Goal: Complete application form

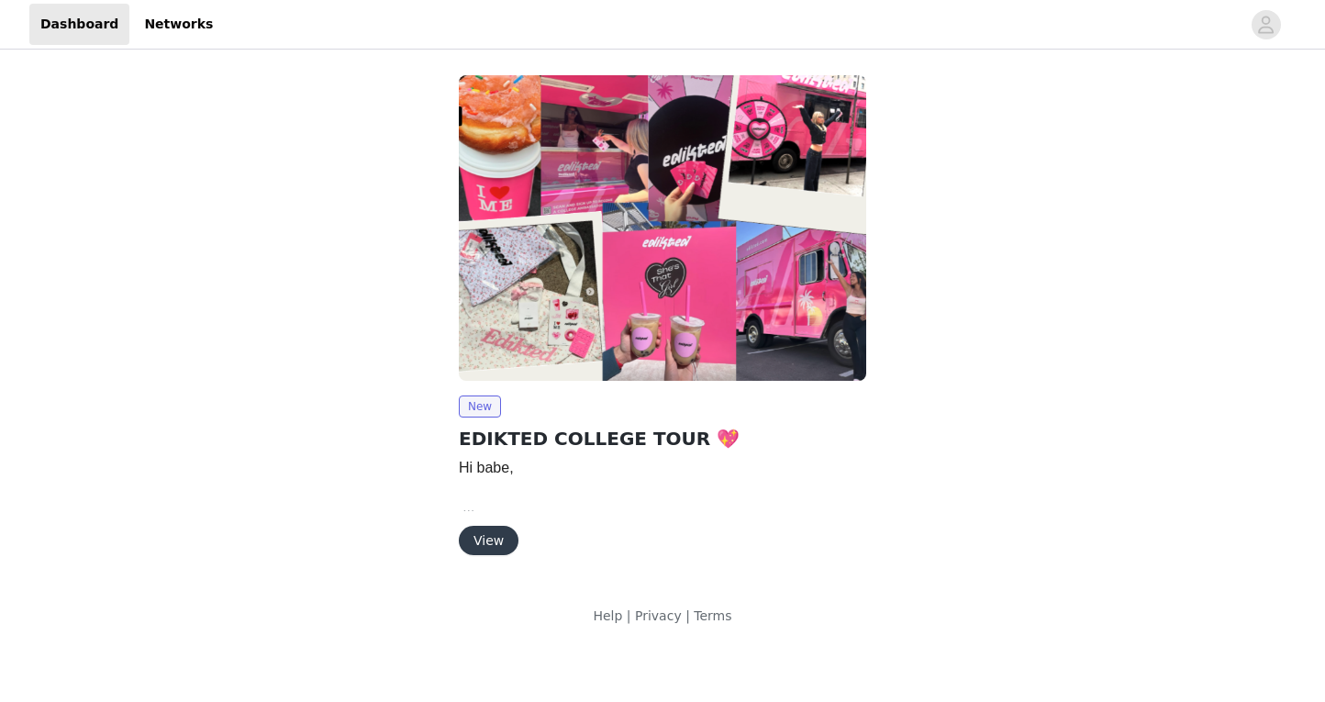
click at [490, 548] on button "View" at bounding box center [489, 540] width 60 height 29
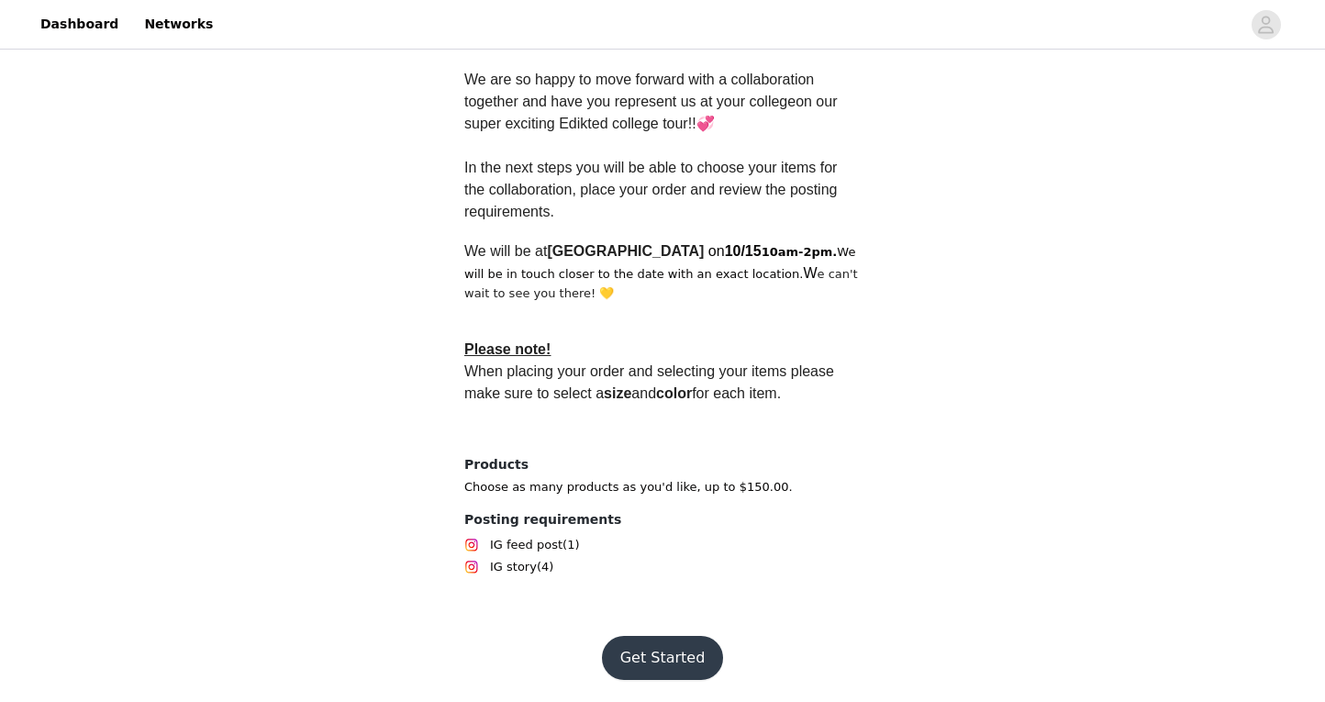
scroll to position [514, 0]
click at [648, 658] on button "Get Started" at bounding box center [663, 658] width 122 height 44
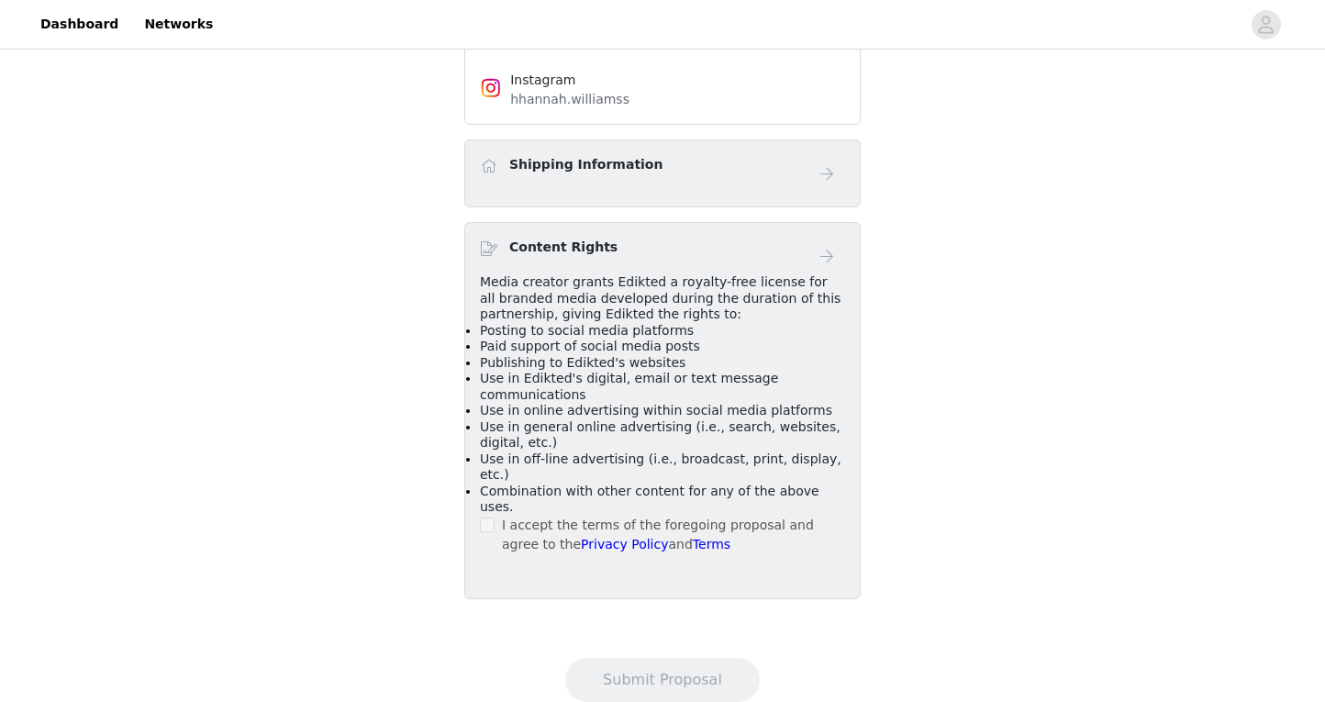
scroll to position [707, 0]
click at [498, 517] on div "I accept the terms of the foregoing proposal and agree to the Privacy Policy an…" at bounding box center [662, 536] width 365 height 39
click at [497, 517] on div "I accept the terms of the foregoing proposal and agree to the Privacy Policy an…" at bounding box center [662, 536] width 365 height 39
click at [493, 518] on span at bounding box center [487, 525] width 15 height 15
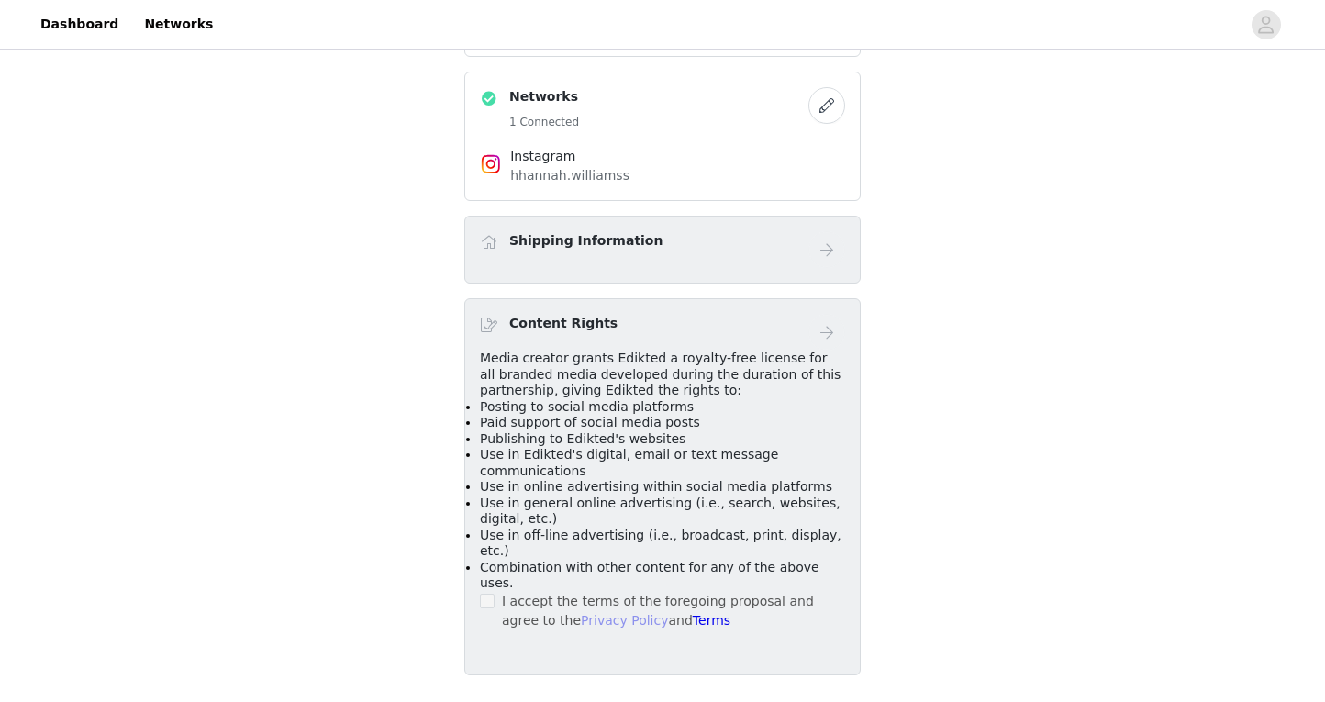
scroll to position [634, 0]
click at [792, 145] on h4 "Instagram" at bounding box center [662, 154] width 305 height 19
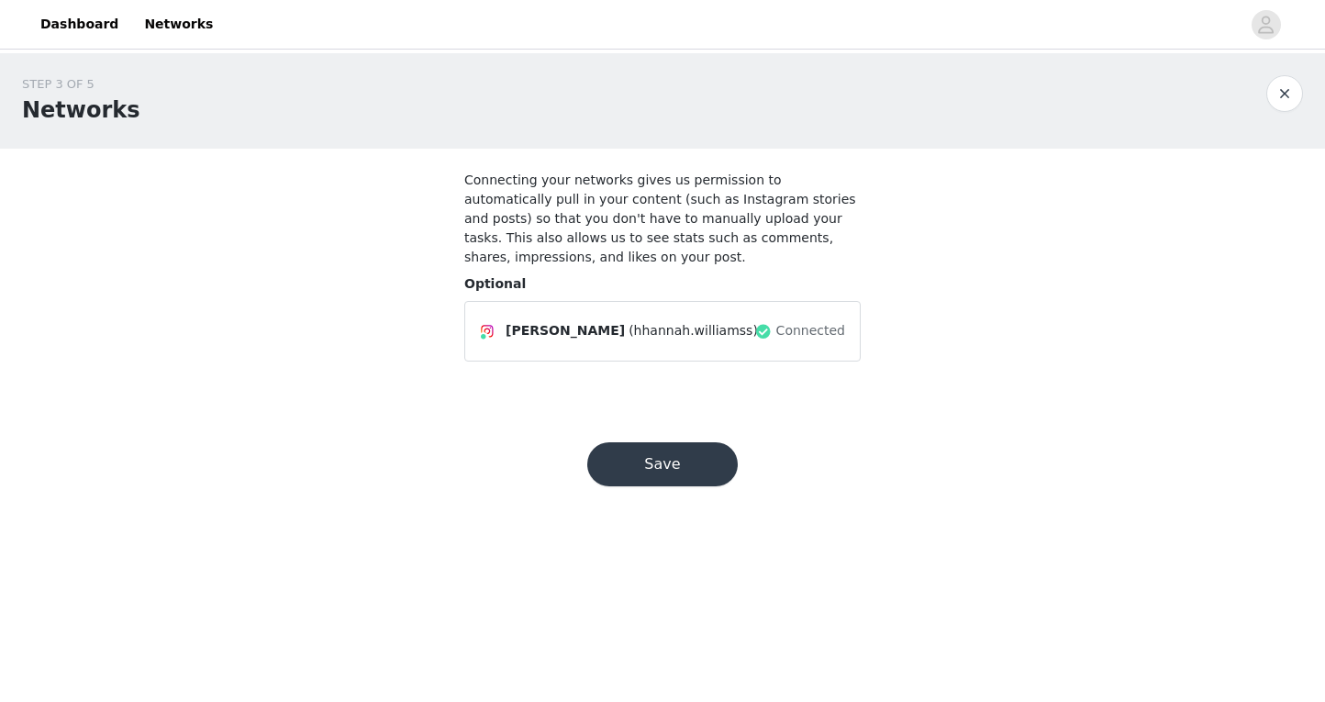
click at [692, 456] on button "Save" at bounding box center [662, 464] width 150 height 44
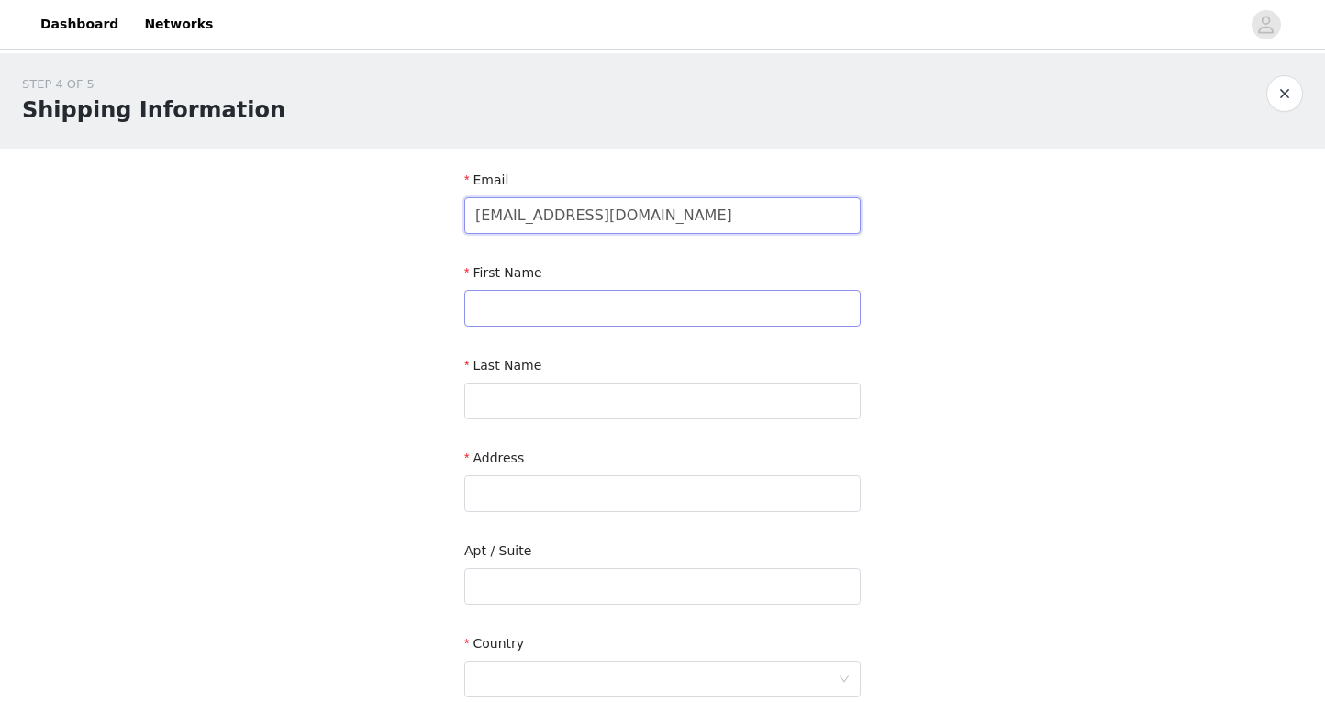
type input "[EMAIL_ADDRESS][DOMAIN_NAME]"
type input "[PERSON_NAME]"
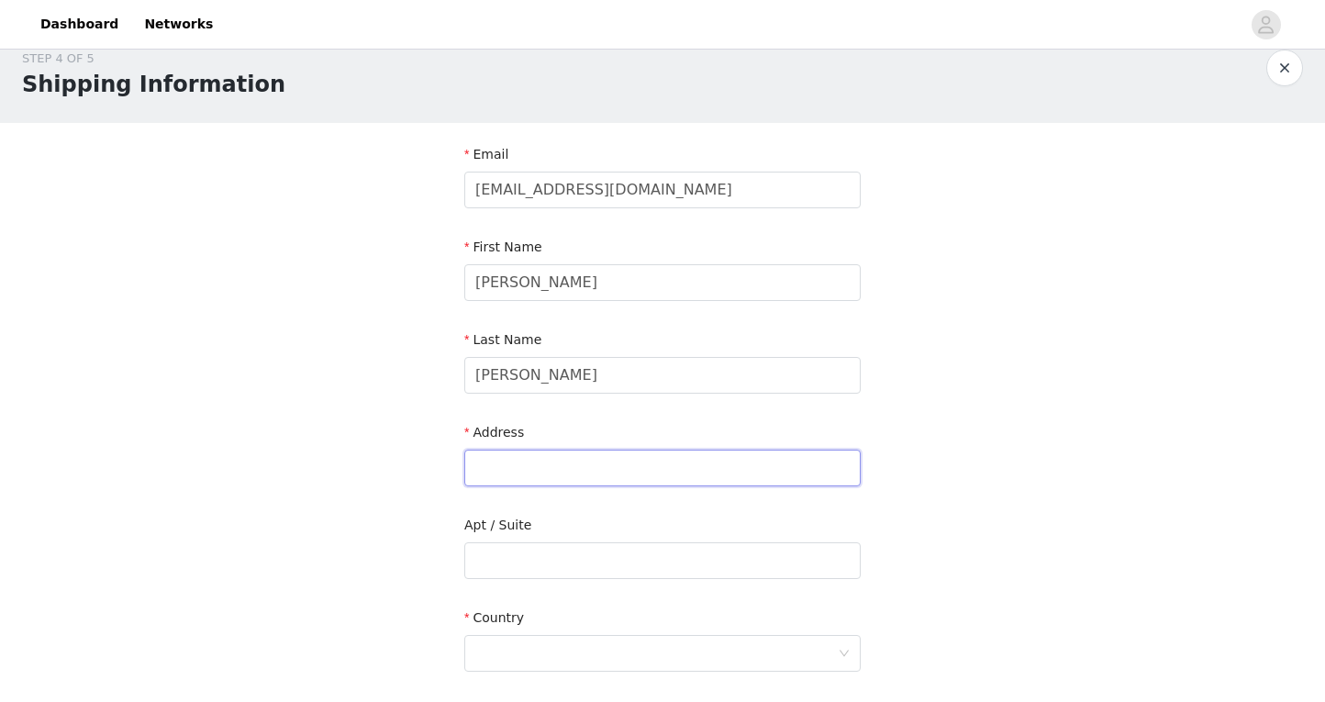
scroll to position [27, 0]
type input "[STREET_ADDRESS]"
click at [520, 551] on input "text" at bounding box center [662, 559] width 396 height 37
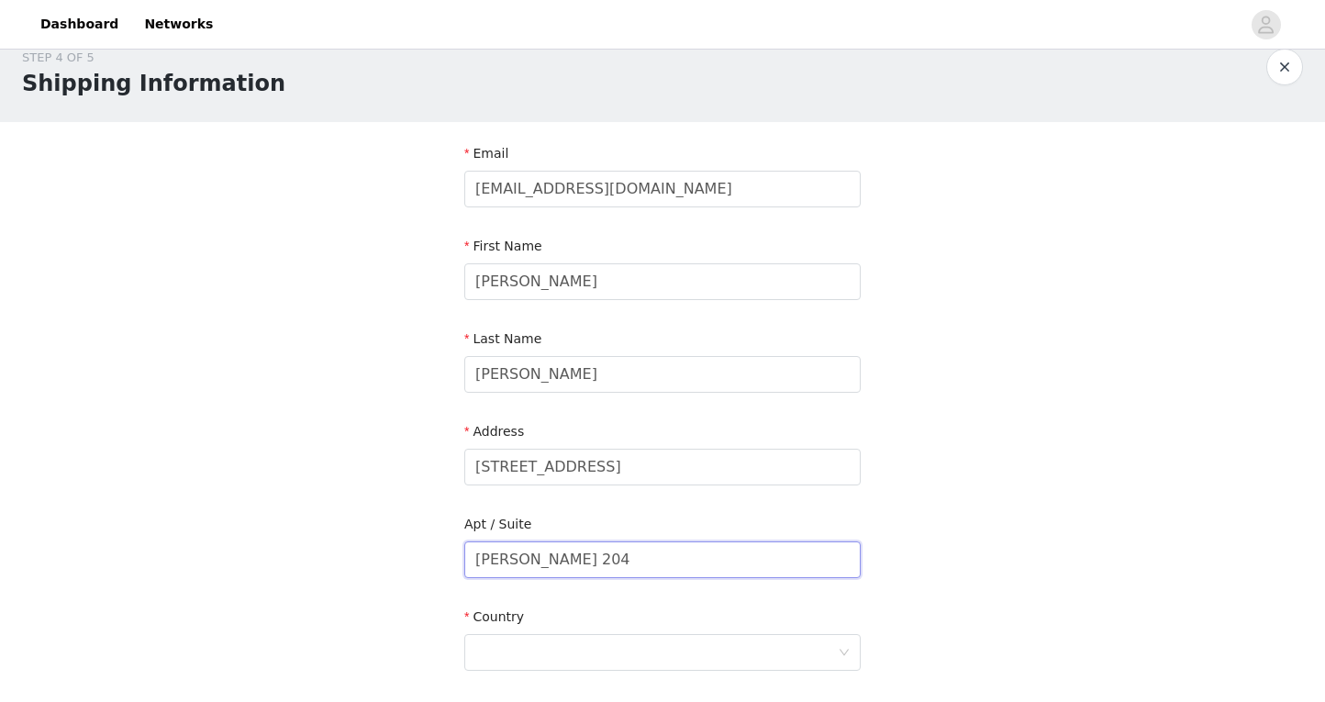
scroll to position [231, 0]
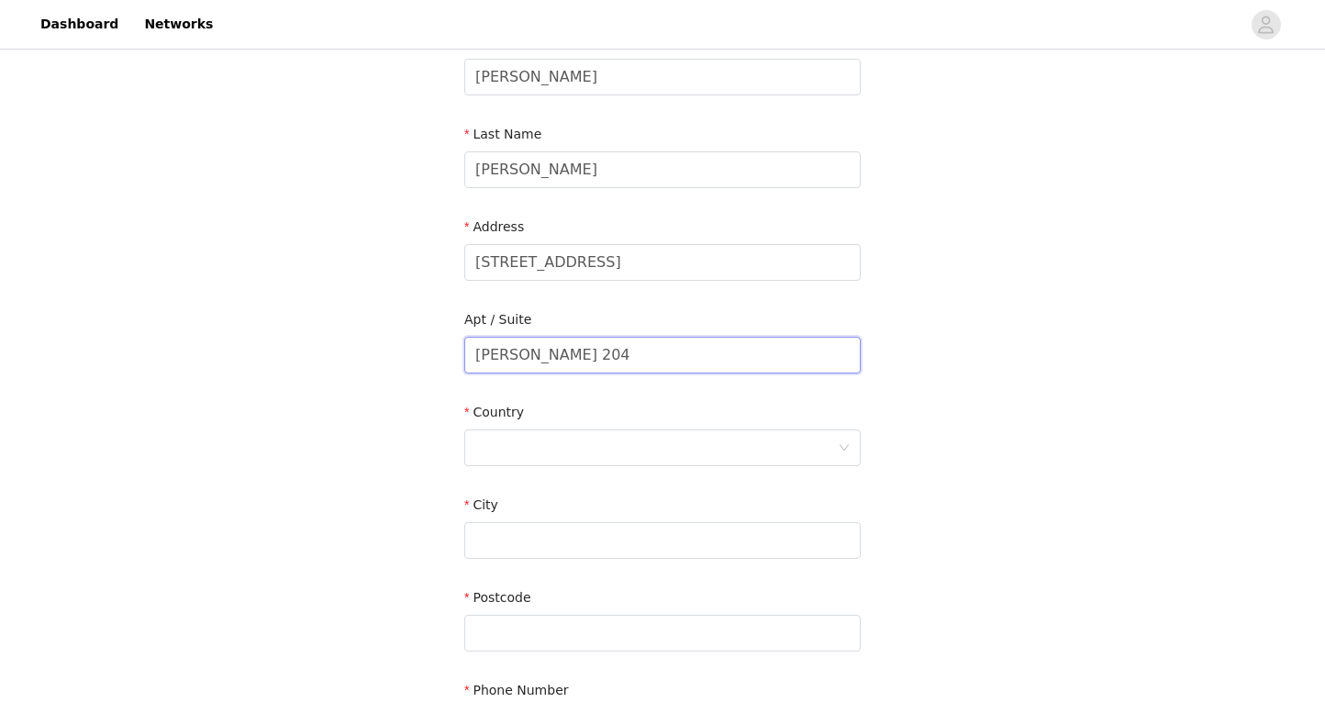
type input "[PERSON_NAME] 204"
click at [673, 468] on div "Country" at bounding box center [662, 438] width 396 height 71
click at [640, 431] on div at bounding box center [656, 447] width 362 height 35
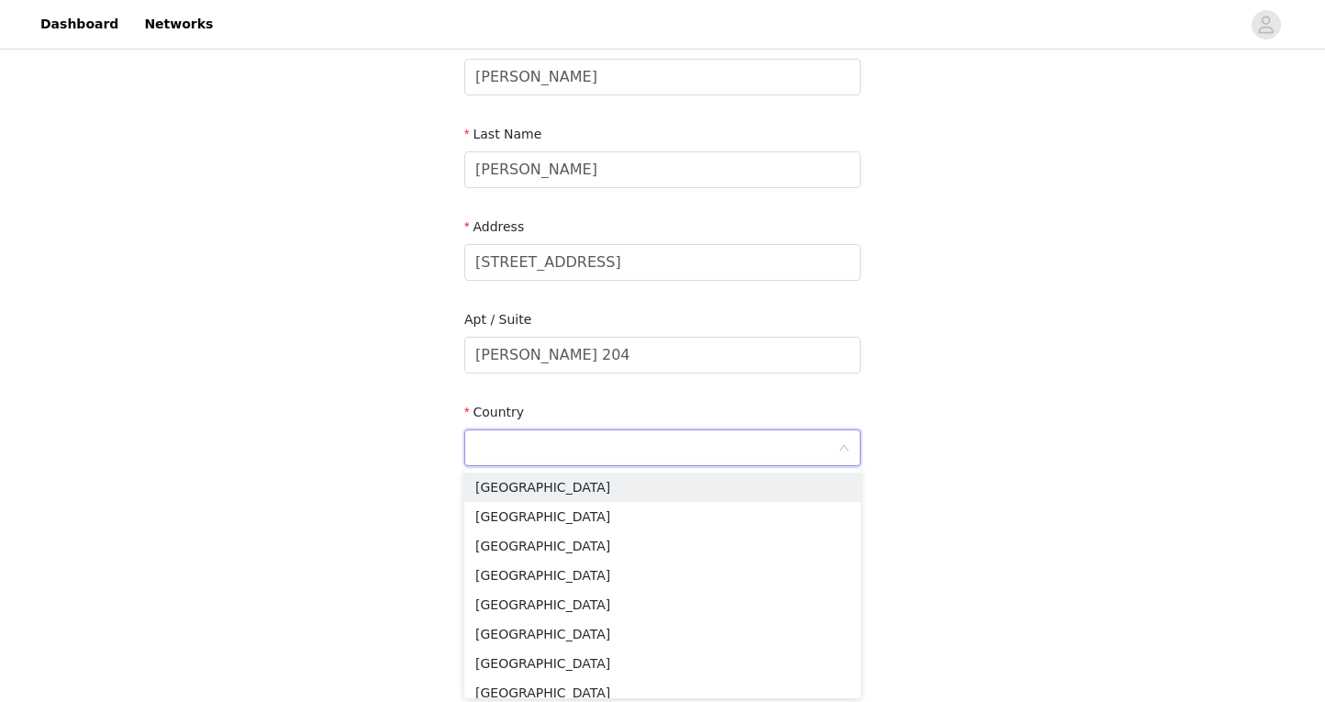
click at [640, 436] on input at bounding box center [656, 447] width 362 height 35
click at [592, 488] on li "United States" at bounding box center [662, 487] width 396 height 29
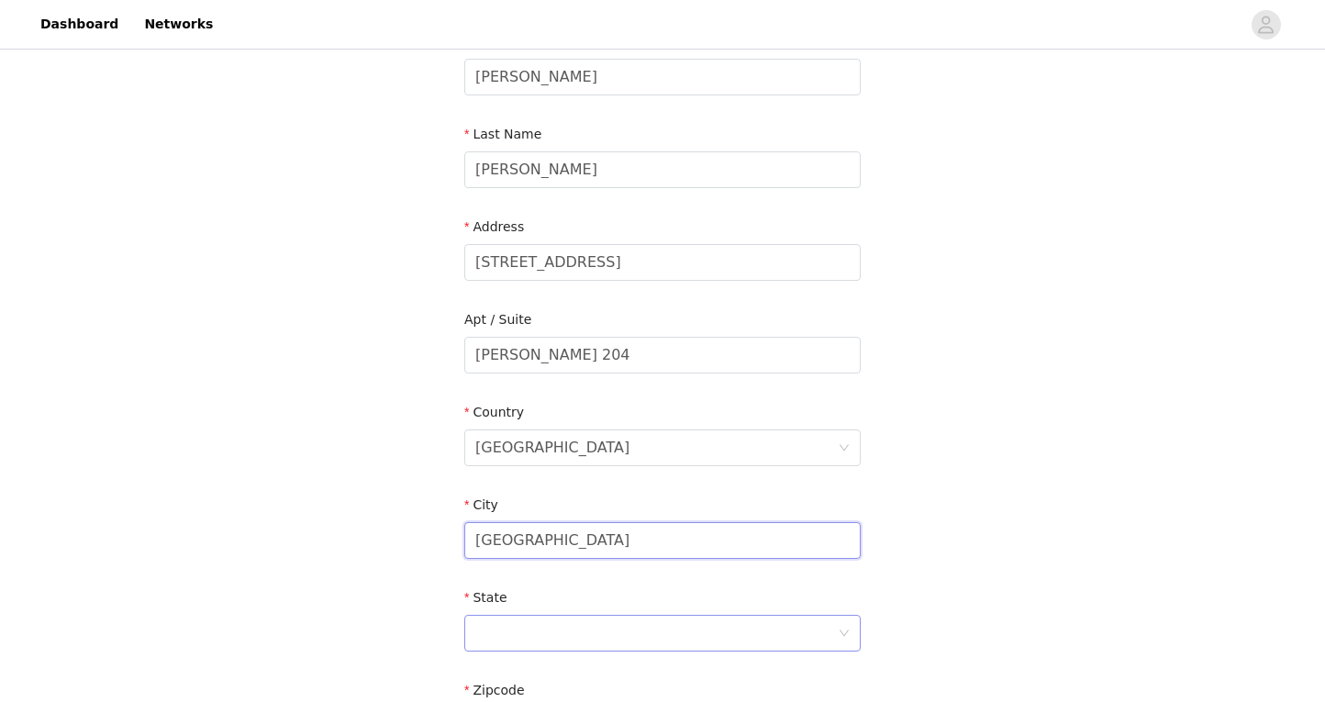
type input "Pittsburgh"
click at [538, 618] on div at bounding box center [656, 633] width 362 height 35
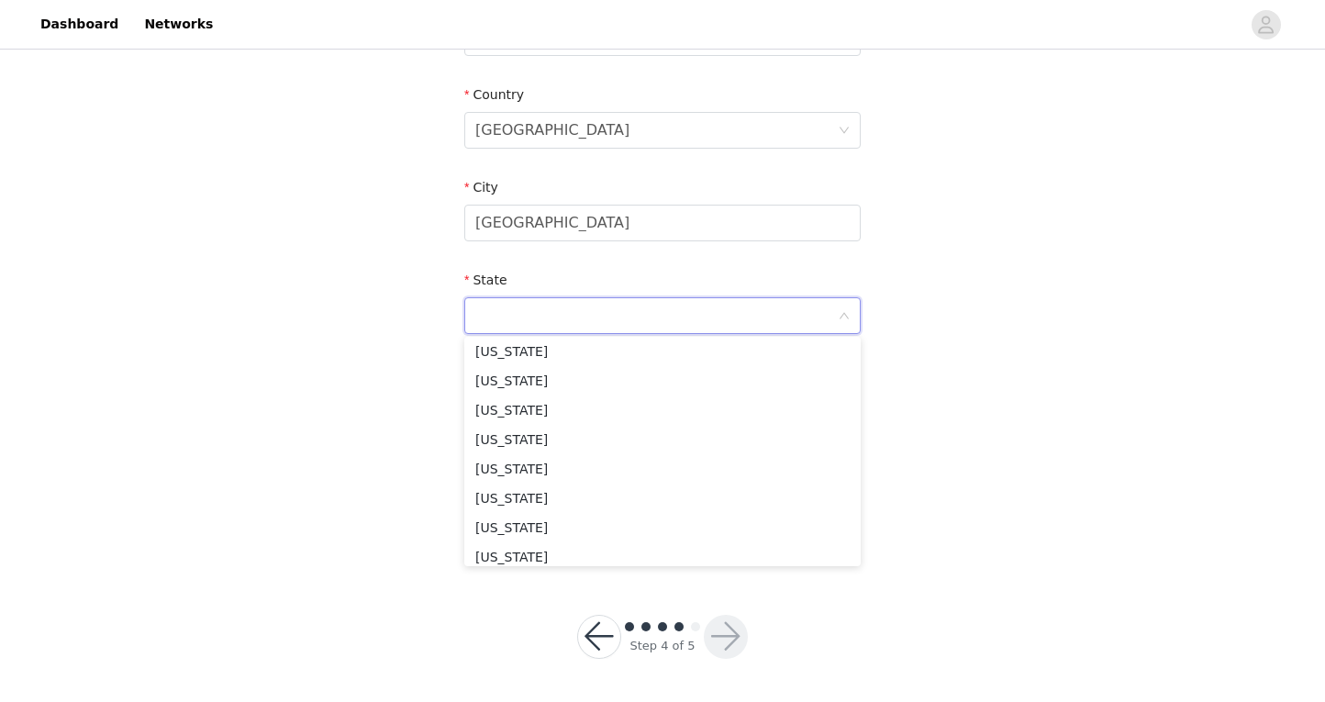
scroll to position [1353, 0]
click at [551, 376] on li "Pennsylvania" at bounding box center [662, 381] width 396 height 29
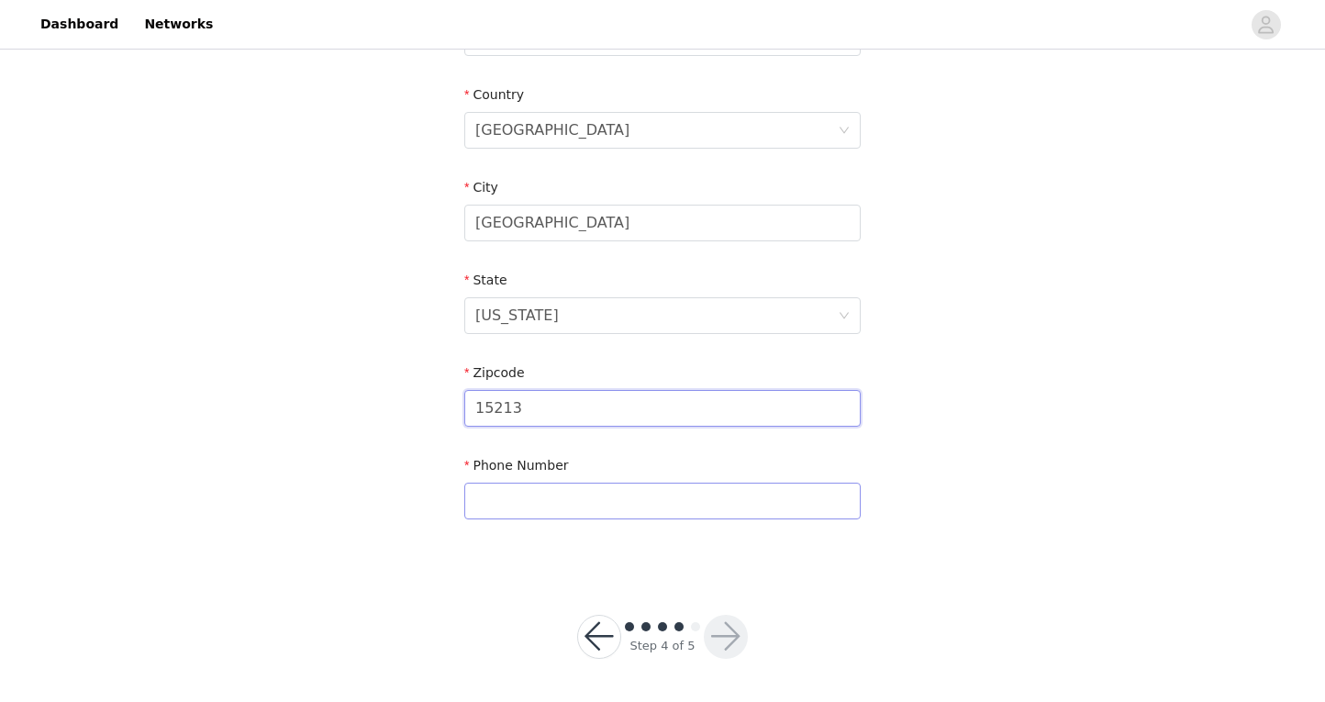
type input "15213"
type input "3305315122"
click at [724, 629] on button "button" at bounding box center [726, 637] width 44 height 44
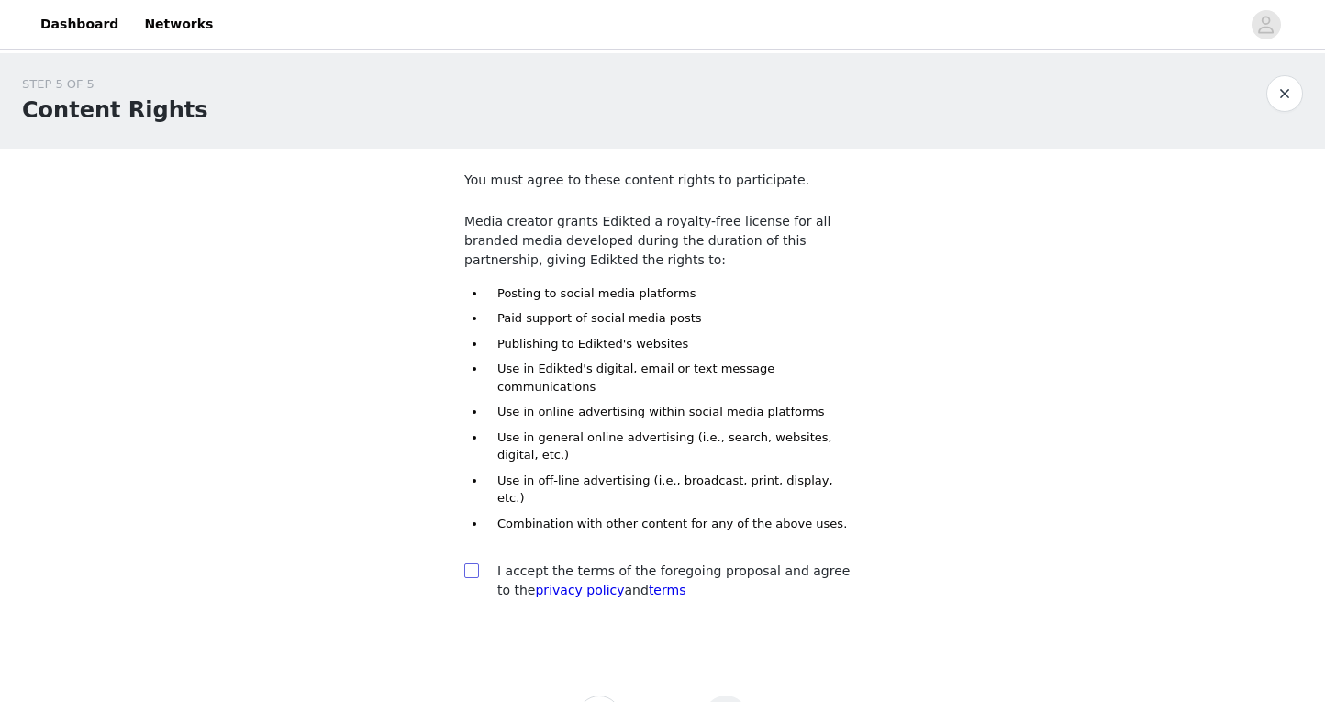
click at [476, 563] on input "checkbox" at bounding box center [470, 569] width 13 height 13
checkbox input "true"
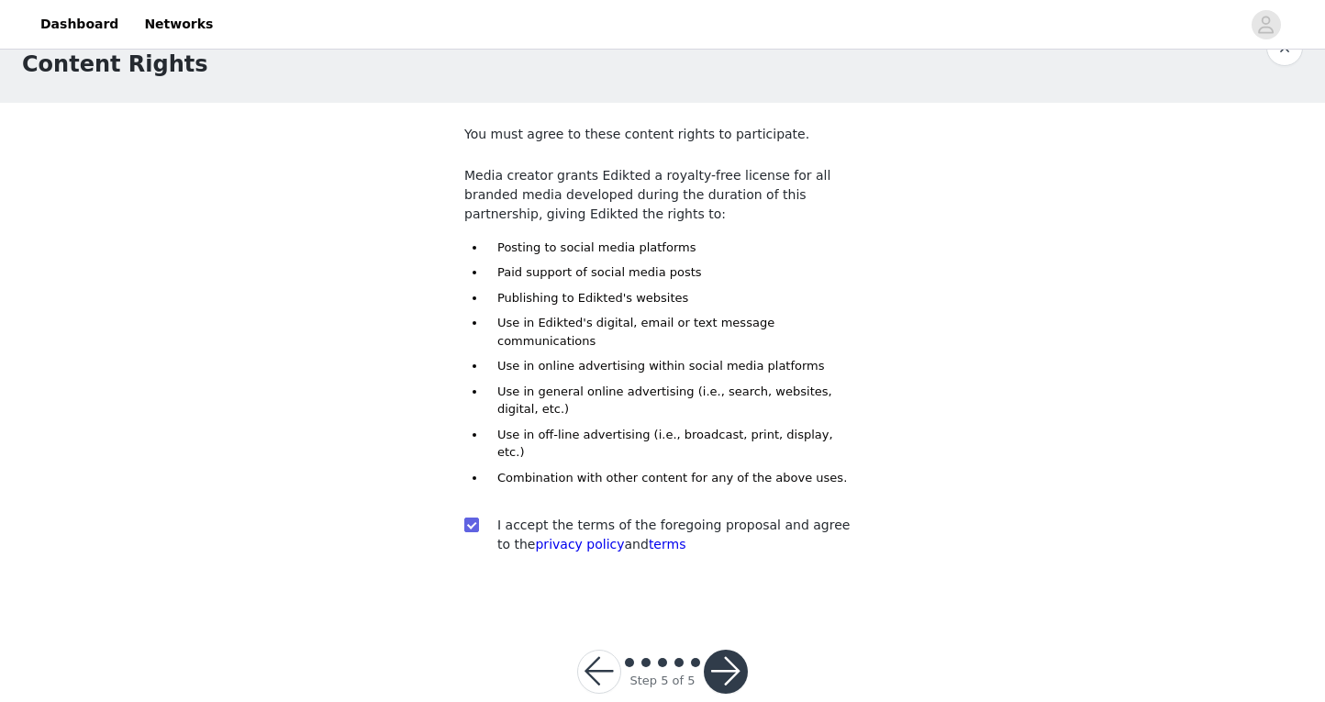
scroll to position [45, 0]
click at [735, 651] on button "button" at bounding box center [726, 673] width 44 height 44
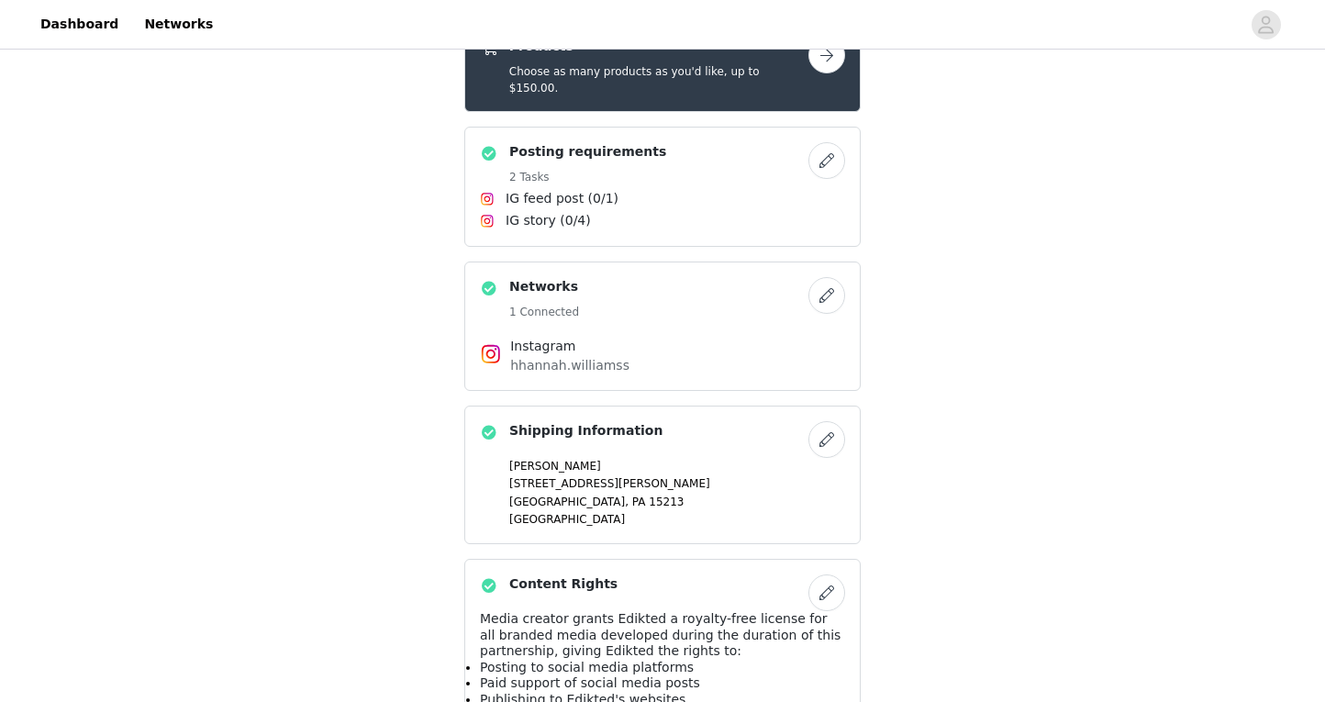
scroll to position [540, 0]
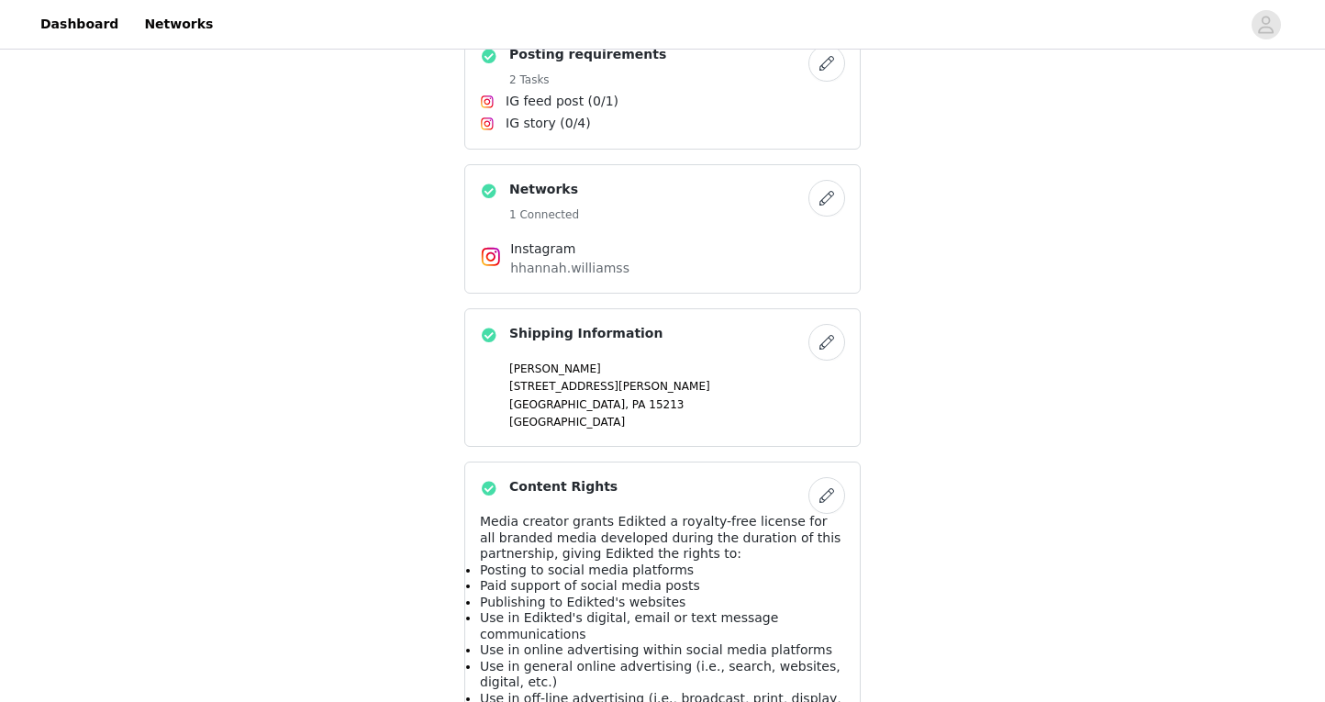
click at [787, 396] on p "Pittsburgh, PA 15213" at bounding box center [677, 404] width 336 height 17
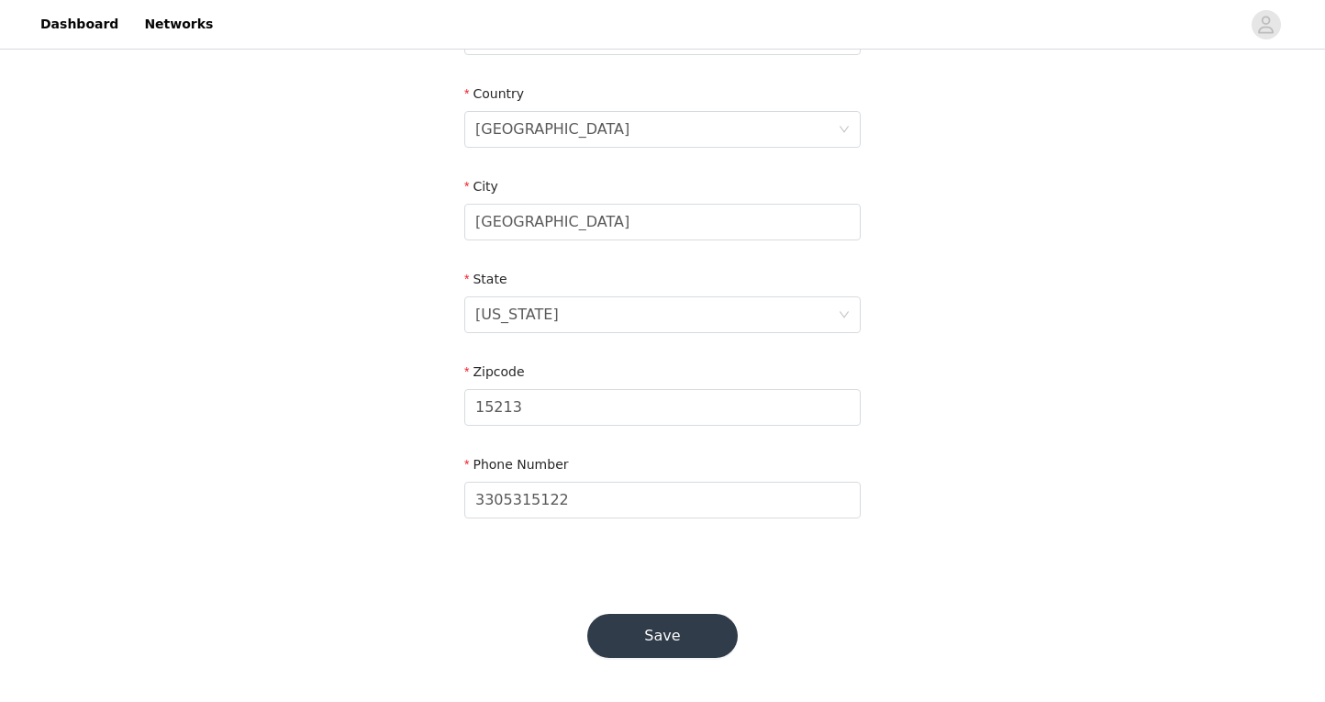
scroll to position [549, 0]
click at [656, 637] on button "Save" at bounding box center [662, 637] width 150 height 44
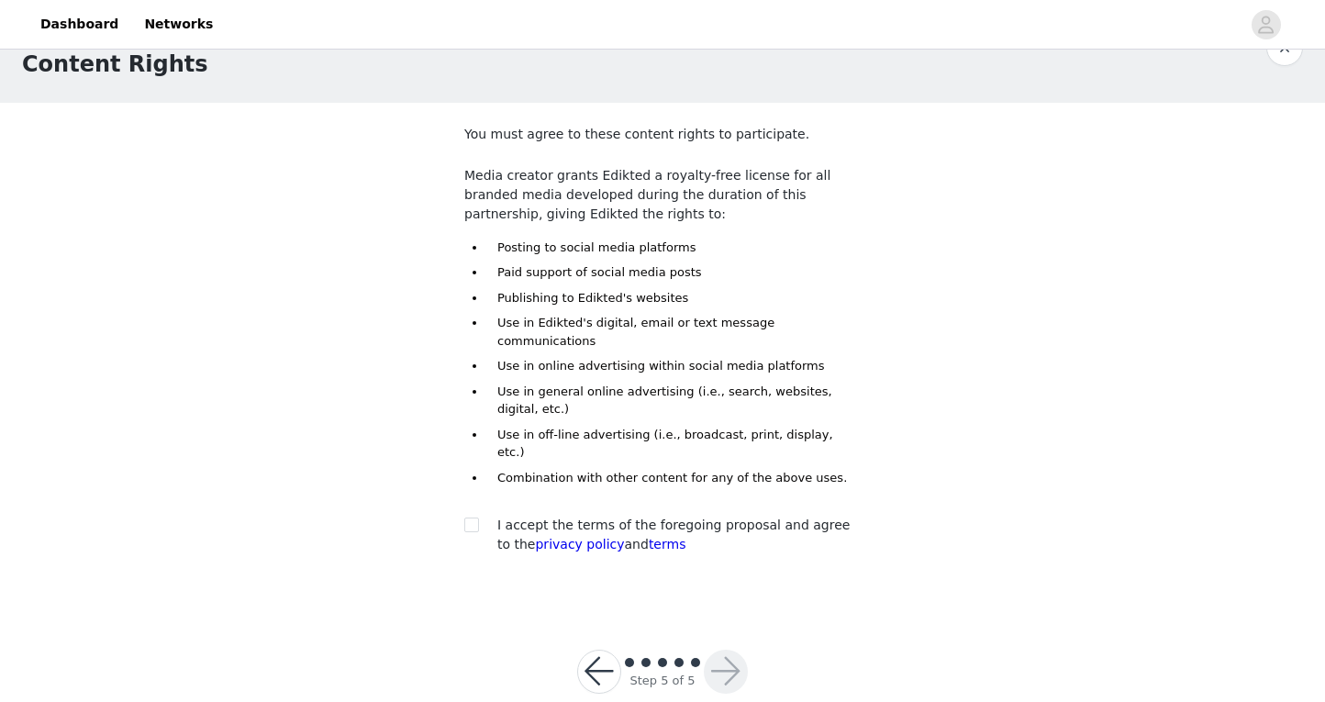
scroll to position [45, 0]
click at [470, 518] on input "checkbox" at bounding box center [470, 524] width 13 height 13
checkbox input "true"
click at [733, 651] on button "button" at bounding box center [726, 673] width 44 height 44
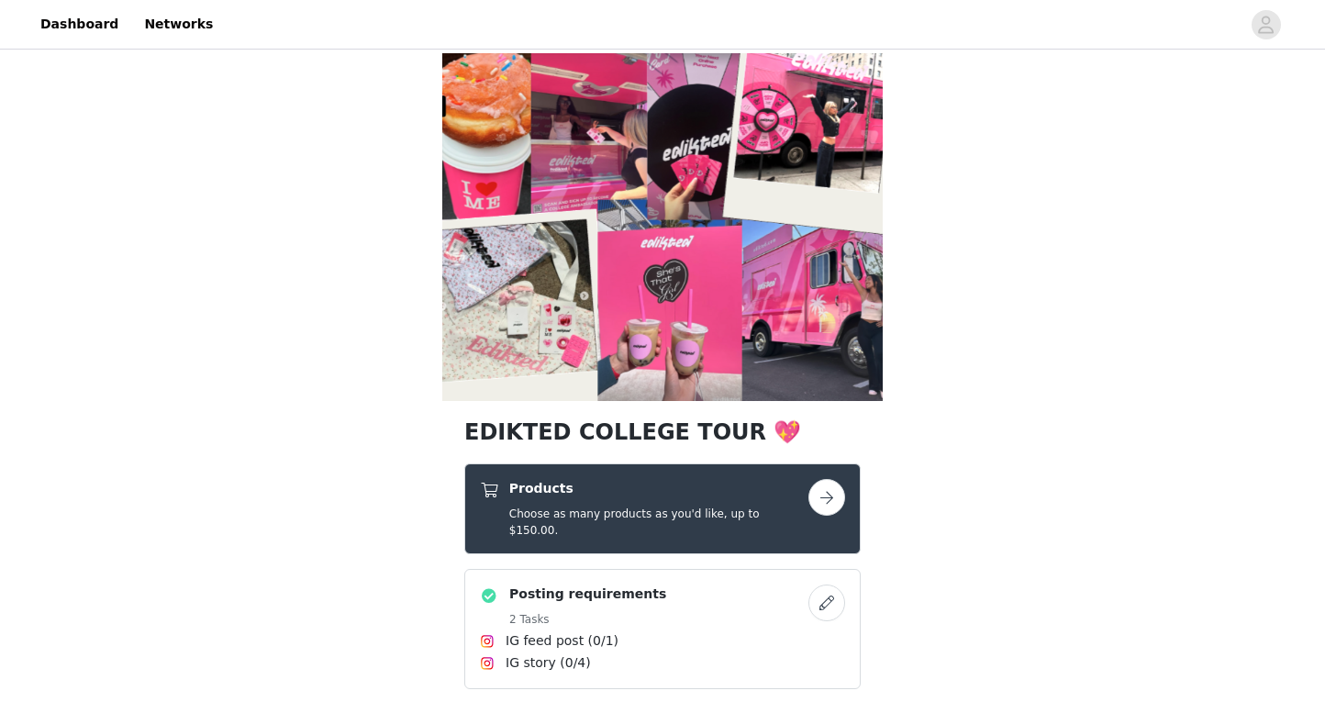
click at [847, 509] on div "Products Choose as many products as you'd like, up to $150.00." at bounding box center [662, 508] width 396 height 91
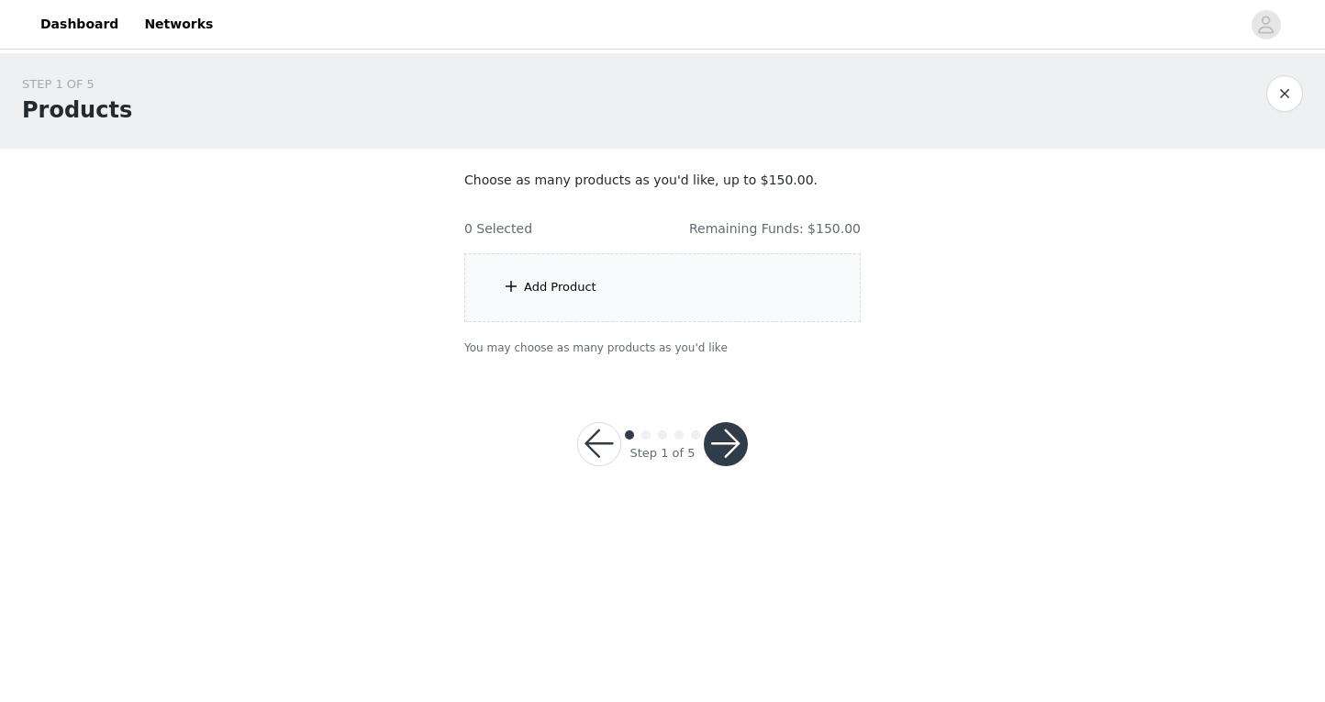
click at [725, 283] on div "Add Product" at bounding box center [662, 287] width 396 height 69
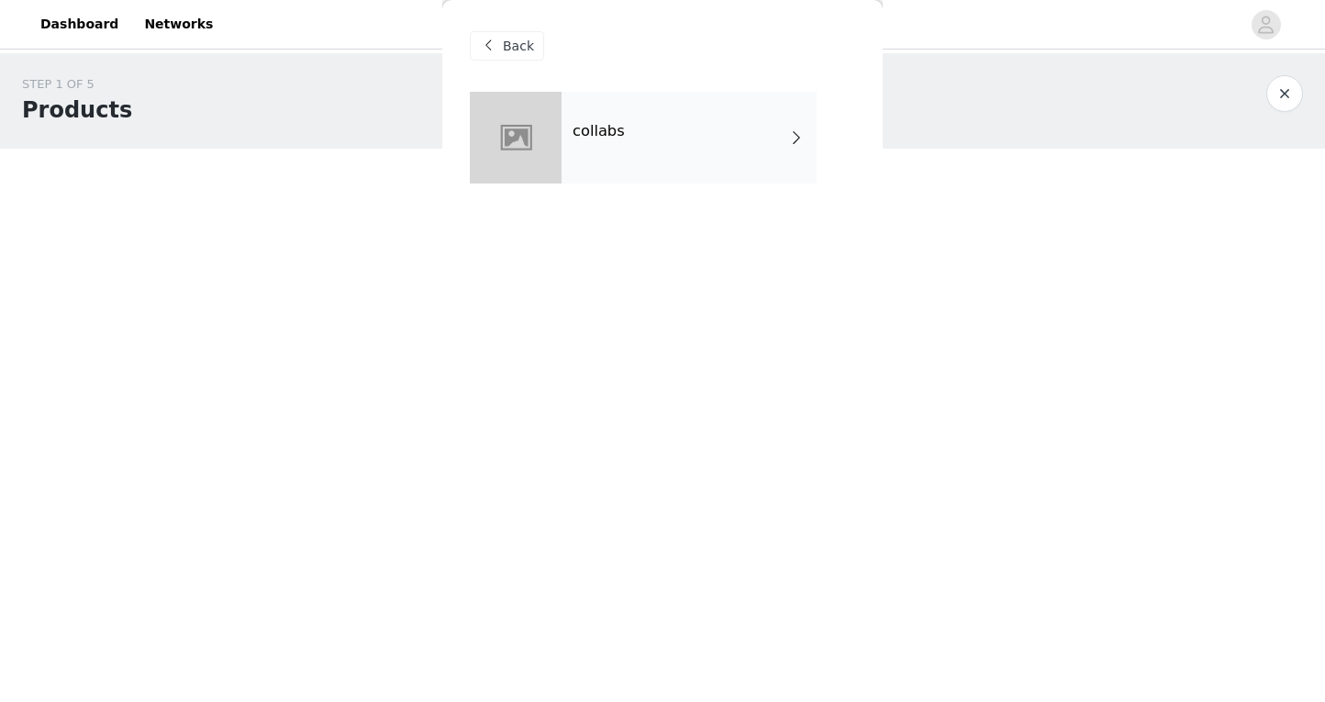
click at [713, 165] on div "collabs" at bounding box center [689, 138] width 255 height 92
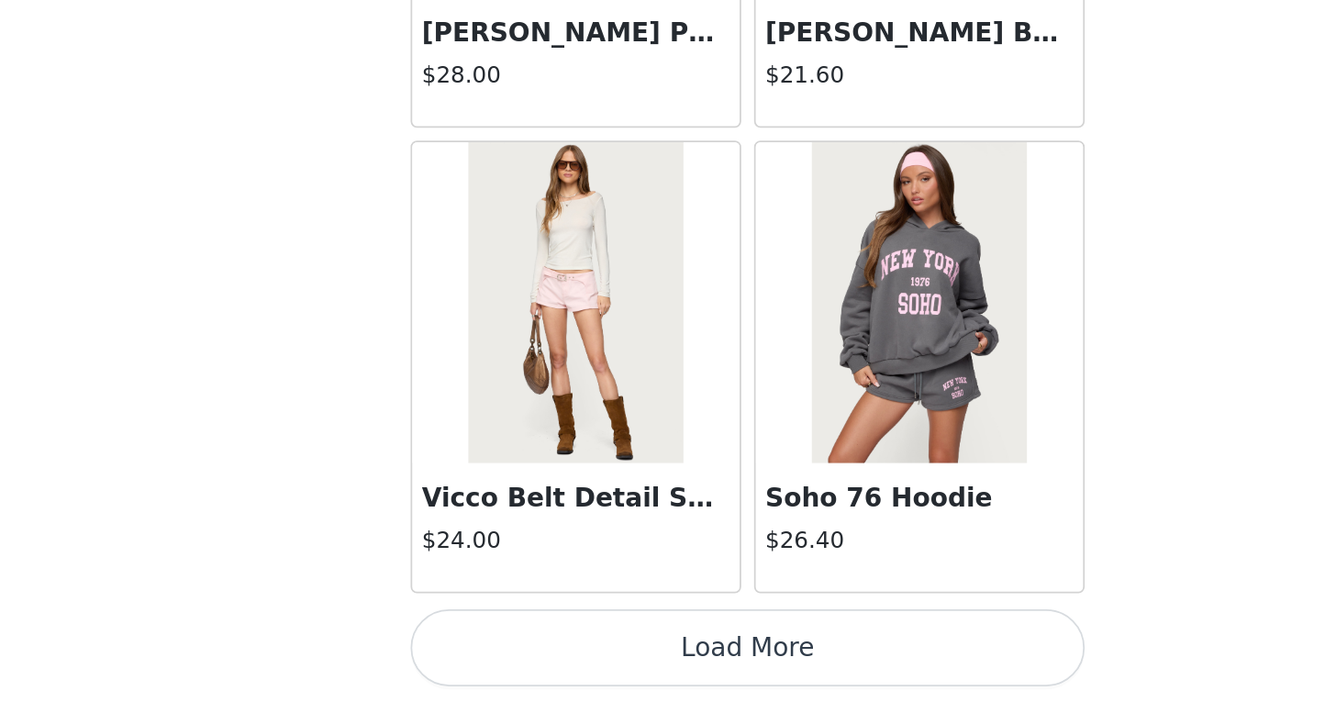
click at [470, 649] on button "Load More" at bounding box center [662, 671] width 385 height 44
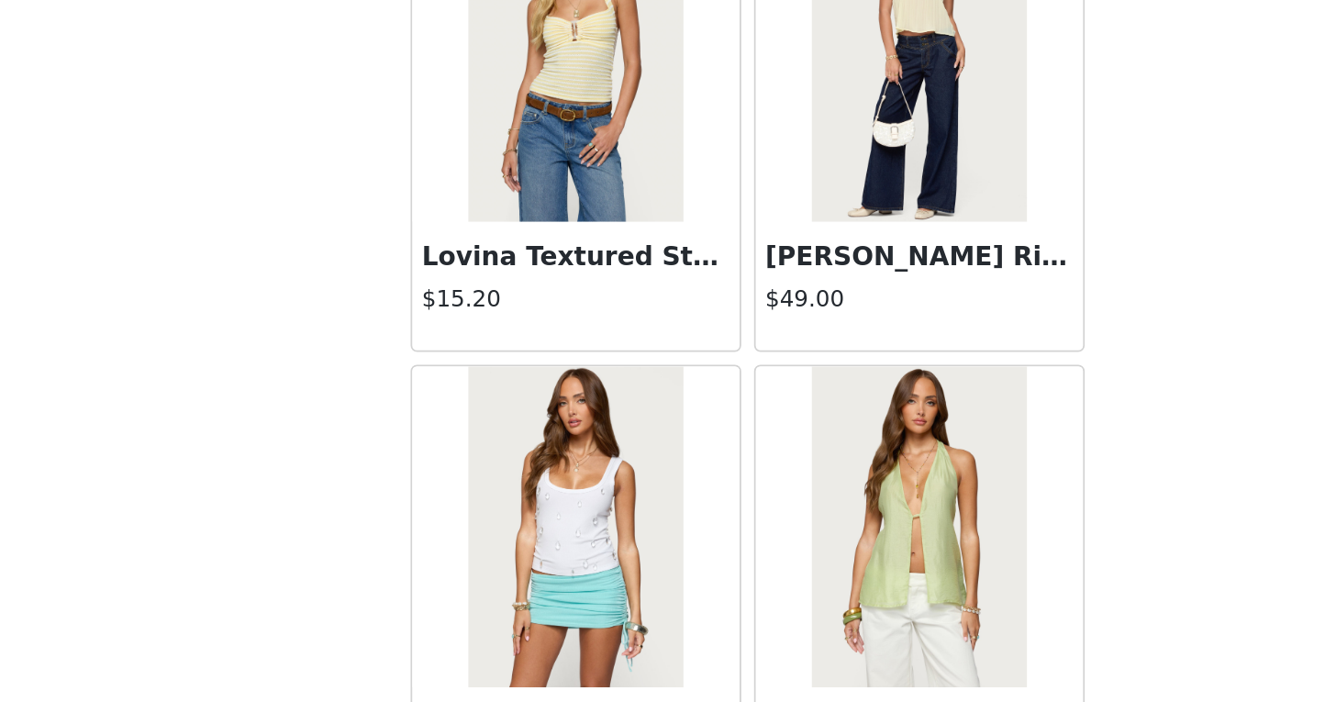
scroll to position [3144, 0]
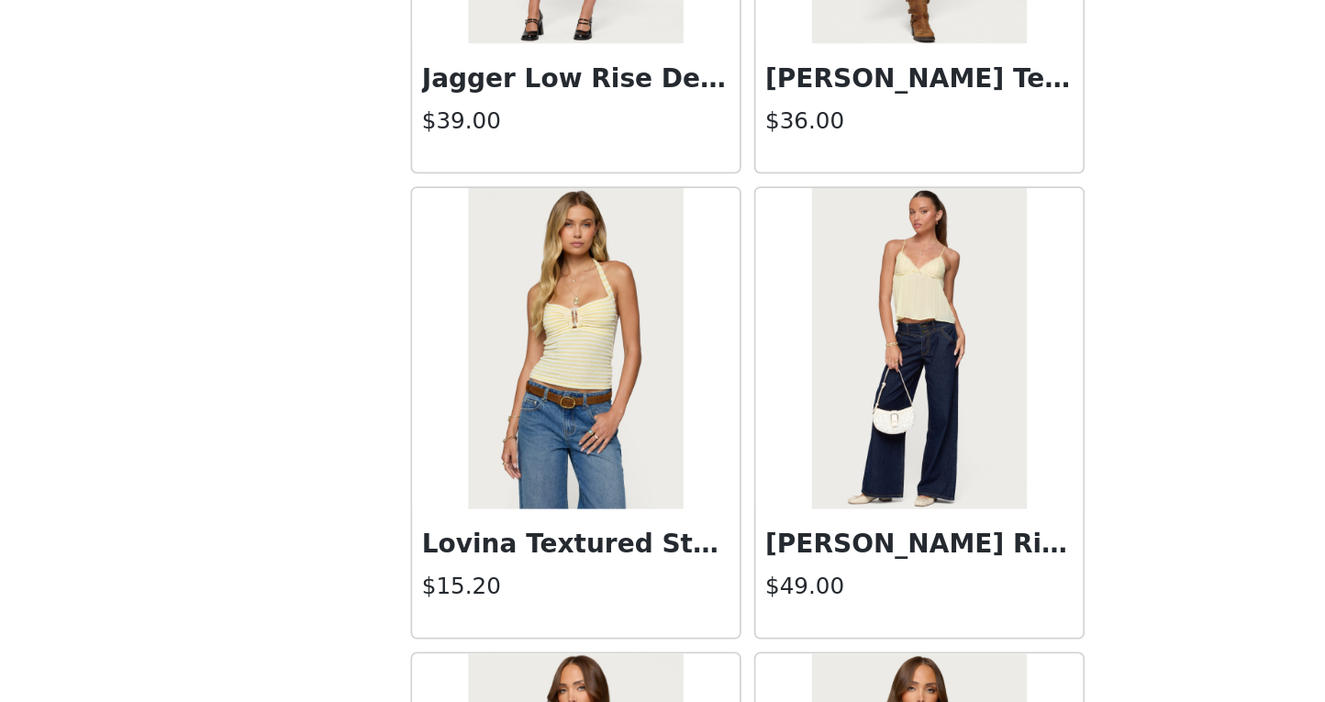
click at [699, 408] on img at bounding box center [760, 500] width 122 height 184
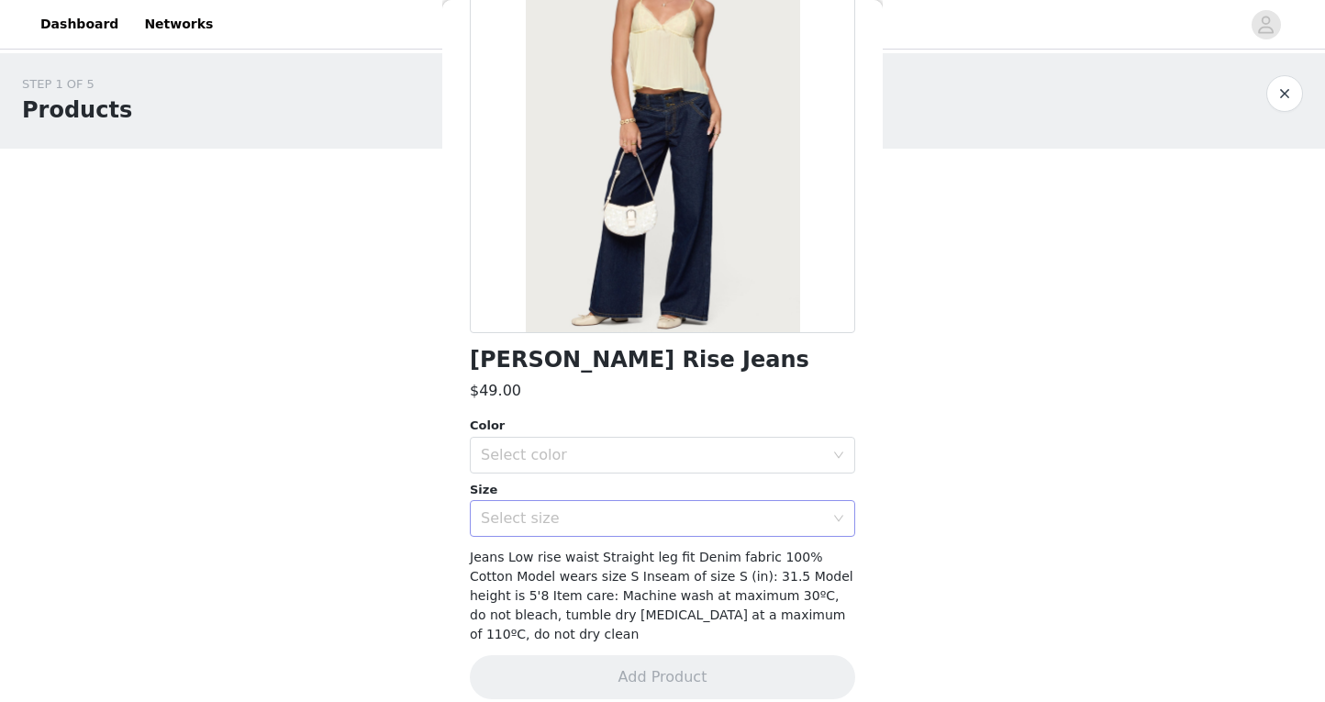
scroll to position [171, 0]
click at [642, 510] on div "Select size" at bounding box center [652, 519] width 343 height 18
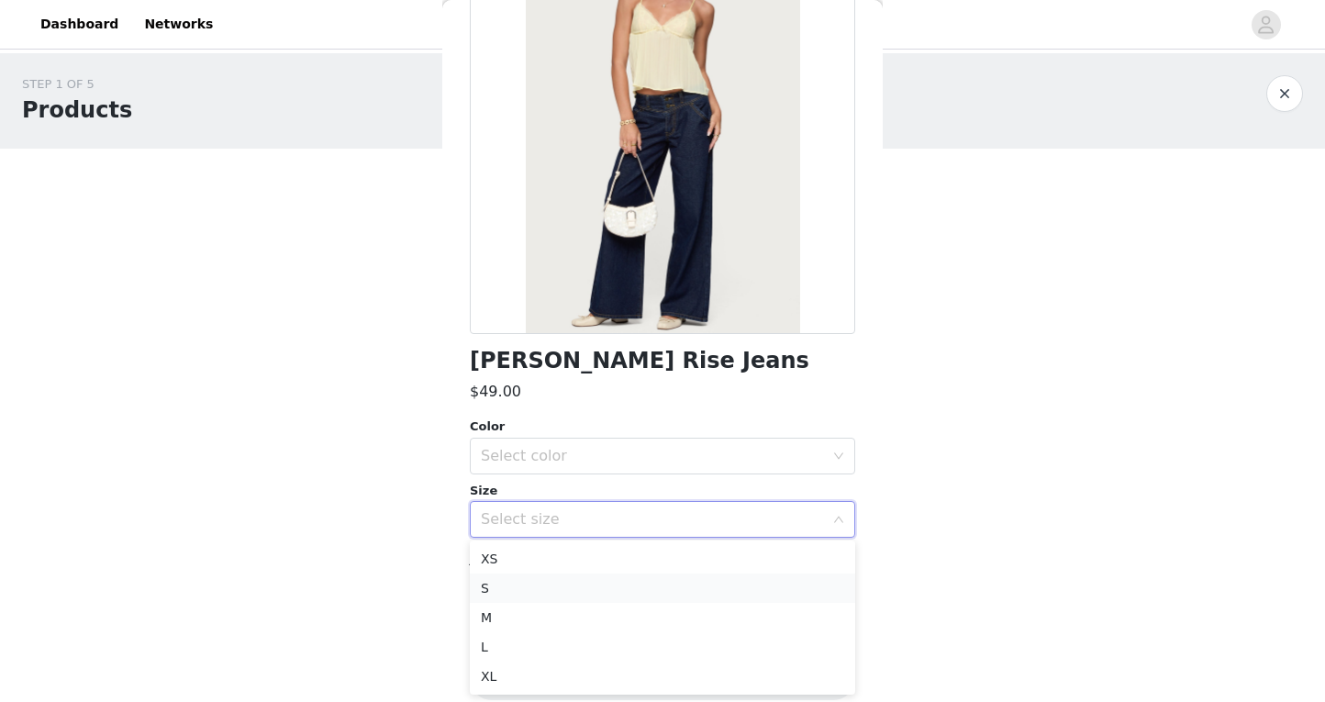
click at [613, 594] on li "S" at bounding box center [662, 587] width 385 height 29
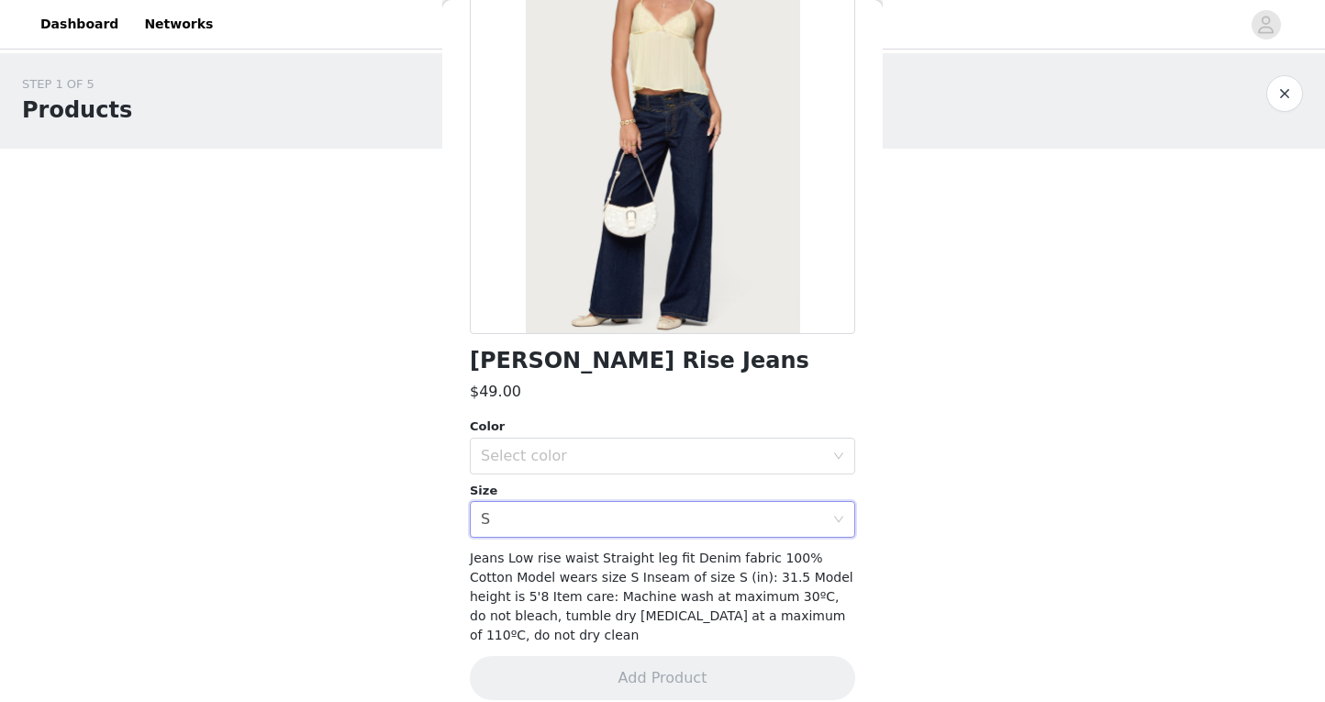
click at [581, 473] on div "Color Select color Size Select size S" at bounding box center [662, 477] width 385 height 120
click at [574, 469] on div "Select color" at bounding box center [656, 456] width 351 height 35
click at [575, 495] on li "BLUE" at bounding box center [662, 495] width 385 height 29
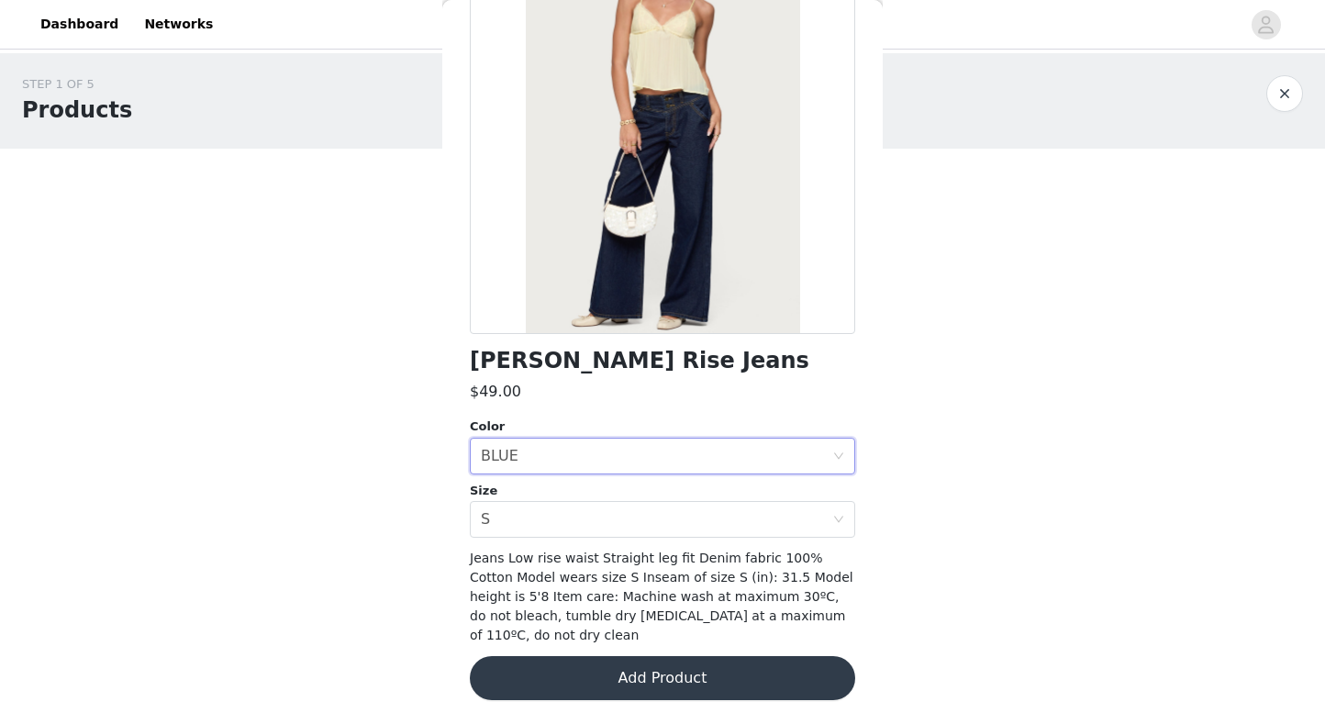
click at [572, 665] on button "Add Product" at bounding box center [662, 678] width 385 height 44
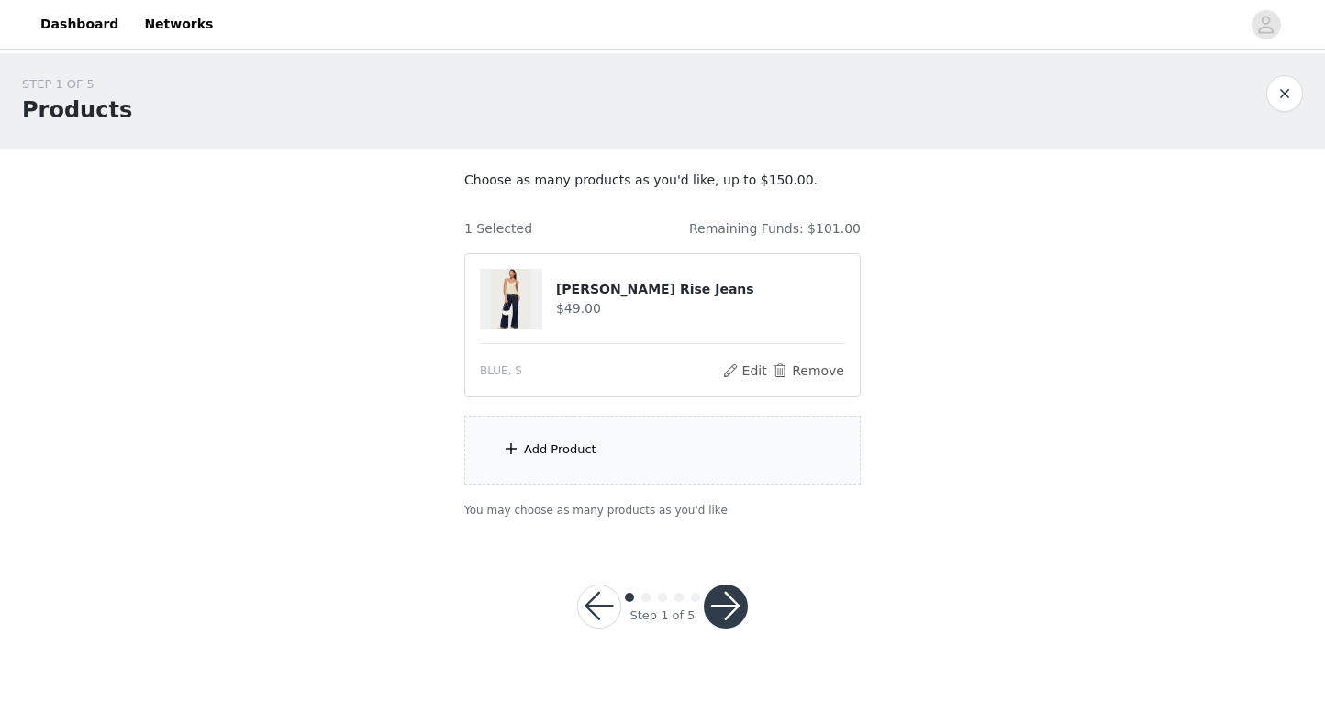
scroll to position [0, 0]
click at [606, 495] on section "Choose as many products as you'd like, up to $150.00. 1 Selected Remaining Fund…" at bounding box center [662, 345] width 440 height 393
click at [596, 465] on div "Add Product" at bounding box center [662, 450] width 396 height 69
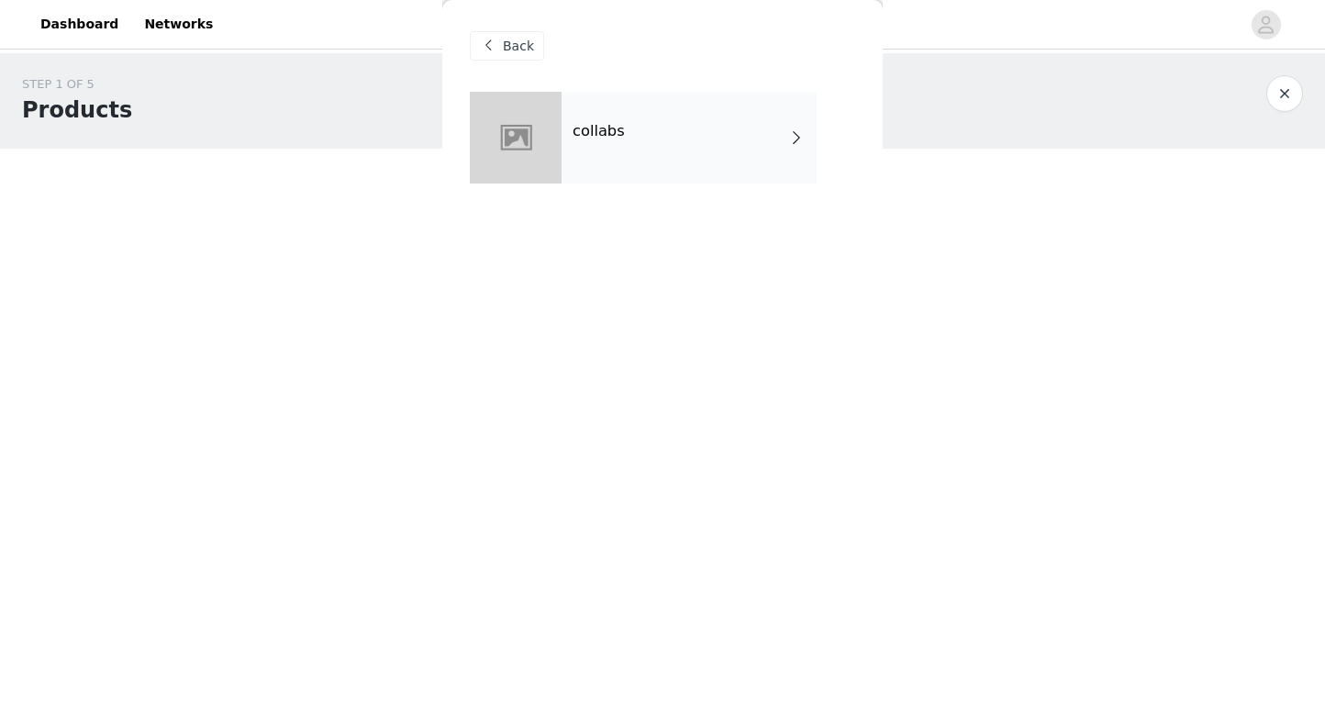
click at [610, 150] on div "collabs" at bounding box center [689, 138] width 255 height 92
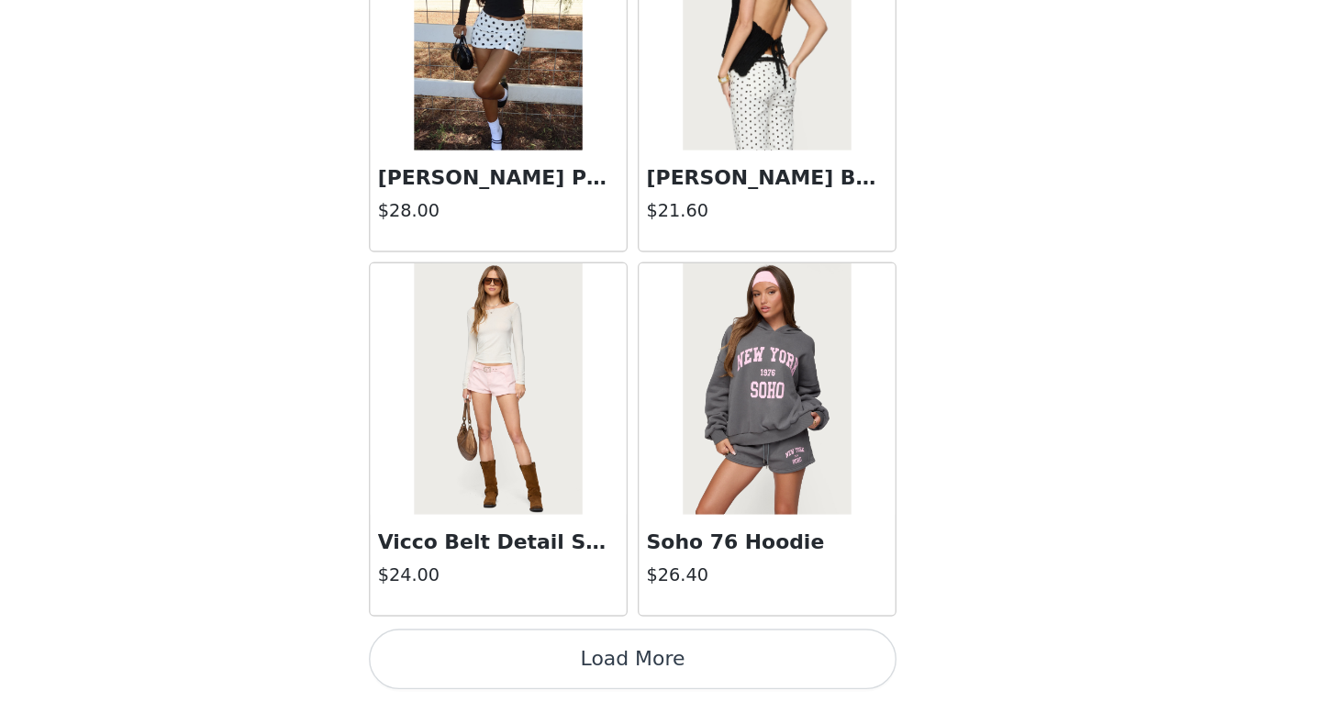
click at [494, 649] on button "Load More" at bounding box center [662, 671] width 385 height 44
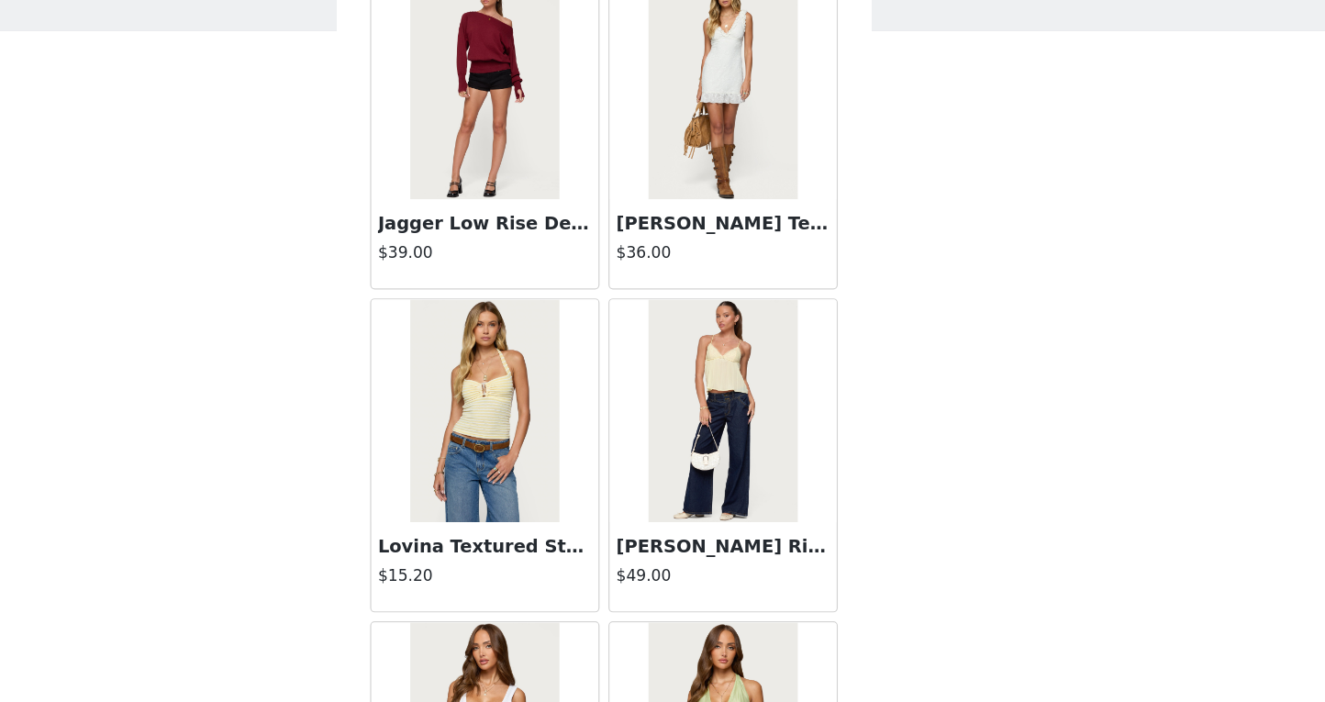
scroll to position [3181, 0]
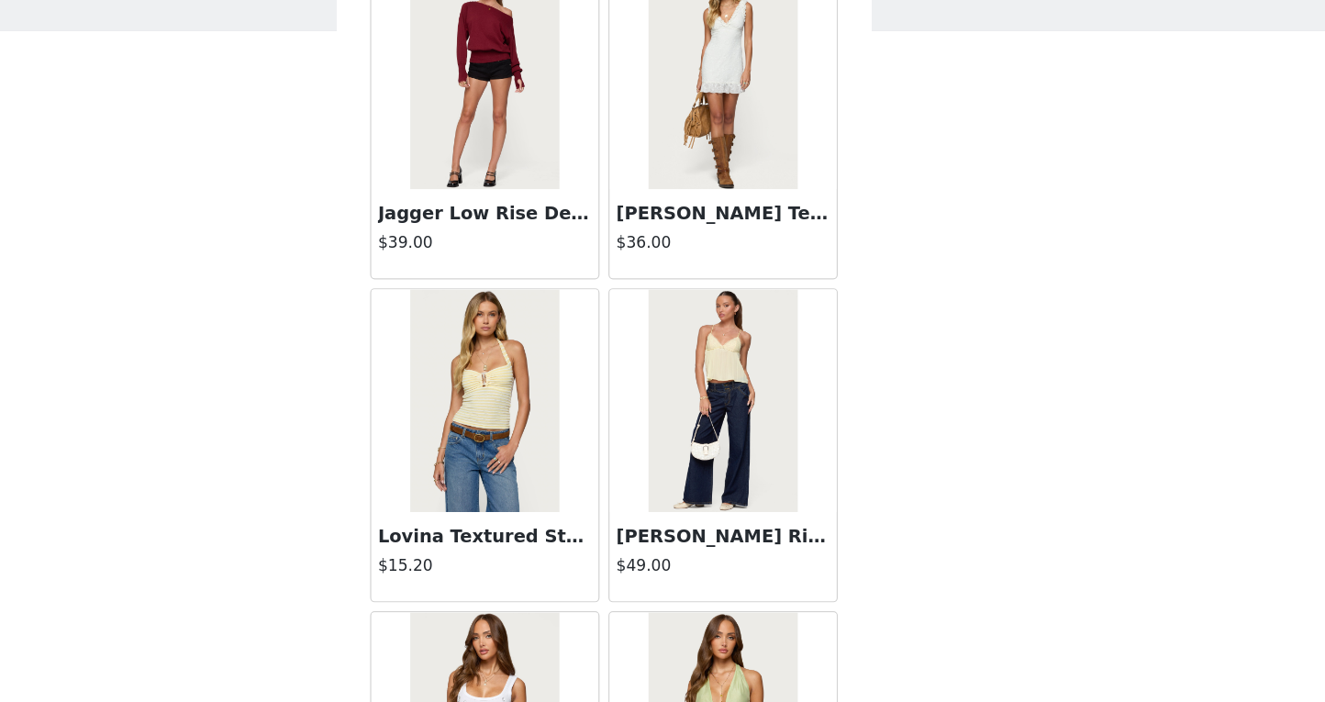
click at [503, 391] on img at bounding box center [564, 454] width 122 height 184
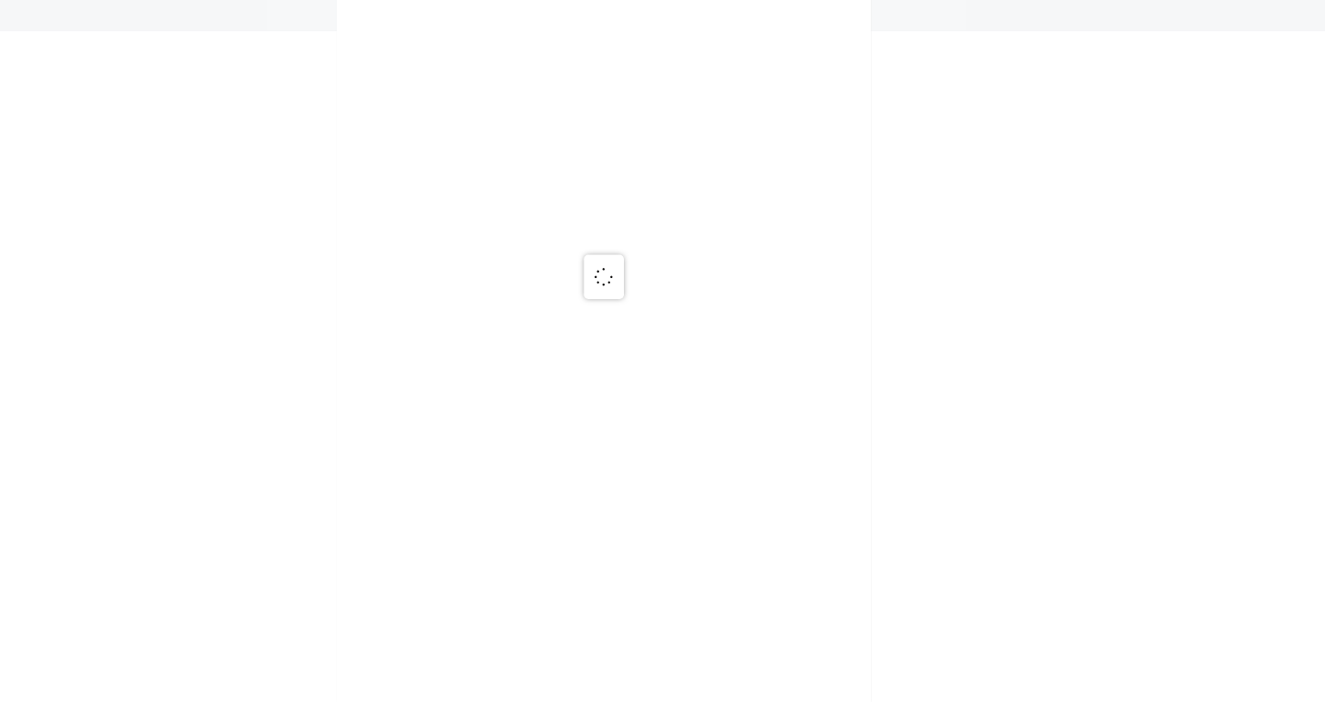
scroll to position [0, 0]
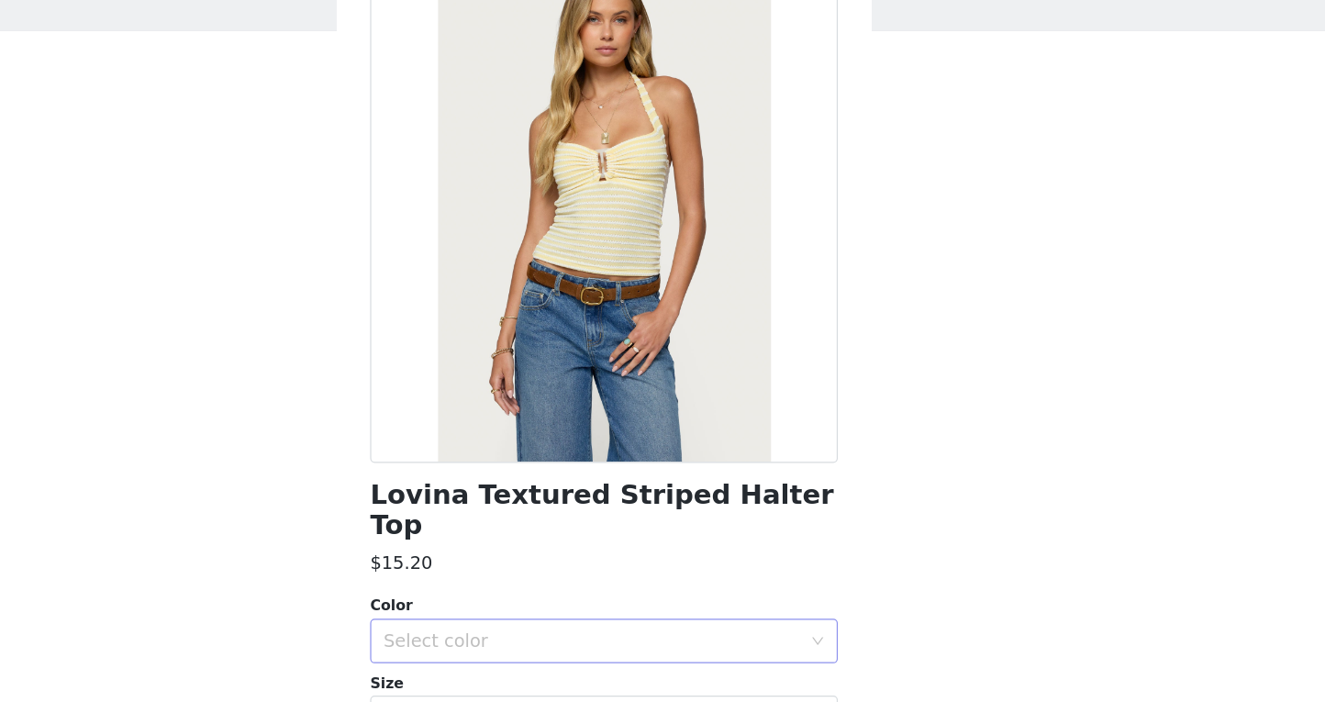
click at [481, 642] on div "Select color" at bounding box center [652, 651] width 343 height 18
click at [470, 651] on li "YELLOW" at bounding box center [662, 665] width 385 height 29
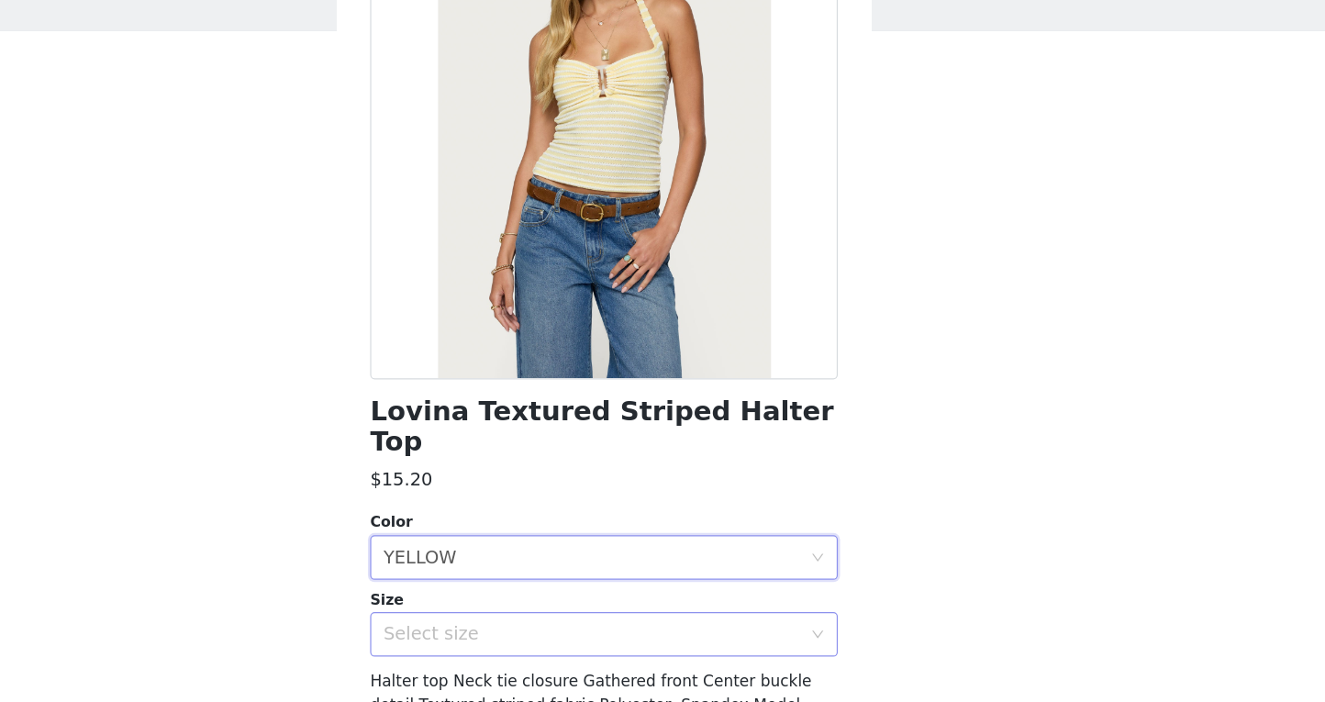
click at [481, 637] on div "Select size" at bounding box center [652, 646] width 343 height 18
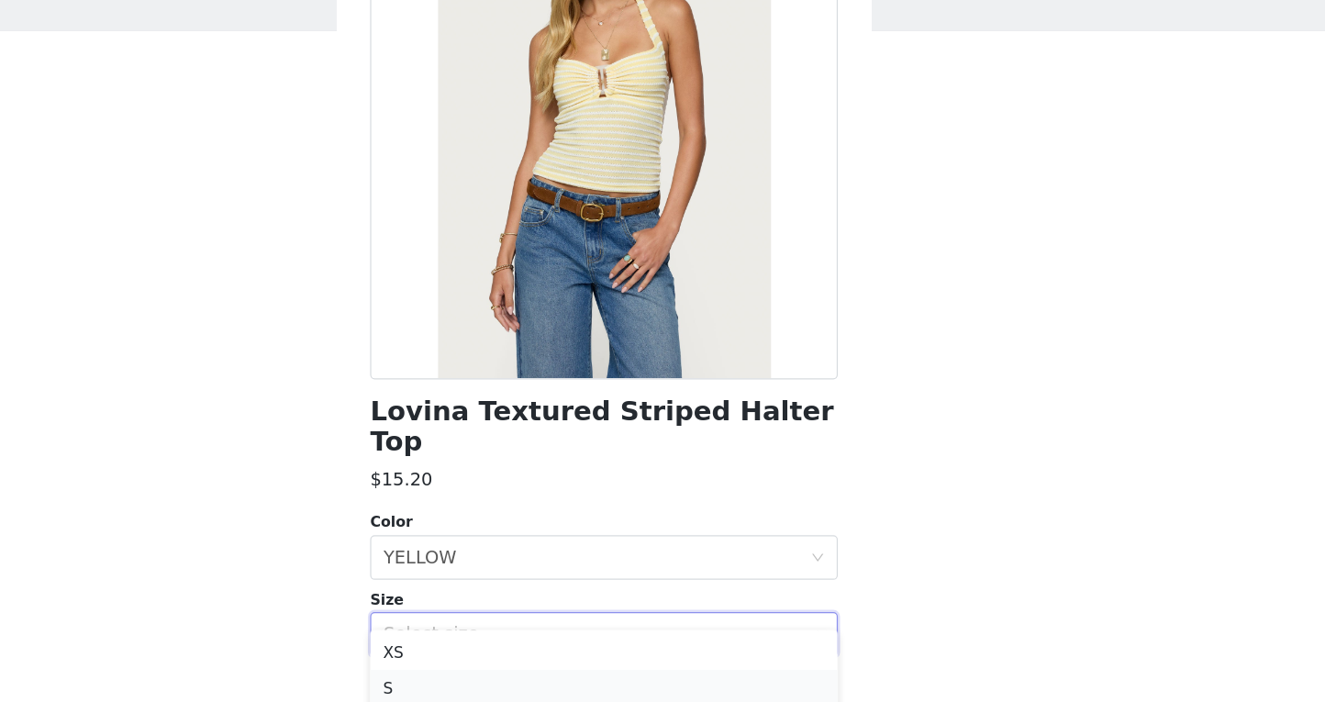
click at [470, 675] on li "S" at bounding box center [662, 689] width 385 height 29
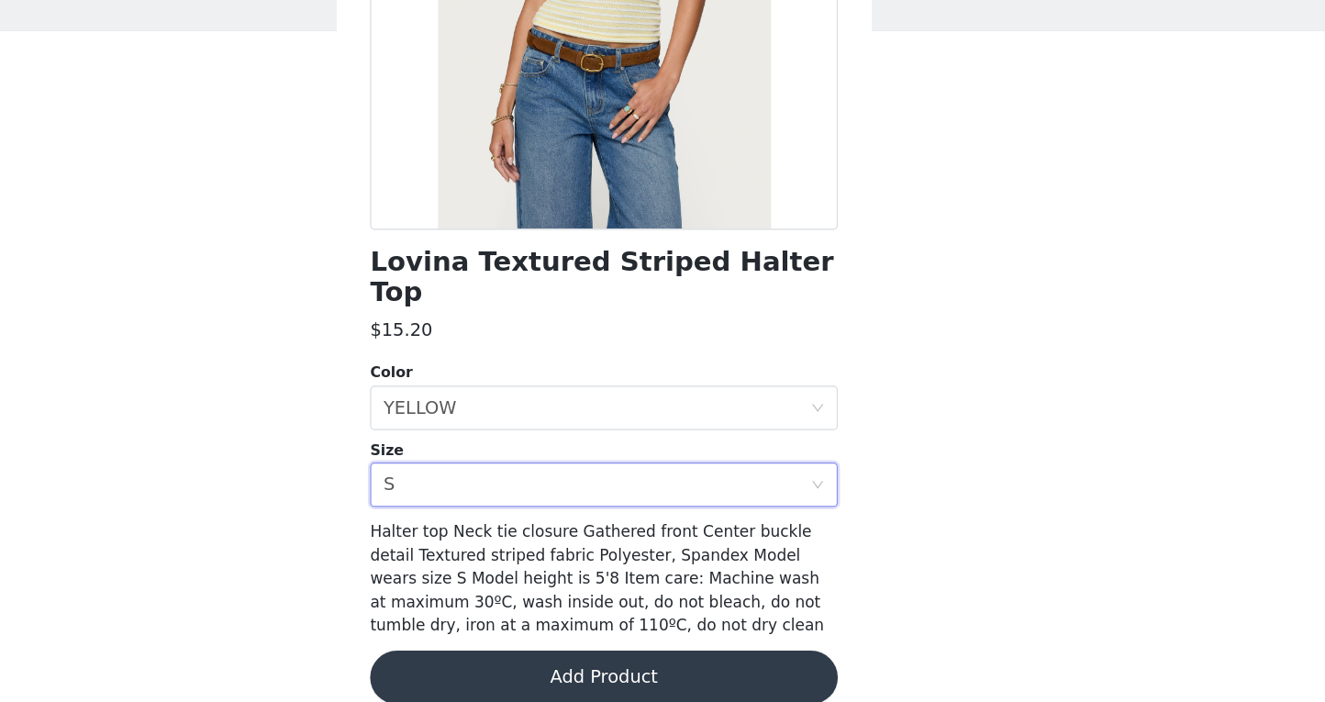
scroll to position [190, 0]
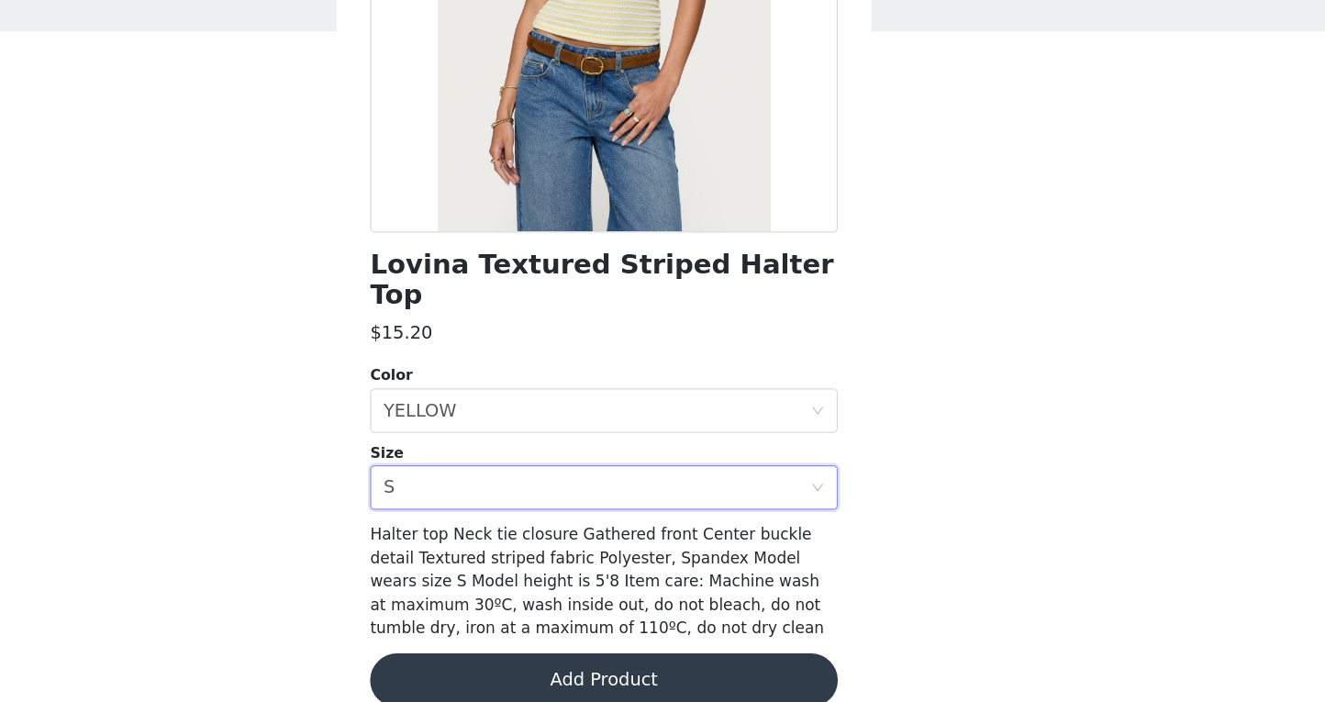
click at [470, 662] on button "Add Product" at bounding box center [662, 684] width 385 height 44
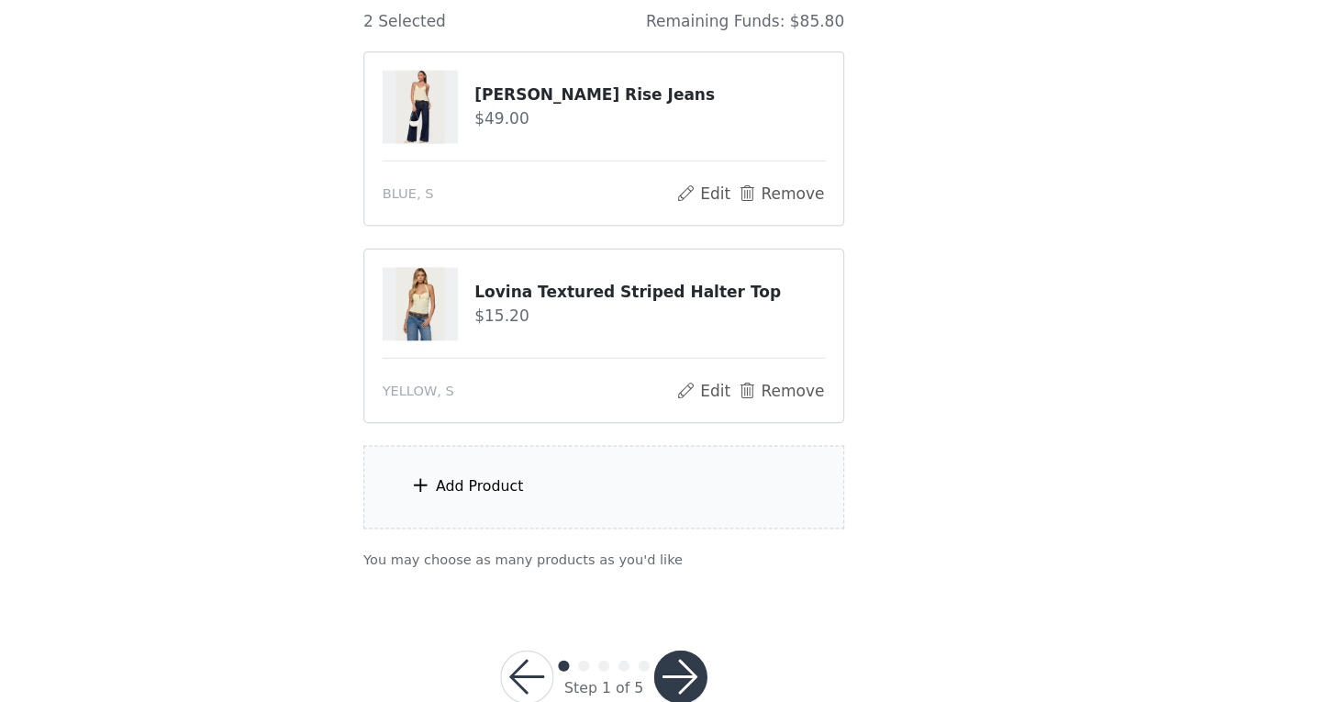
scroll to position [64, 0]
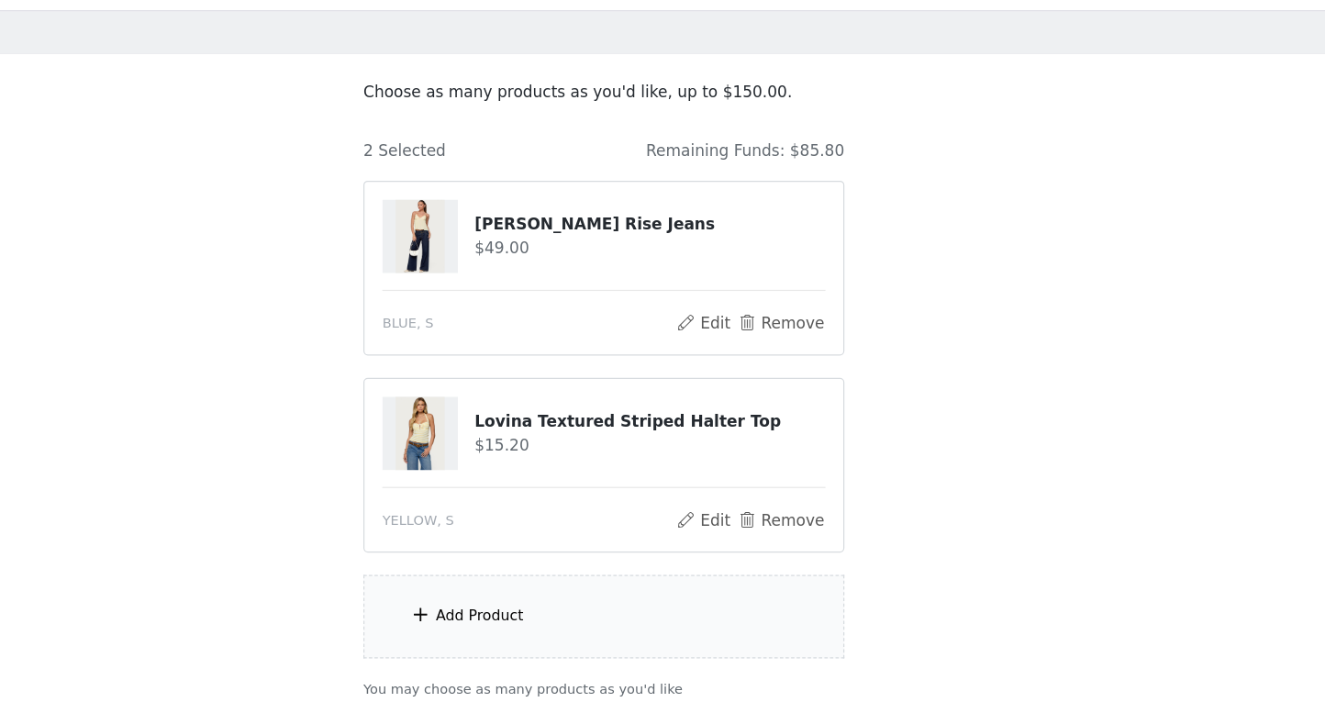
click at [464, 514] on div "Add Product" at bounding box center [662, 548] width 396 height 69
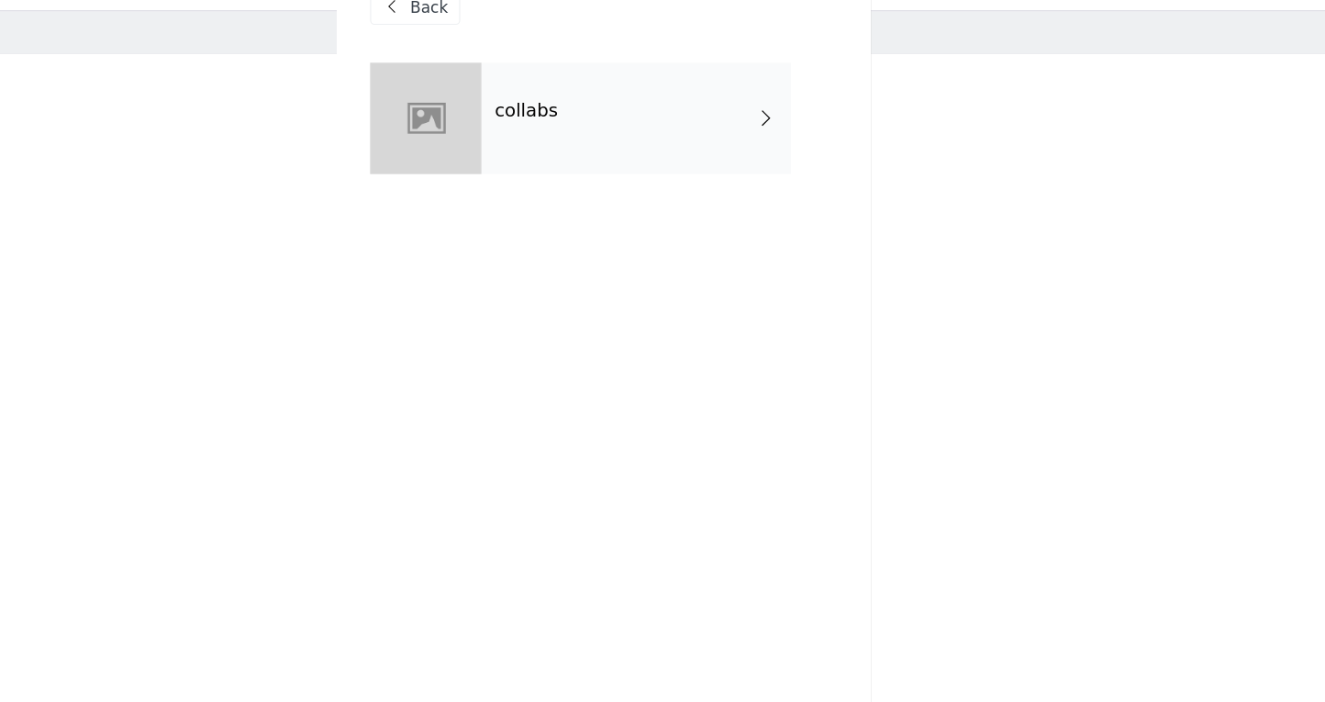
click at [600, 92] on div "collabs" at bounding box center [689, 138] width 255 height 92
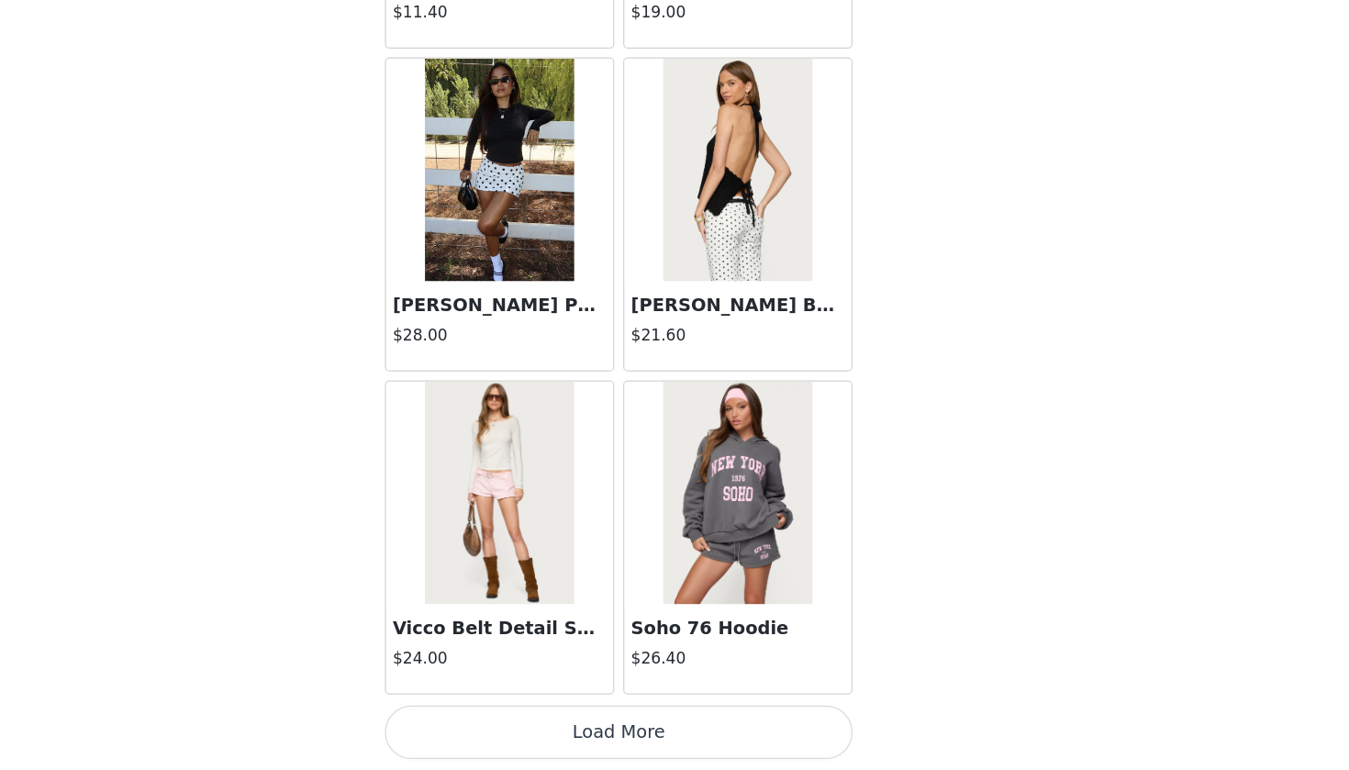
click at [496, 701] on button "Load More" at bounding box center [674, 739] width 385 height 44
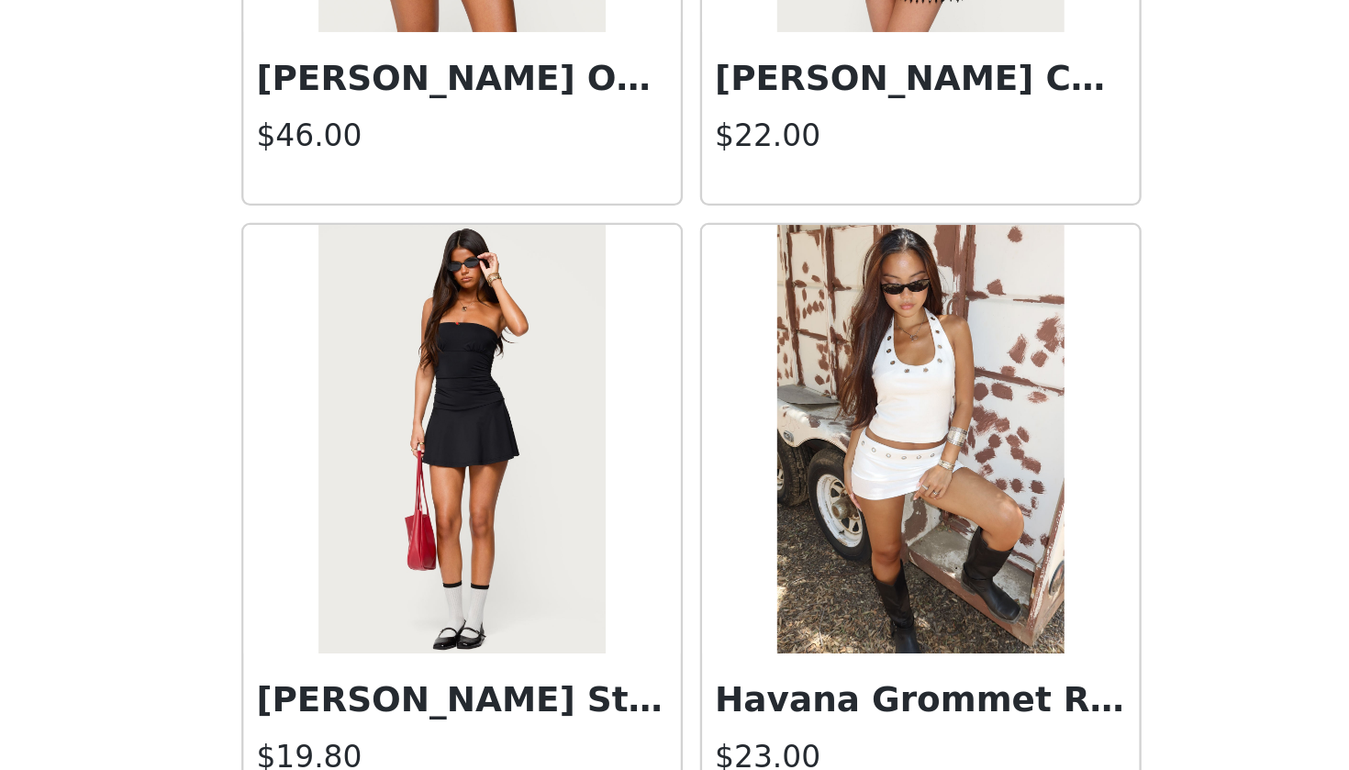
scroll to position [4699, 0]
click at [685, 642] on h3 "Havana Grommet Ribbed Foldover Mini Skort" at bounding box center [773, 653] width 176 height 22
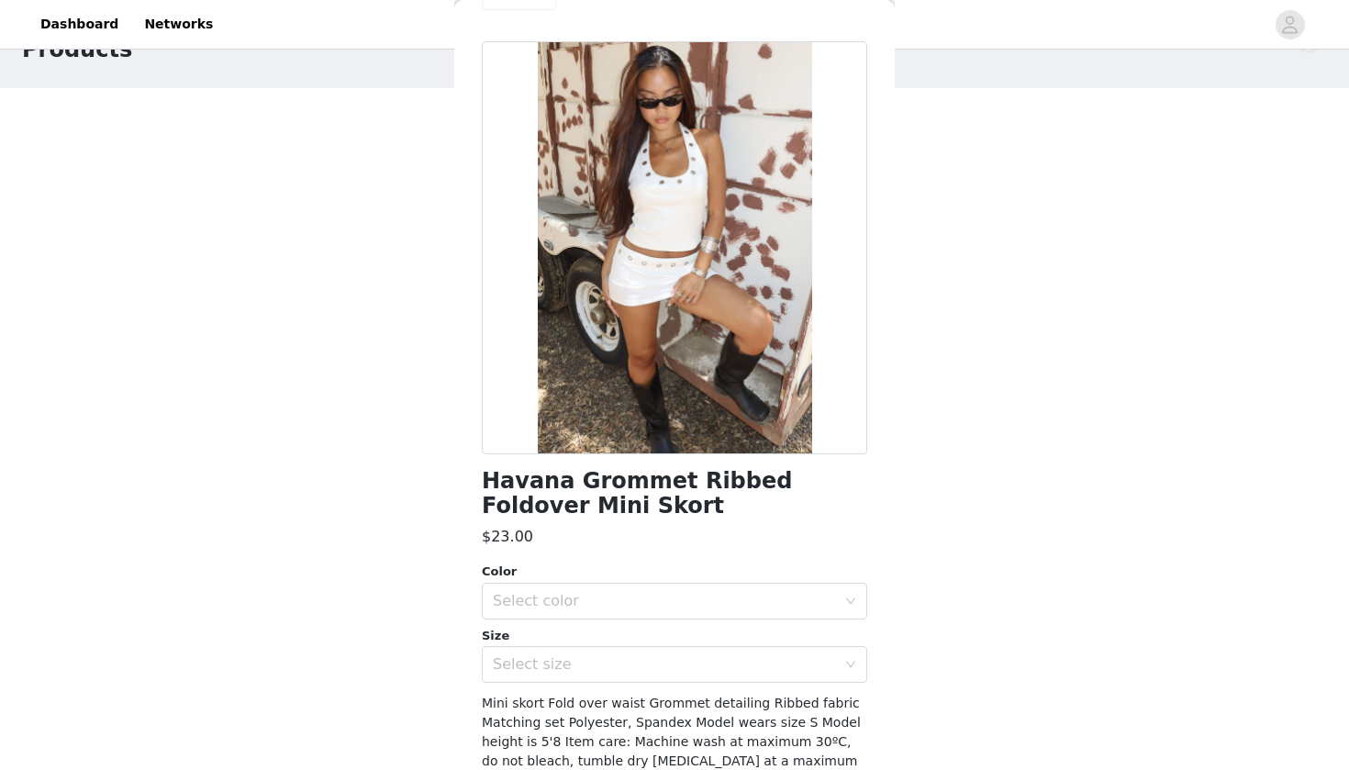
scroll to position [0, 0]
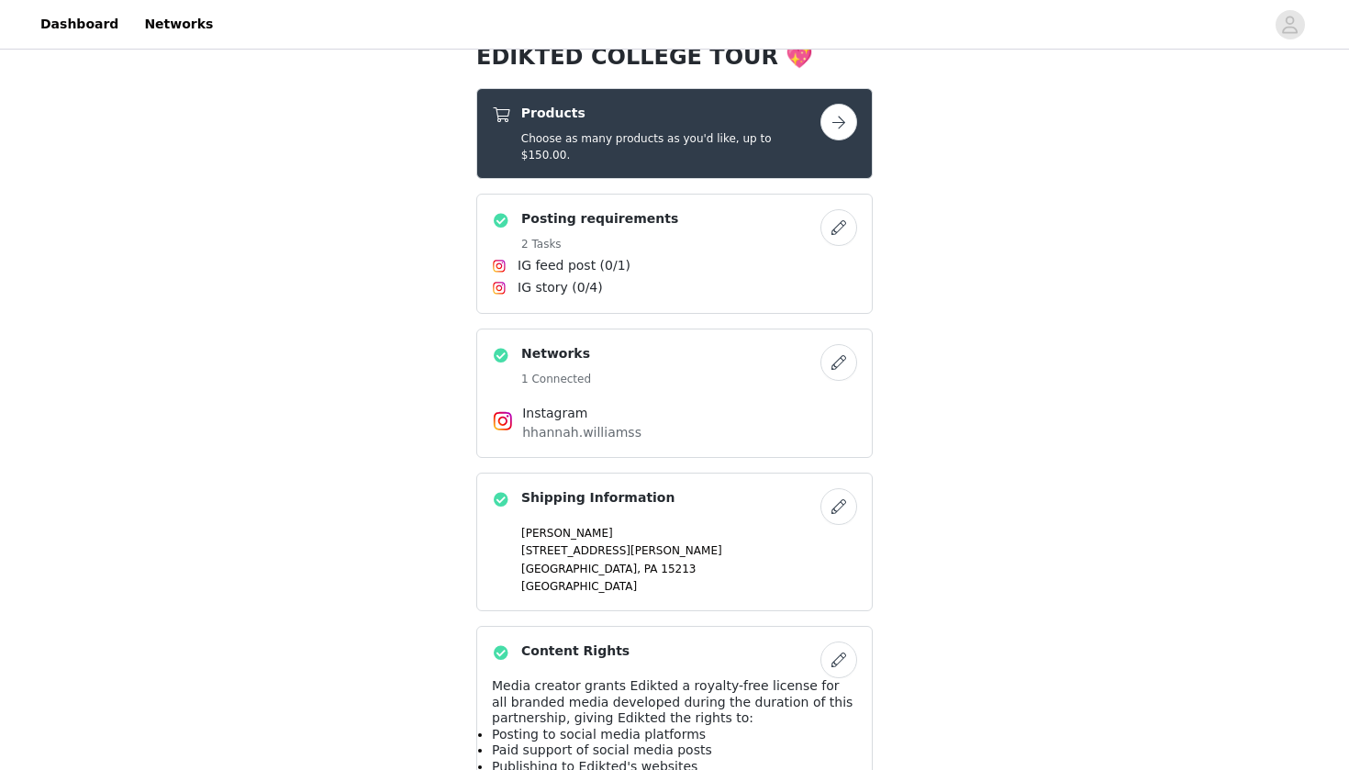
scroll to position [231, 0]
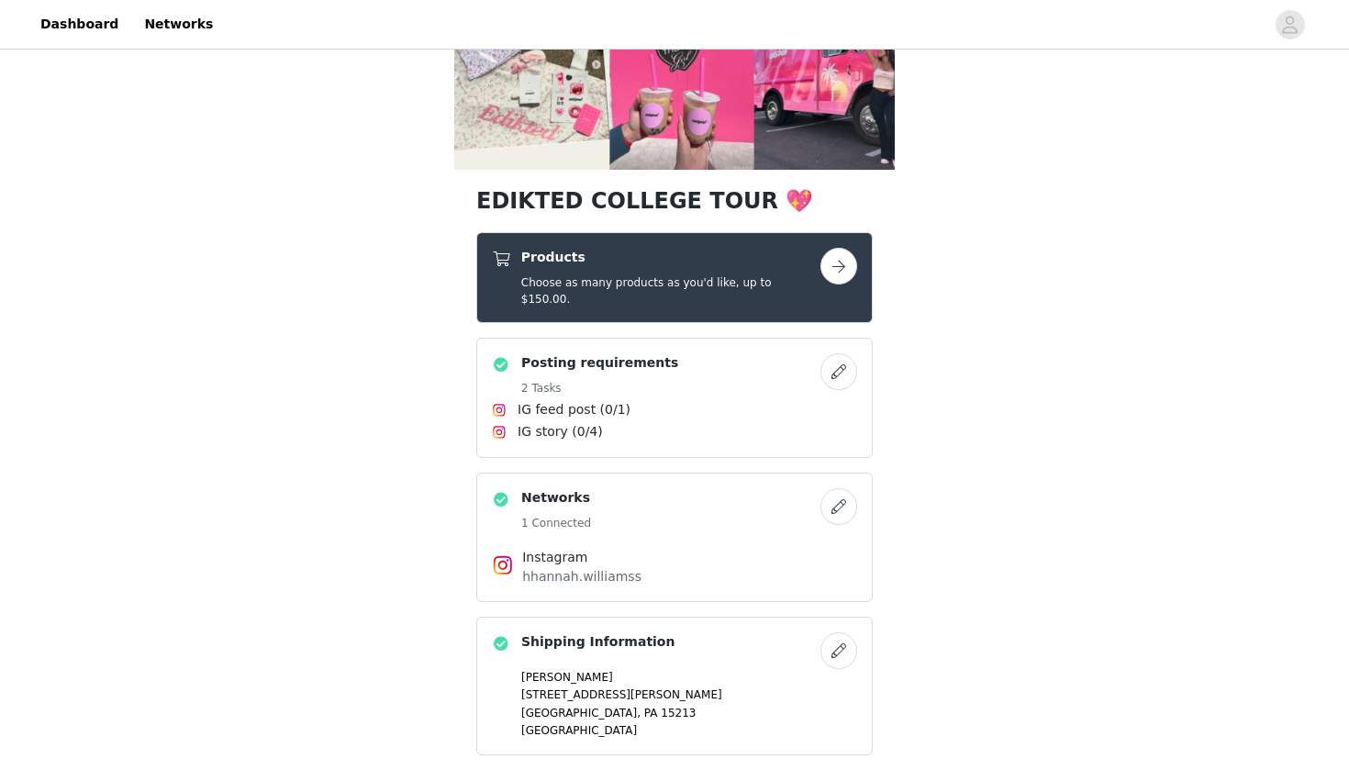
click at [833, 265] on button "button" at bounding box center [838, 266] width 37 height 37
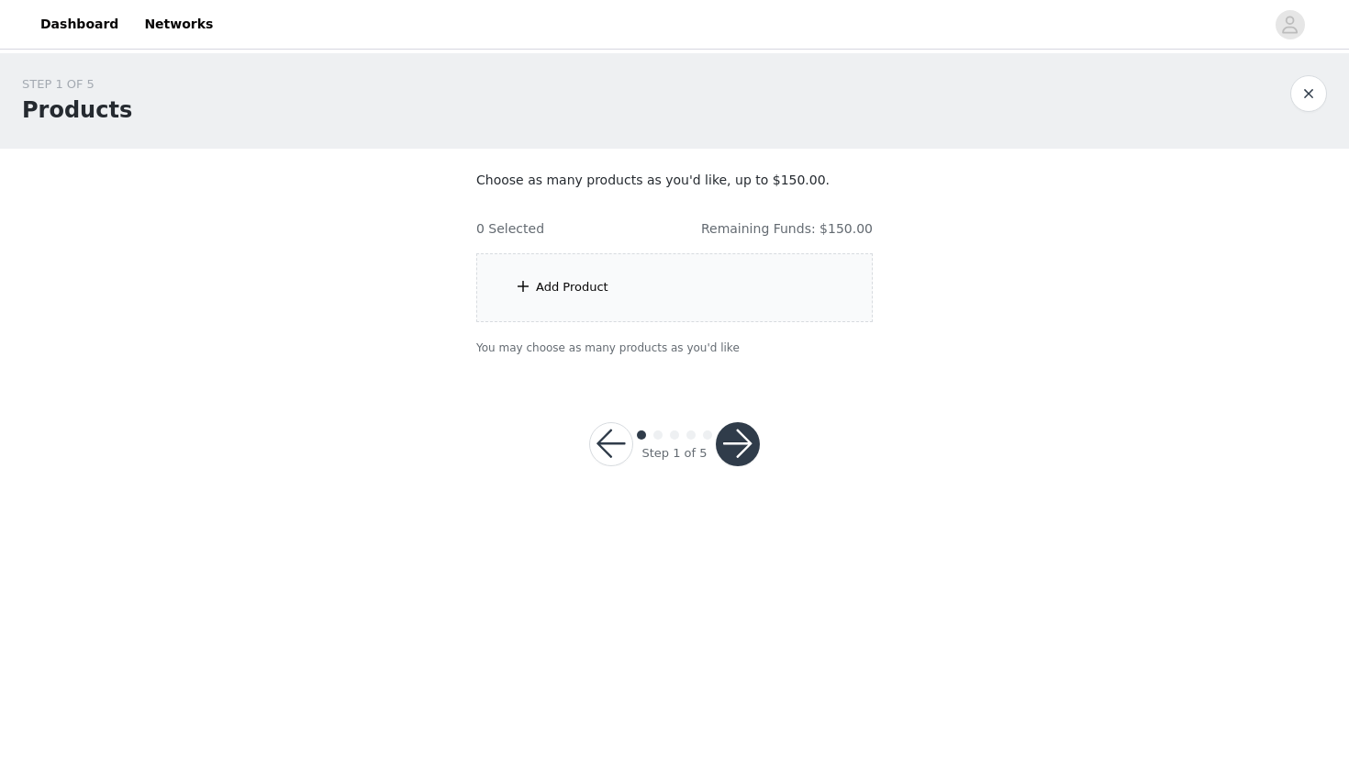
click at [835, 288] on div "Add Product" at bounding box center [674, 287] width 396 height 69
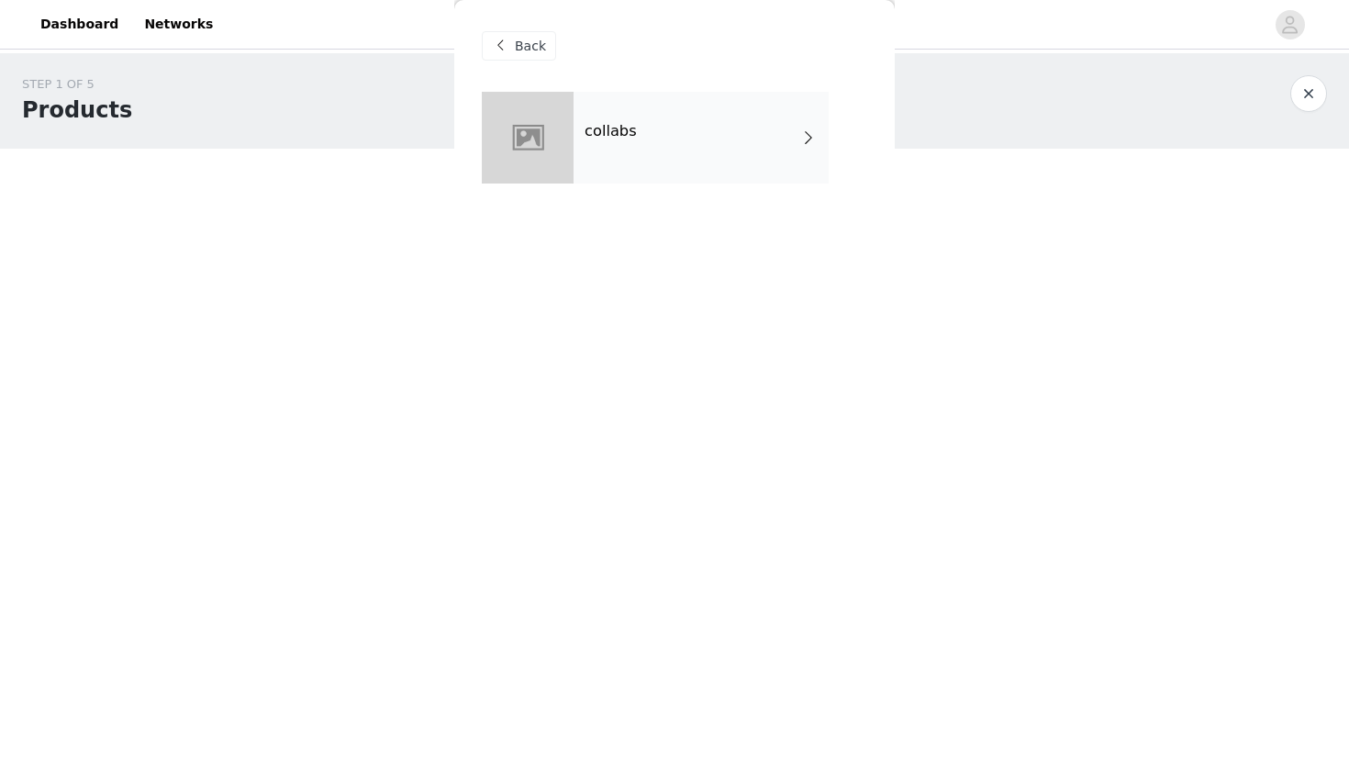
click at [745, 155] on div "collabs" at bounding box center [700, 138] width 255 height 92
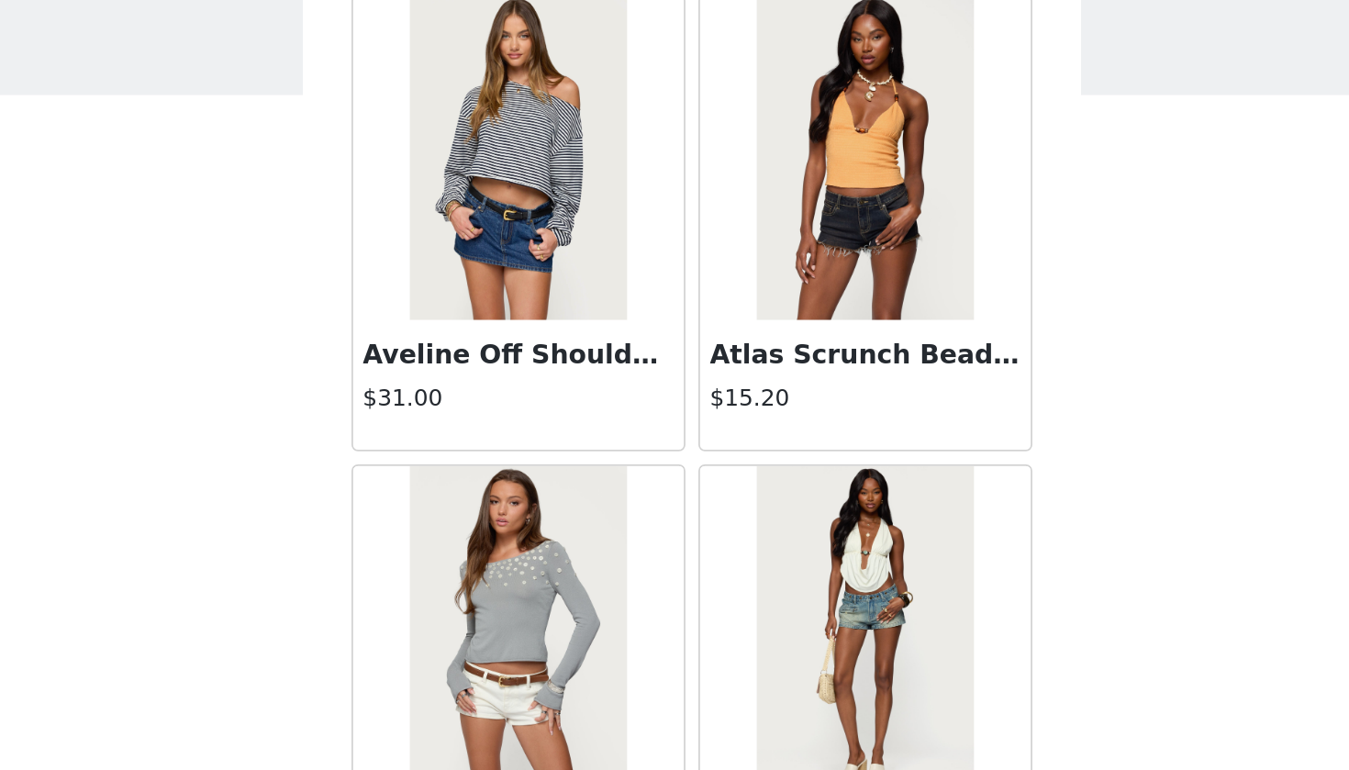
click at [488, 285] on h3 "Aveline Off Shoulder Light Sweatshirt" at bounding box center [576, 296] width 176 height 22
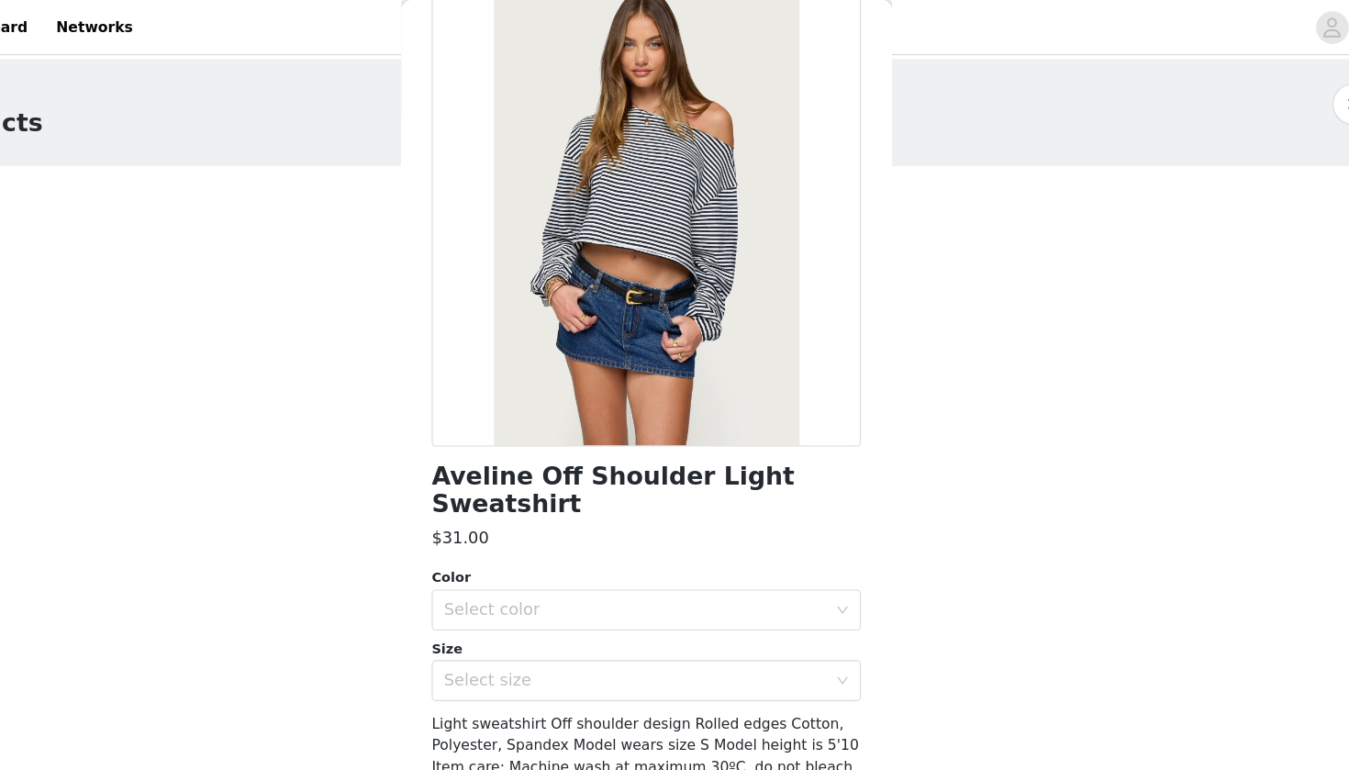
scroll to position [103, 0]
click at [493, 540] on div "Select color" at bounding box center [664, 549] width 343 height 18
click at [492, 576] on li "NAVY AND WHITE" at bounding box center [674, 563] width 385 height 29
click at [496, 607] on div "Aveline Off Shoulder Light Sweatshirt $31.00 Color Select color NAVY AND WHITE …" at bounding box center [674, 402] width 385 height 826
click at [493, 598] on div "Select size" at bounding box center [668, 612] width 351 height 35
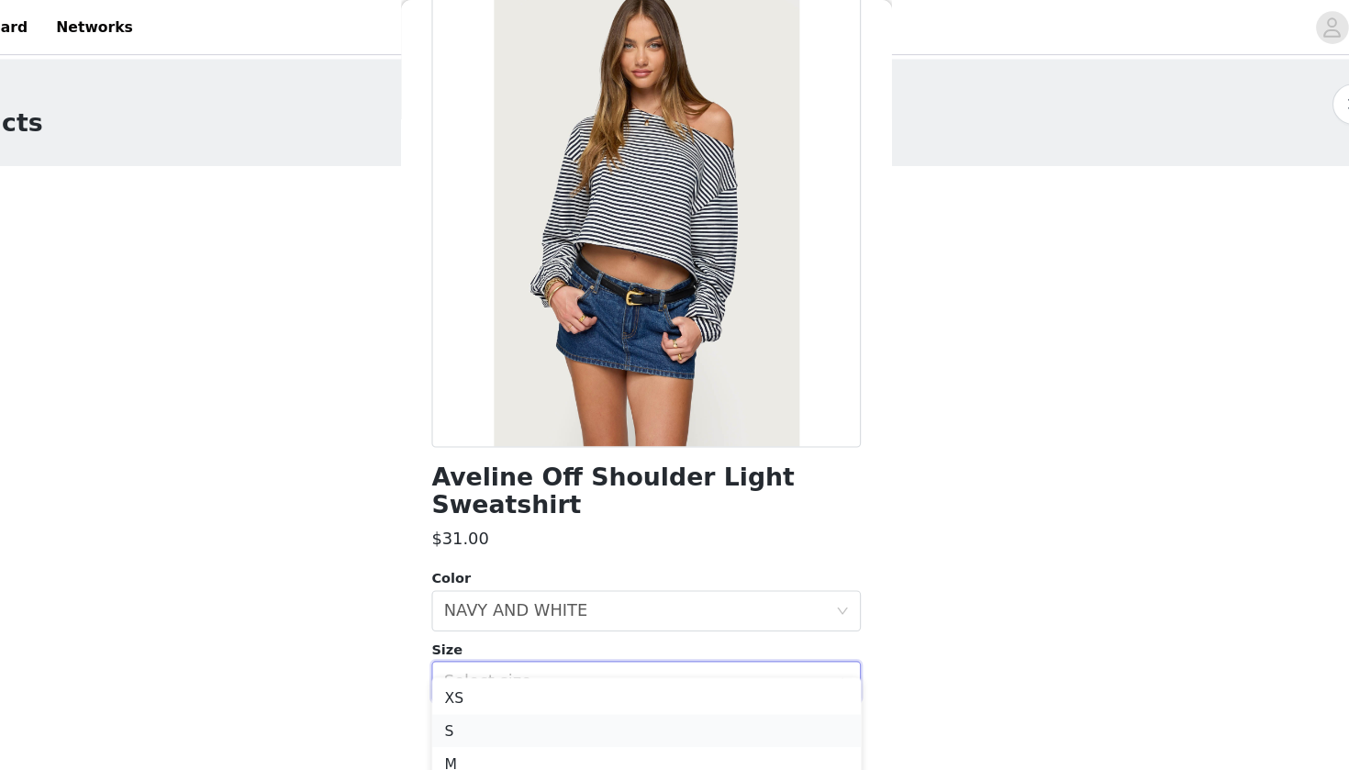
click at [485, 658] on li "S" at bounding box center [674, 655] width 385 height 29
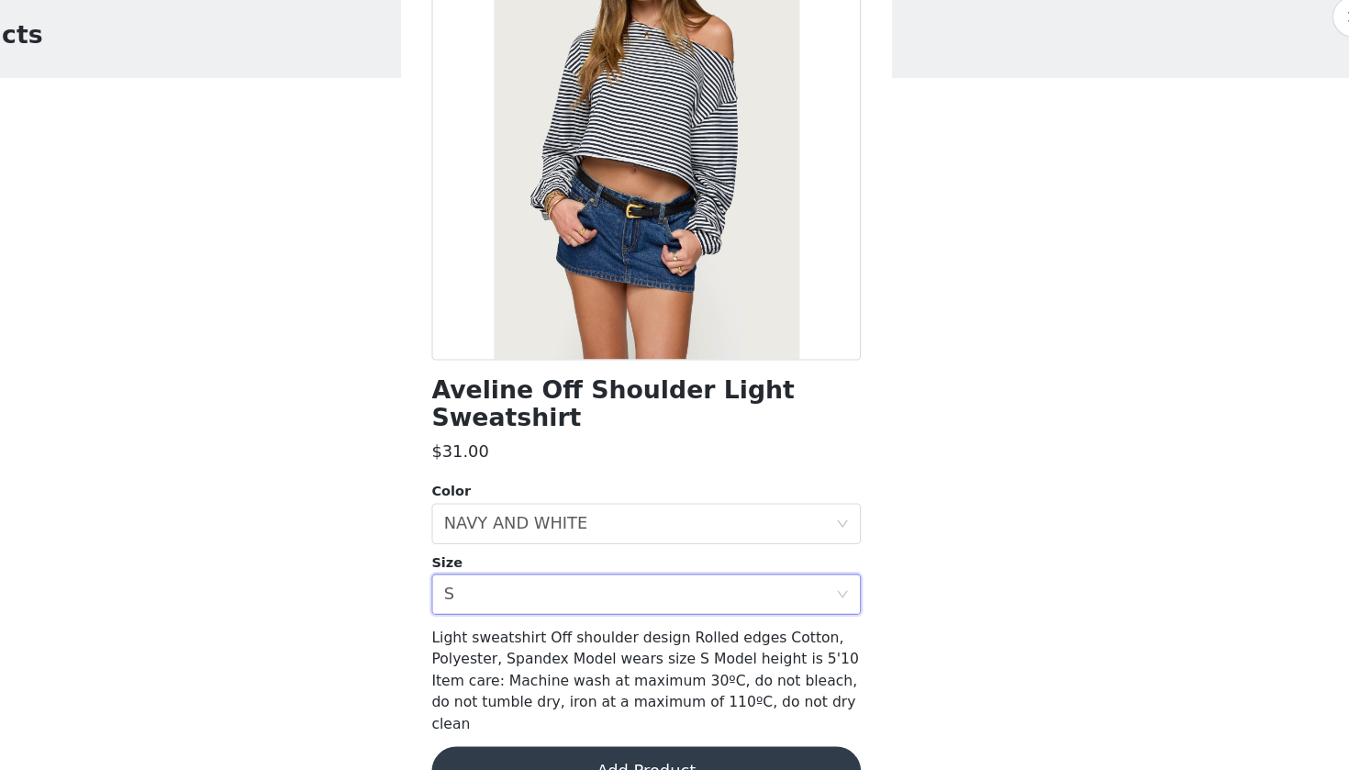
scroll to position [0, 0]
click at [509, 701] on button "Add Product" at bounding box center [674, 771] width 385 height 44
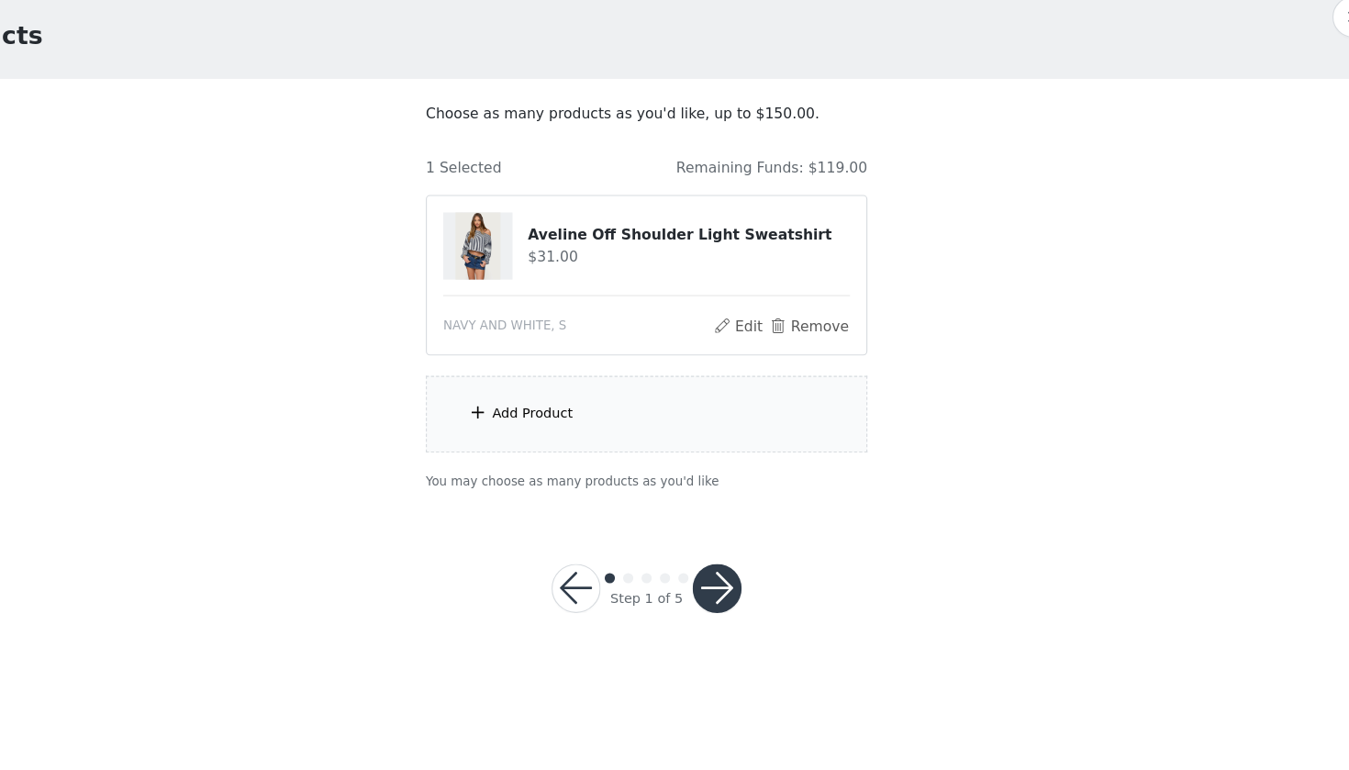
click at [487, 416] on div "Add Product" at bounding box center [674, 450] width 396 height 69
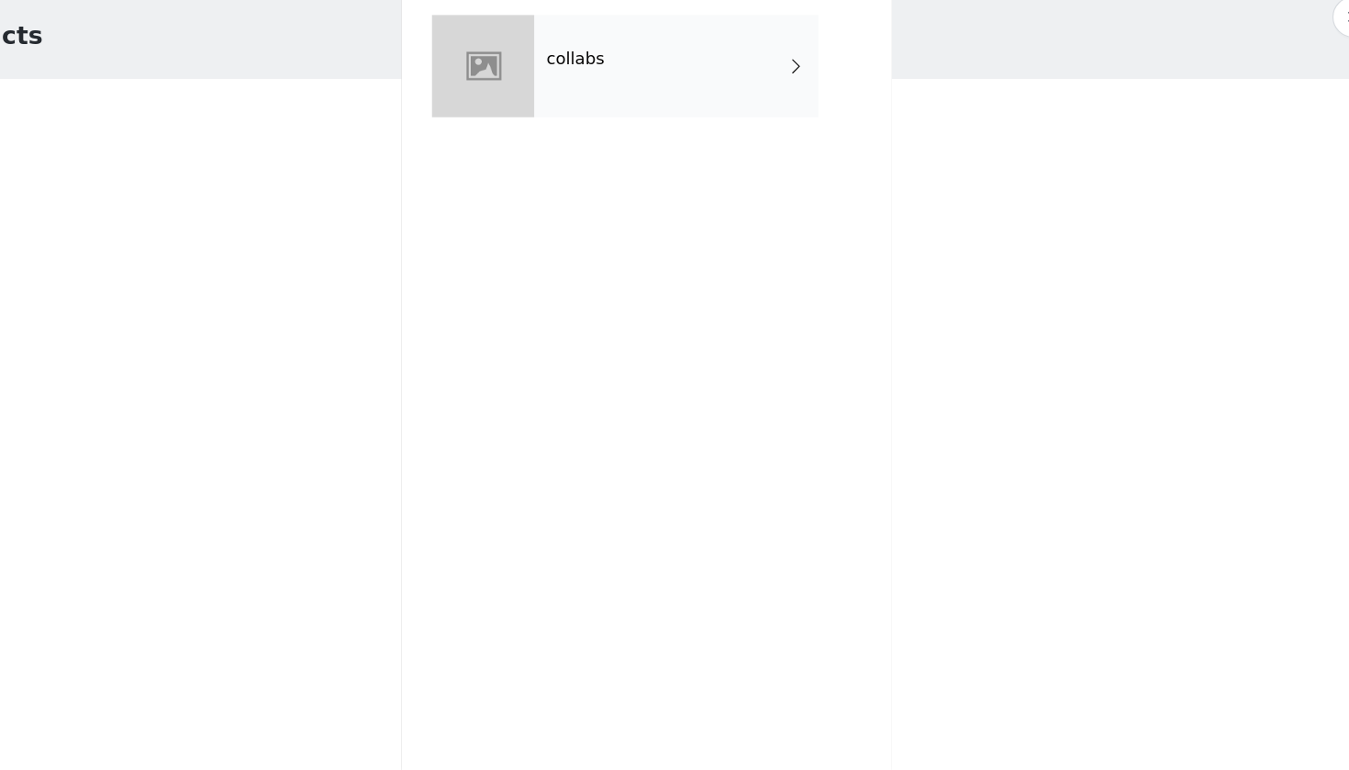
click at [578, 92] on div "collabs" at bounding box center [700, 138] width 255 height 92
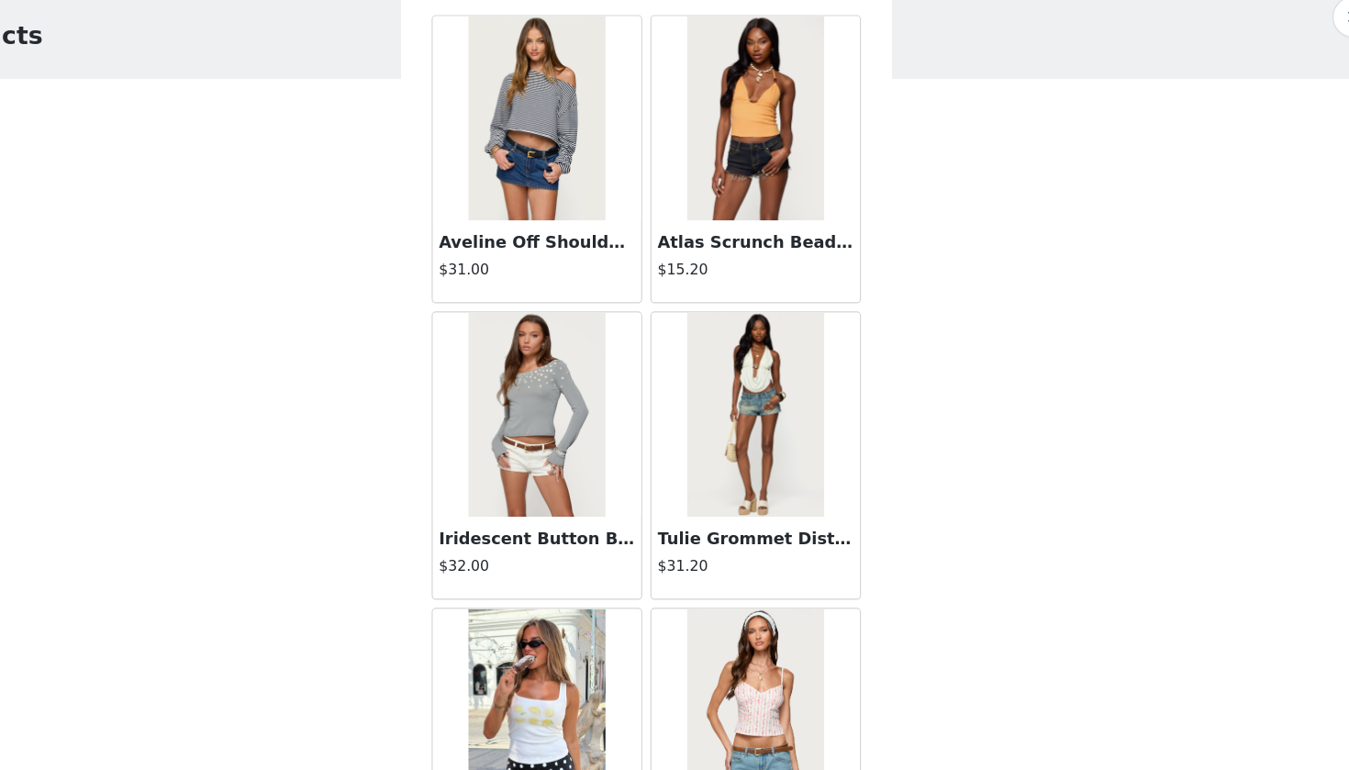
scroll to position [397, 0]
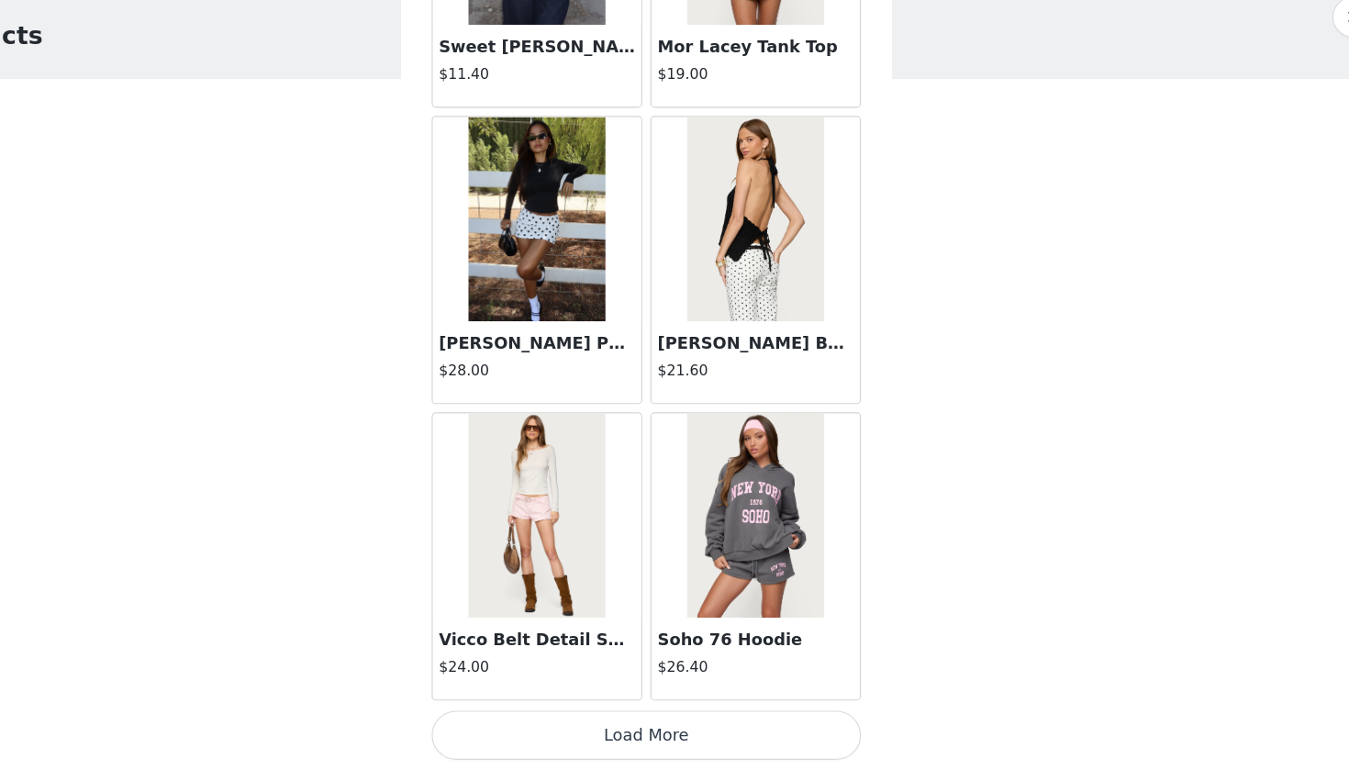
click at [513, 701] on button "Load More" at bounding box center [674, 739] width 385 height 44
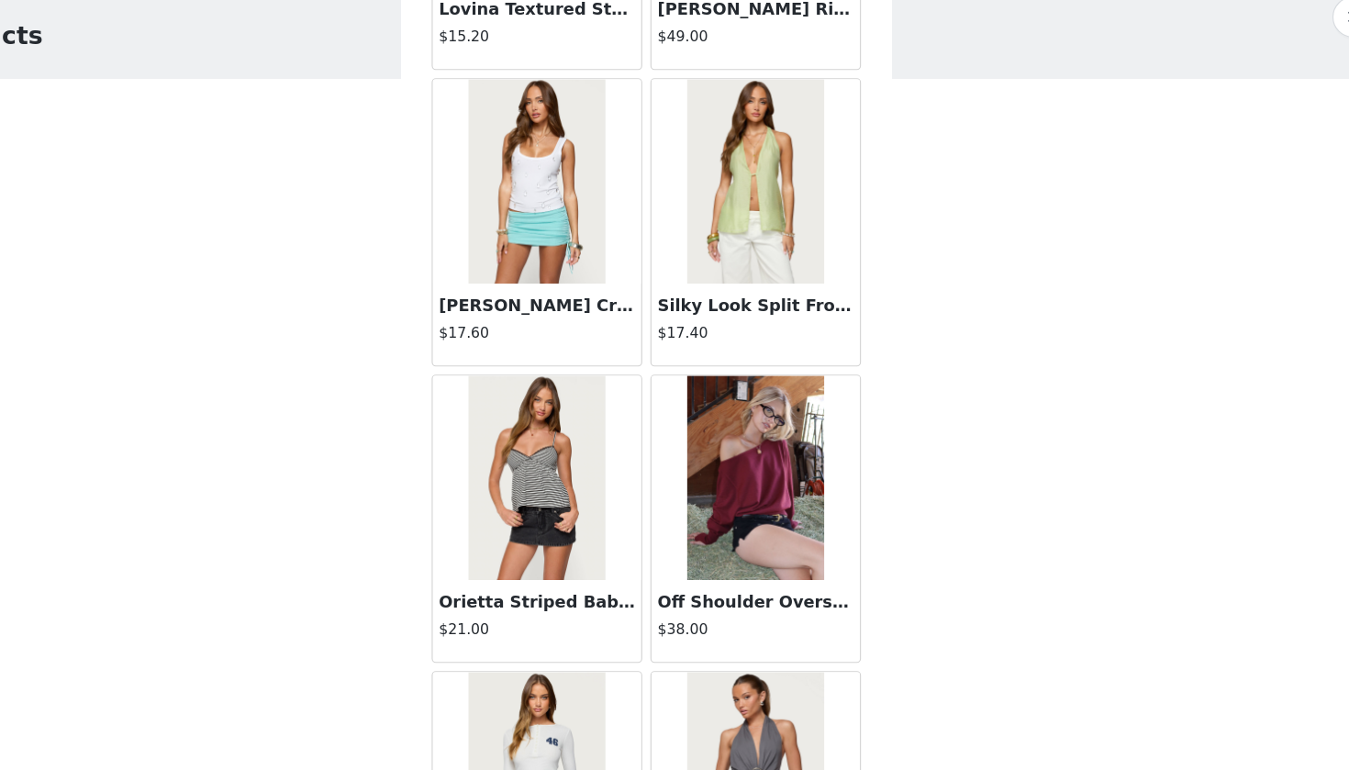
scroll to position [3482, 0]
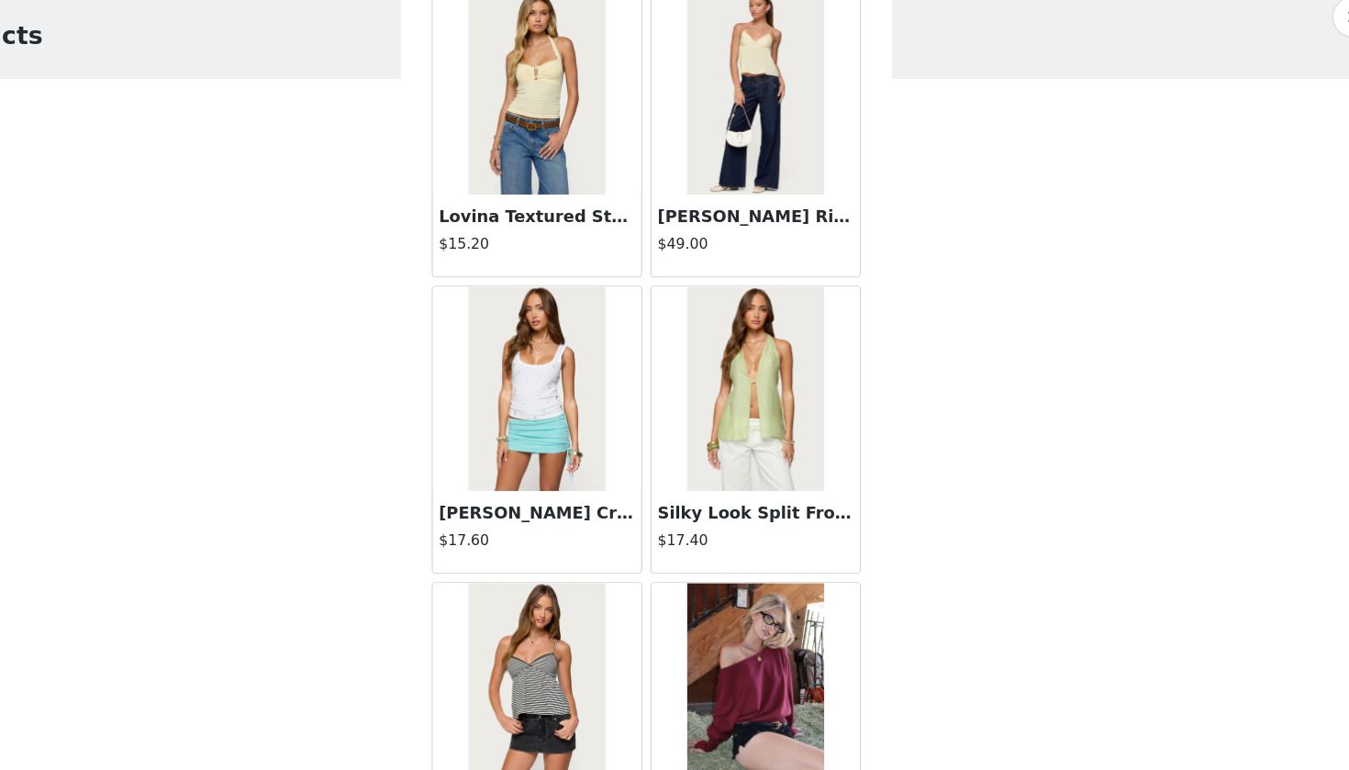
click at [515, 106] on img at bounding box center [576, 162] width 122 height 184
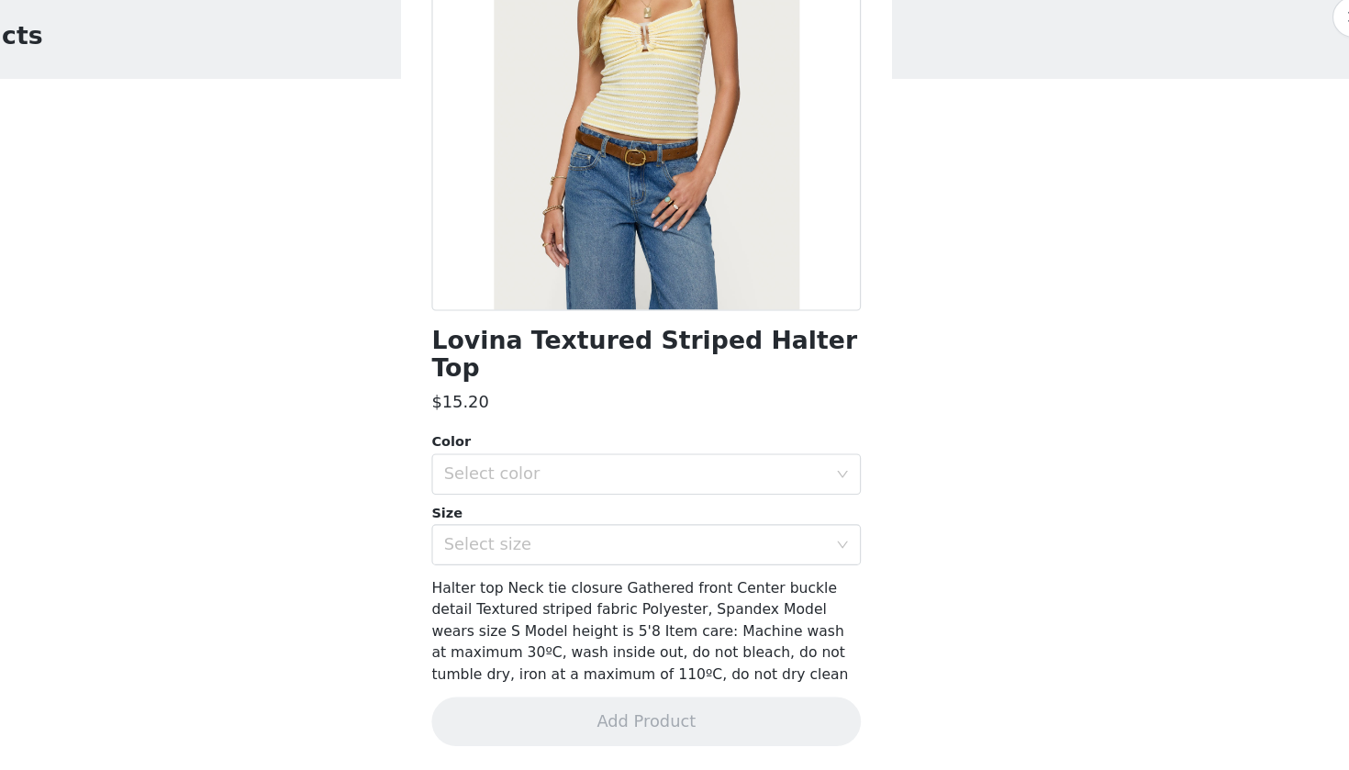
scroll to position [122, 0]
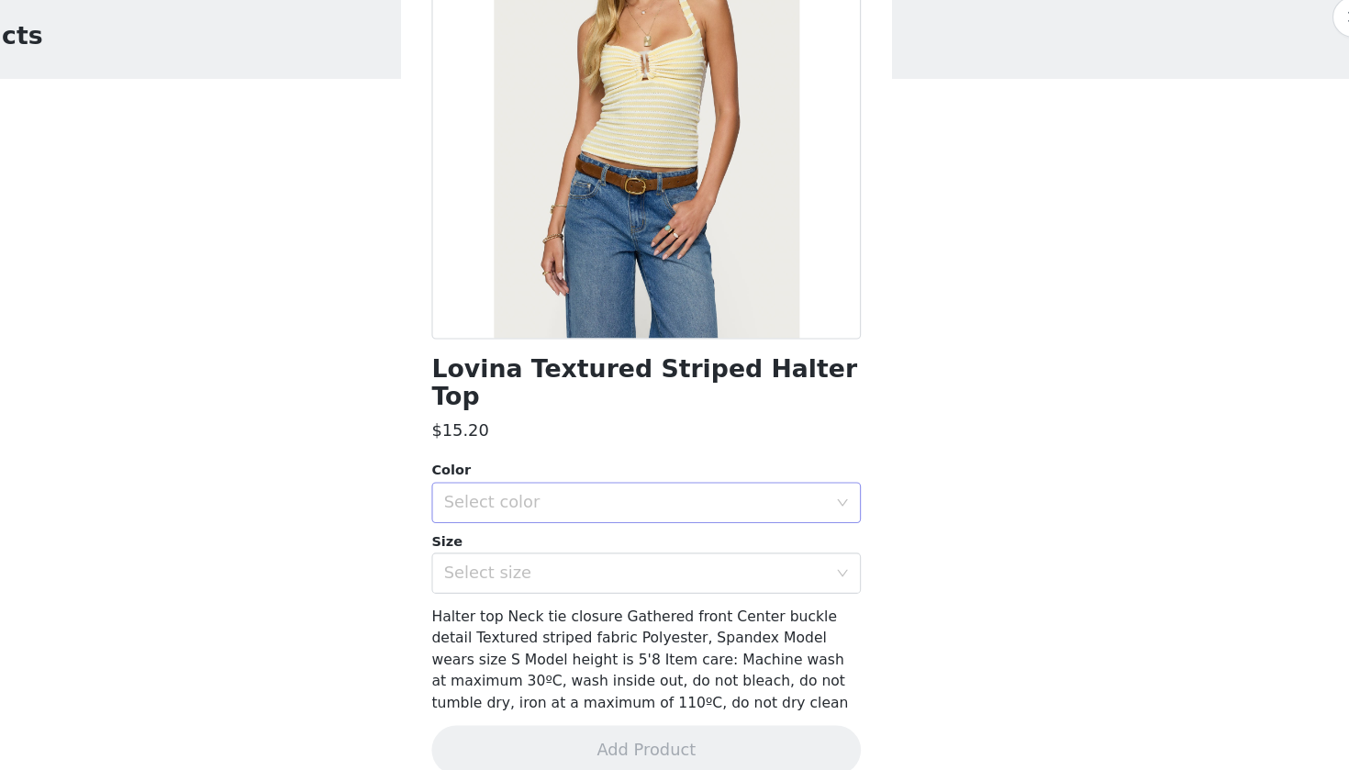
click at [524, 512] on div "Select color" at bounding box center [668, 529] width 351 height 35
click at [512, 529] on li "YELLOW" at bounding box center [674, 543] width 385 height 29
click at [513, 584] on div "Select size" at bounding box center [664, 593] width 343 height 18
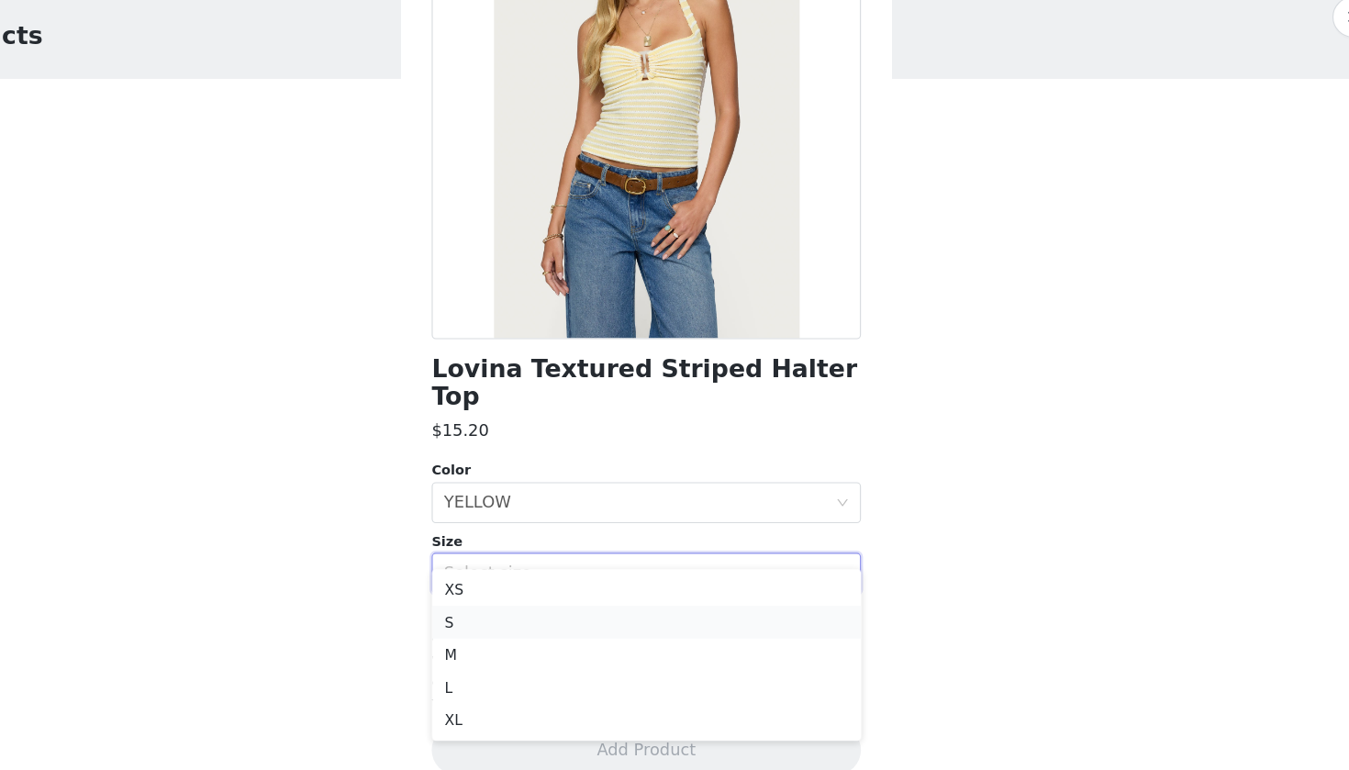
click at [507, 622] on li "S" at bounding box center [674, 636] width 385 height 29
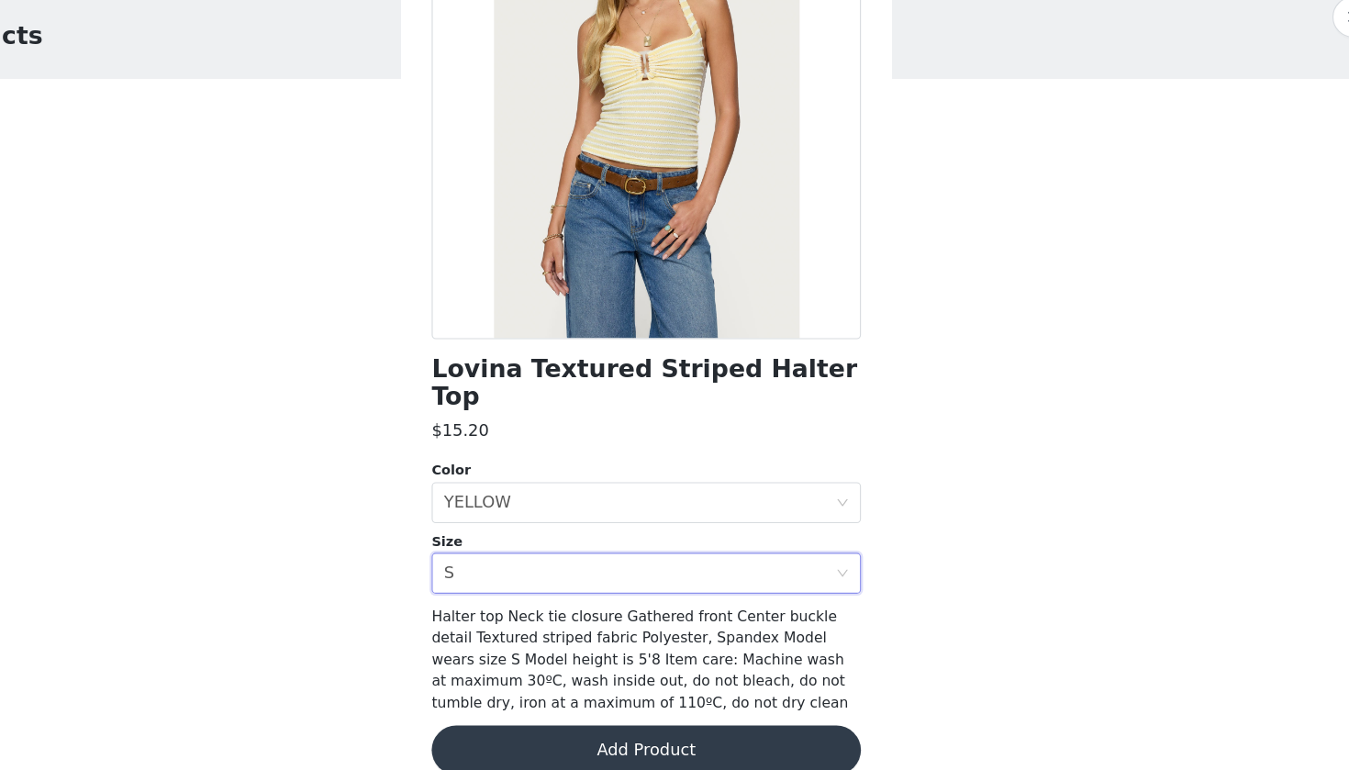
click at [533, 701] on button "Add Product" at bounding box center [674, 751] width 385 height 44
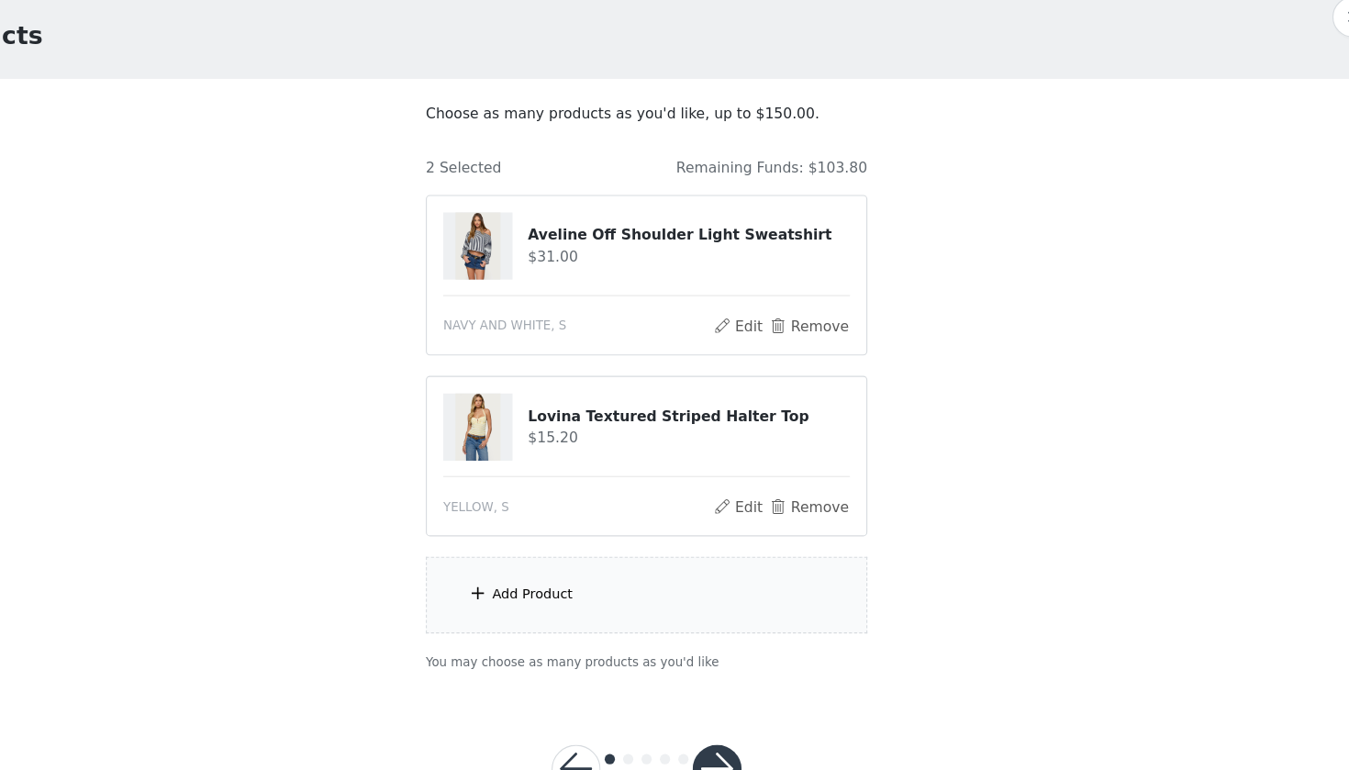
click at [536, 603] on div "Add Product" at bounding box center [572, 612] width 72 height 18
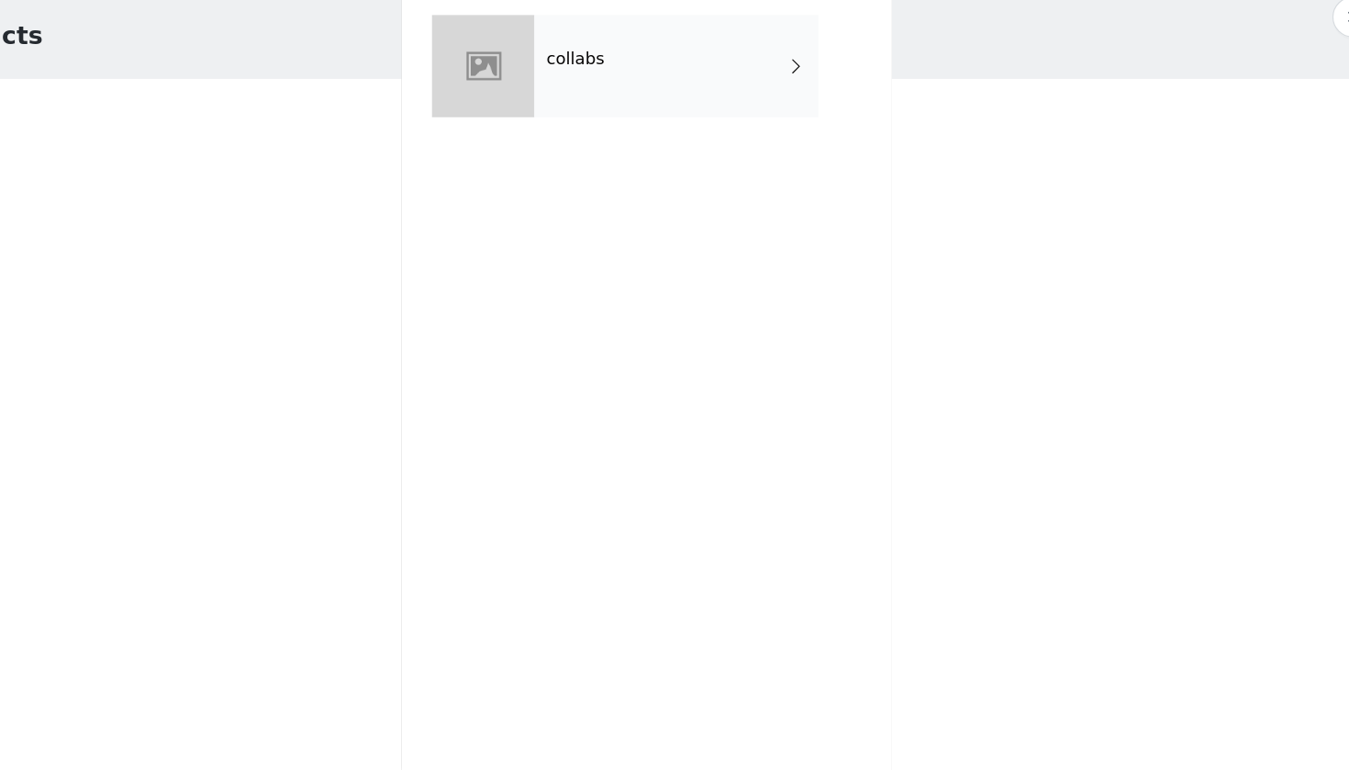
click at [573, 92] on div "collabs" at bounding box center [700, 138] width 255 height 92
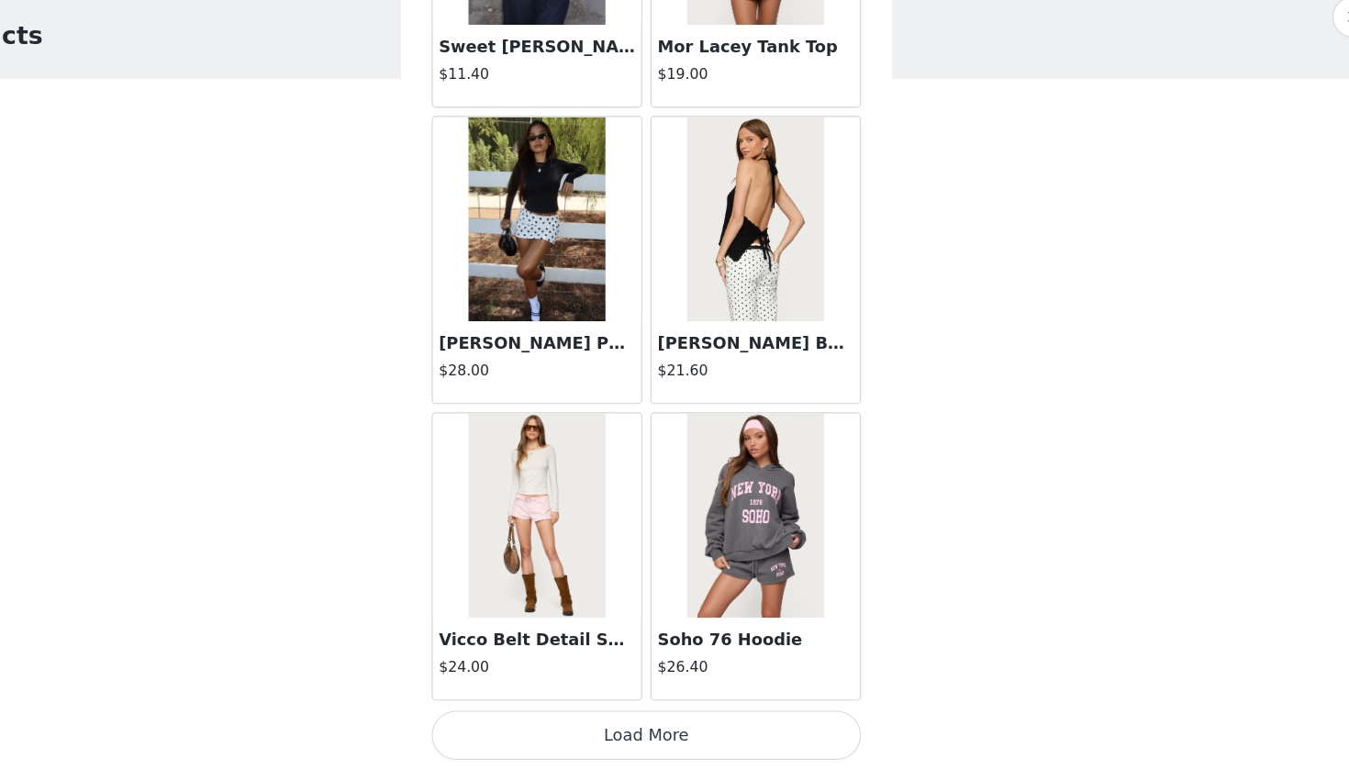
click at [543, 701] on button "Load More" at bounding box center [674, 739] width 385 height 44
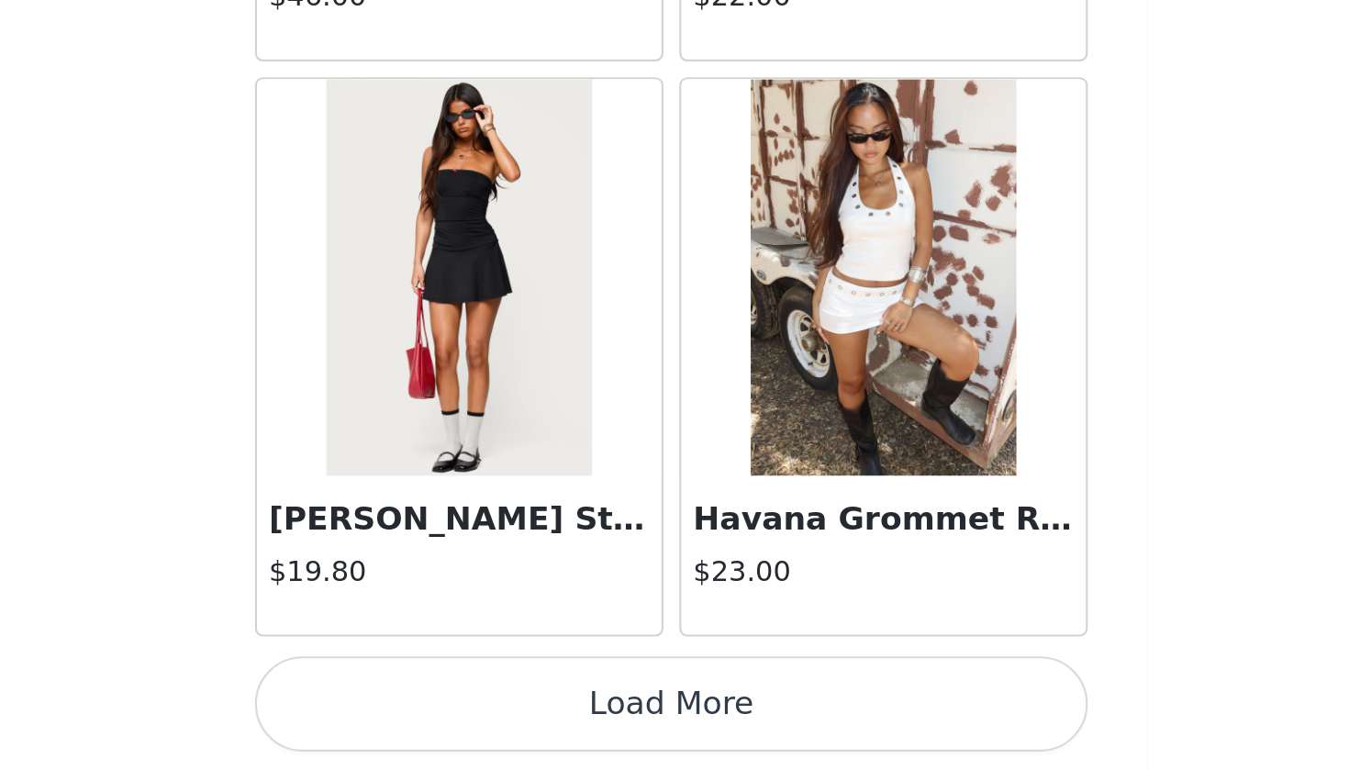
scroll to position [63, 0]
click at [482, 701] on button "Load More" at bounding box center [674, 739] width 385 height 44
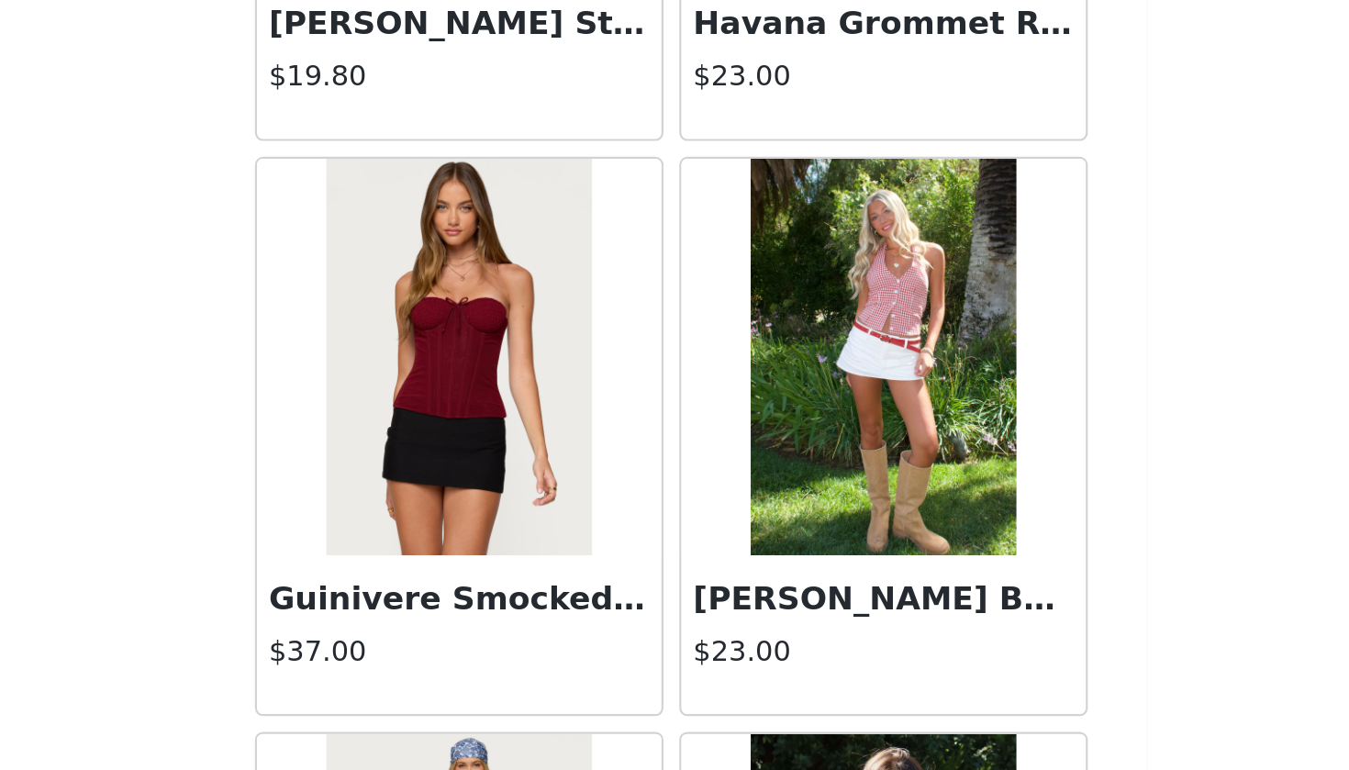
scroll to position [4941, 0]
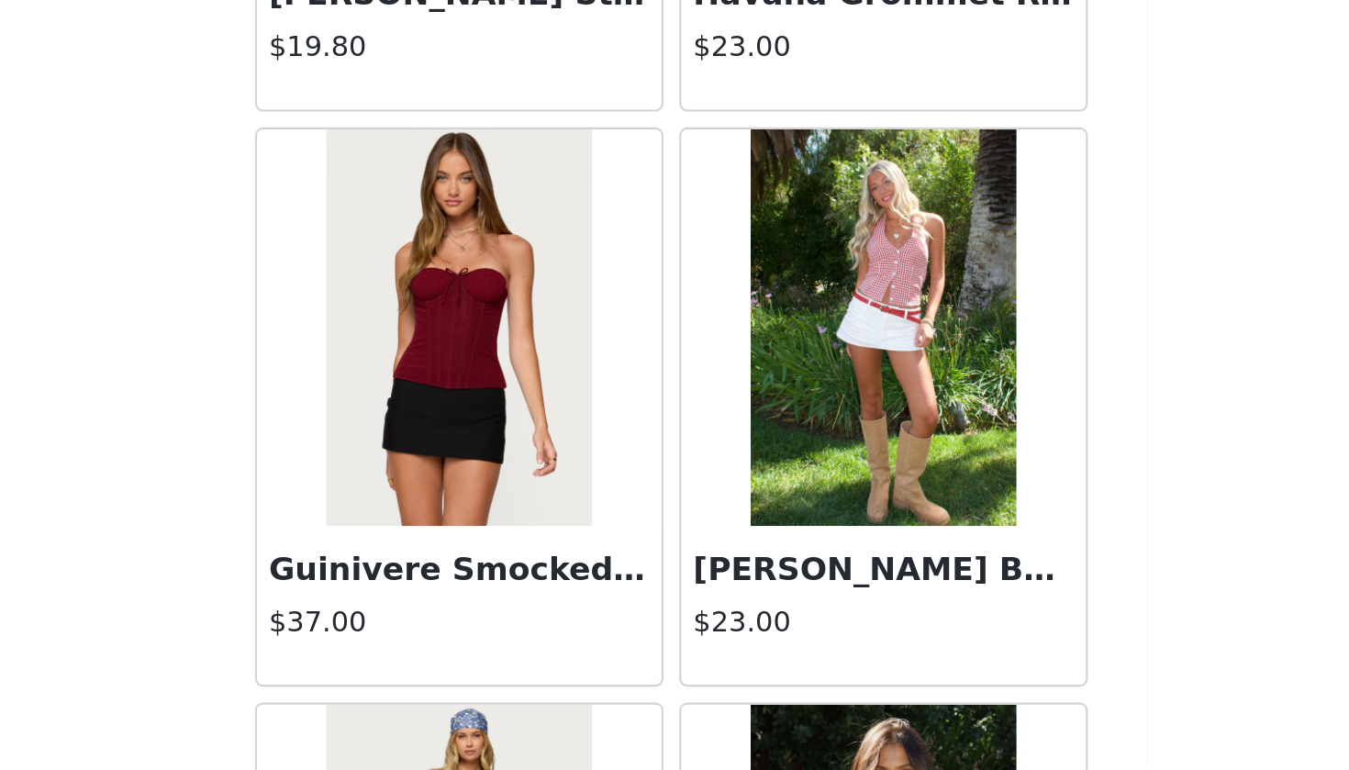
click at [685, 666] on h3 "Evan Gingham Button Up Halter Top" at bounding box center [773, 677] width 176 height 22
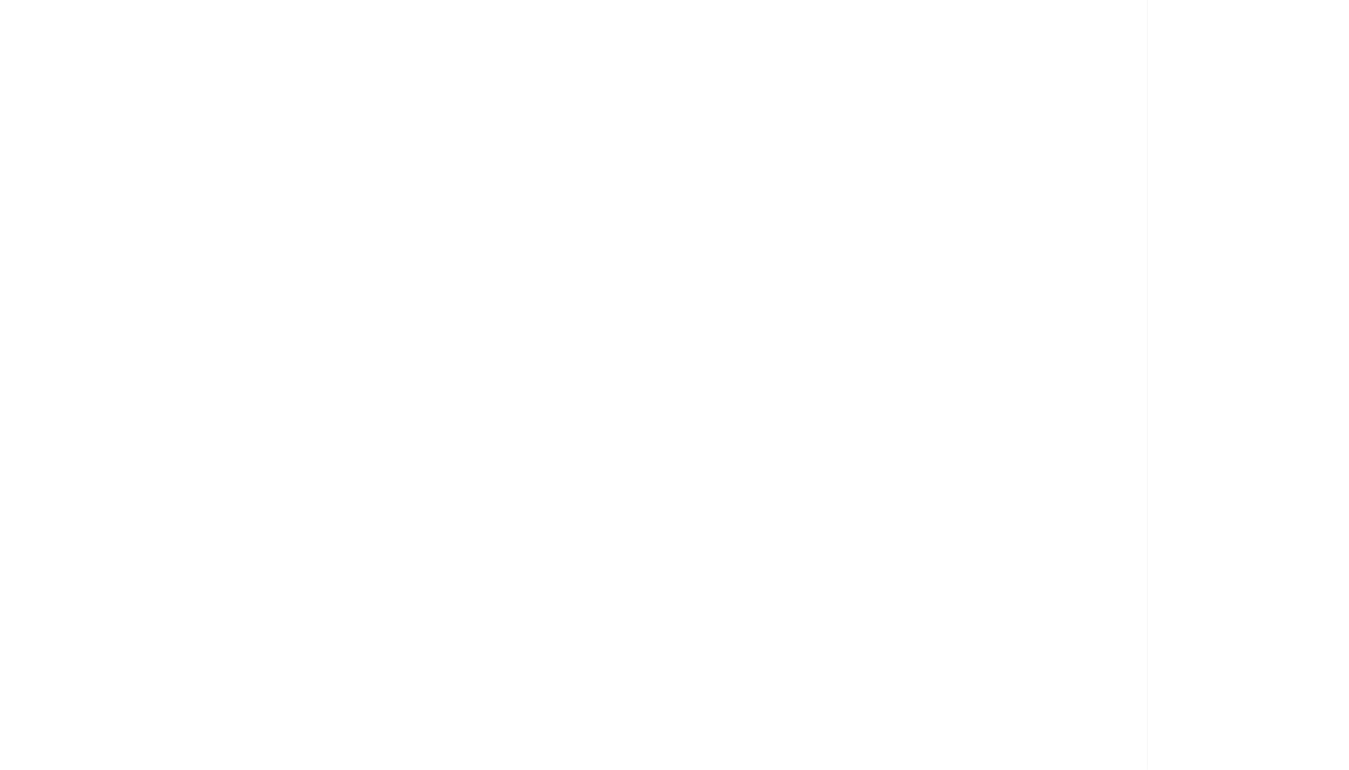
scroll to position [0, 0]
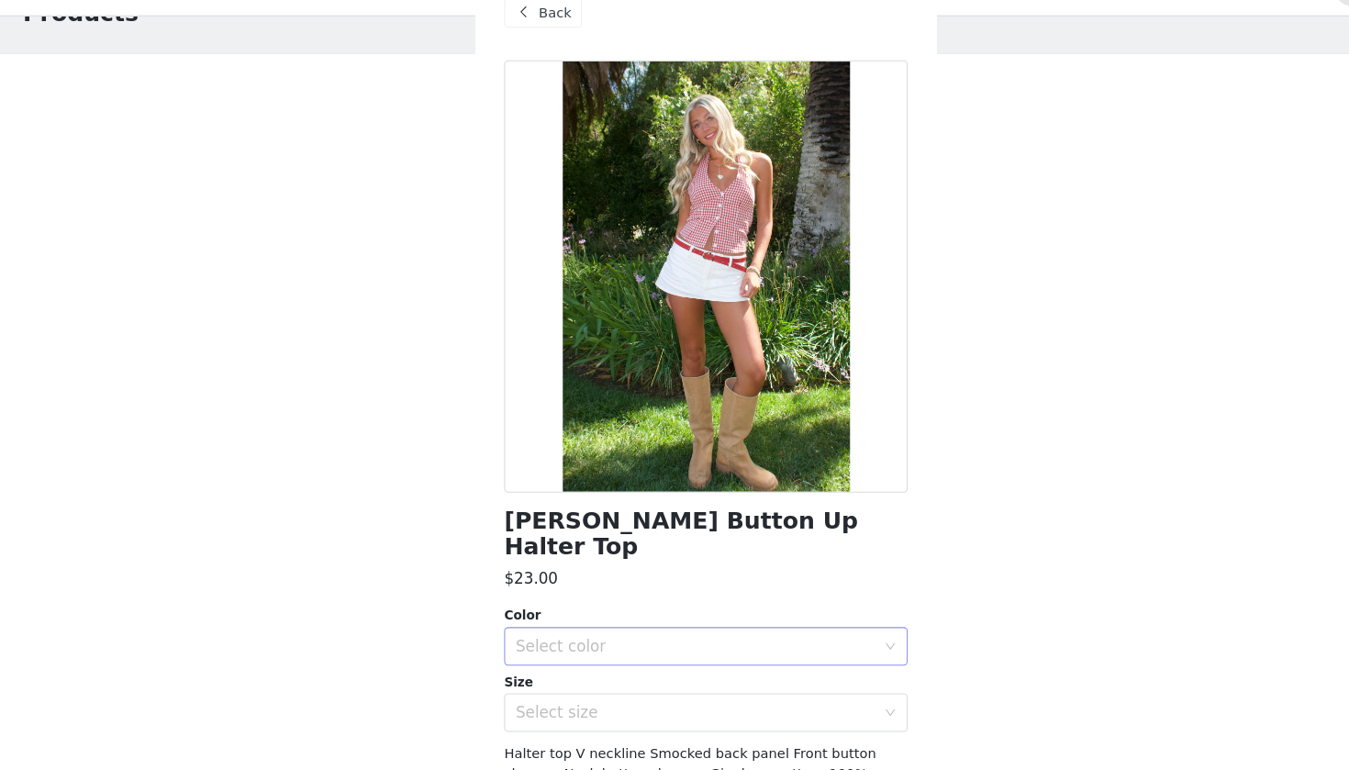
click at [628, 642] on div "Select color" at bounding box center [664, 651] width 343 height 18
click at [612, 652] on li "RED" at bounding box center [674, 666] width 385 height 29
click at [607, 701] on div "Select size" at bounding box center [664, 715] width 343 height 18
click at [584, 701] on li "S" at bounding box center [674, 759] width 385 height 29
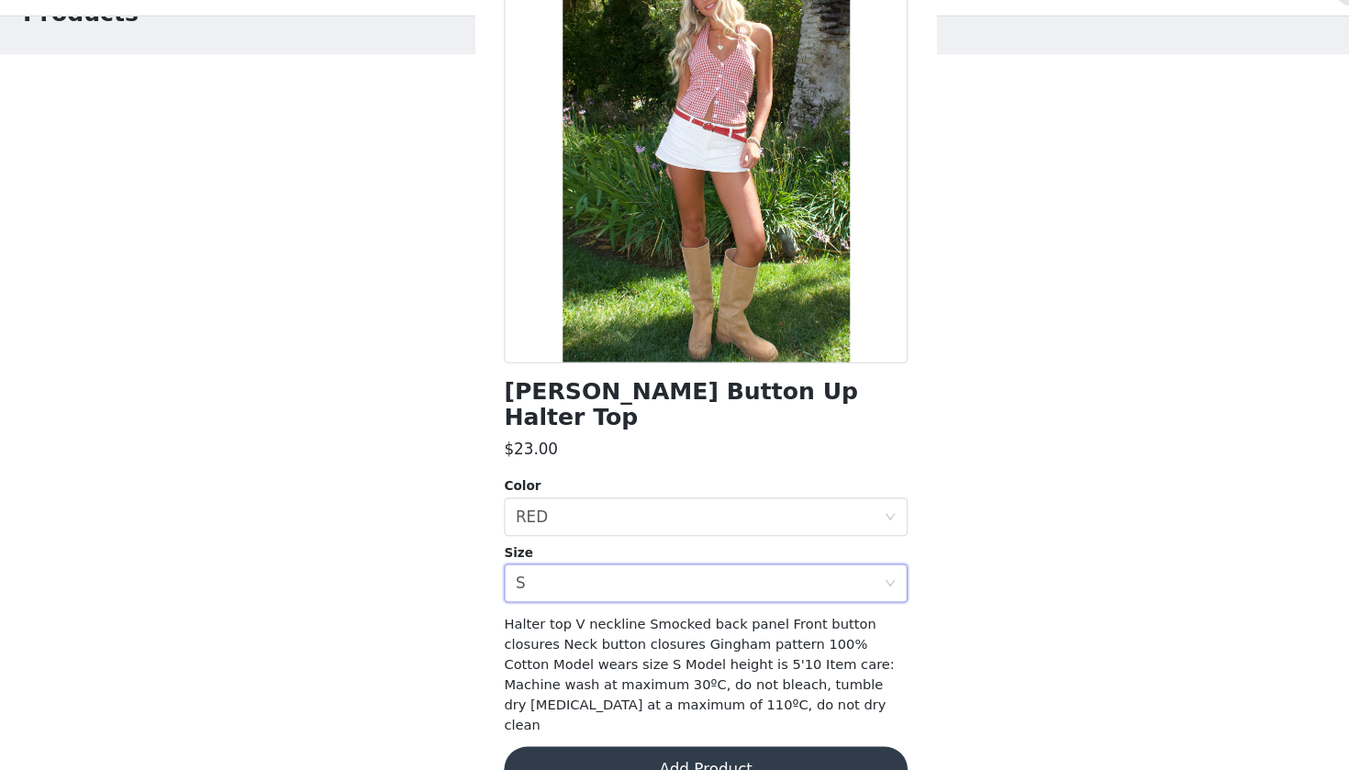
scroll to position [122, 0]
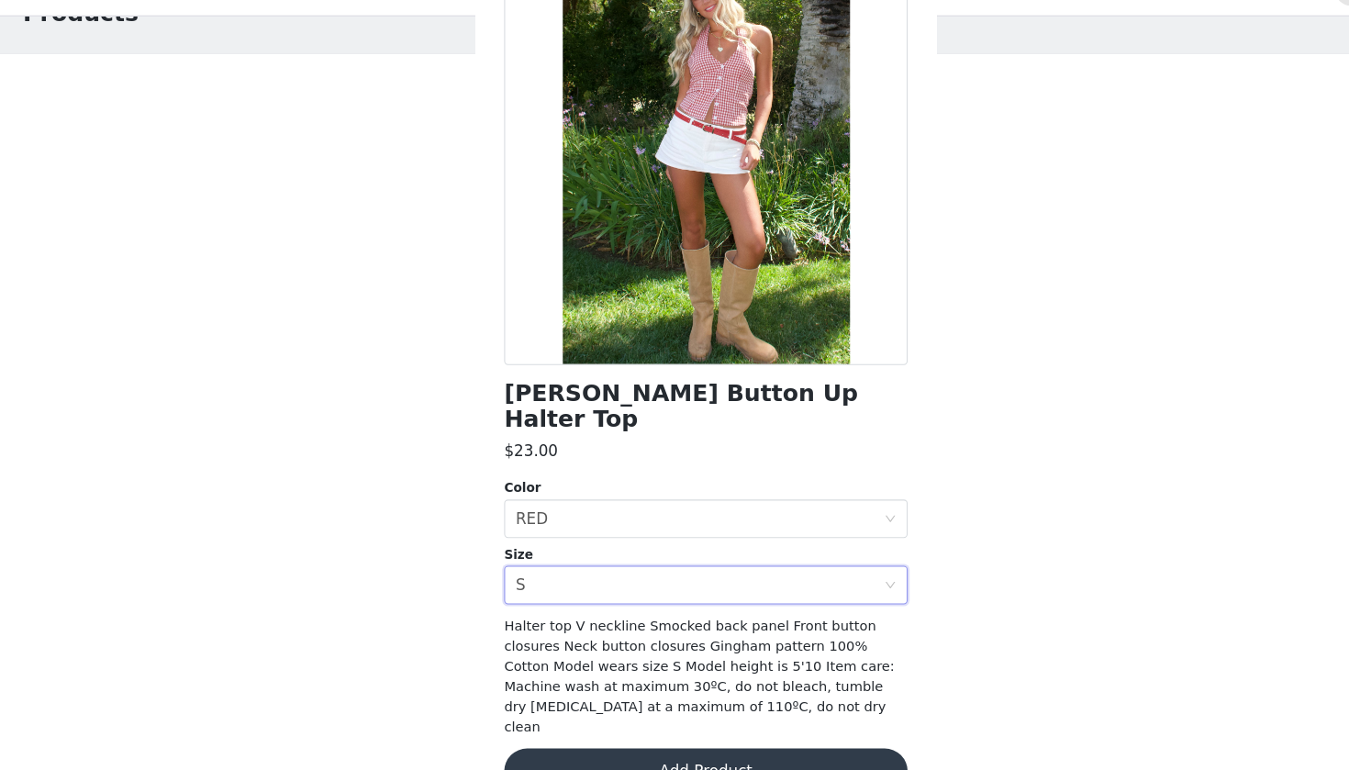
click at [602, 701] on button "Add Product" at bounding box center [674, 771] width 385 height 44
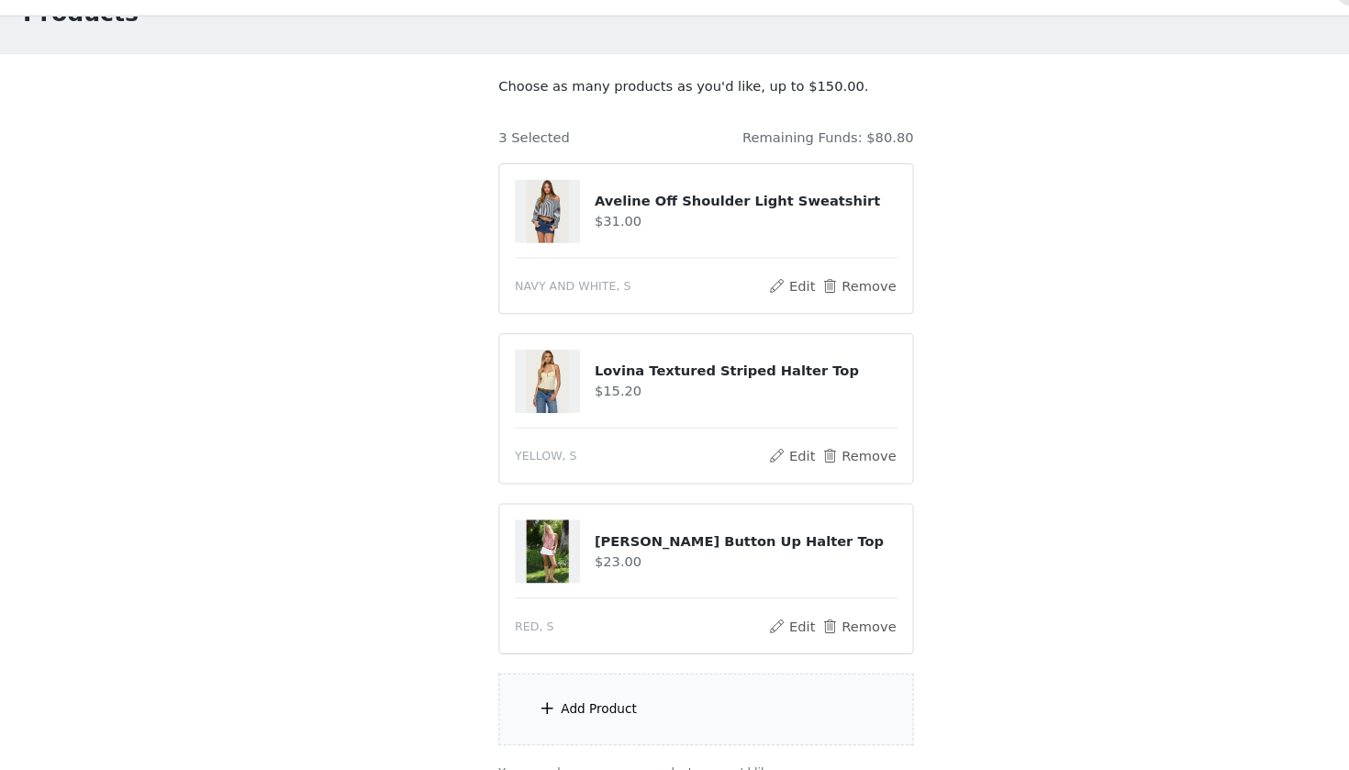
click at [602, 696] on div "Add Product" at bounding box center [674, 711] width 396 height 69
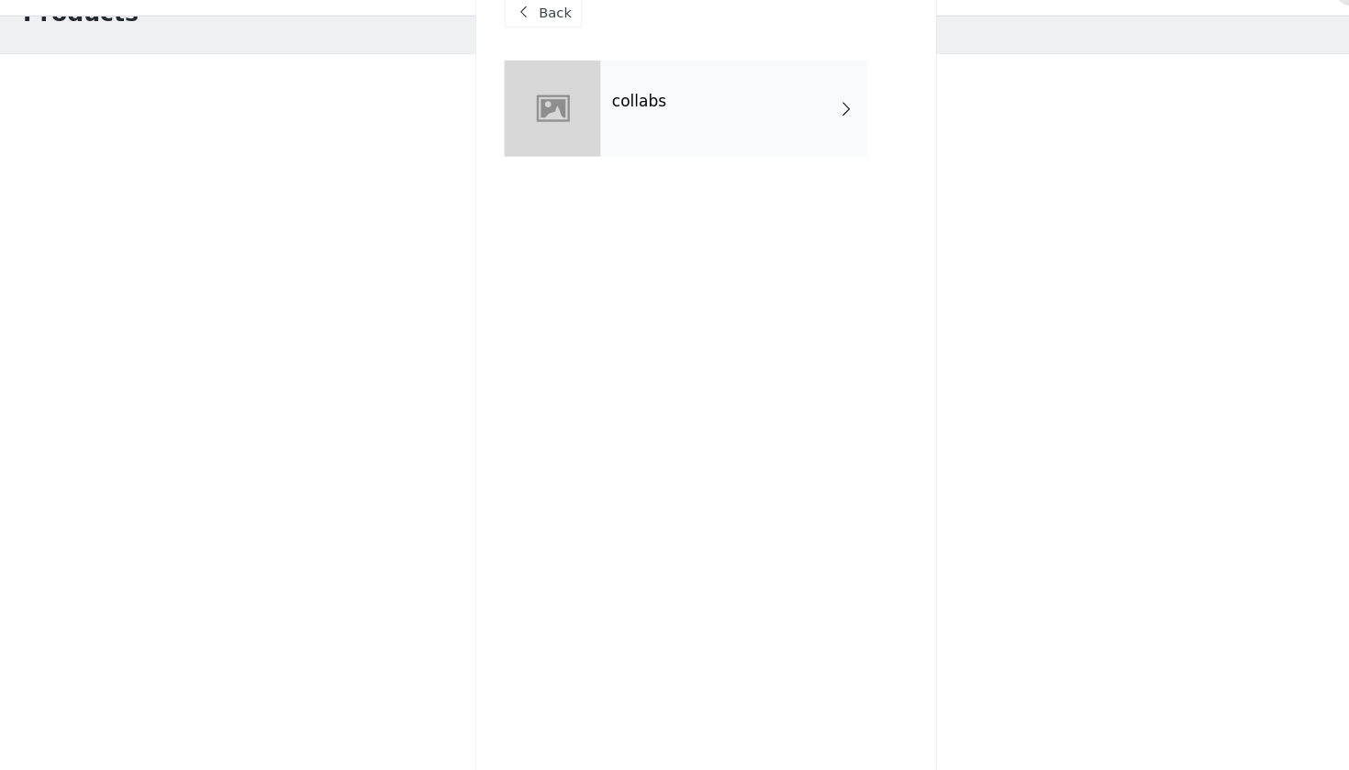
click at [664, 119] on div "collabs" at bounding box center [700, 138] width 255 height 92
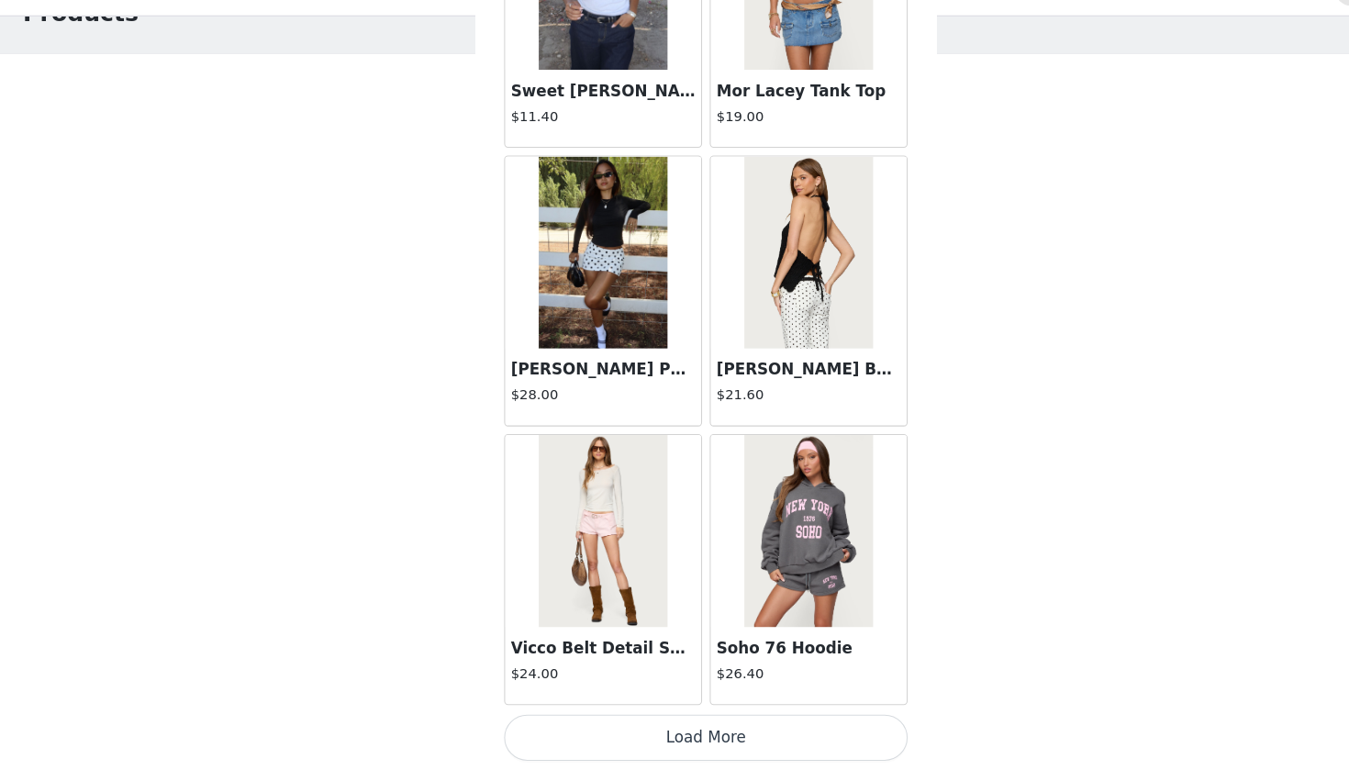
scroll to position [2038, 0]
click at [640, 701] on button "Load More" at bounding box center [674, 739] width 385 height 44
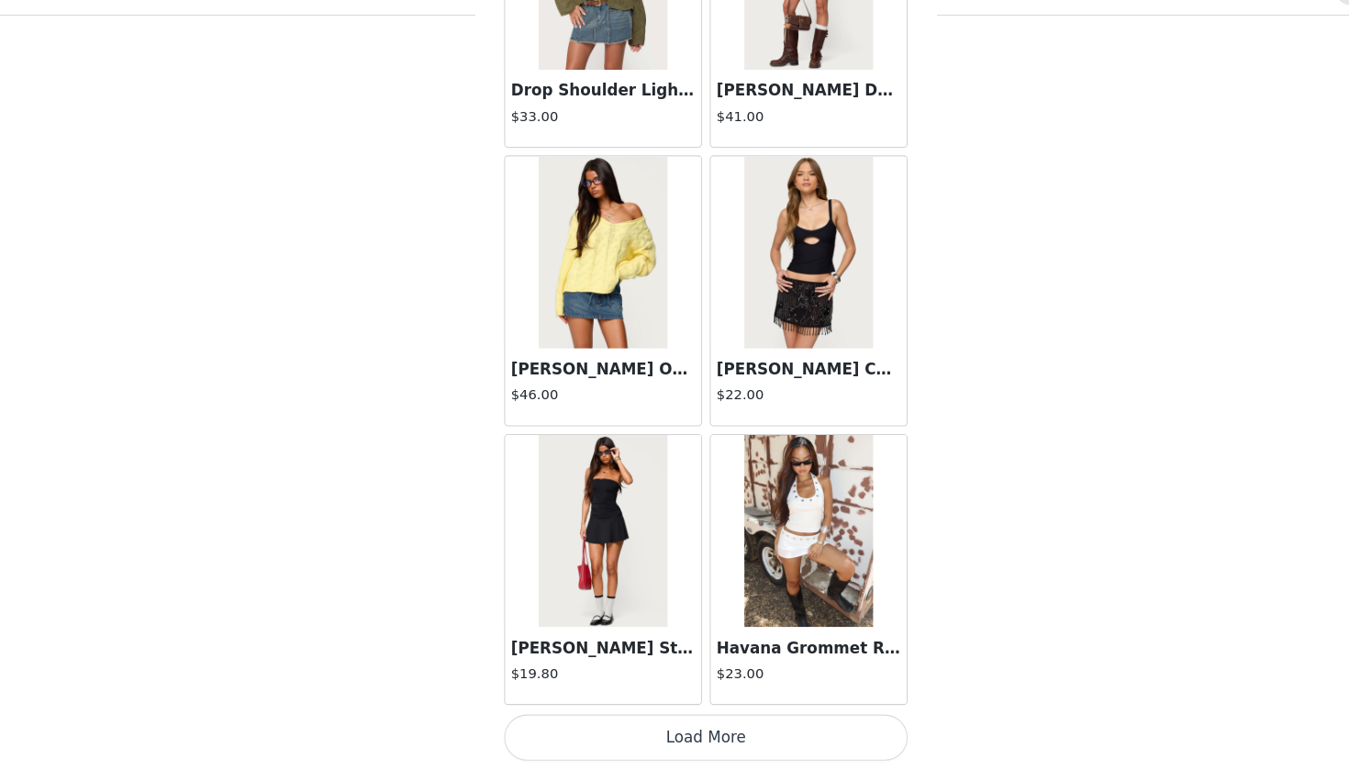
scroll to position [227, 0]
click at [642, 701] on button "Load More" at bounding box center [674, 739] width 385 height 44
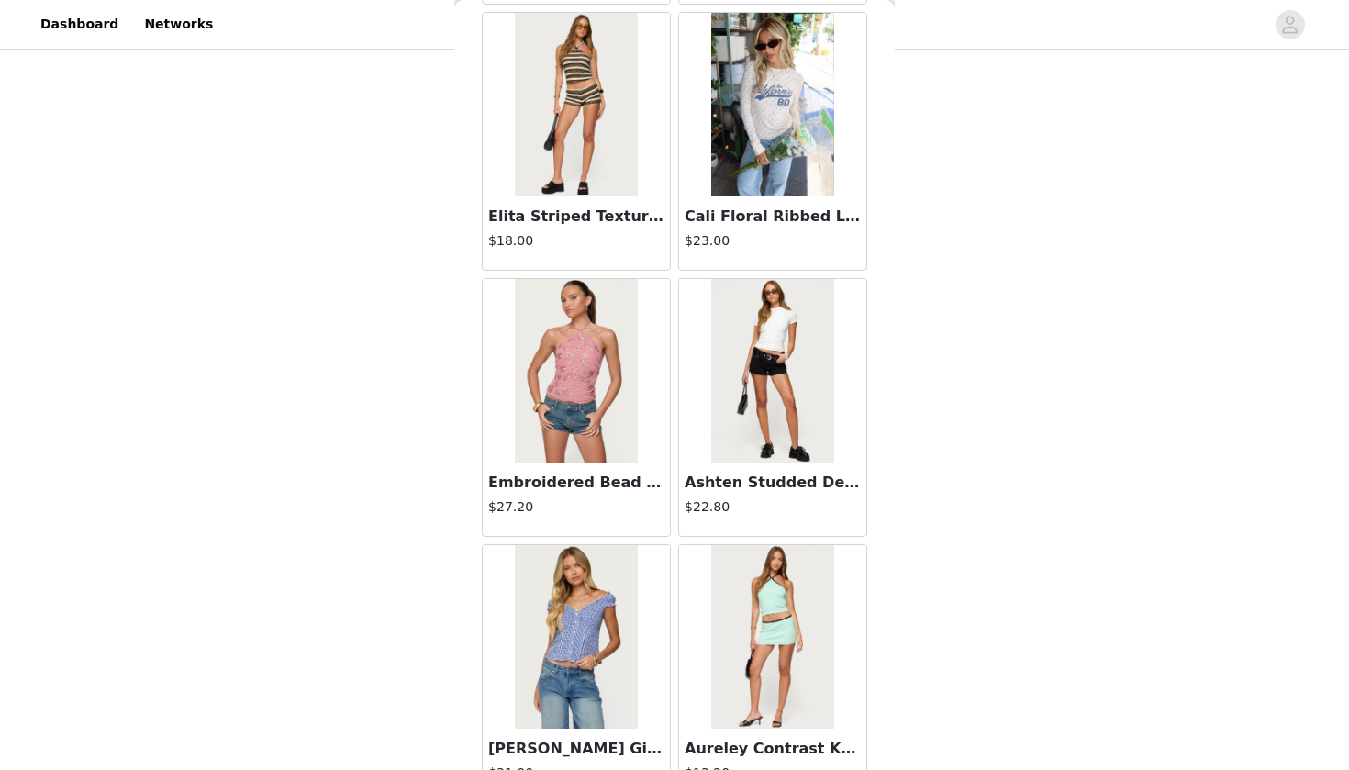
scroll to position [6931, 0]
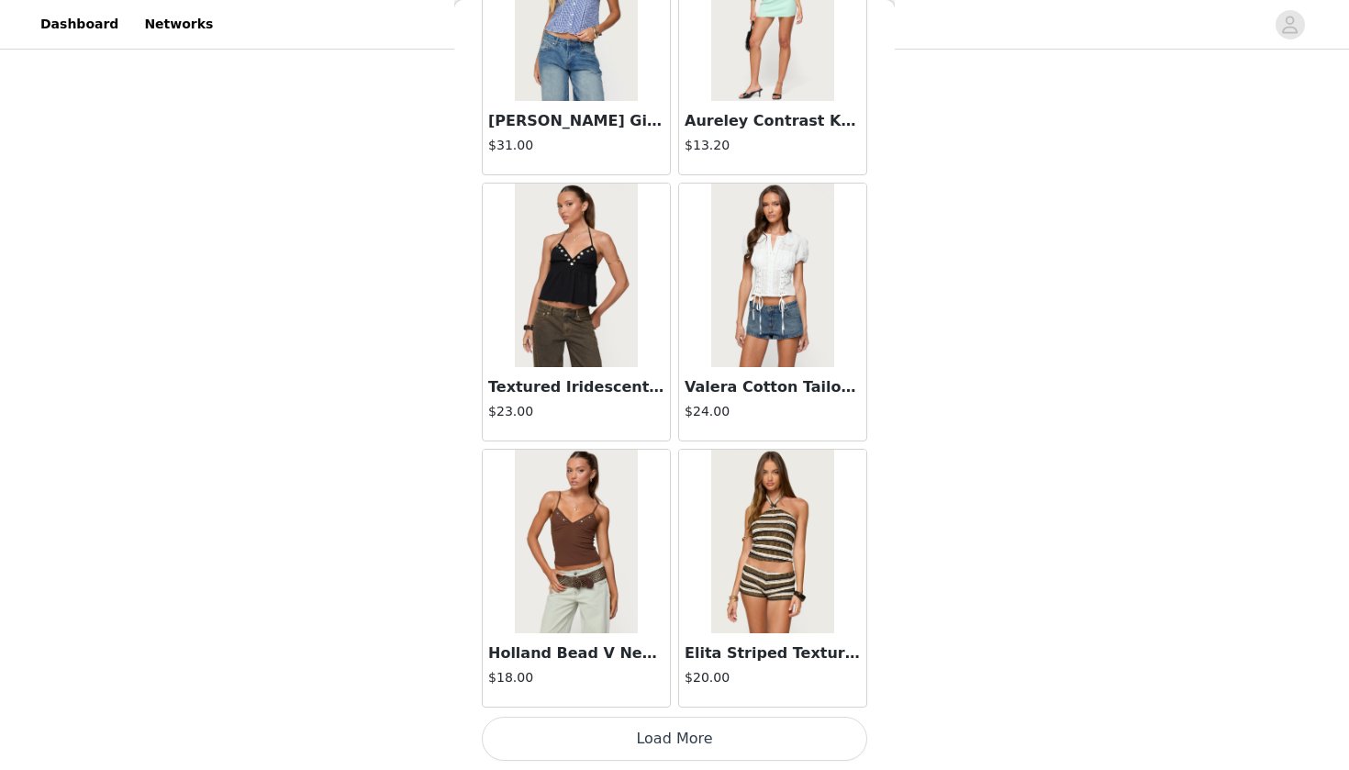
click at [618, 701] on button "Load More" at bounding box center [674, 739] width 385 height 44
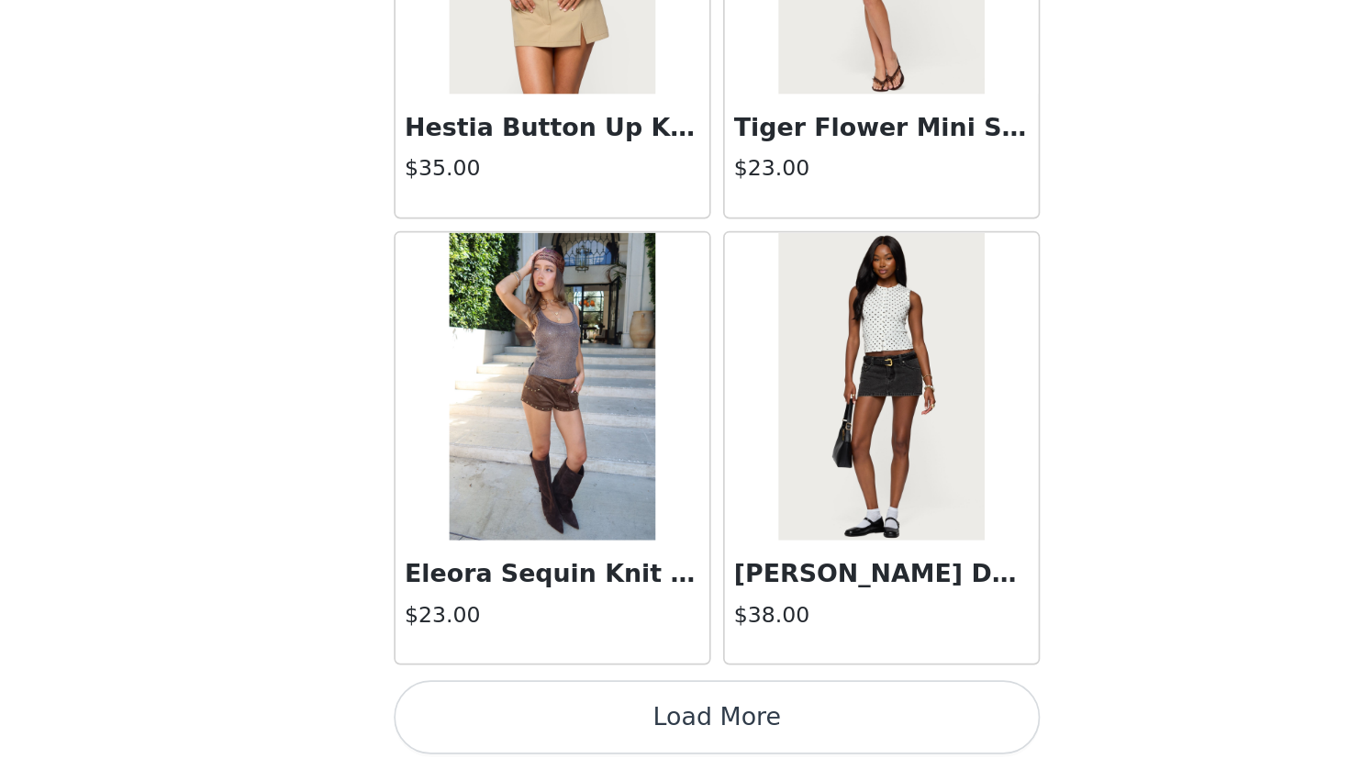
scroll to position [227, 0]
click at [482, 701] on button "Load More" at bounding box center [674, 739] width 385 height 44
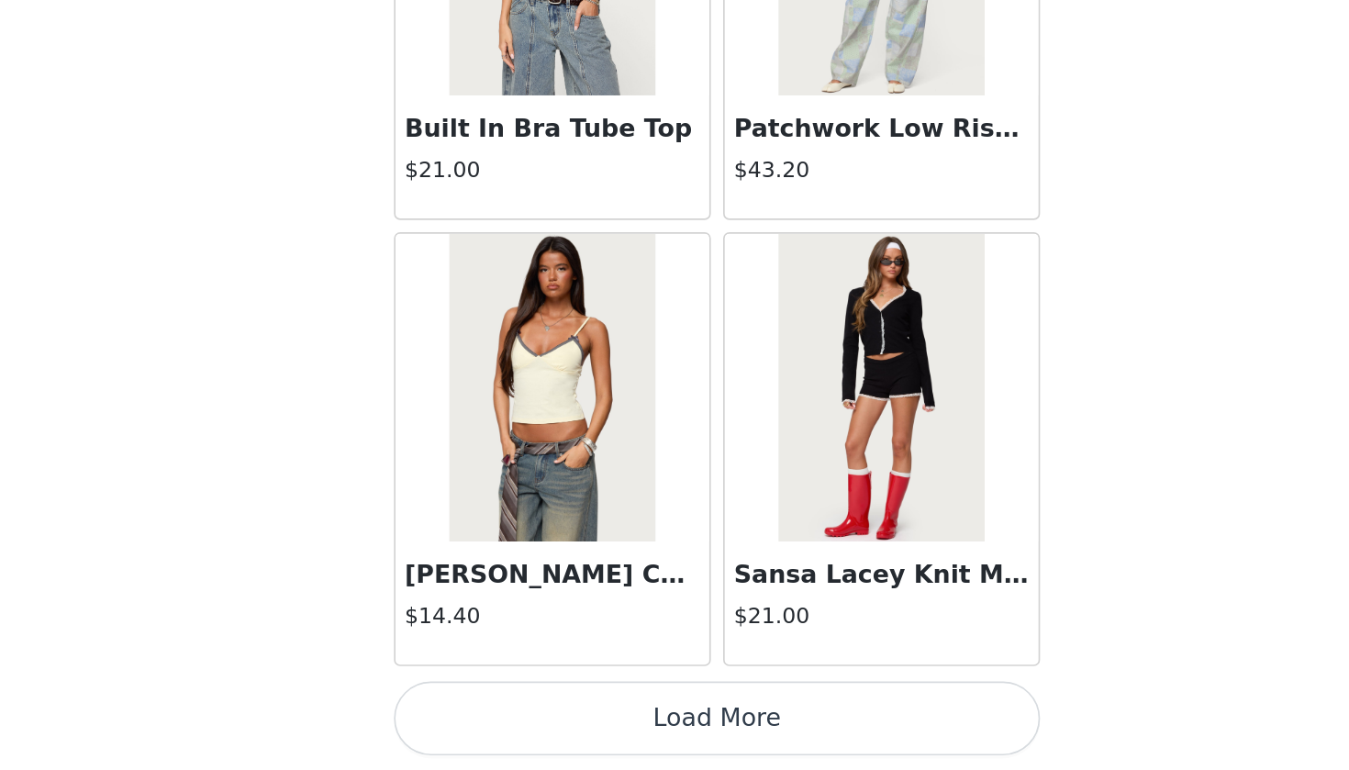
click at [482, 701] on button "Load More" at bounding box center [674, 739] width 385 height 44
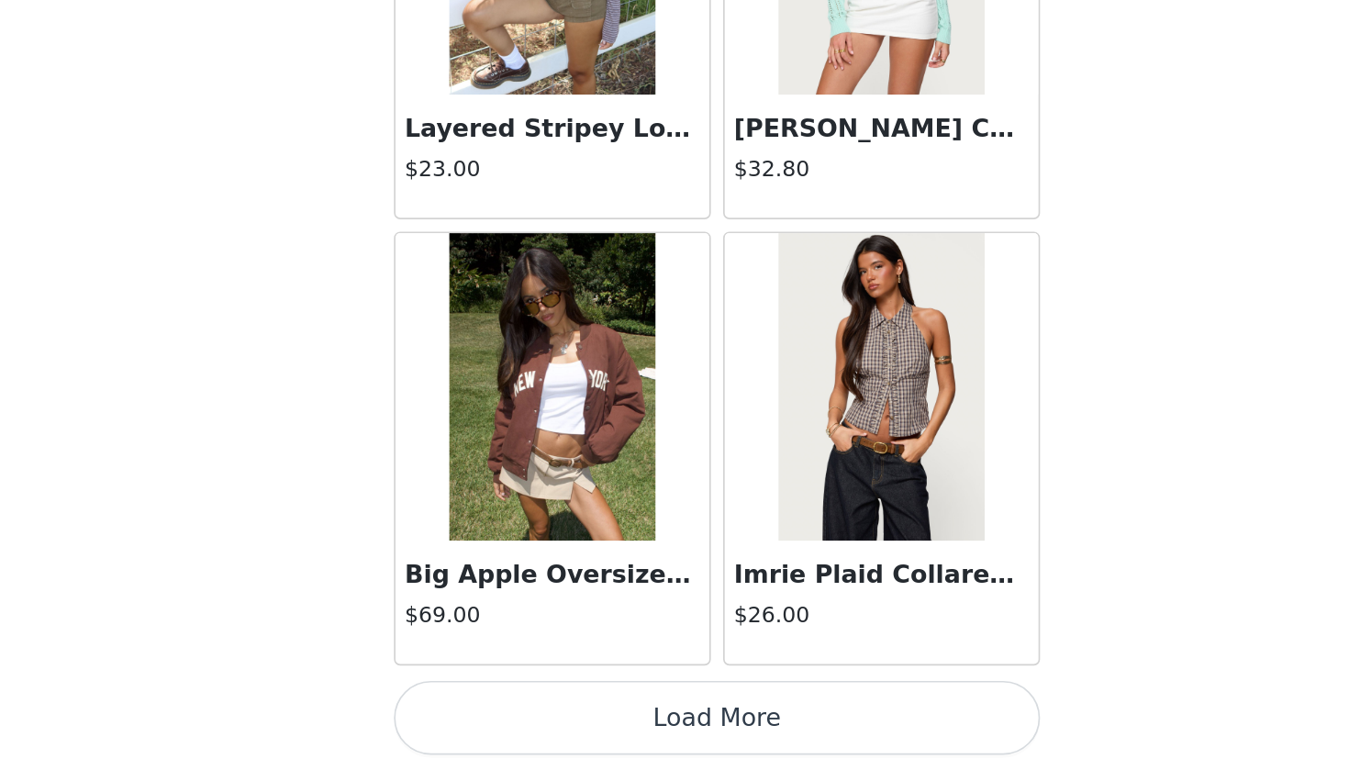
click at [482, 701] on button "Load More" at bounding box center [674, 739] width 385 height 44
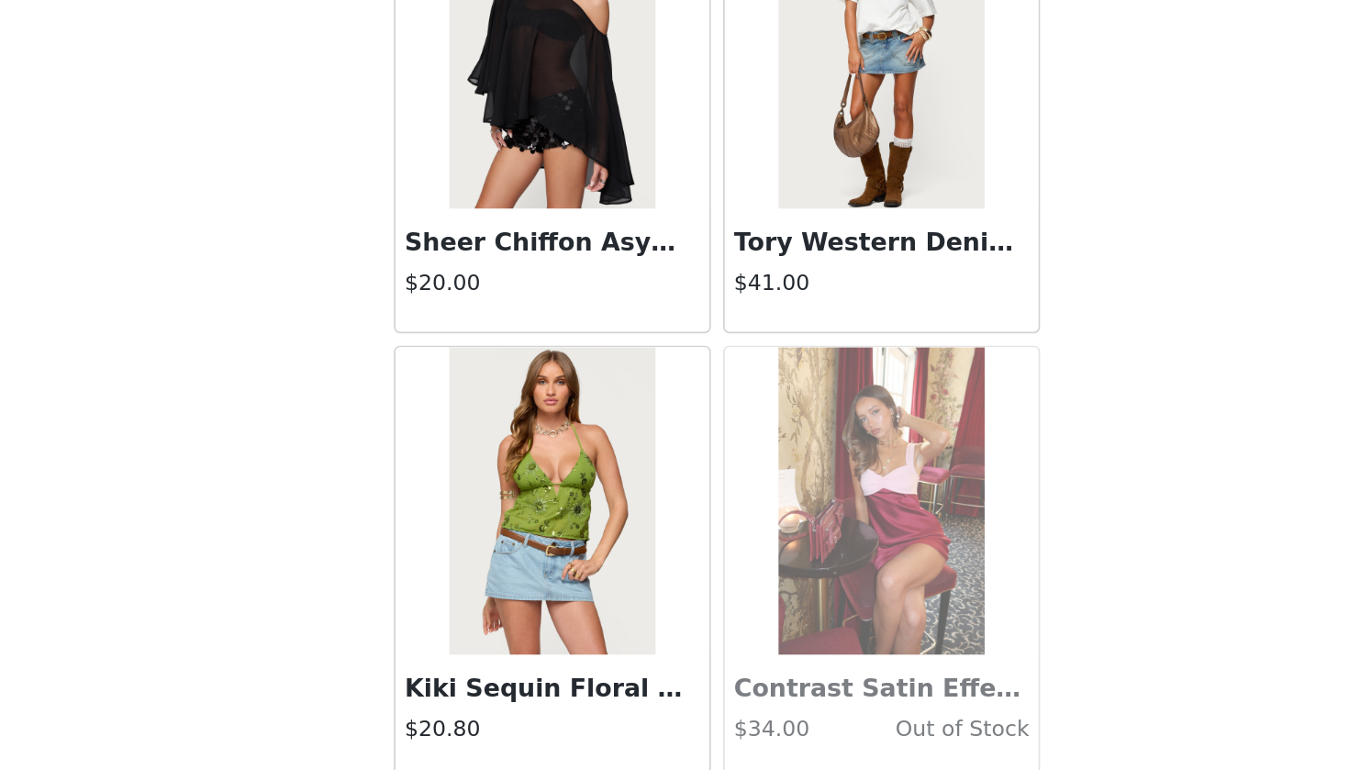
scroll to position [17758, 0]
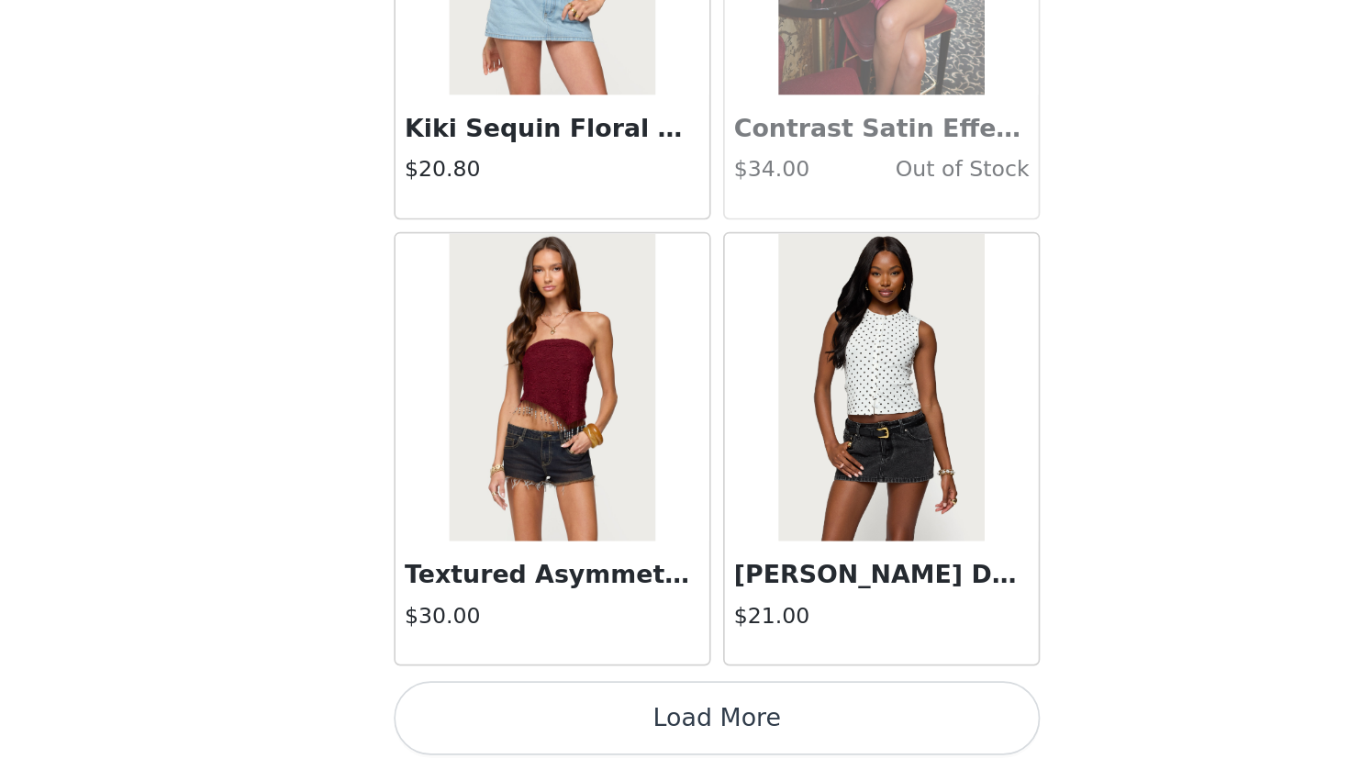
click at [482, 701] on button "Load More" at bounding box center [674, 739] width 385 height 44
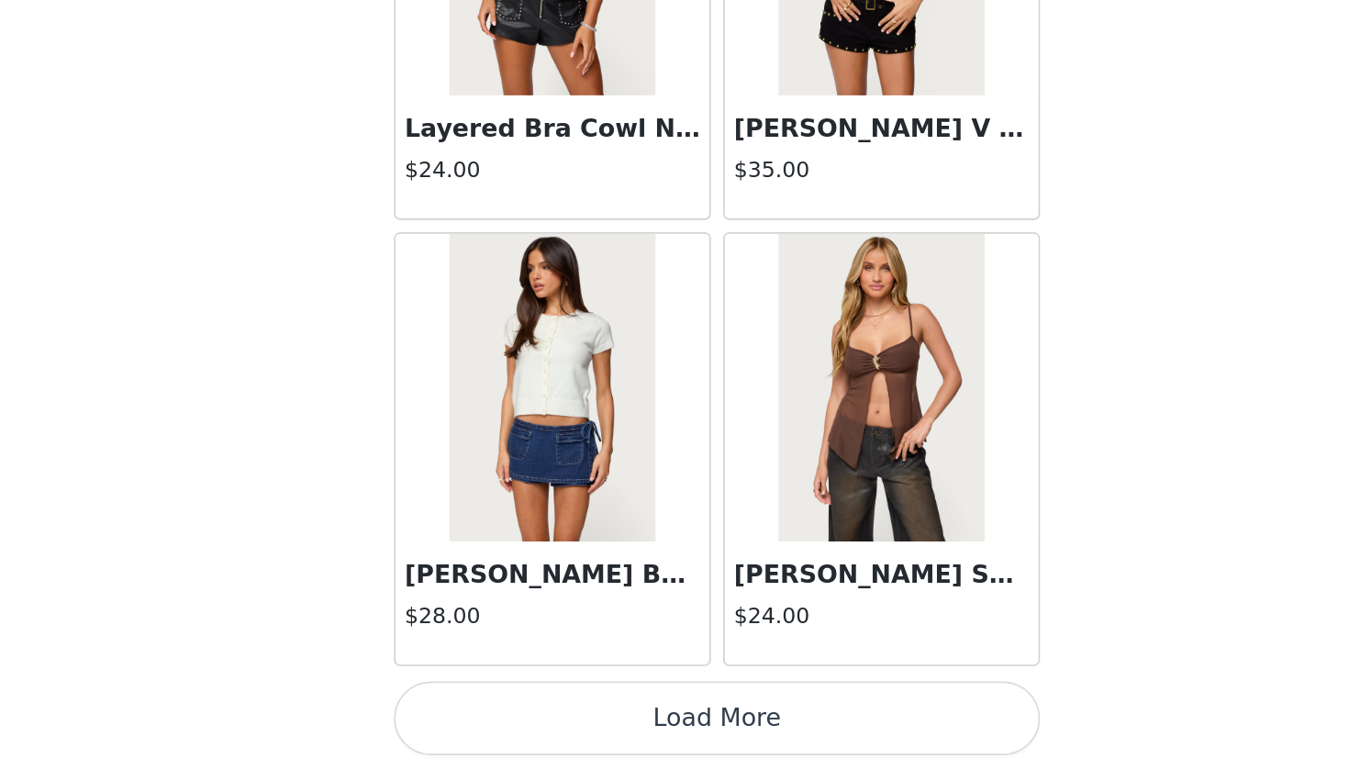
scroll to position [20665, 0]
click at [482, 701] on button "Load More" at bounding box center [674, 739] width 385 height 44
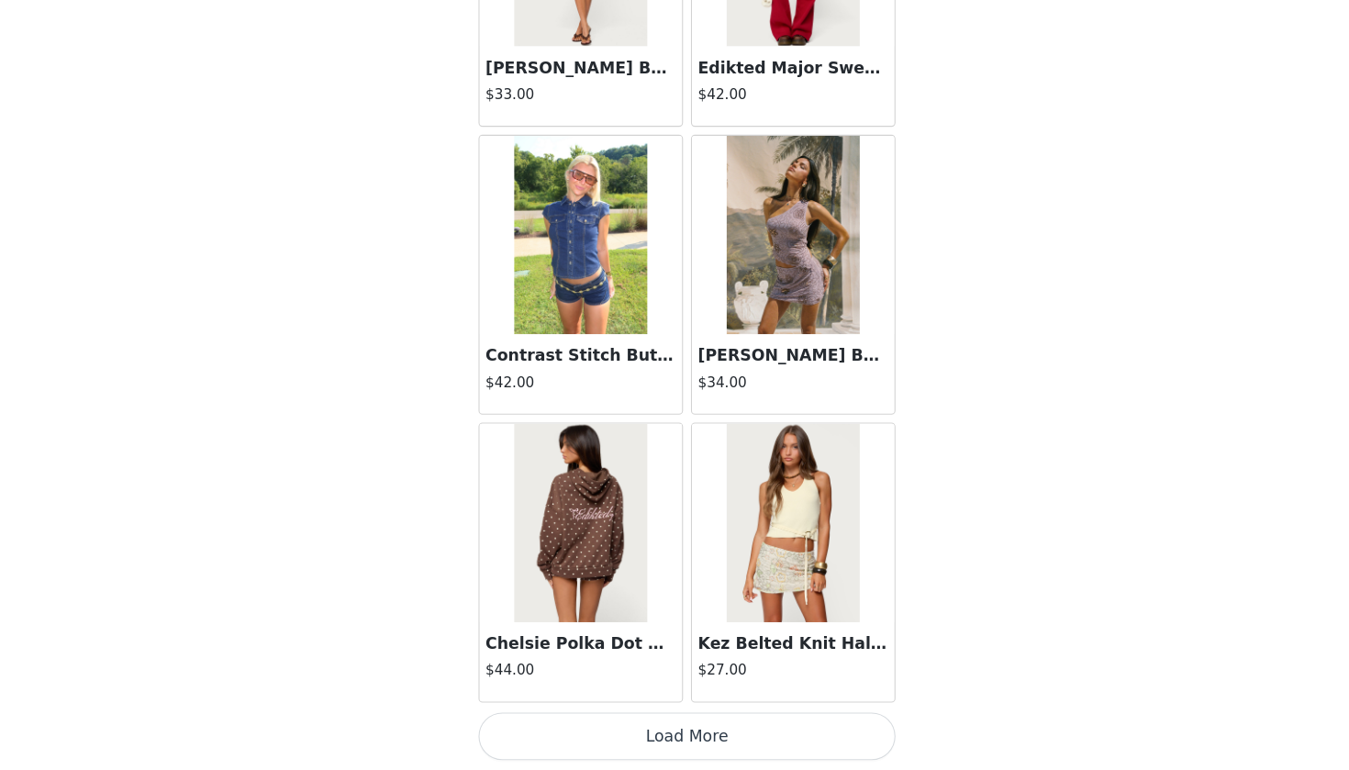
scroll to position [227, 0]
click at [677, 701] on button "Load More" at bounding box center [674, 739] width 385 height 44
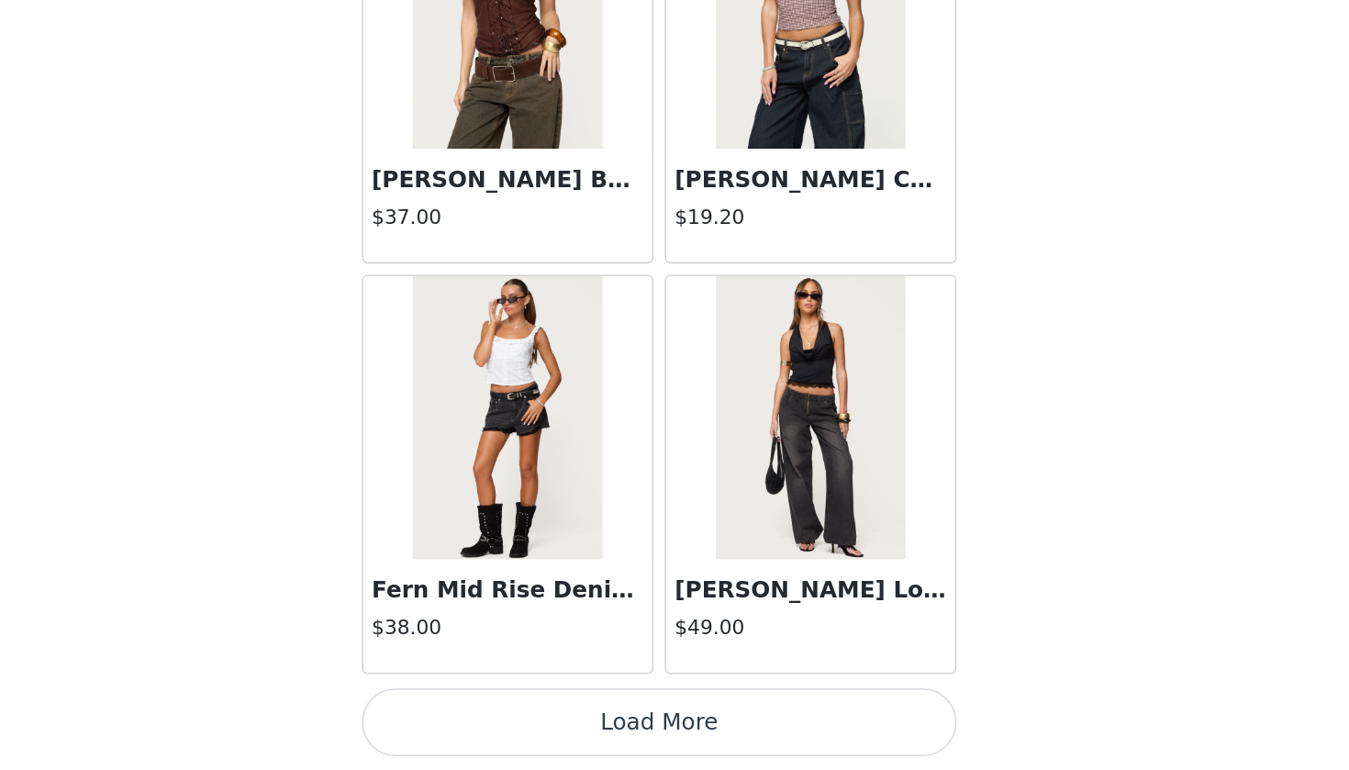
scroll to position [226, 0]
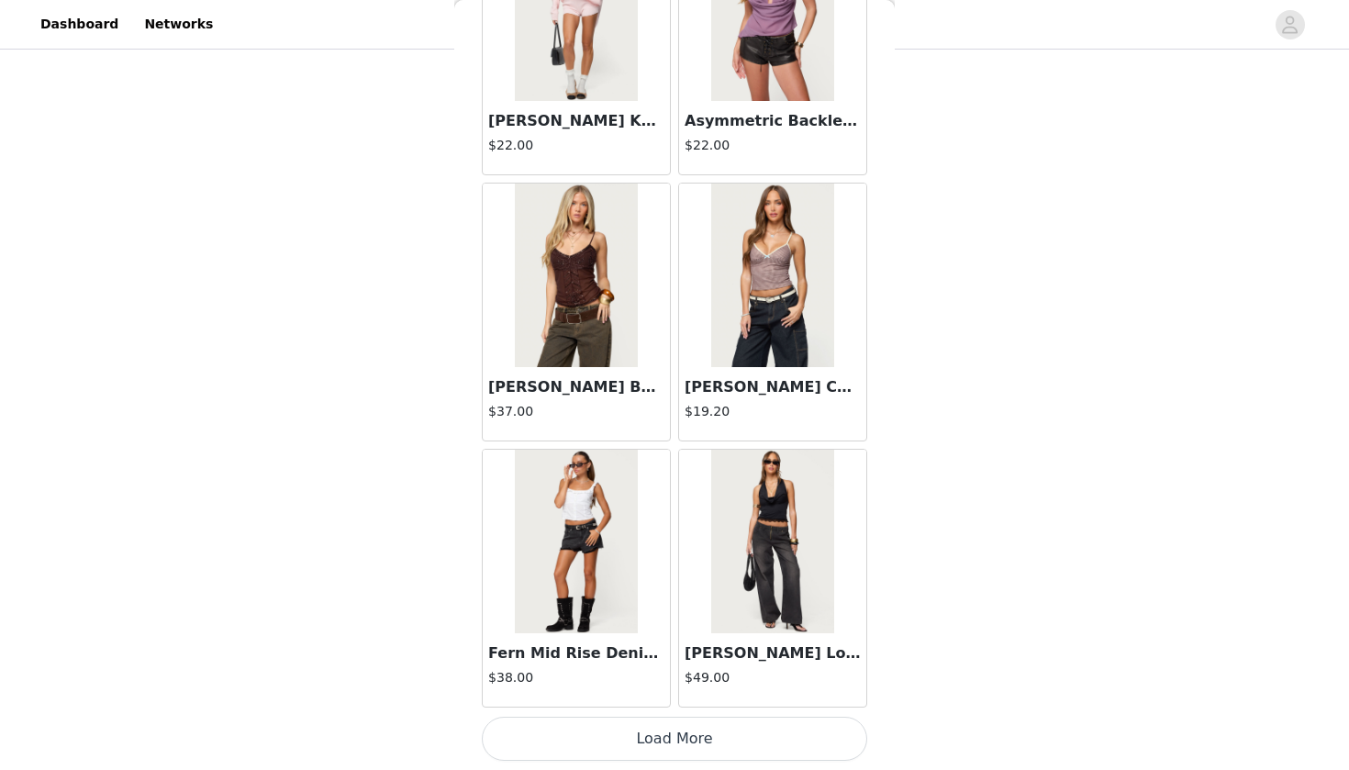
click at [707, 701] on button "Load More" at bounding box center [674, 739] width 385 height 44
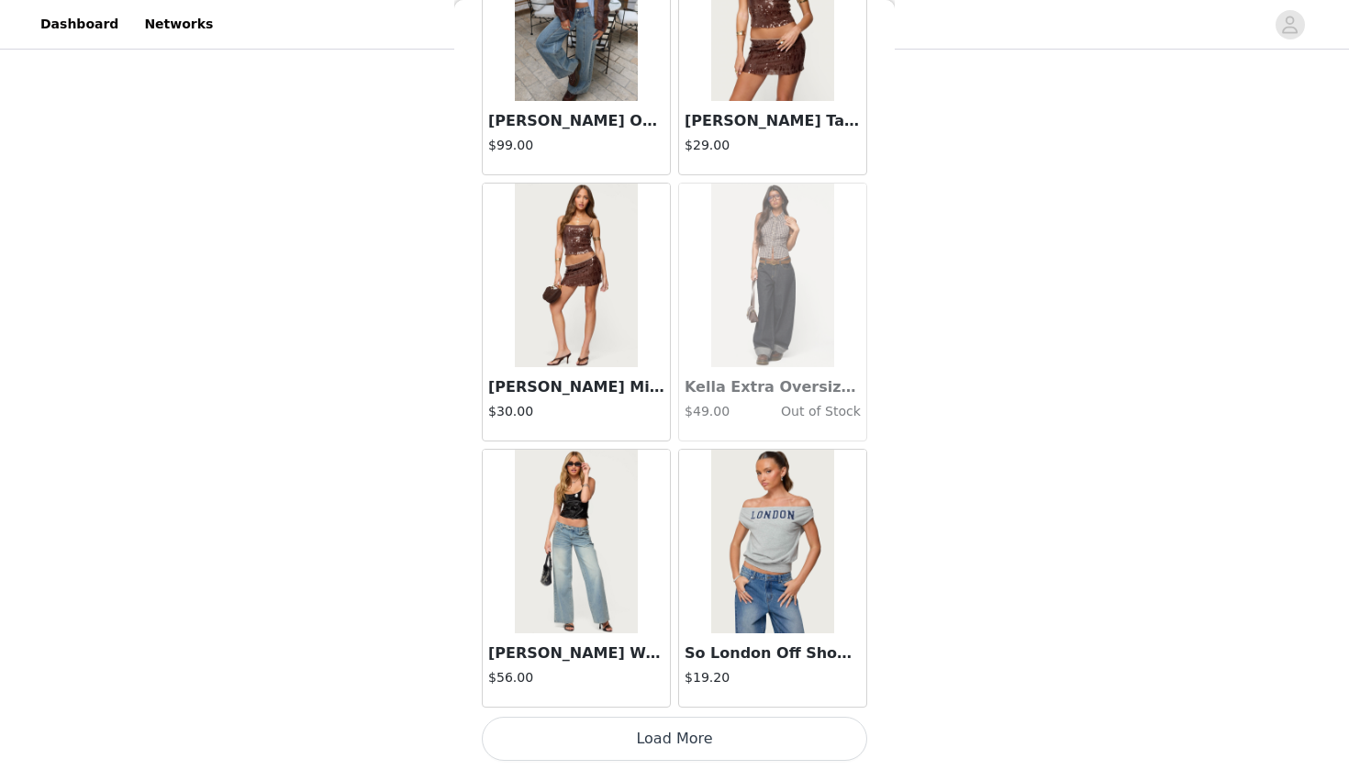
scroll to position [28648, 0]
click at [617, 701] on button "Load More" at bounding box center [674, 739] width 385 height 44
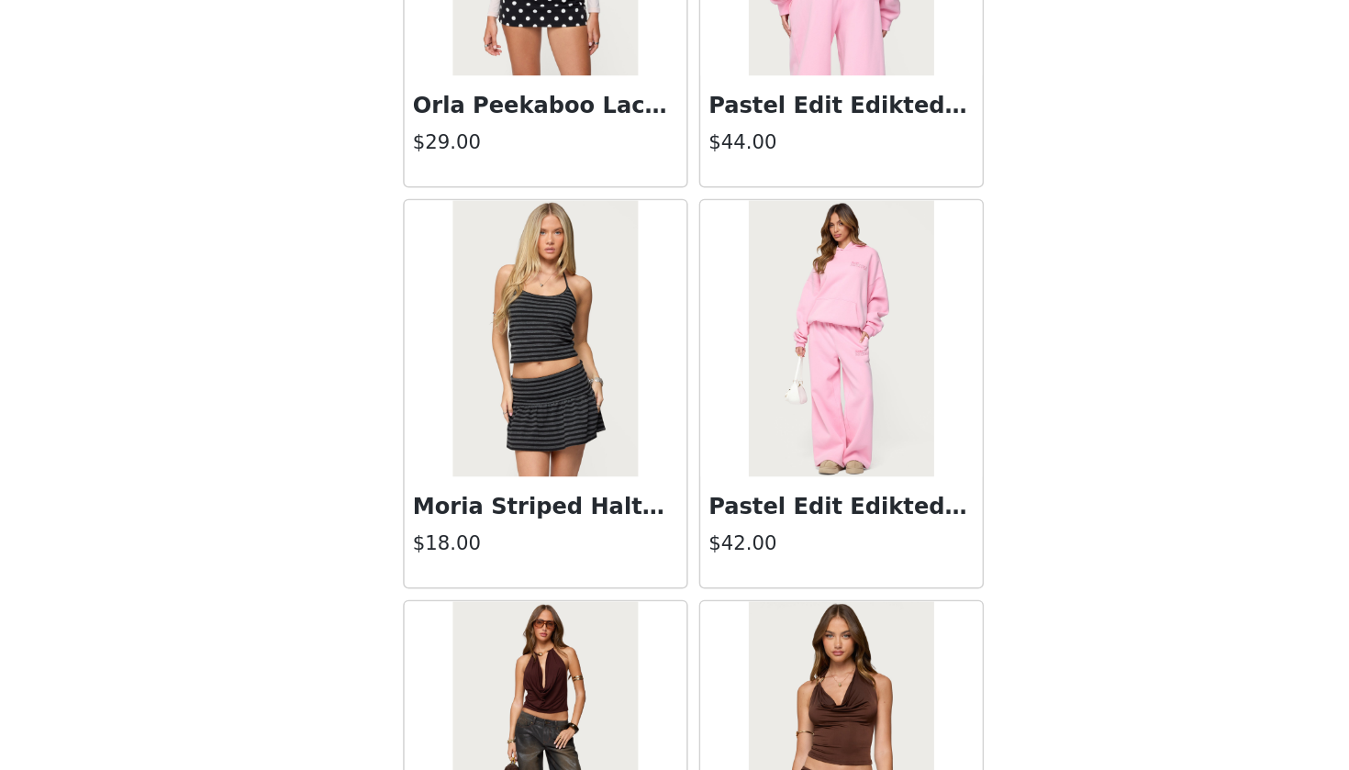
scroll to position [29045, 0]
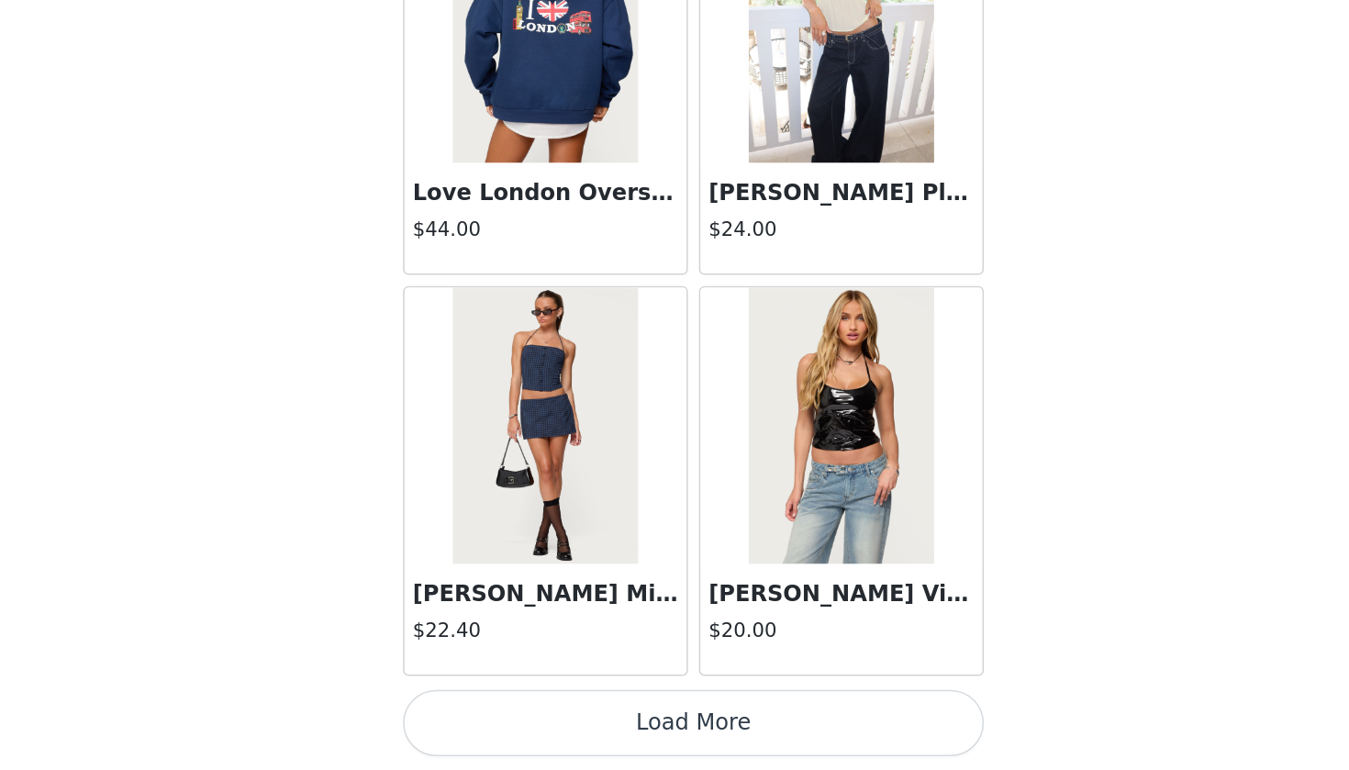
click at [482, 701] on button "Load More" at bounding box center [674, 739] width 385 height 44
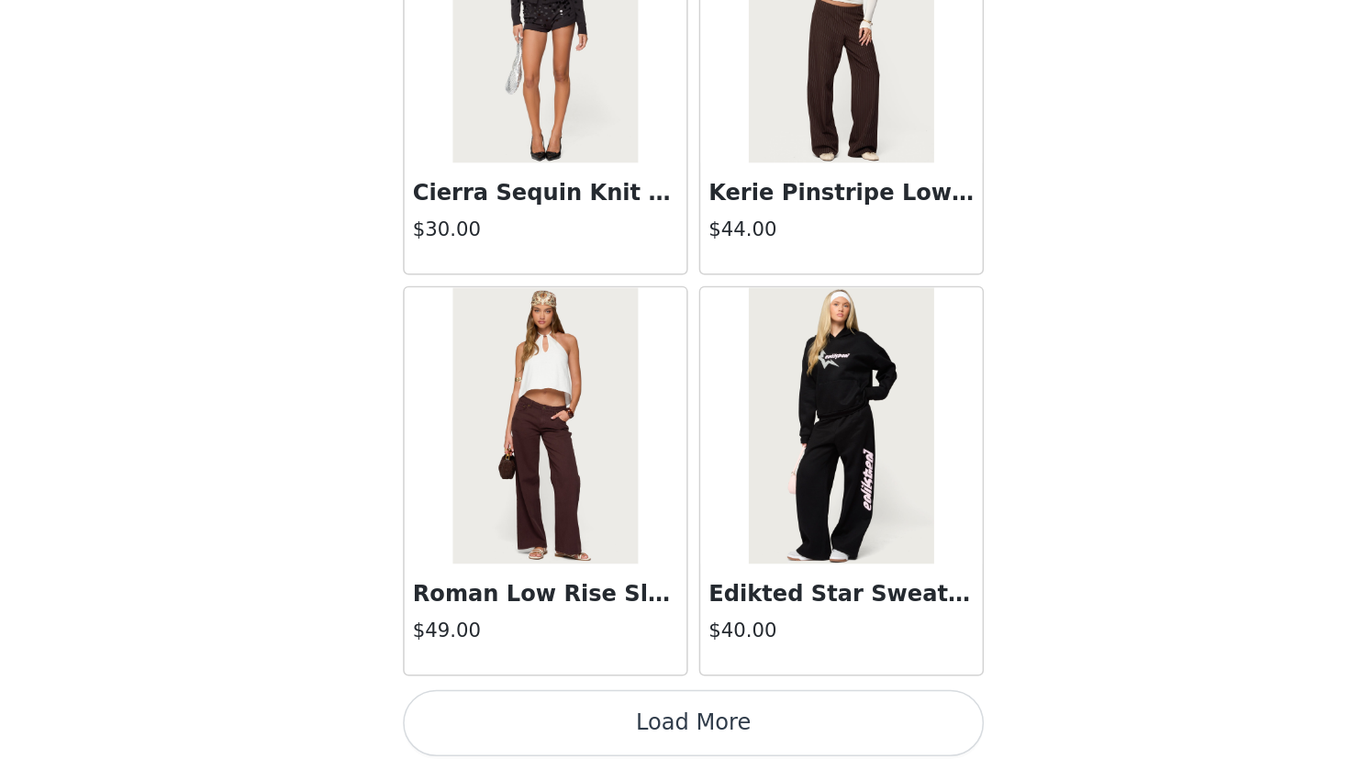
scroll to position [33969, 0]
click at [482, 701] on button "Load More" at bounding box center [674, 739] width 385 height 44
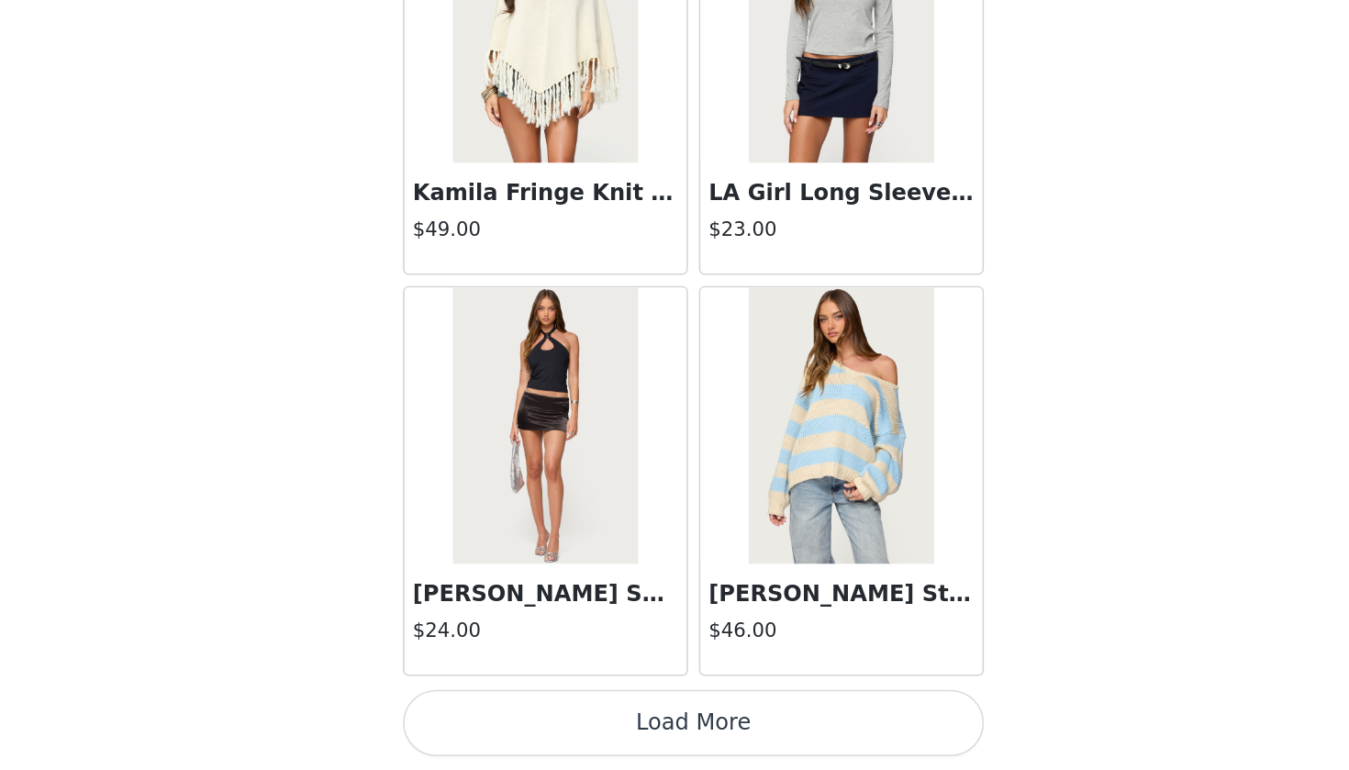
scroll to position [36630, 0]
click at [482, 701] on button "Load More" at bounding box center [674, 739] width 385 height 44
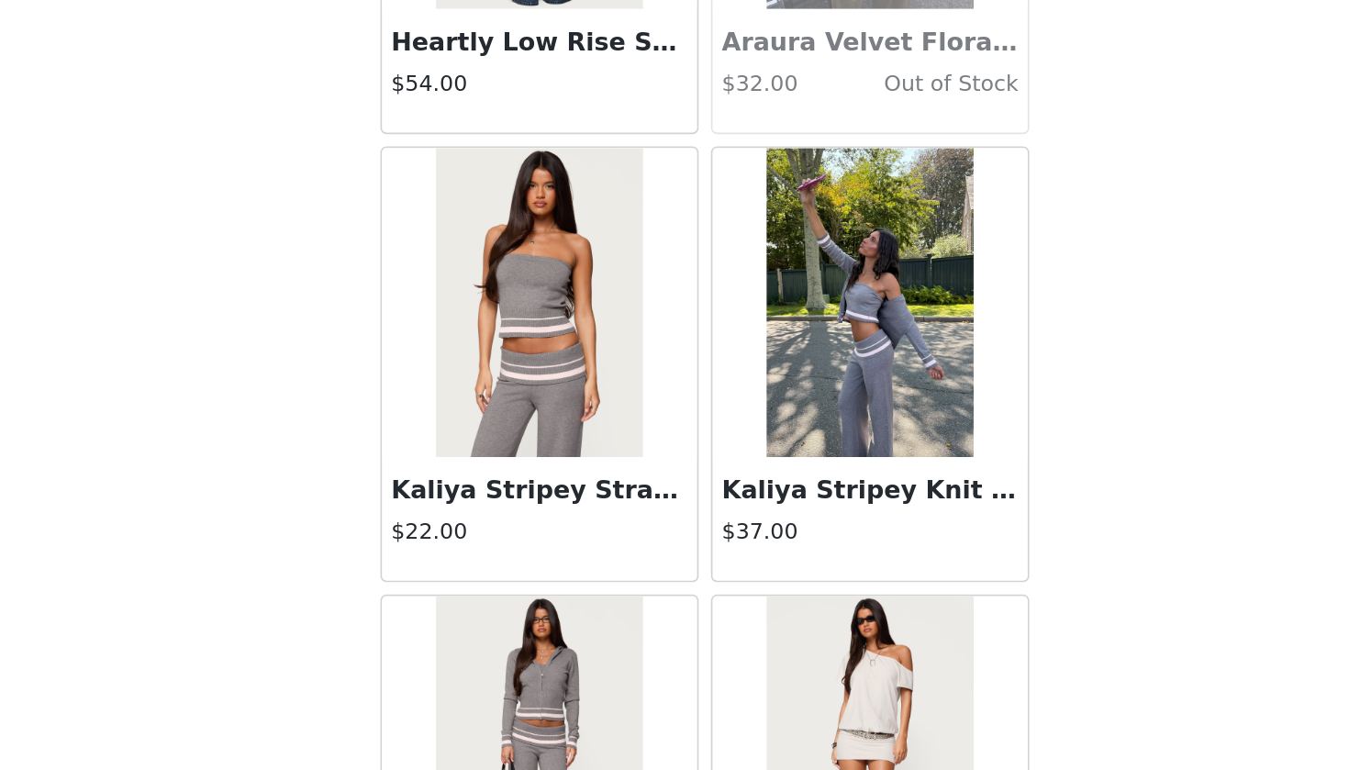
scroll to position [39134, 0]
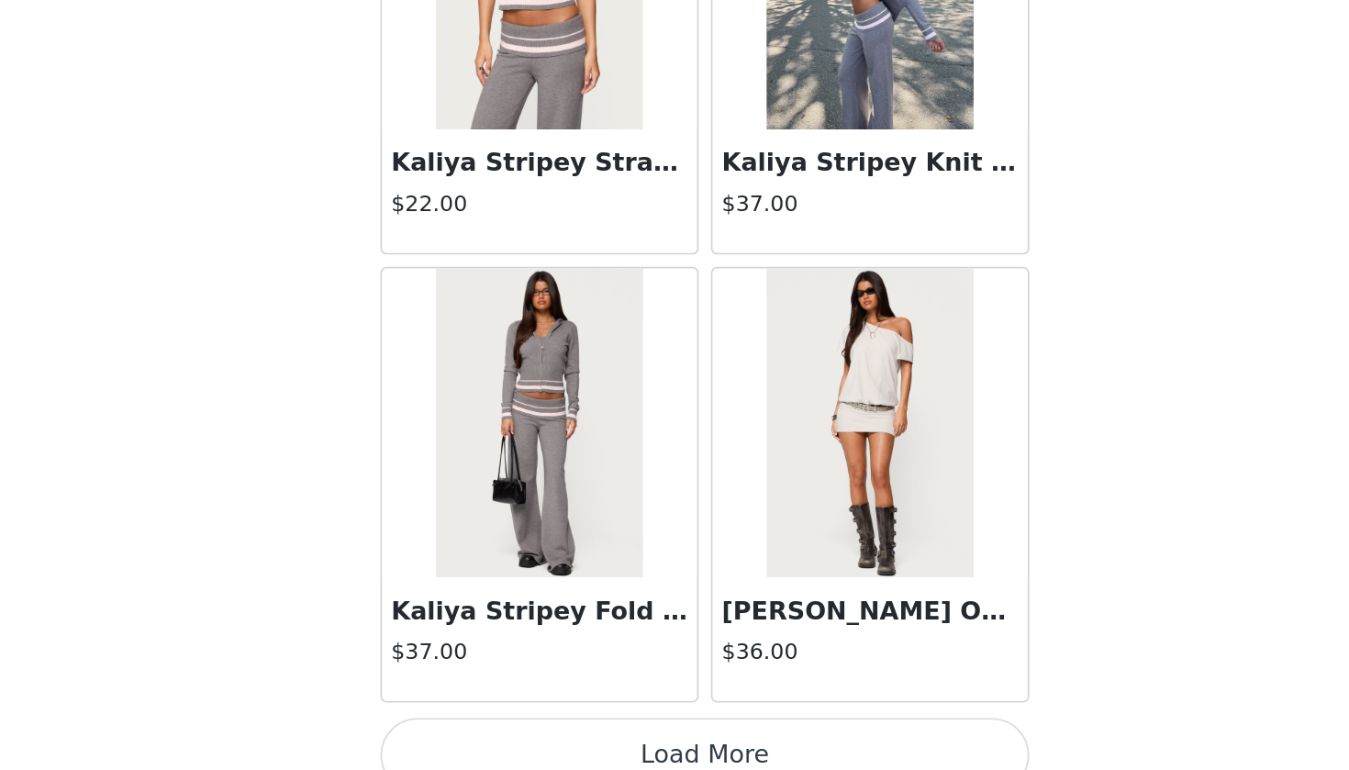
click at [482, 701] on button "Load More" at bounding box center [674, 739] width 385 height 44
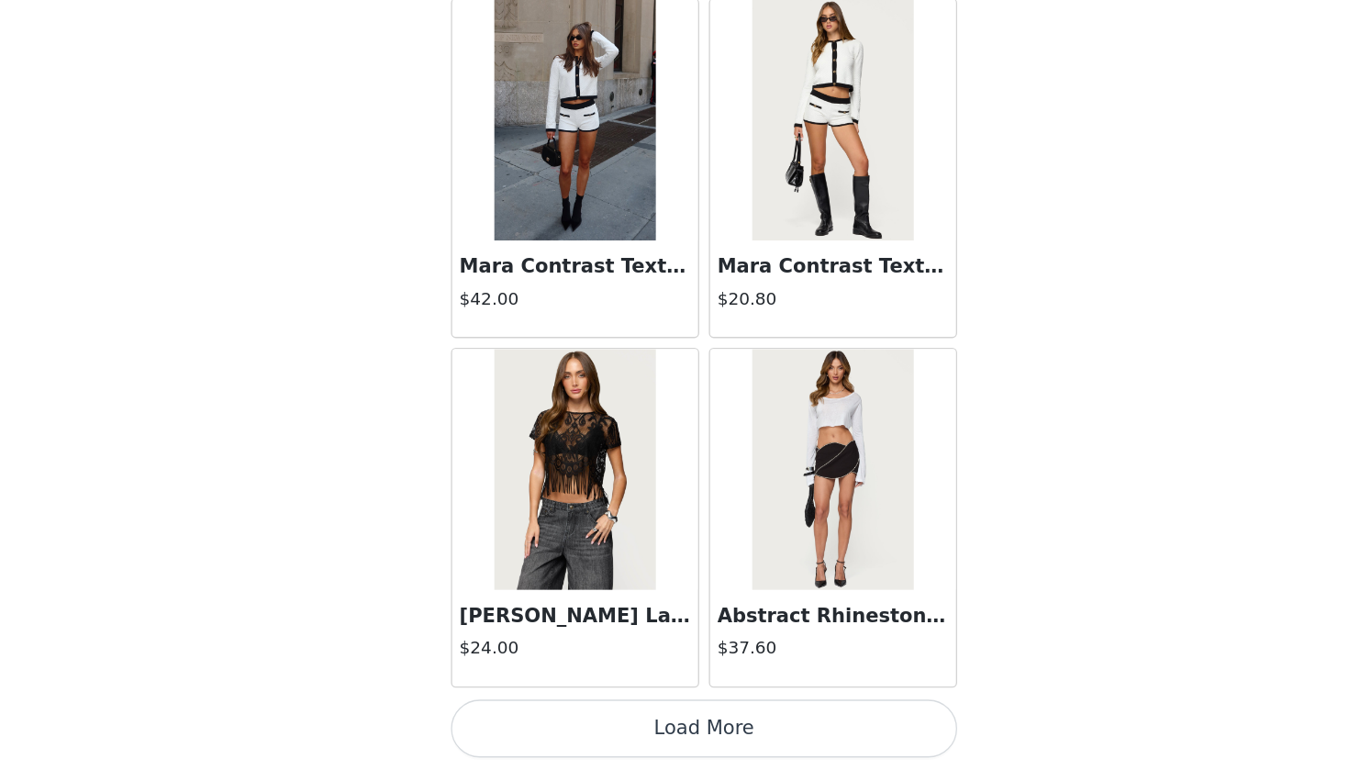
scroll to position [227, 0]
click at [482, 701] on button "Load More" at bounding box center [674, 739] width 385 height 44
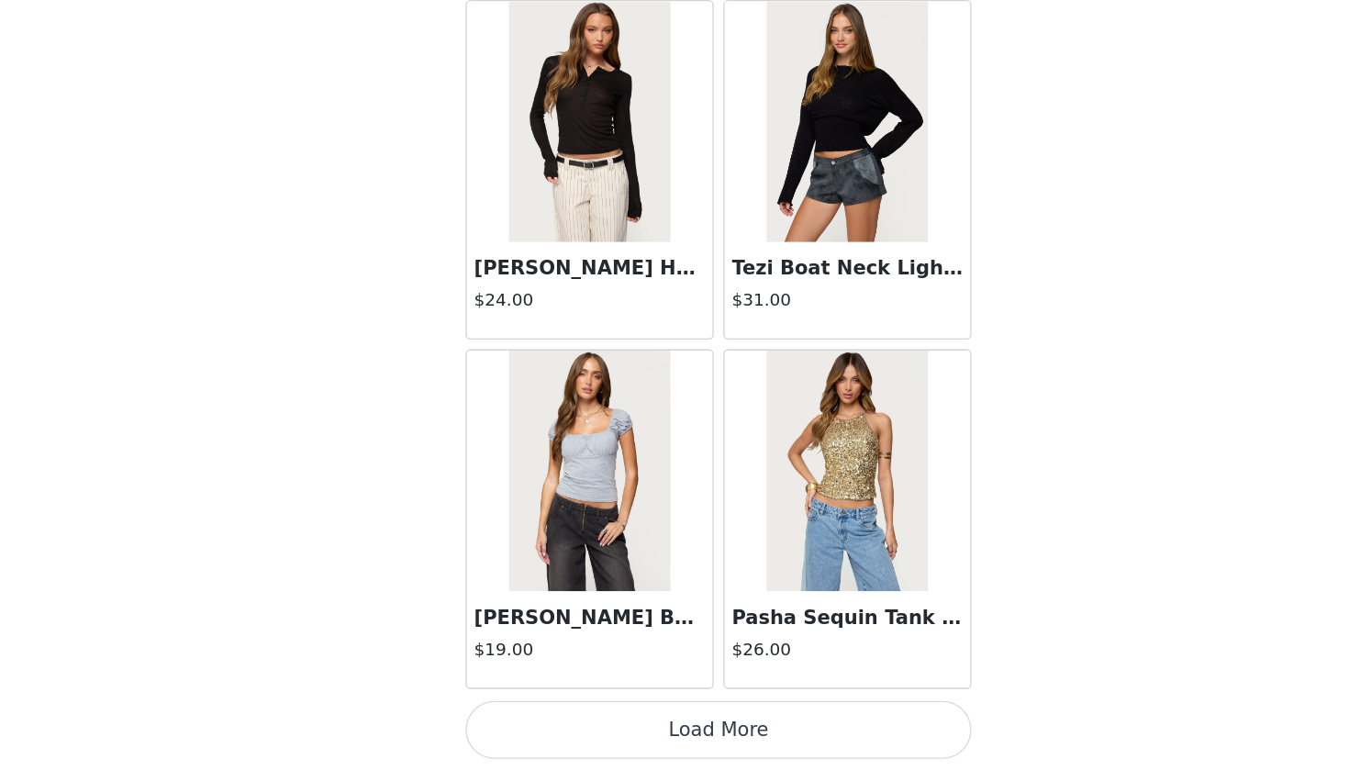
click at [516, 701] on button "Load More" at bounding box center [674, 739] width 385 height 44
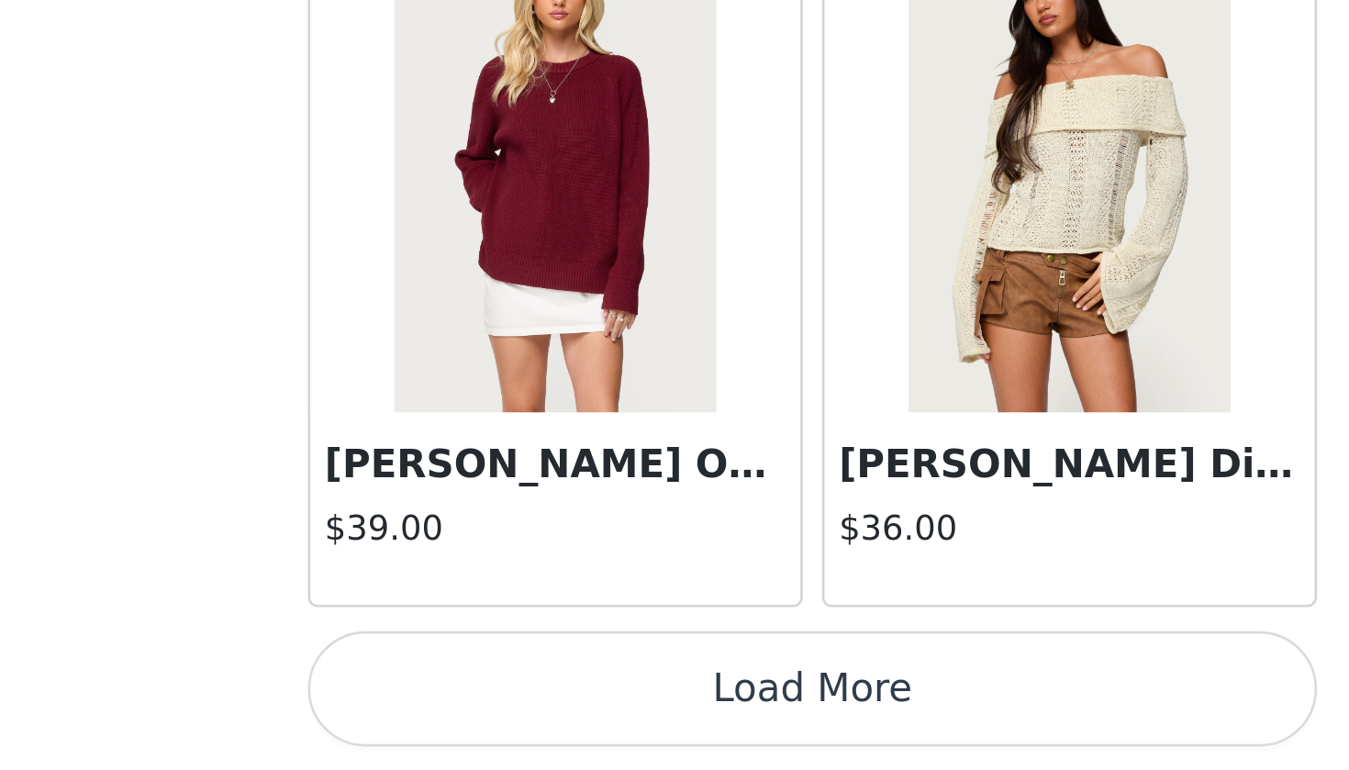
click at [482, 701] on button "Load More" at bounding box center [674, 739] width 385 height 44
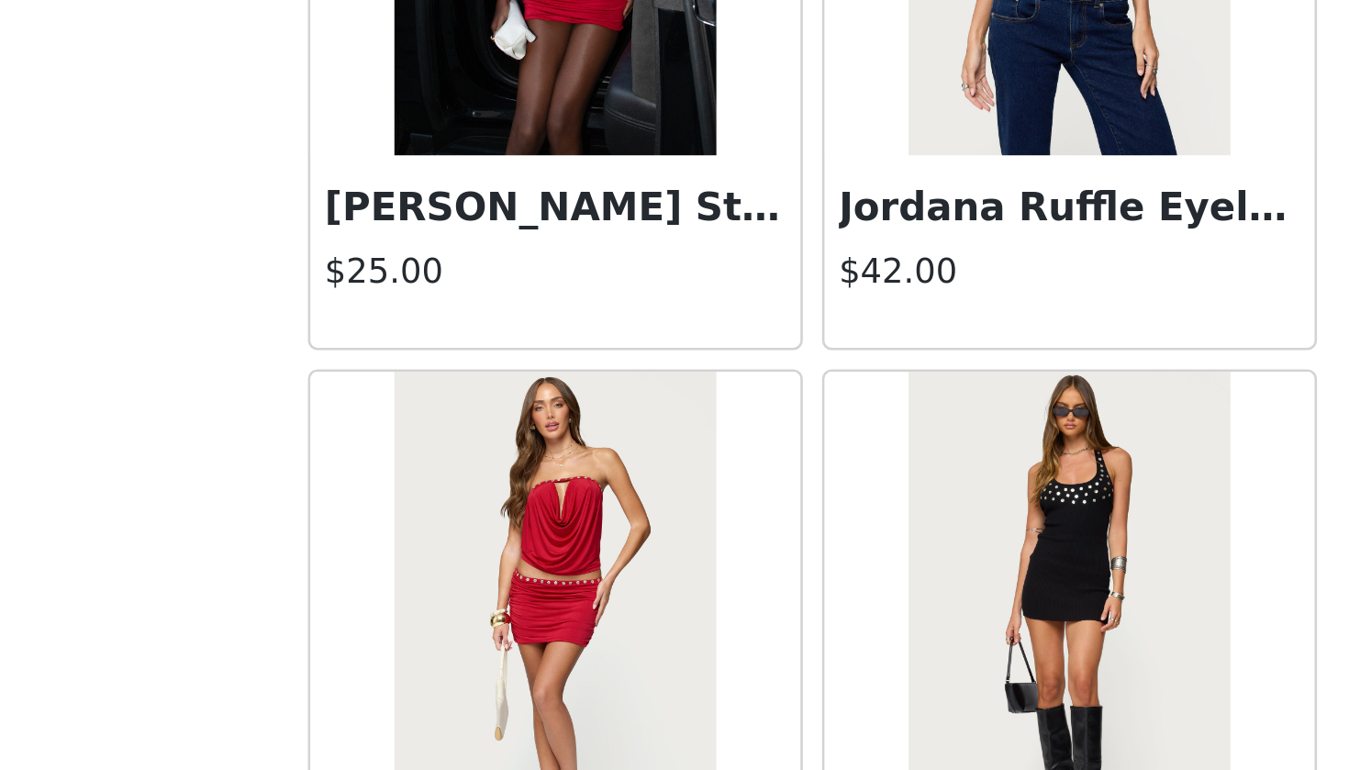
scroll to position [49597, 0]
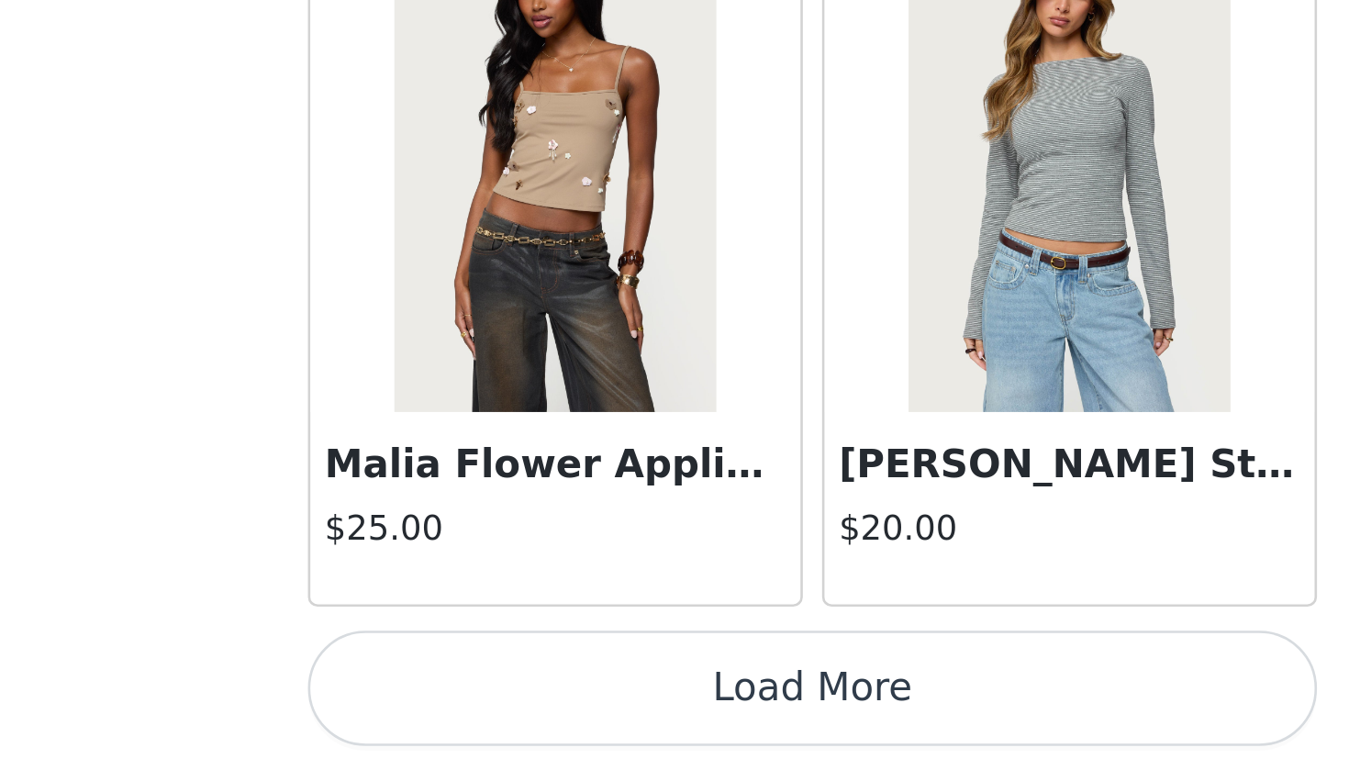
click at [482, 701] on button "Load More" at bounding box center [674, 739] width 385 height 44
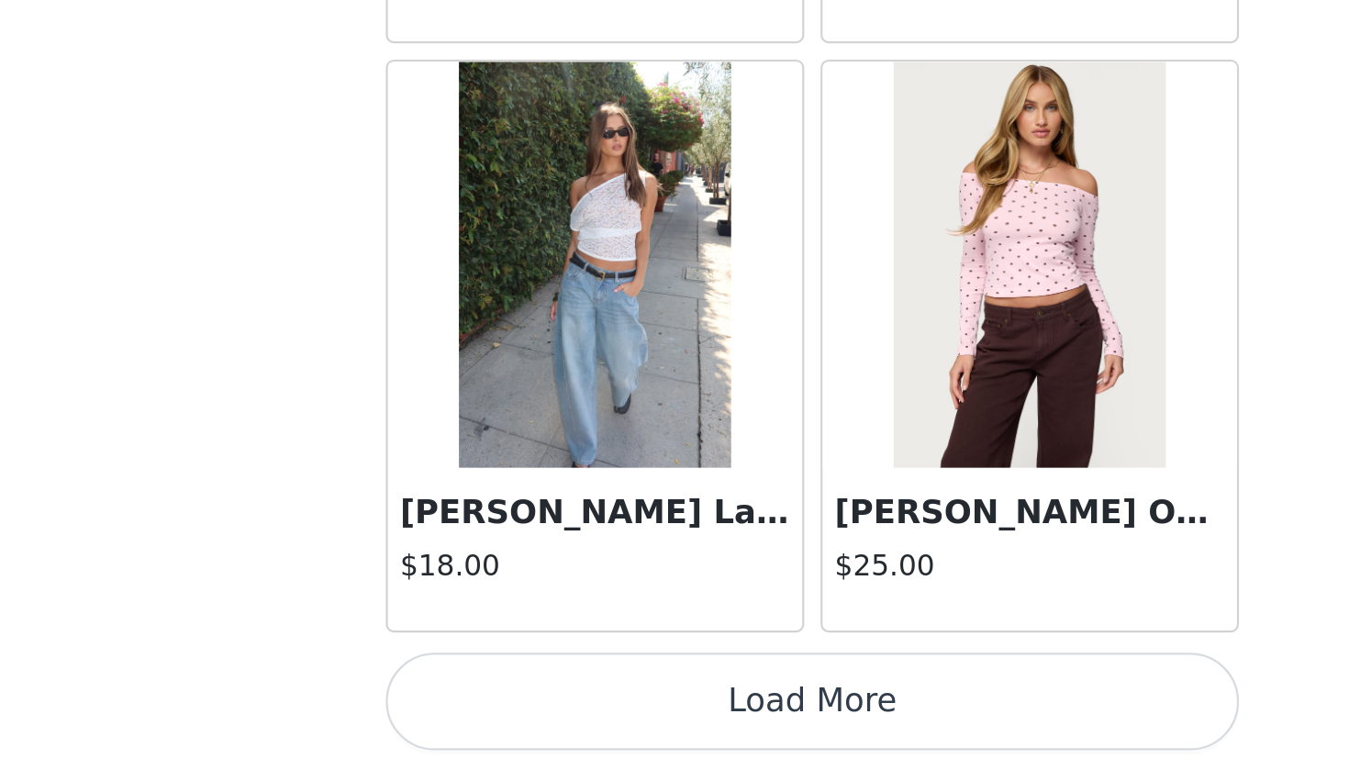
scroll to position [52596, 0]
click at [488, 642] on h3 "Kessa Sheer Lace Off Shoulder Top" at bounding box center [576, 653] width 176 height 22
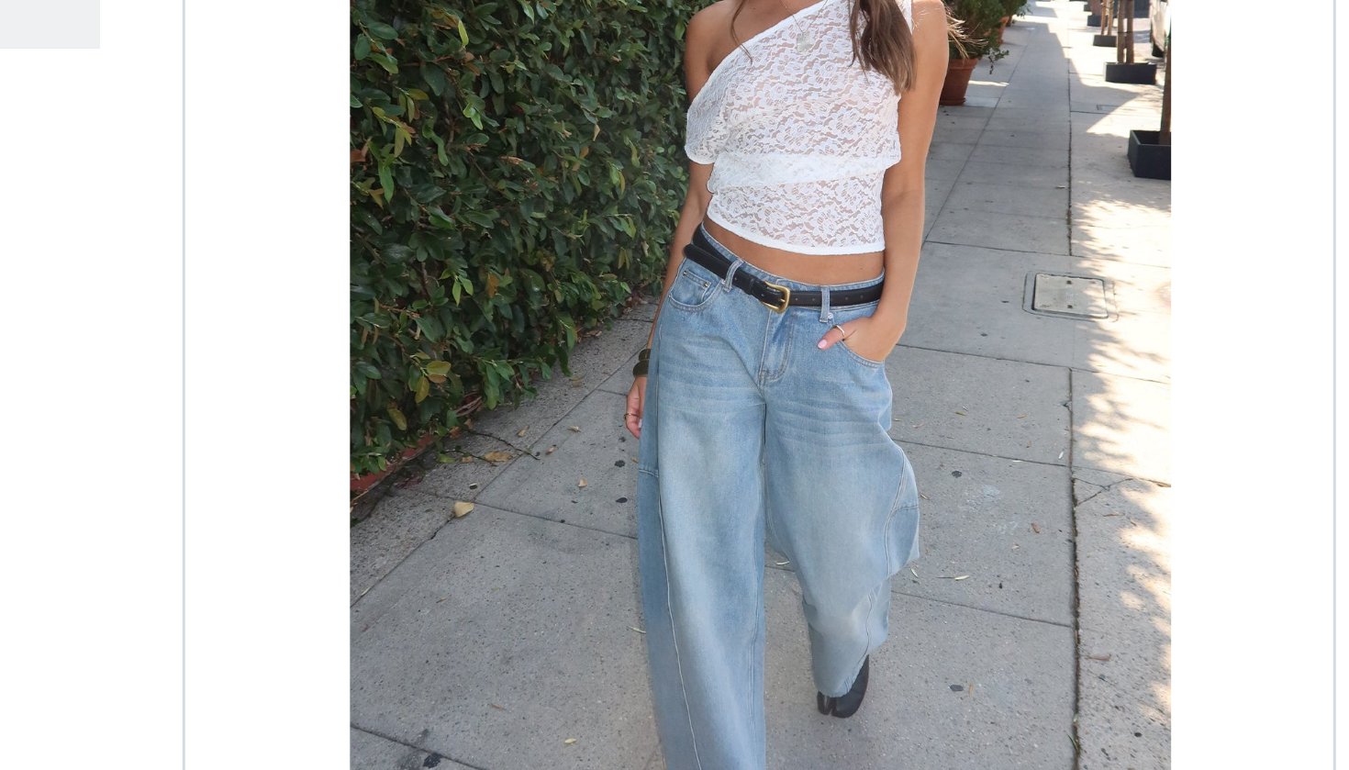
scroll to position [0, 0]
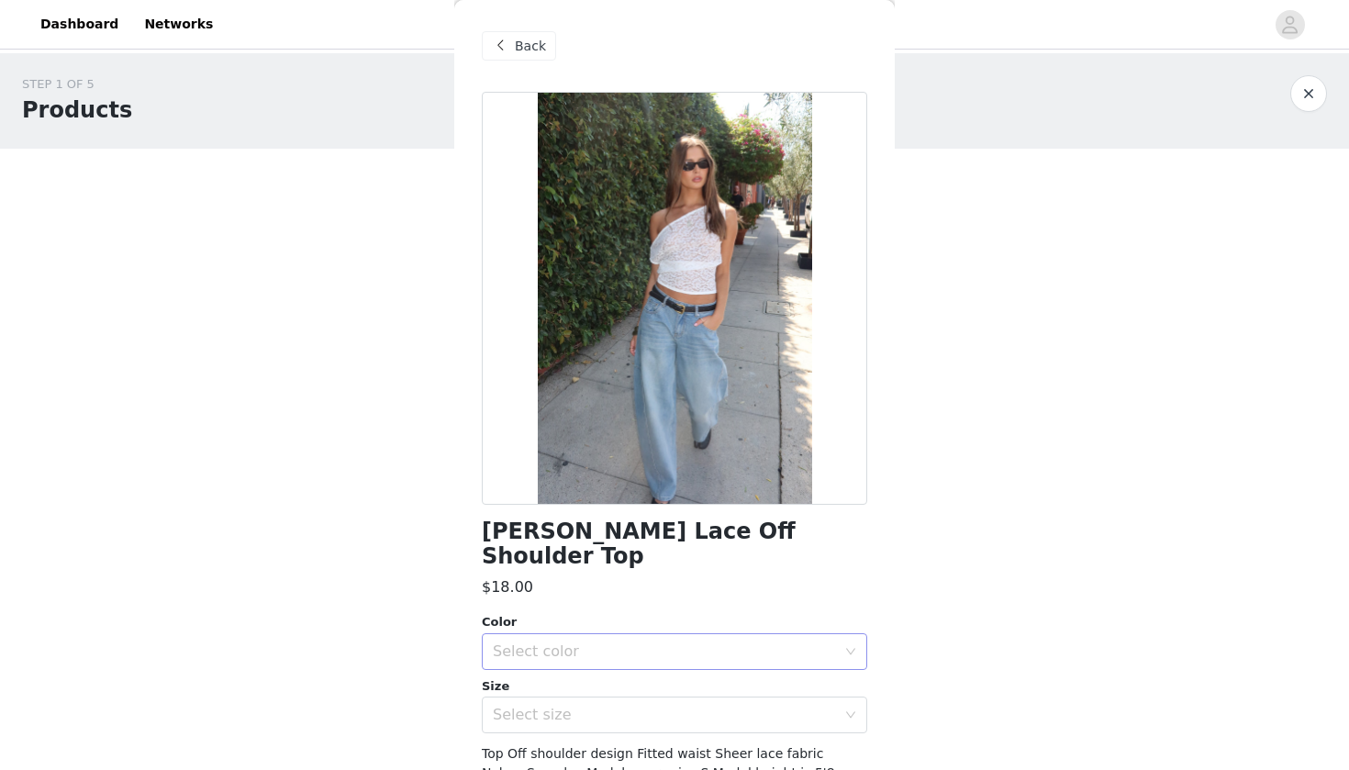
click at [685, 642] on div "Select color" at bounding box center [668, 651] width 351 height 35
click at [608, 670] on li "WHITE" at bounding box center [674, 665] width 385 height 29
click at [609, 701] on div "Select size" at bounding box center [664, 715] width 343 height 18
click at [580, 701] on li "S" at bounding box center [674, 758] width 385 height 29
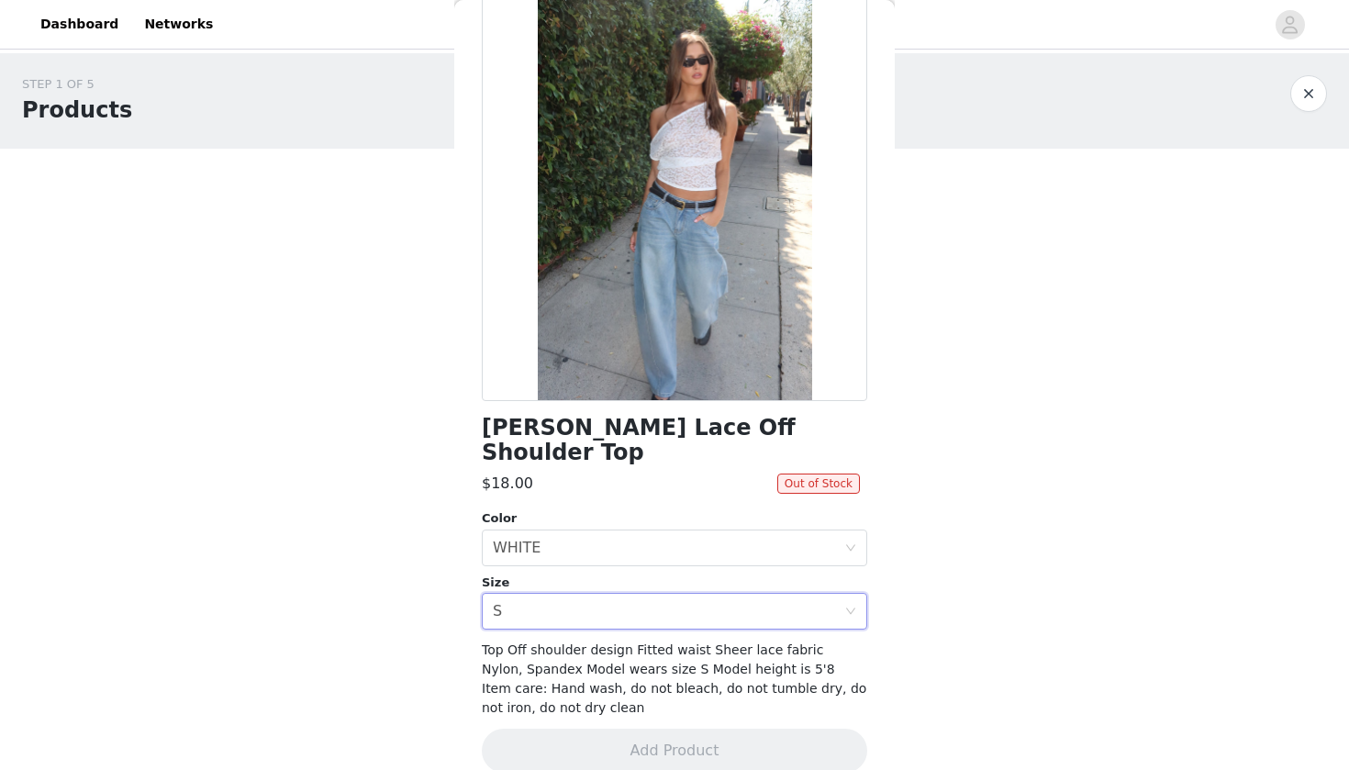
scroll to position [103, 0]
click at [629, 595] on div "Select size S" at bounding box center [668, 612] width 351 height 35
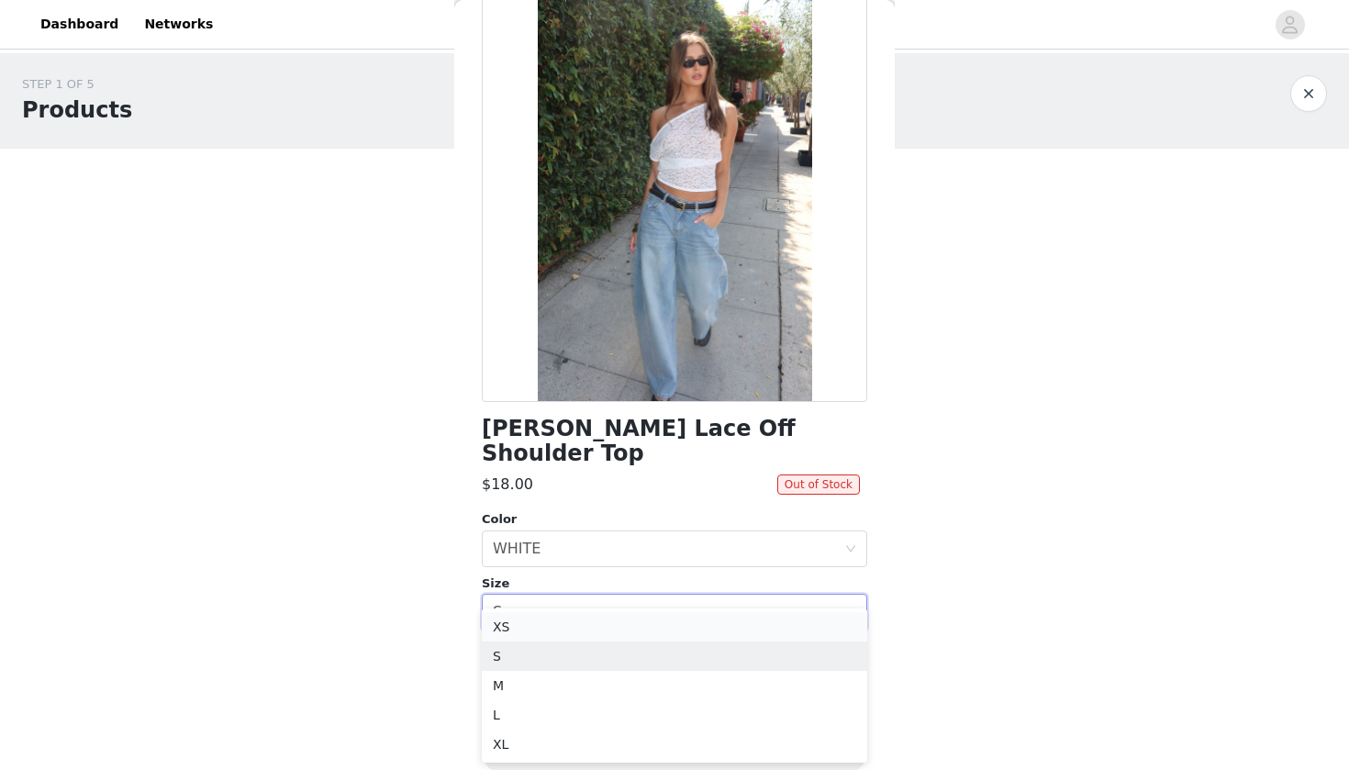
click at [624, 614] on li "XS" at bounding box center [674, 626] width 385 height 29
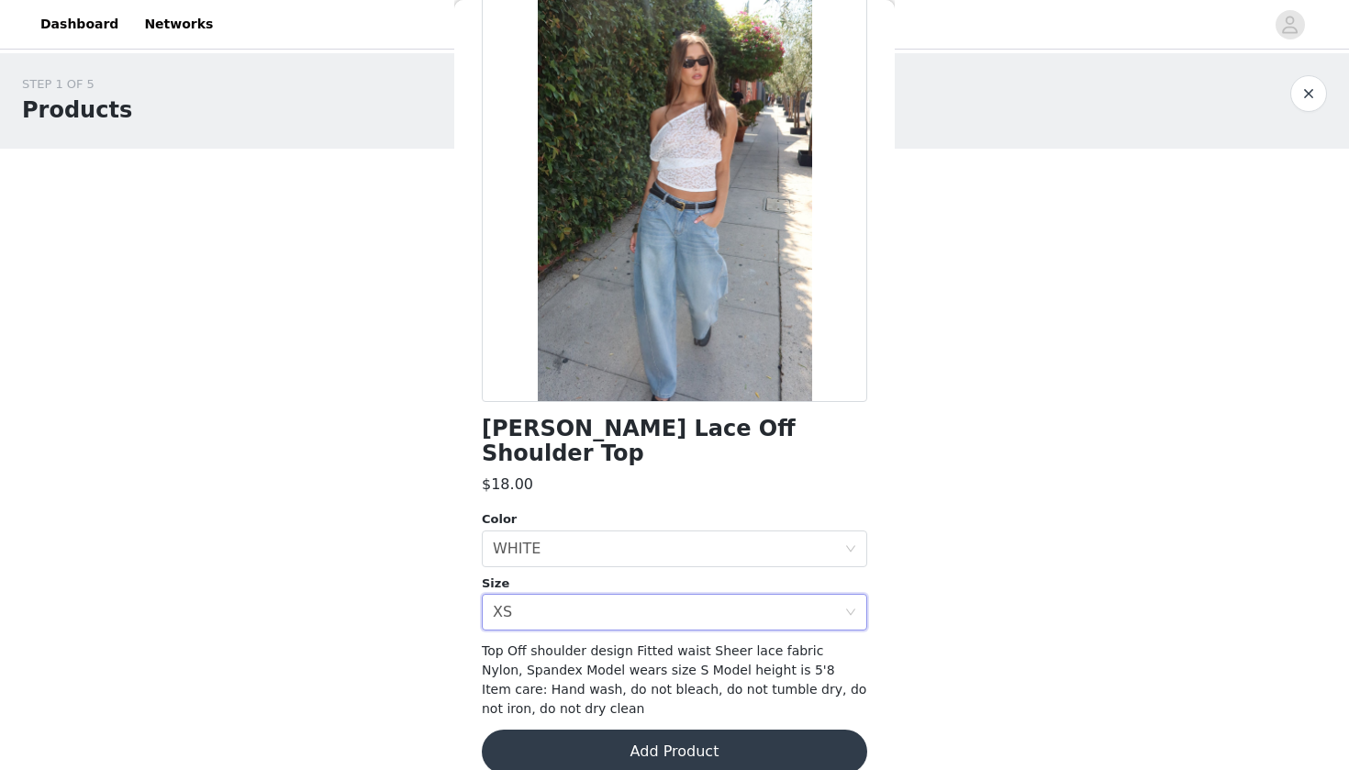
click at [750, 574] on div "Size Select size XS" at bounding box center [674, 602] width 385 height 57
click at [750, 595] on div "Select size XS" at bounding box center [668, 612] width 351 height 35
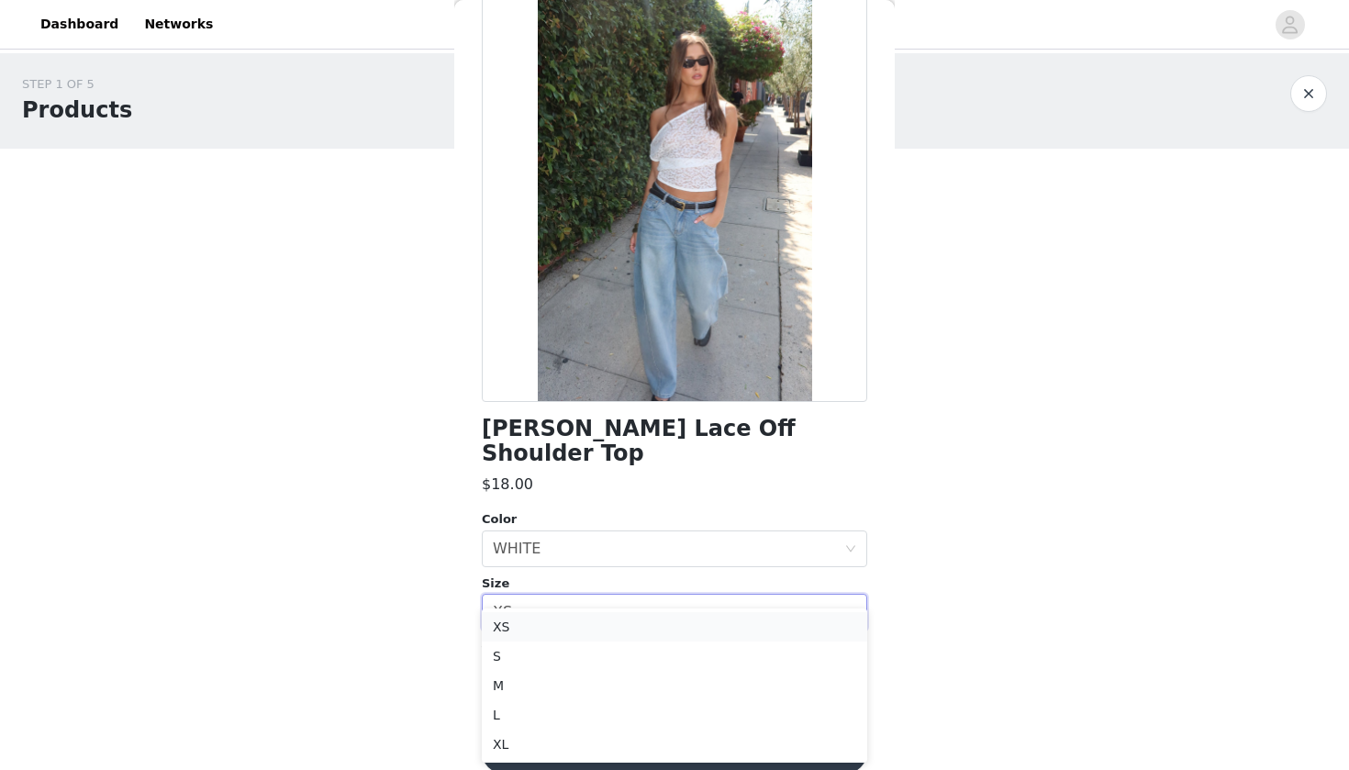
click at [745, 624] on li "XS" at bounding box center [674, 626] width 385 height 29
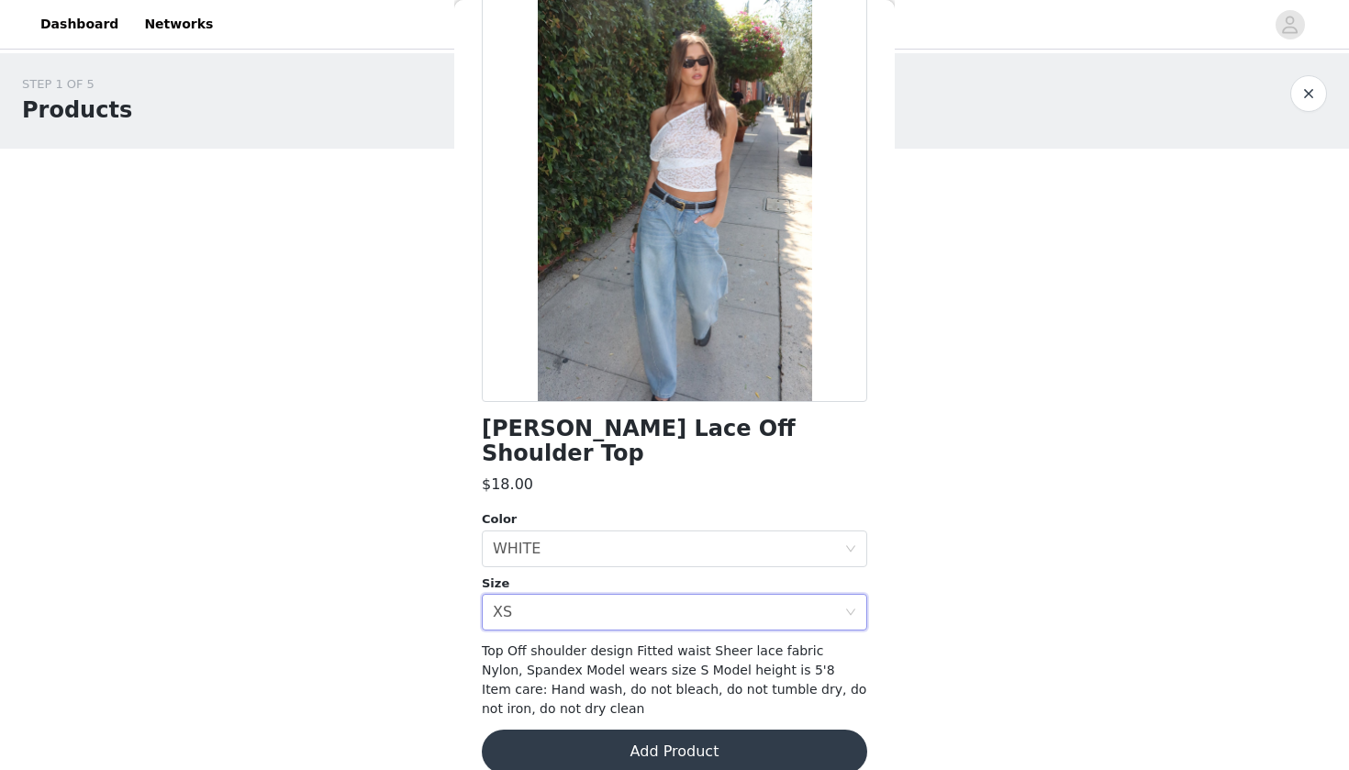
click at [736, 701] on button "Add Product" at bounding box center [674, 751] width 385 height 44
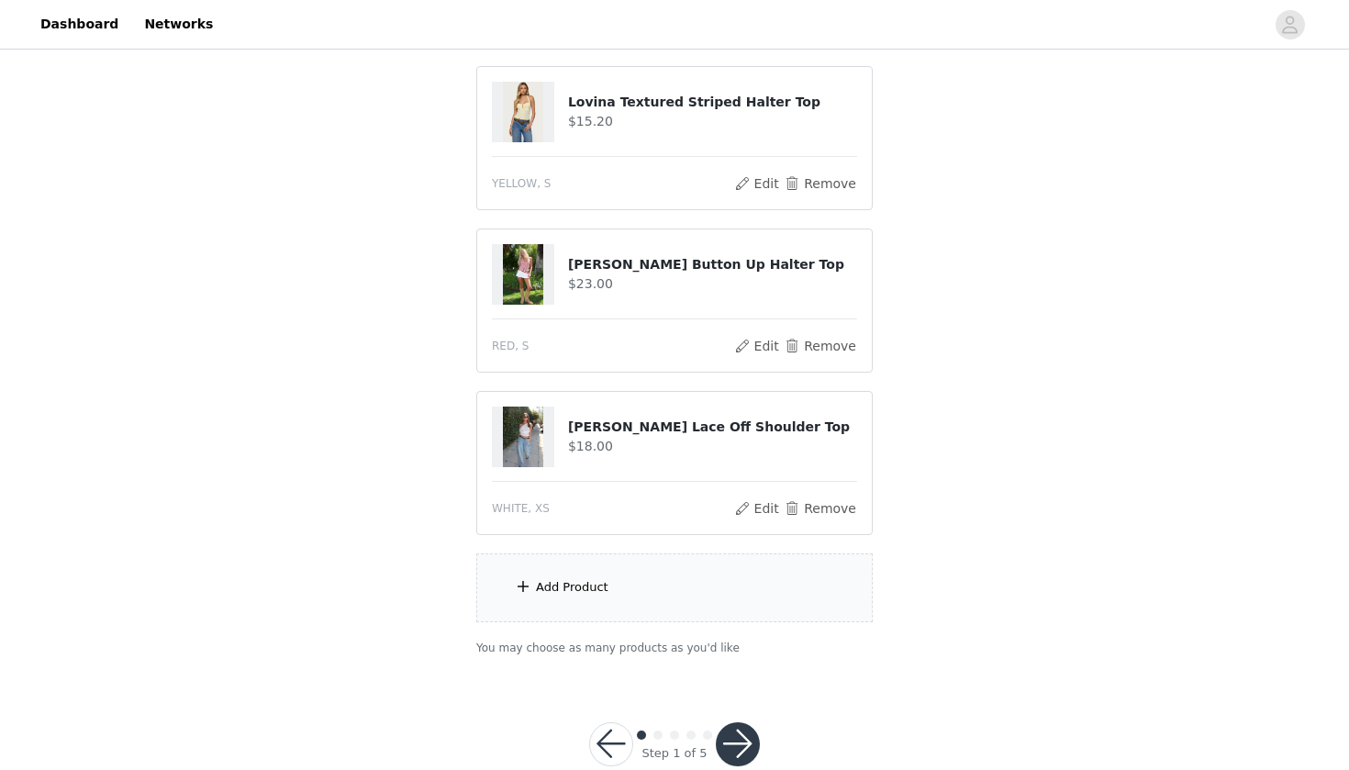
scroll to position [389, 0]
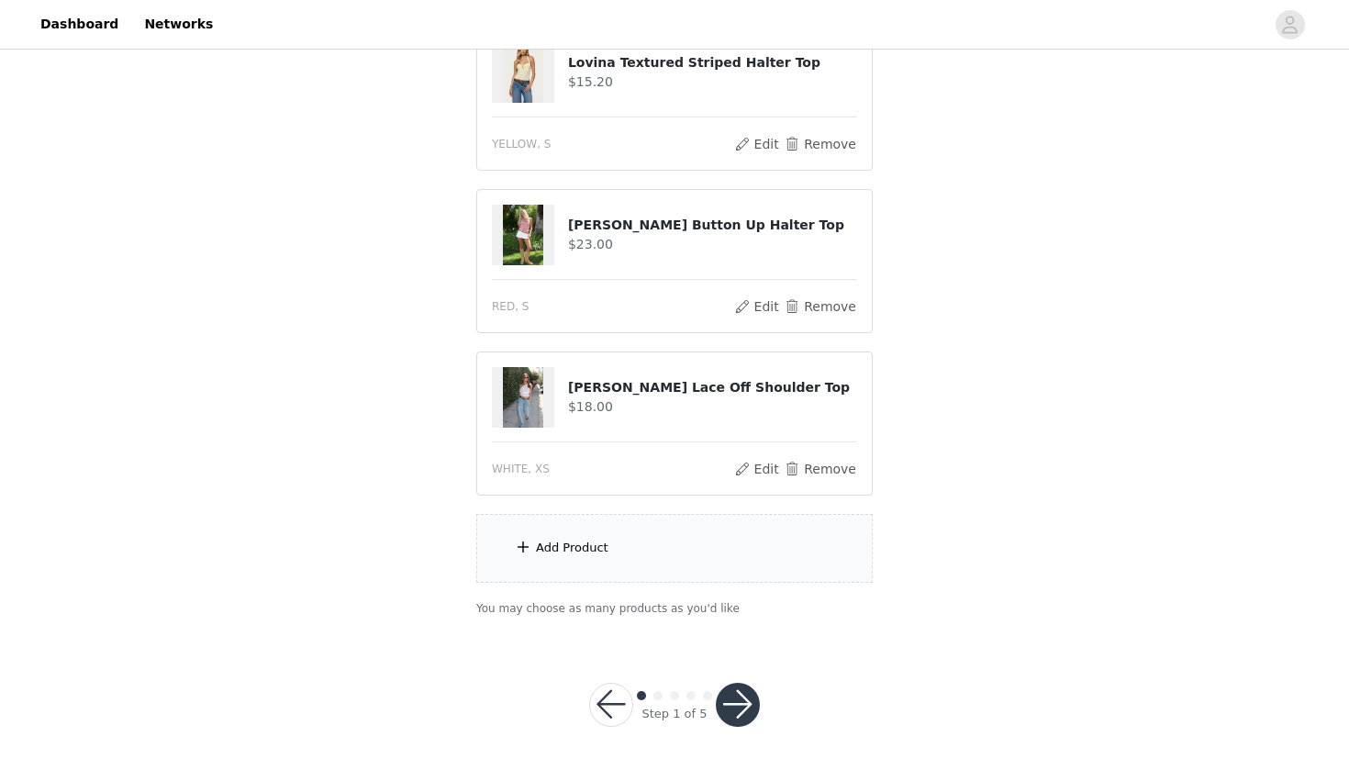
click at [674, 525] on div "Add Product" at bounding box center [674, 548] width 396 height 69
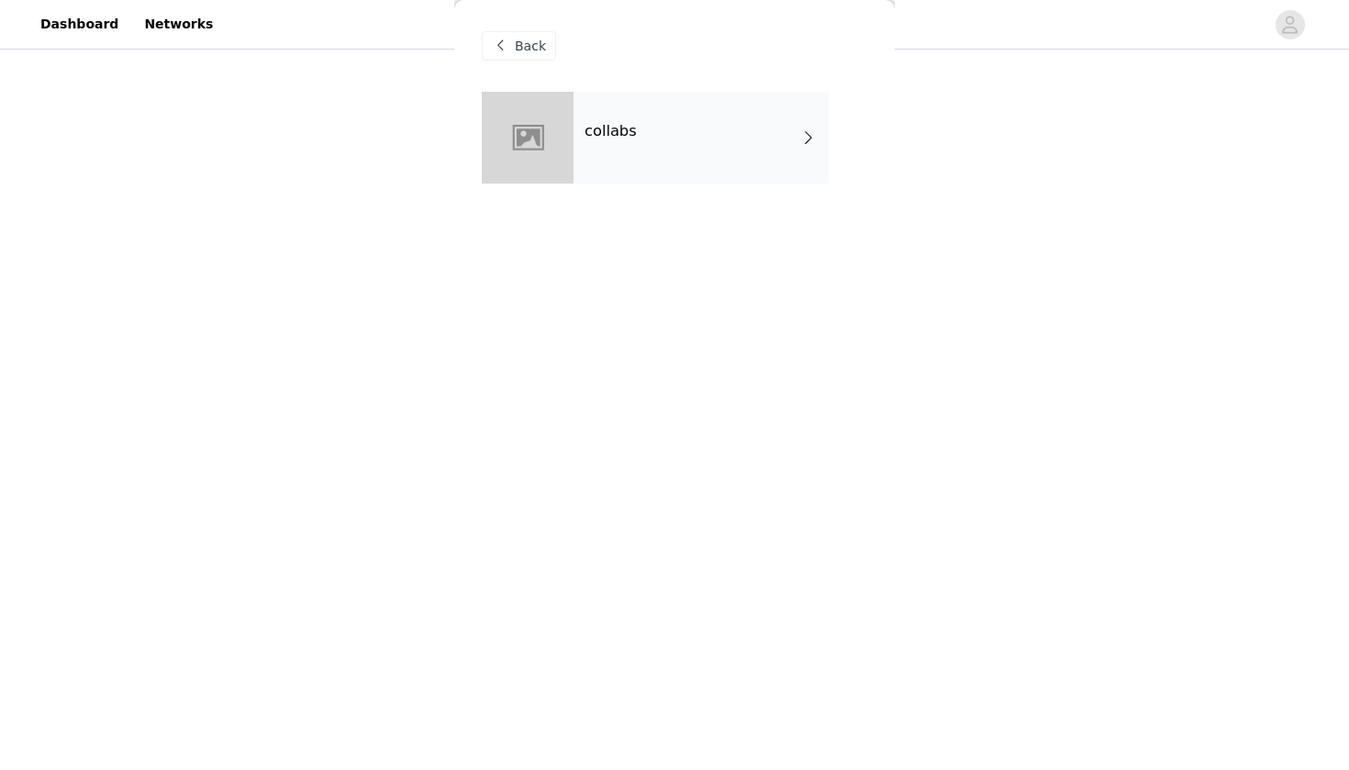
click at [618, 105] on div "collabs" at bounding box center [700, 138] width 255 height 92
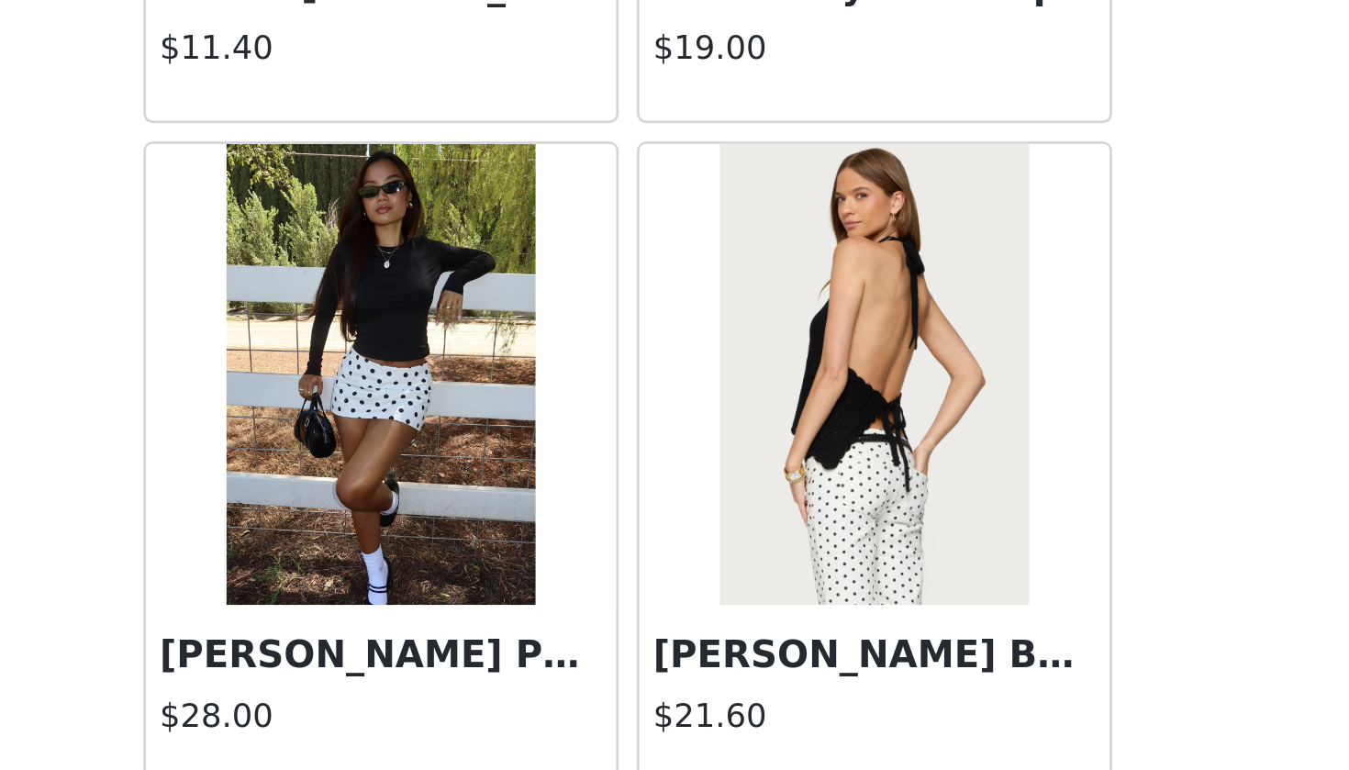
scroll to position [1739, 0]
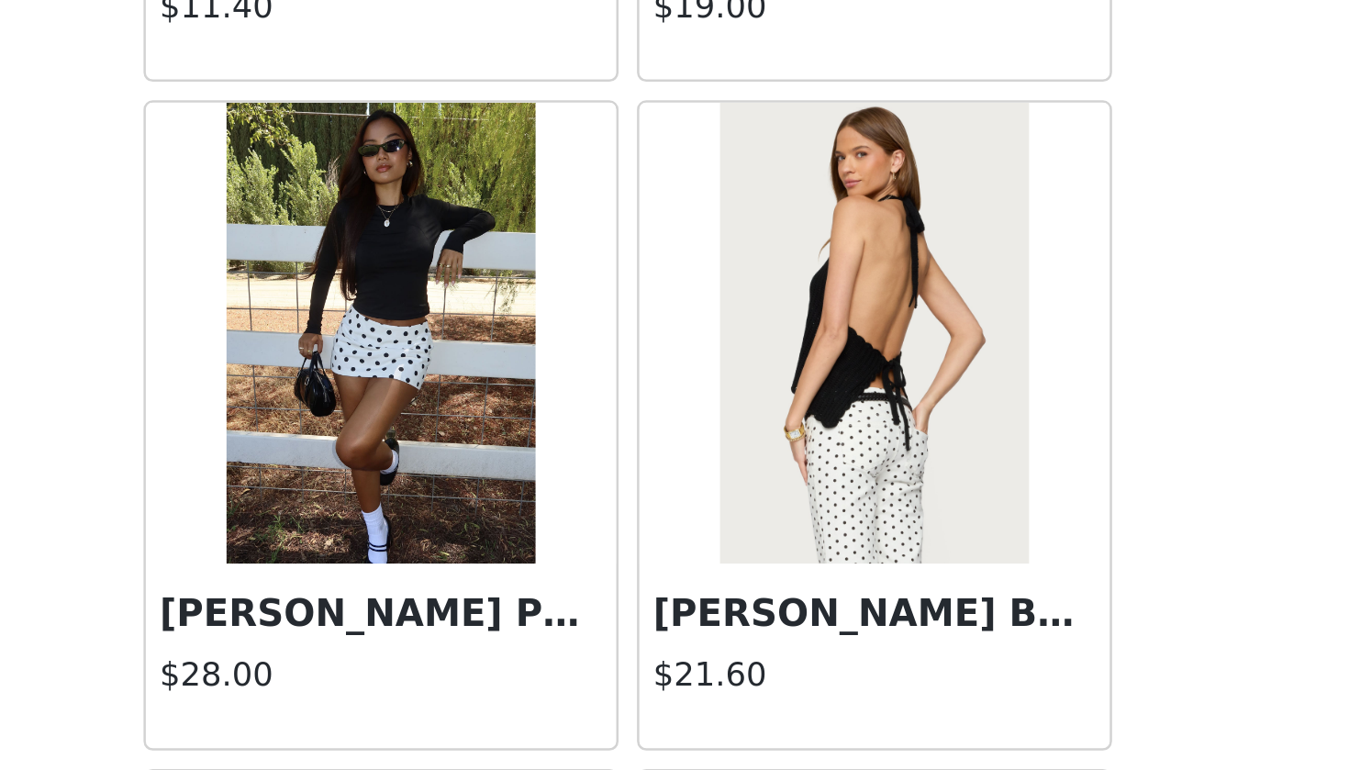
click at [711, 483] on img at bounding box center [772, 575] width 122 height 184
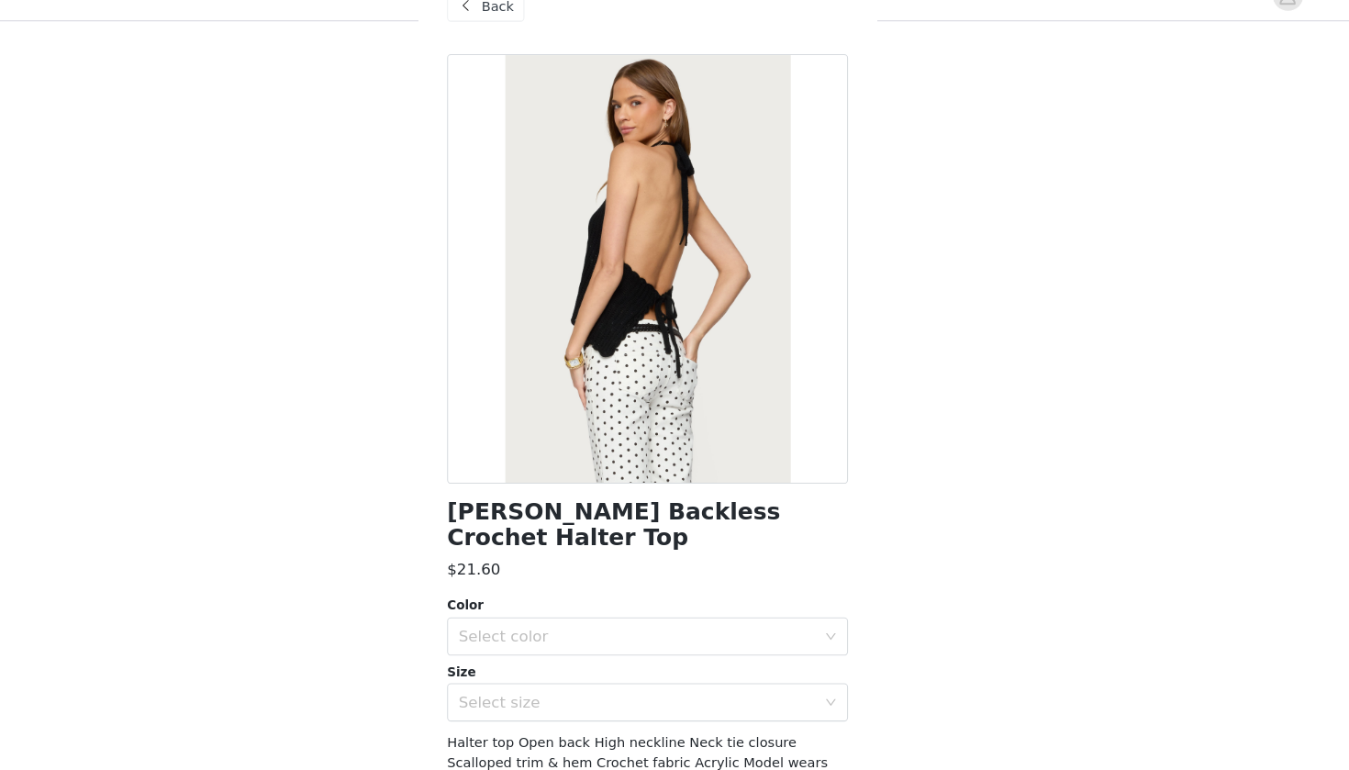
scroll to position [389, 0]
click at [807, 405] on div at bounding box center [674, 287] width 385 height 413
click at [762, 403] on div at bounding box center [674, 287] width 385 height 413
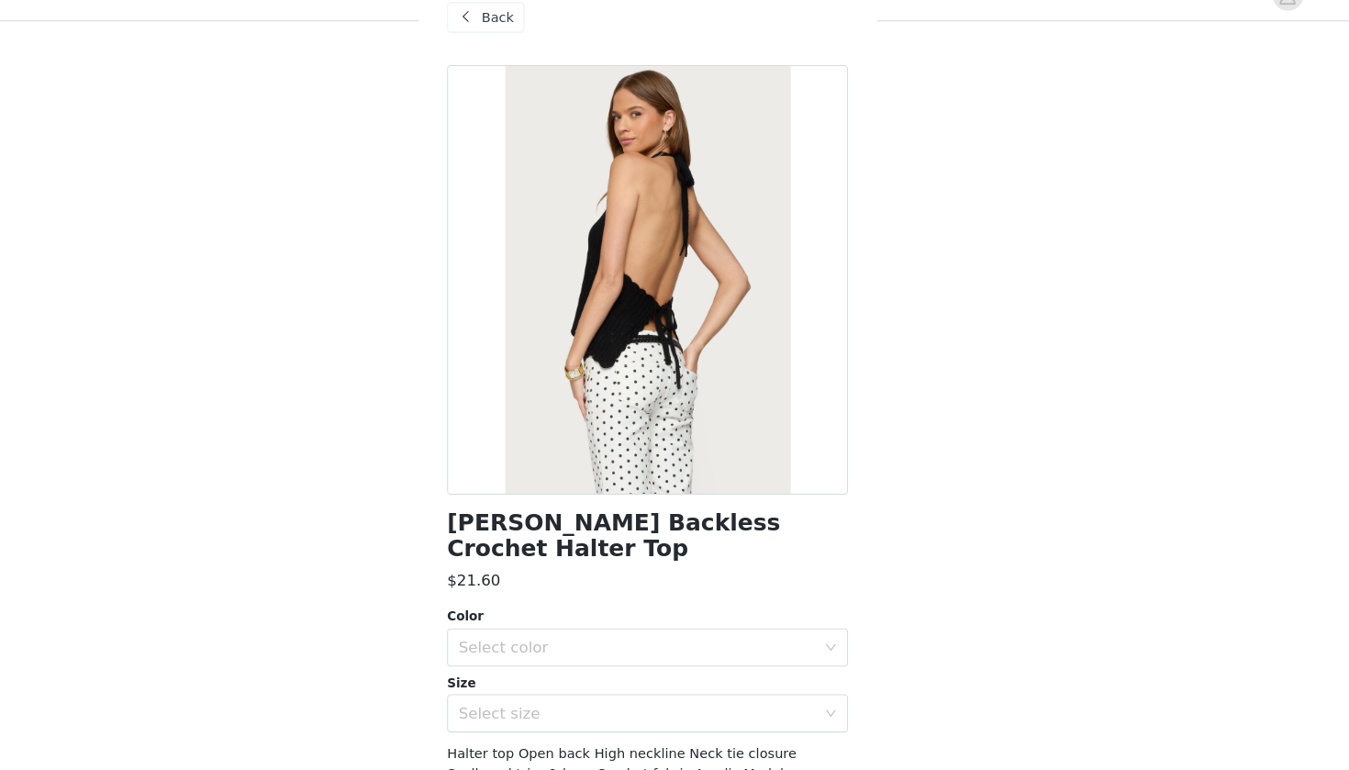
scroll to position [0, 0]
click at [483, 31] on div "Back" at bounding box center [519, 45] width 74 height 29
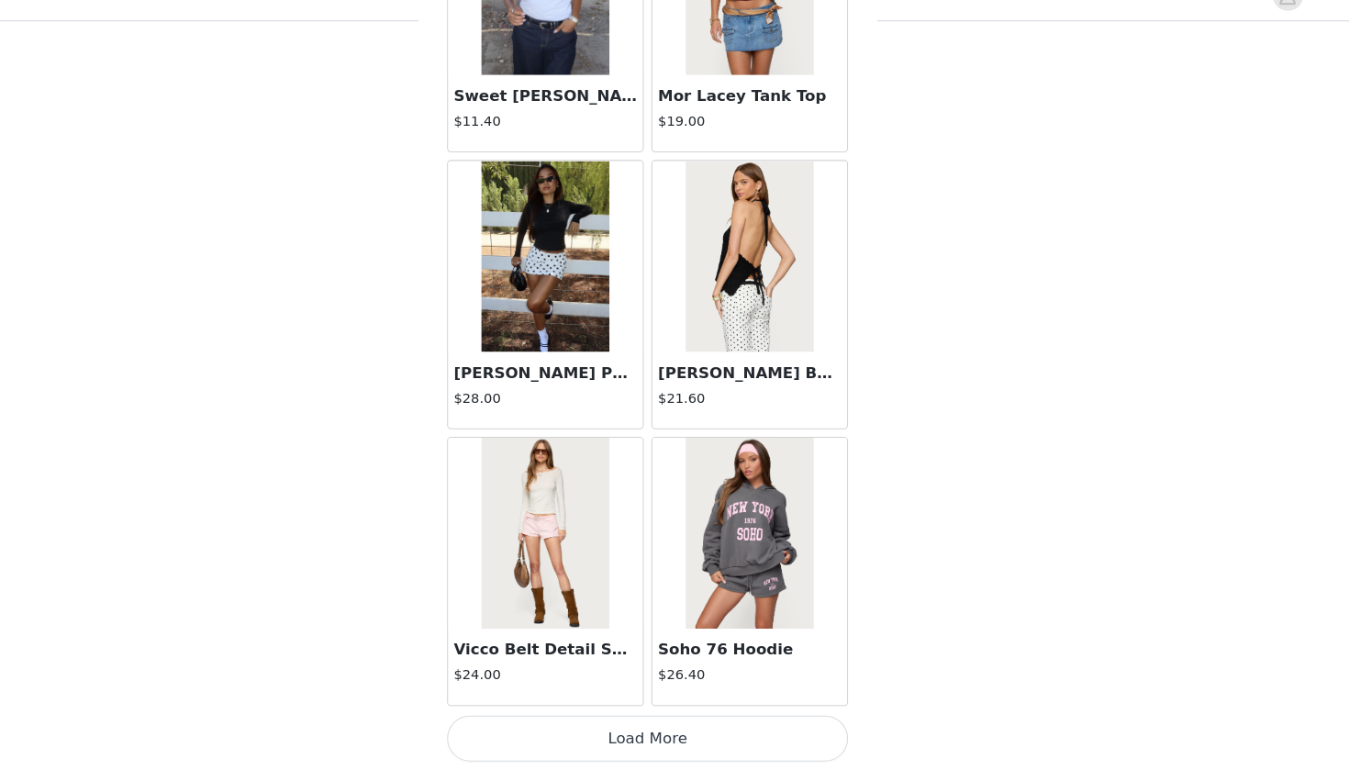
click at [586, 701] on button "Load More" at bounding box center [674, 739] width 385 height 44
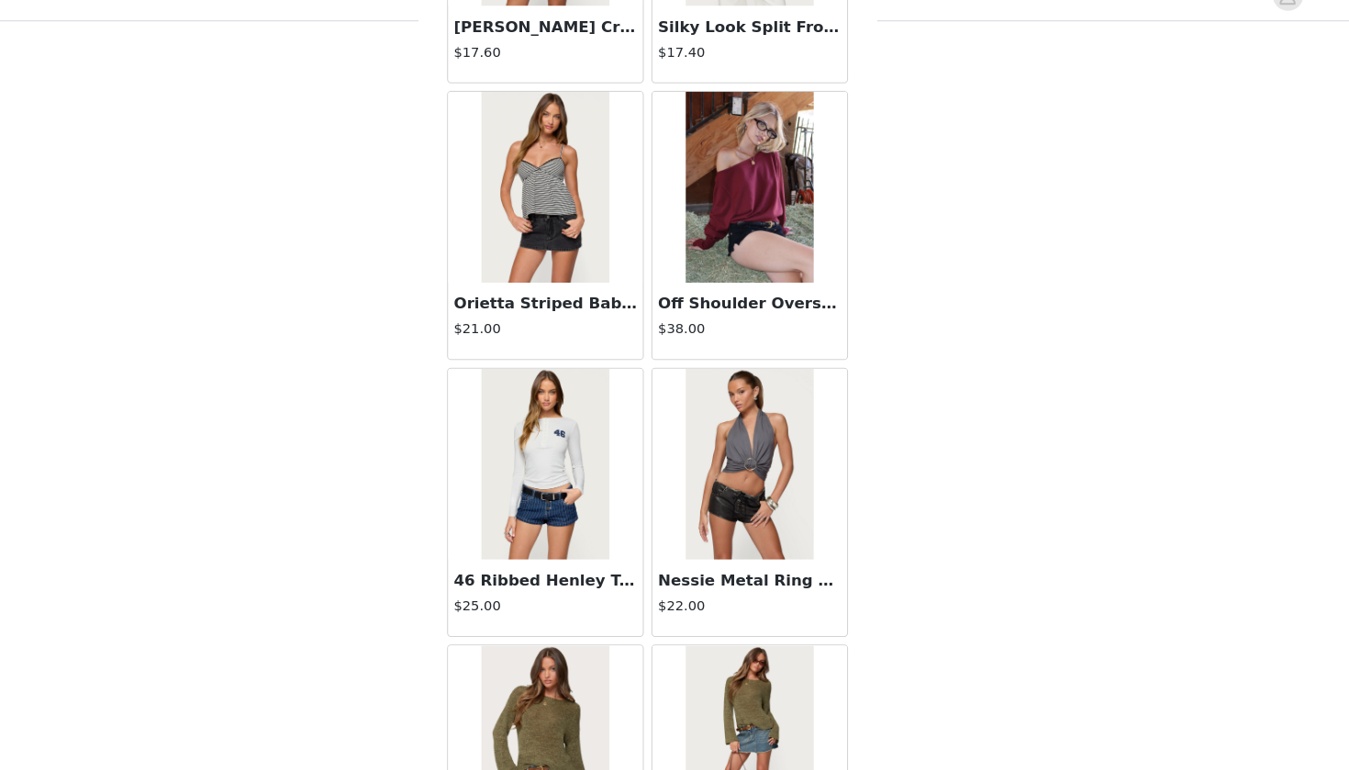
scroll to position [4009, 0]
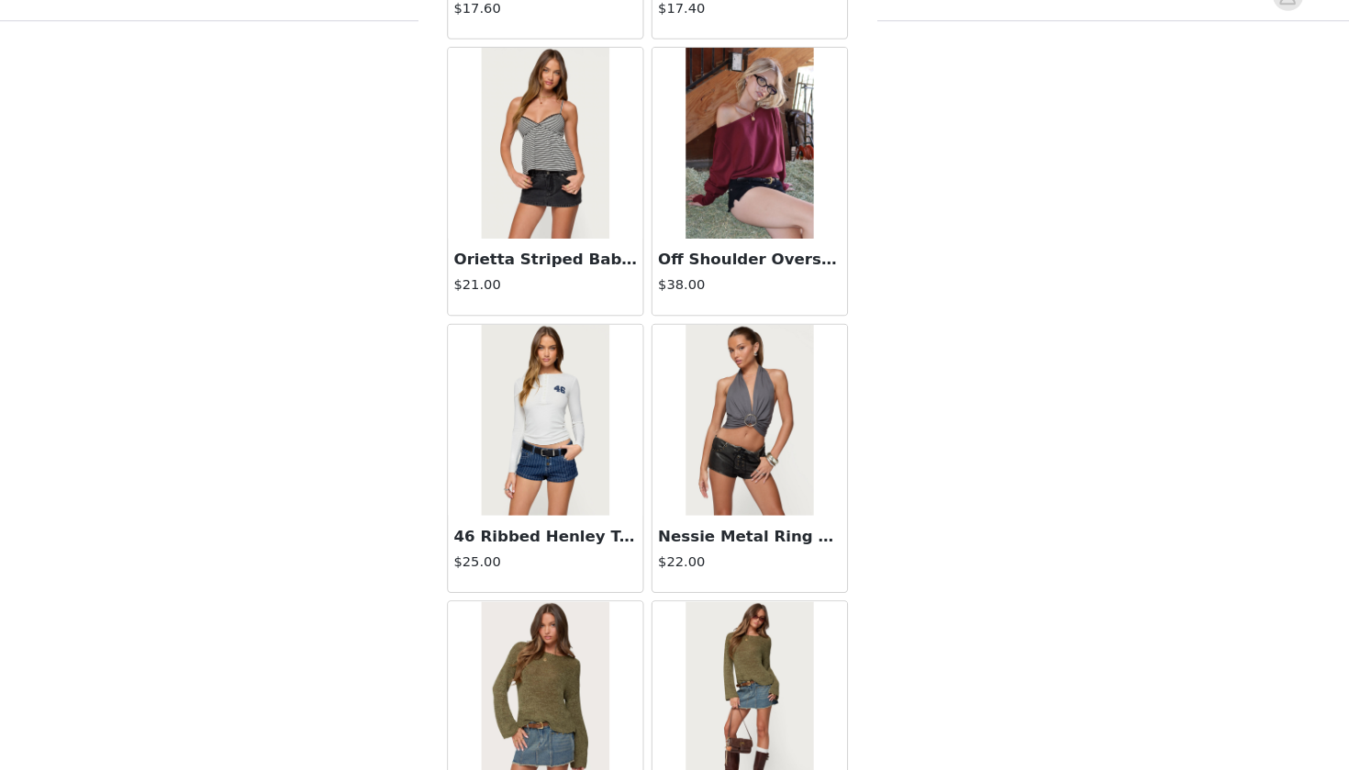
click at [729, 268] on h3 "Off Shoulder Oversized Sweater" at bounding box center [773, 279] width 176 height 22
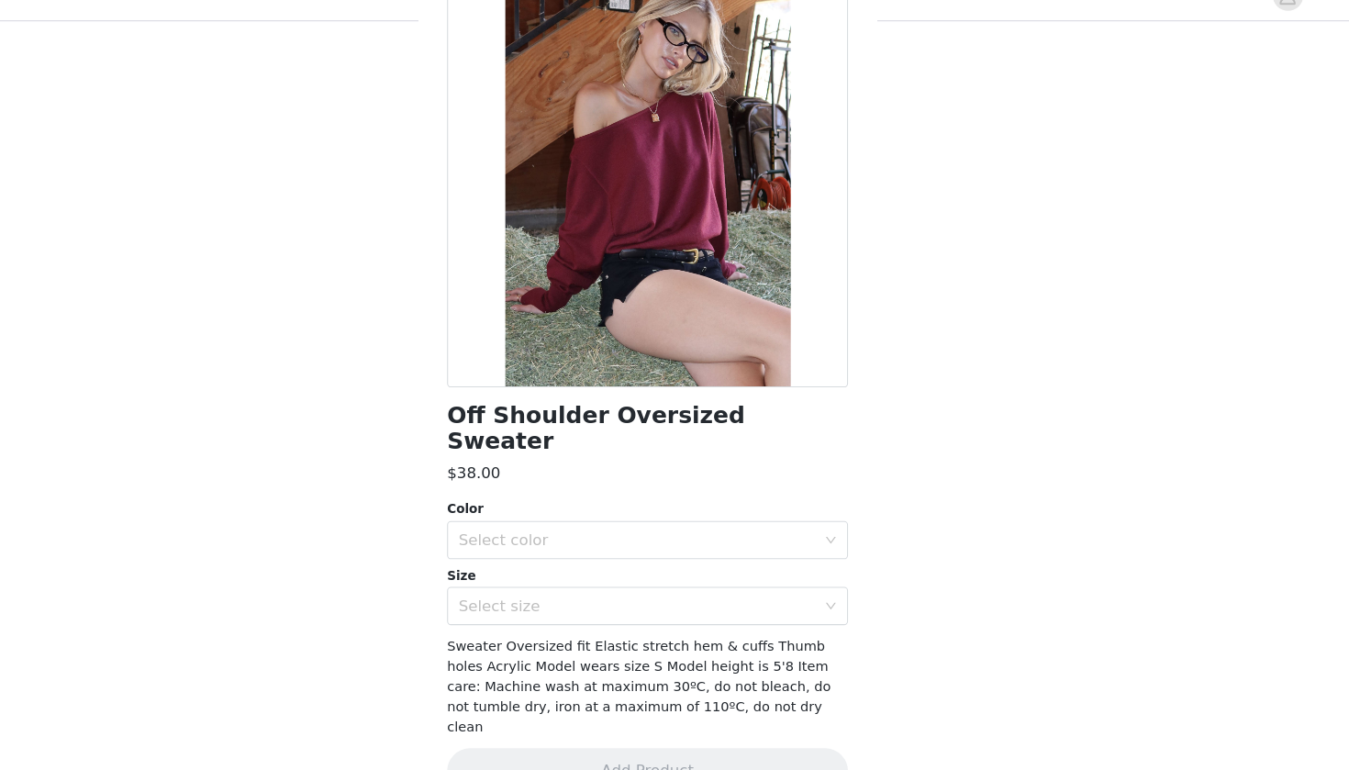
scroll to position [103, 0]
click at [613, 530] on div "Select color" at bounding box center [674, 548] width 385 height 37
click at [585, 549] on li "BURGUNDY" at bounding box center [674, 563] width 385 height 29
click at [586, 595] on div "Select size" at bounding box center [668, 612] width 351 height 35
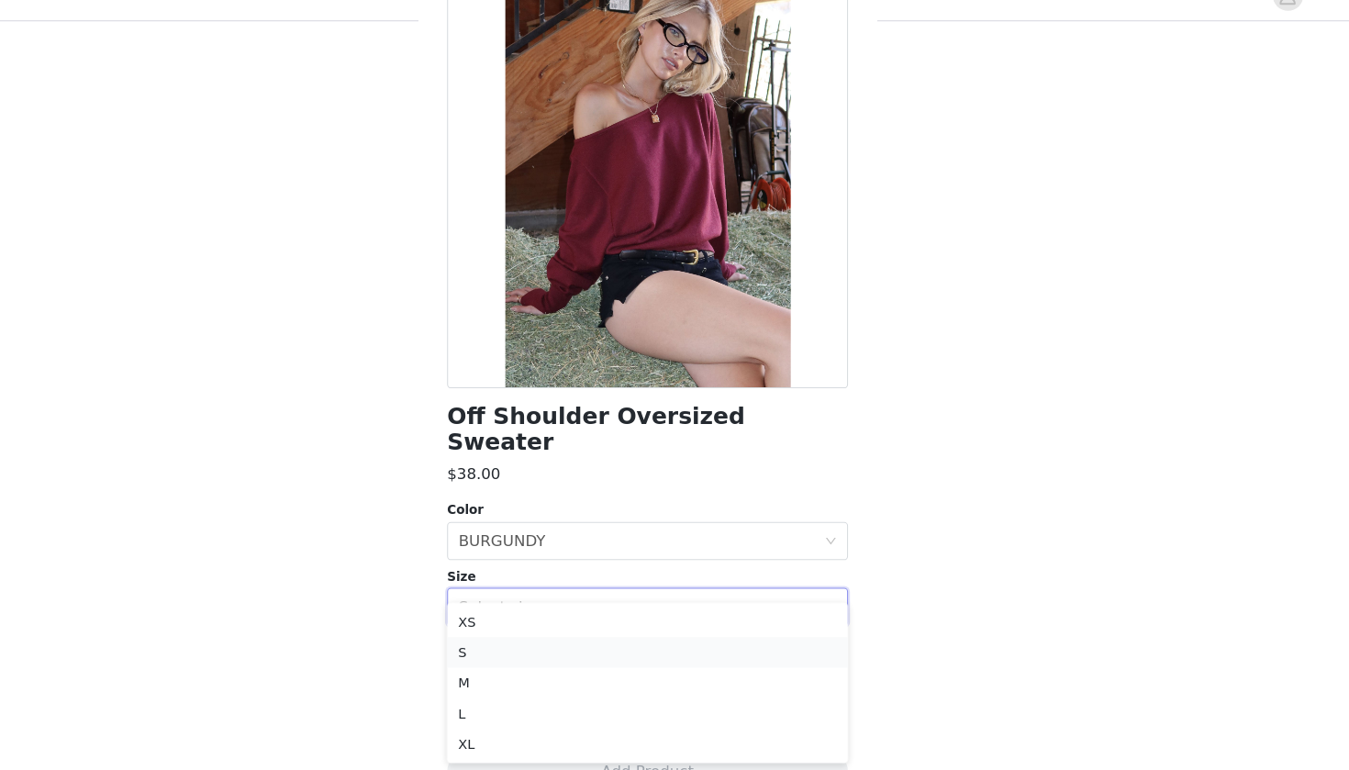
click at [579, 641] on li "S" at bounding box center [674, 655] width 385 height 29
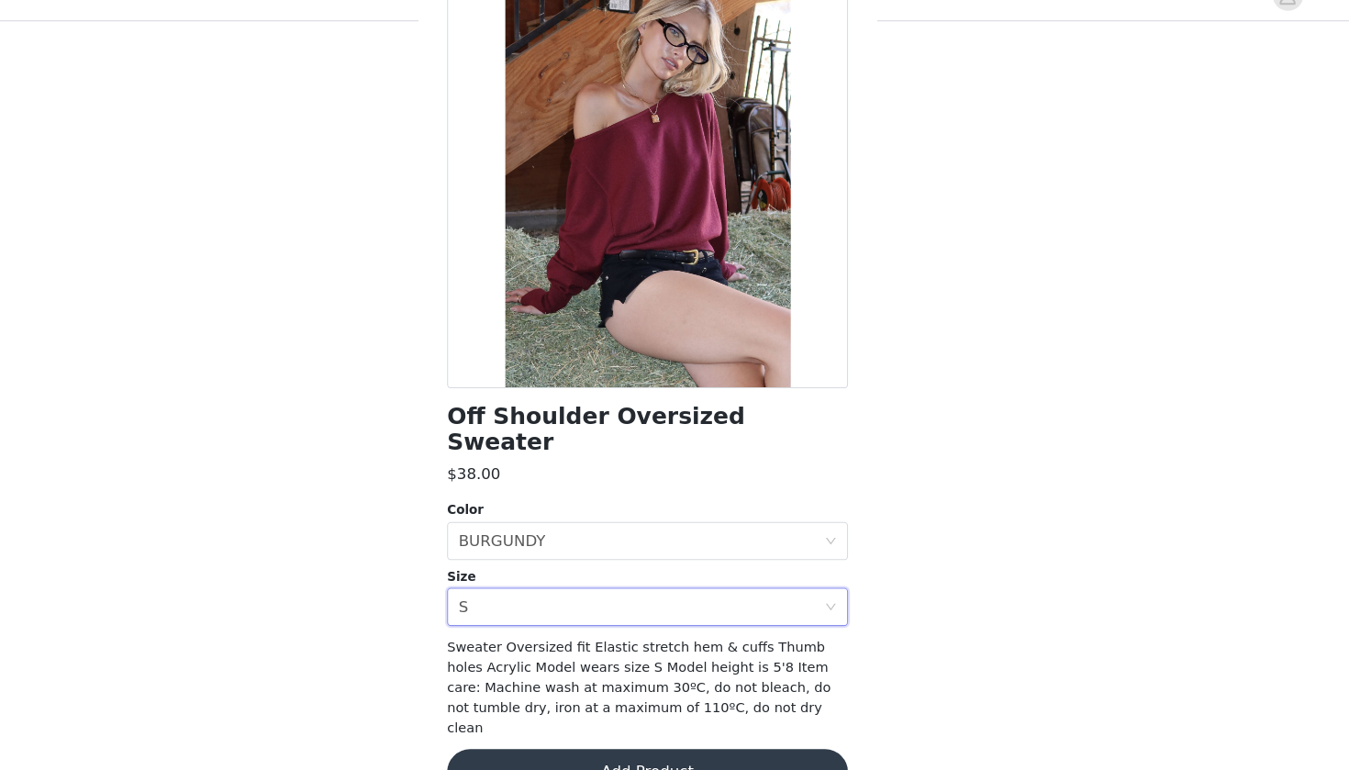
click at [592, 701] on button "Add Product" at bounding box center [674, 771] width 385 height 44
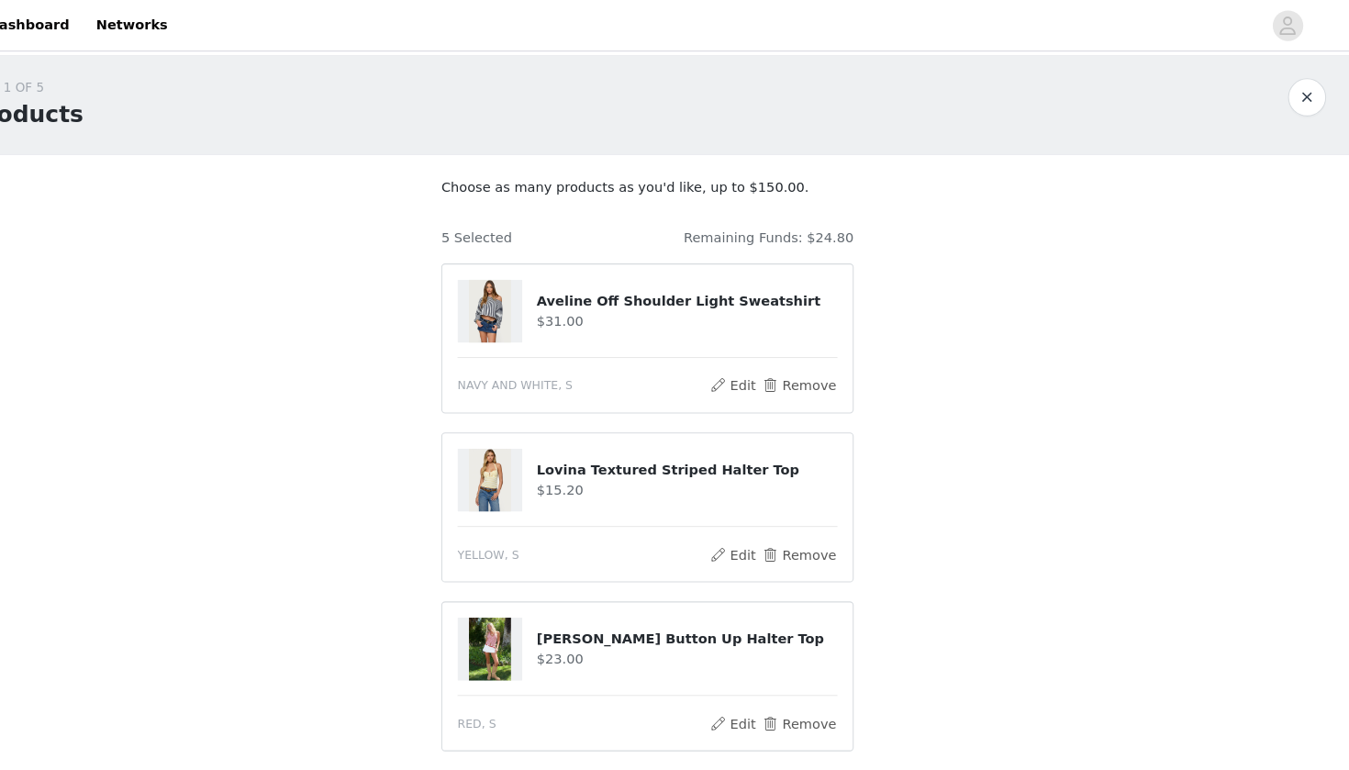
scroll to position [0, 0]
click at [784, 364] on button "Remove" at bounding box center [820, 371] width 73 height 22
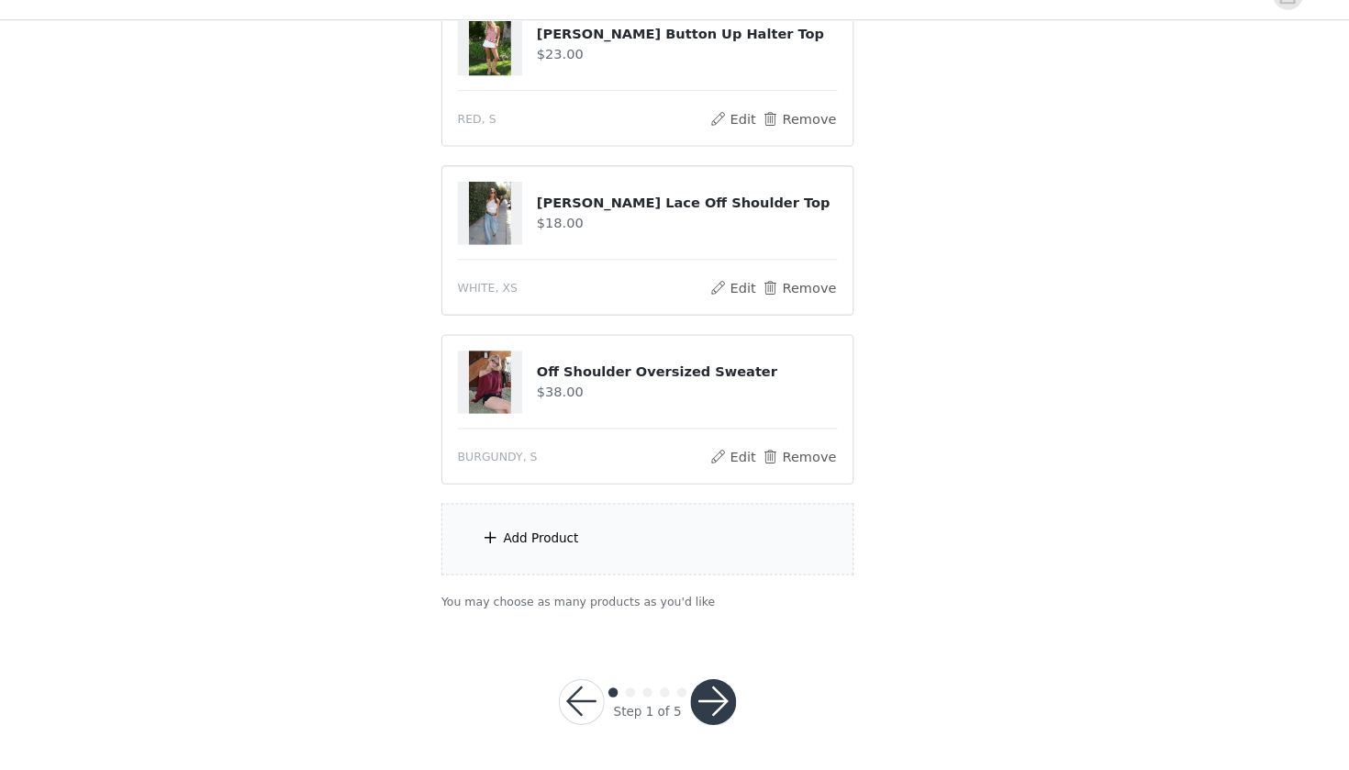
scroll to position [389, 0]
click at [676, 514] on div "Add Product" at bounding box center [674, 548] width 396 height 69
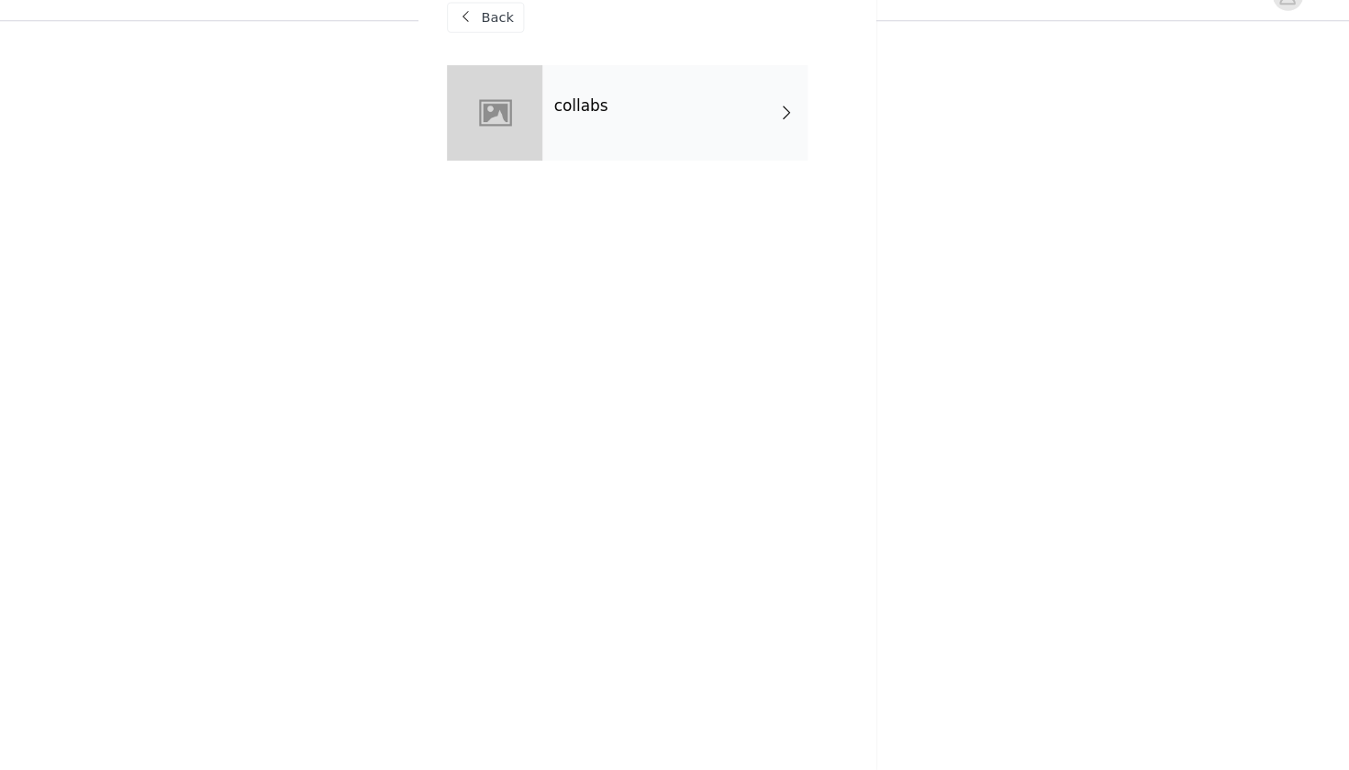
click at [738, 92] on div "collabs" at bounding box center [700, 138] width 255 height 92
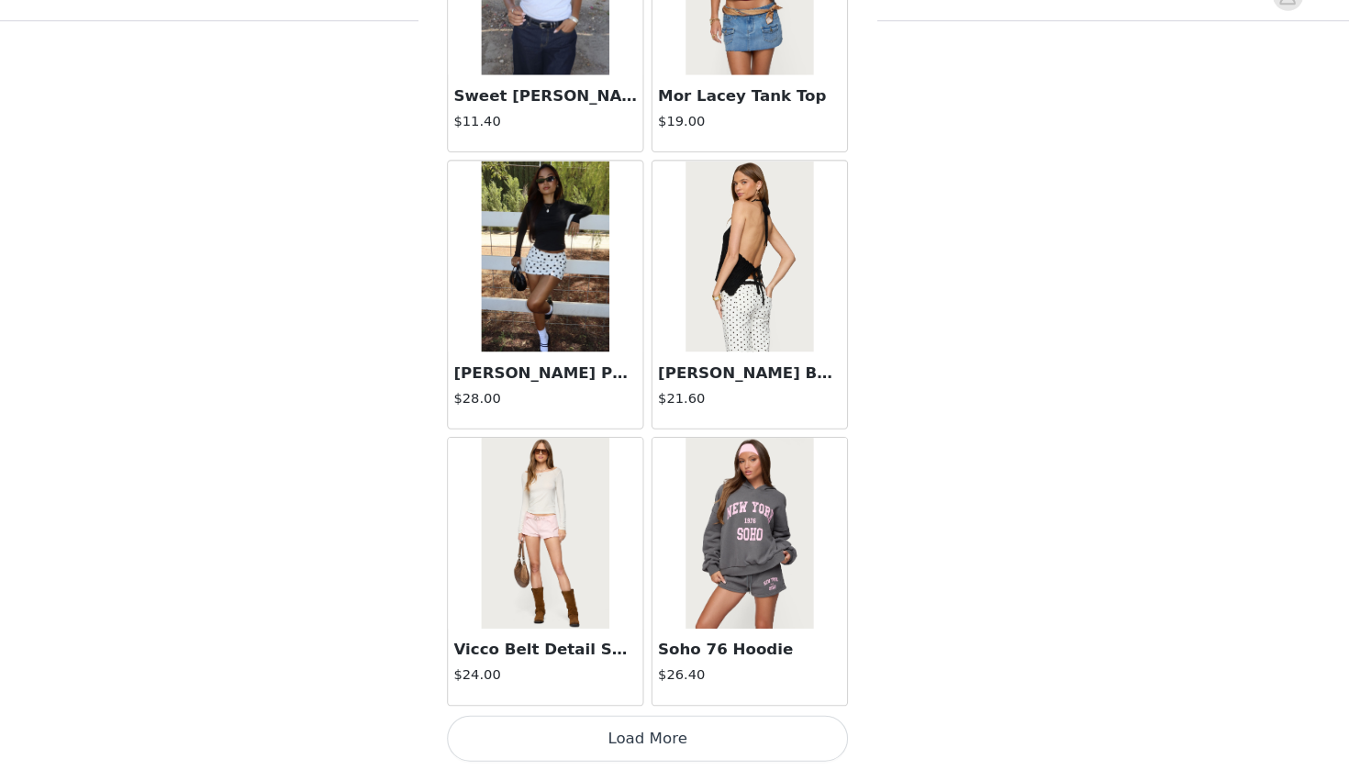
click at [654, 701] on button "Load More" at bounding box center [674, 739] width 385 height 44
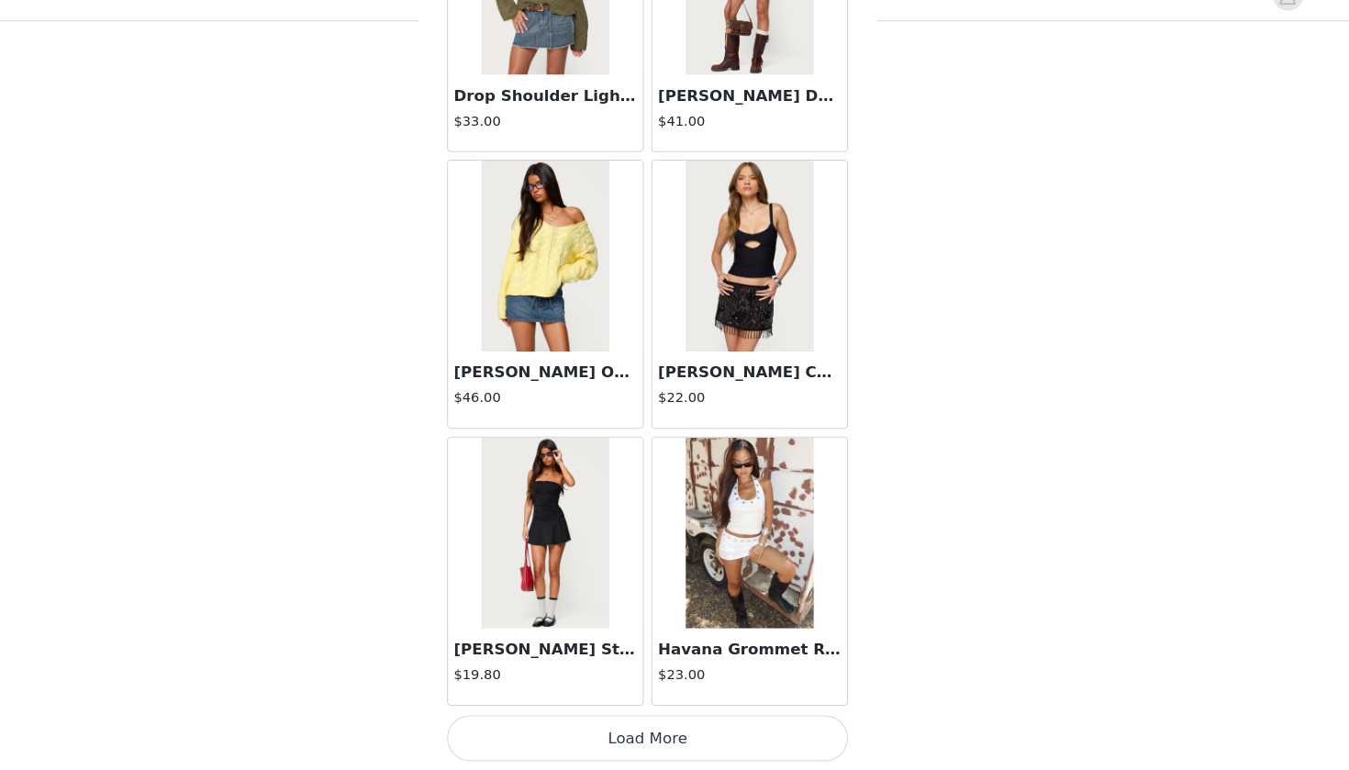
click at [674, 682] on div "Havana Grommet Ribbed Foldover Mini Skort $23.00" at bounding box center [772, 578] width 196 height 266
click at [620, 701] on button "Load More" at bounding box center [674, 739] width 385 height 44
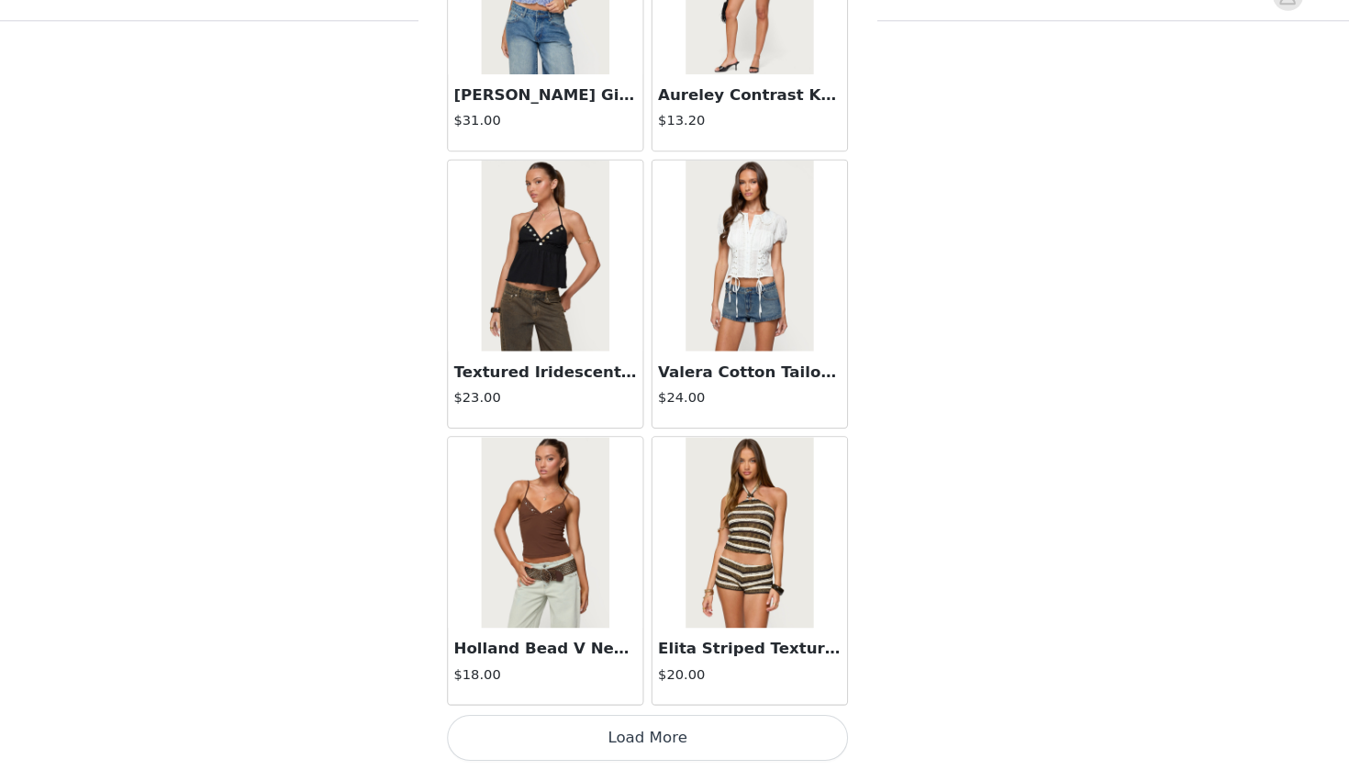
click at [643, 701] on button "Load More" at bounding box center [674, 739] width 385 height 44
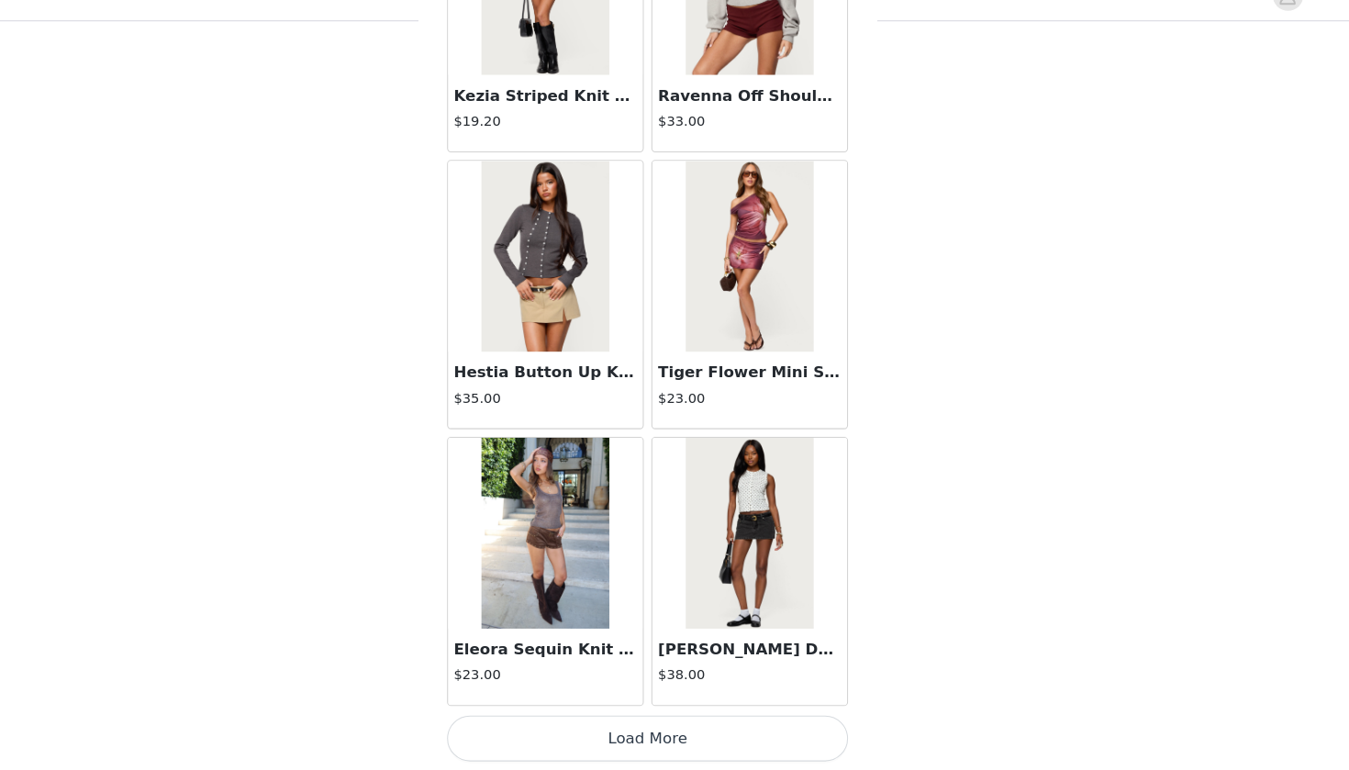
scroll to position [10021, 0]
click at [623, 701] on button "Load More" at bounding box center [674, 739] width 385 height 44
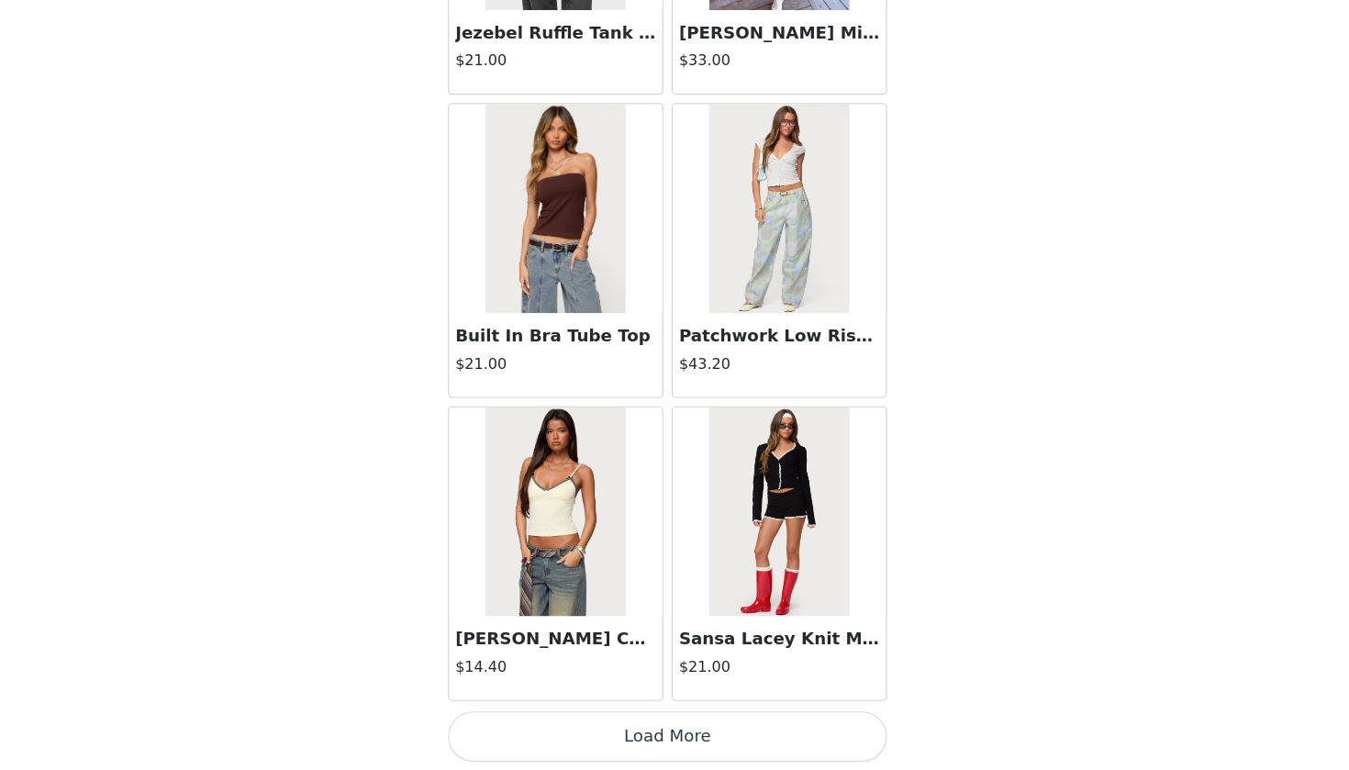
scroll to position [12669, 0]
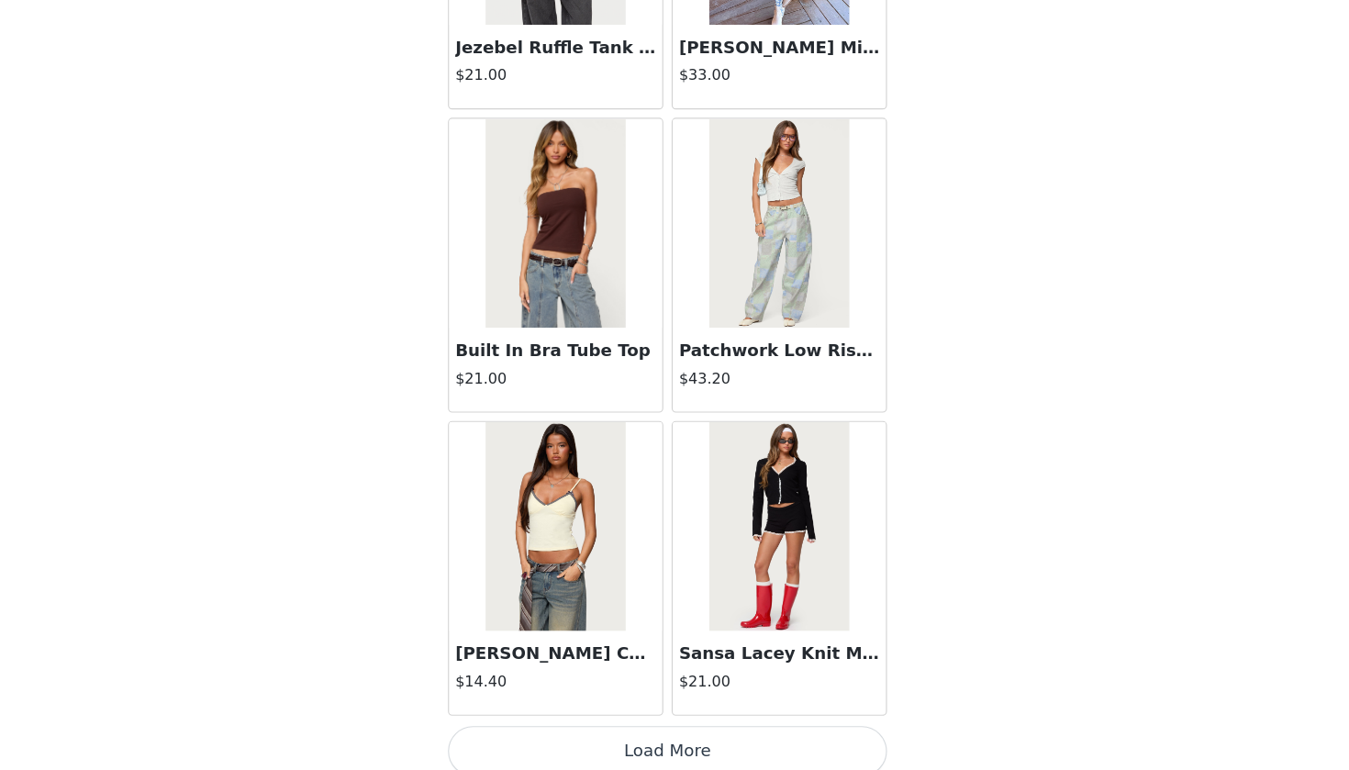
click at [621, 701] on button "Load More" at bounding box center [674, 751] width 385 height 44
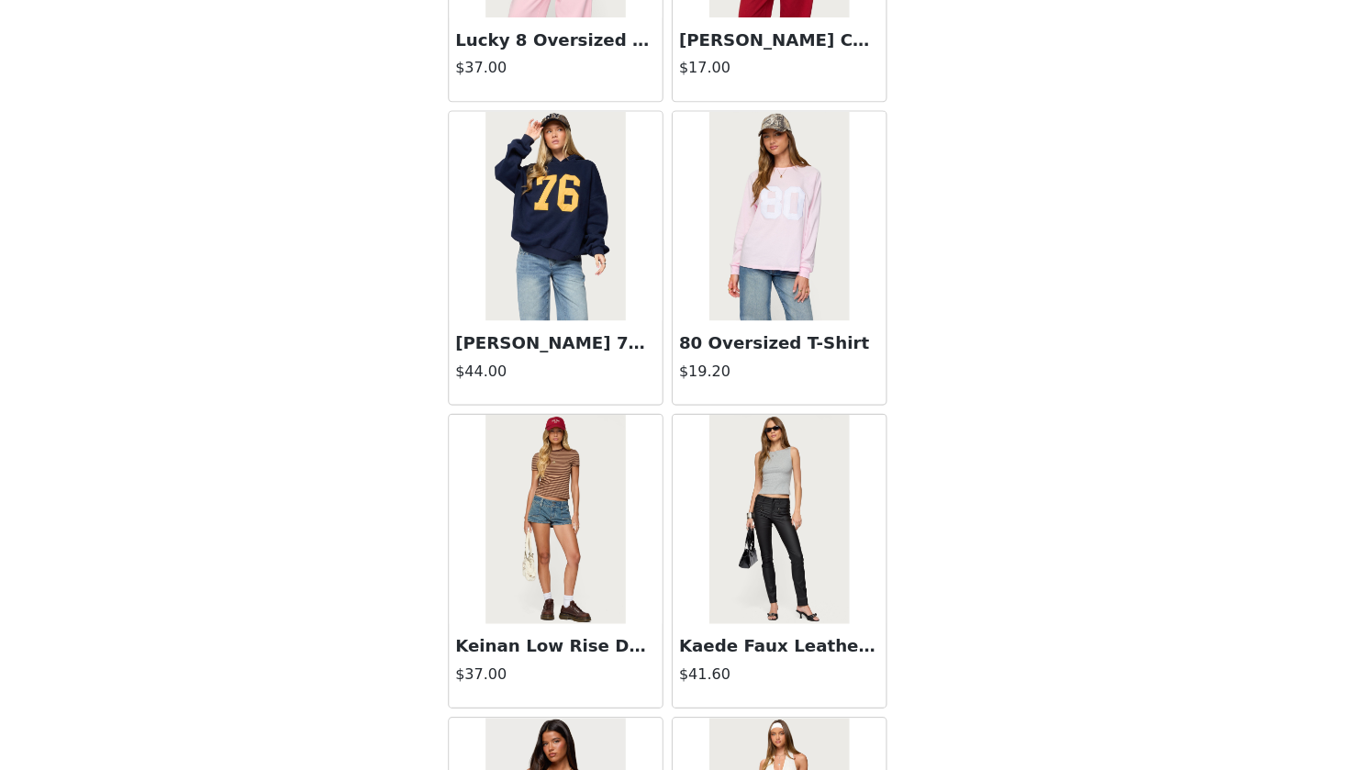
scroll to position [14538, 0]
click at [495, 383] on h3 "Rhyan 76 Oversized Hoodie" at bounding box center [576, 394] width 176 height 22
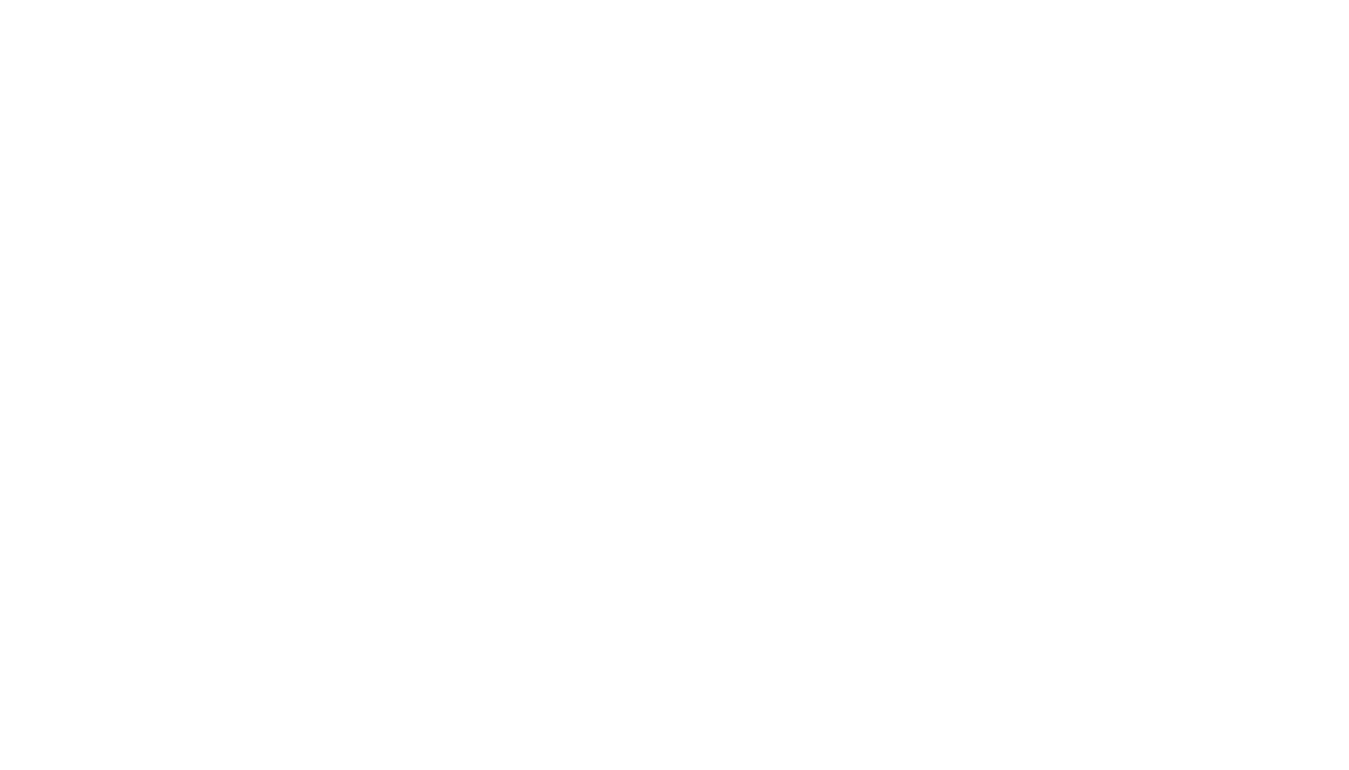
scroll to position [103, 0]
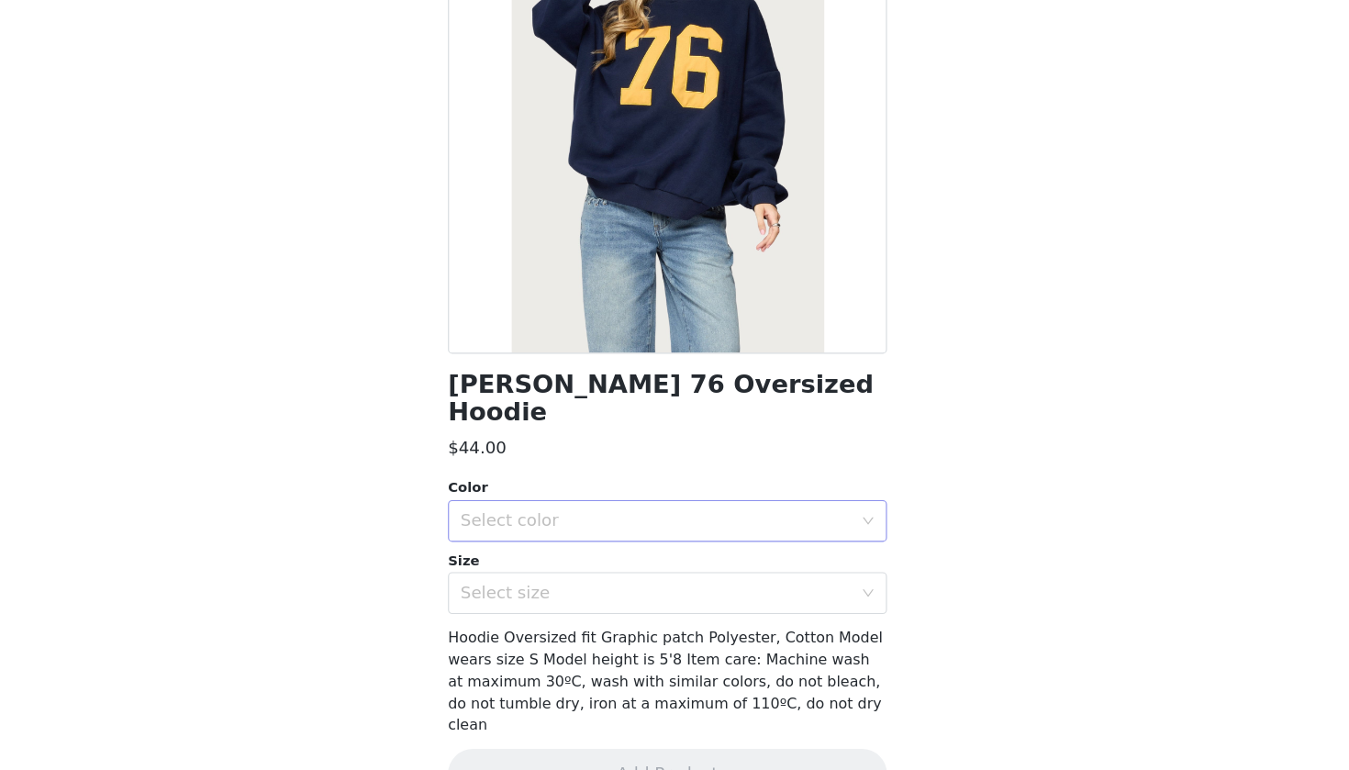
click at [659, 540] on div "Select color" at bounding box center [664, 549] width 343 height 18
click at [629, 550] on li "NAVY" at bounding box center [674, 564] width 385 height 29
click at [632, 603] on div "Select size" at bounding box center [664, 612] width 343 height 18
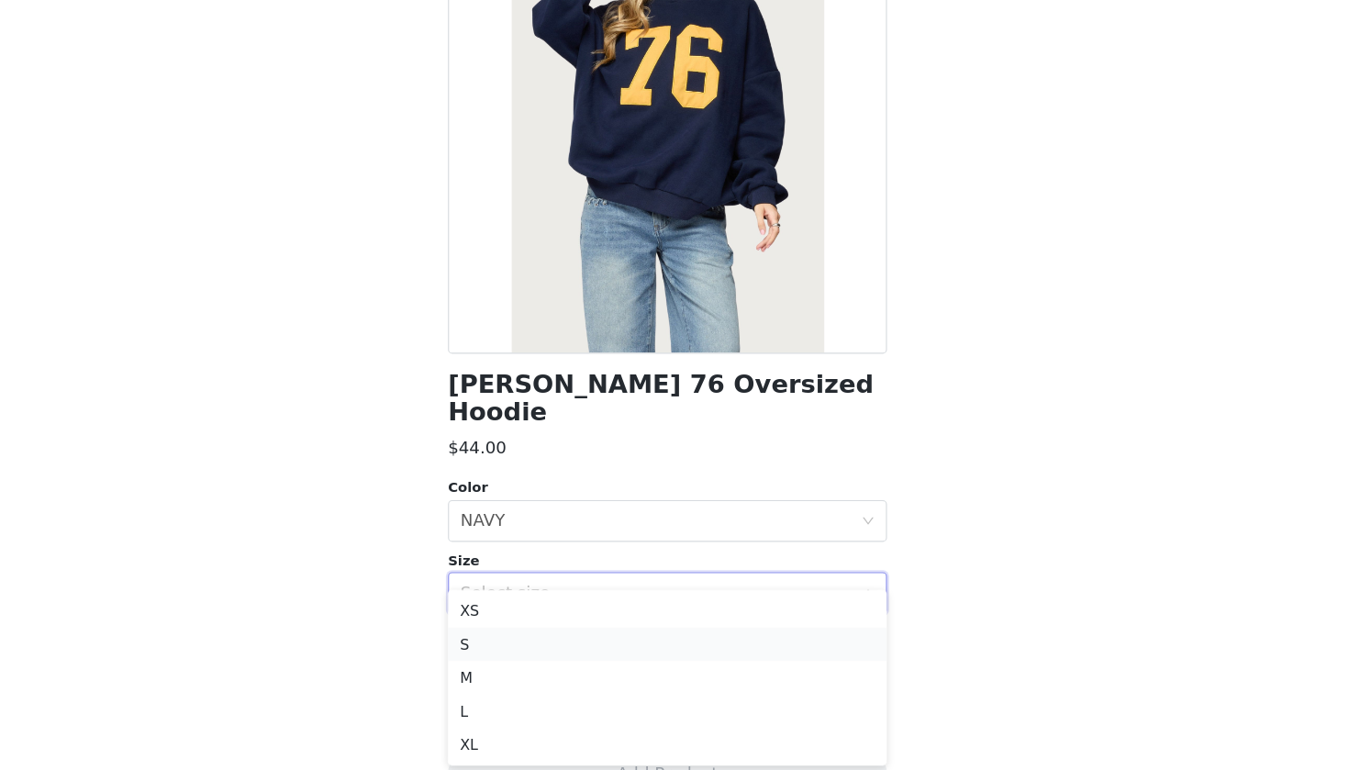
click at [602, 642] on li "S" at bounding box center [674, 656] width 385 height 29
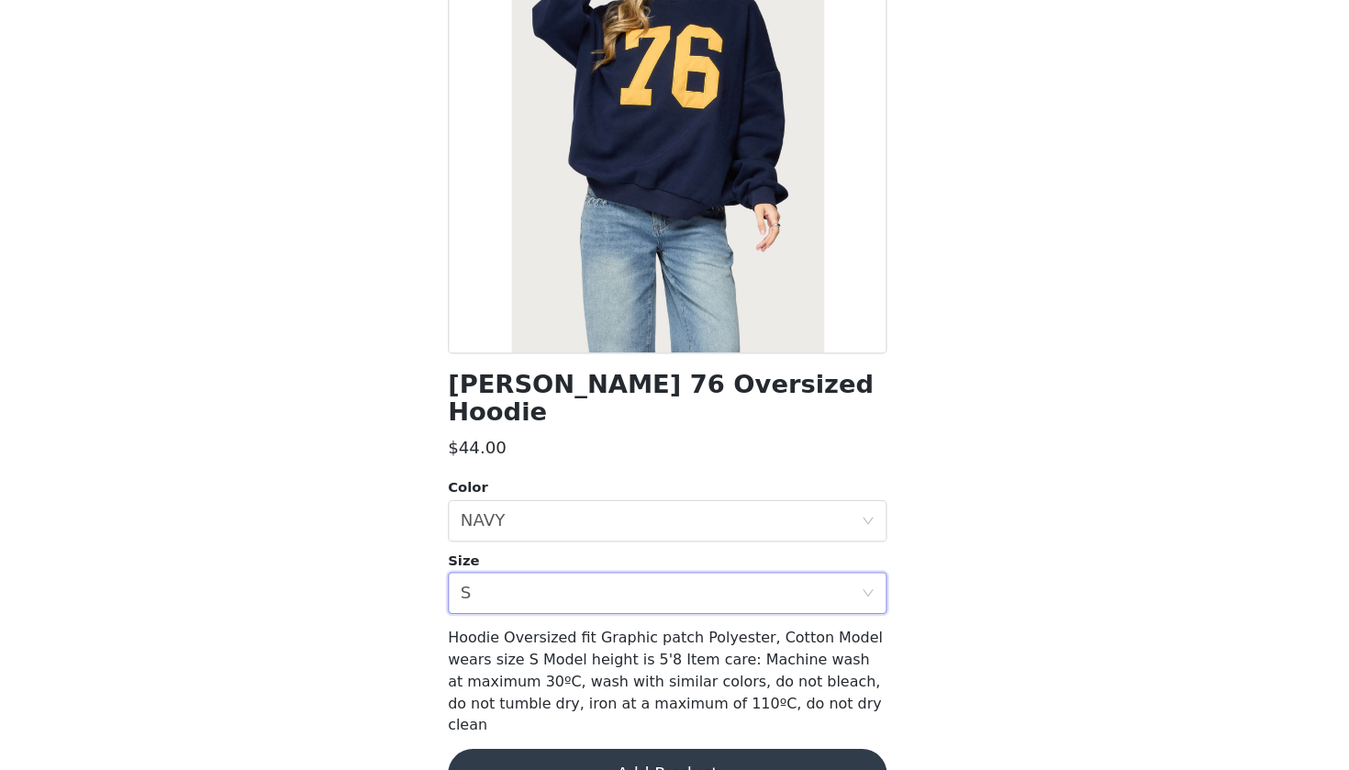
click at [612, 701] on button "Add Product" at bounding box center [674, 771] width 385 height 44
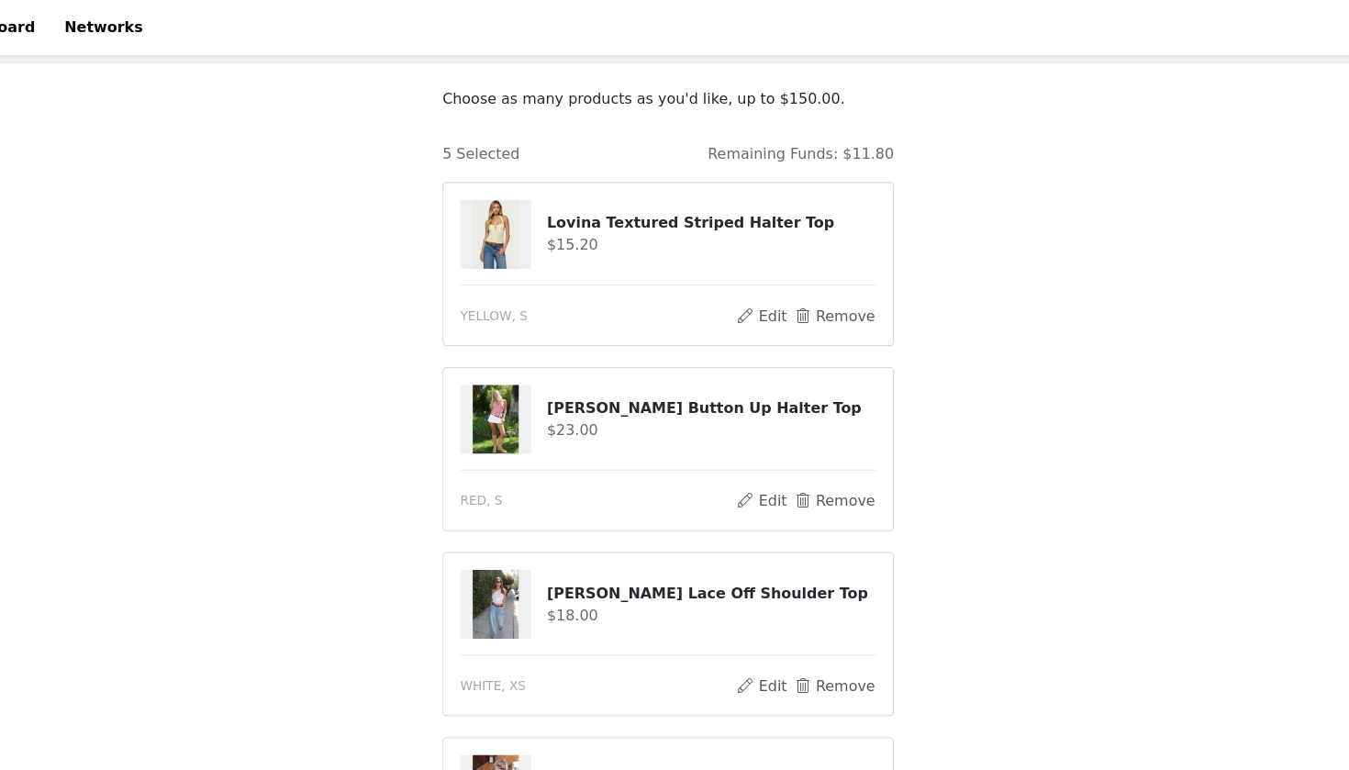
scroll to position [92, 0]
click at [784, 277] on button "Remove" at bounding box center [820, 279] width 73 height 22
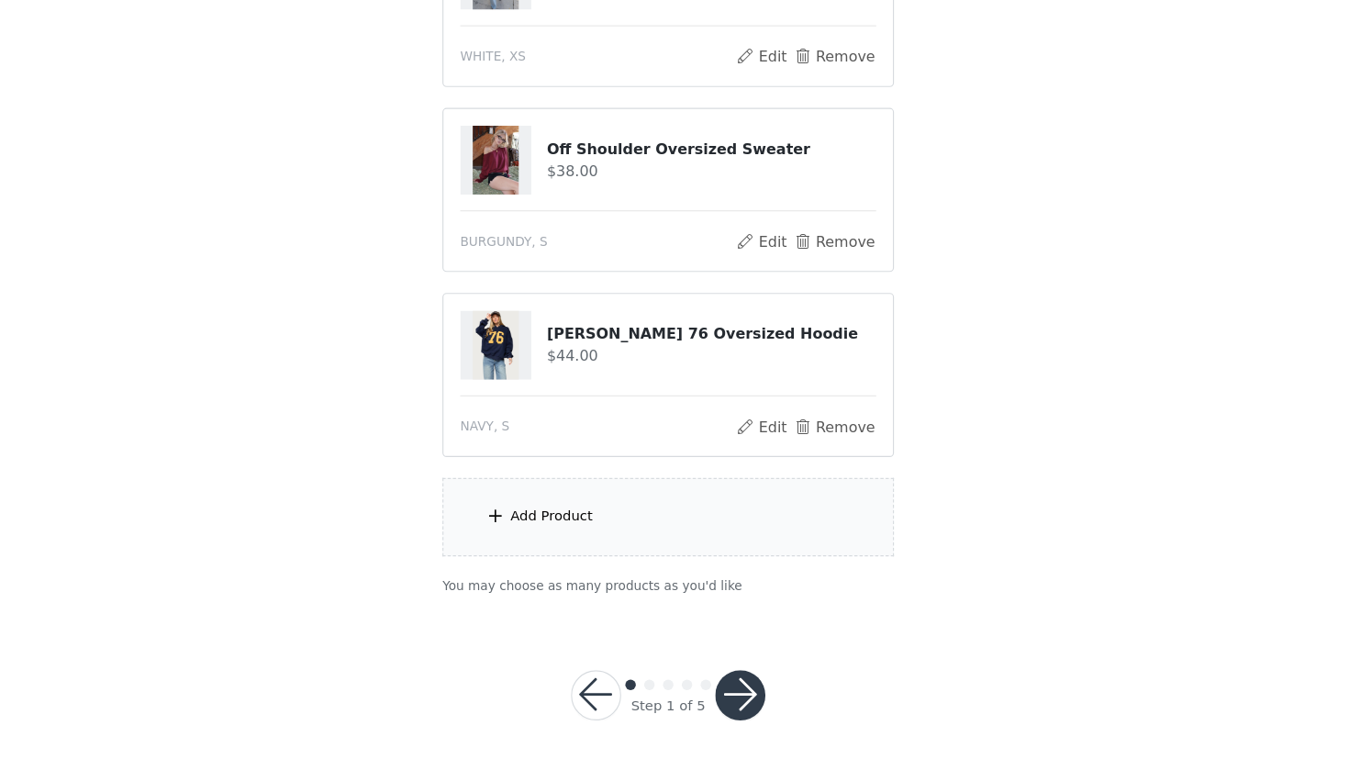
scroll to position [389, 0]
click at [579, 514] on div "Add Product" at bounding box center [674, 548] width 396 height 69
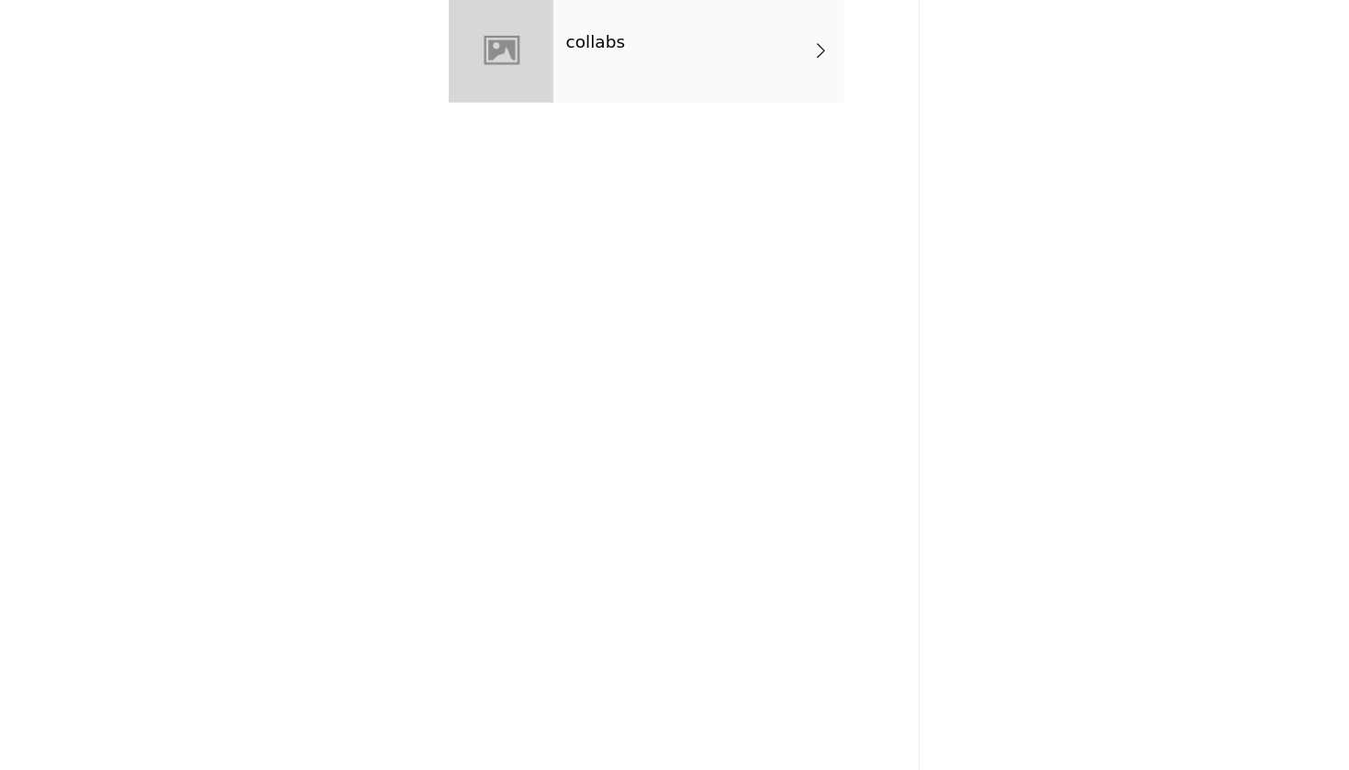
click at [581, 92] on div "collabs" at bounding box center [700, 138] width 255 height 92
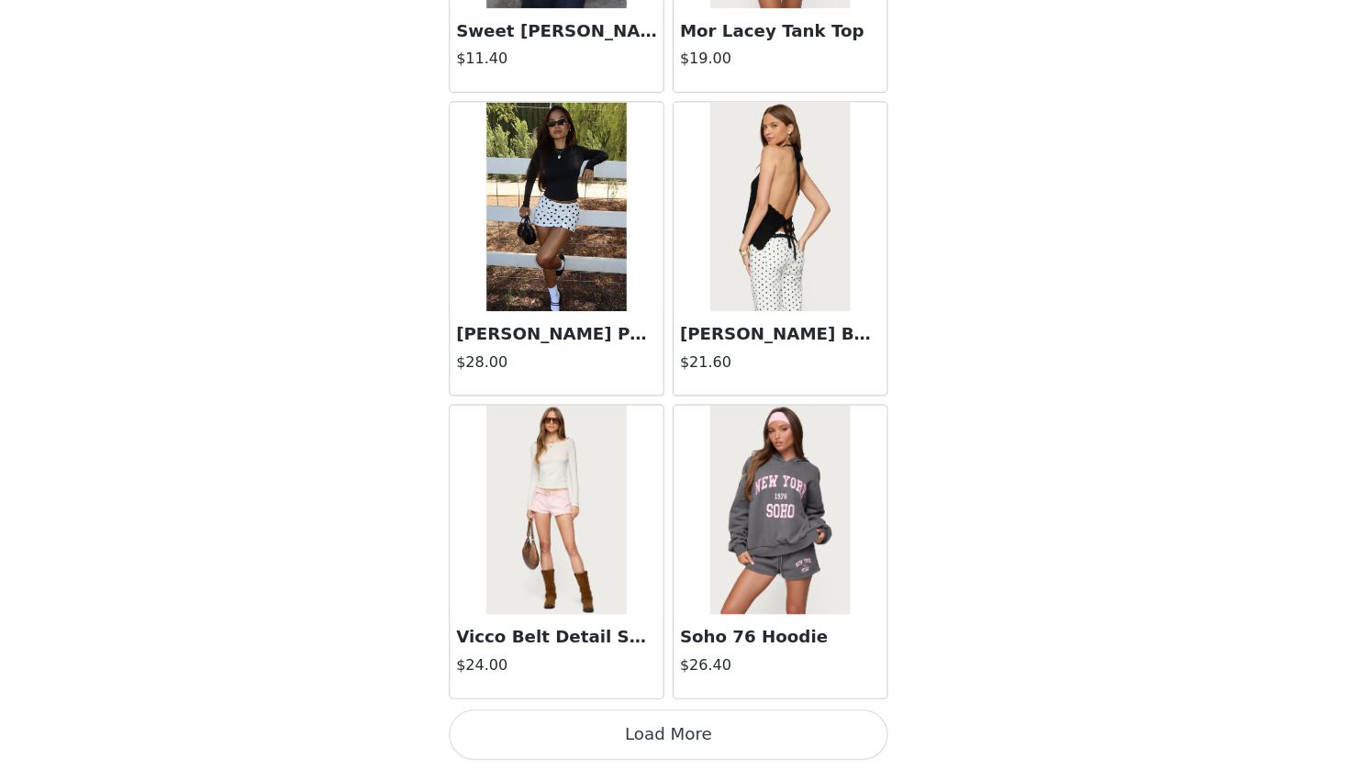
click at [580, 701] on button "Load More" at bounding box center [674, 739] width 385 height 44
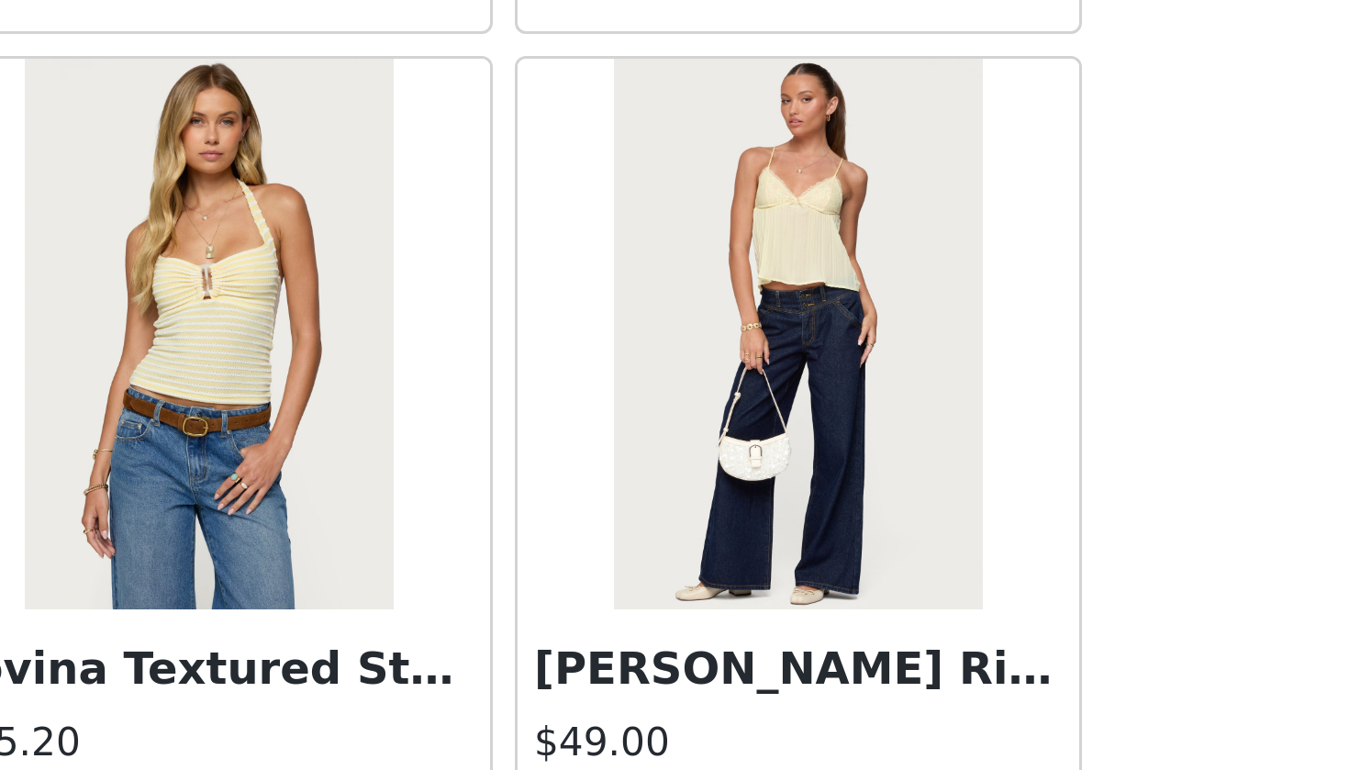
scroll to position [3033, 0]
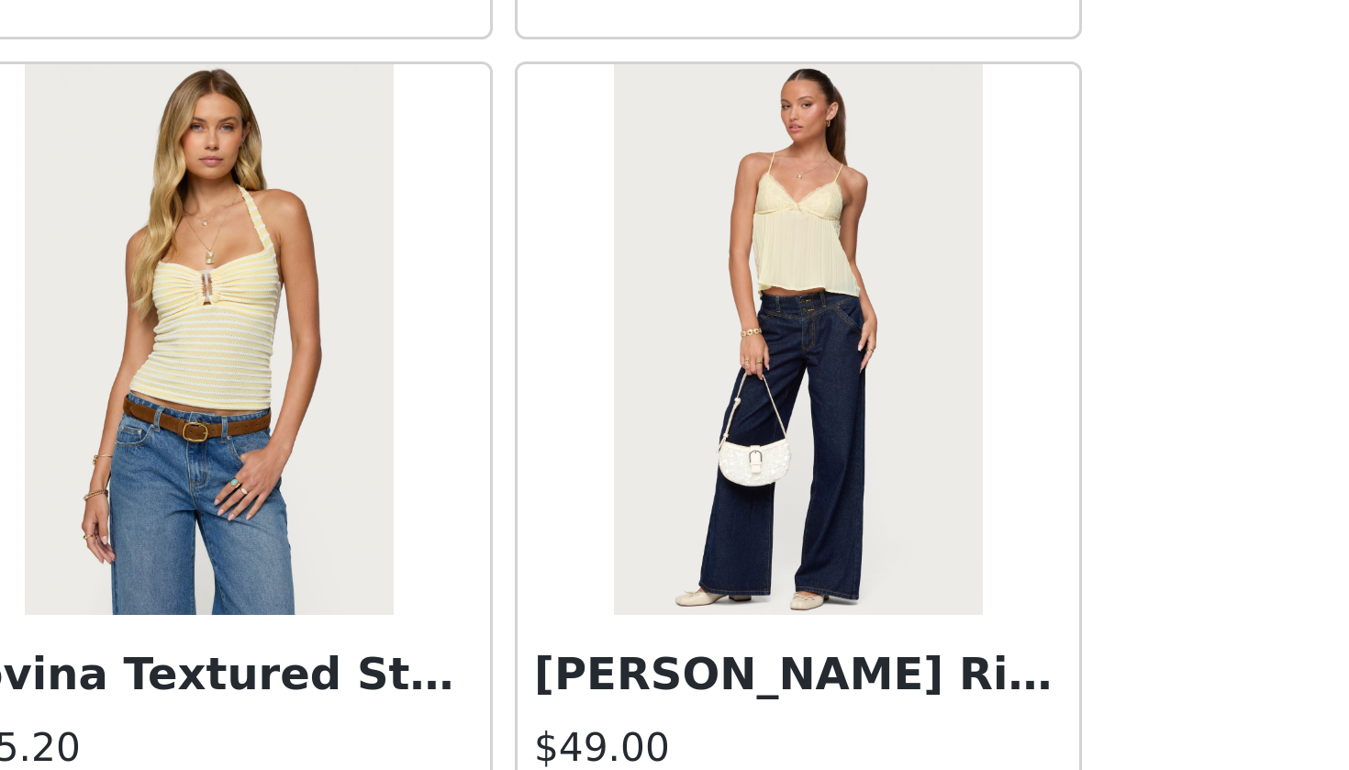
click at [685, 701] on h3 "Meredith Low Rise Jeans" at bounding box center [773, 722] width 176 height 22
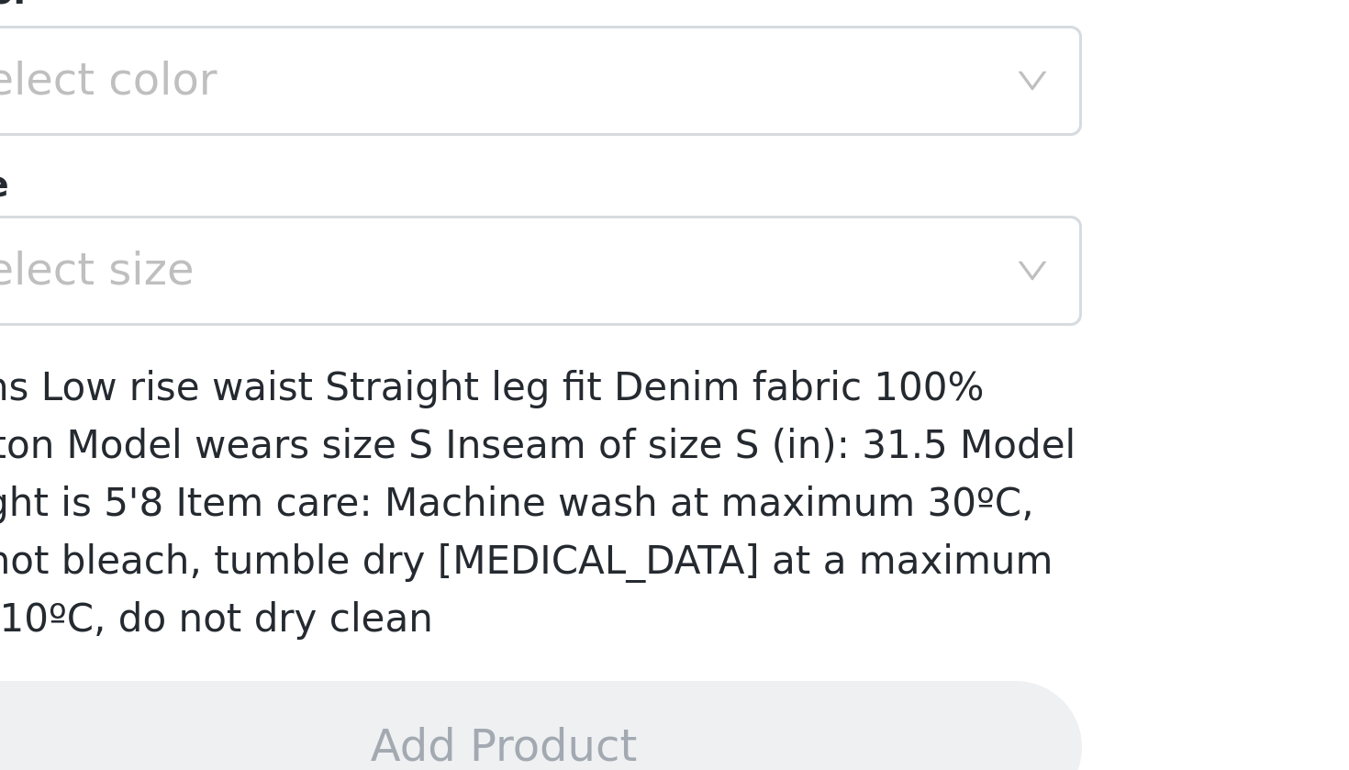
scroll to position [388, 0]
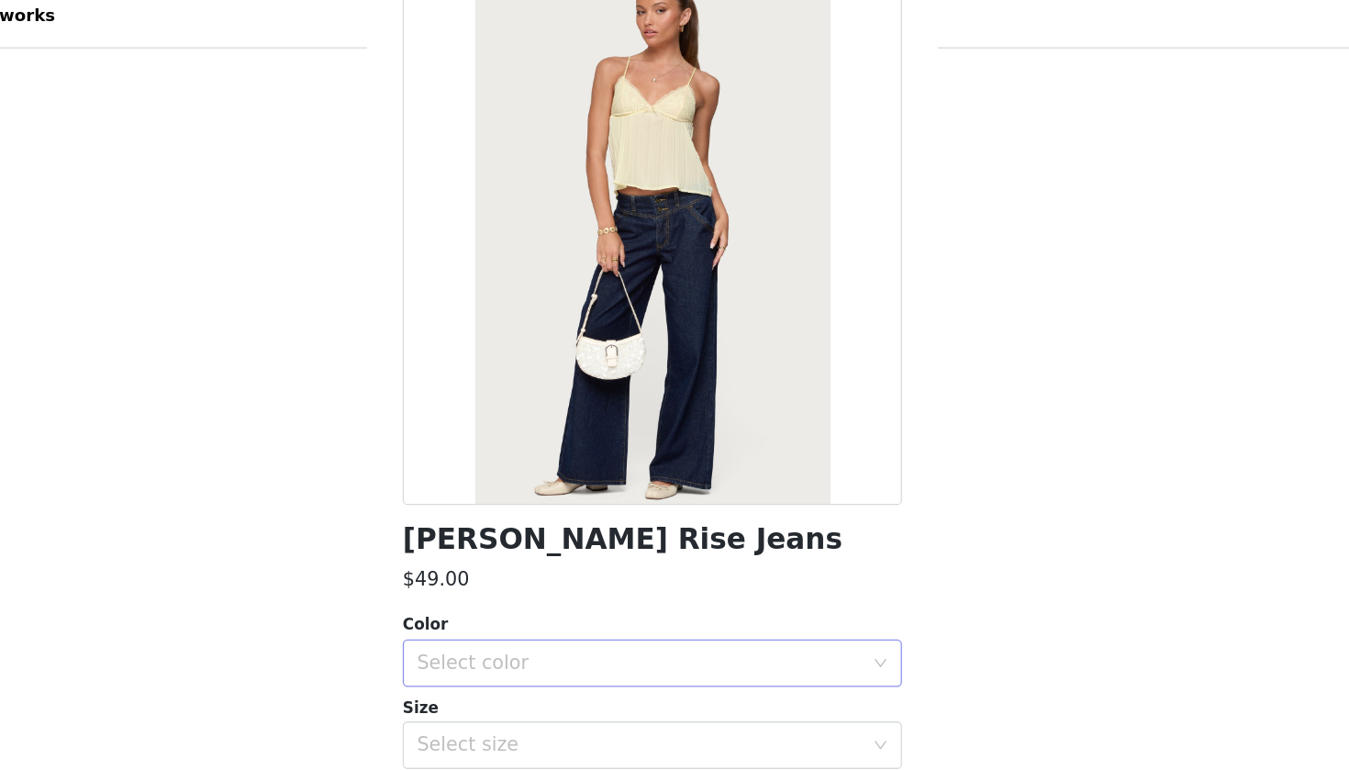
click at [581, 518] on div "Select color" at bounding box center [664, 524] width 343 height 18
click at [482, 549] on li "BLUE" at bounding box center [674, 563] width 385 height 29
click at [493, 578] on div "Select size" at bounding box center [664, 587] width 343 height 18
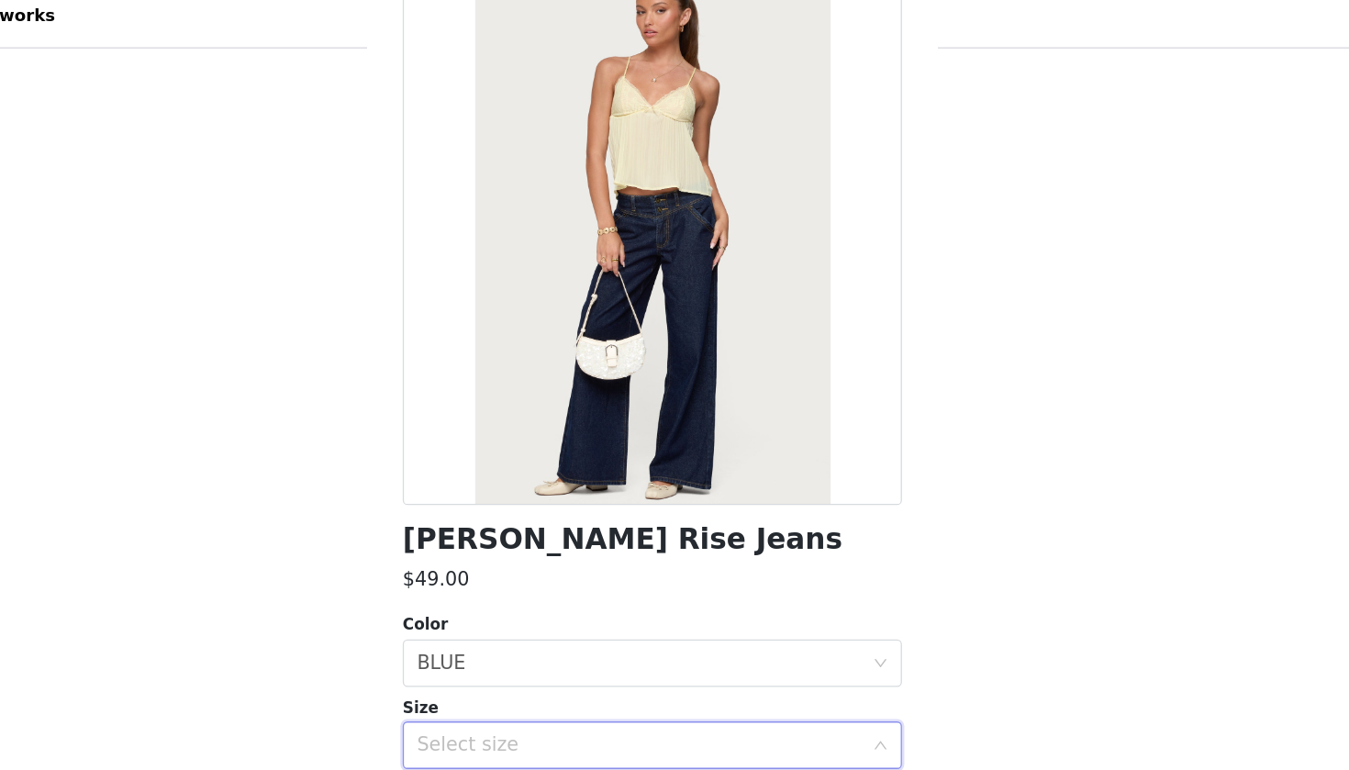
click at [493, 578] on div "Select size" at bounding box center [664, 587] width 343 height 18
click at [493, 570] on div "Select size" at bounding box center [668, 587] width 351 height 35
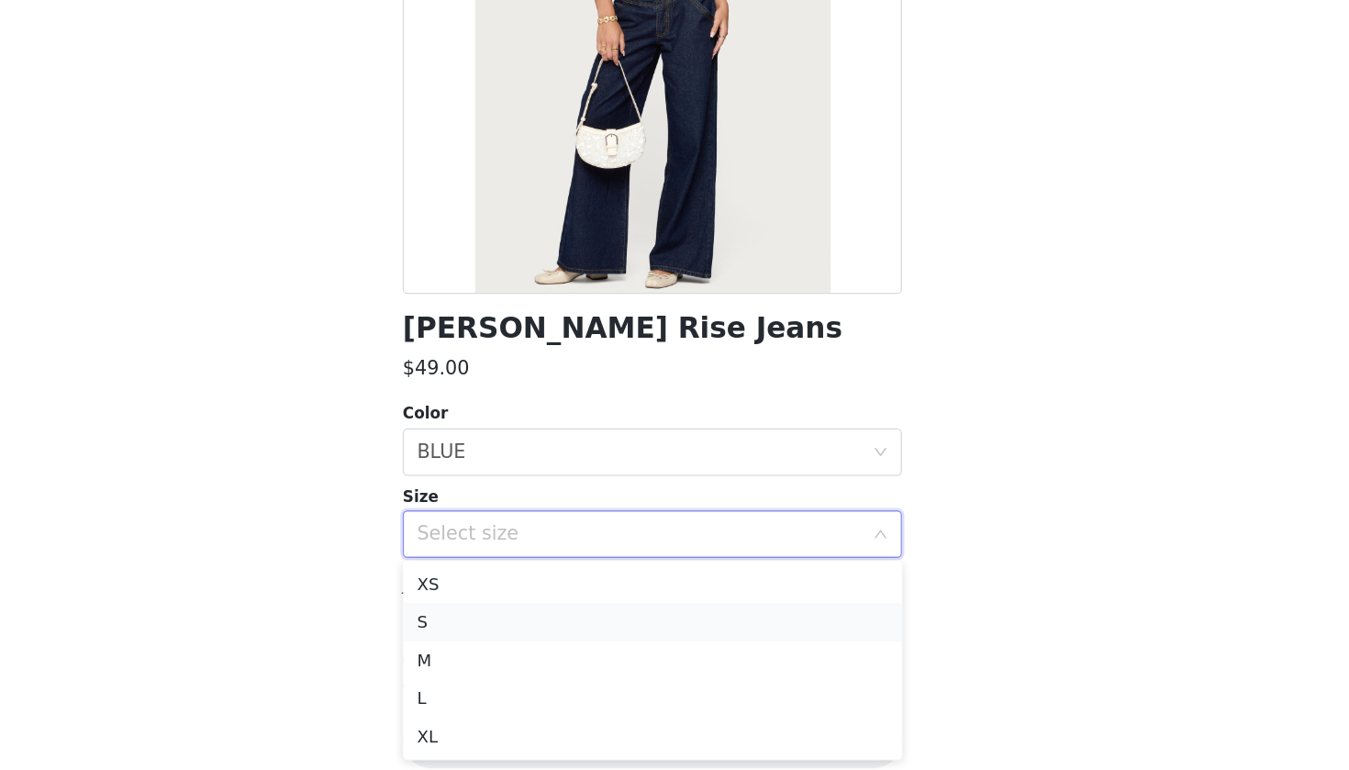
click at [507, 640] on li "S" at bounding box center [674, 654] width 385 height 29
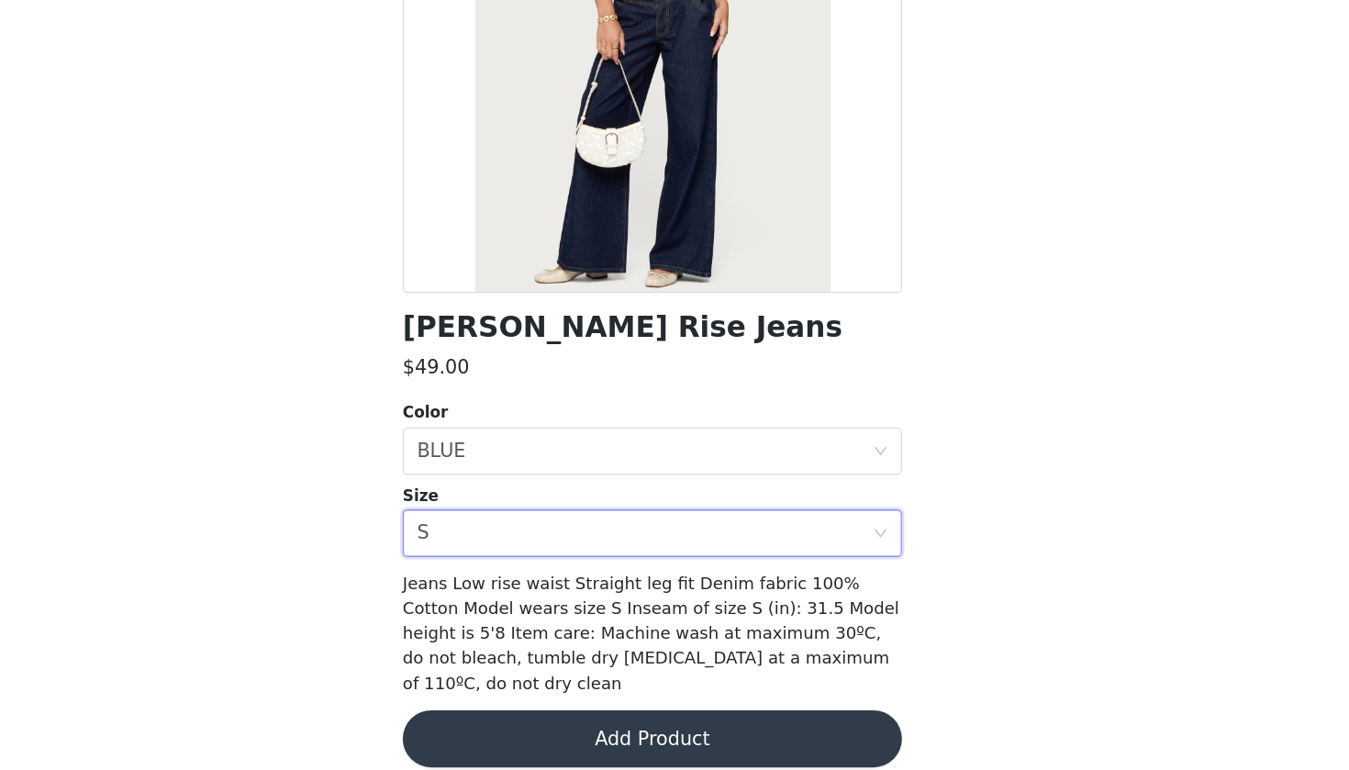
scroll to position [389, 0]
click at [518, 701] on button "Add Product" at bounding box center [674, 746] width 385 height 44
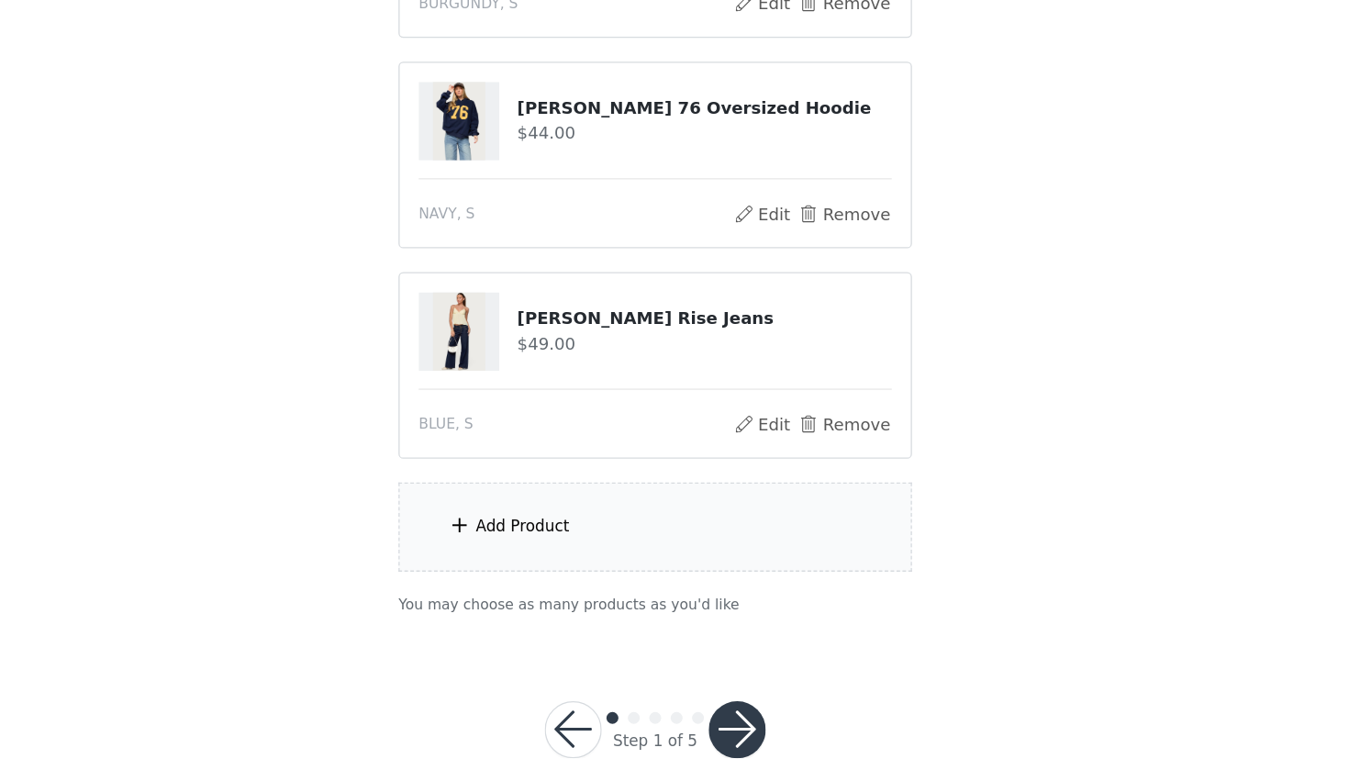
scroll to position [523, 0]
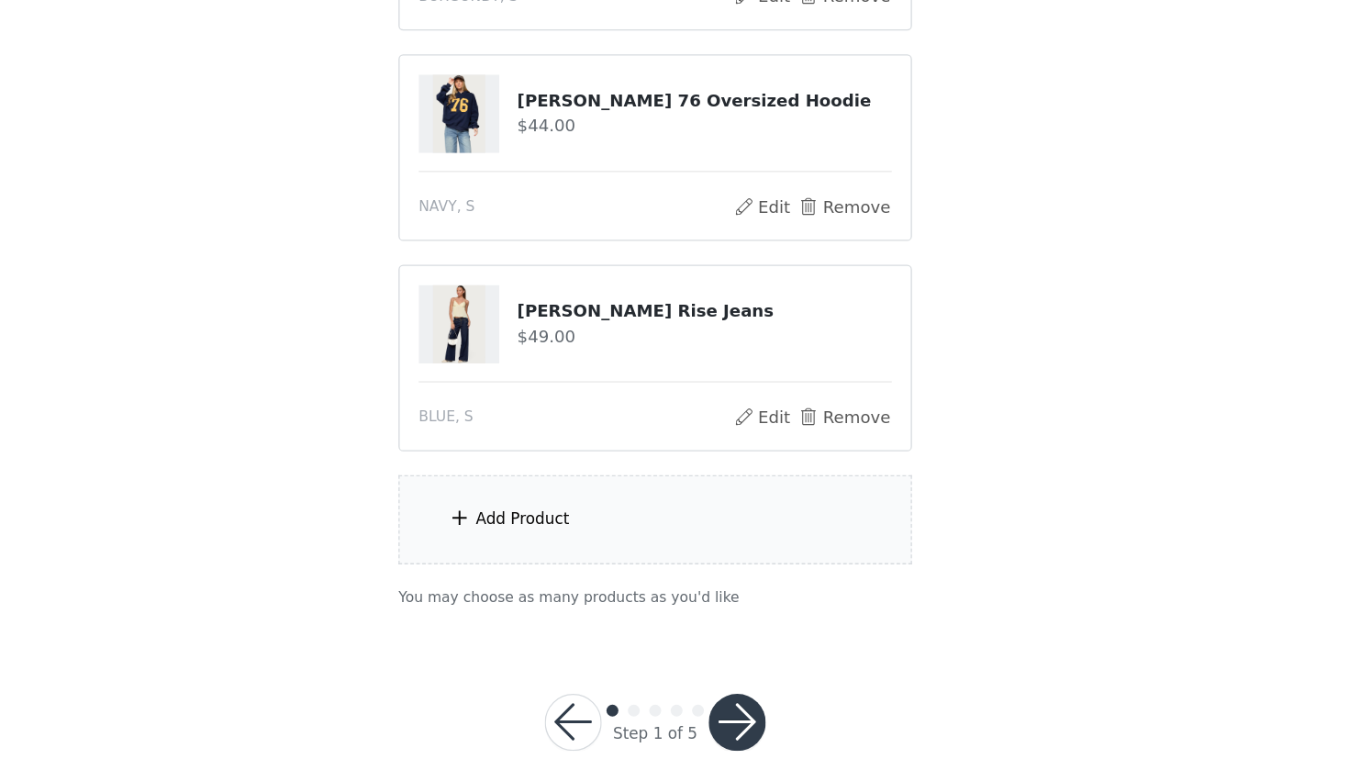
click at [518, 542] on div "Add Product" at bounding box center [674, 576] width 396 height 69
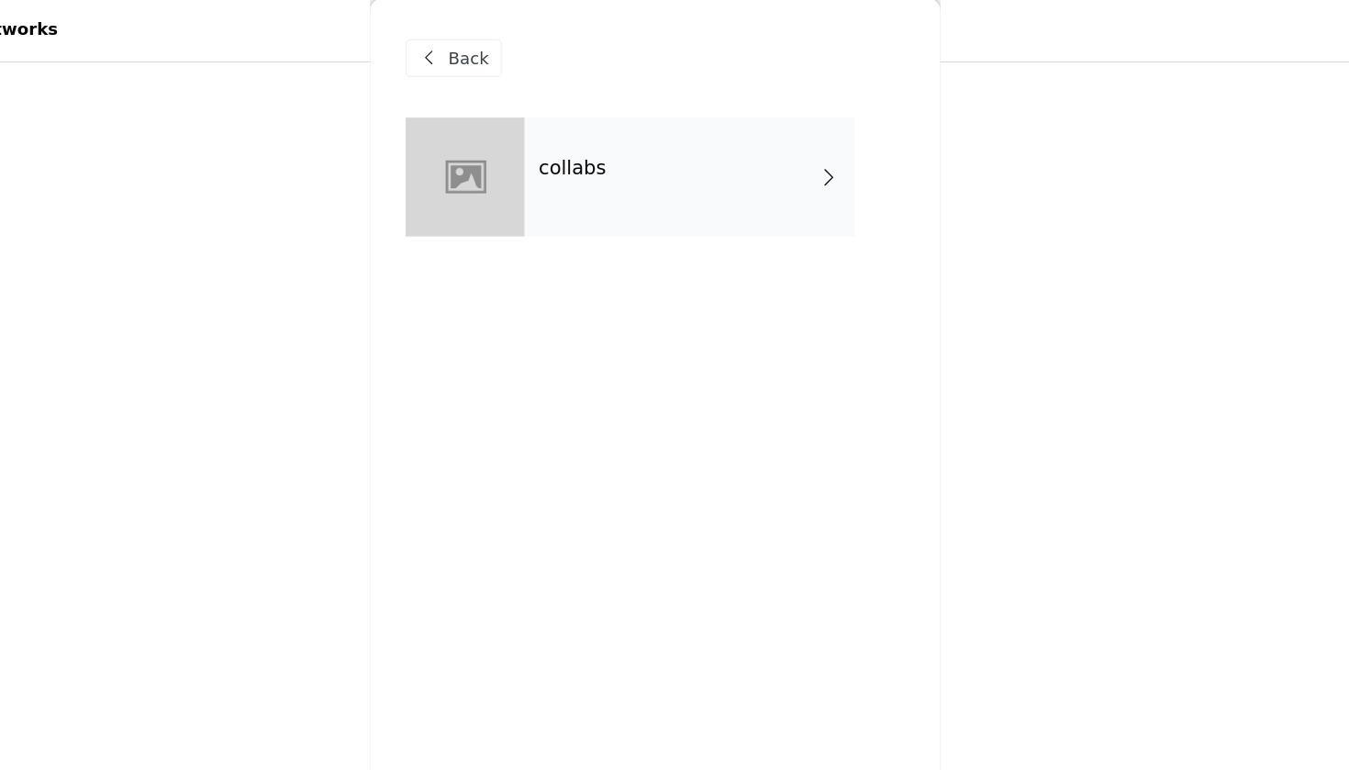
scroll to position [380, 0]
click at [573, 153] on div "collabs" at bounding box center [700, 138] width 255 height 92
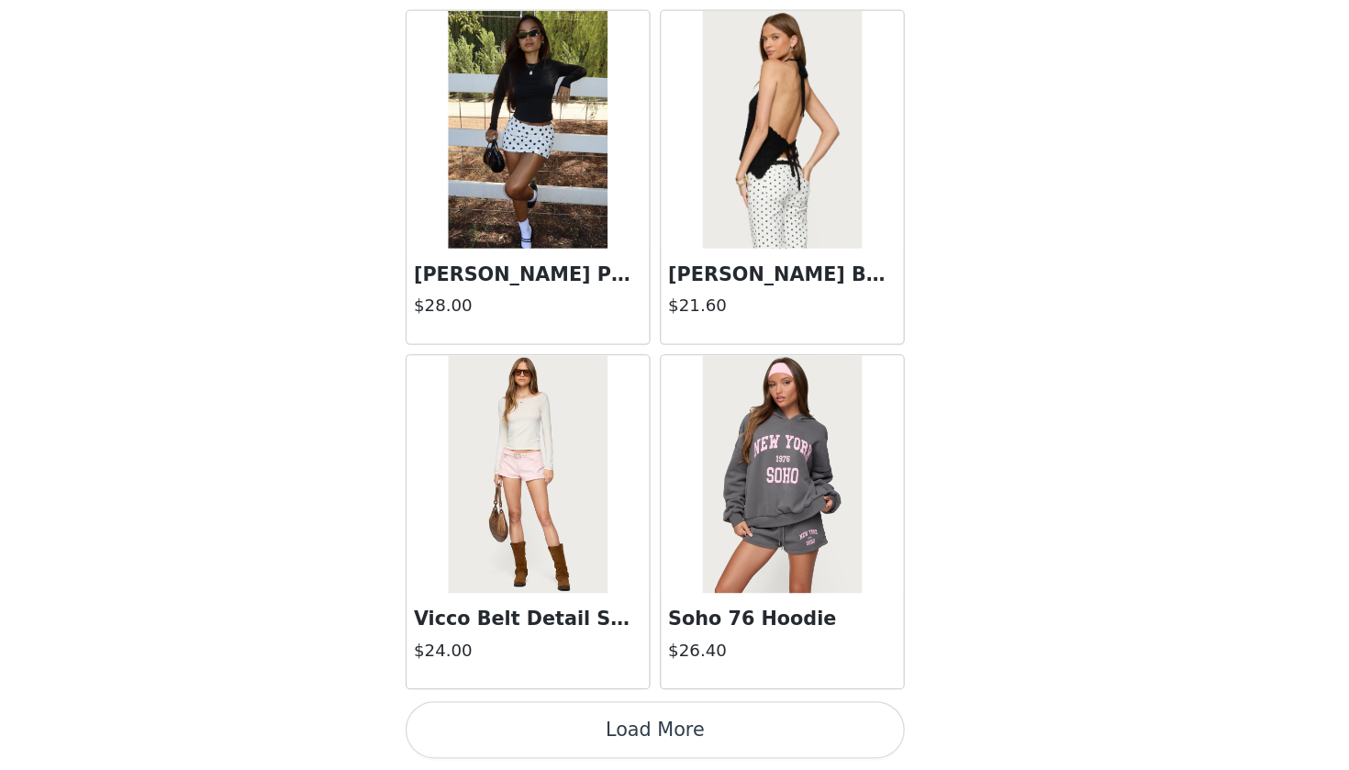
scroll to position [551, 0]
click at [494, 701] on button "Load More" at bounding box center [674, 739] width 385 height 44
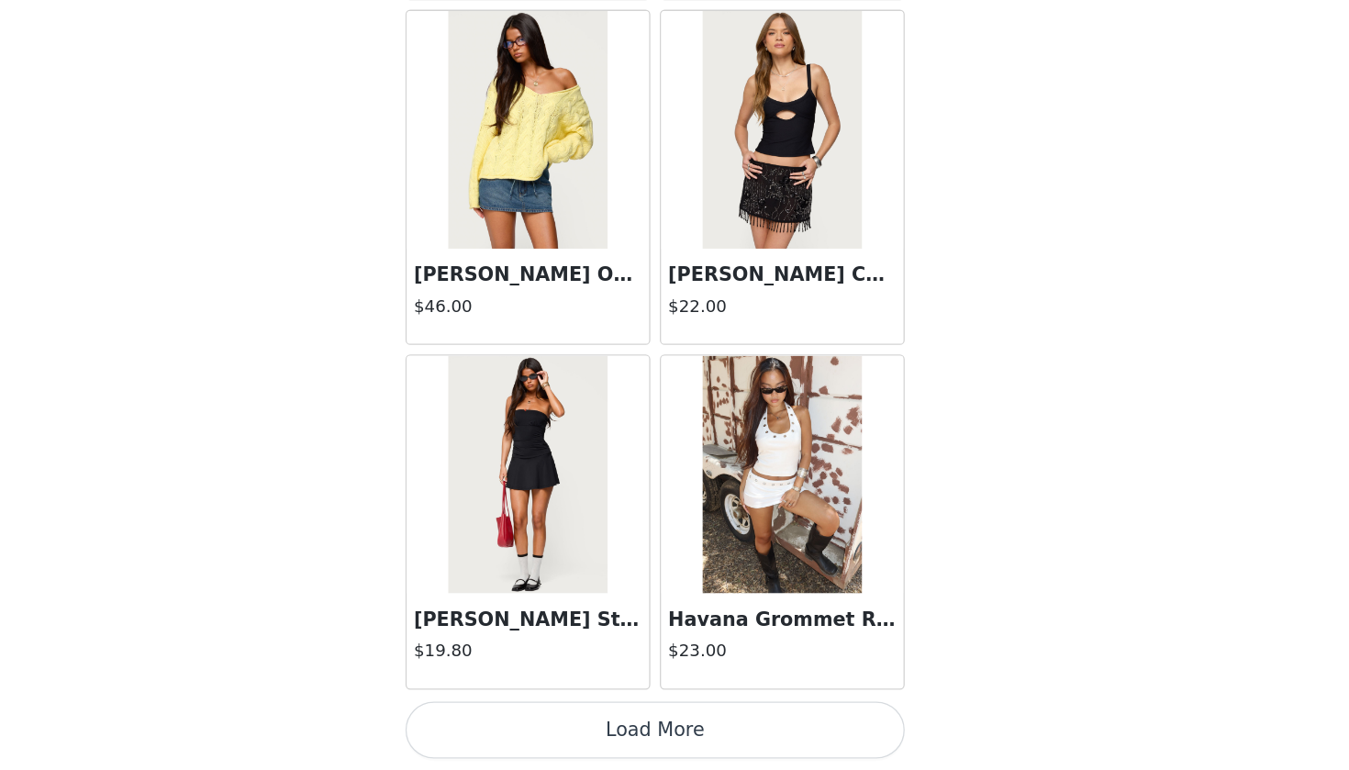
click at [500, 701] on button "Load More" at bounding box center [674, 739] width 385 height 44
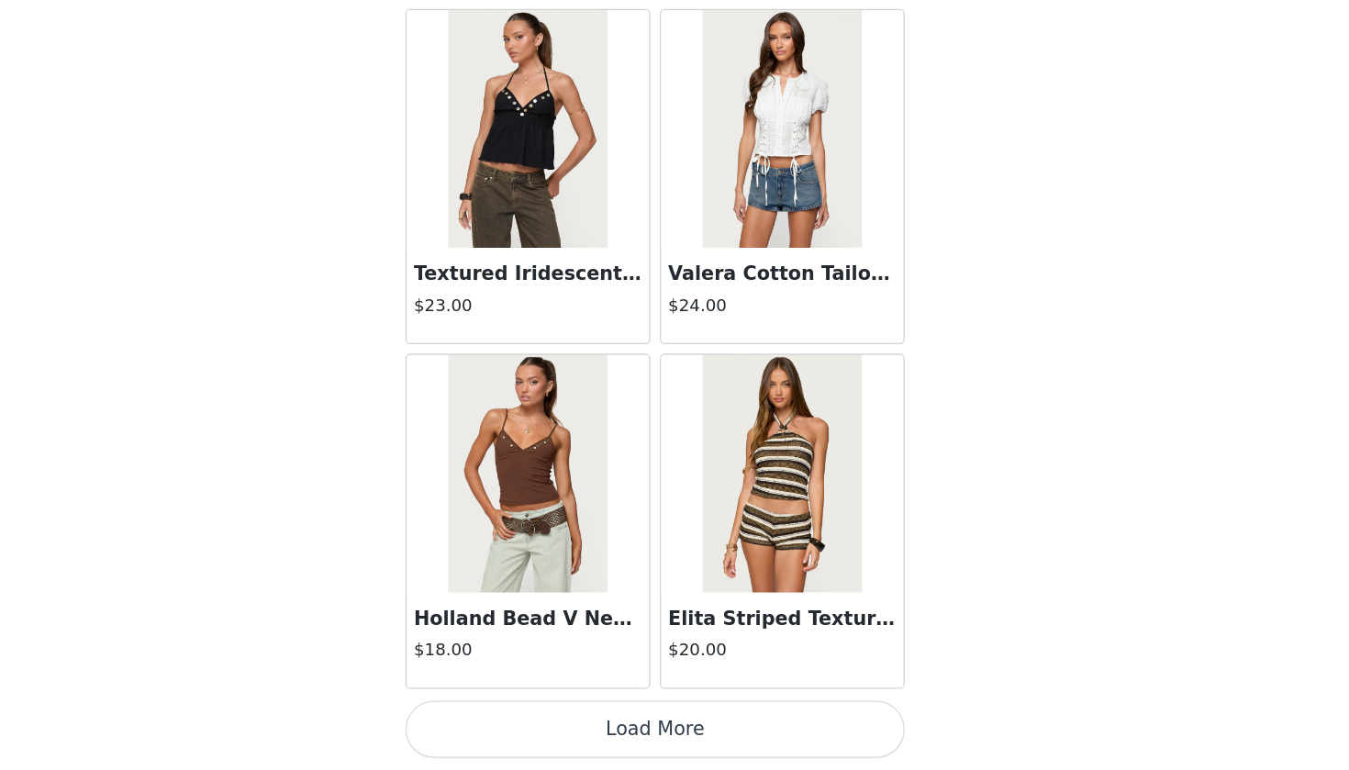
click at [495, 701] on button "Load More" at bounding box center [674, 739] width 385 height 44
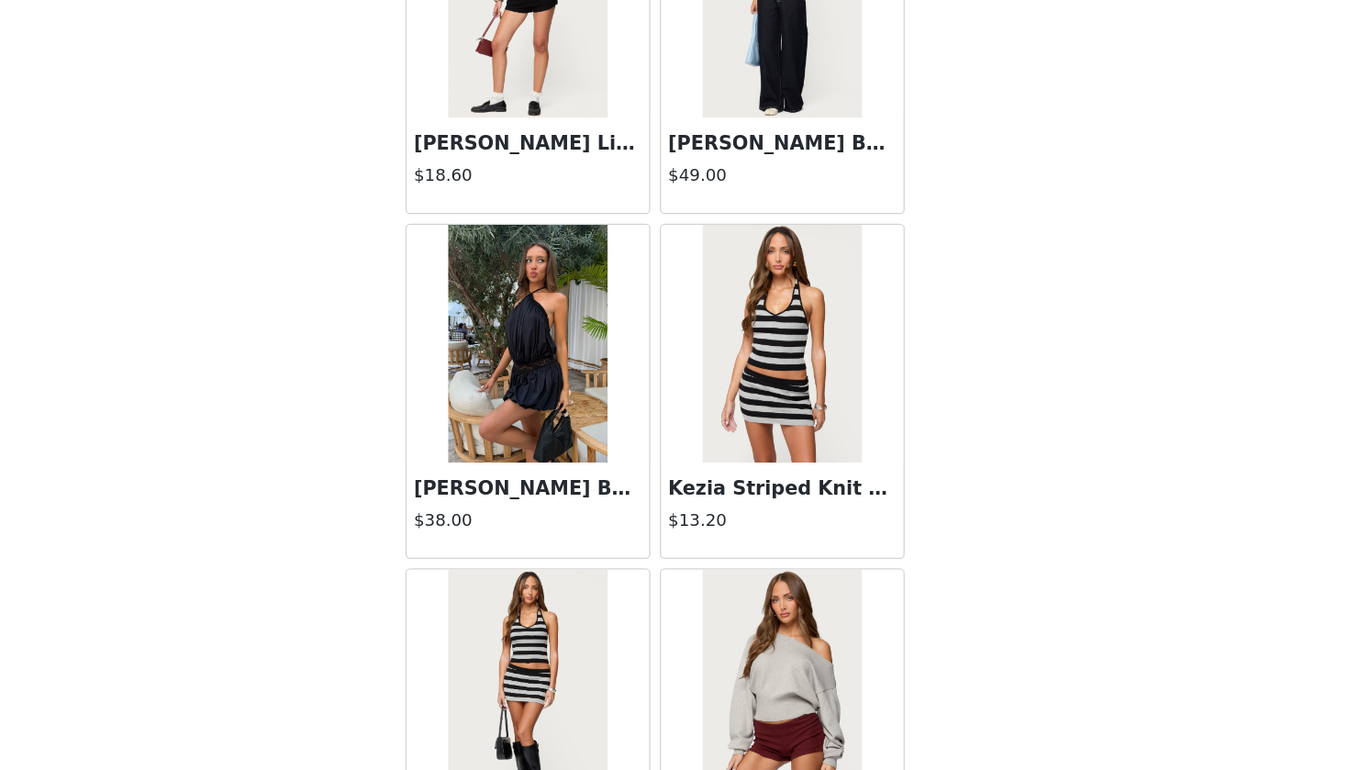
scroll to position [9588, 0]
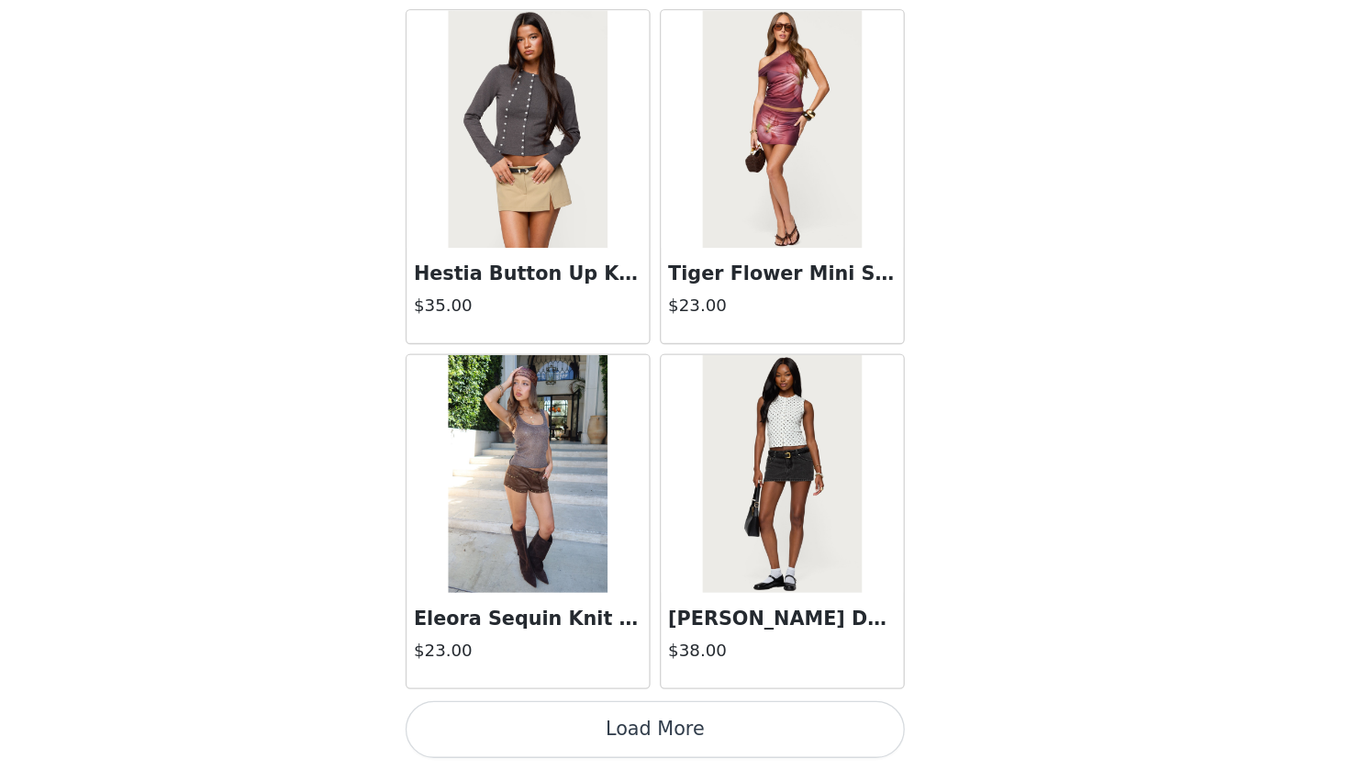
click at [516, 701] on button "Load More" at bounding box center [674, 739] width 385 height 44
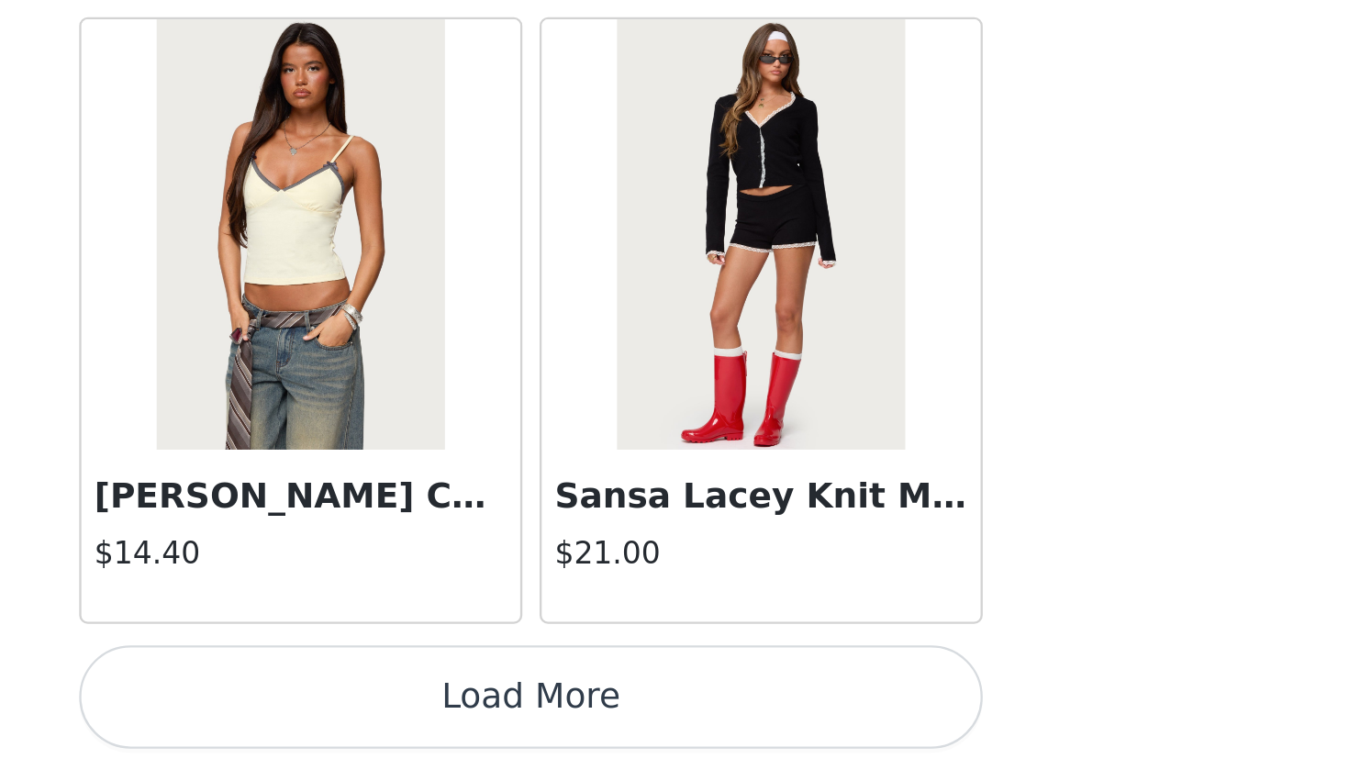
scroll to position [12682, 0]
click at [482, 701] on button "Load More" at bounding box center [674, 739] width 385 height 44
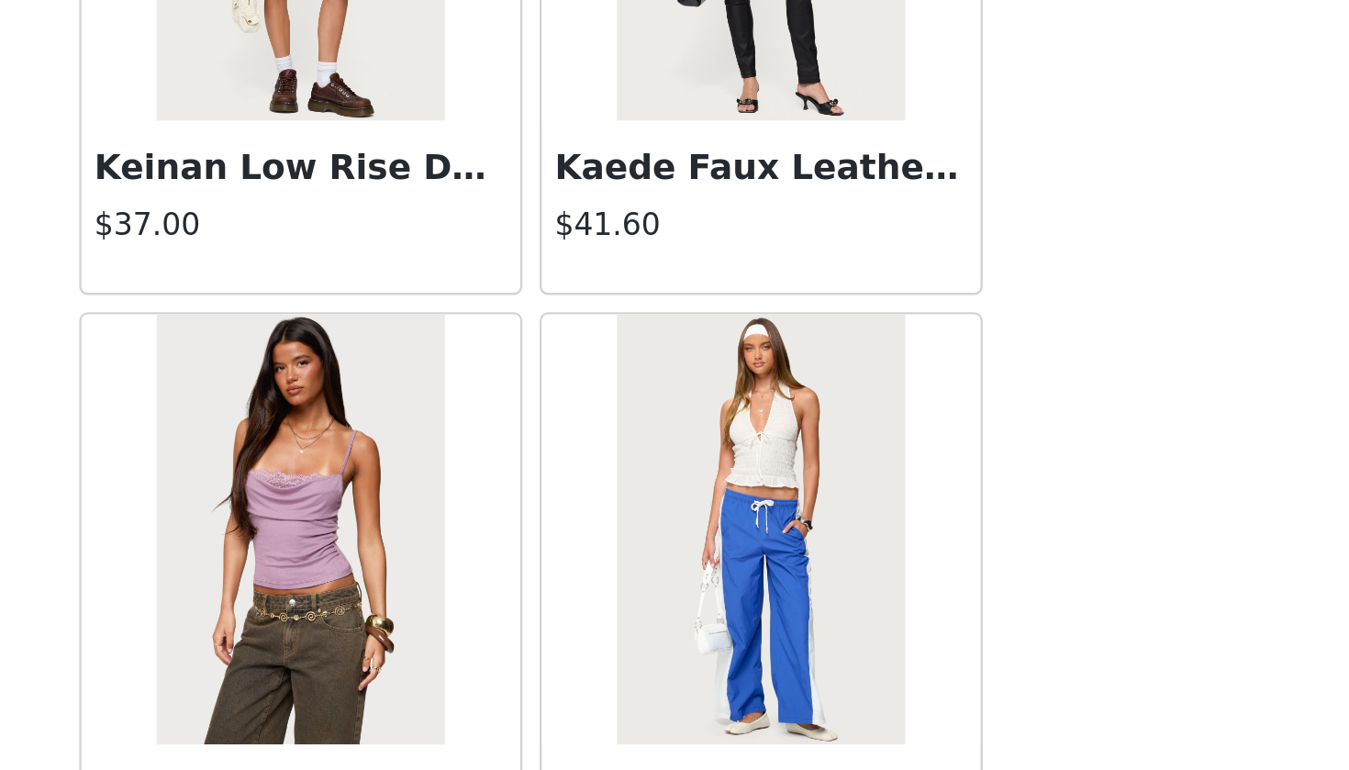
scroll to position [14831, 0]
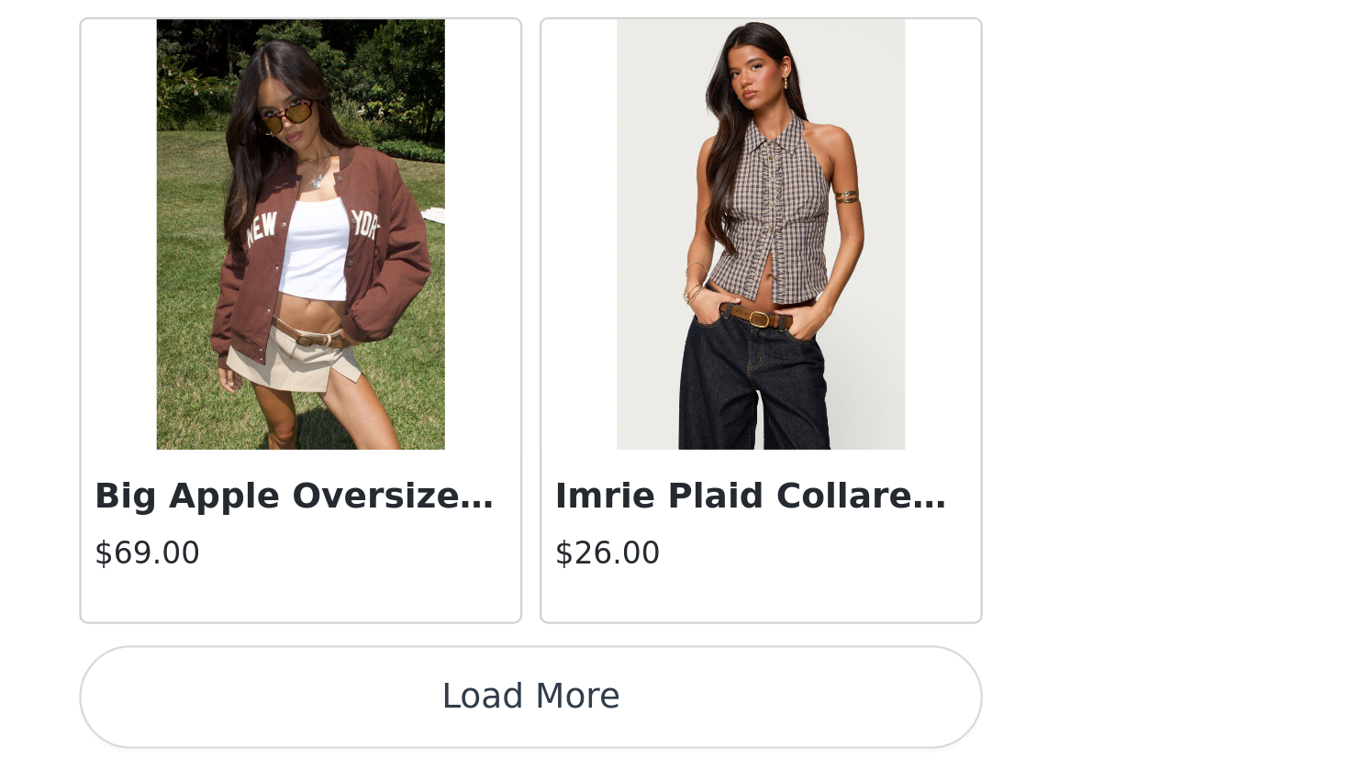
click at [482, 701] on button "Load More" at bounding box center [674, 739] width 385 height 44
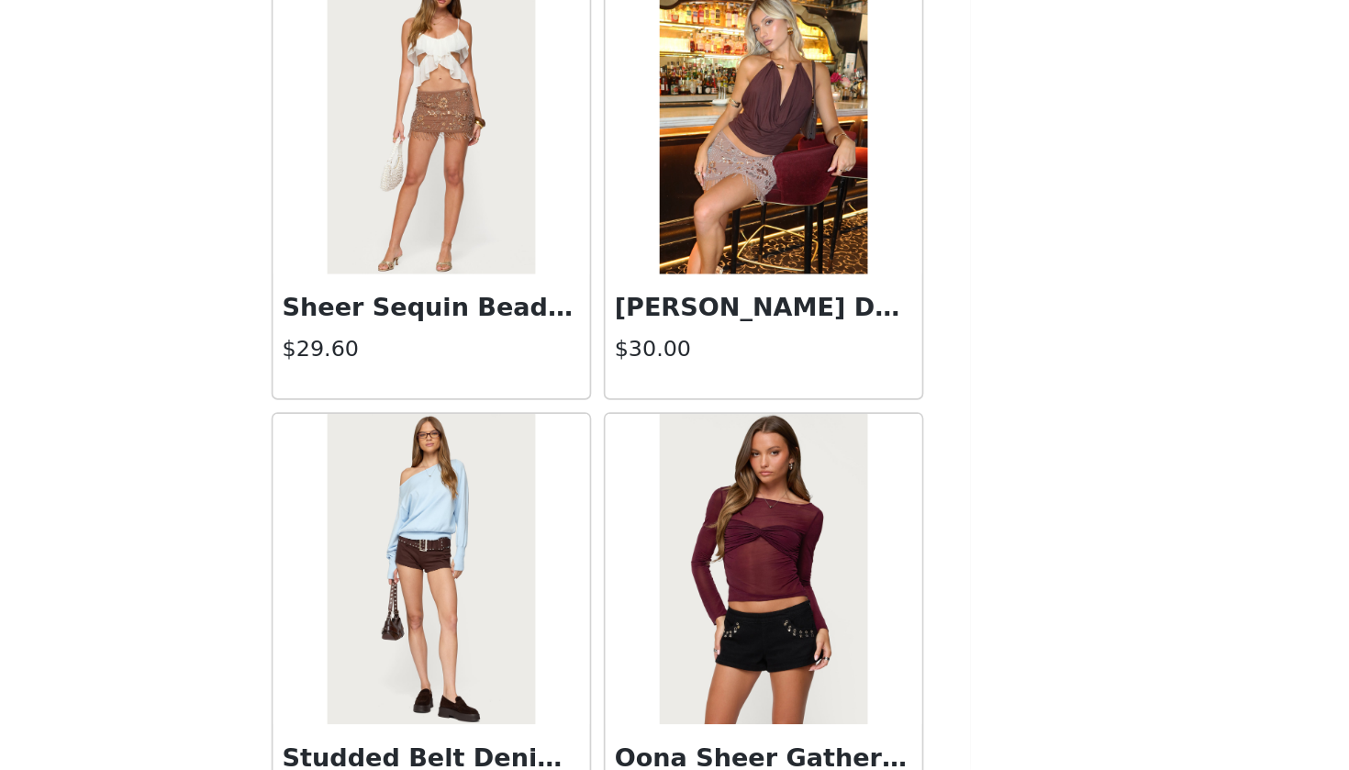
scroll to position [16412, 0]
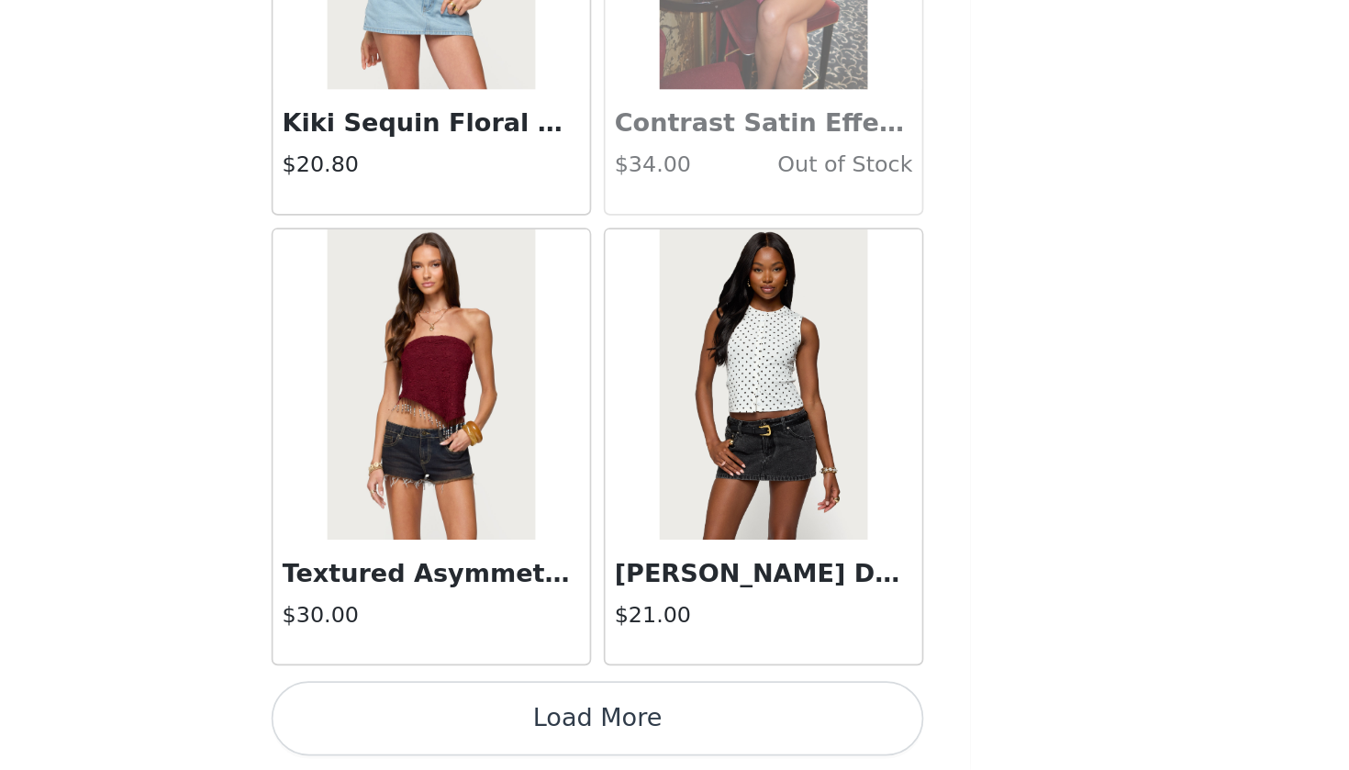
click at [482, 701] on button "Load More" at bounding box center [674, 739] width 385 height 44
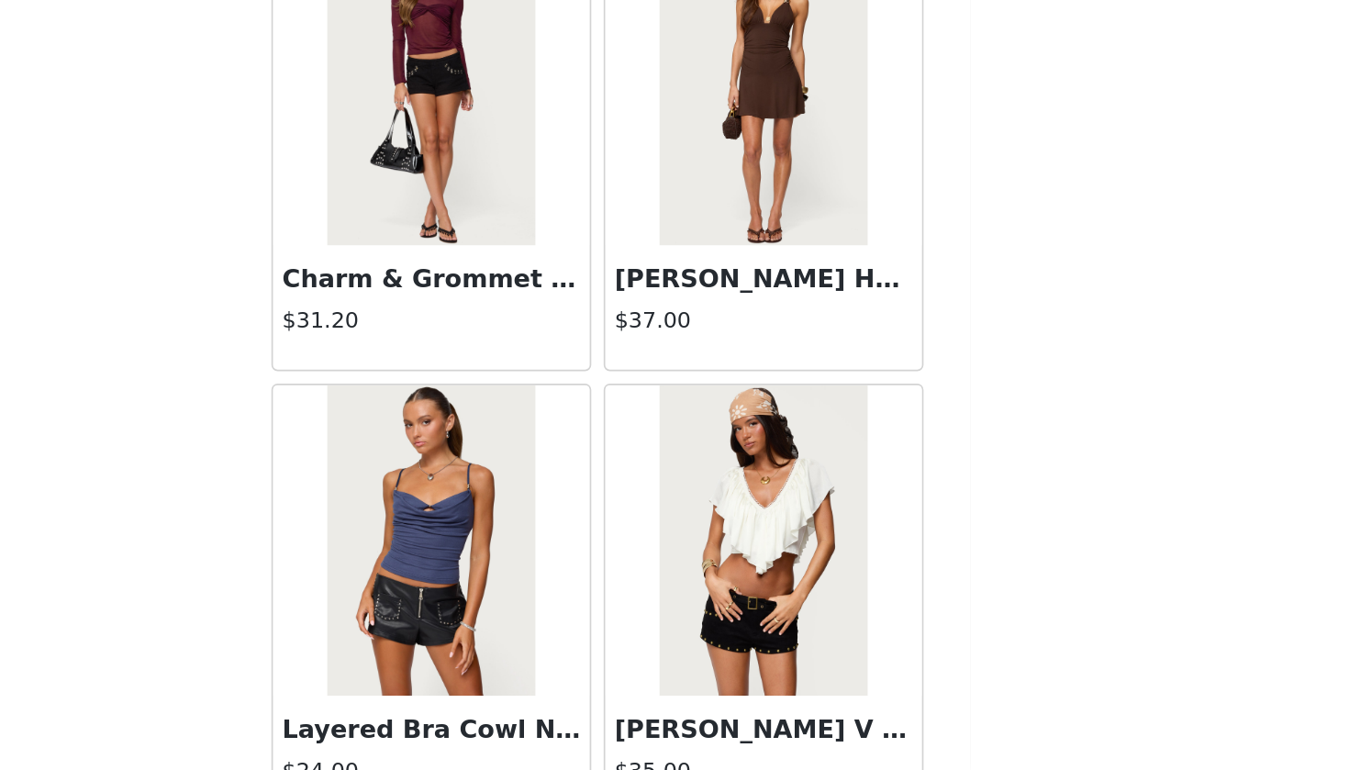
scroll to position [20481, 0]
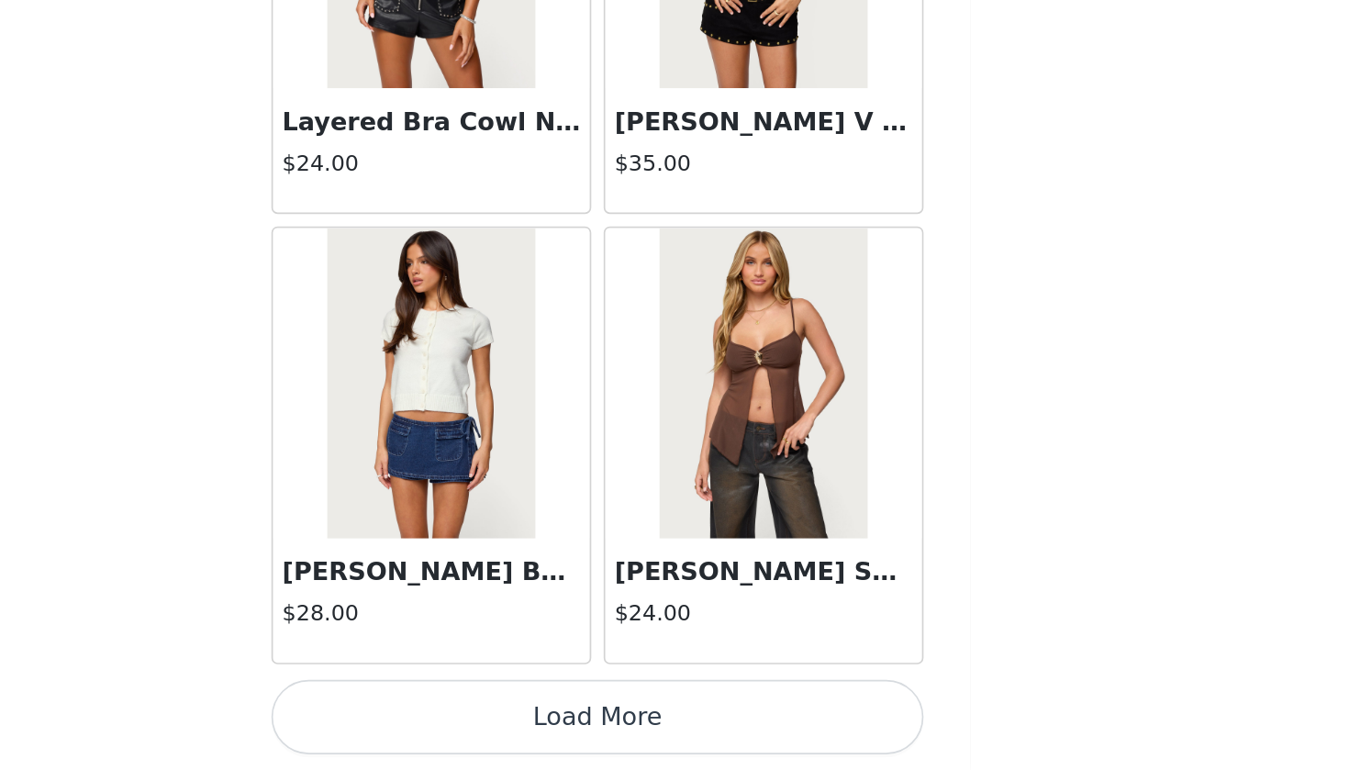
click at [482, 701] on button "Load More" at bounding box center [674, 739] width 385 height 44
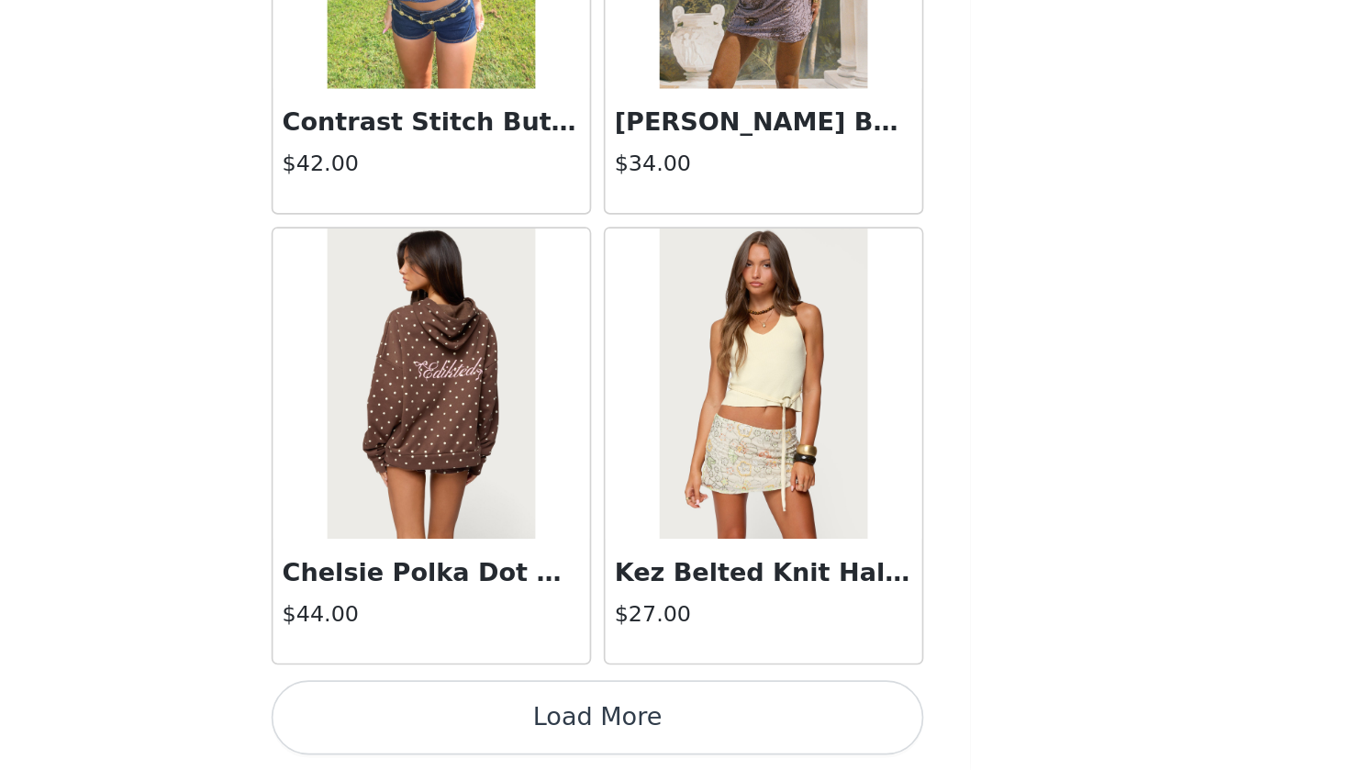
scroll to position [23326, 0]
click at [482, 701] on button "Load More" at bounding box center [674, 739] width 385 height 44
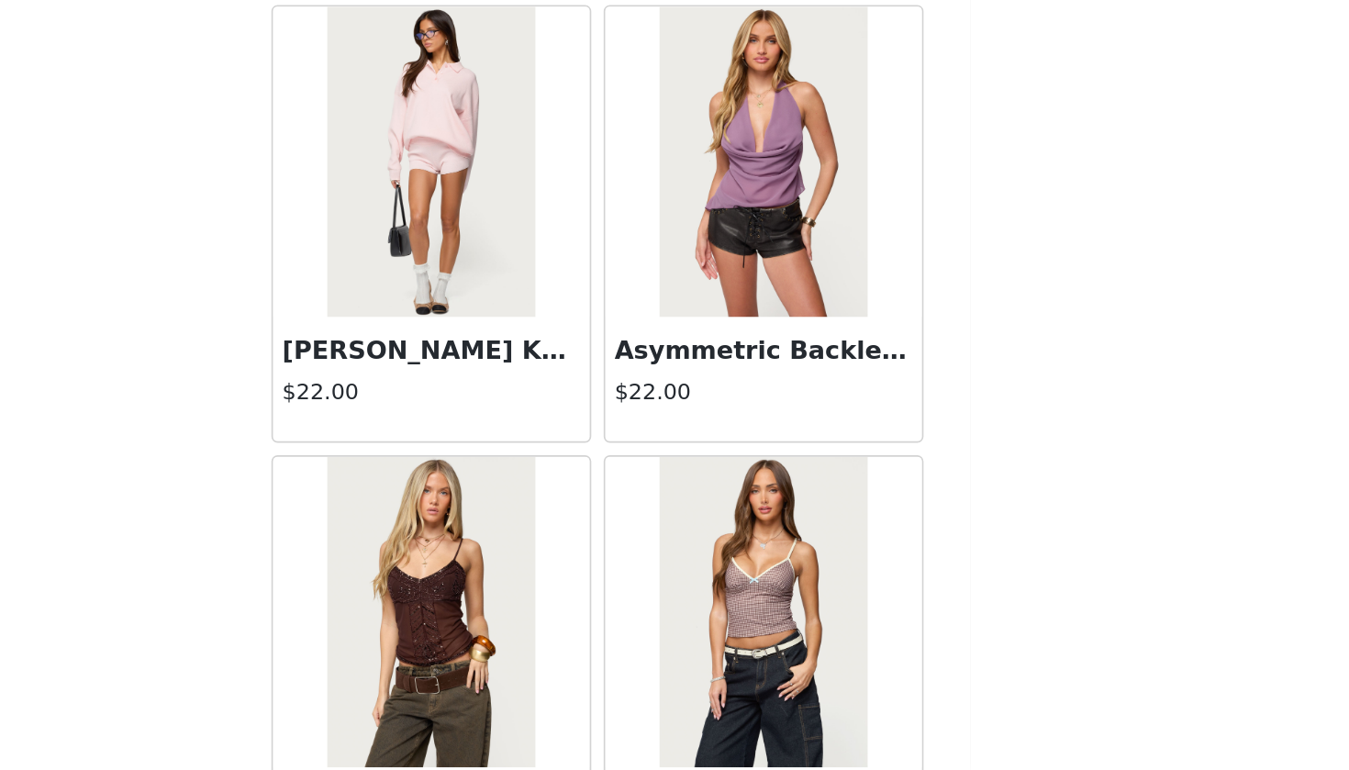
scroll to position [25873, 0]
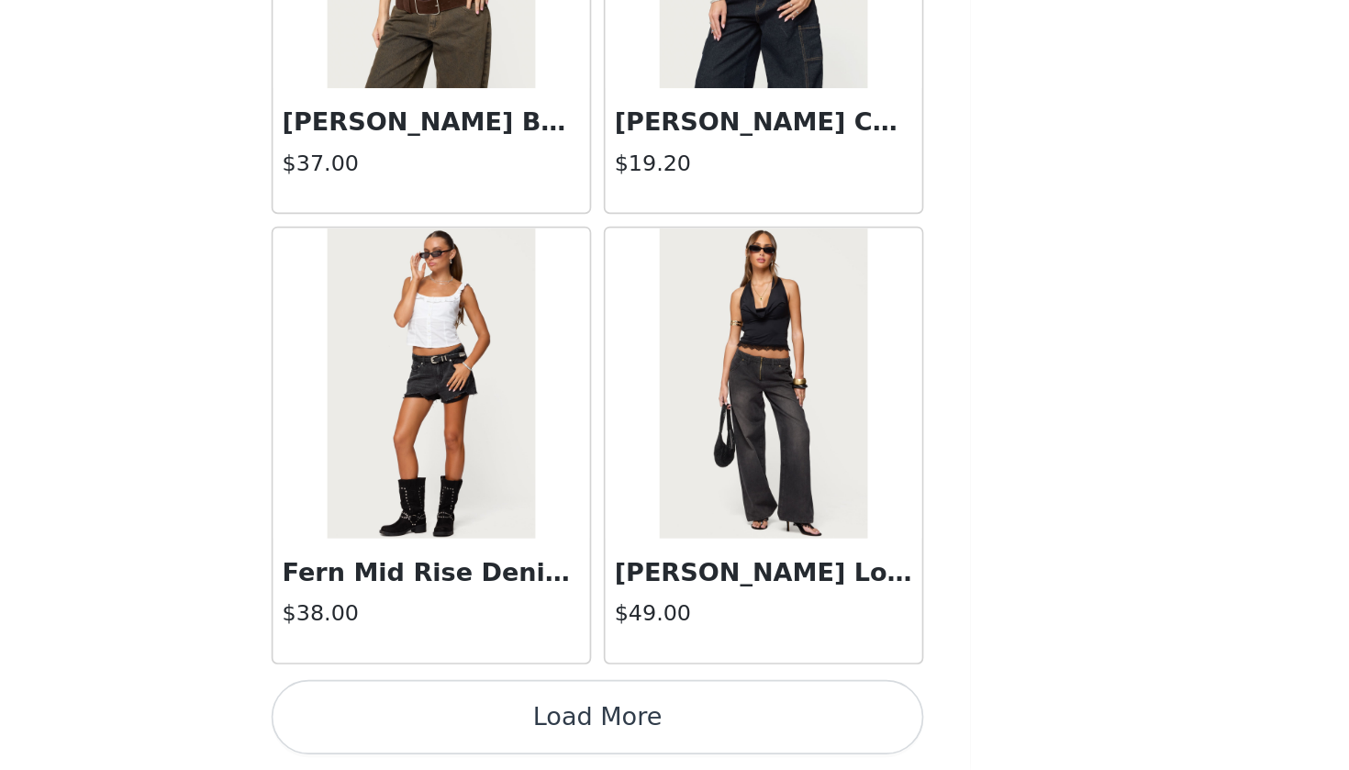
click at [482, 701] on button "Load More" at bounding box center [674, 739] width 385 height 44
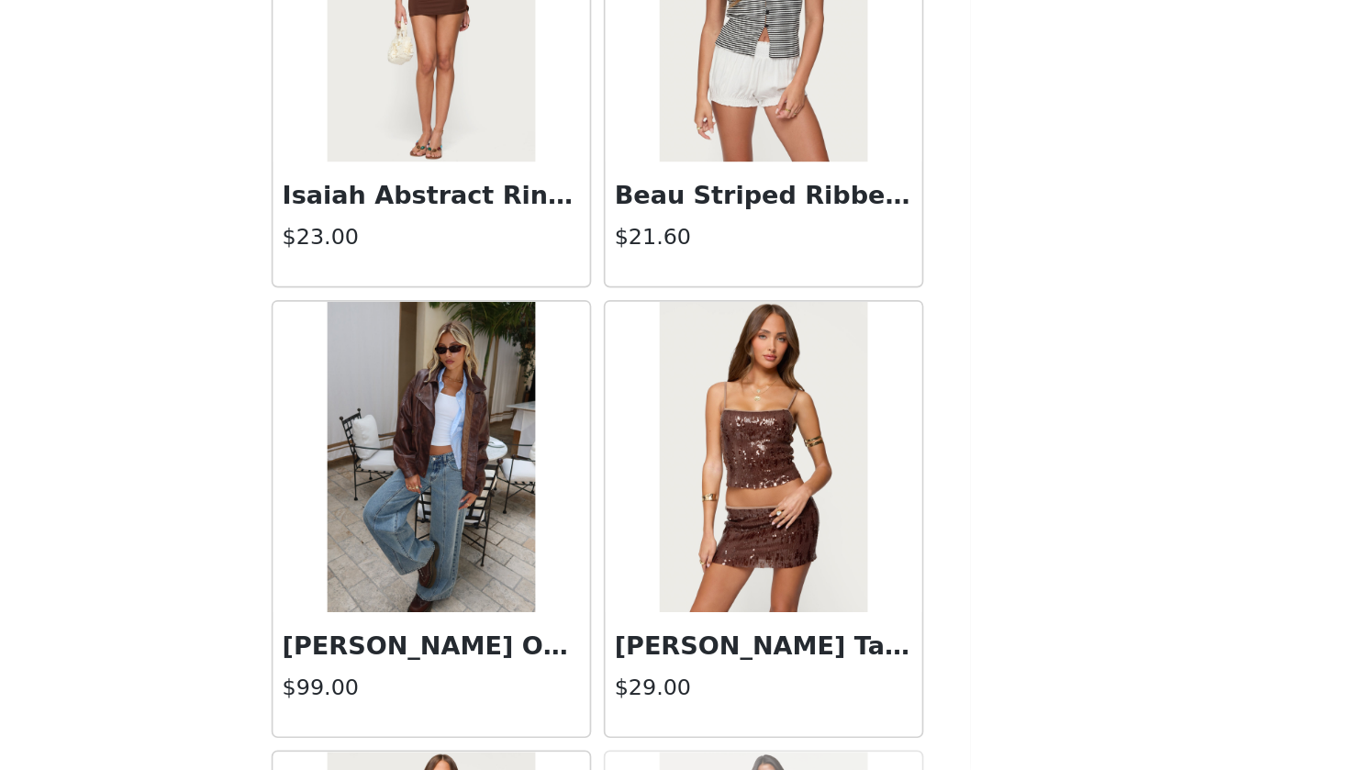
scroll to position [28158, 0]
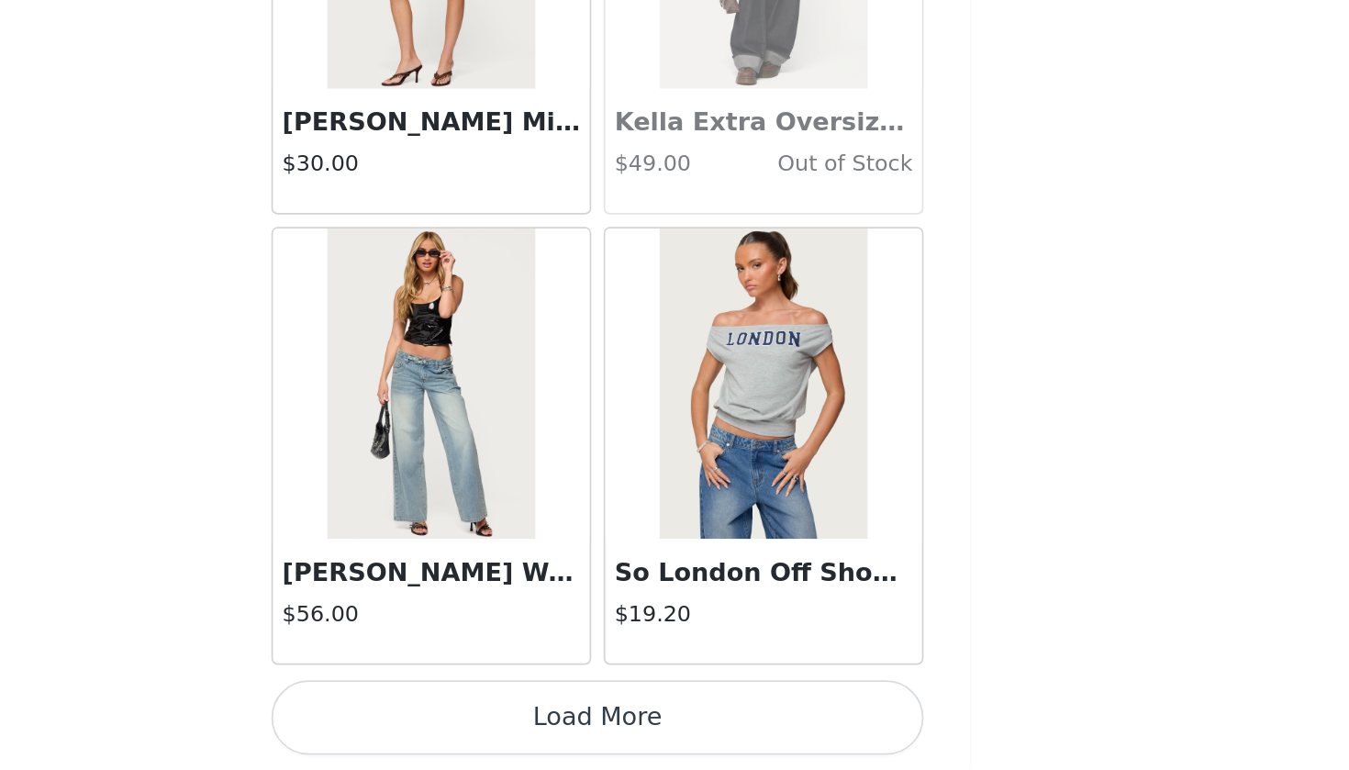
click at [482, 701] on button "Load More" at bounding box center [674, 739] width 385 height 44
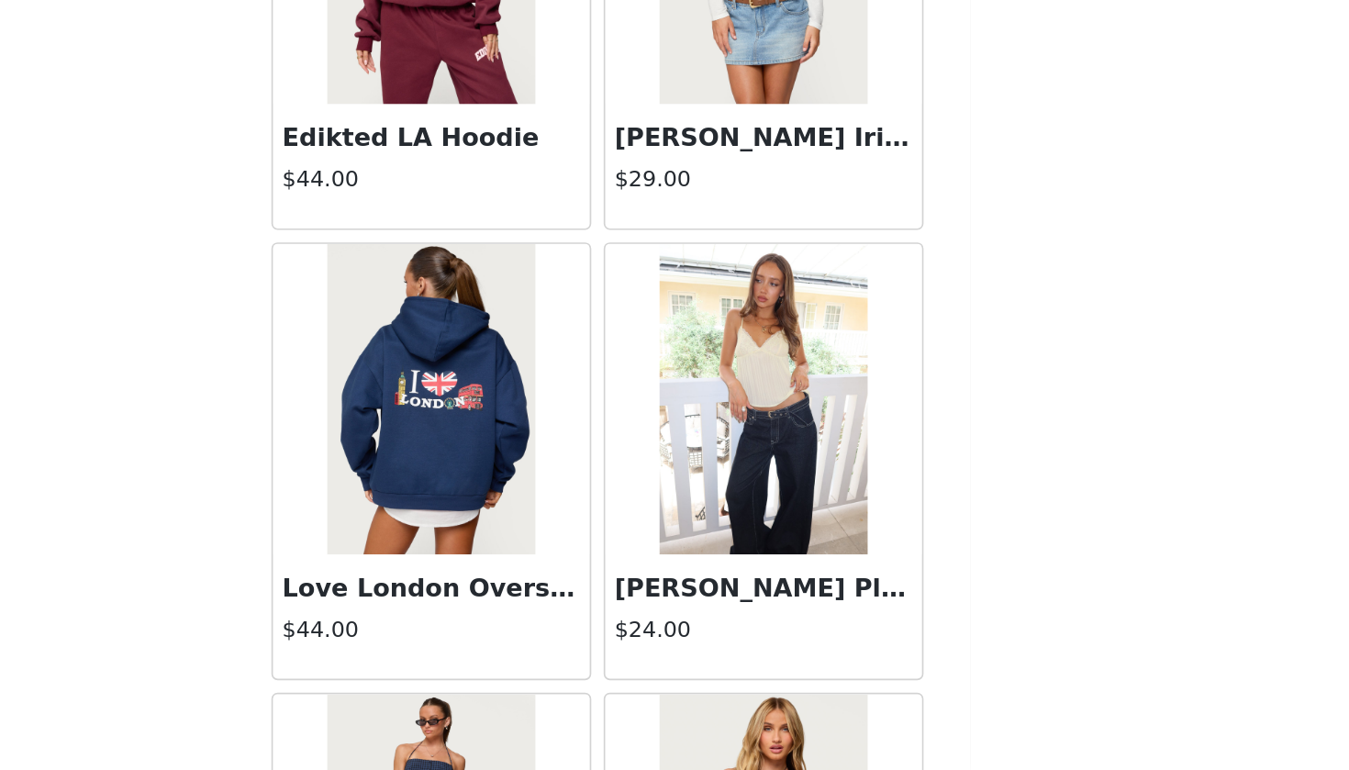
scroll to position [31119, 0]
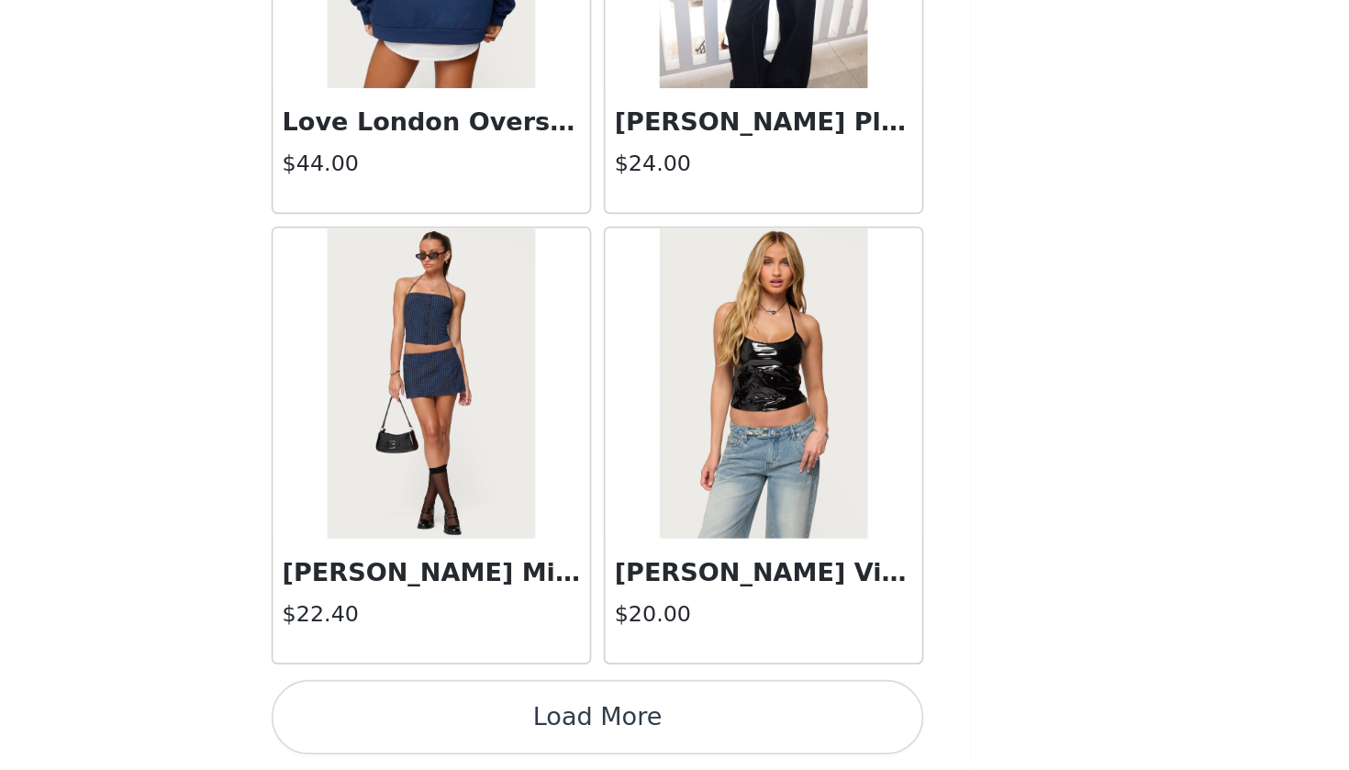
click at [482, 701] on button "Load More" at bounding box center [674, 739] width 385 height 44
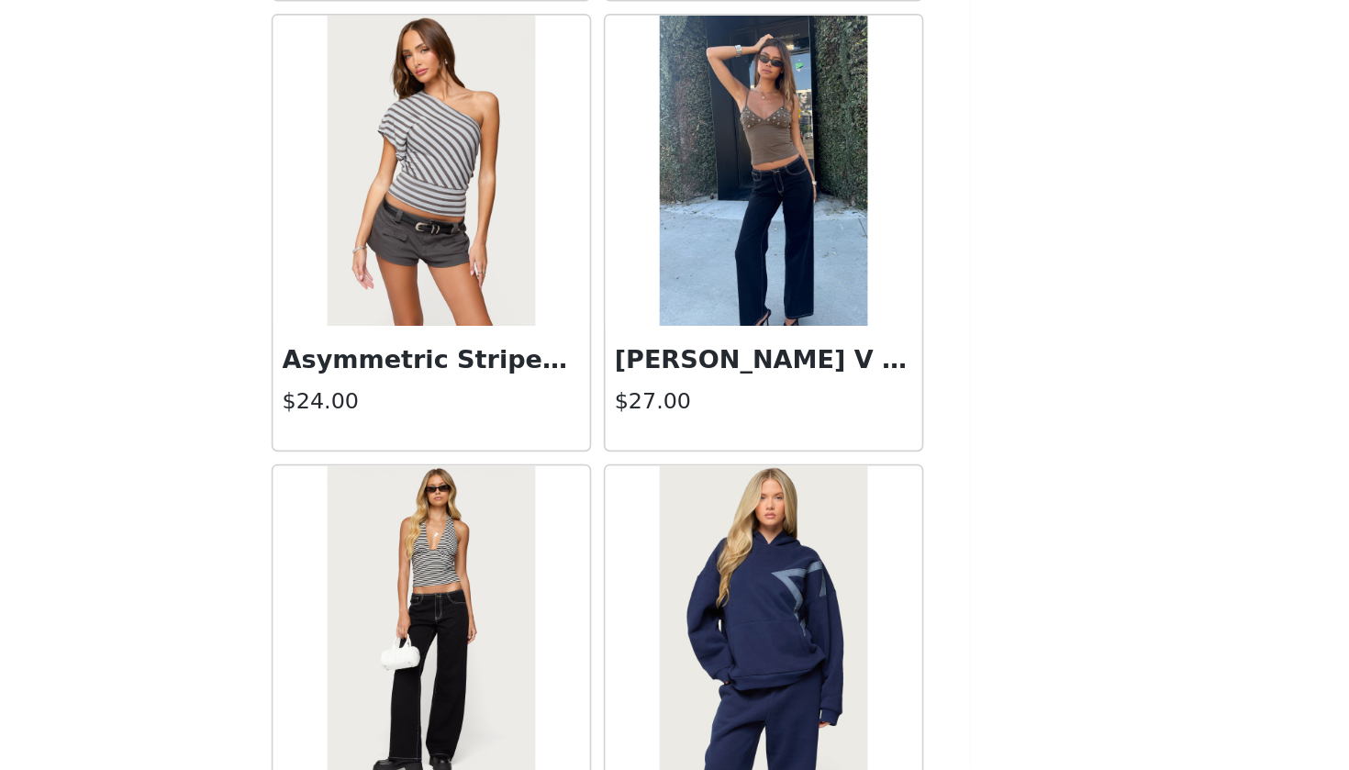
scroll to position [32795, 0]
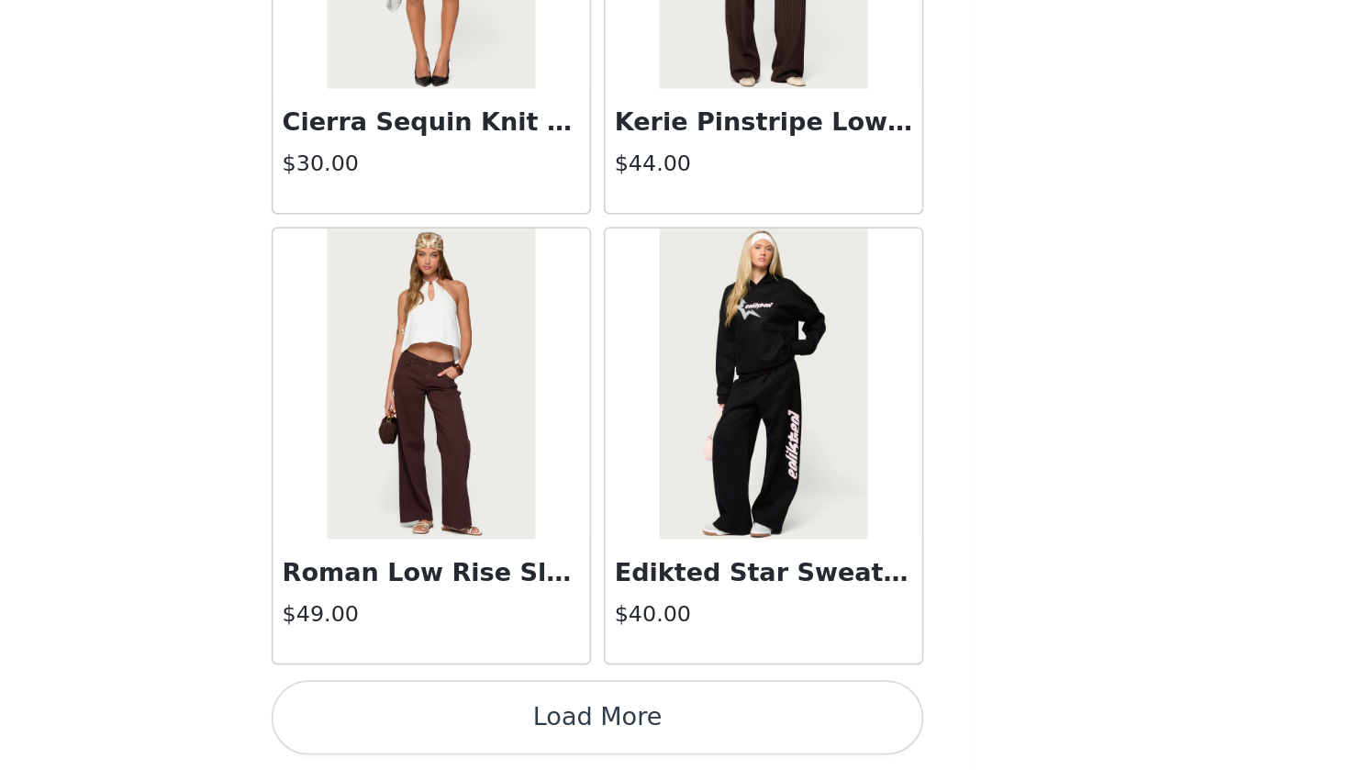
click at [482, 701] on button "Load More" at bounding box center [674, 739] width 385 height 44
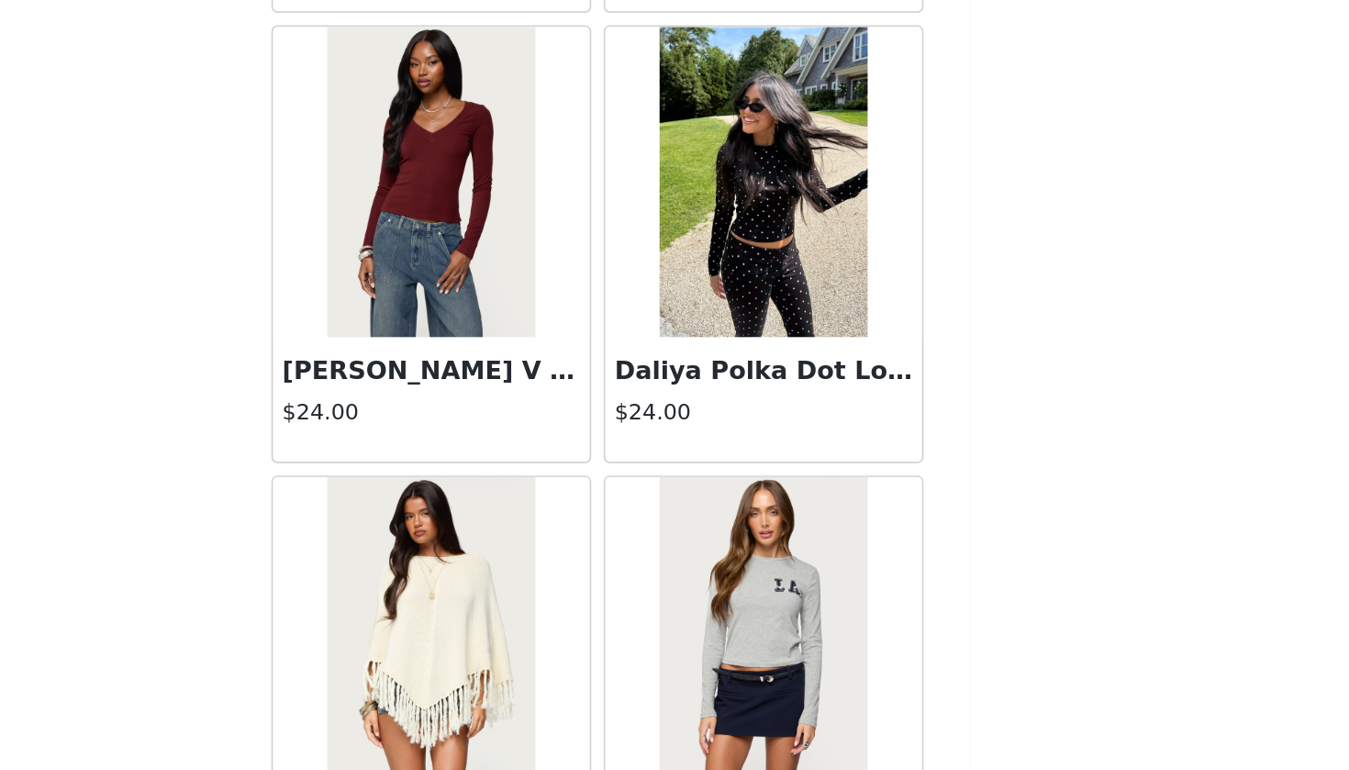
scroll to position [36230, 0]
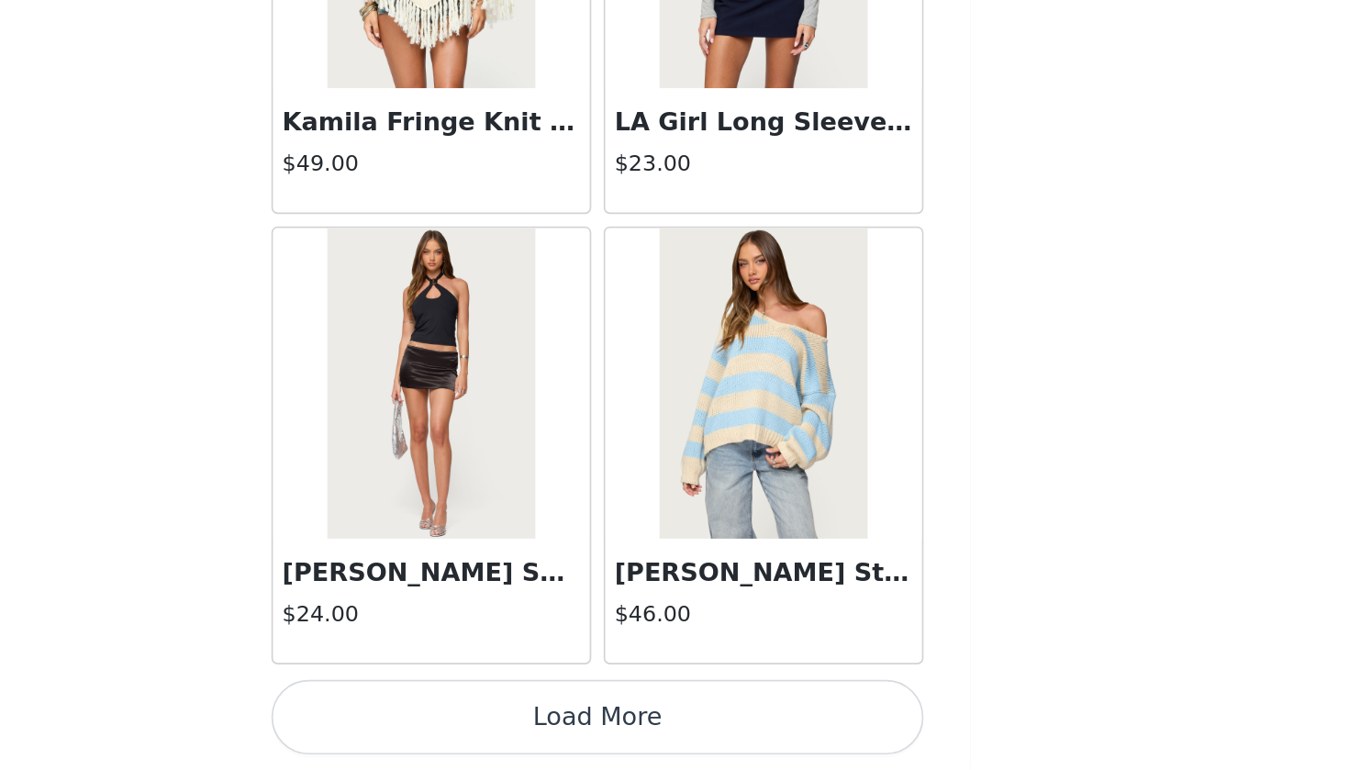
click at [482, 701] on button "Load More" at bounding box center [674, 739] width 385 height 44
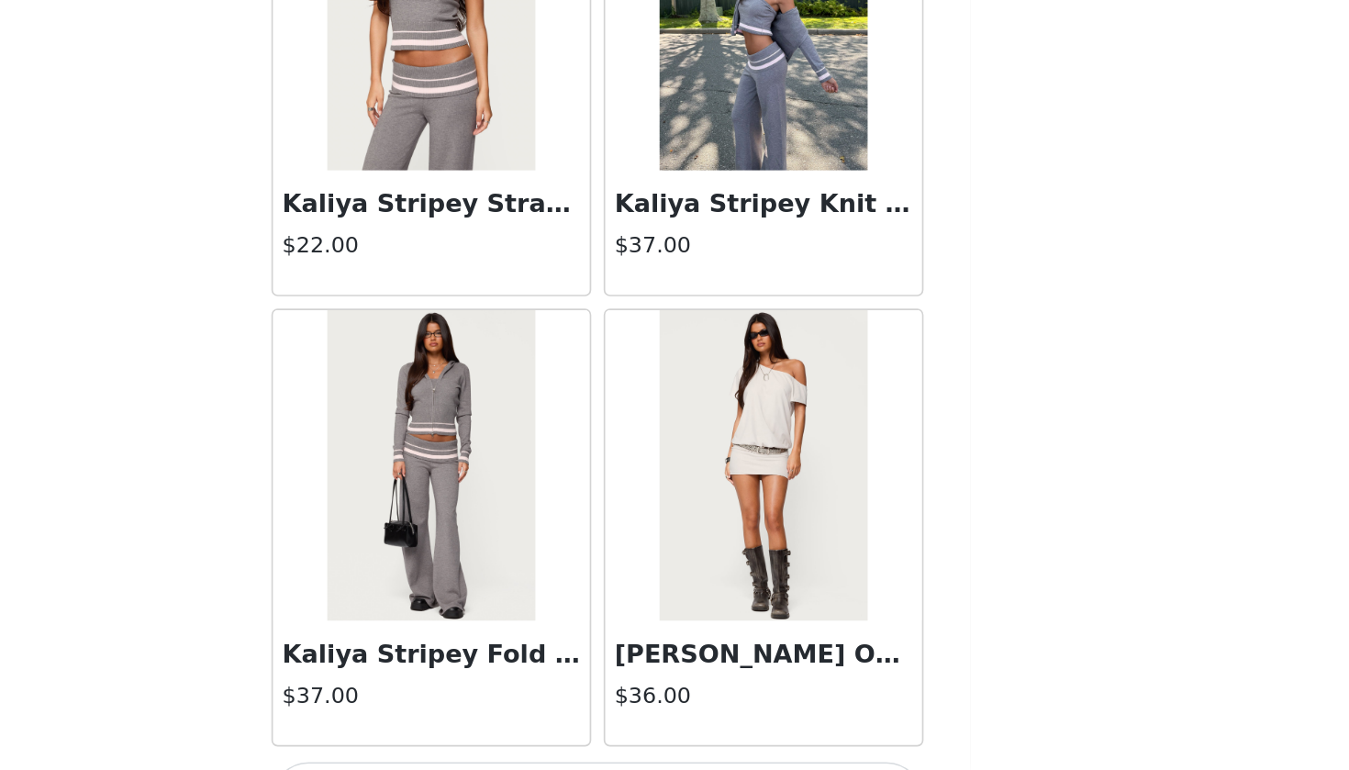
scroll to position [39291, 0]
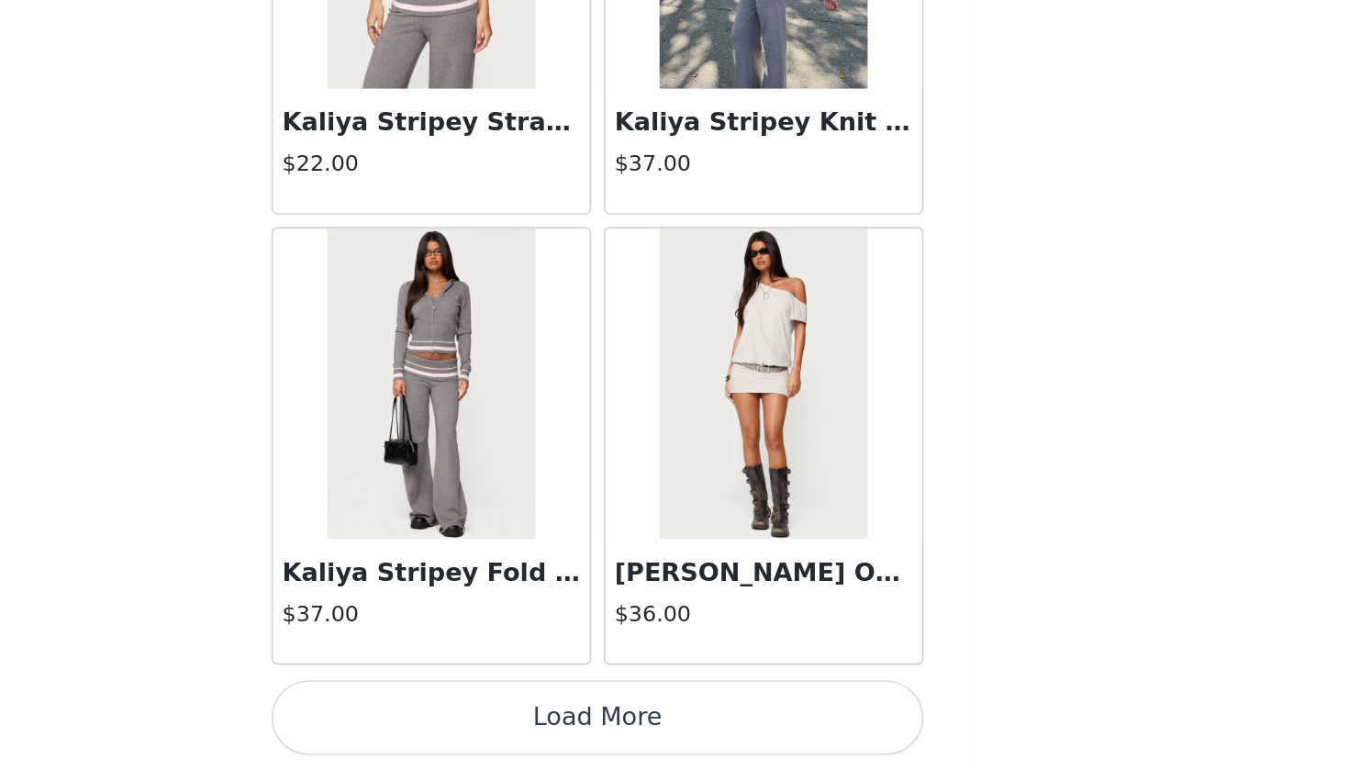
click at [482, 701] on button "Load More" at bounding box center [674, 739] width 385 height 44
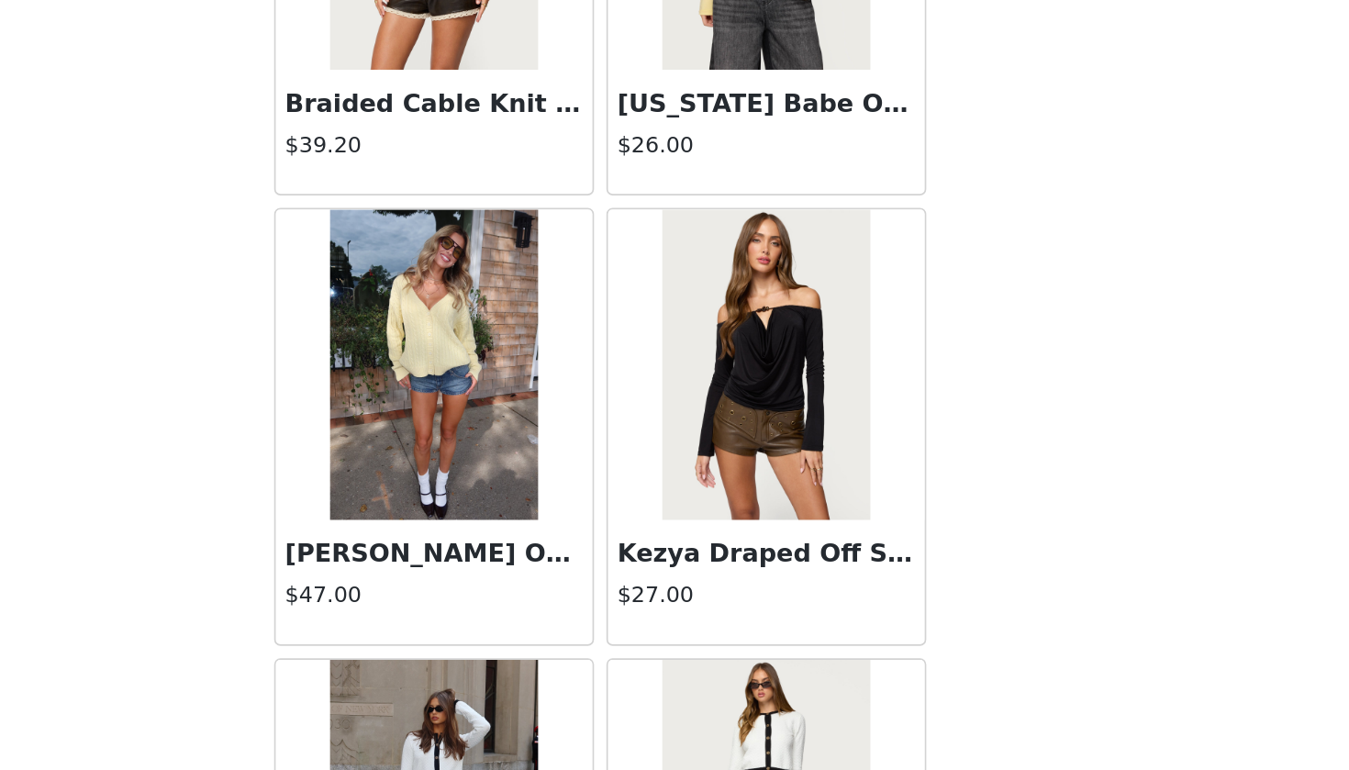
scroll to position [41431, 0]
click at [488, 631] on h3 "Francine Oversized V Neck Cardigan" at bounding box center [576, 642] width 176 height 22
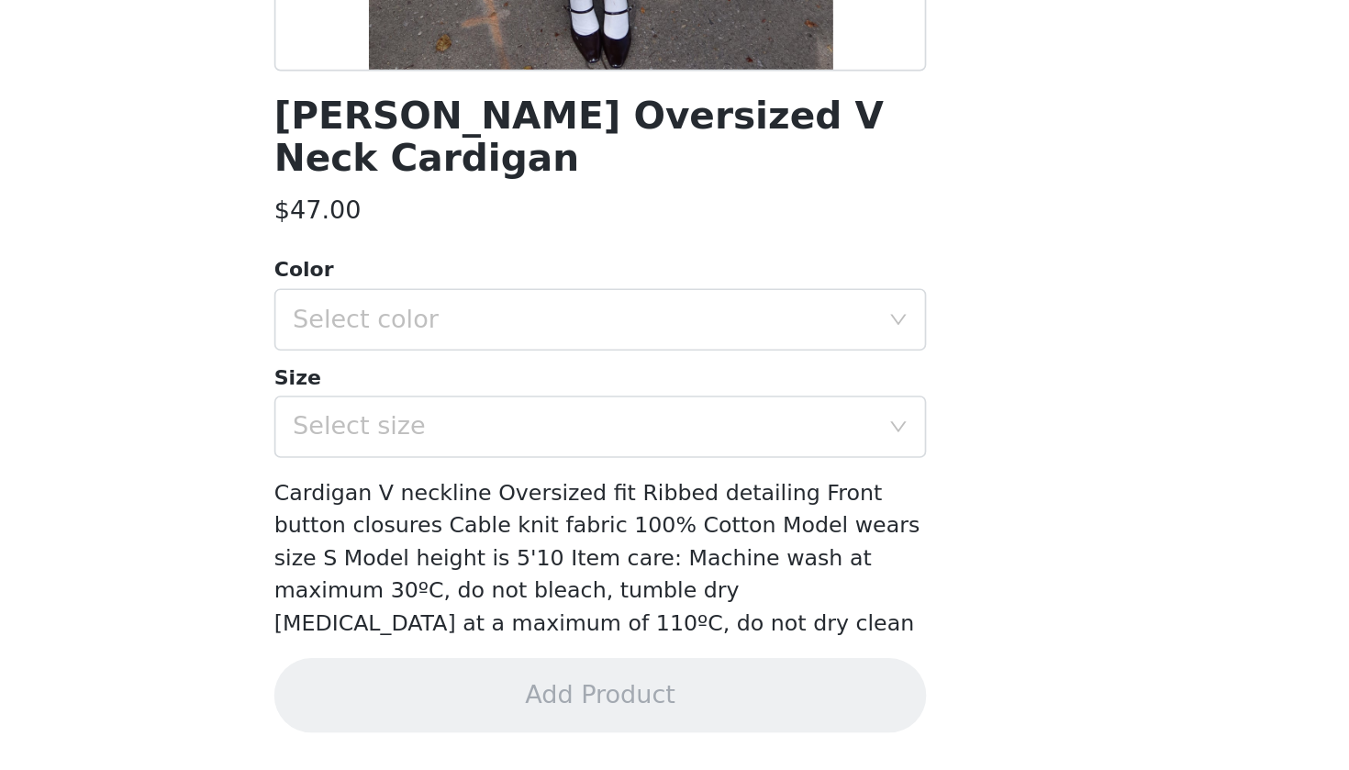
scroll to position [122, 0]
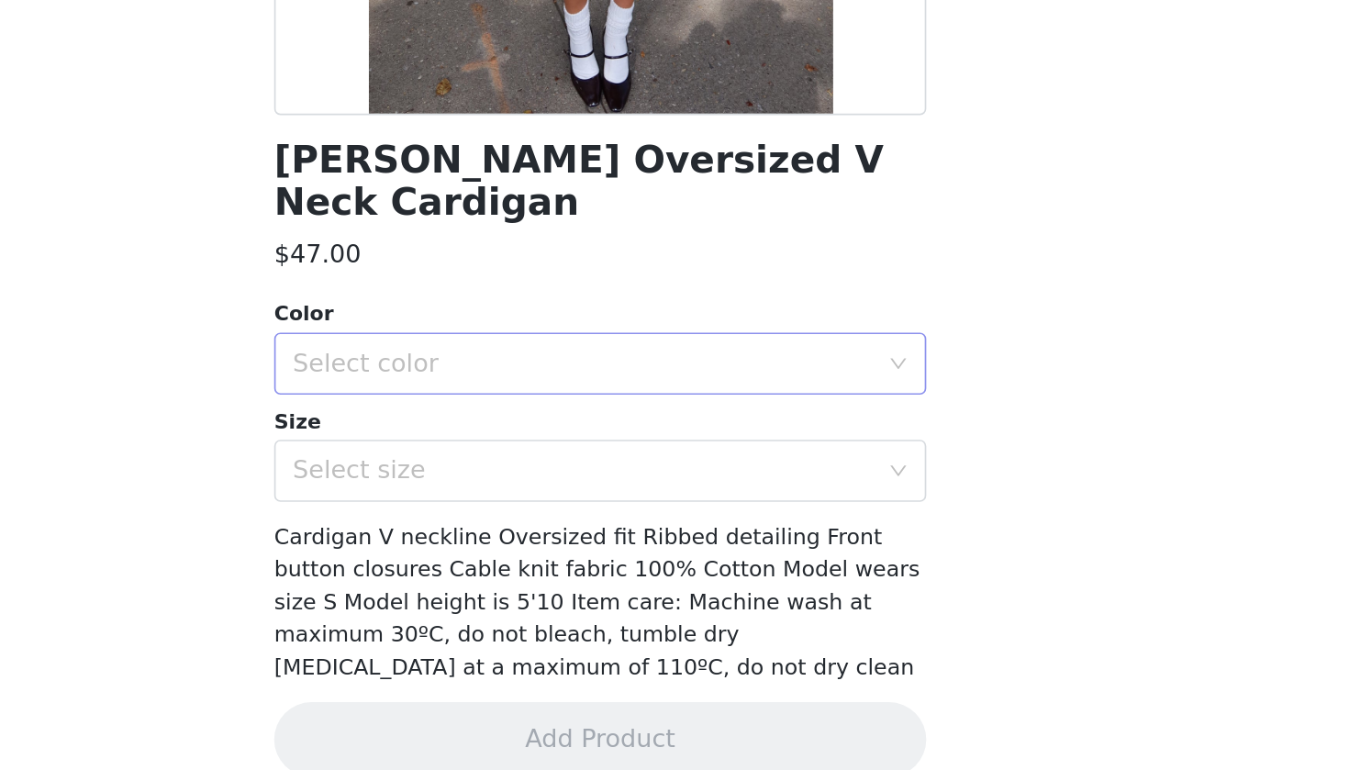
click at [482, 511] on div "Select color" at bounding box center [674, 529] width 385 height 37
click at [482, 529] on li "YELLOW" at bounding box center [674, 543] width 385 height 29
click at [493, 575] on div "Select size" at bounding box center [668, 592] width 351 height 35
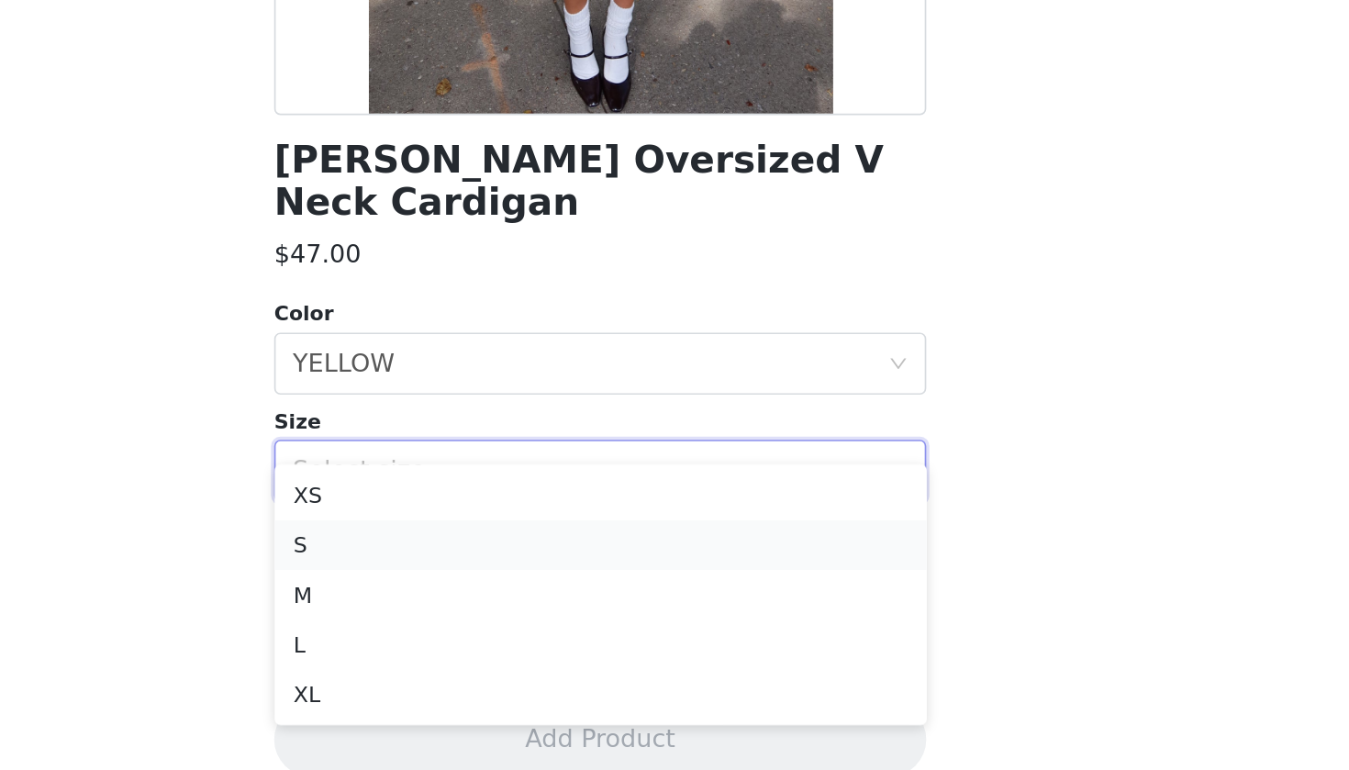
click at [482, 622] on li "S" at bounding box center [674, 636] width 385 height 29
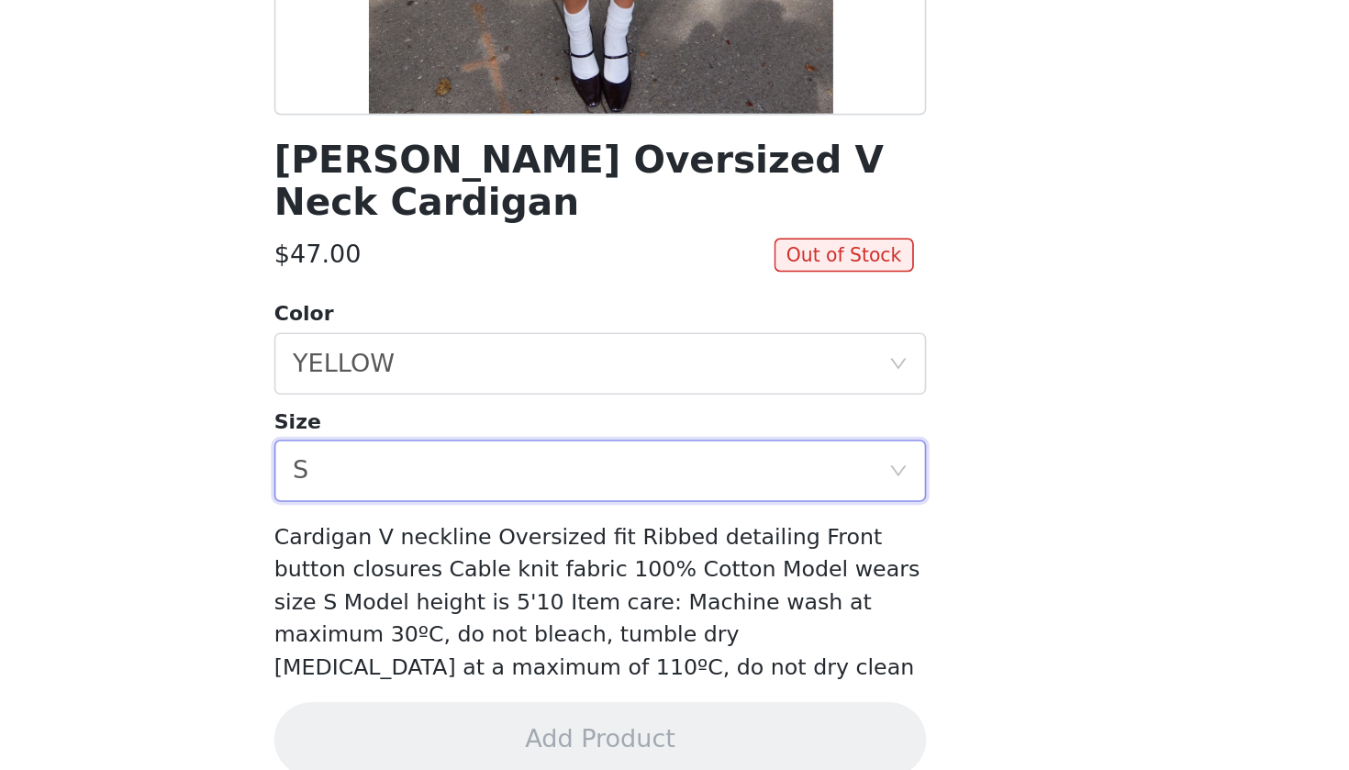
click at [482, 274] on div "Francine Oversized V Neck Cardigan $47.00 Out of Stock Color Select color YELLO…" at bounding box center [674, 383] width 385 height 826
click at [493, 575] on div "Select size S" at bounding box center [668, 592] width 351 height 35
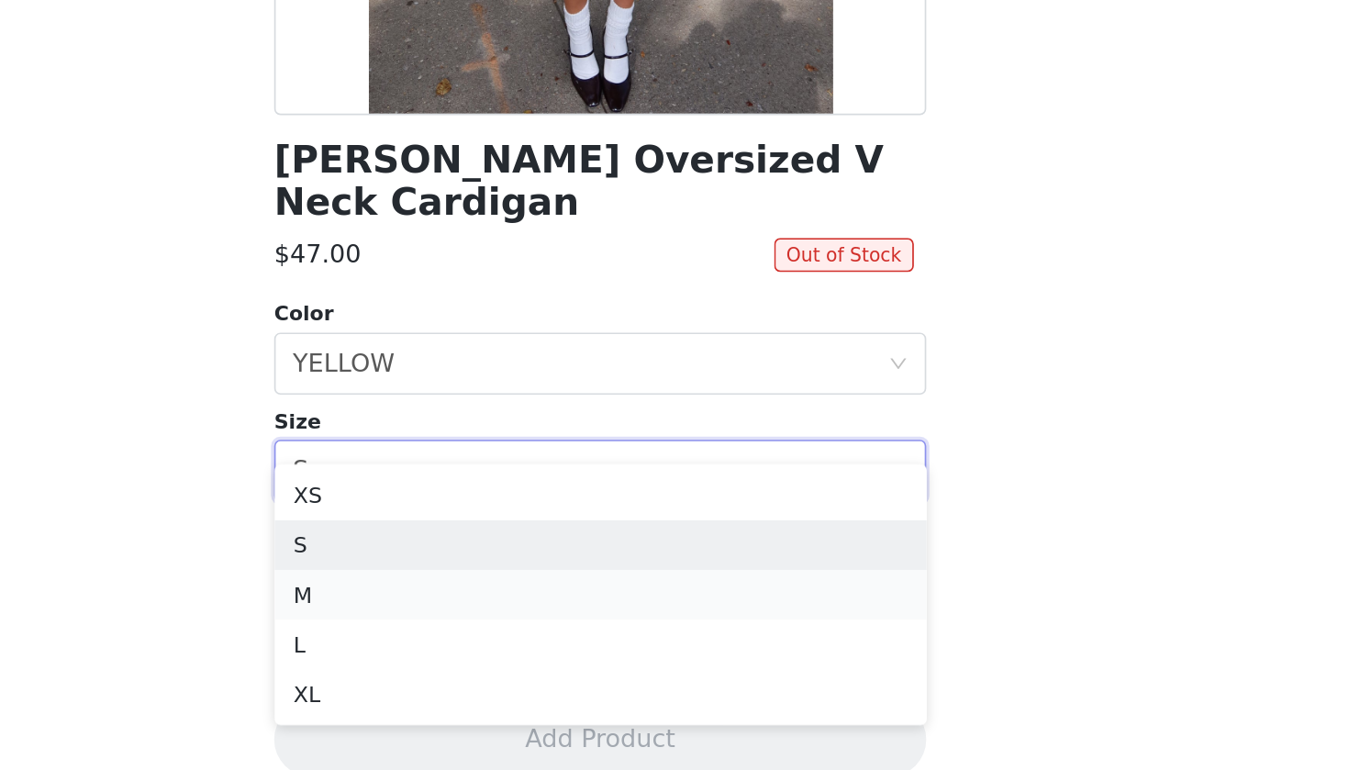
click at [482, 651] on li "M" at bounding box center [674, 665] width 385 height 29
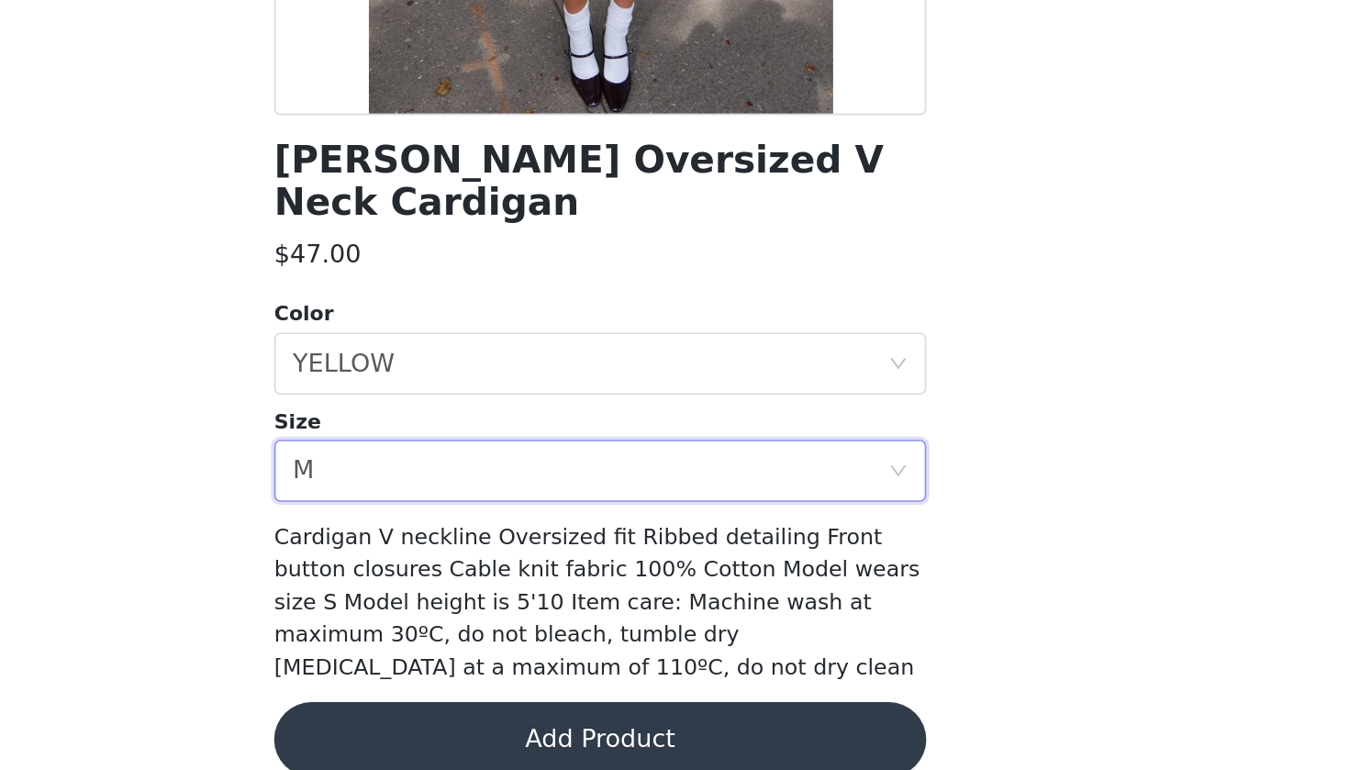
click at [482, 701] on button "Add Product" at bounding box center [674, 751] width 385 height 44
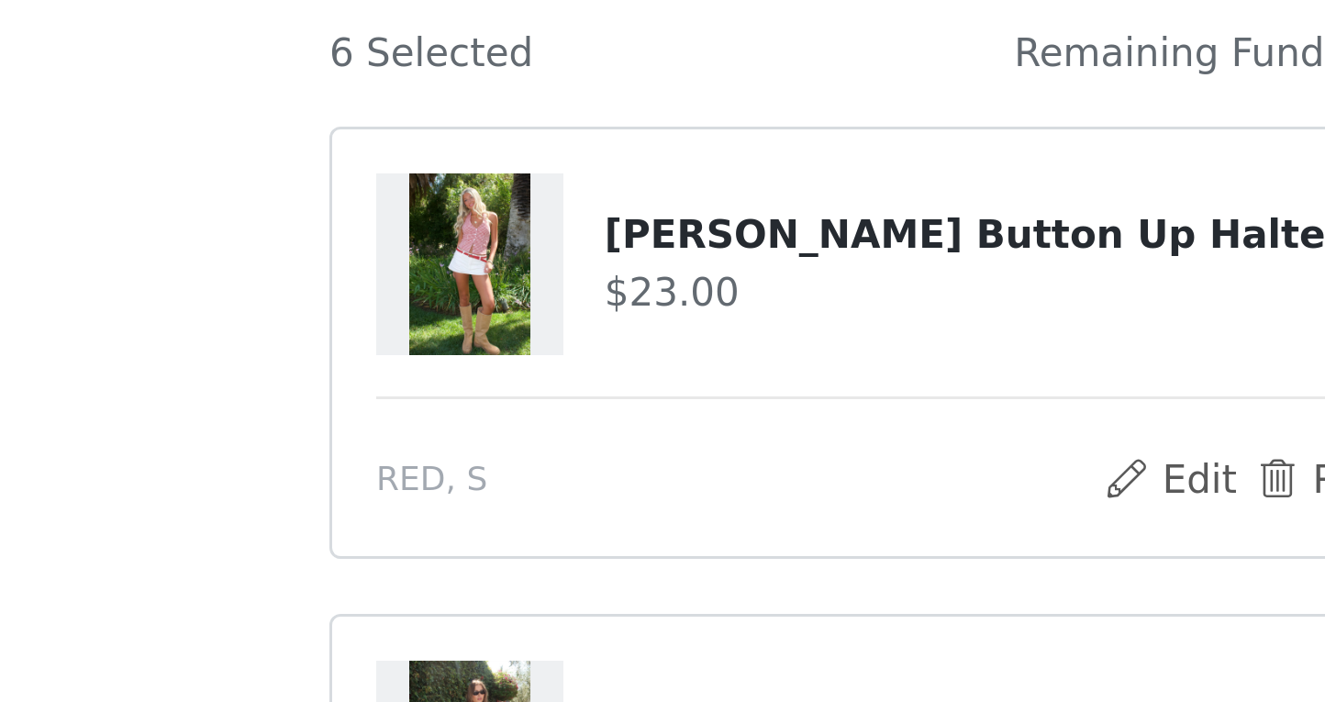
scroll to position [135, 0]
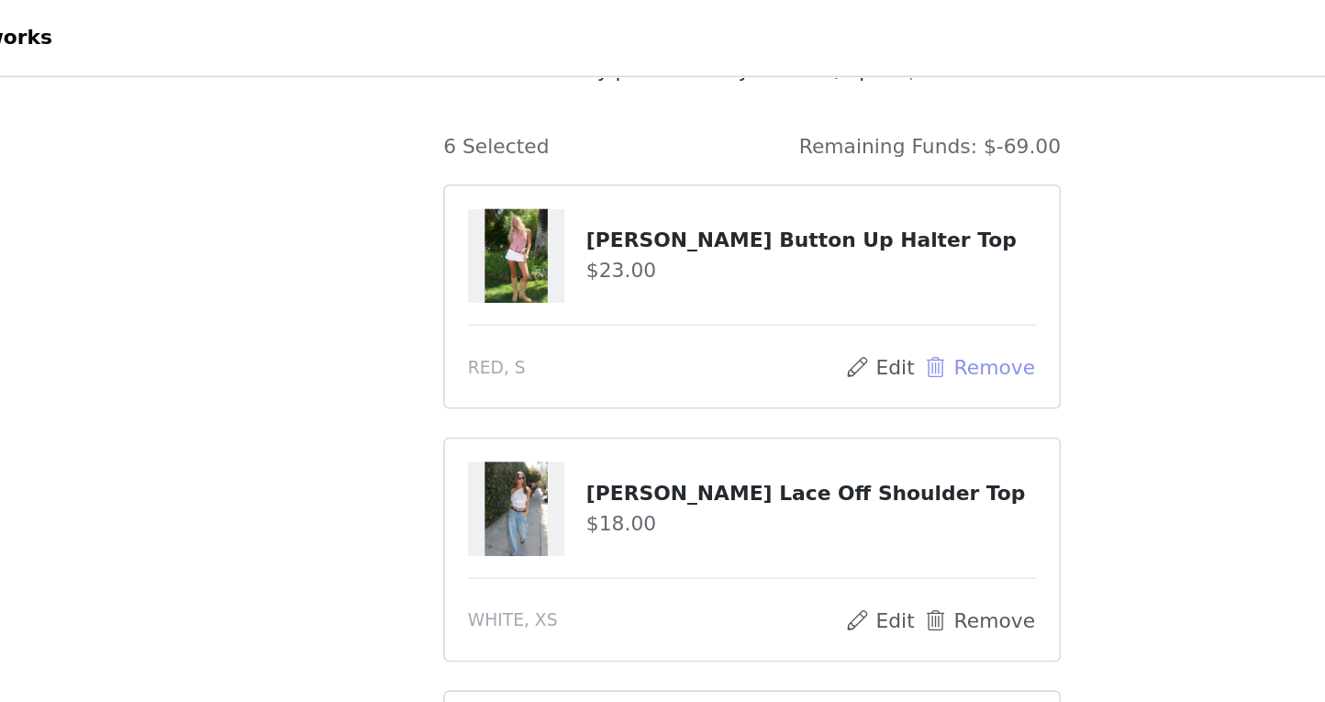
click at [772, 228] on button "Remove" at bounding box center [808, 236] width 73 height 22
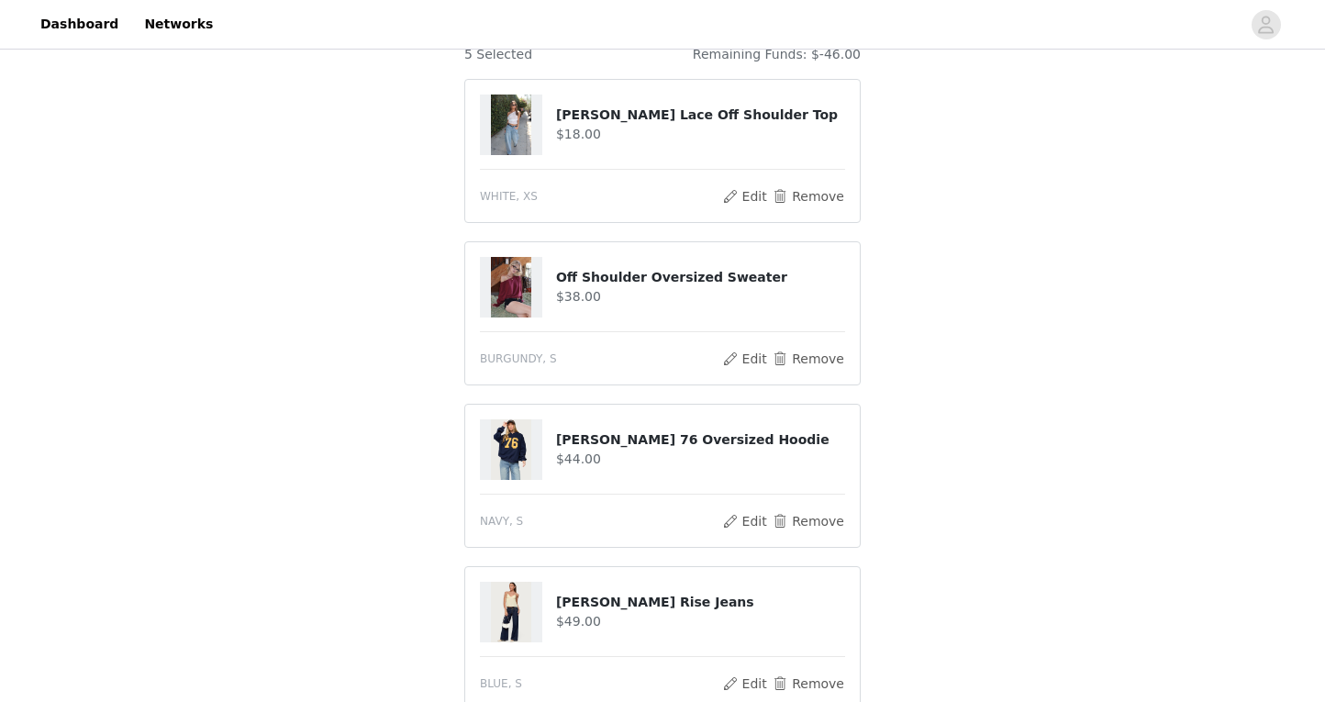
scroll to position [97, 0]
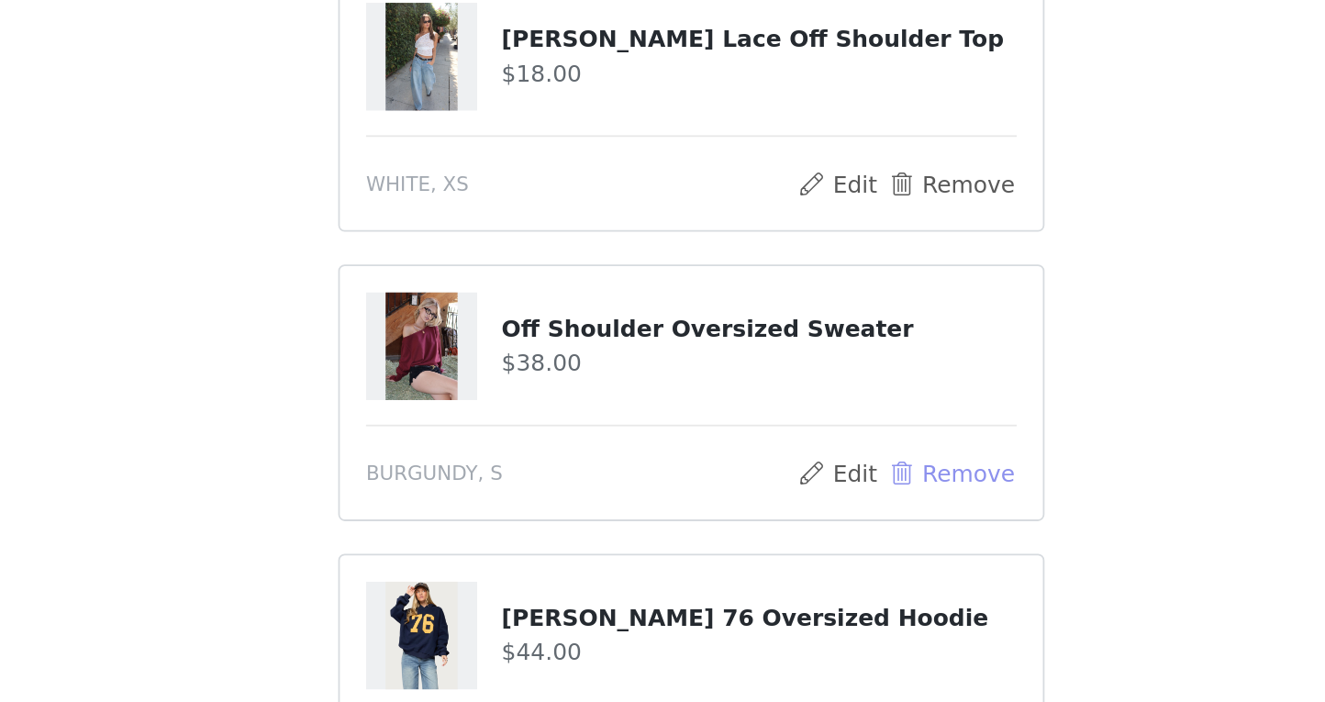
click at [772, 425] on button "Remove" at bounding box center [808, 436] width 73 height 22
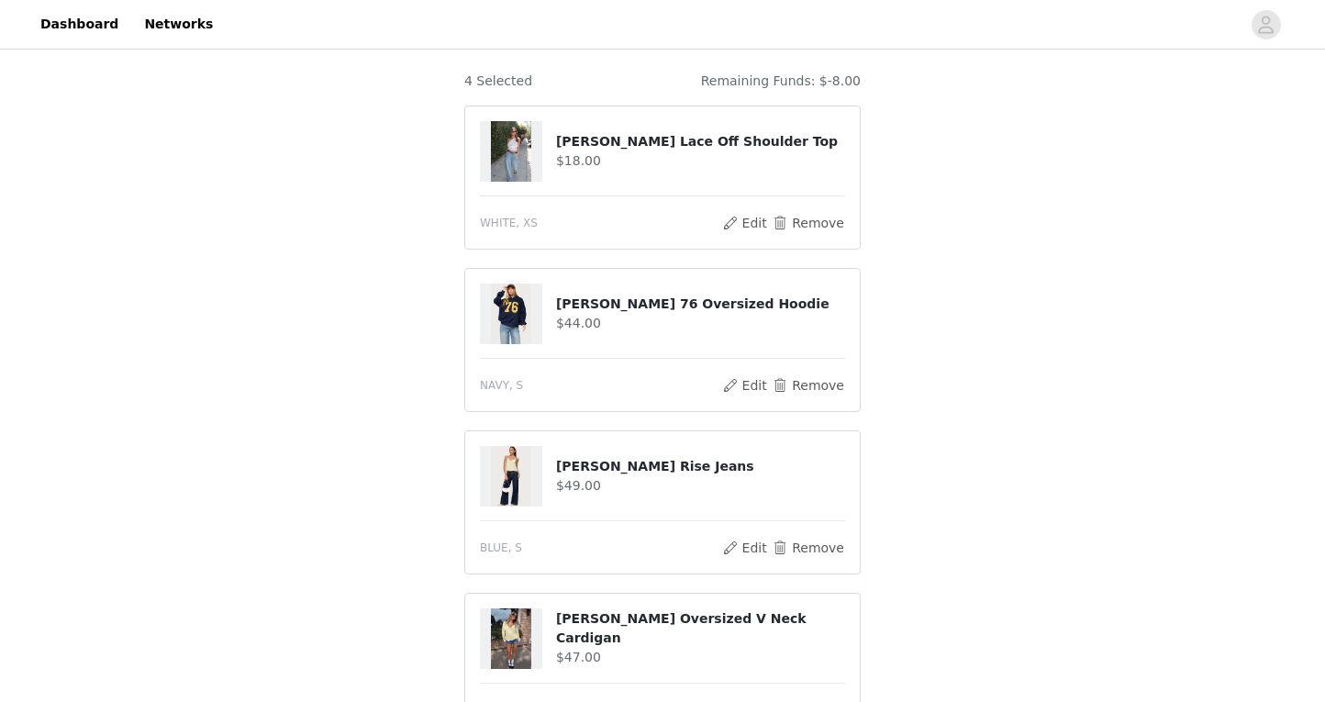
scroll to position [387, 0]
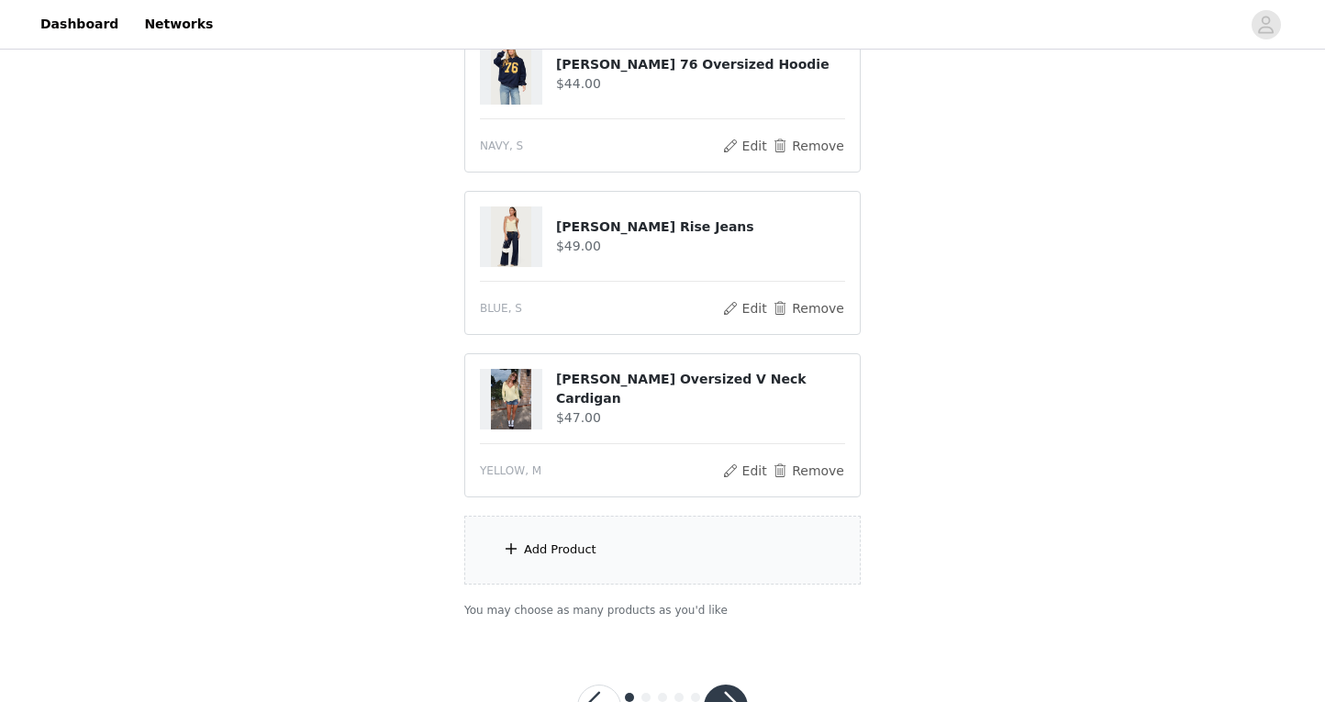
click at [651, 553] on div "Add Product" at bounding box center [662, 550] width 396 height 69
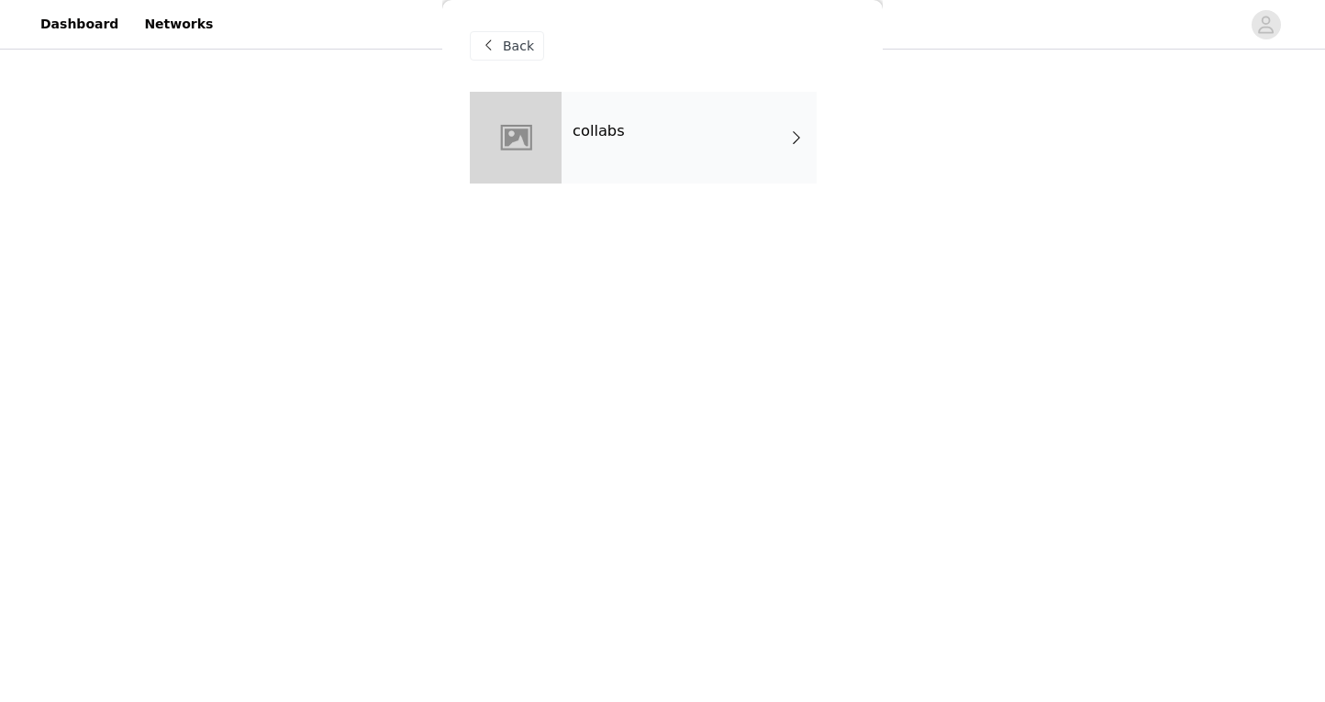
click at [527, 41] on span "Back" at bounding box center [518, 46] width 31 height 19
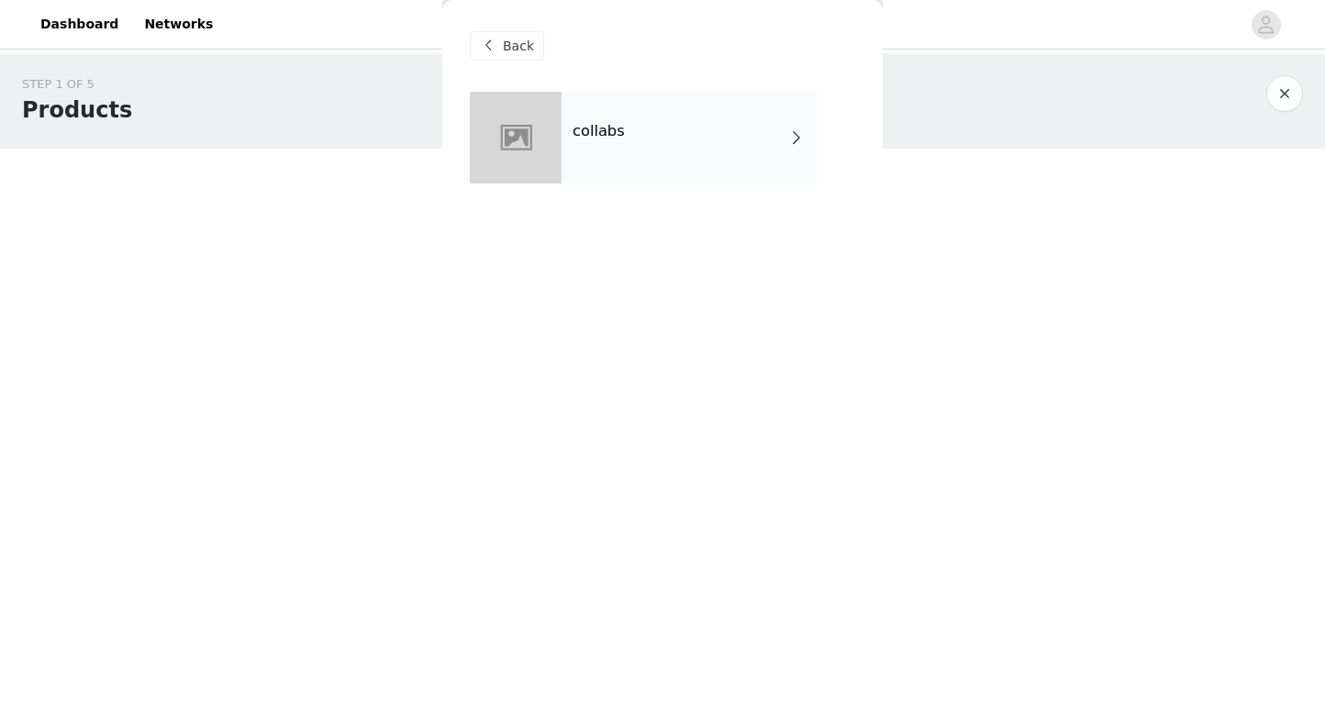
scroll to position [0, 0]
click at [518, 46] on span "Back" at bounding box center [518, 46] width 31 height 19
click at [791, 155] on div "collabs" at bounding box center [689, 138] width 255 height 92
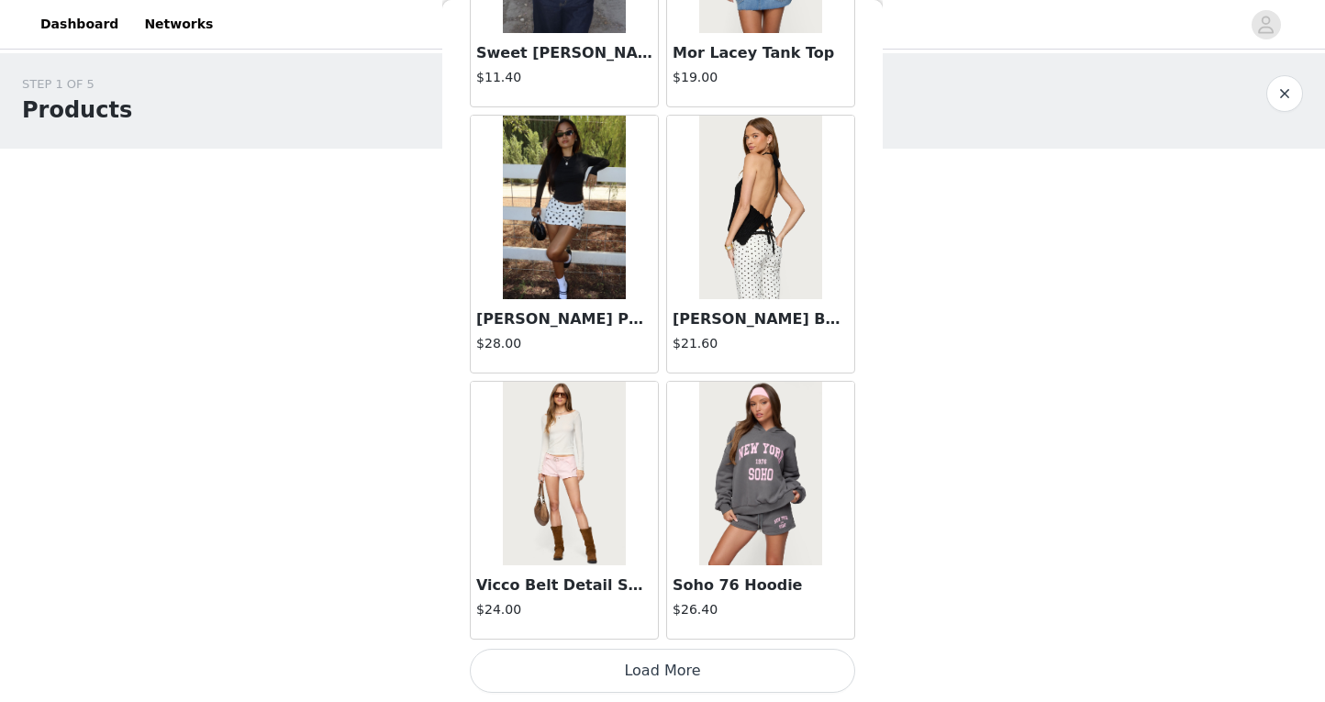
scroll to position [128, 0]
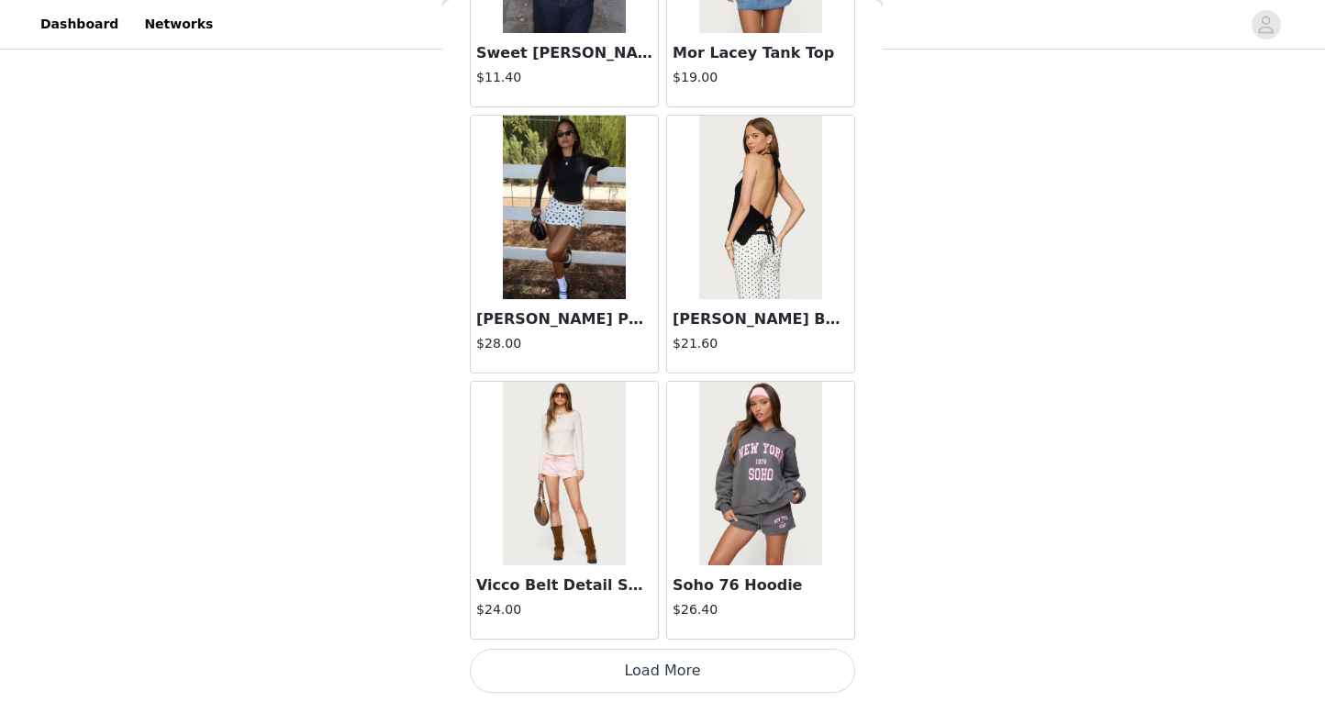
click at [597, 636] on div "Vicco Belt Detail Shorts $24.00" at bounding box center [564, 601] width 187 height 73
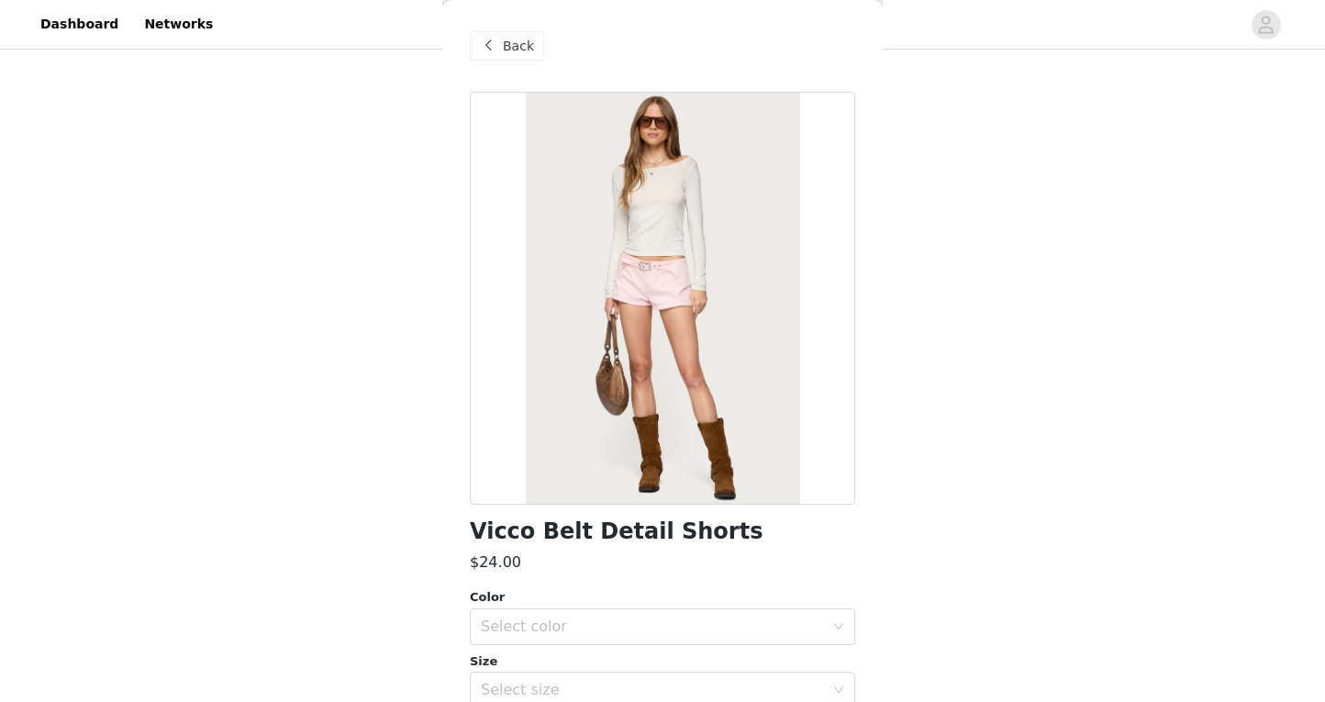
scroll to position [0, 0]
click at [507, 60] on div "Back" at bounding box center [507, 45] width 74 height 29
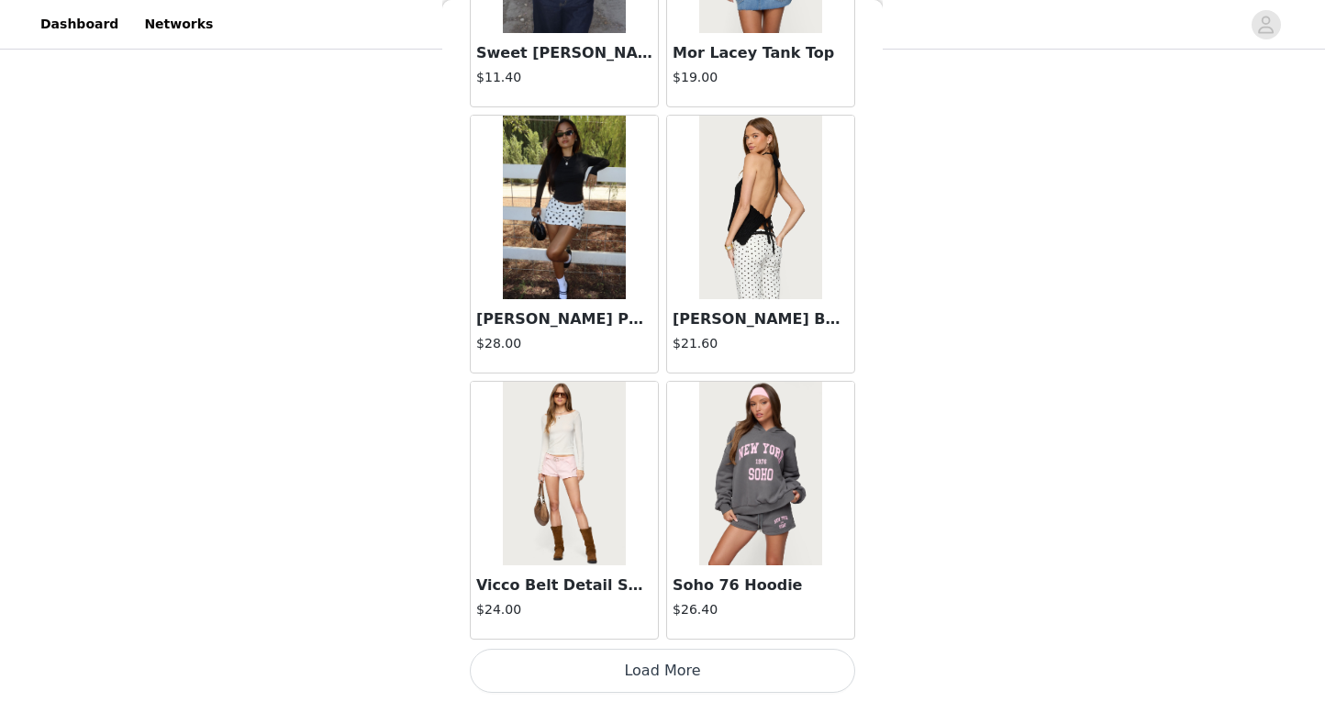
click at [699, 684] on button "Load More" at bounding box center [662, 671] width 385 height 44
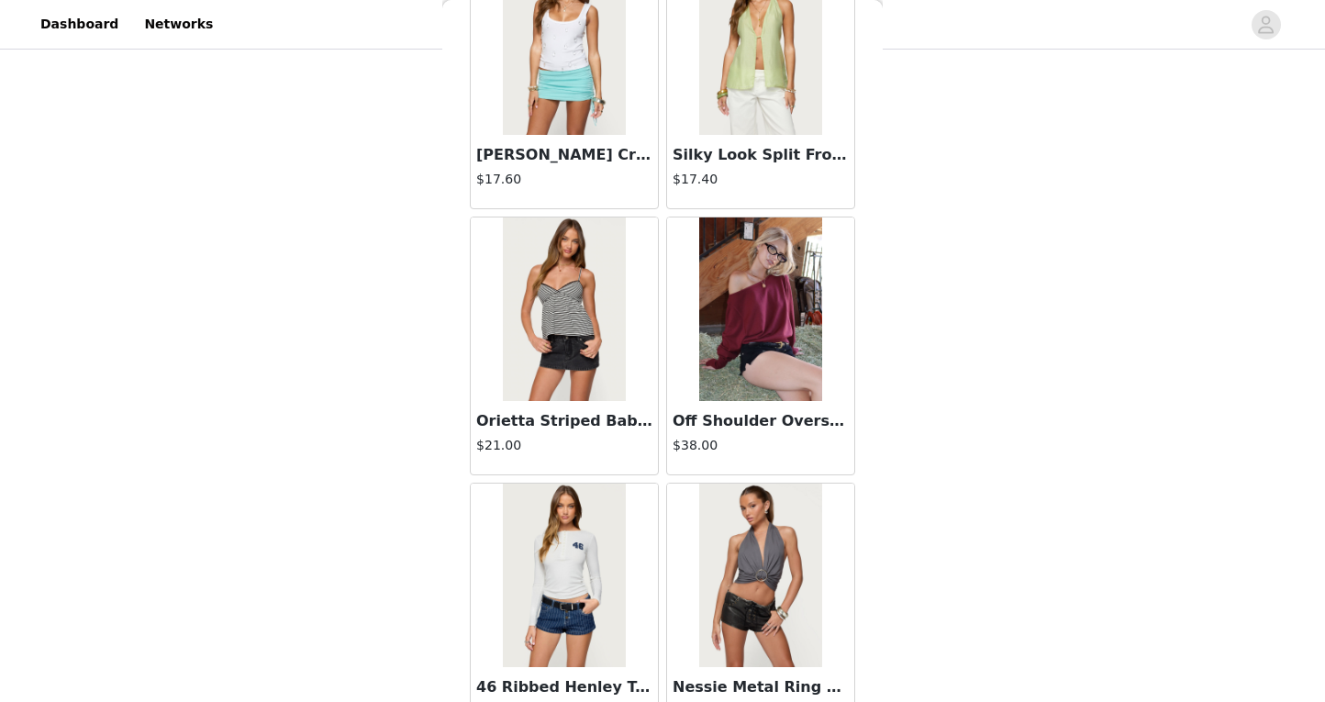
scroll to position [4090, 0]
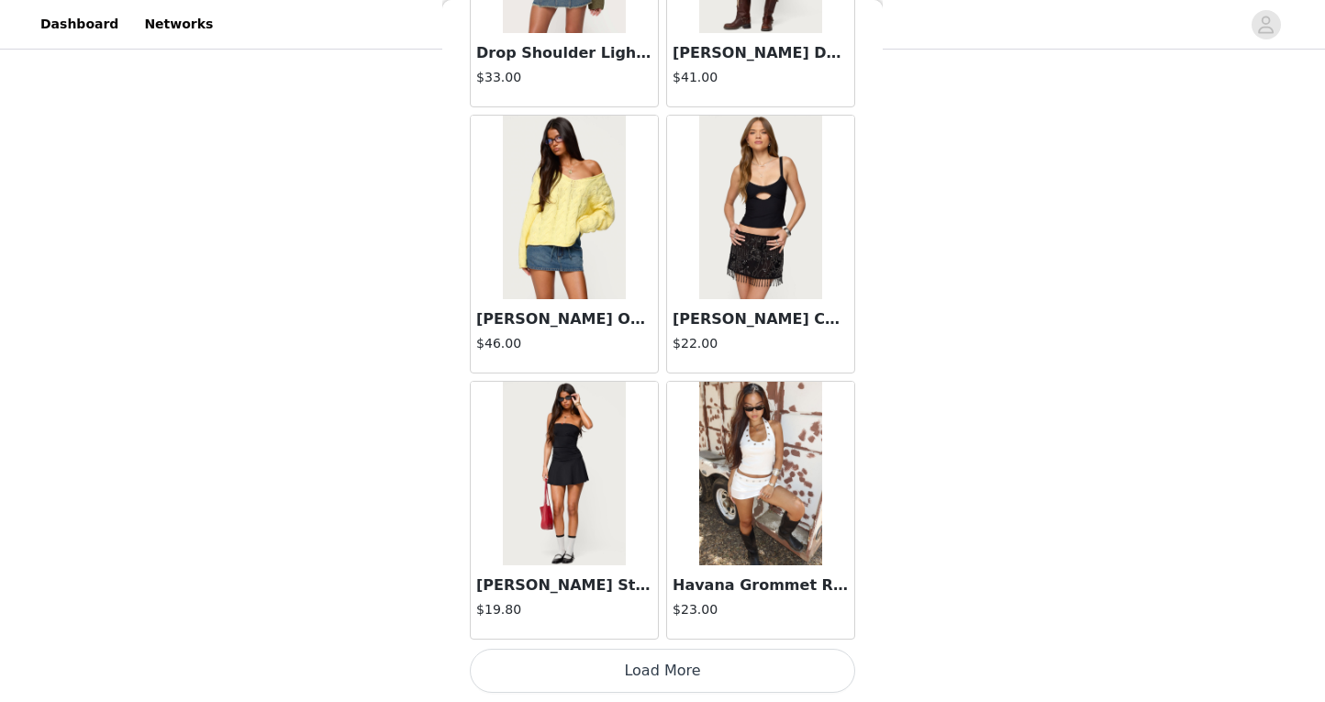
click at [744, 677] on button "Load More" at bounding box center [662, 671] width 385 height 44
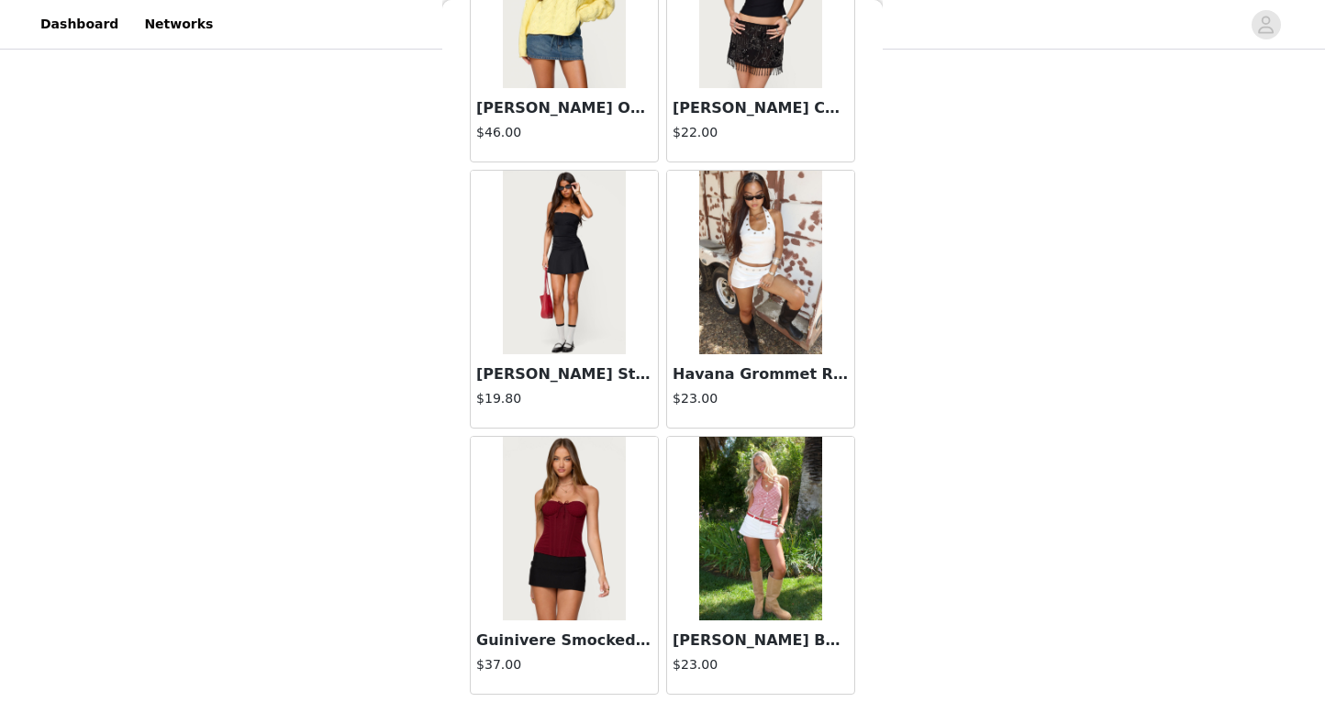
scroll to position [4965, 0]
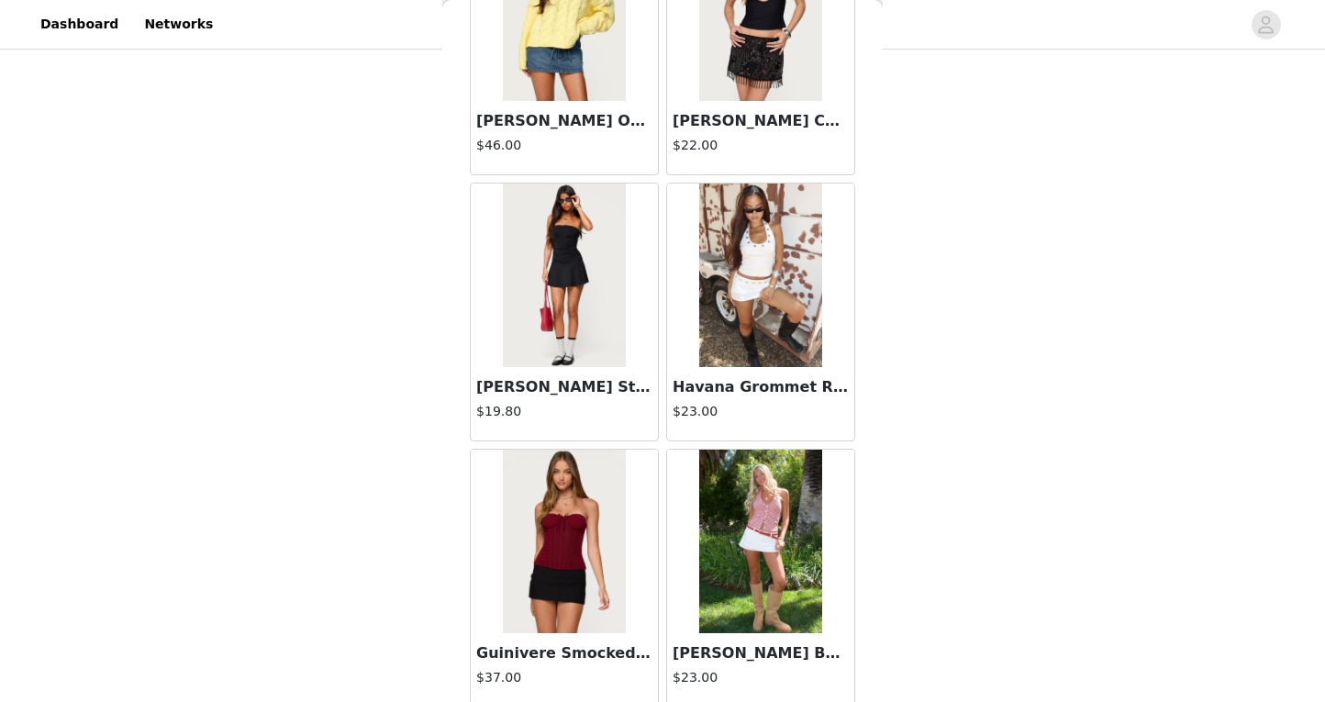
click at [807, 384] on h3 "Havana Grommet Ribbed Foldover Mini Skort" at bounding box center [761, 387] width 176 height 22
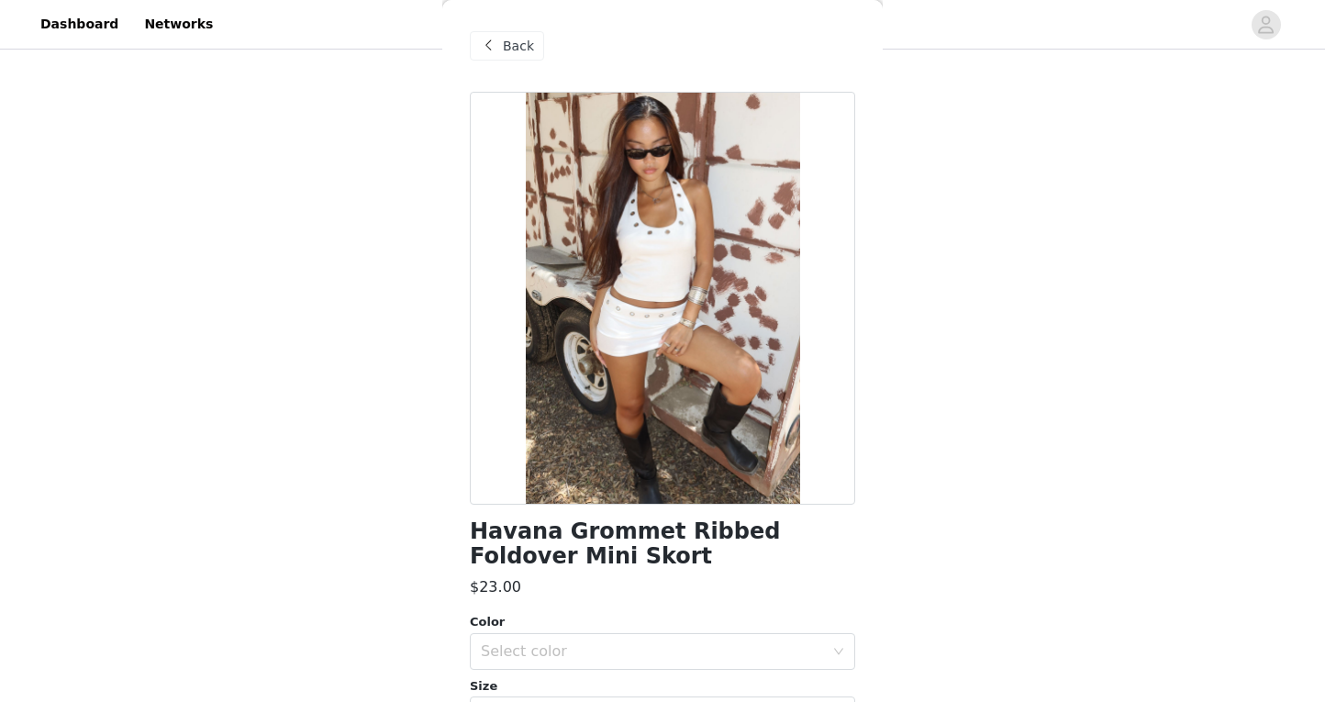
scroll to position [0, 0]
click at [521, 37] on span "Back" at bounding box center [518, 46] width 31 height 19
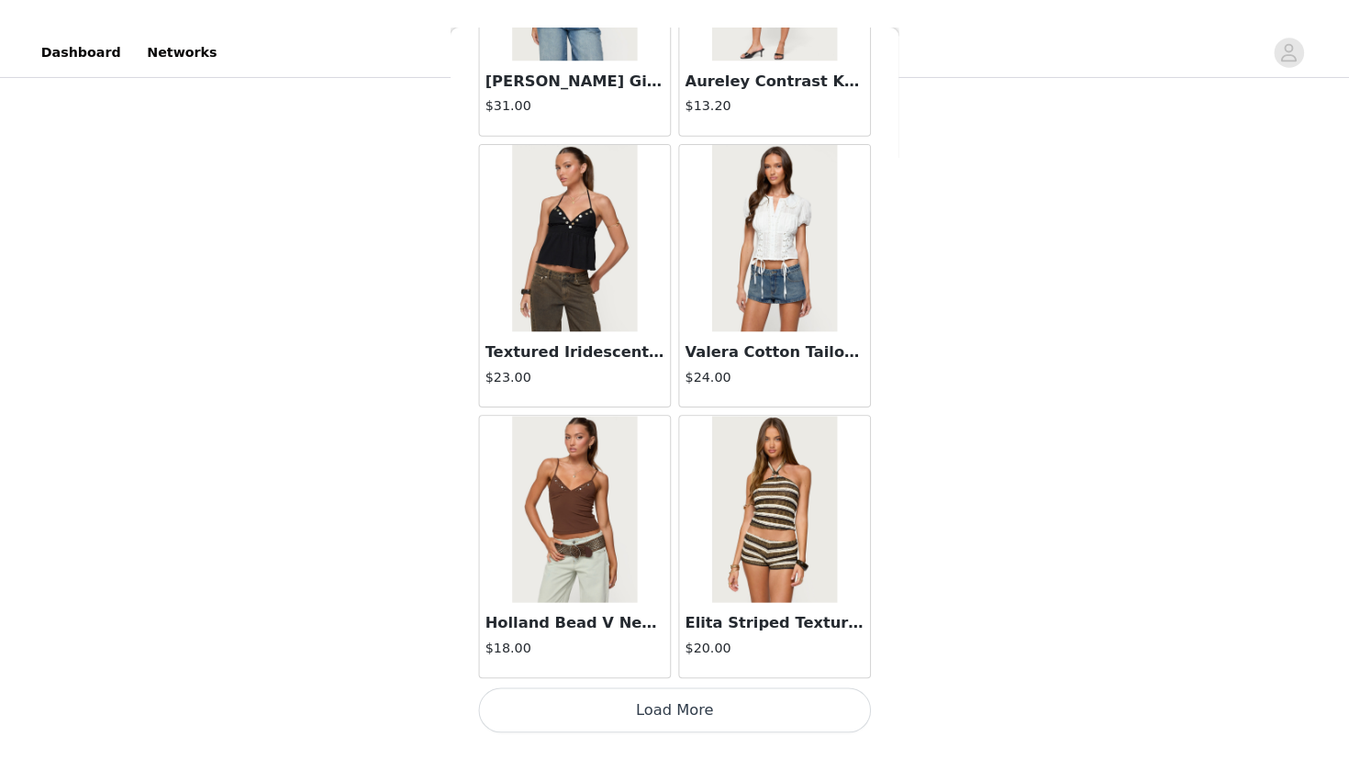
scroll to position [389, 0]
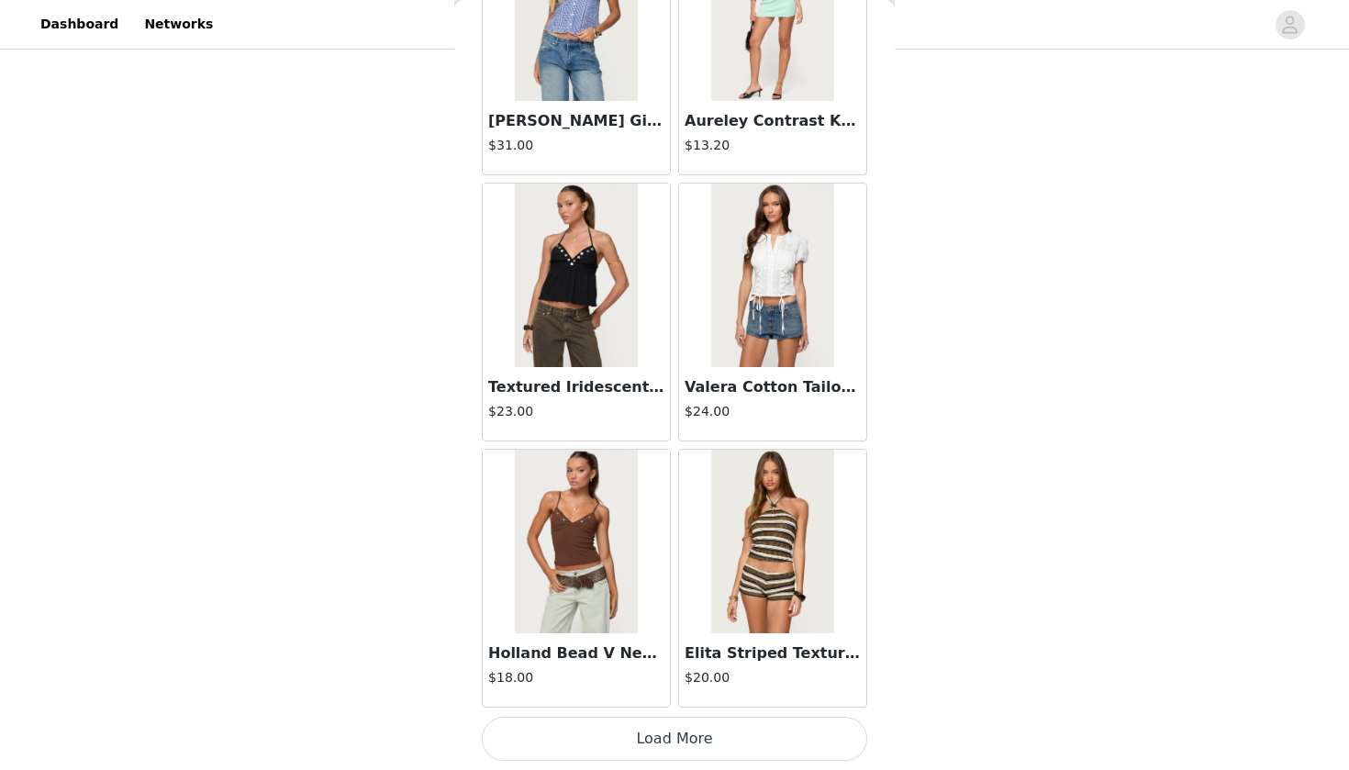
click at [644, 701] on button "Load More" at bounding box center [674, 739] width 385 height 44
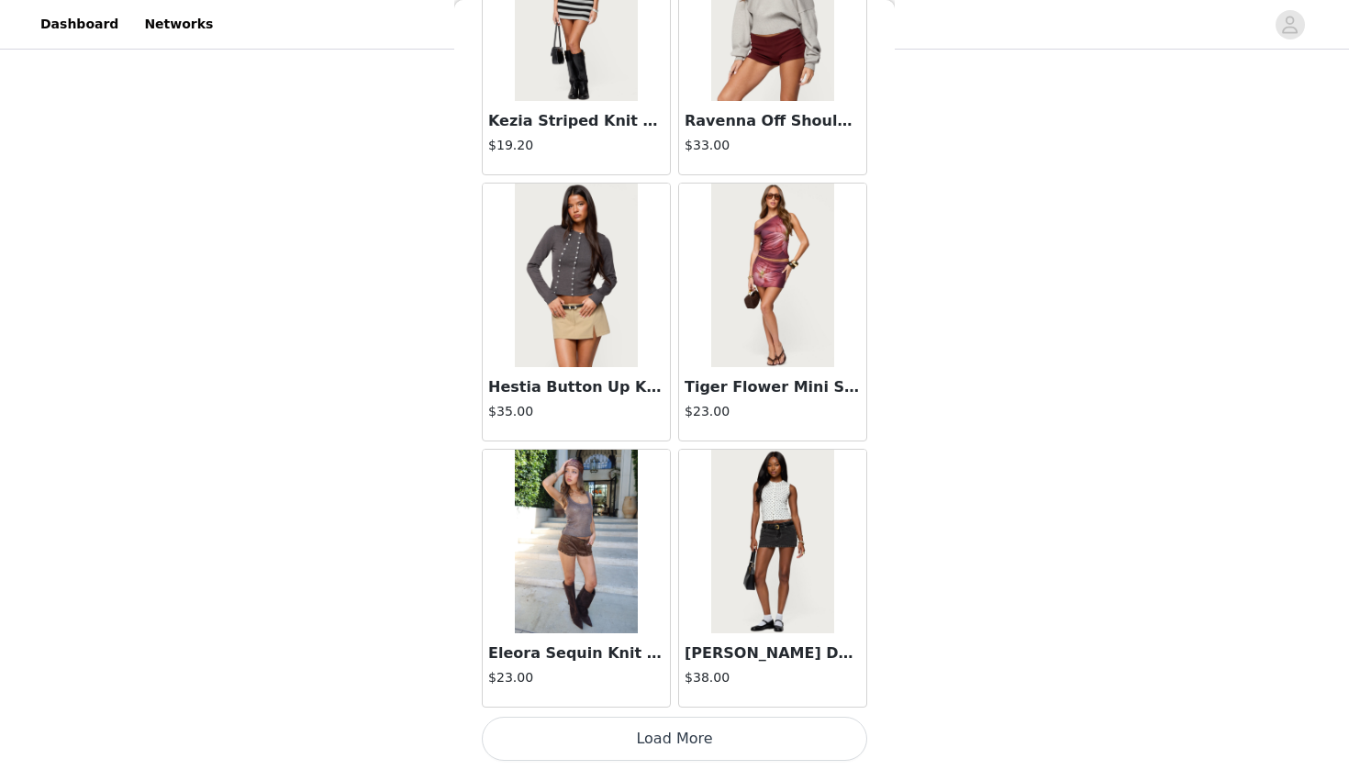
scroll to position [10021, 0]
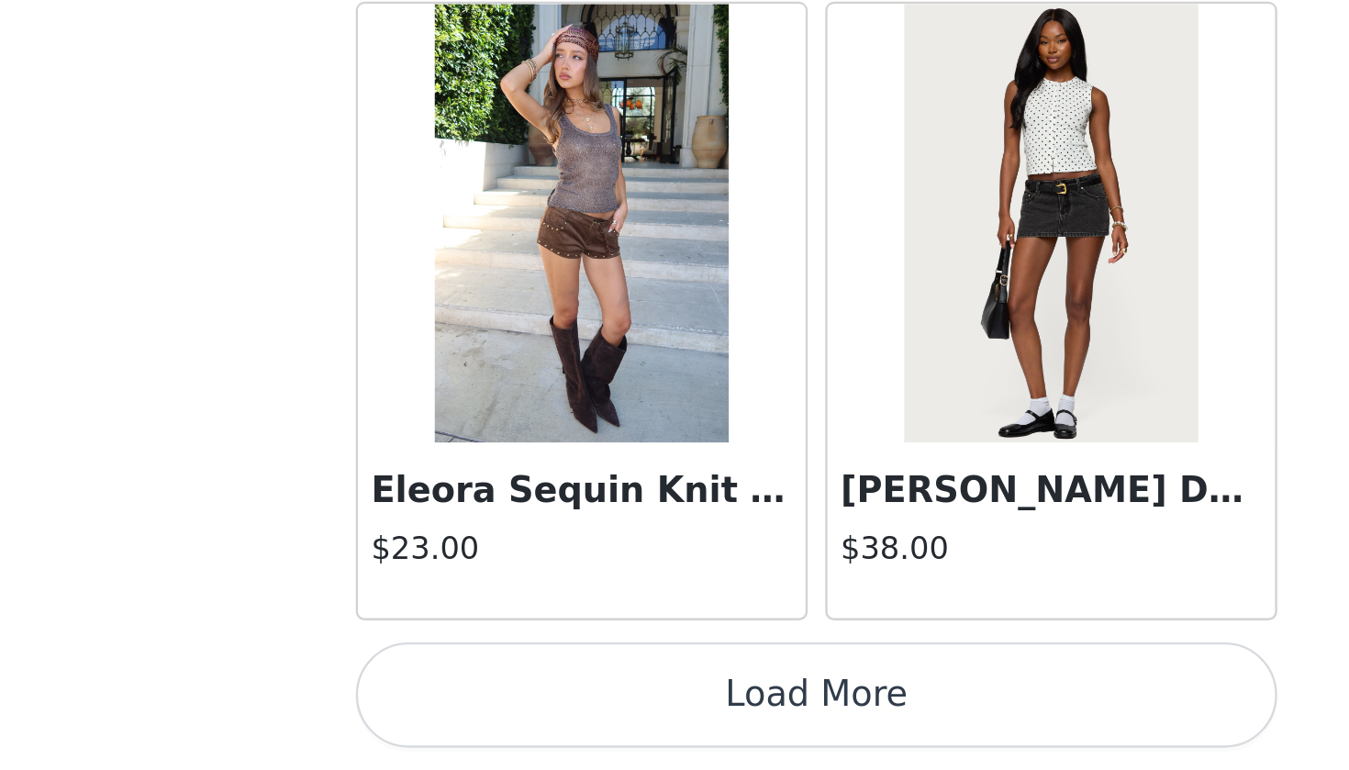
scroll to position [290, 0]
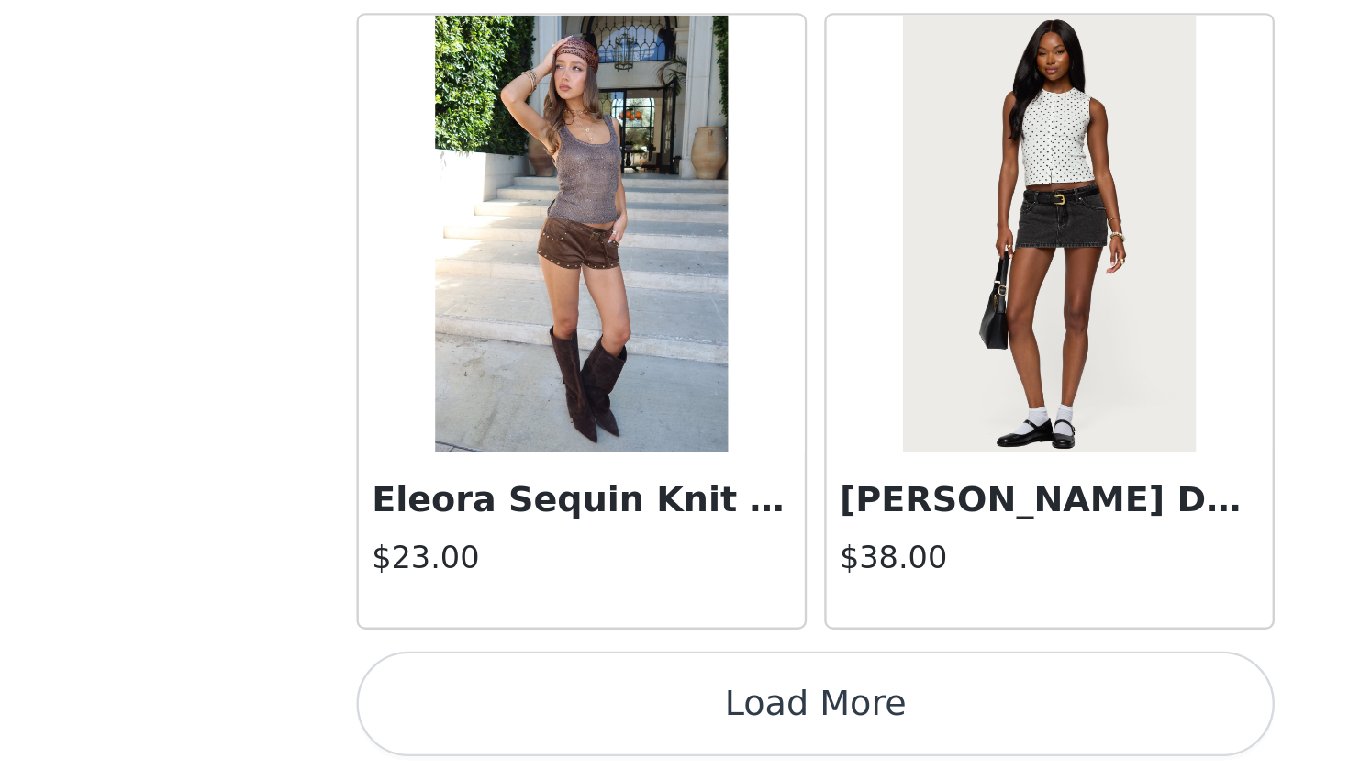
click at [482, 701] on button "Load More" at bounding box center [674, 739] width 385 height 44
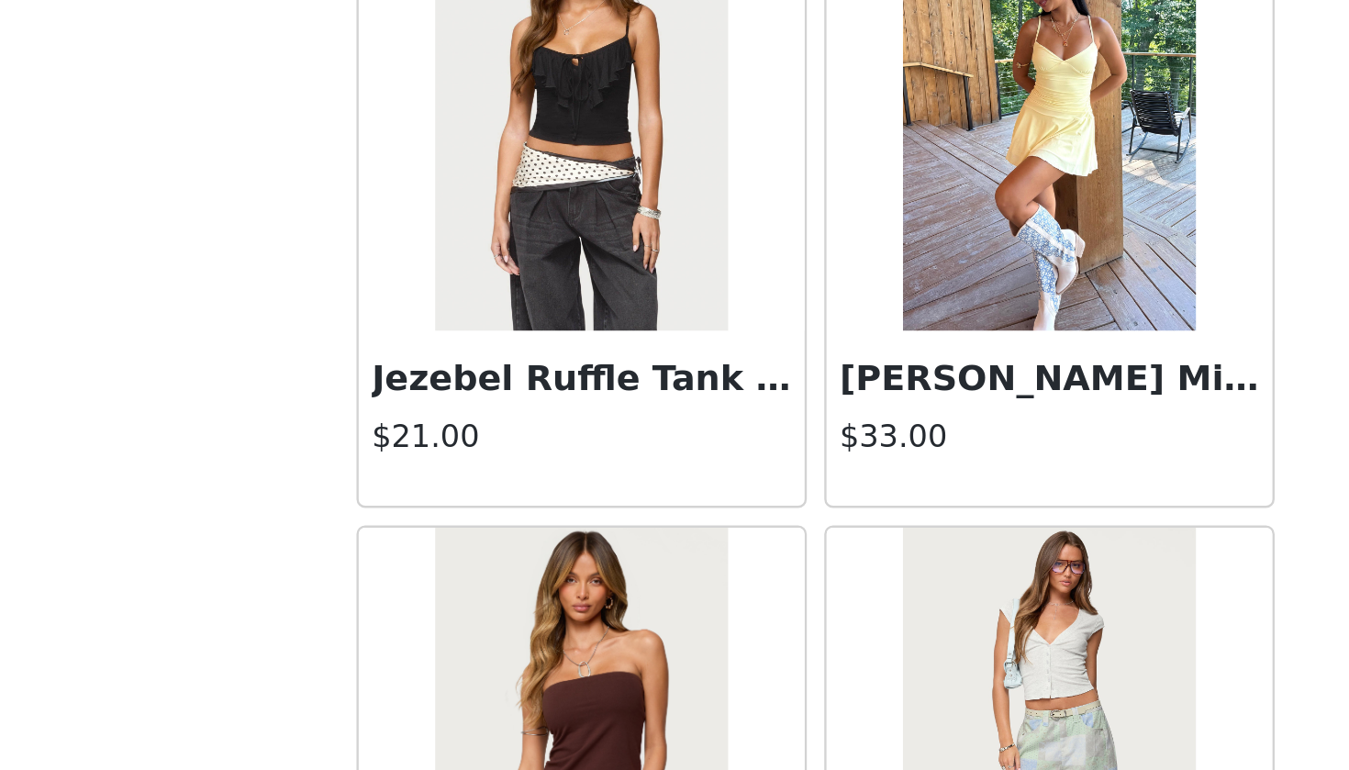
scroll to position [12470, 0]
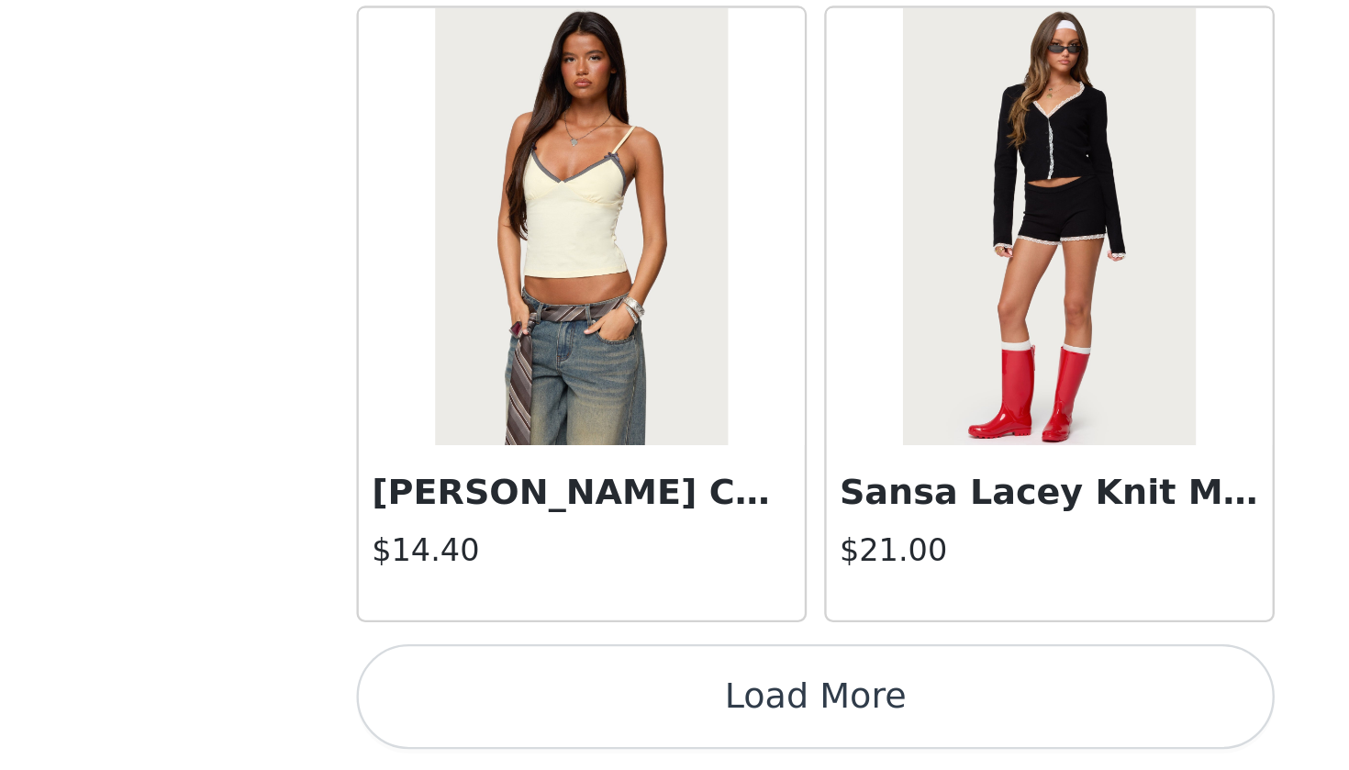
click at [482, 701] on button "Load More" at bounding box center [674, 739] width 385 height 44
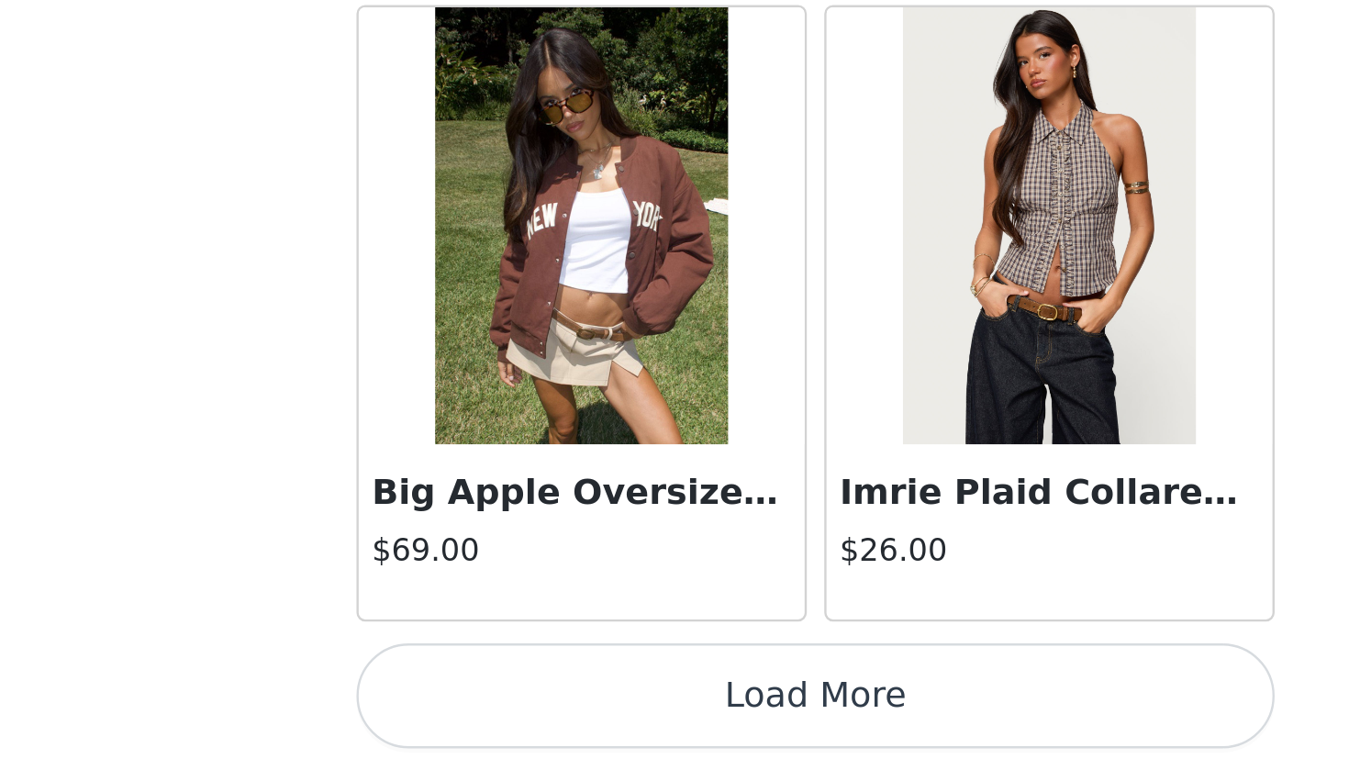
scroll to position [15343, 0]
click at [482, 701] on button "Load More" at bounding box center [674, 739] width 385 height 44
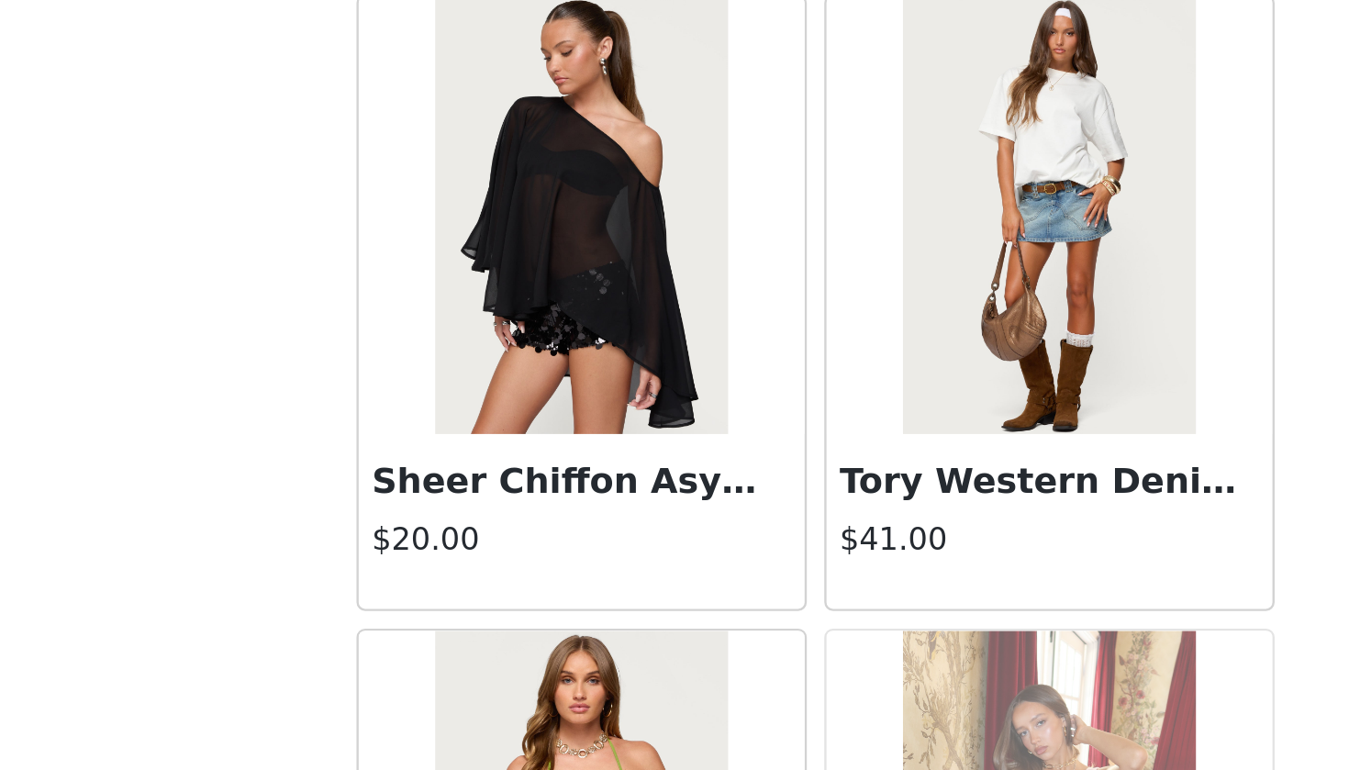
scroll to position [17474, 0]
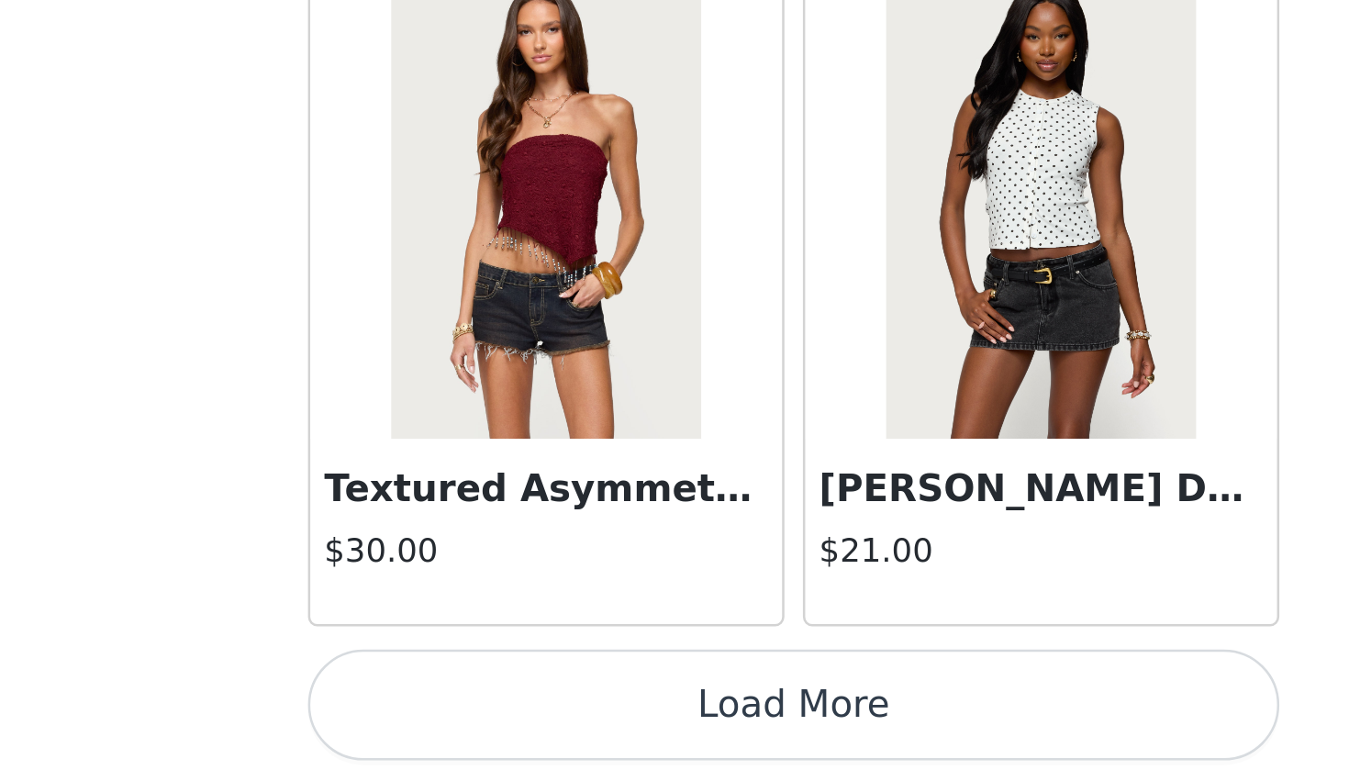
click at [482, 701] on button "Load More" at bounding box center [674, 739] width 385 height 44
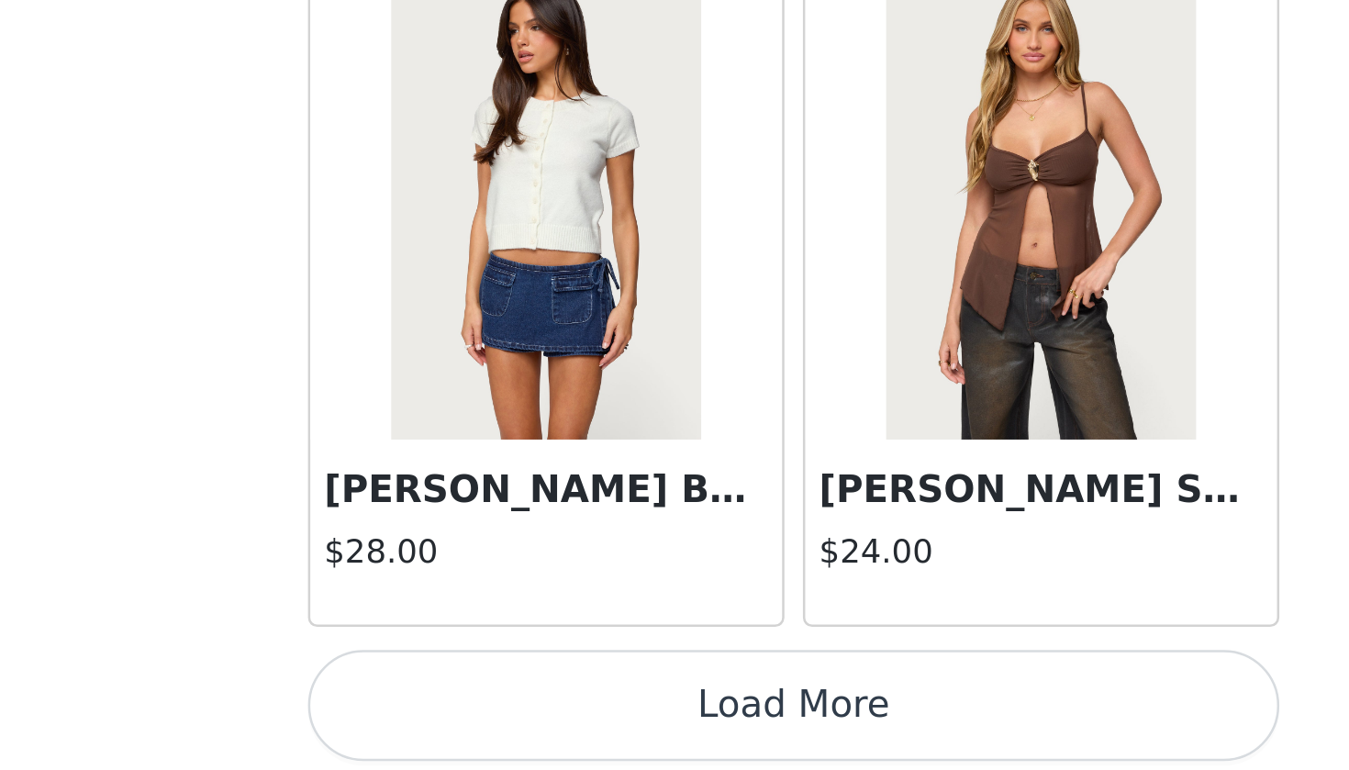
scroll to position [20665, 0]
click at [482, 701] on button "Load More" at bounding box center [674, 739] width 385 height 44
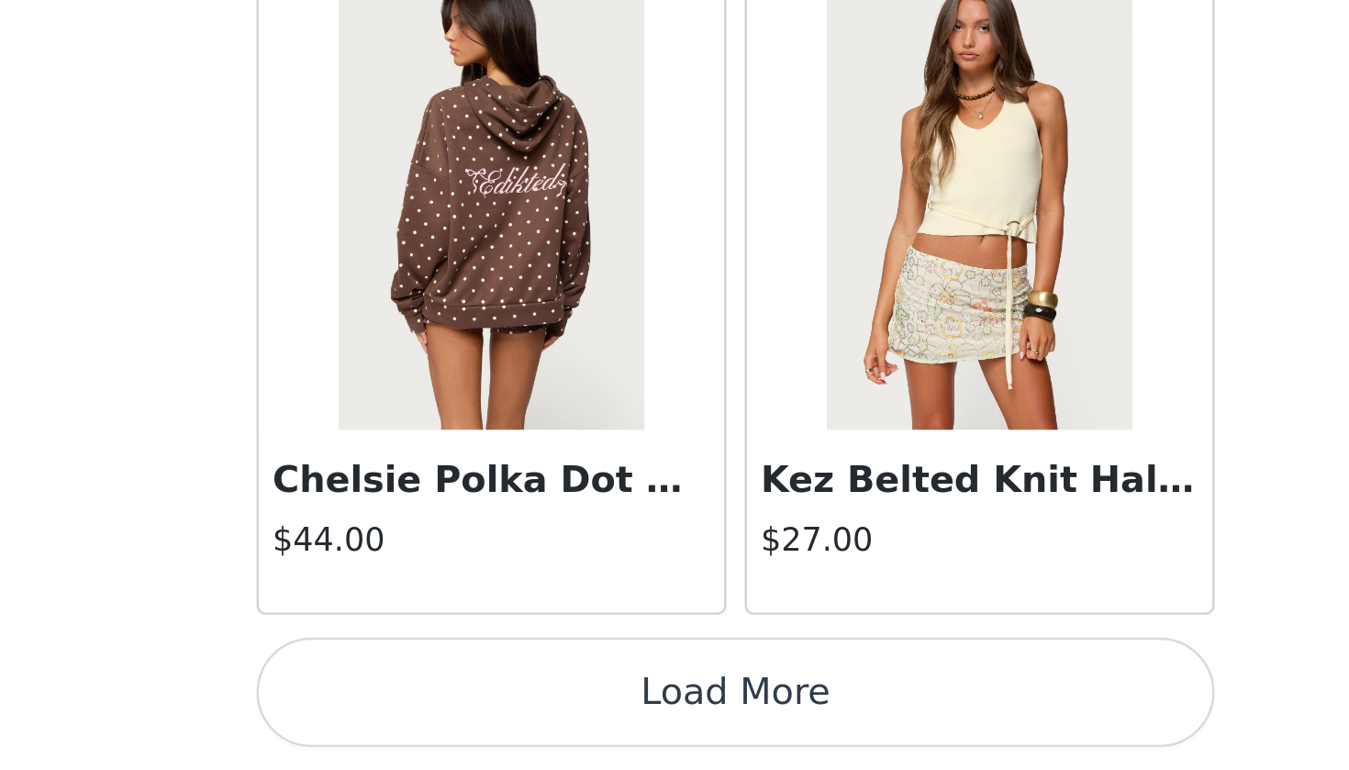
scroll to position [389, 0]
click at [482, 701] on button "Load More" at bounding box center [674, 739] width 385 height 44
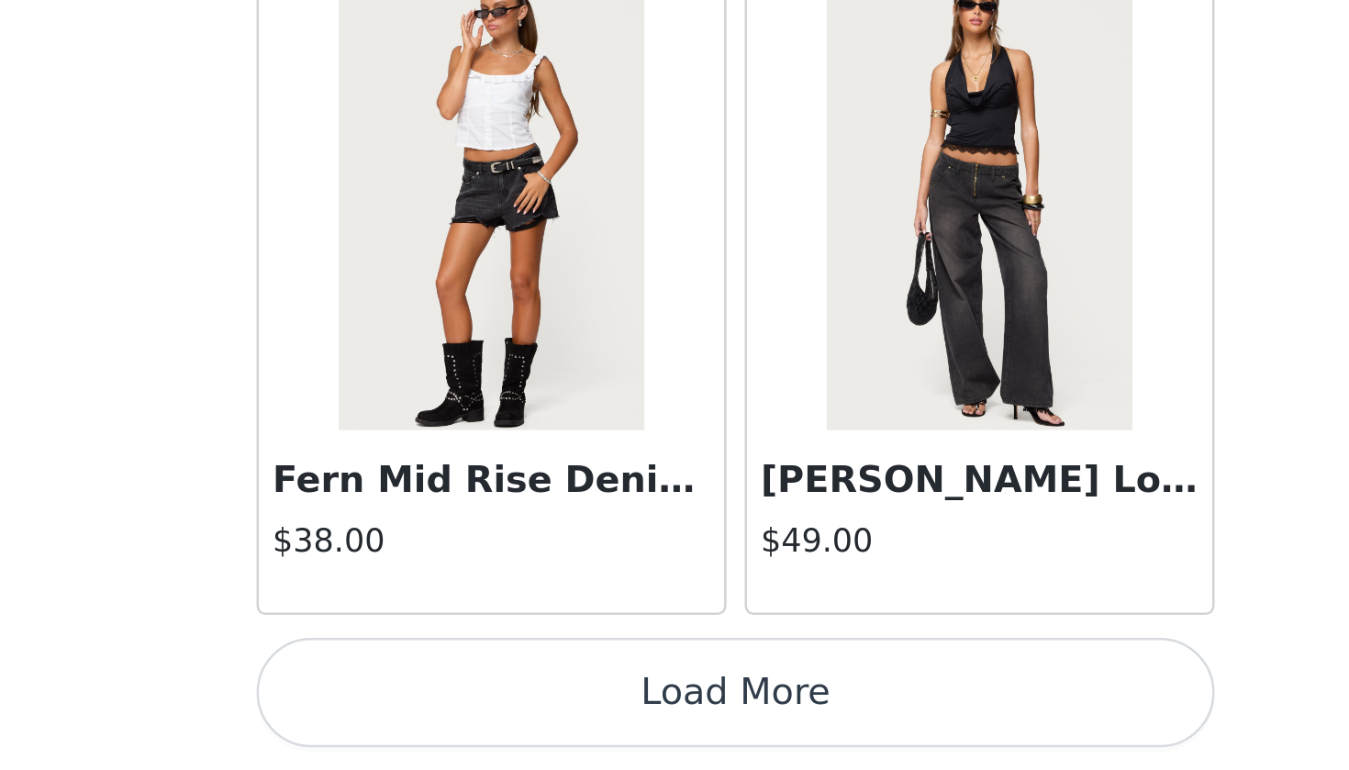
scroll to position [25987, 0]
click at [482, 701] on button "Load More" at bounding box center [674, 739] width 385 height 44
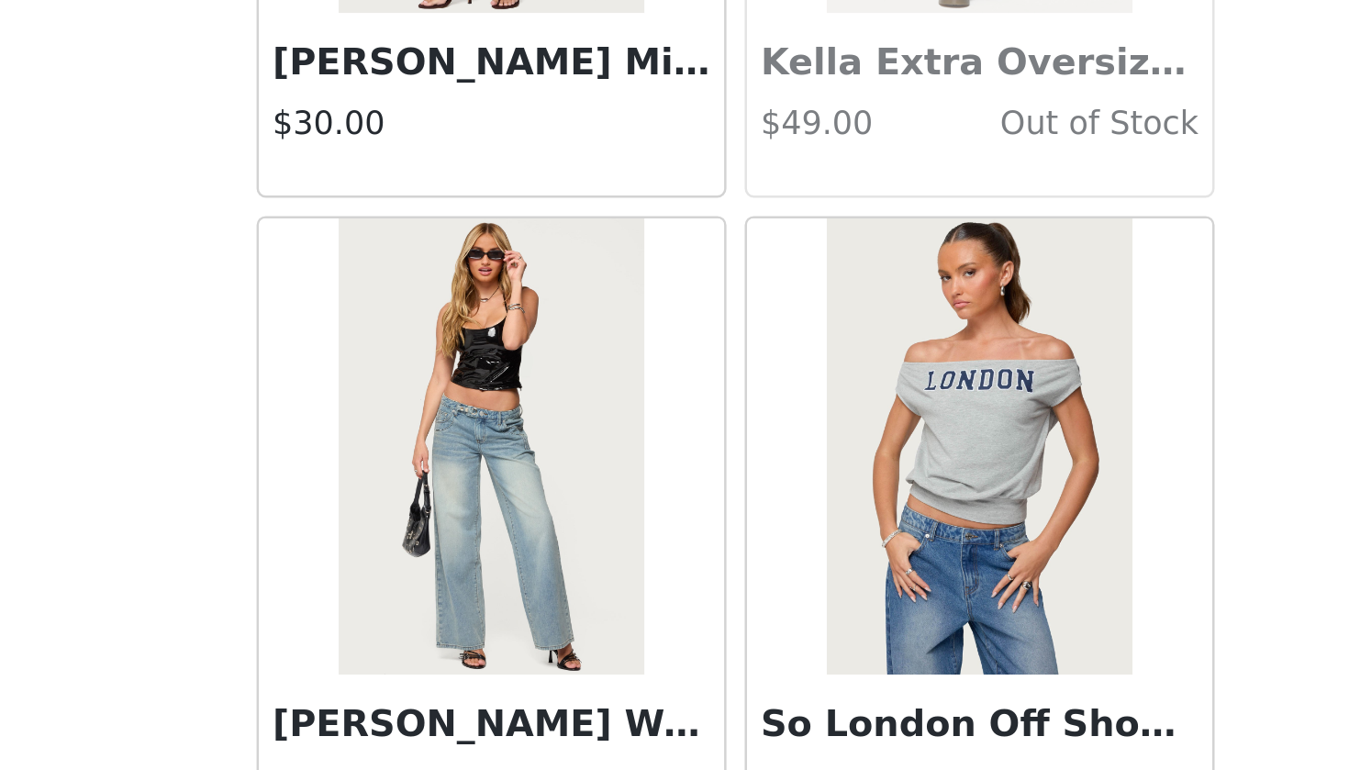
scroll to position [28579, 0]
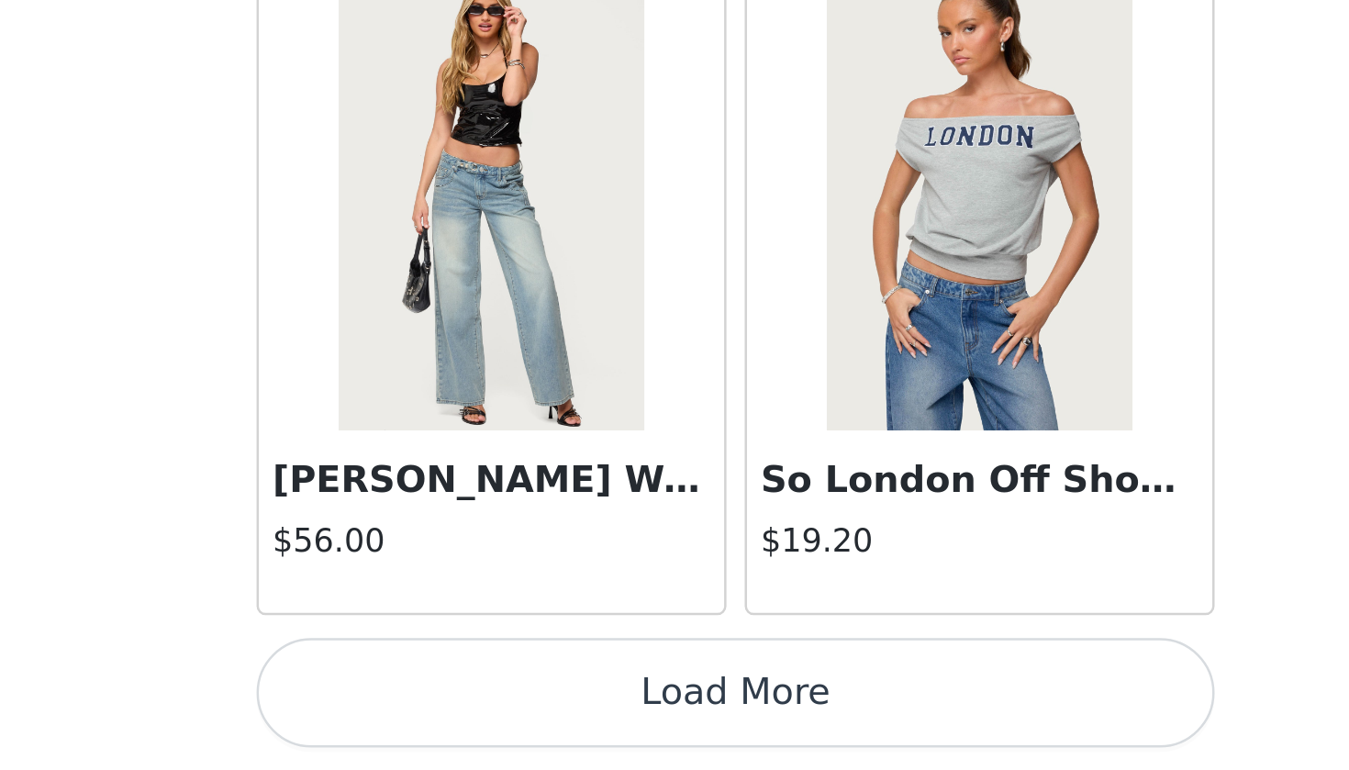
click at [482, 701] on button "Load More" at bounding box center [674, 739] width 385 height 44
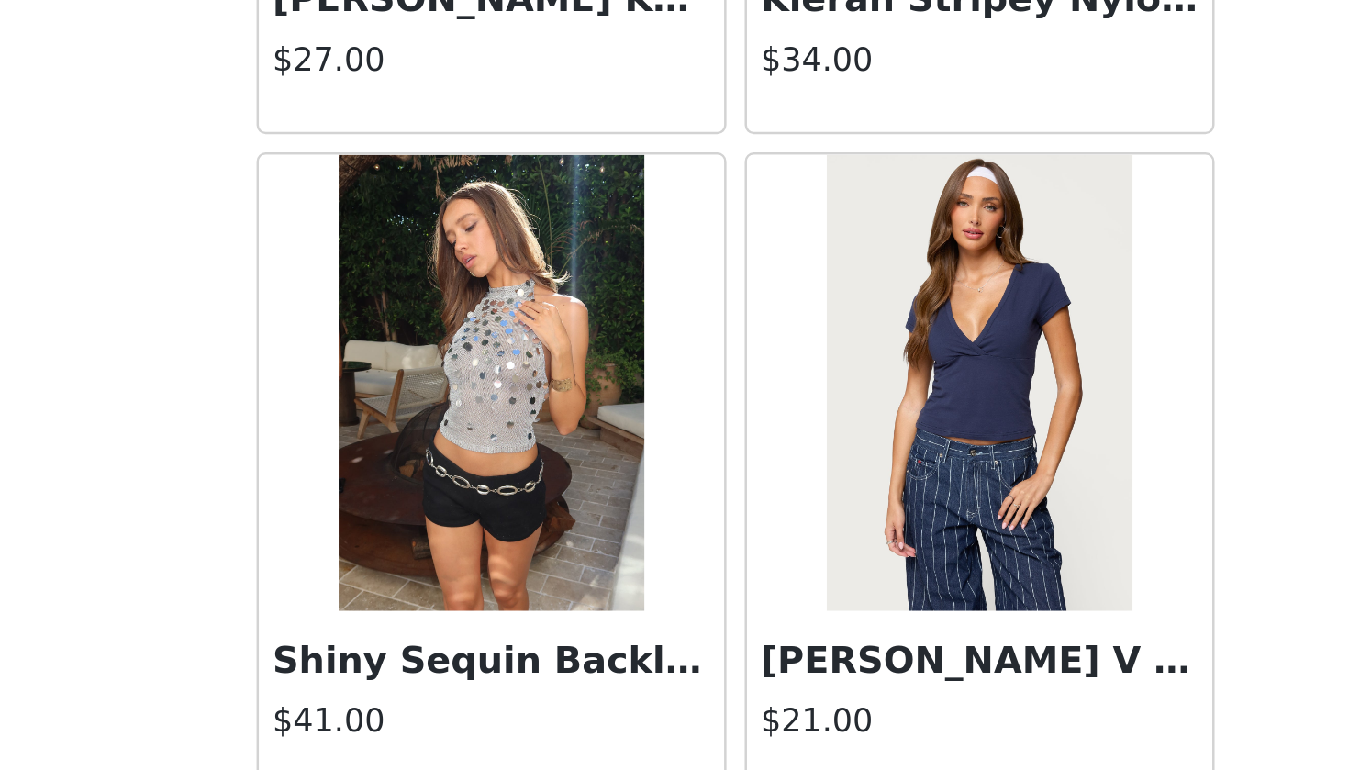
scroll to position [27512, 0]
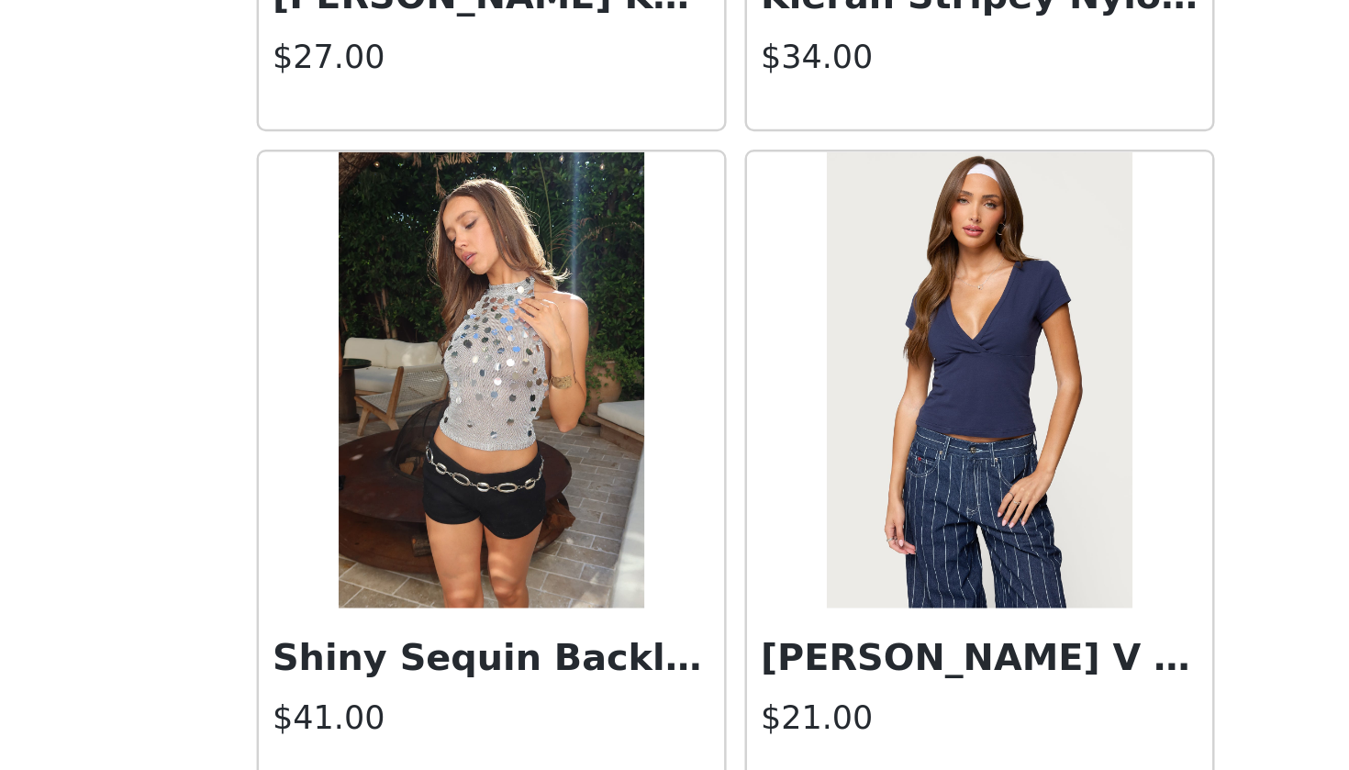
click at [488, 701] on h3 "Shiny Sequin Backless Halter Top" at bounding box center [576, 725] width 176 height 22
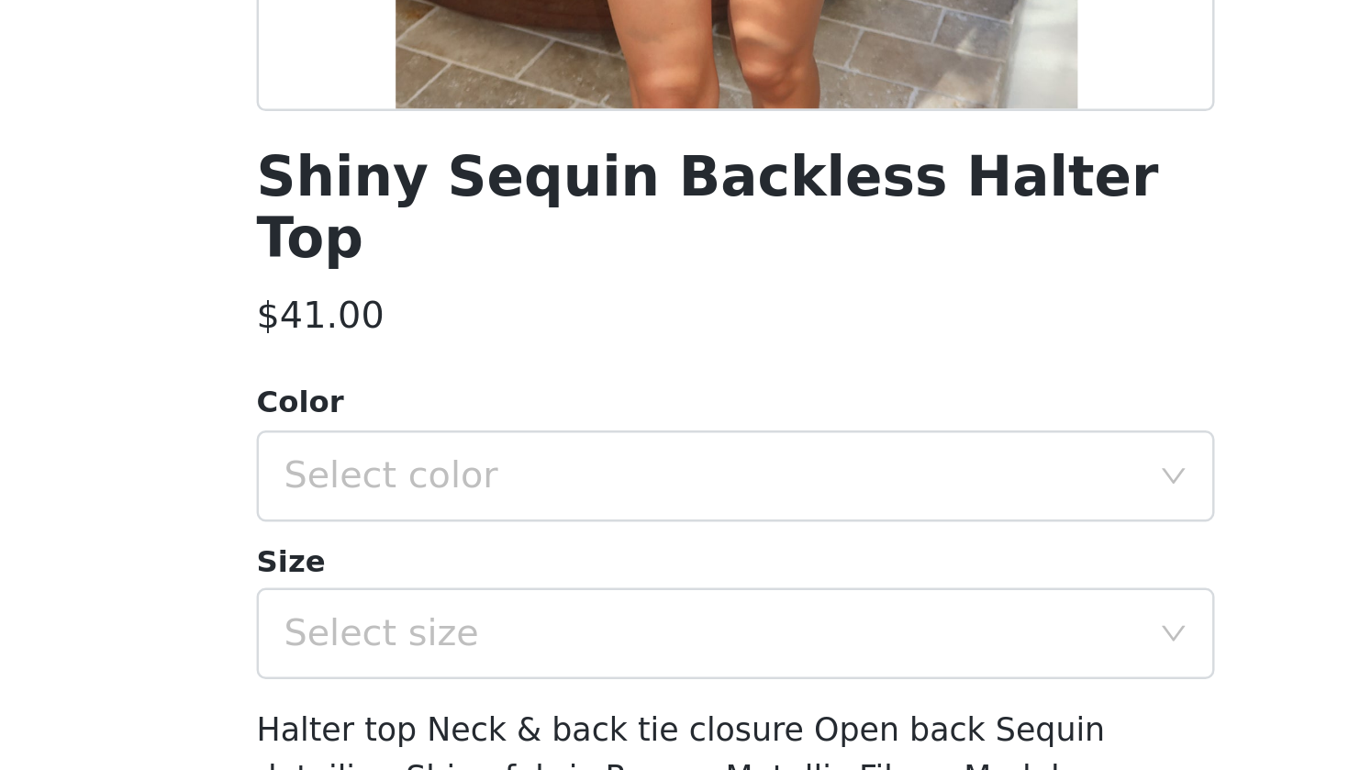
scroll to position [0, 0]
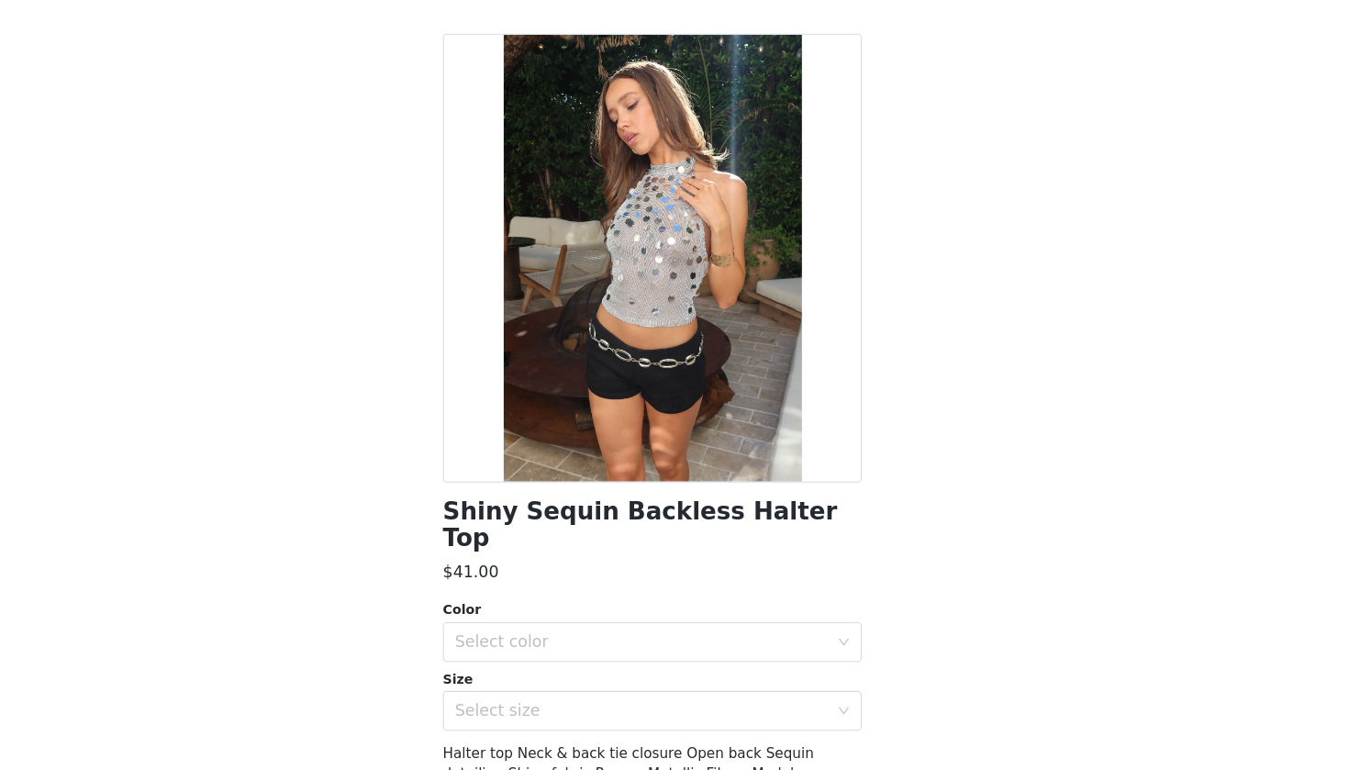
click at [612, 397] on div at bounding box center [674, 298] width 385 height 413
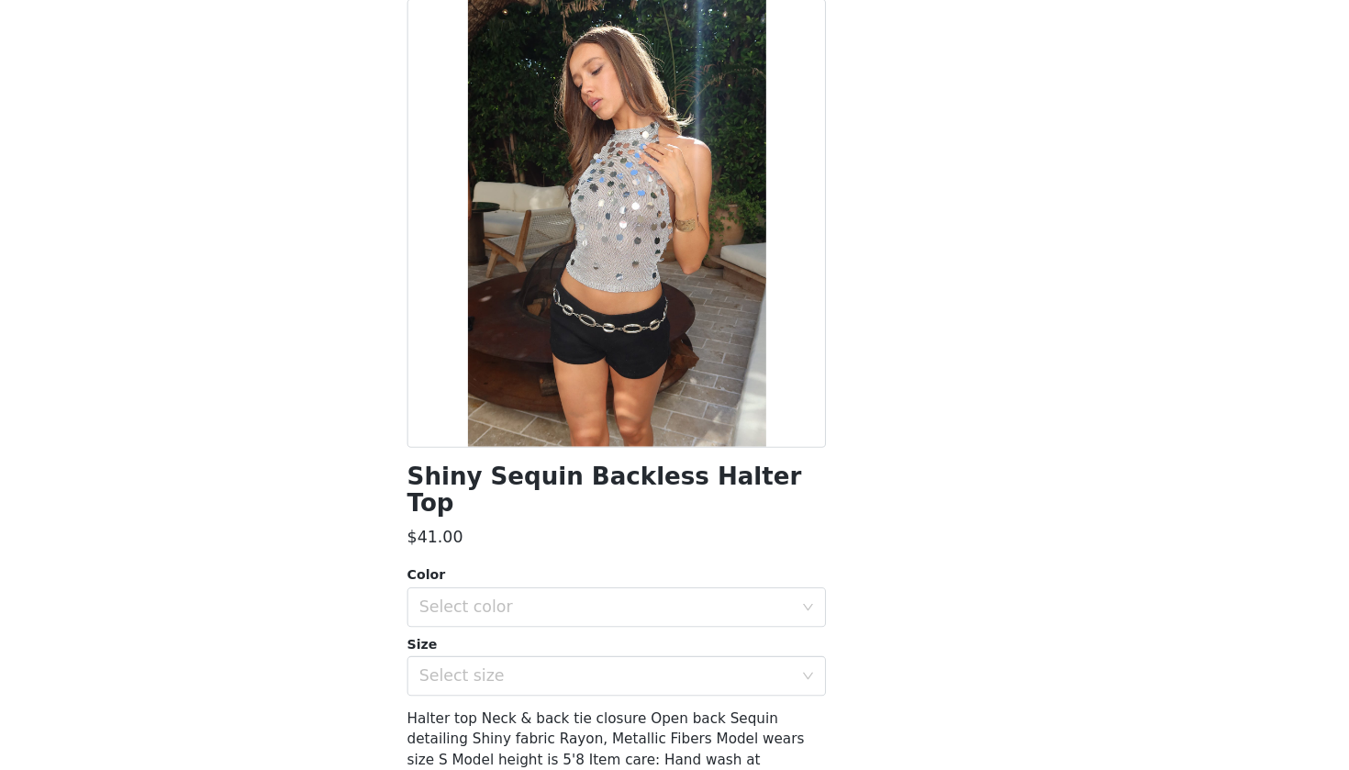
scroll to position [33, 0]
click at [545, 609] on div "Select color" at bounding box center [664, 618] width 343 height 18
click at [499, 618] on li "SILVER" at bounding box center [674, 632] width 385 height 29
click at [496, 673] on div "Select size" at bounding box center [664, 682] width 343 height 18
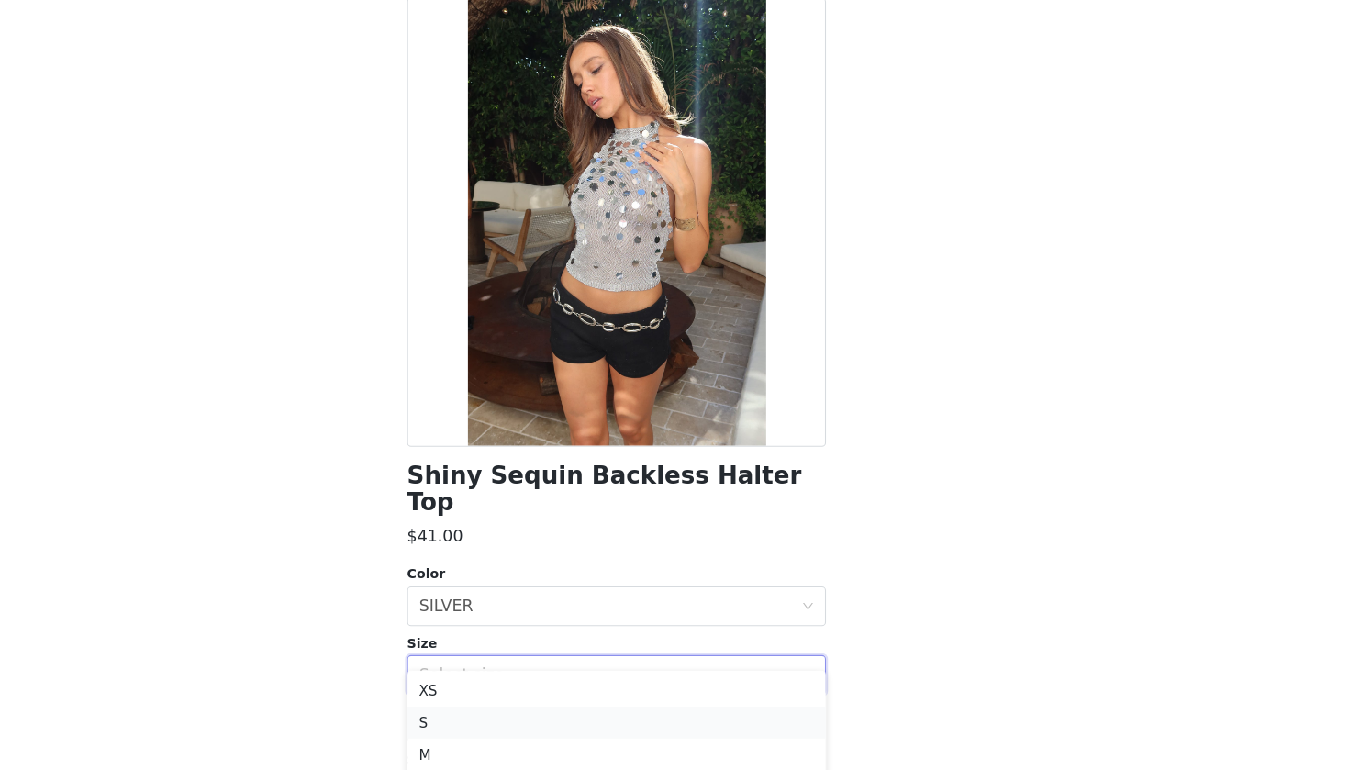
click at [482, 701] on li "S" at bounding box center [674, 725] width 385 height 29
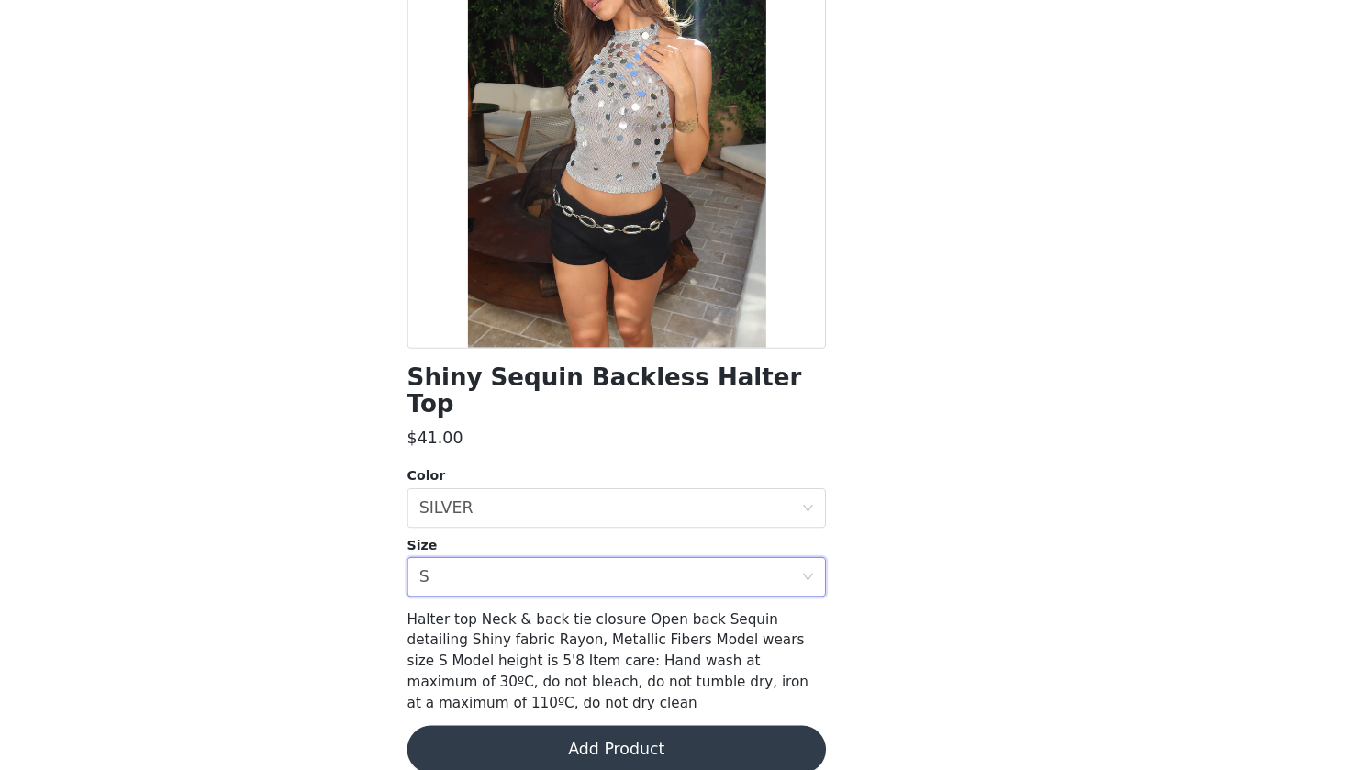
scroll to position [122, 0]
click at [482, 701] on button "Add Product" at bounding box center [674, 751] width 385 height 44
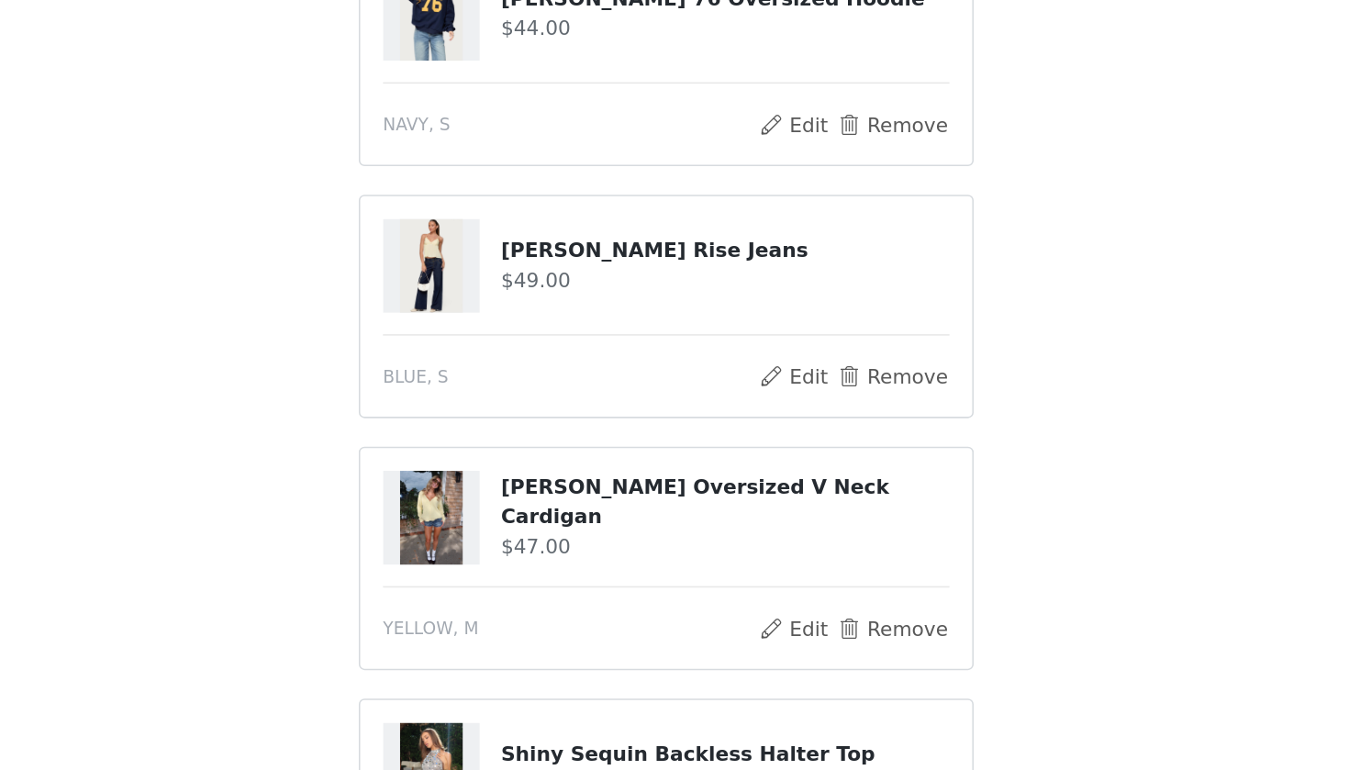
scroll to position [285, 0]
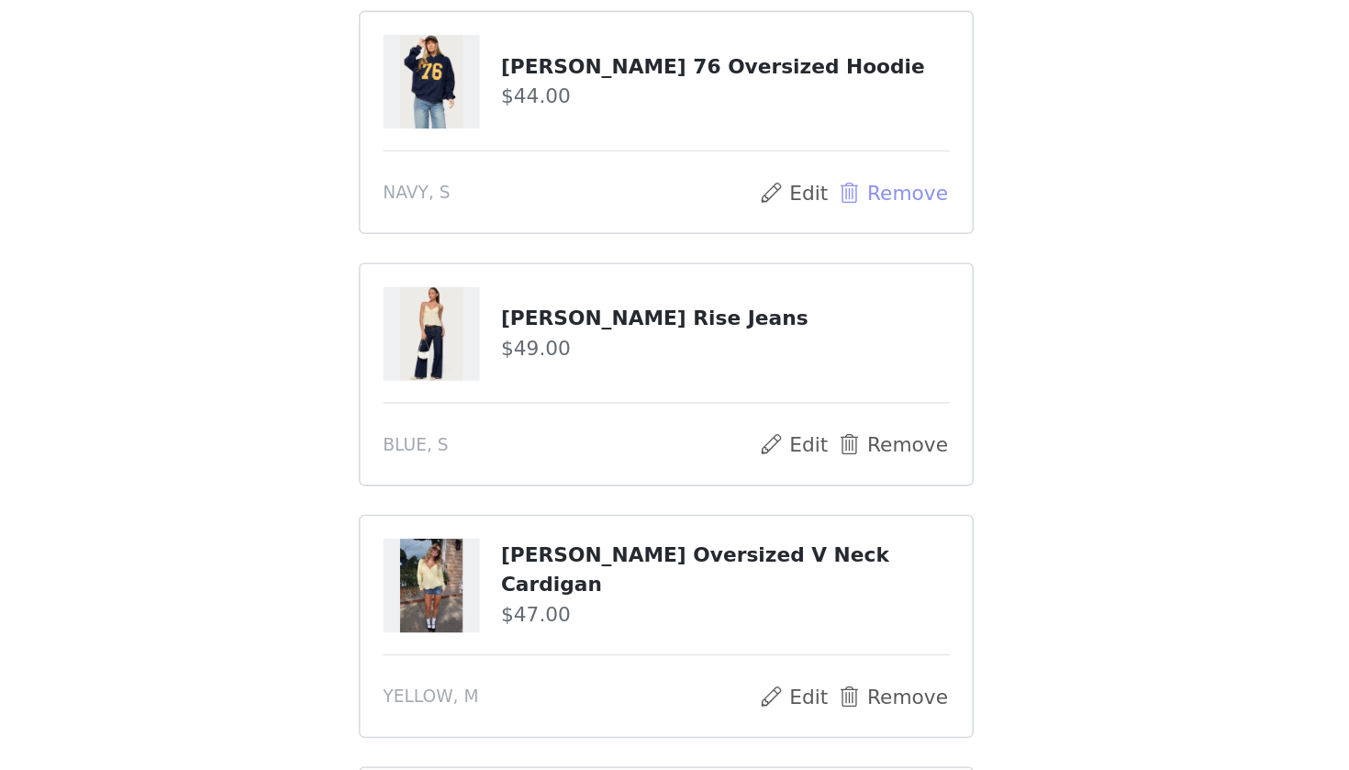
click at [784, 237] on button "Remove" at bounding box center [820, 248] width 73 height 22
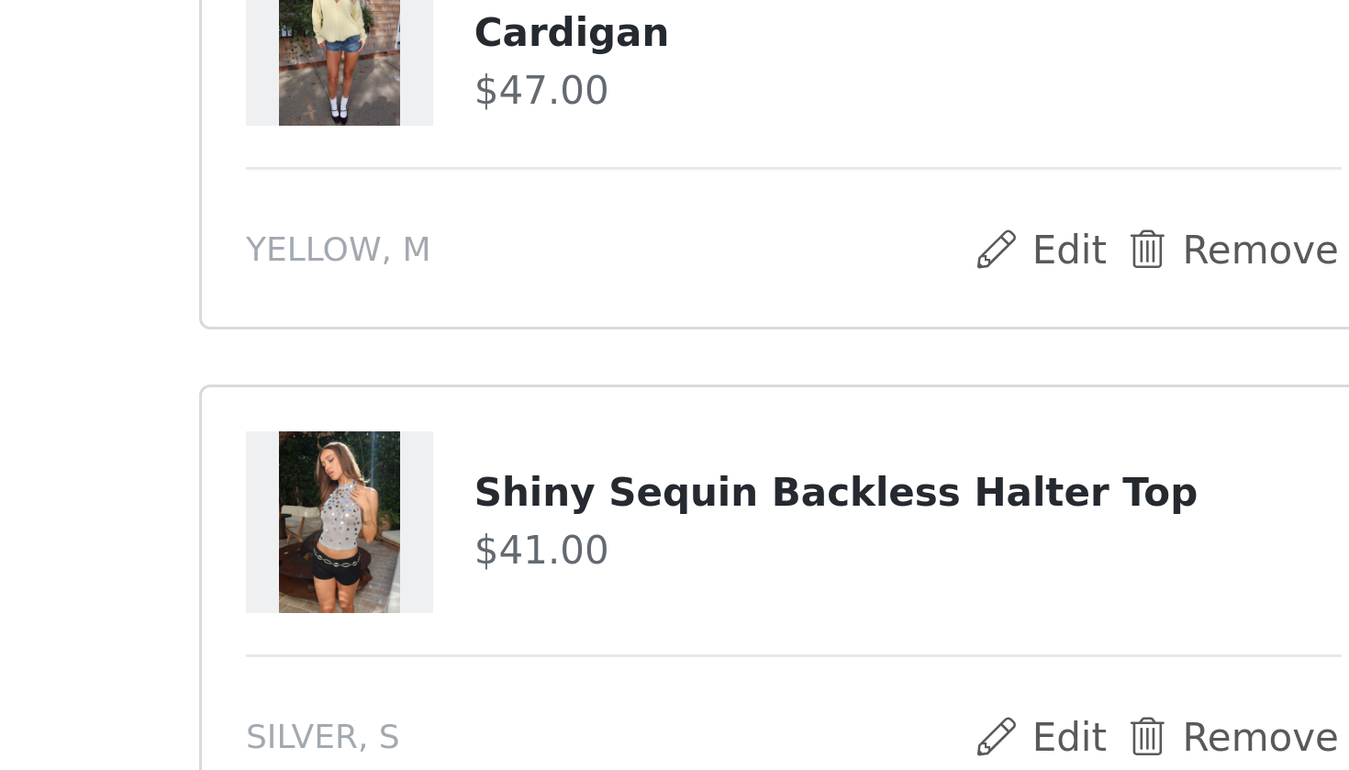
scroll to position [388, 0]
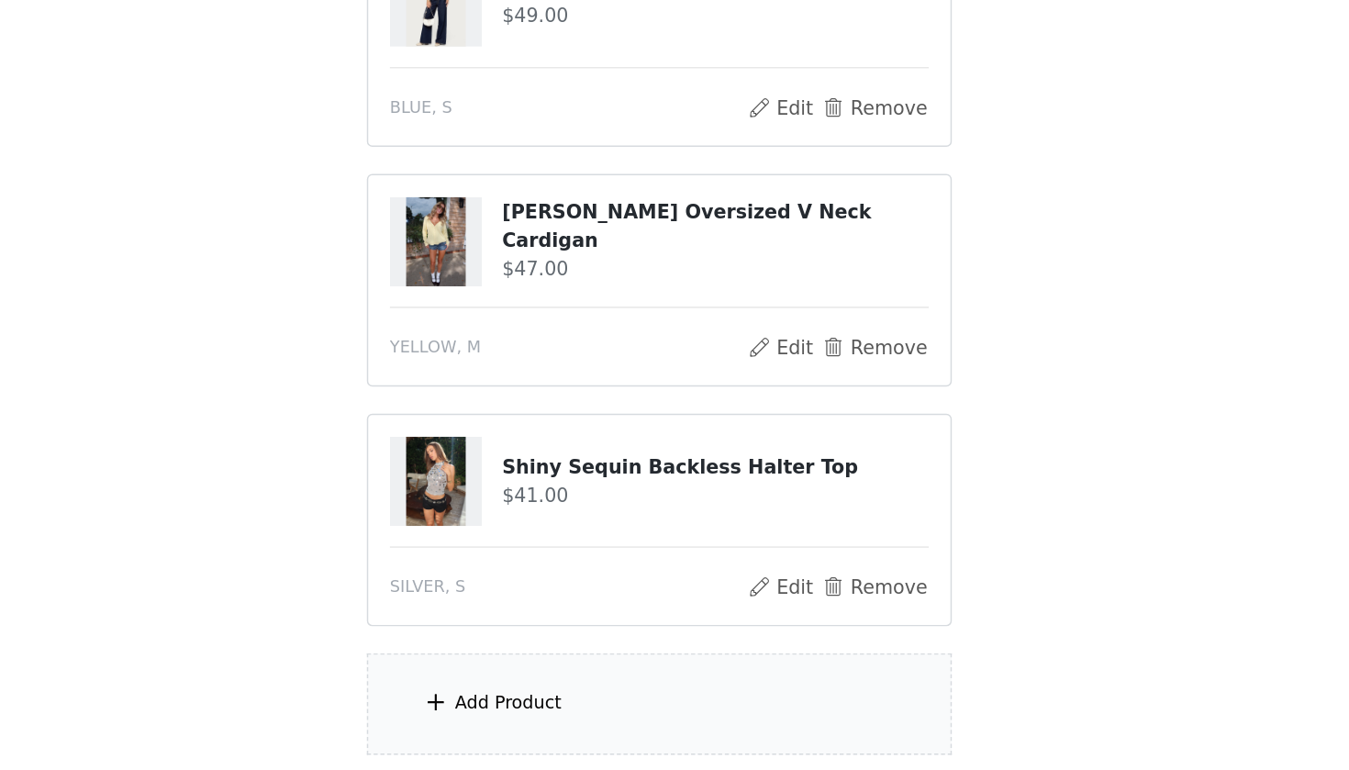
click at [476, 515] on div "Add Product" at bounding box center [674, 549] width 396 height 69
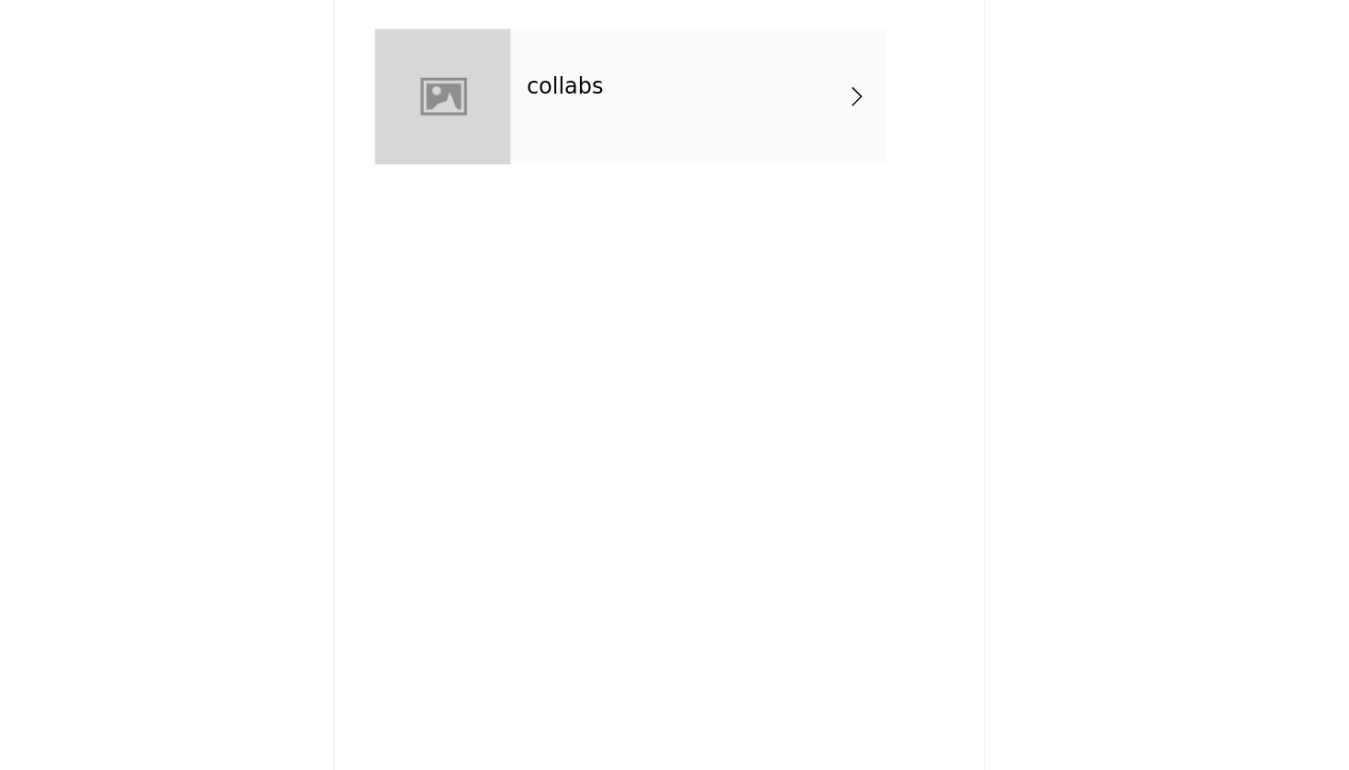
click at [573, 92] on div "collabs" at bounding box center [700, 138] width 255 height 92
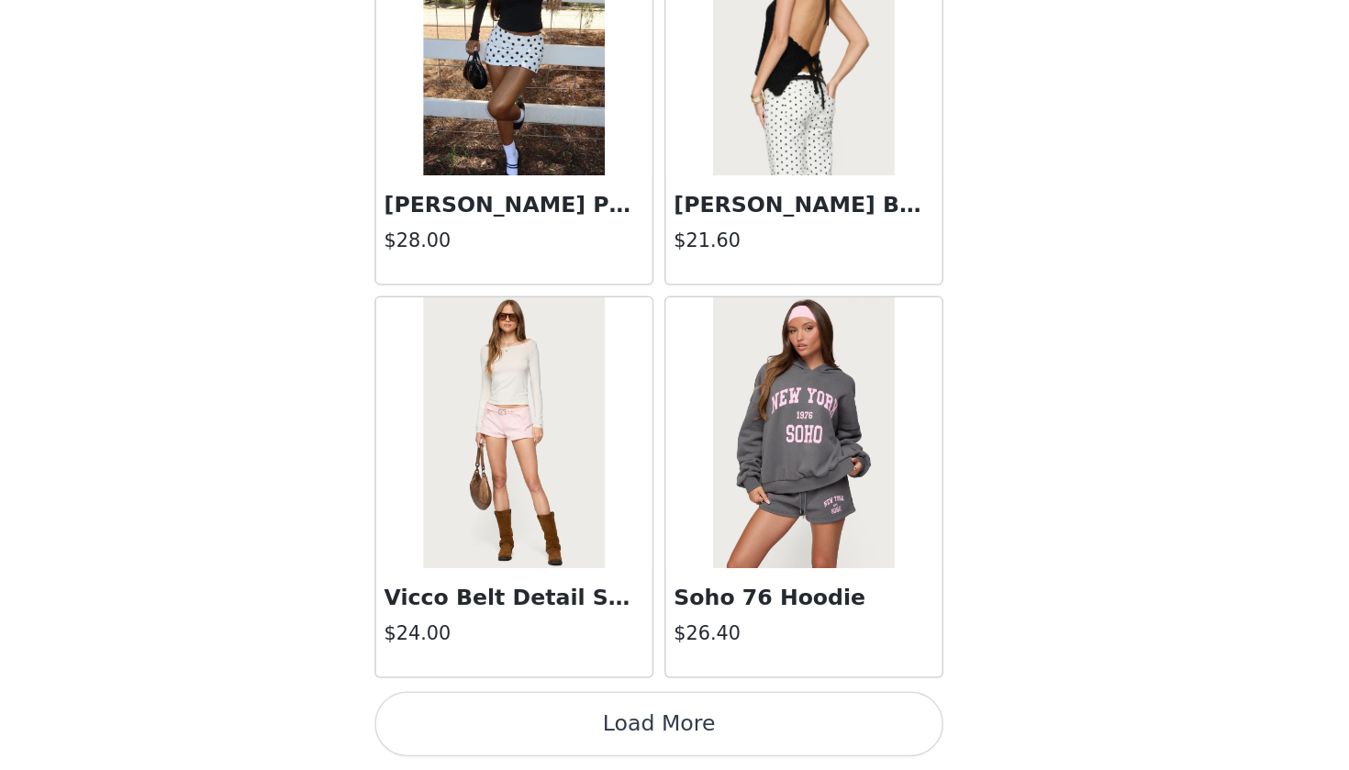
scroll to position [389, 0]
click at [482, 701] on button "Load More" at bounding box center [674, 739] width 385 height 44
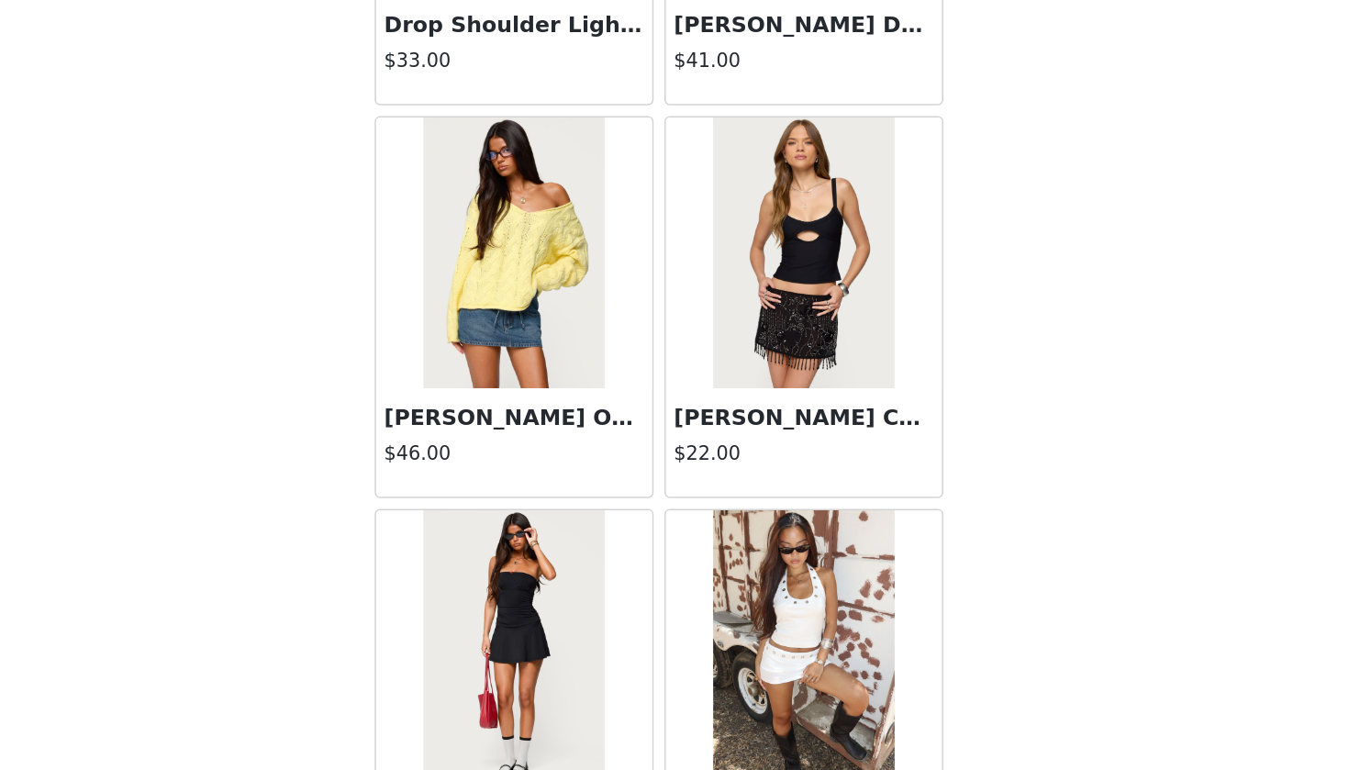
scroll to position [4561, 0]
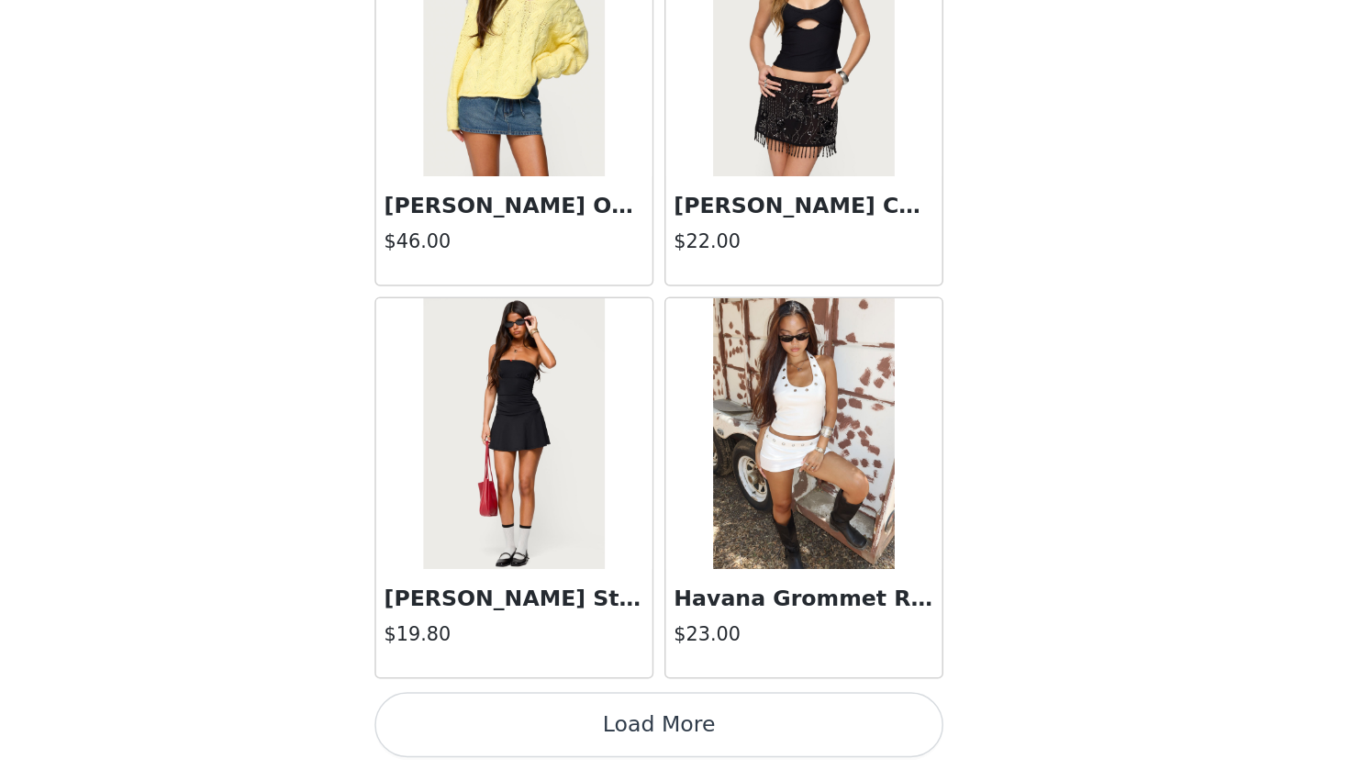
click at [482, 701] on button "Load More" at bounding box center [674, 739] width 385 height 44
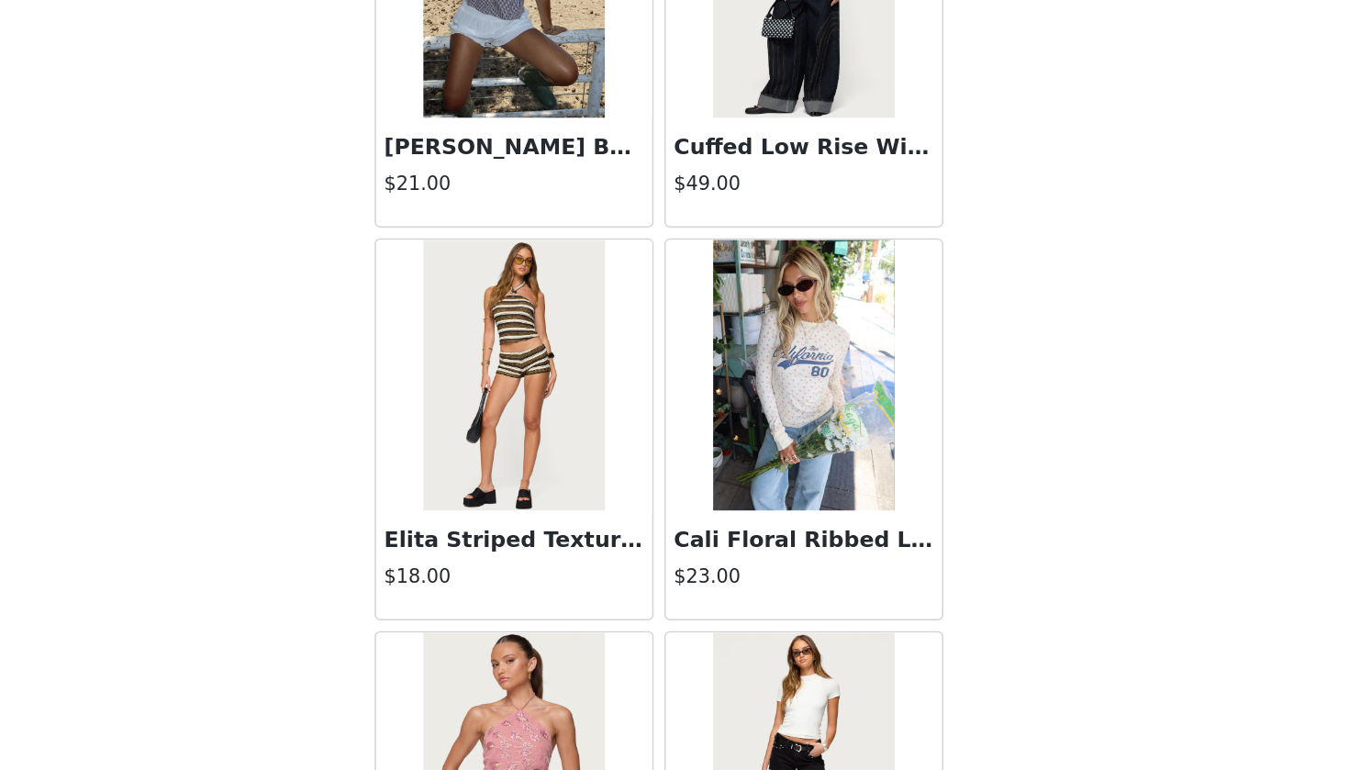
scroll to position [6685, 0]
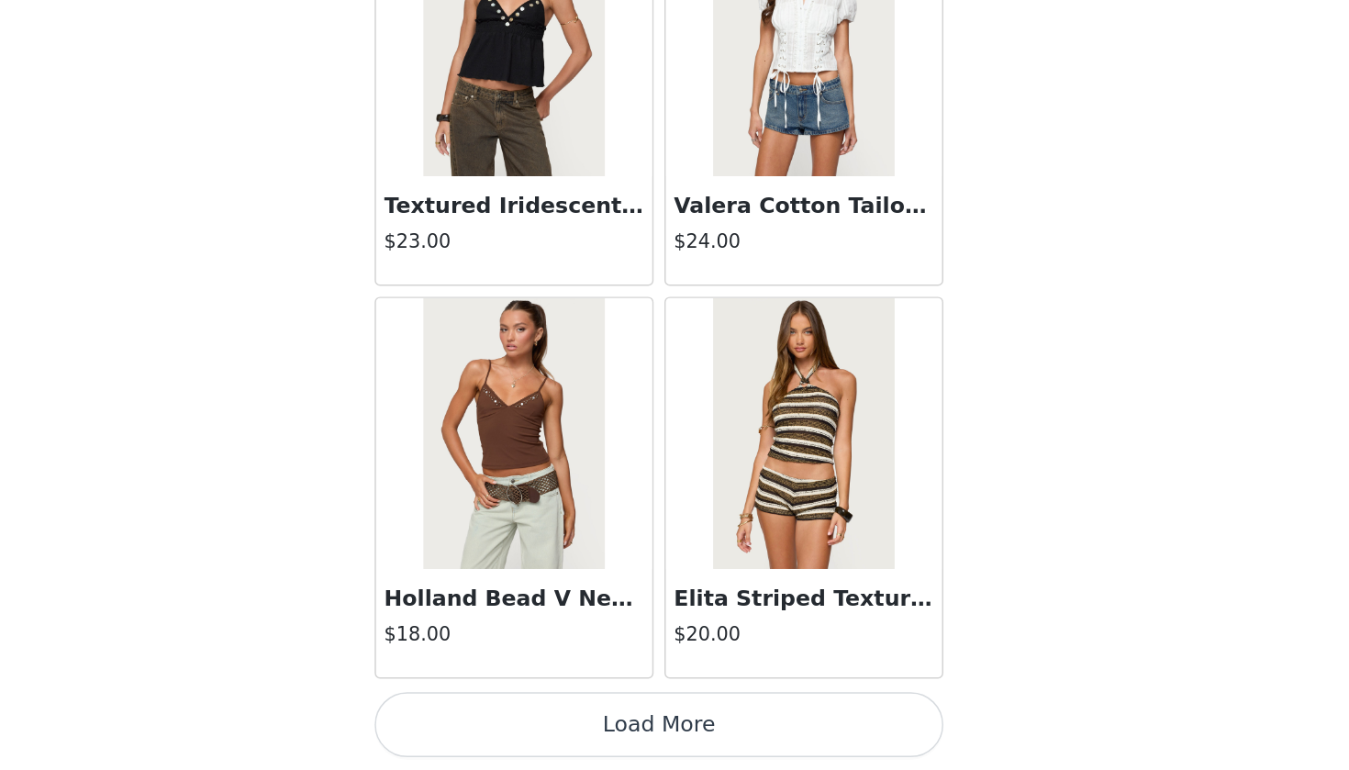
click at [482, 701] on button "Load More" at bounding box center [674, 739] width 385 height 44
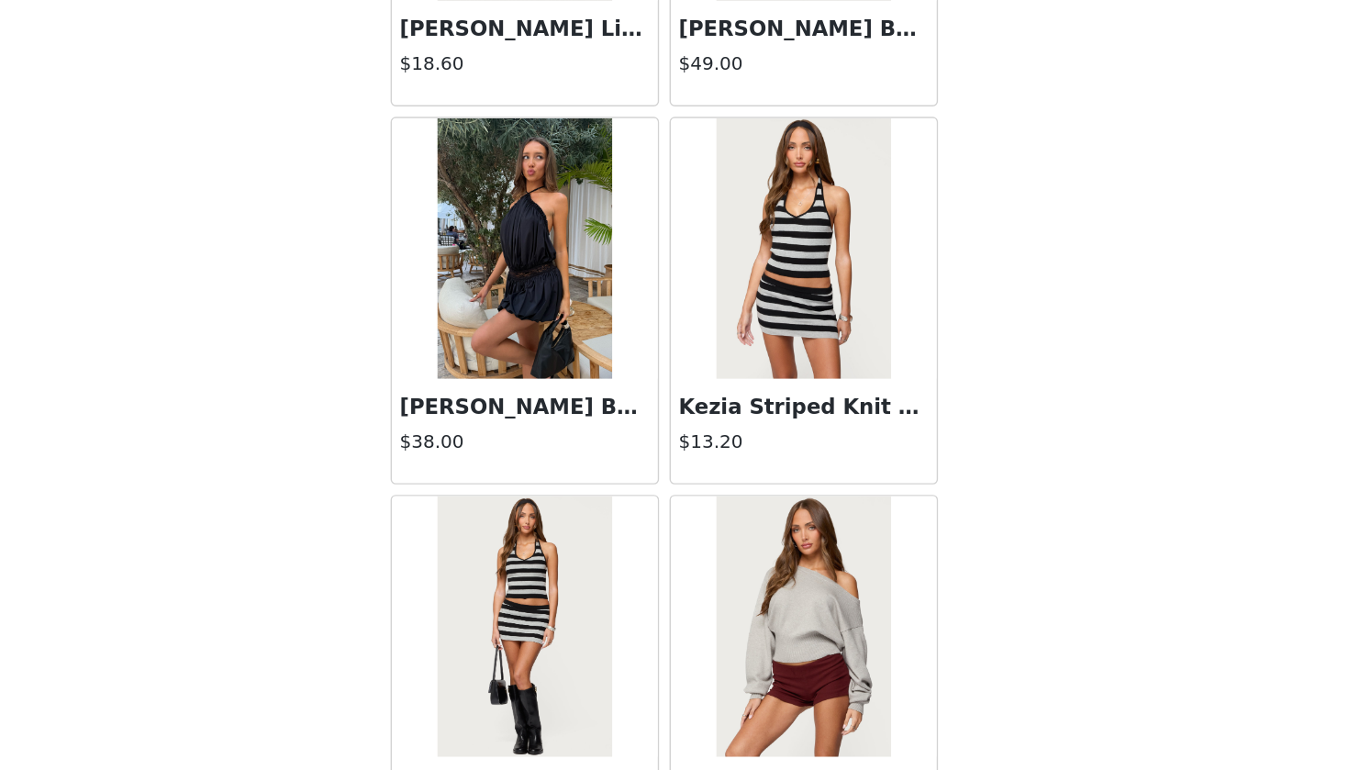
scroll to position [9839, 0]
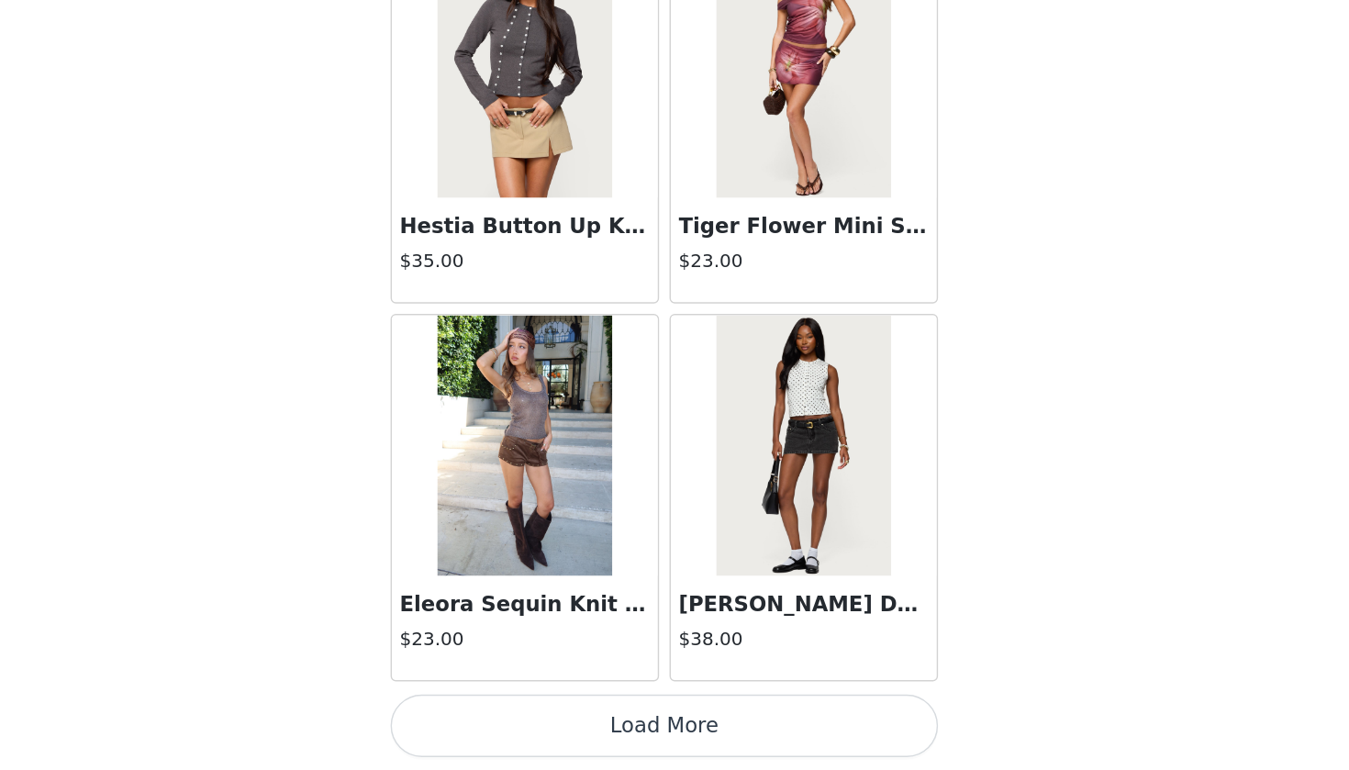
click at [482, 701] on button "Load More" at bounding box center [674, 739] width 385 height 44
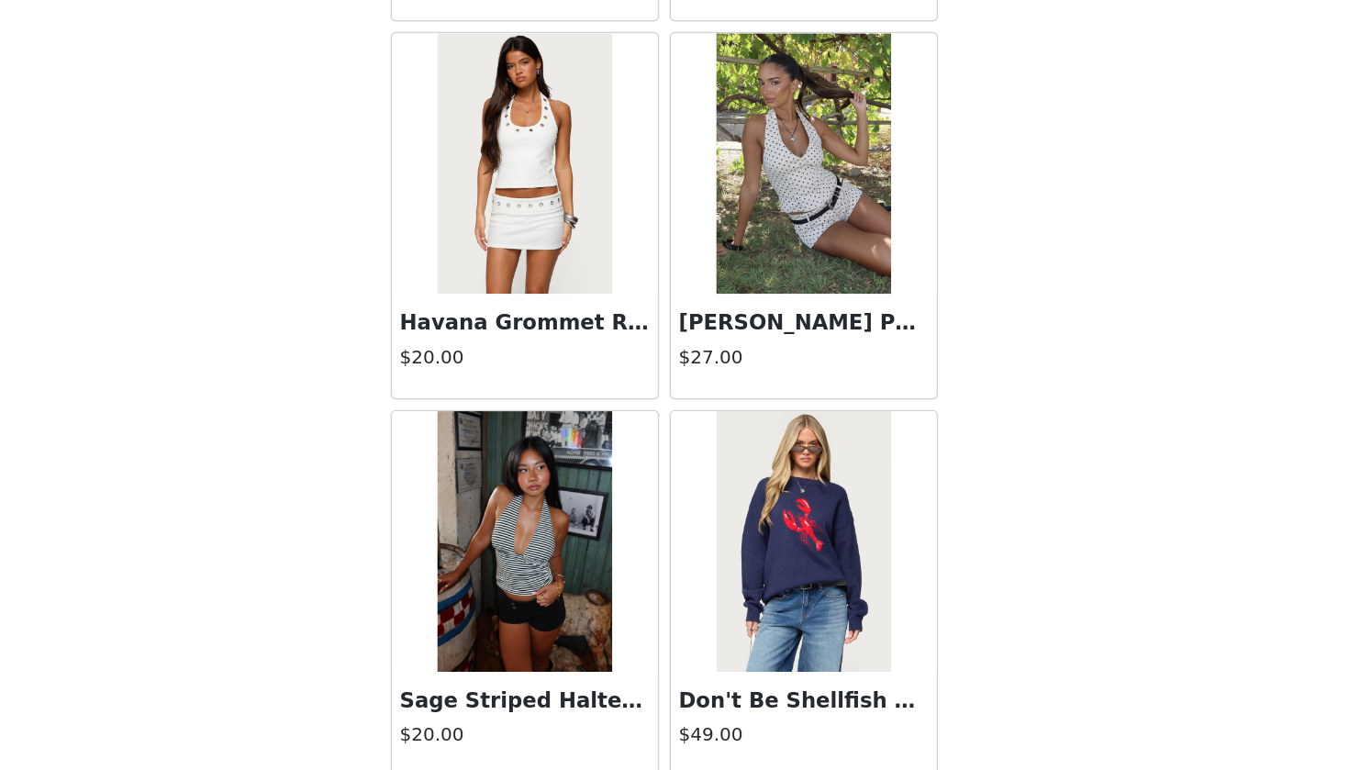
scroll to position [10752, 0]
click at [488, 443] on h3 "Havana Grommet Ribbed Halter Top" at bounding box center [576, 454] width 176 height 22
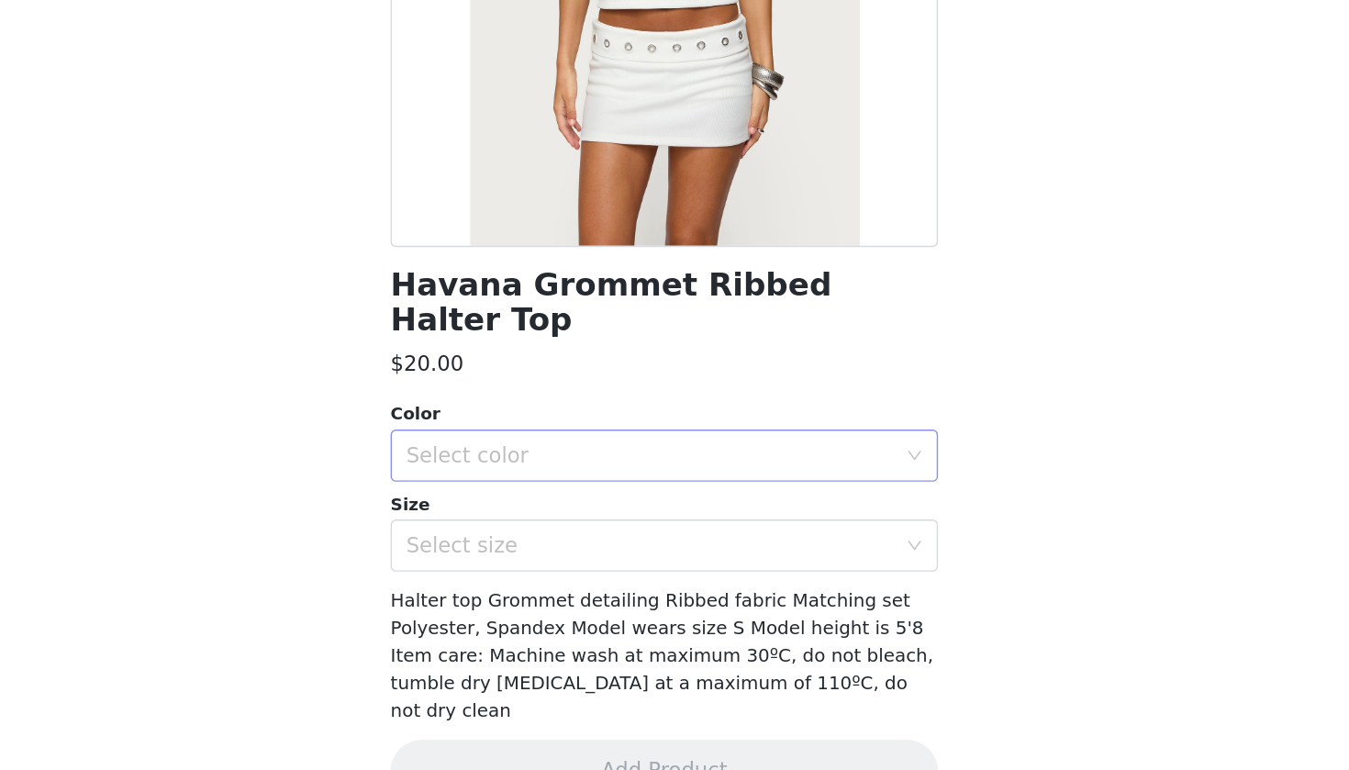
scroll to position [389, 0]
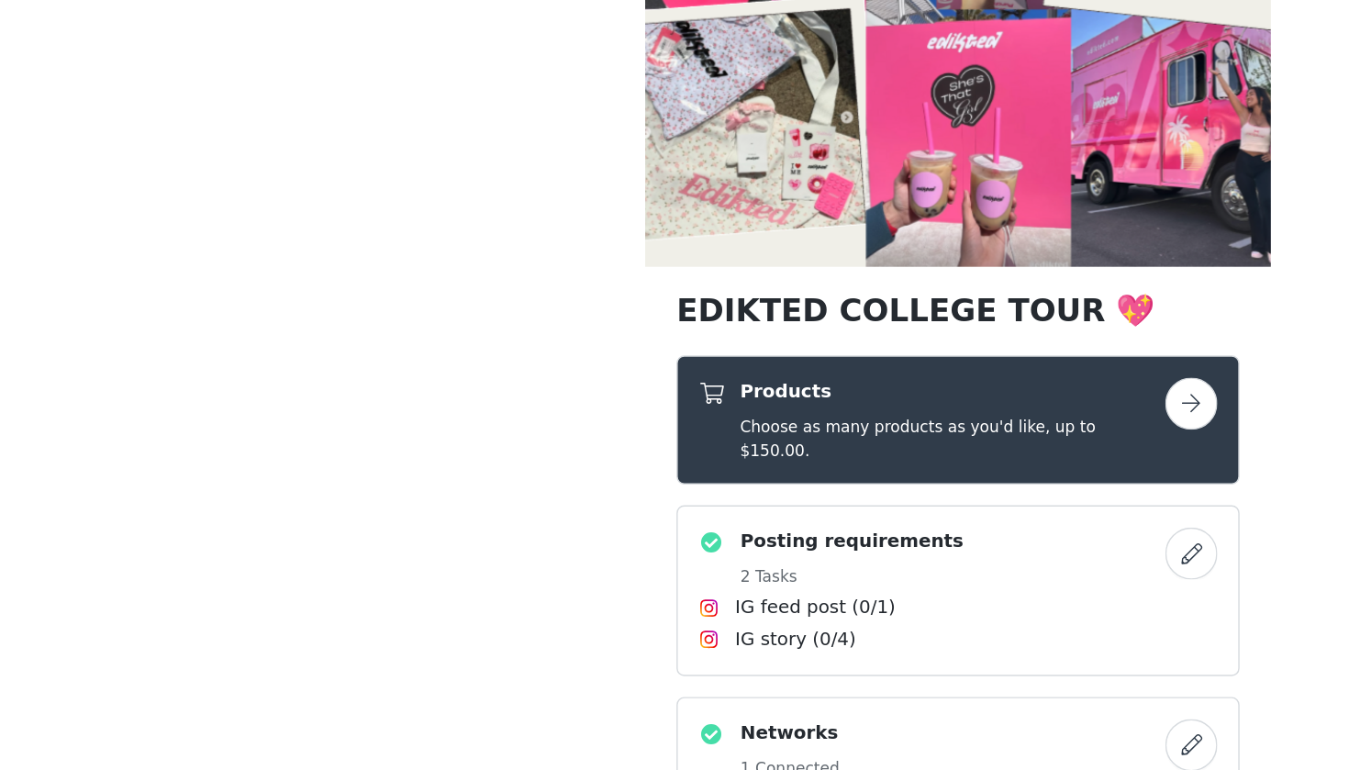
click at [832, 479] on button "button" at bounding box center [838, 497] width 37 height 37
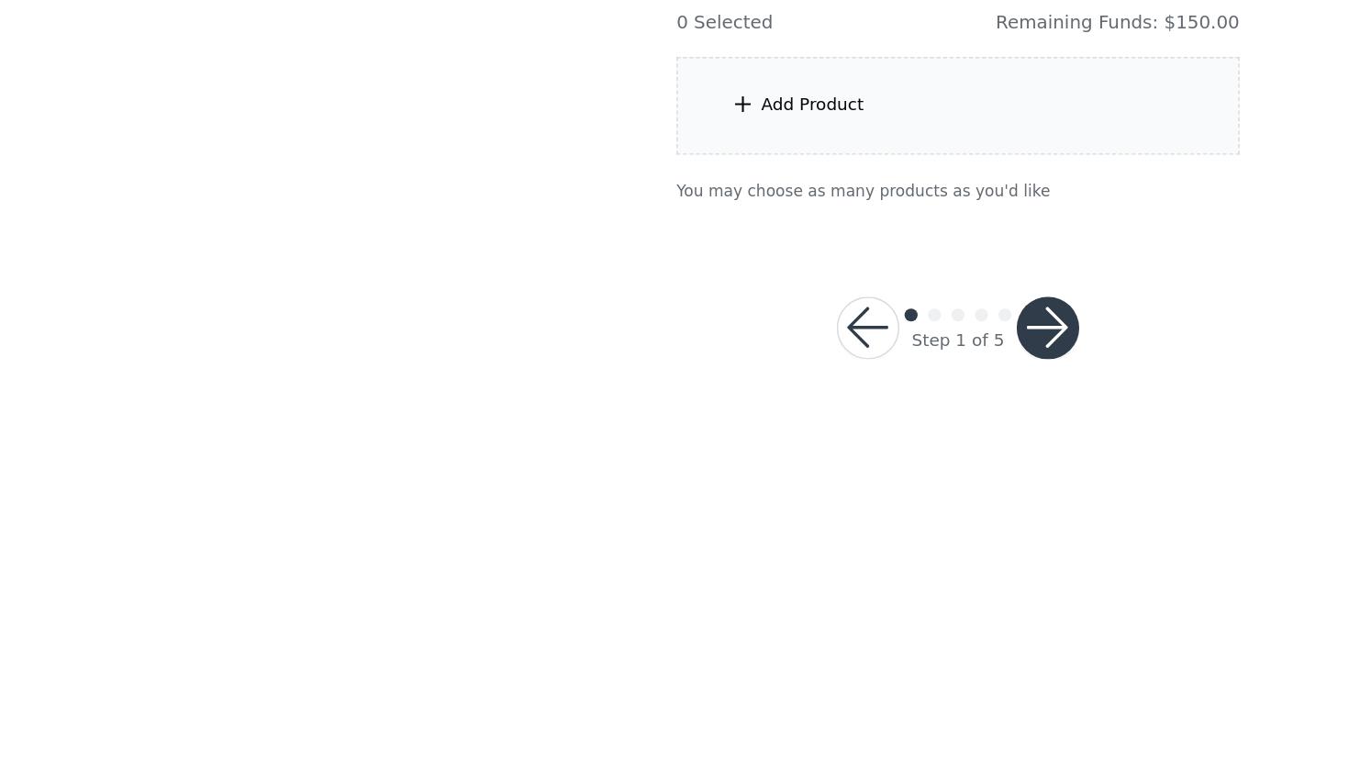
click at [751, 253] on div "Add Product" at bounding box center [674, 287] width 396 height 69
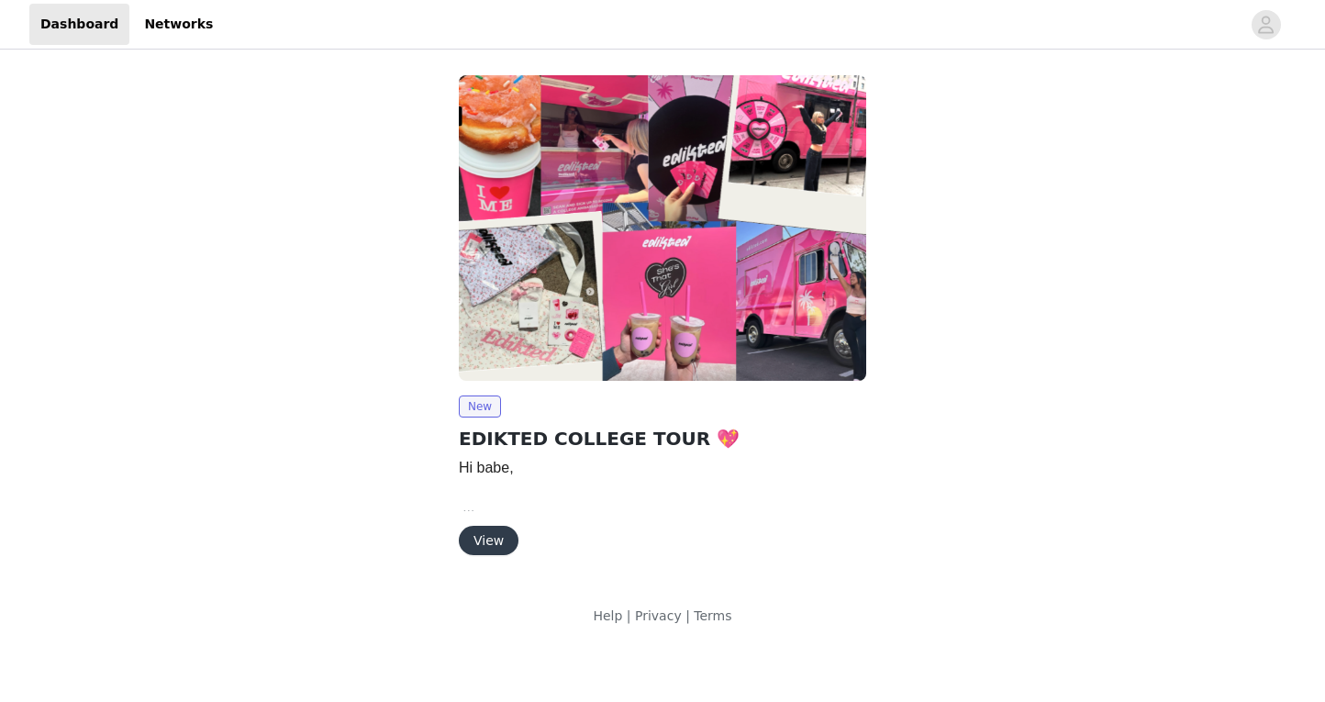
click at [498, 540] on button "View" at bounding box center [489, 540] width 60 height 29
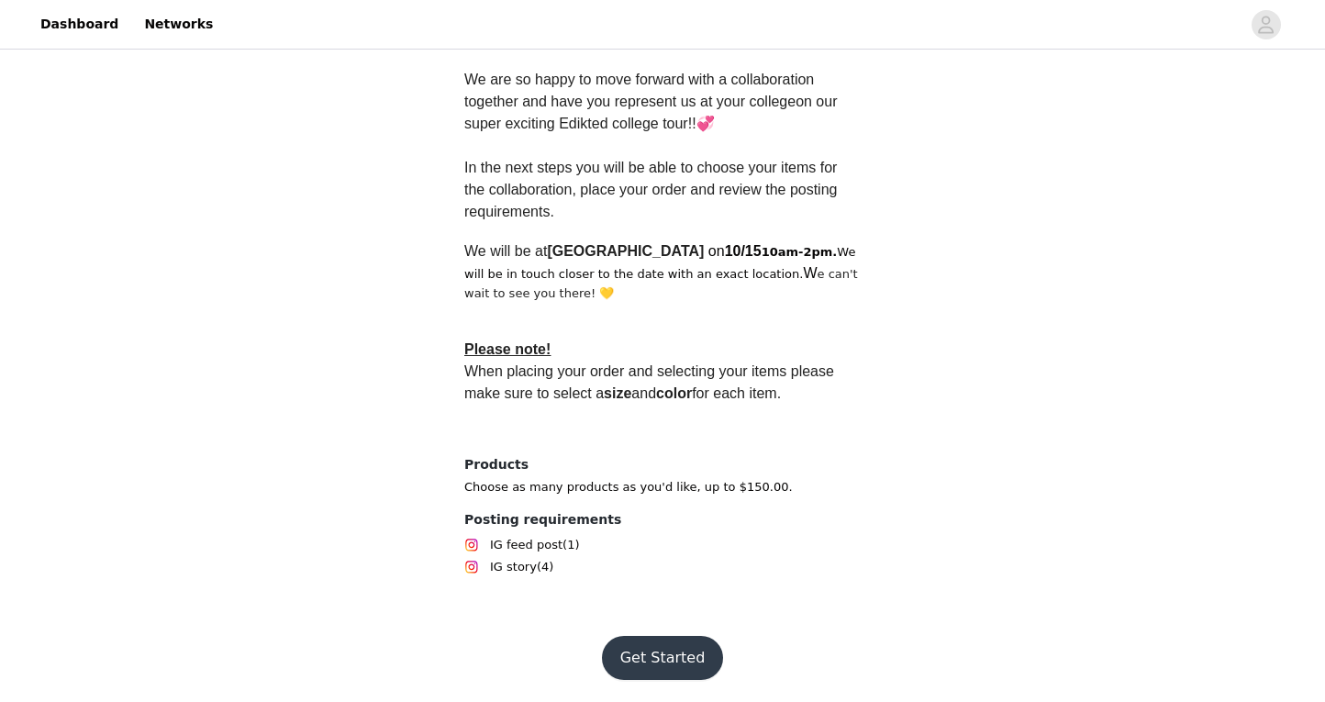
scroll to position [514, 0]
click at [623, 664] on button "Get Started" at bounding box center [663, 658] width 122 height 44
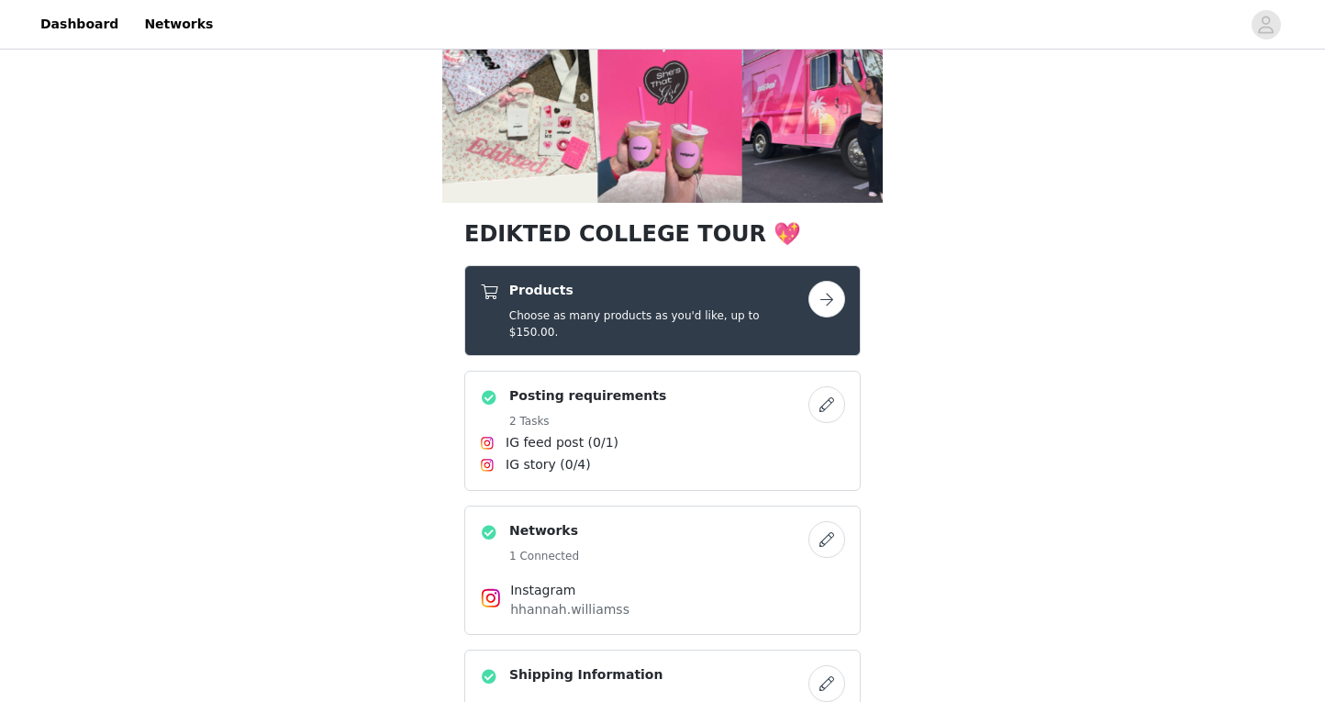
scroll to position [116, 0]
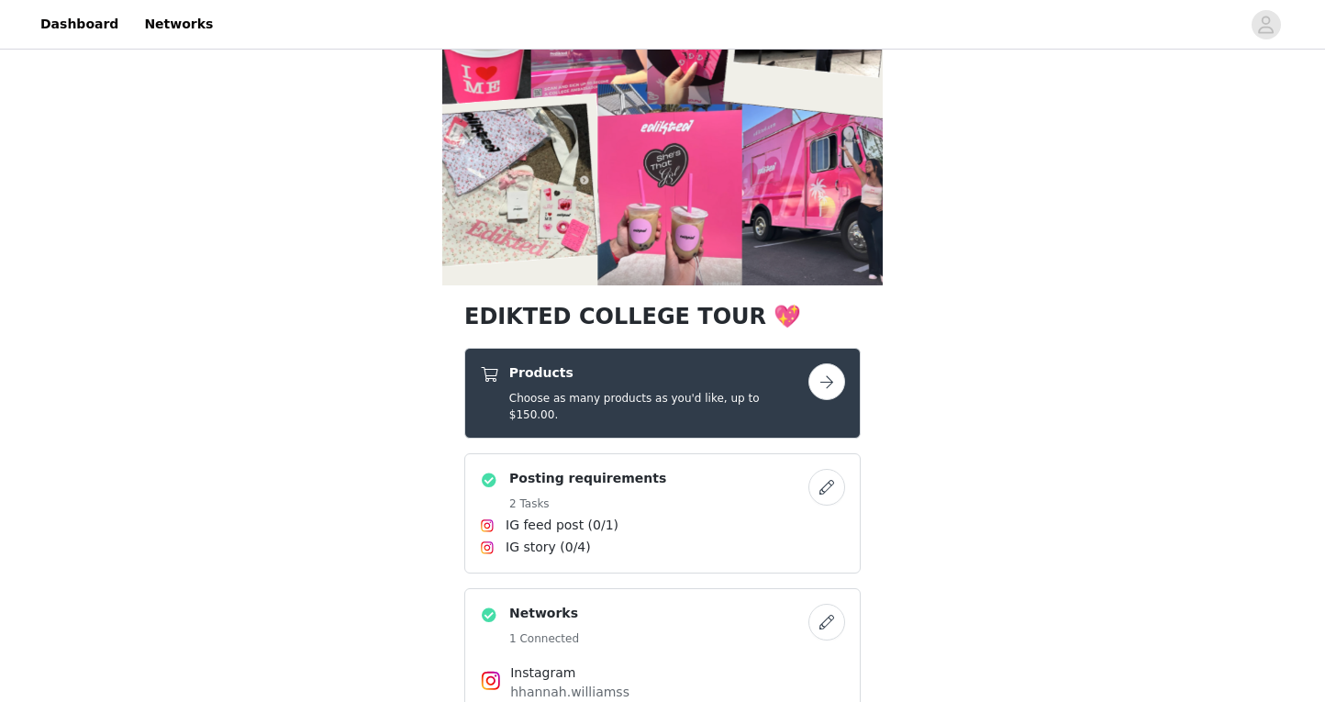
click at [829, 385] on button "button" at bounding box center [826, 381] width 37 height 37
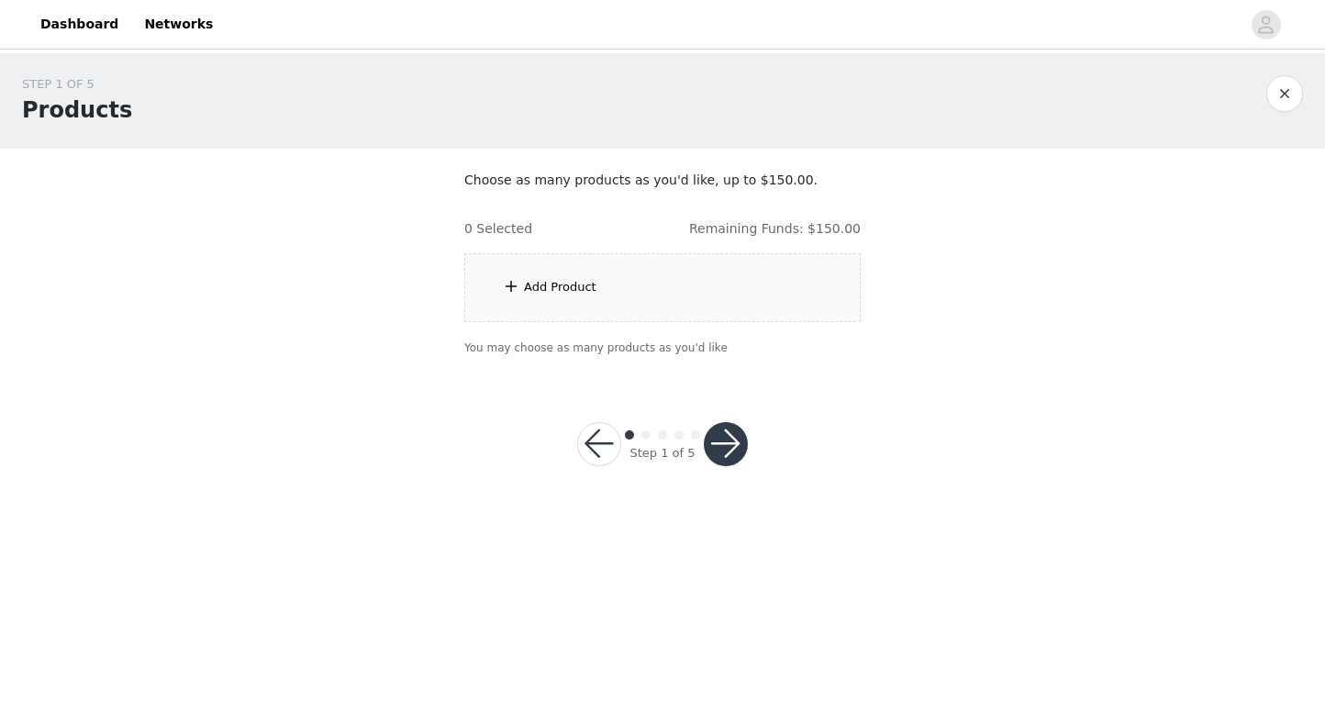
click at [807, 284] on div "Add Product" at bounding box center [662, 287] width 396 height 69
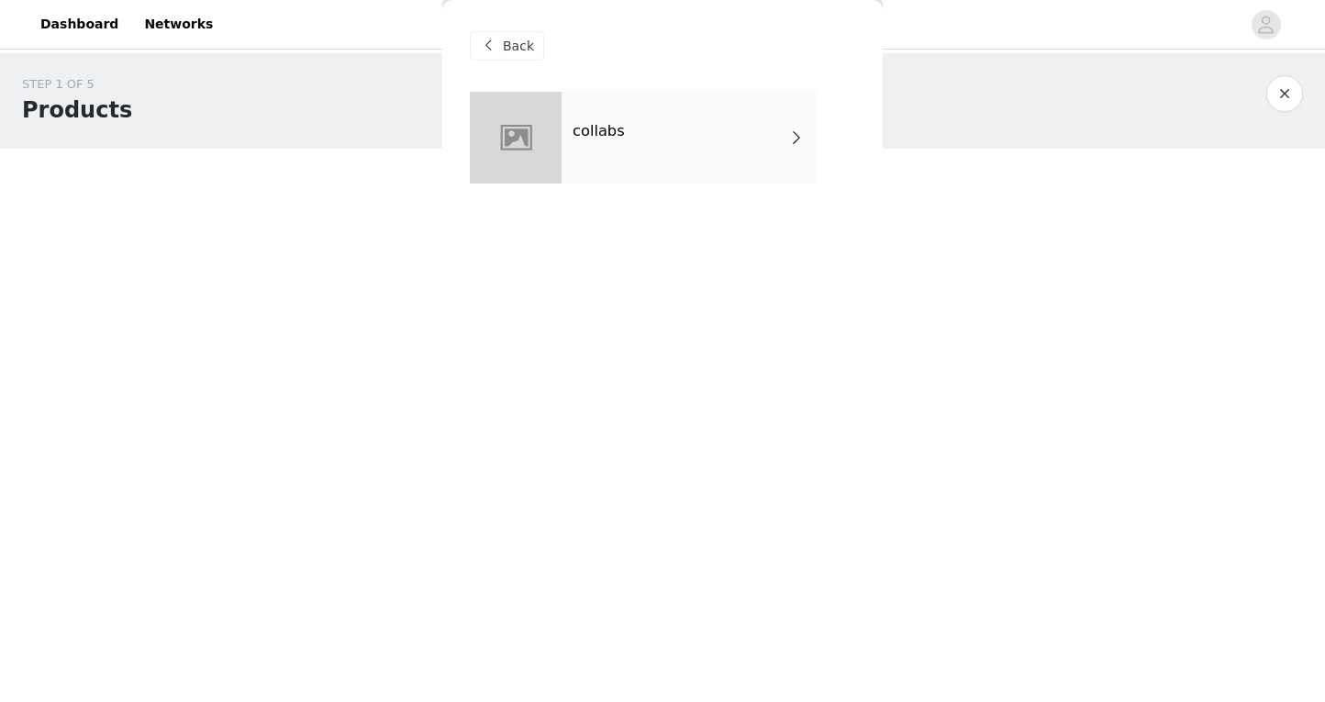
click at [772, 130] on div "collabs" at bounding box center [689, 138] width 255 height 92
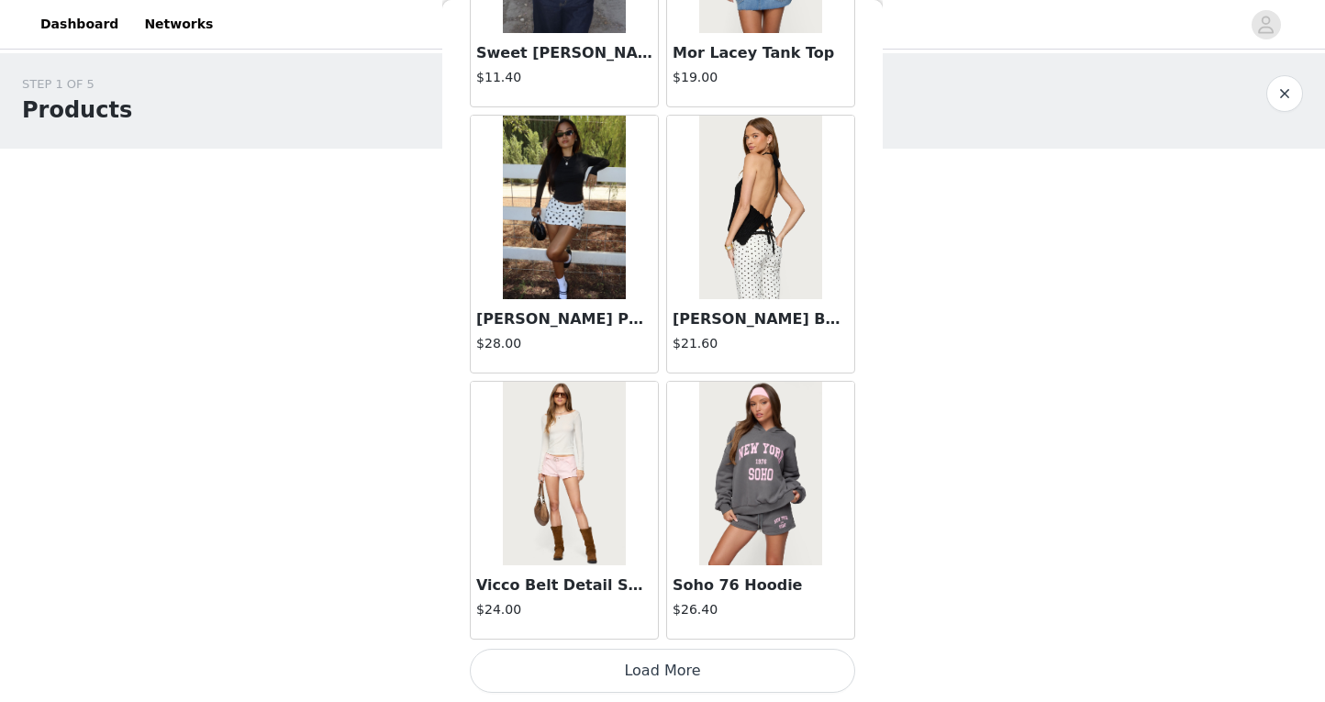
scroll to position [2106, 0]
click at [660, 657] on button "Load More" at bounding box center [662, 671] width 385 height 44
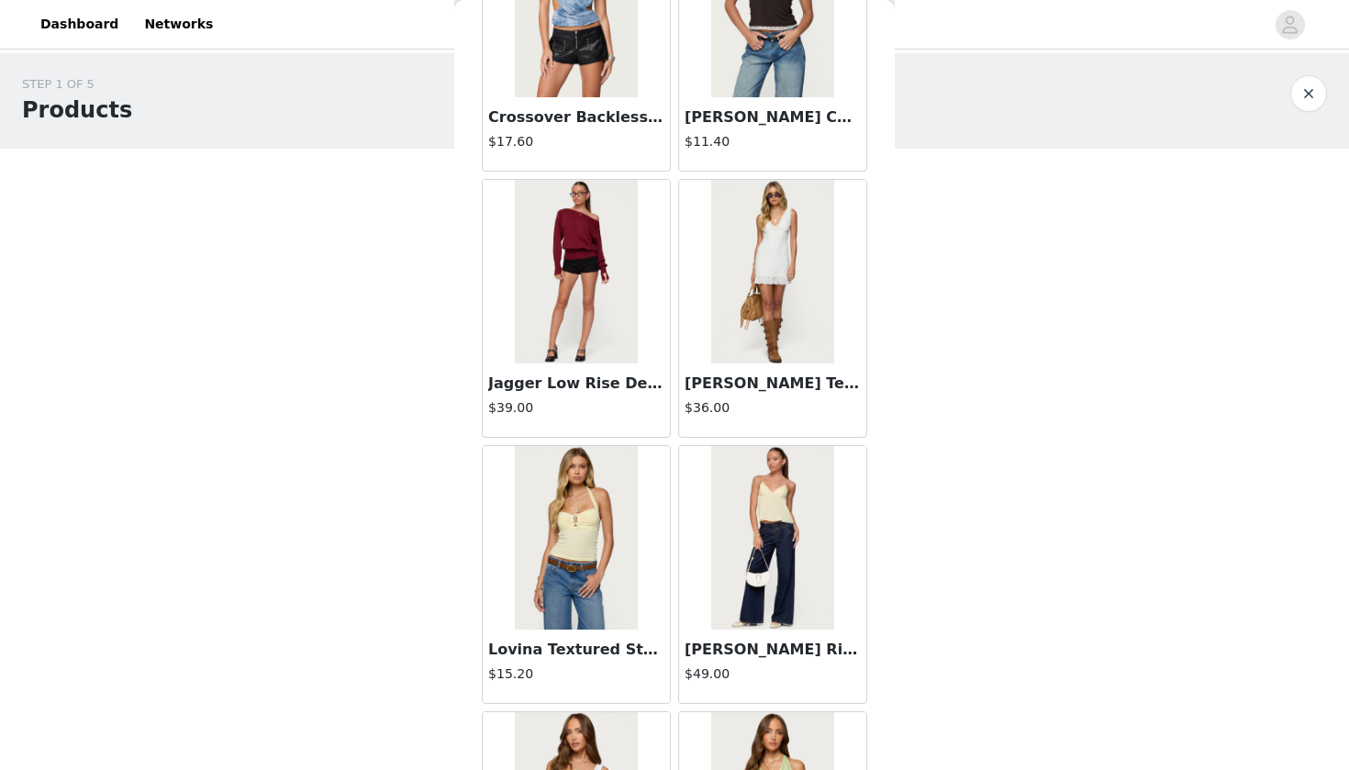
scroll to position [3237, 0]
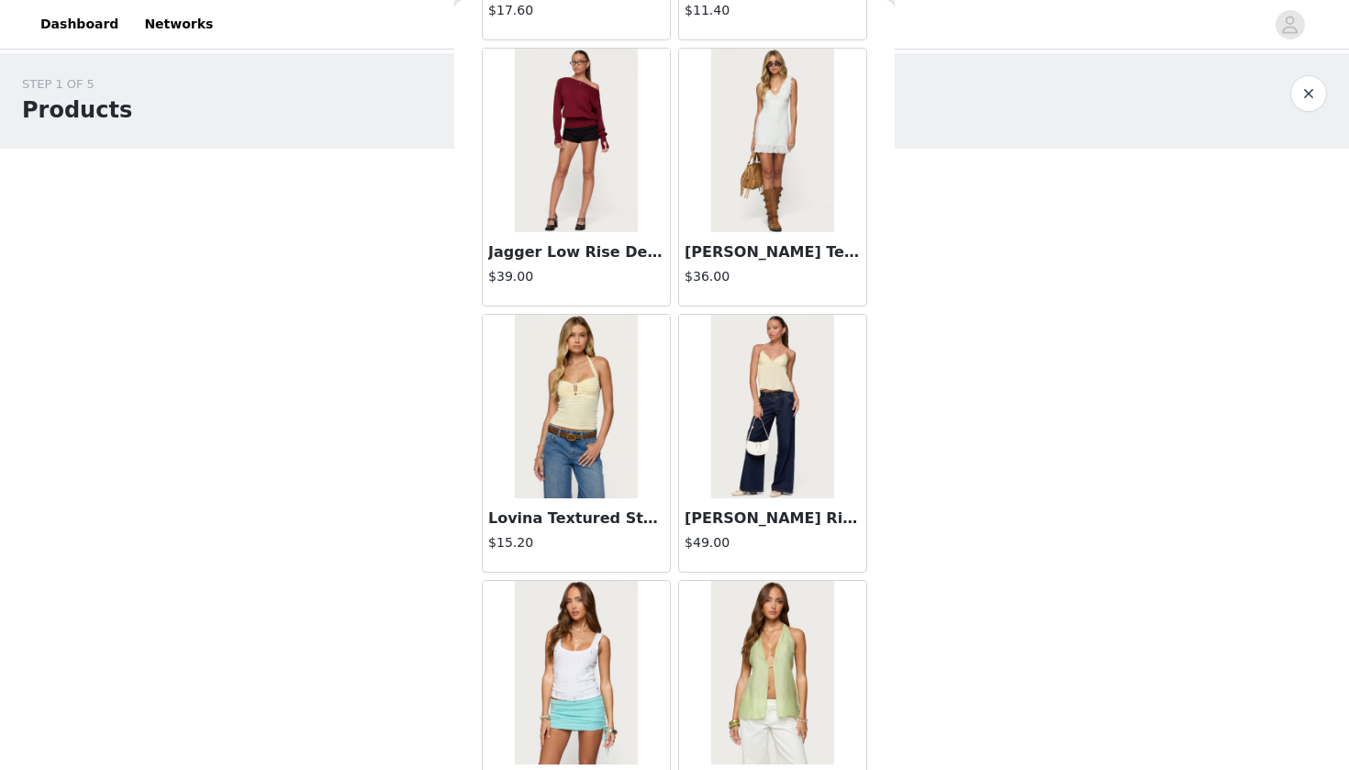
click at [767, 518] on h3 "[PERSON_NAME] Rise Jeans" at bounding box center [773, 518] width 176 height 22
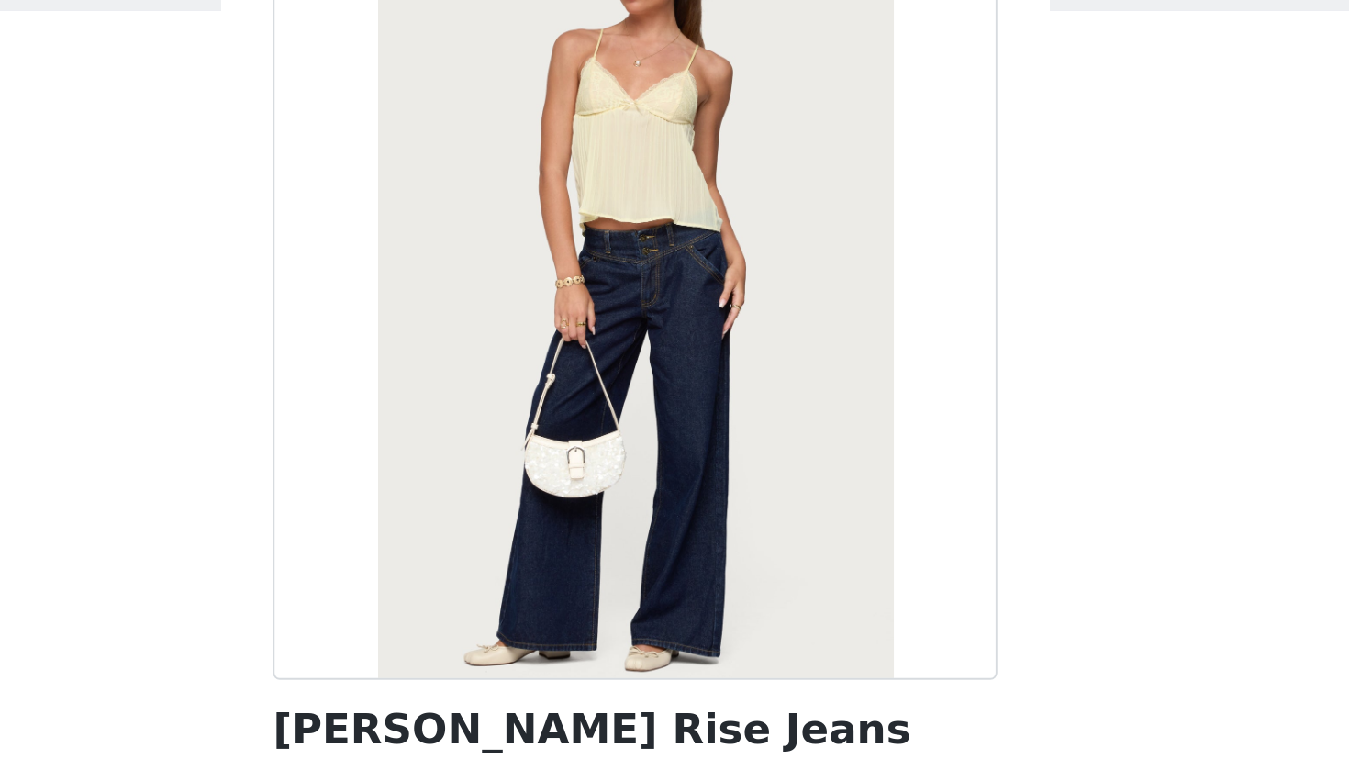
scroll to position [20, 0]
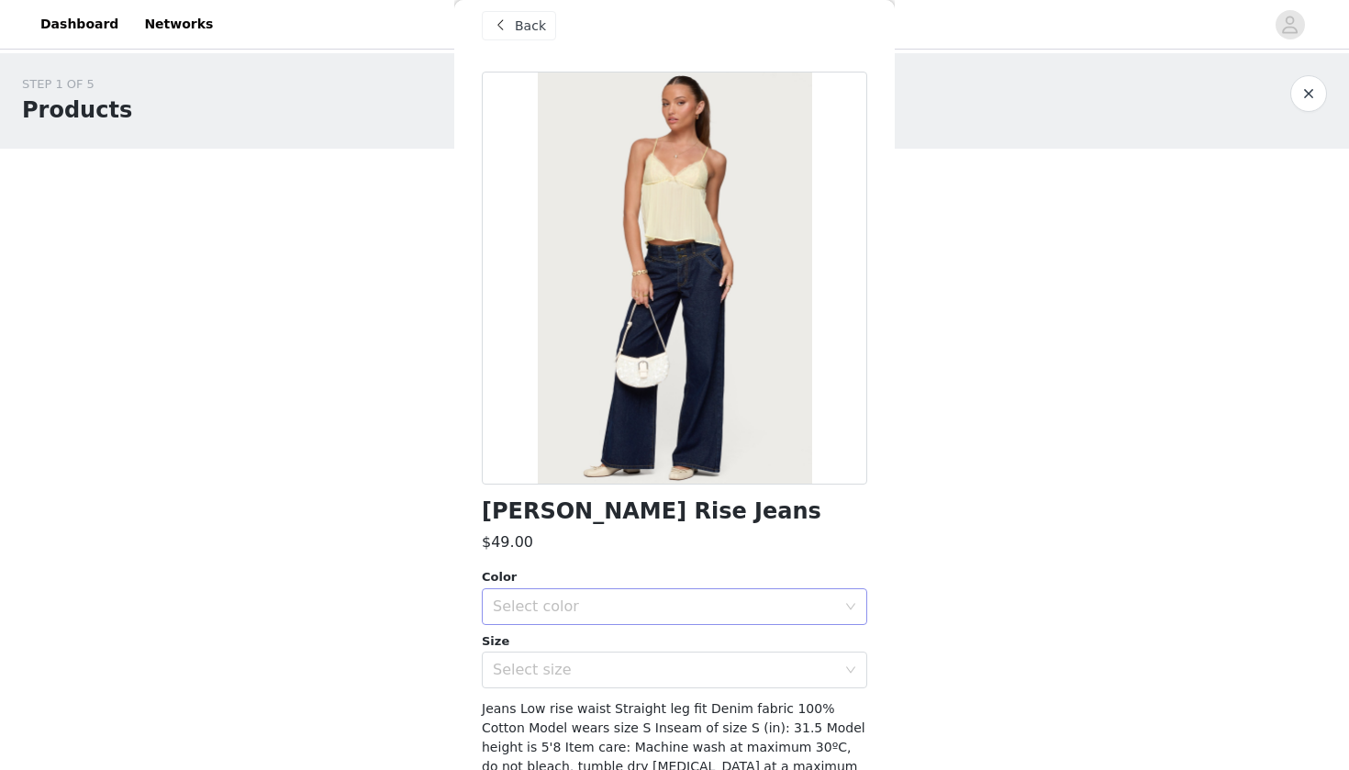
click at [667, 604] on div "Select color" at bounding box center [664, 606] width 343 height 18
click at [636, 642] on li "BLUE" at bounding box center [674, 645] width 385 height 29
click at [634, 671] on div "Select size" at bounding box center [664, 670] width 343 height 18
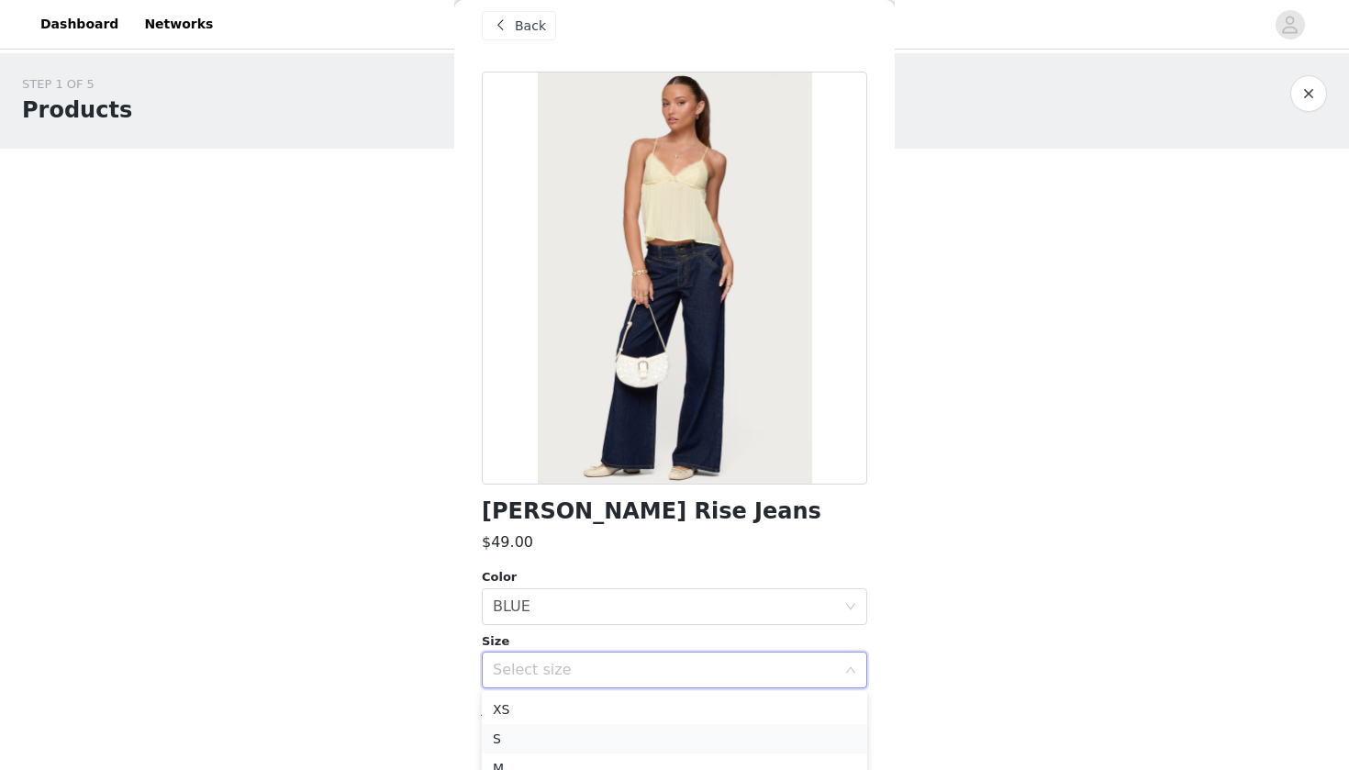
click at [584, 701] on li "S" at bounding box center [674, 738] width 385 height 29
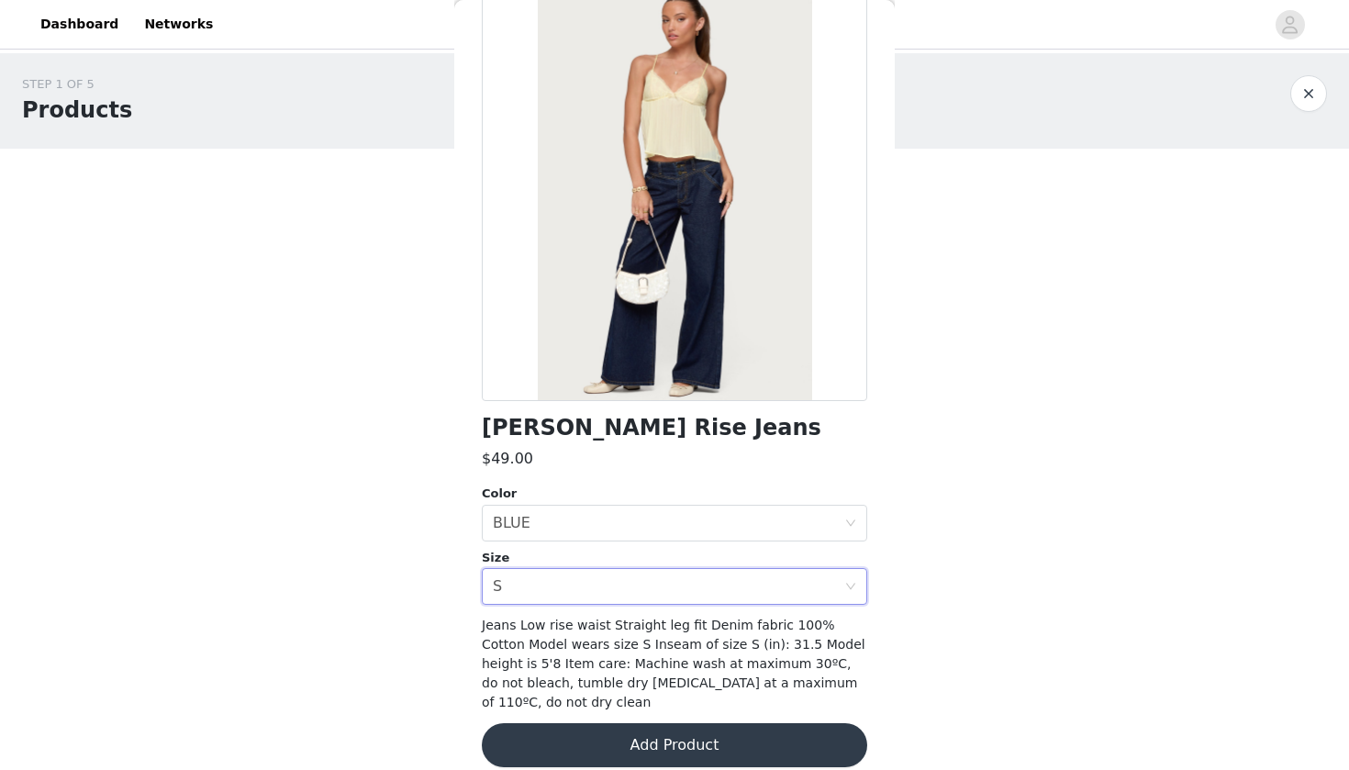
scroll to position [103, 0]
click at [608, 701] on button "Add Product" at bounding box center [674, 746] width 385 height 44
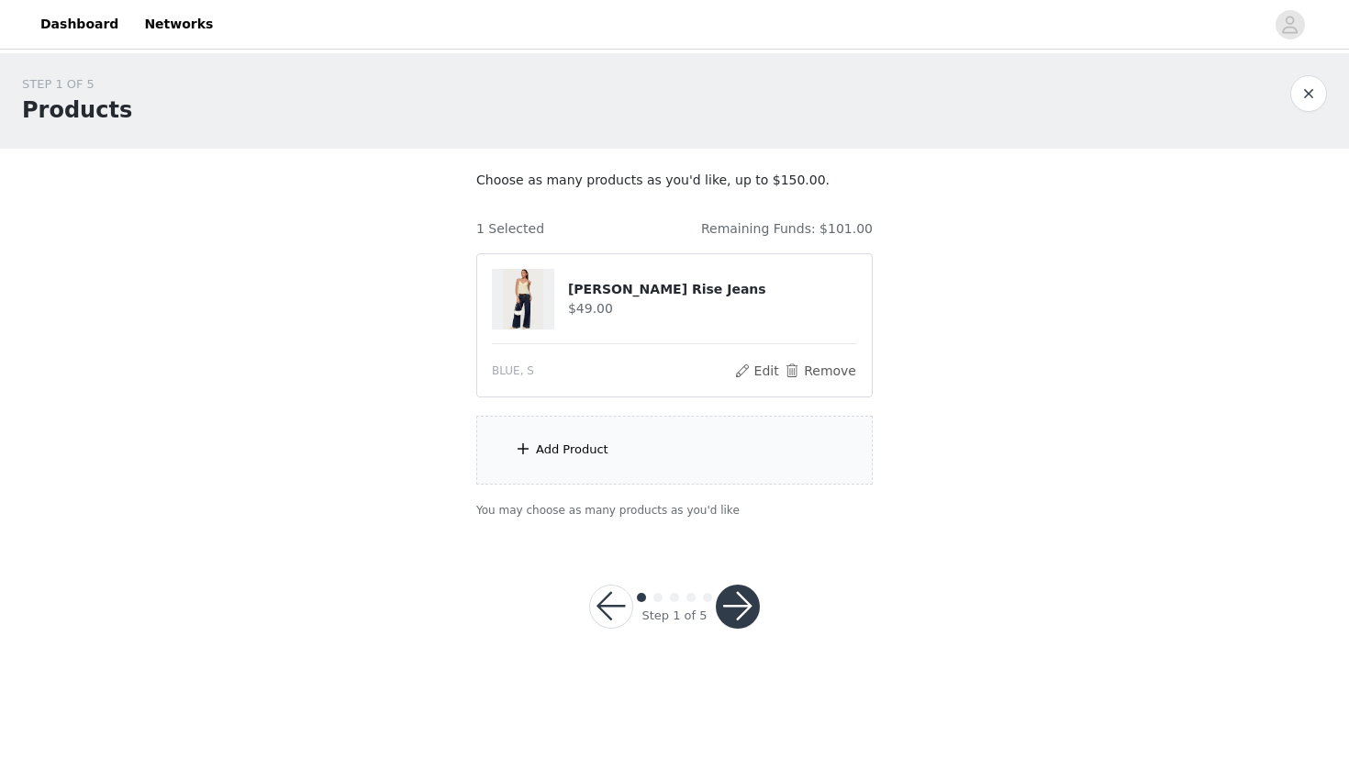
click at [654, 471] on div "Add Product" at bounding box center [674, 450] width 396 height 69
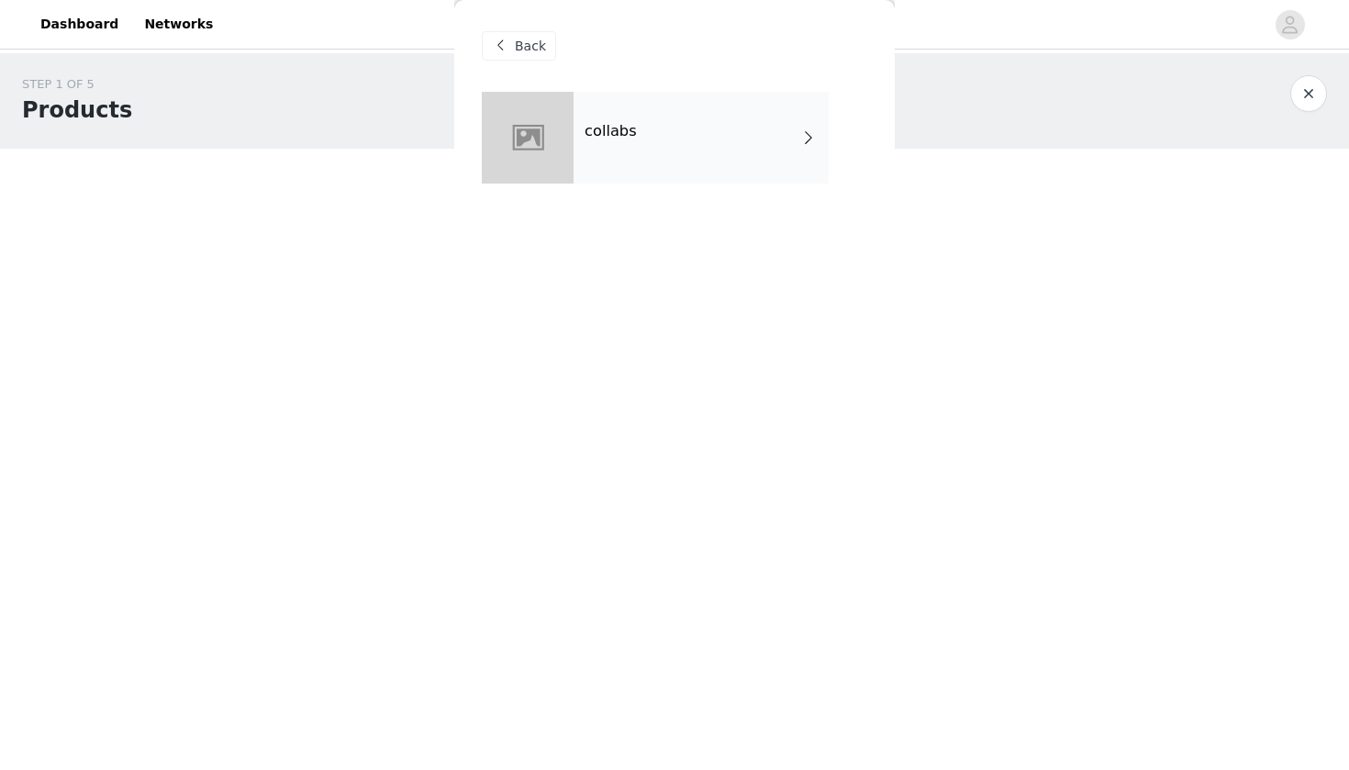
click at [731, 163] on div "collabs" at bounding box center [700, 138] width 255 height 92
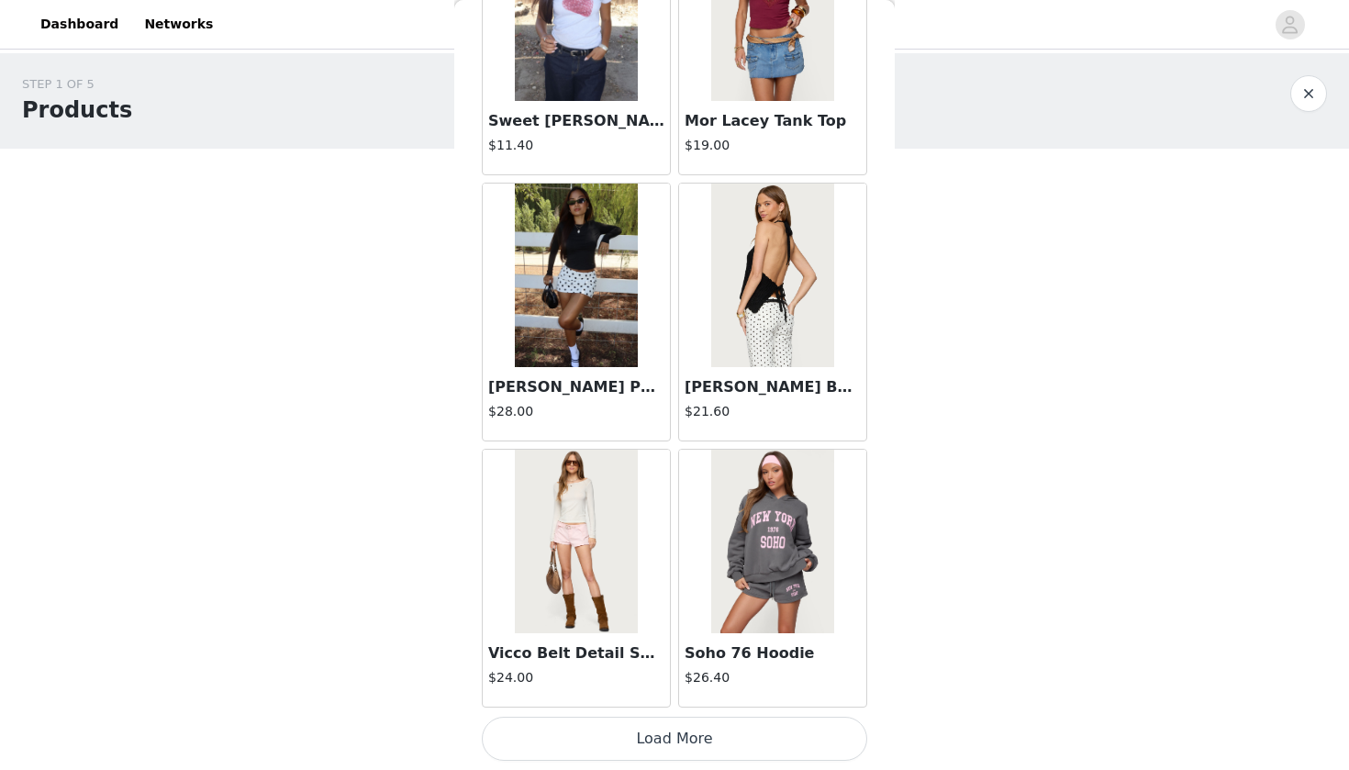
scroll to position [0, 0]
click at [671, 701] on button "Load More" at bounding box center [674, 739] width 385 height 44
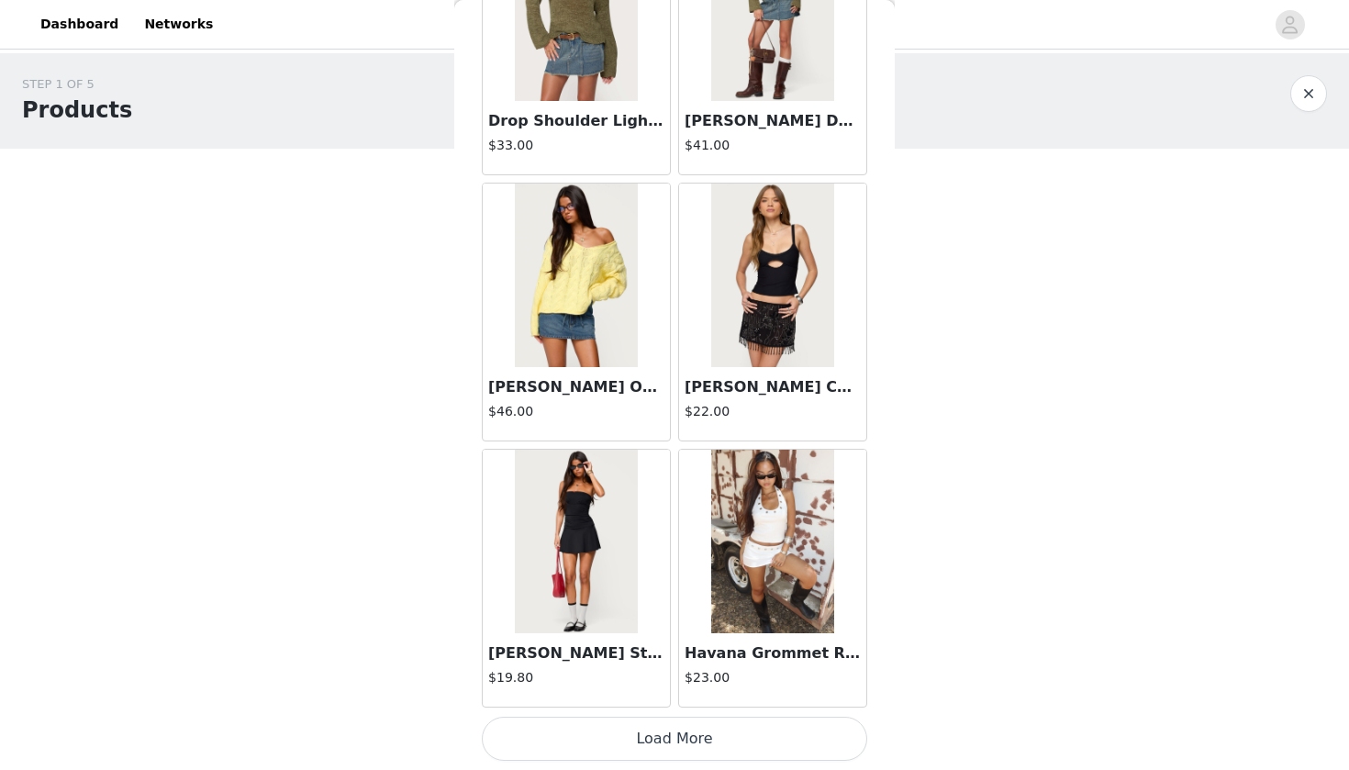
click at [740, 701] on button "Load More" at bounding box center [674, 739] width 385 height 44
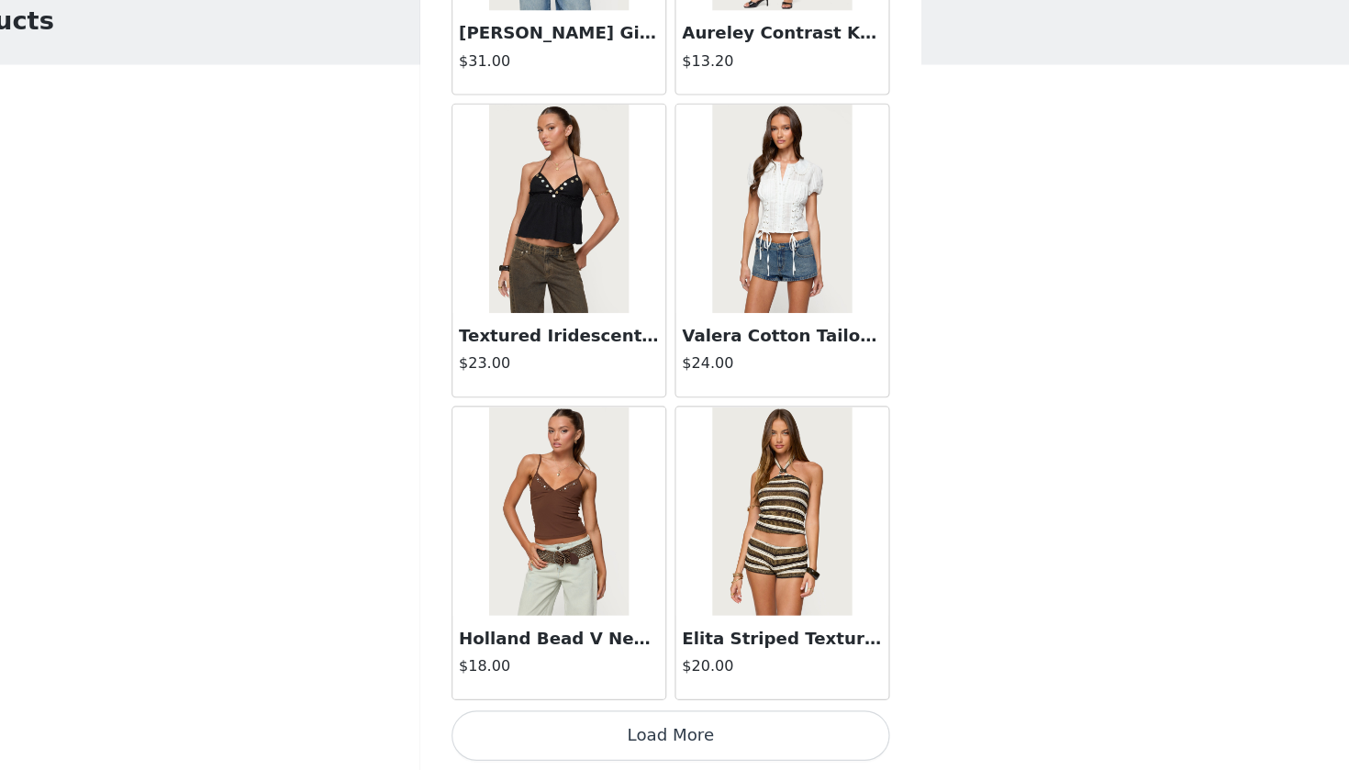
click at [608, 701] on button "Load More" at bounding box center [674, 739] width 385 height 44
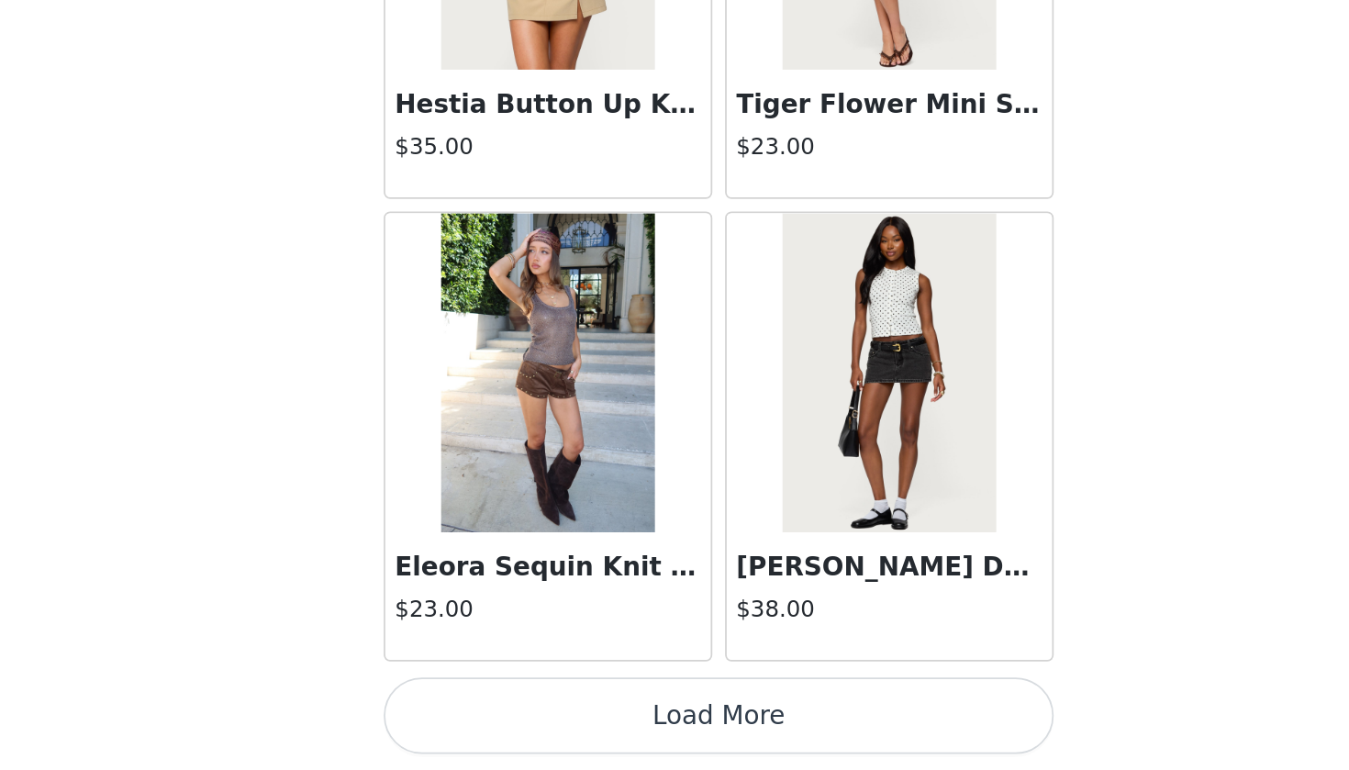
click at [482, 701] on button "Load More" at bounding box center [674, 739] width 385 height 44
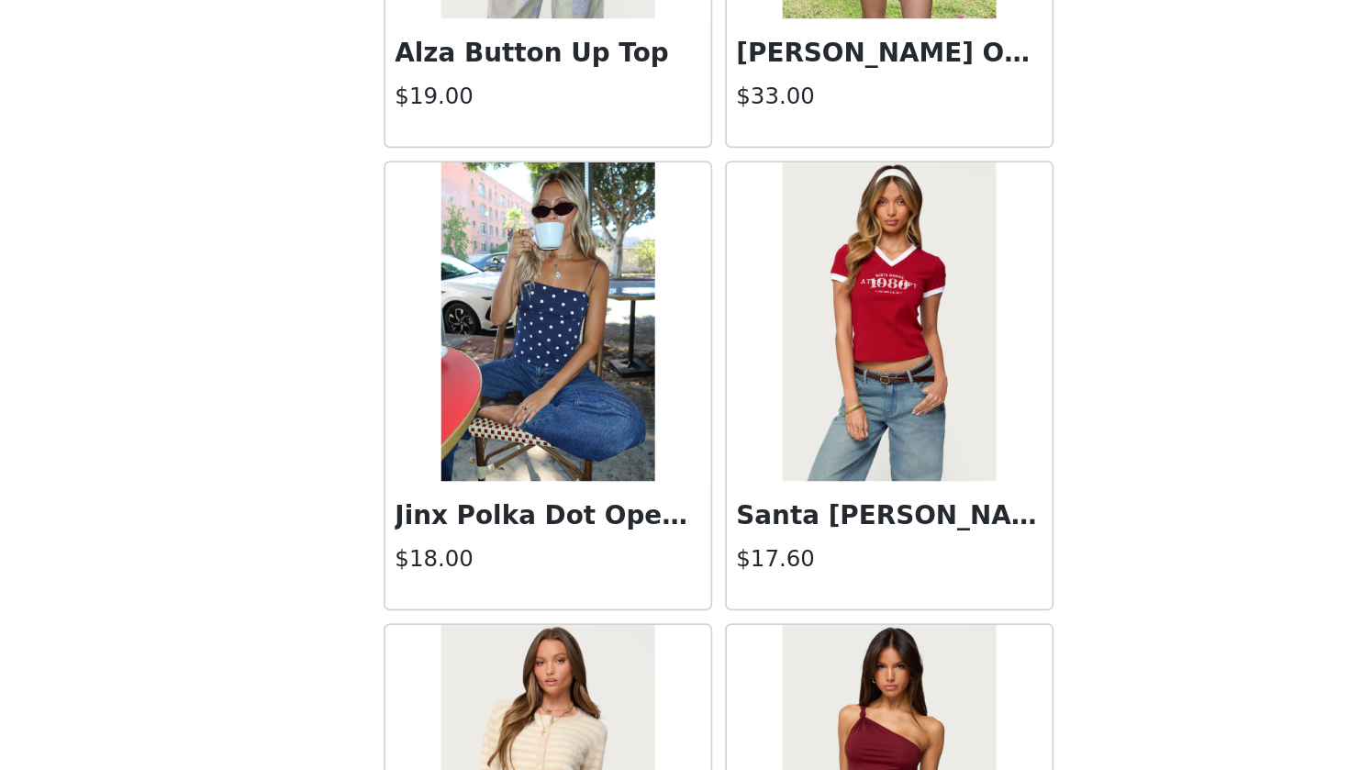
scroll to position [12047, 0]
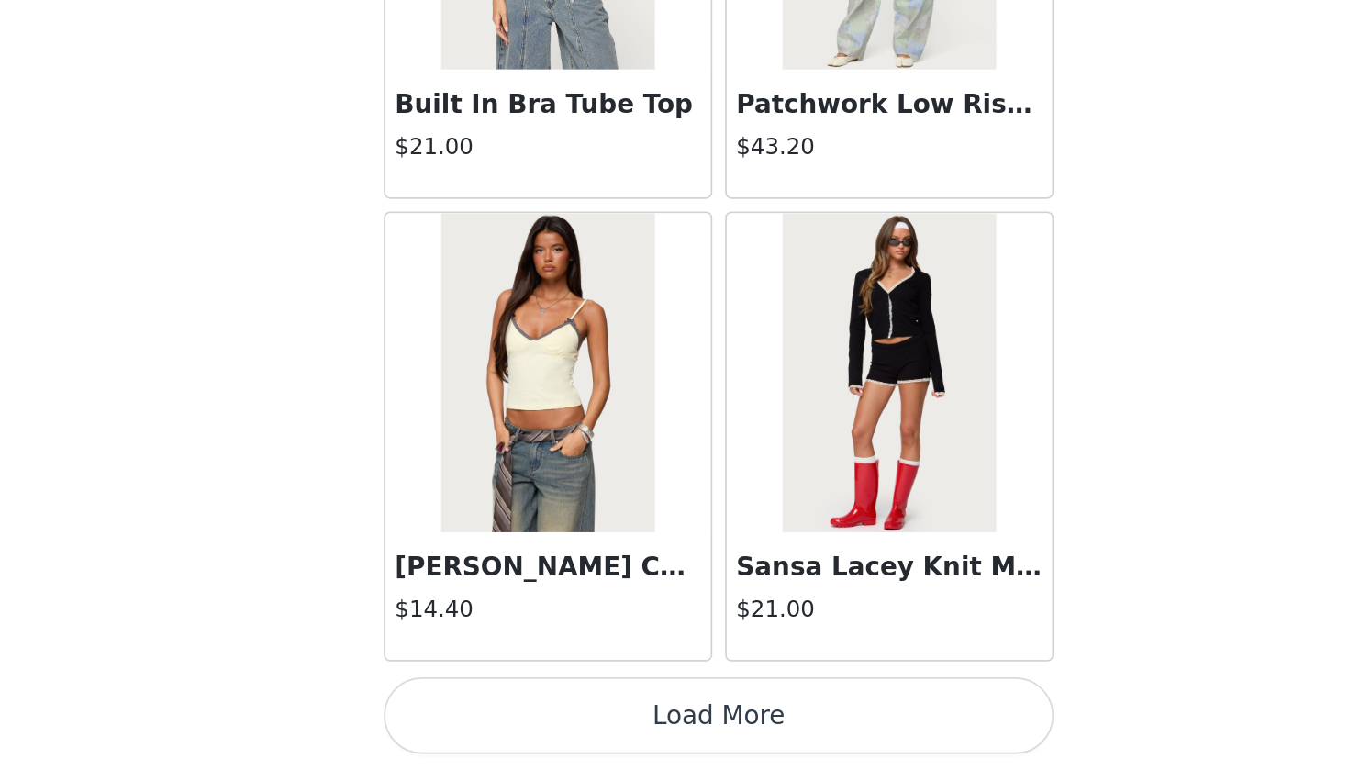
click at [482, 701] on button "Load More" at bounding box center [674, 739] width 385 height 44
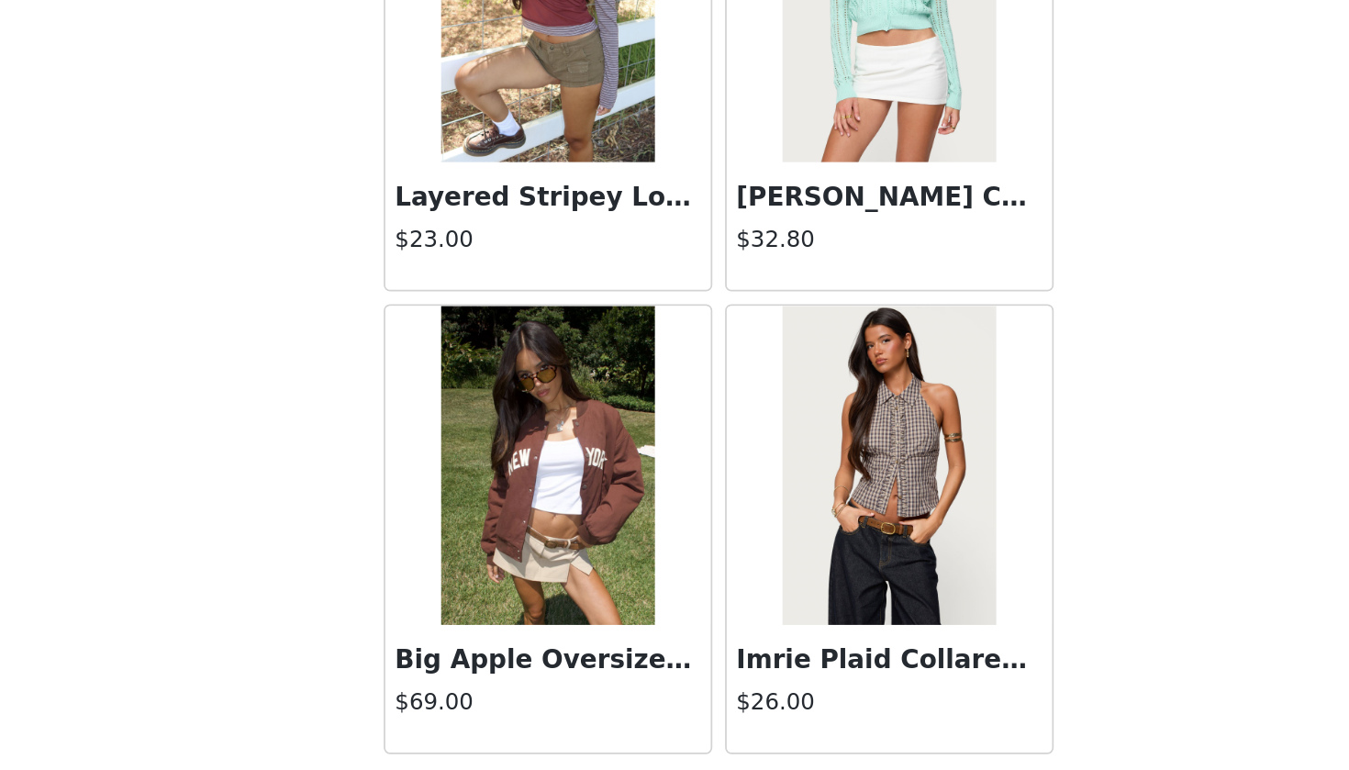
scroll to position [15209, 0]
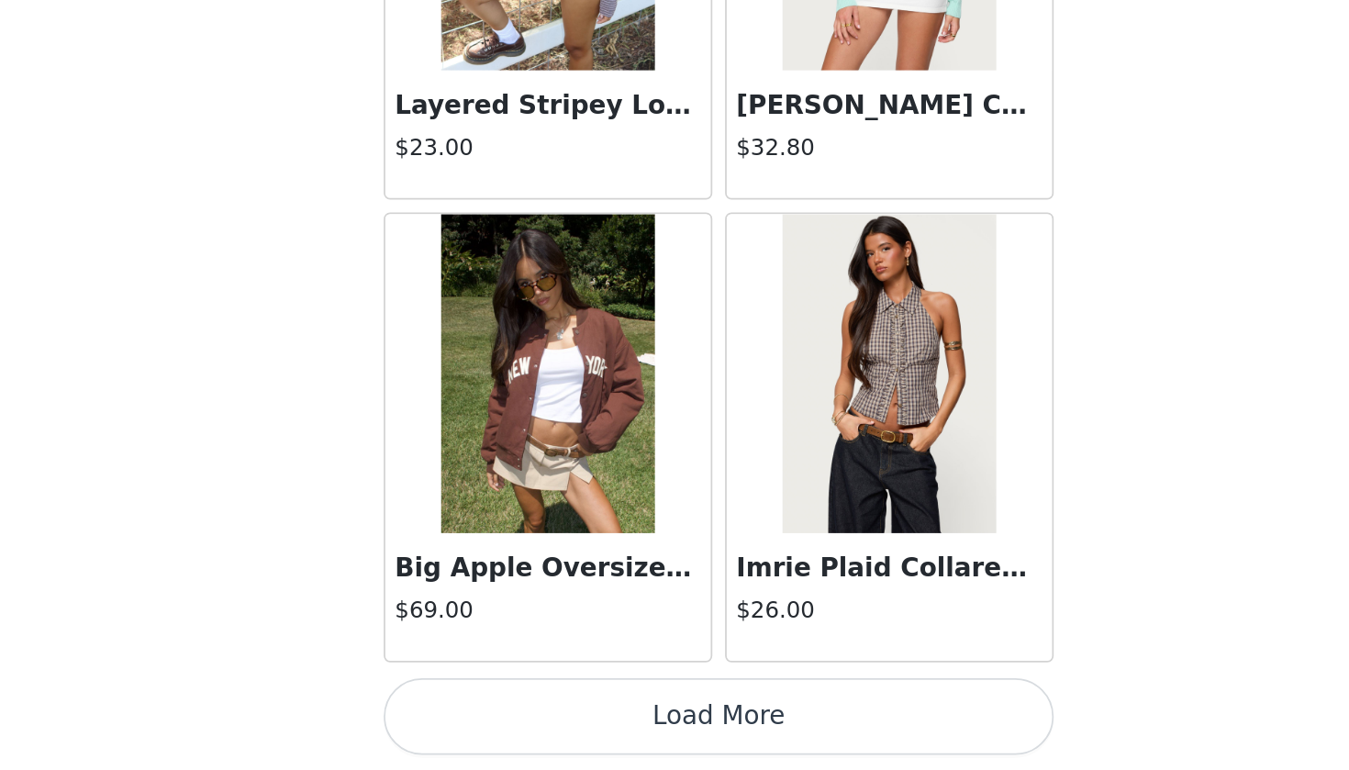
click at [482, 701] on button "Load More" at bounding box center [674, 739] width 385 height 44
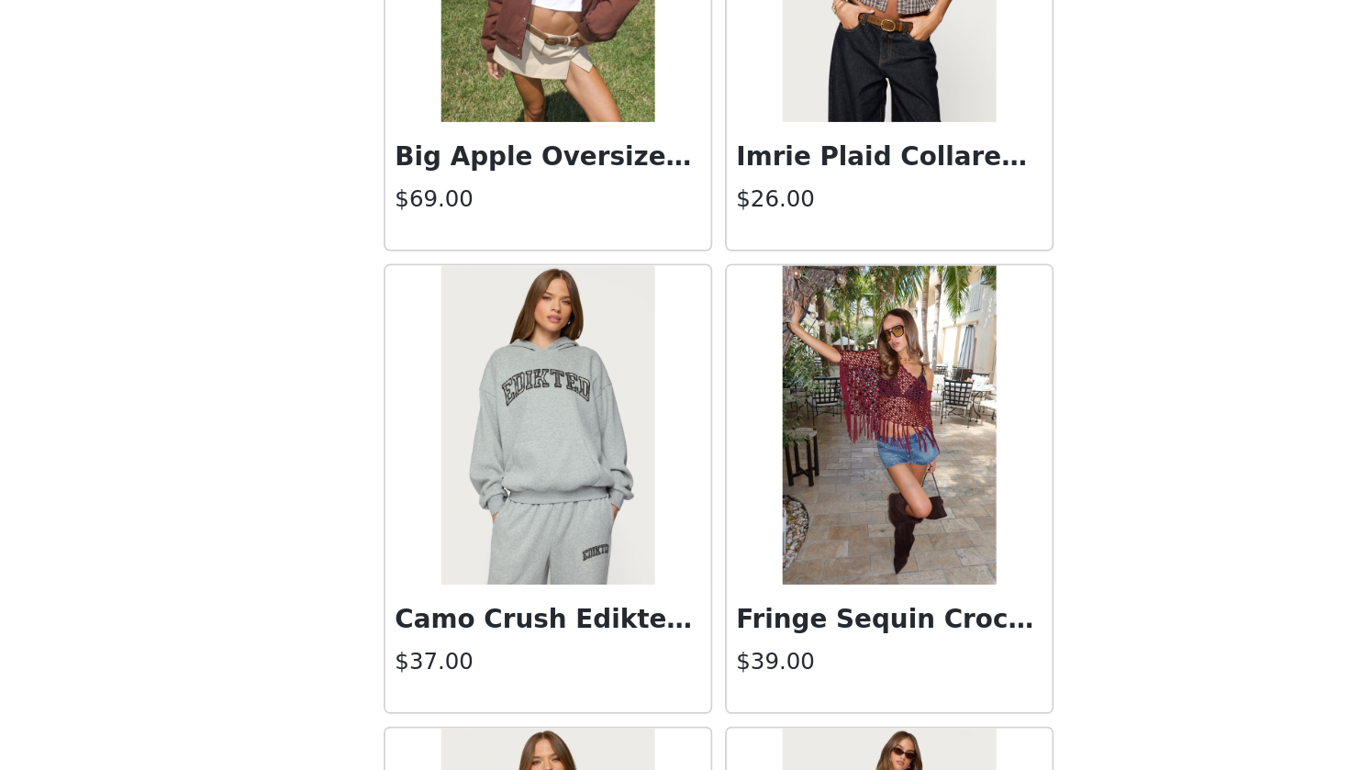
scroll to position [0, 0]
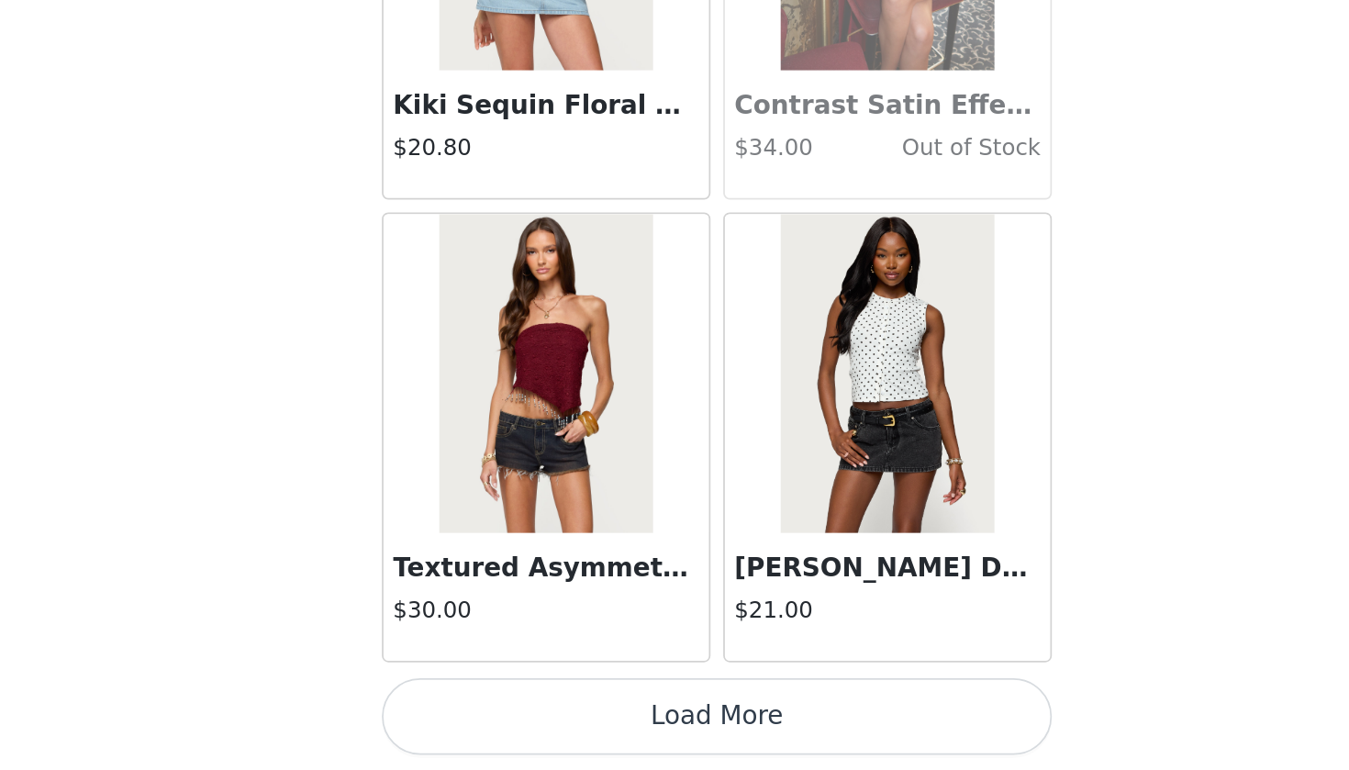
click at [482, 701] on button "Load More" at bounding box center [674, 739] width 385 height 44
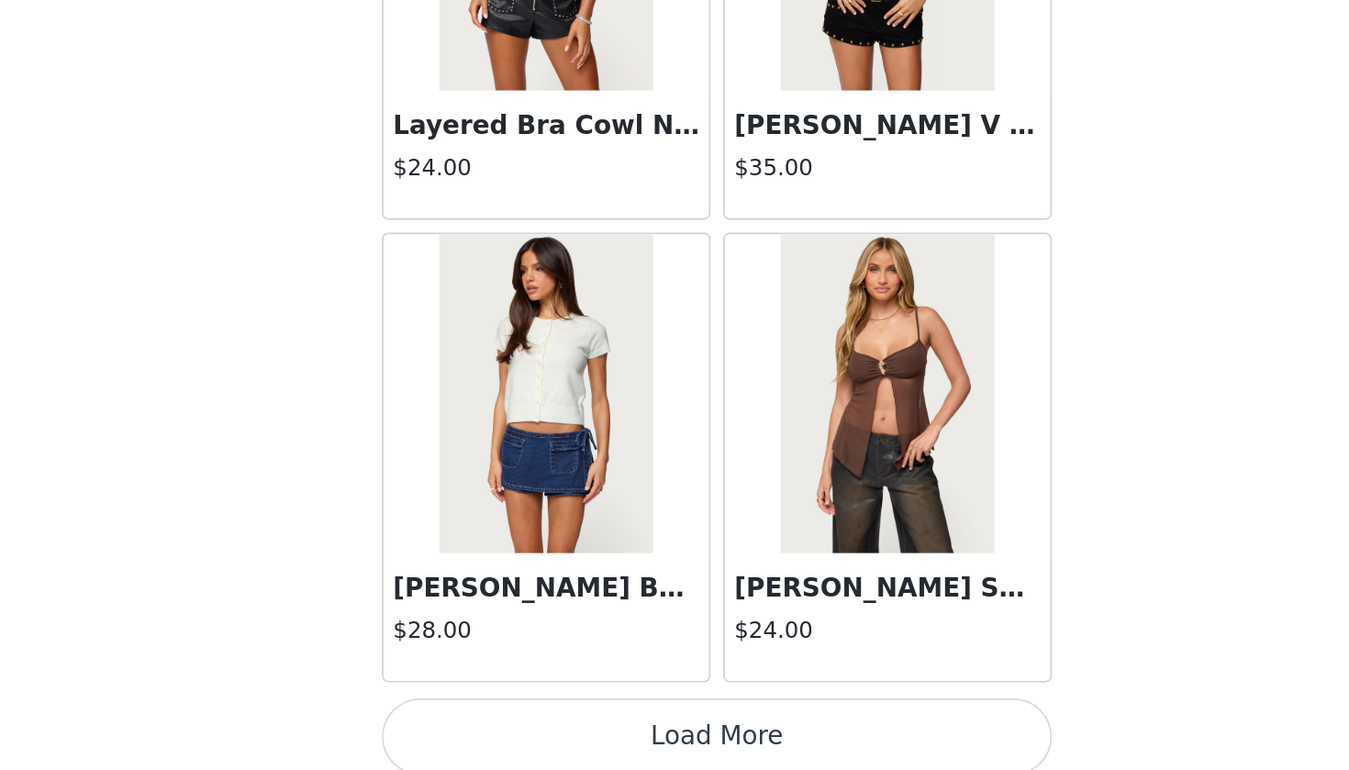
click at [482, 701] on button "Load More" at bounding box center [674, 751] width 385 height 44
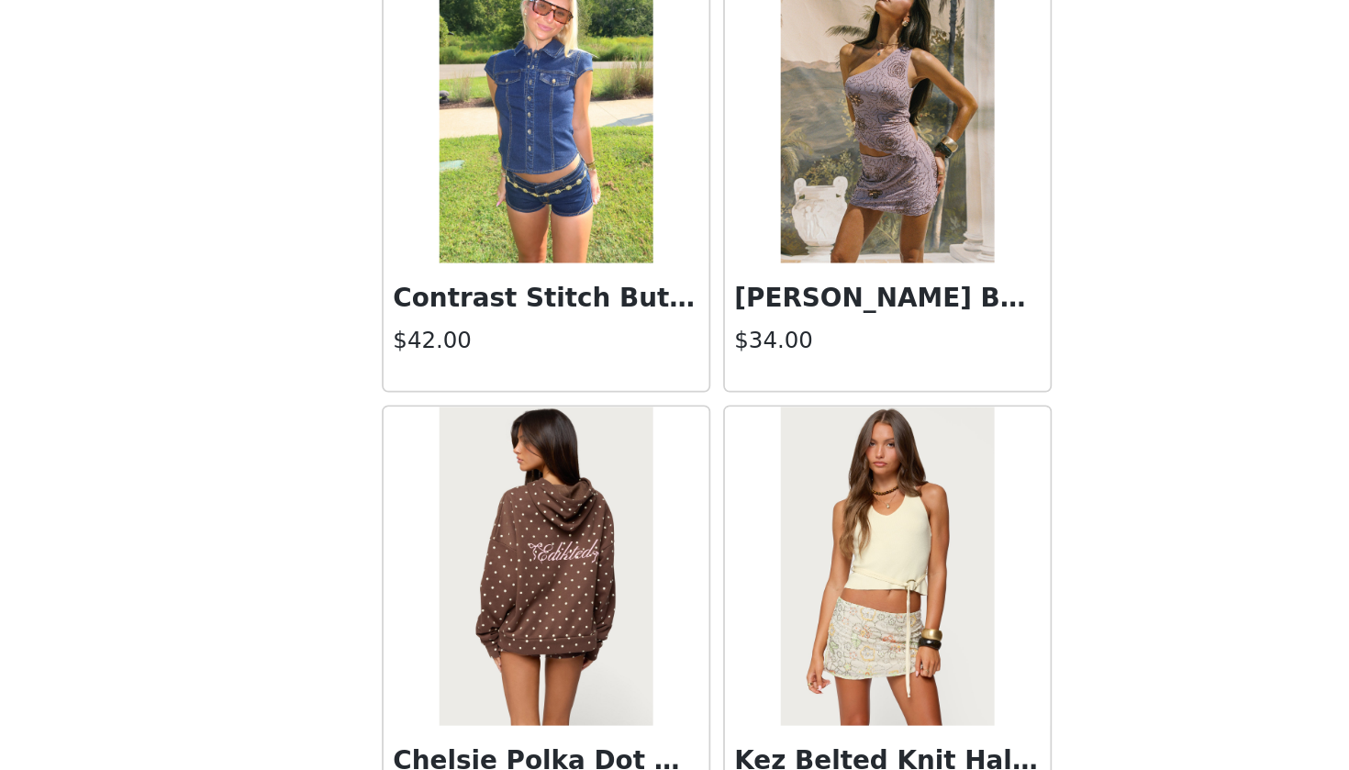
scroll to position [23326, 0]
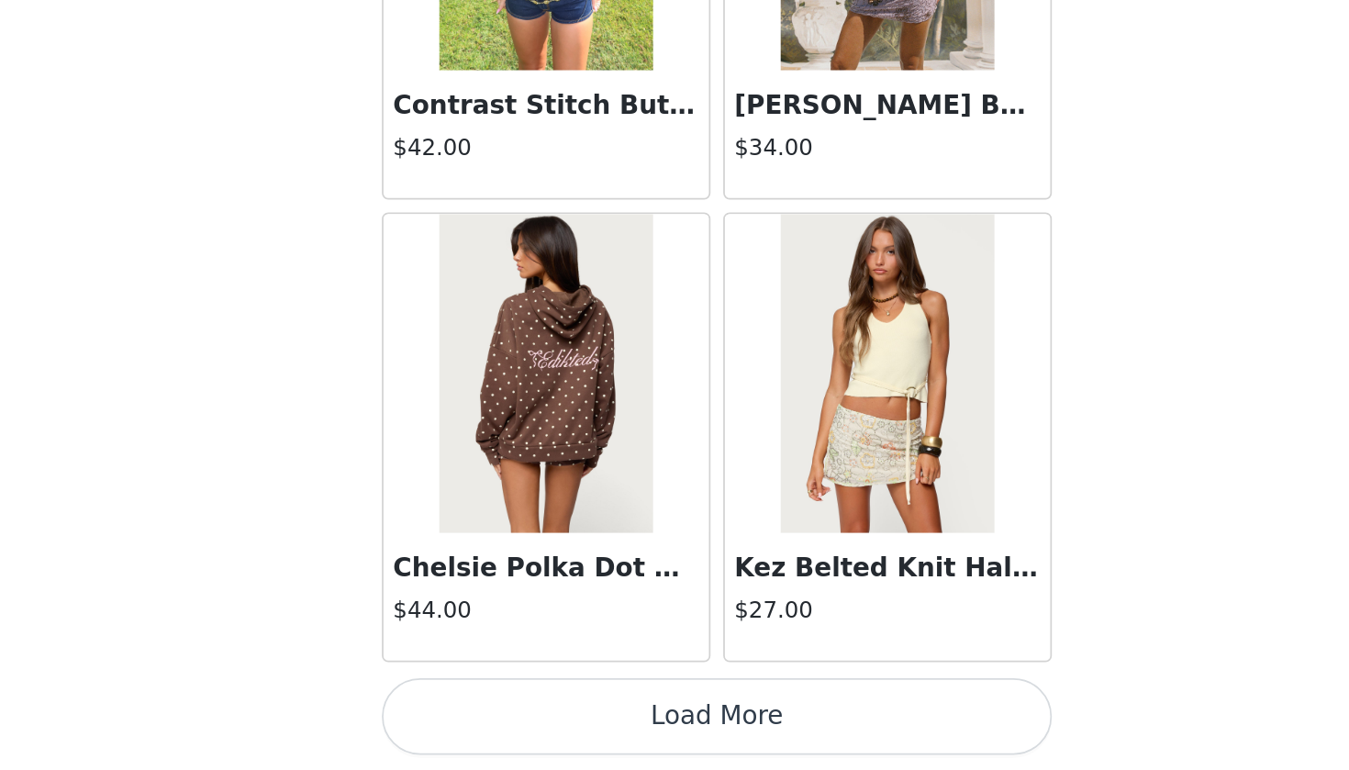
click at [482, 701] on button "Load More" at bounding box center [674, 739] width 385 height 44
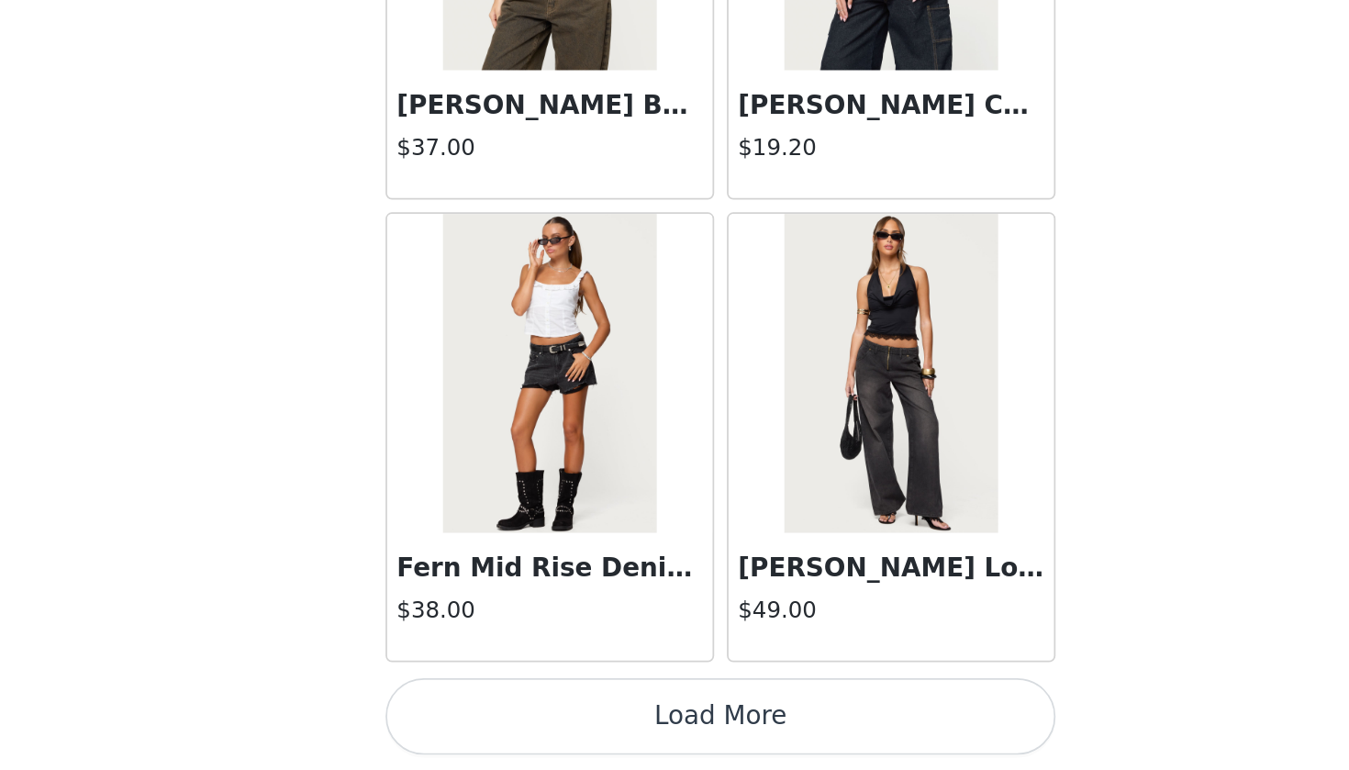
scroll to position [25987, 0]
click at [482, 701] on button "Load More" at bounding box center [674, 739] width 385 height 44
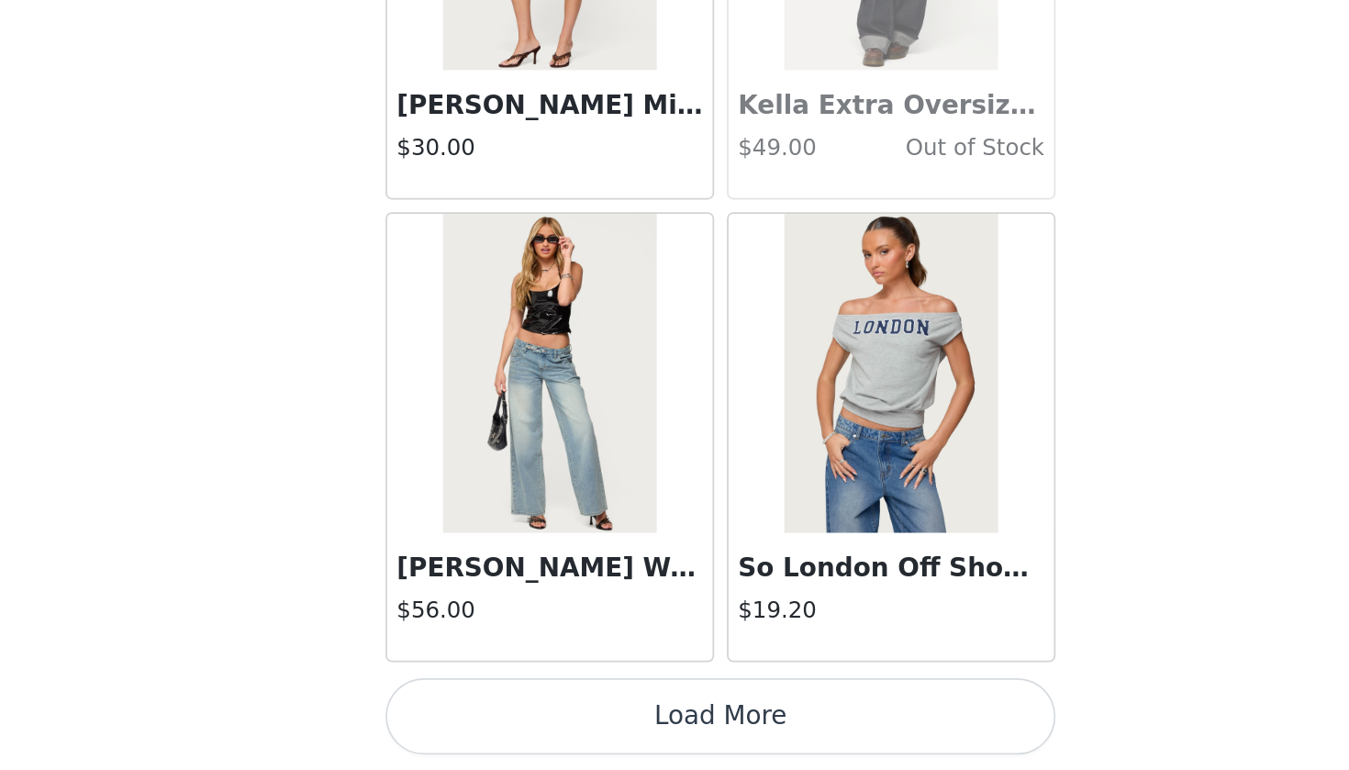
click at [482, 701] on button "Load More" at bounding box center [674, 739] width 385 height 44
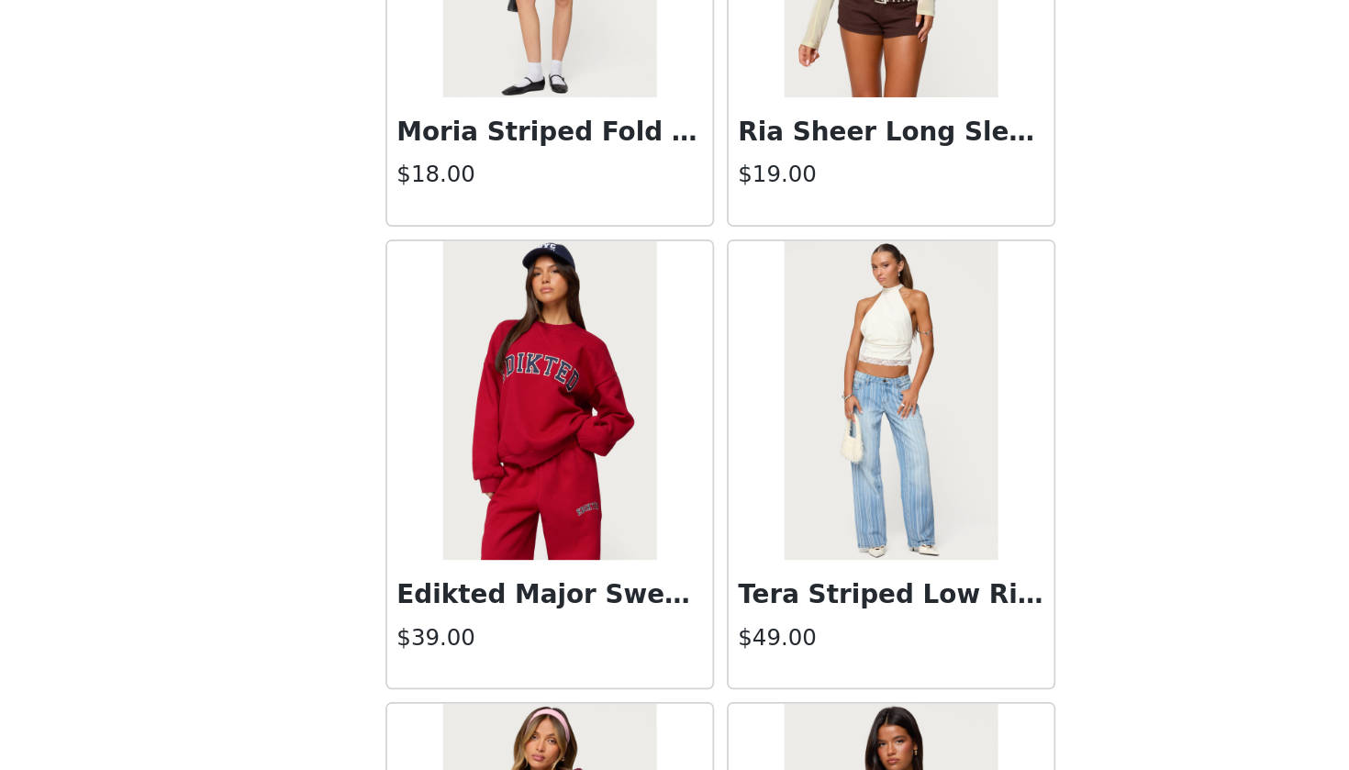
scroll to position [30549, 0]
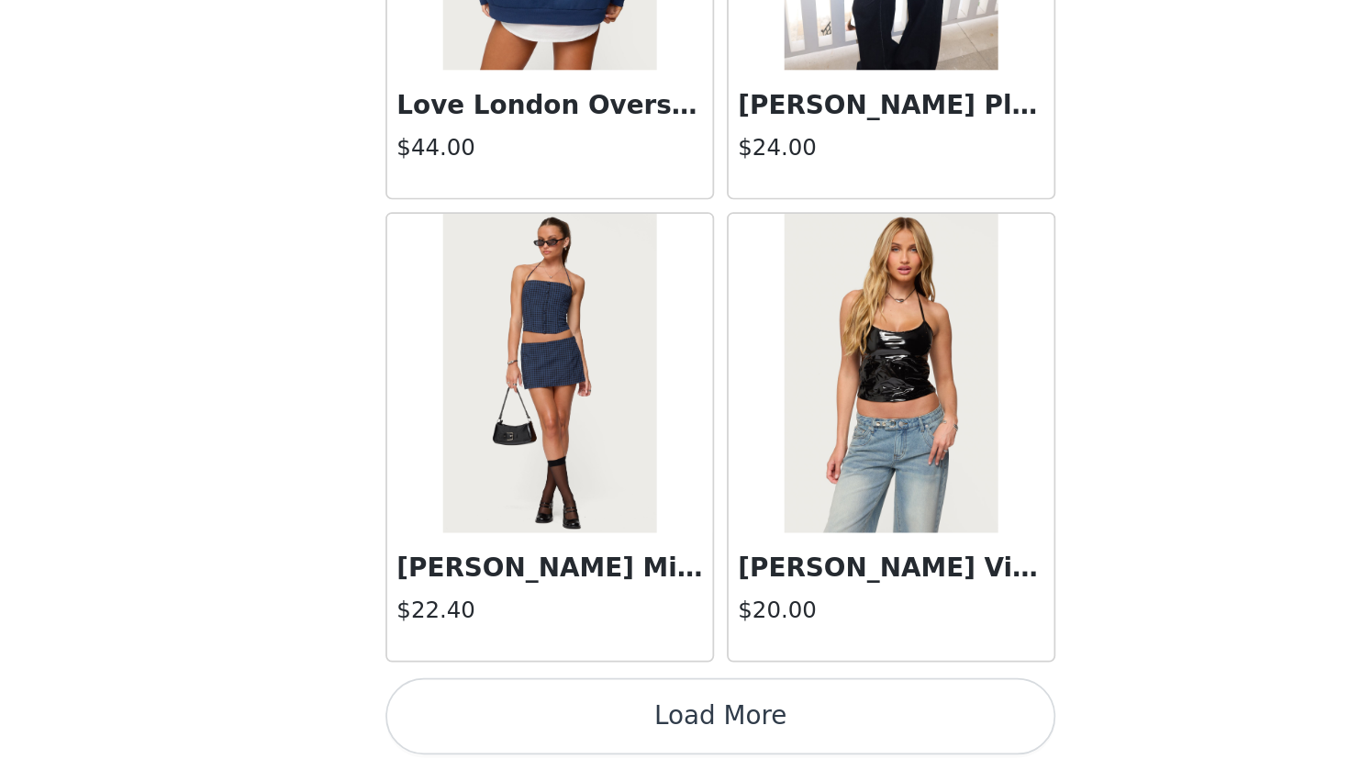
click at [482, 701] on button "Load More" at bounding box center [674, 739] width 385 height 44
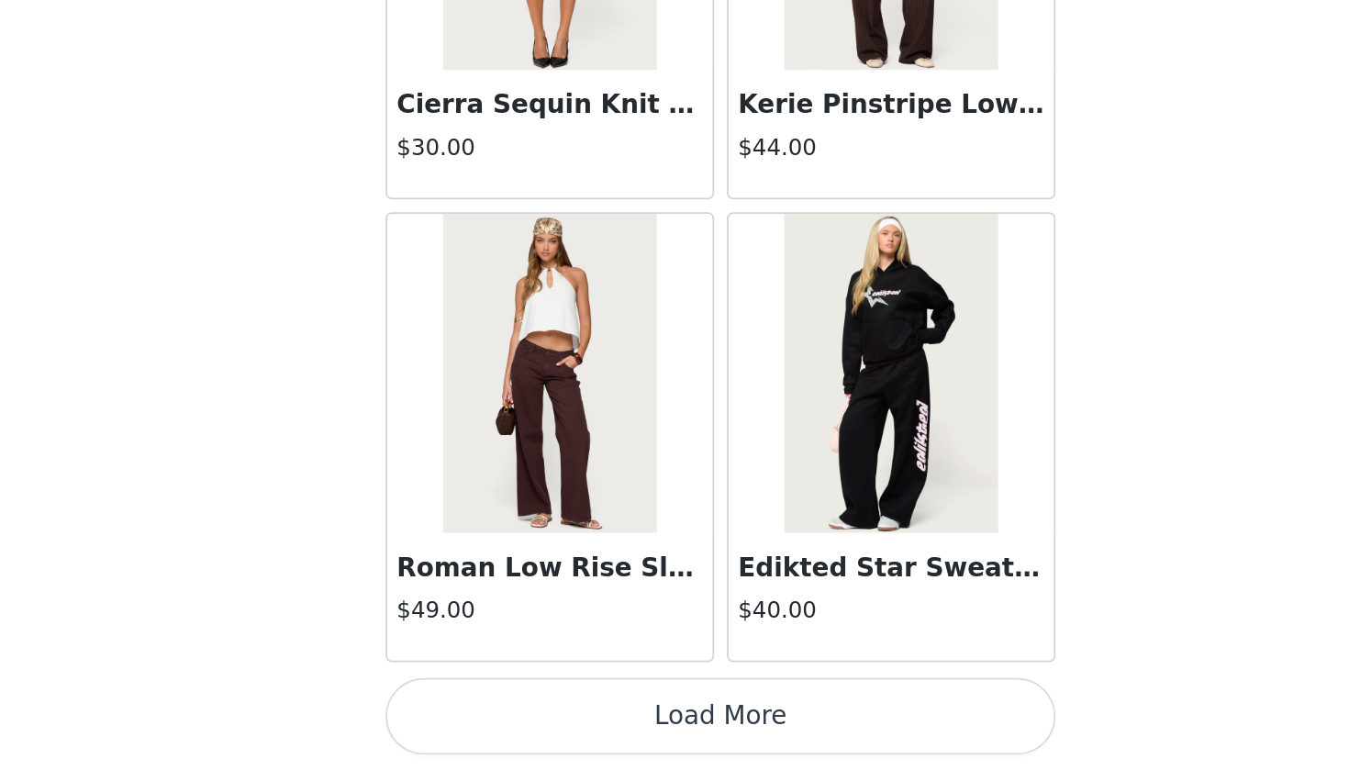
scroll to position [33969, 0]
click at [502, 701] on button "Load More" at bounding box center [674, 739] width 385 height 44
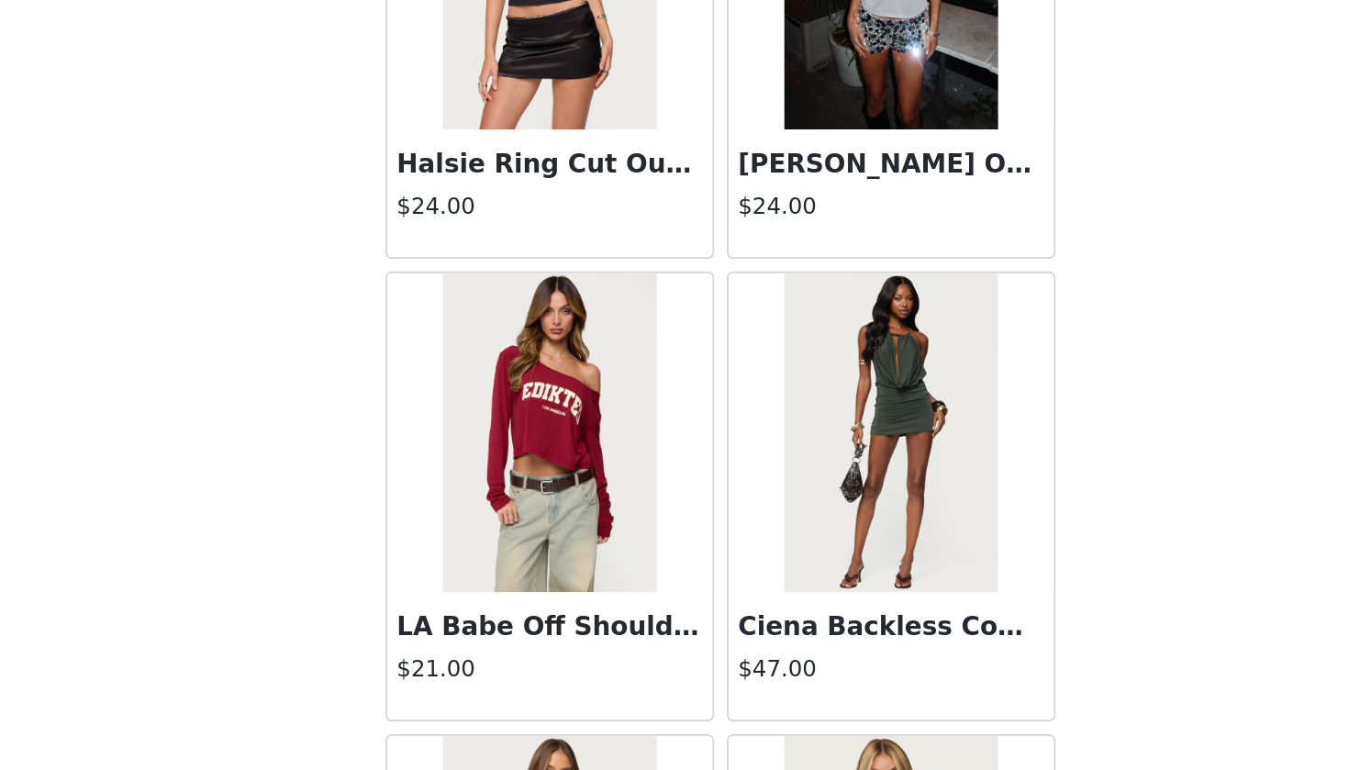
scroll to position [35535, 0]
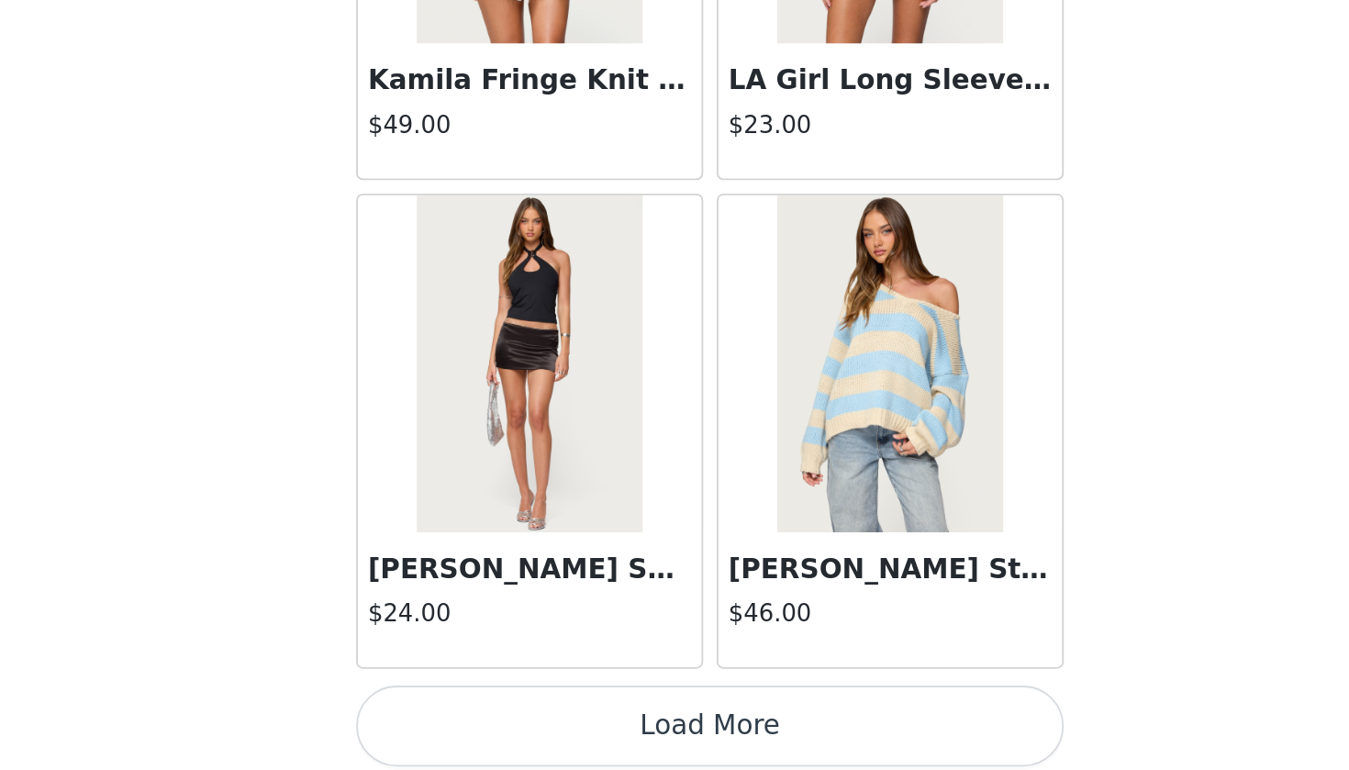
click at [482, 701] on button "Load More" at bounding box center [674, 739] width 385 height 44
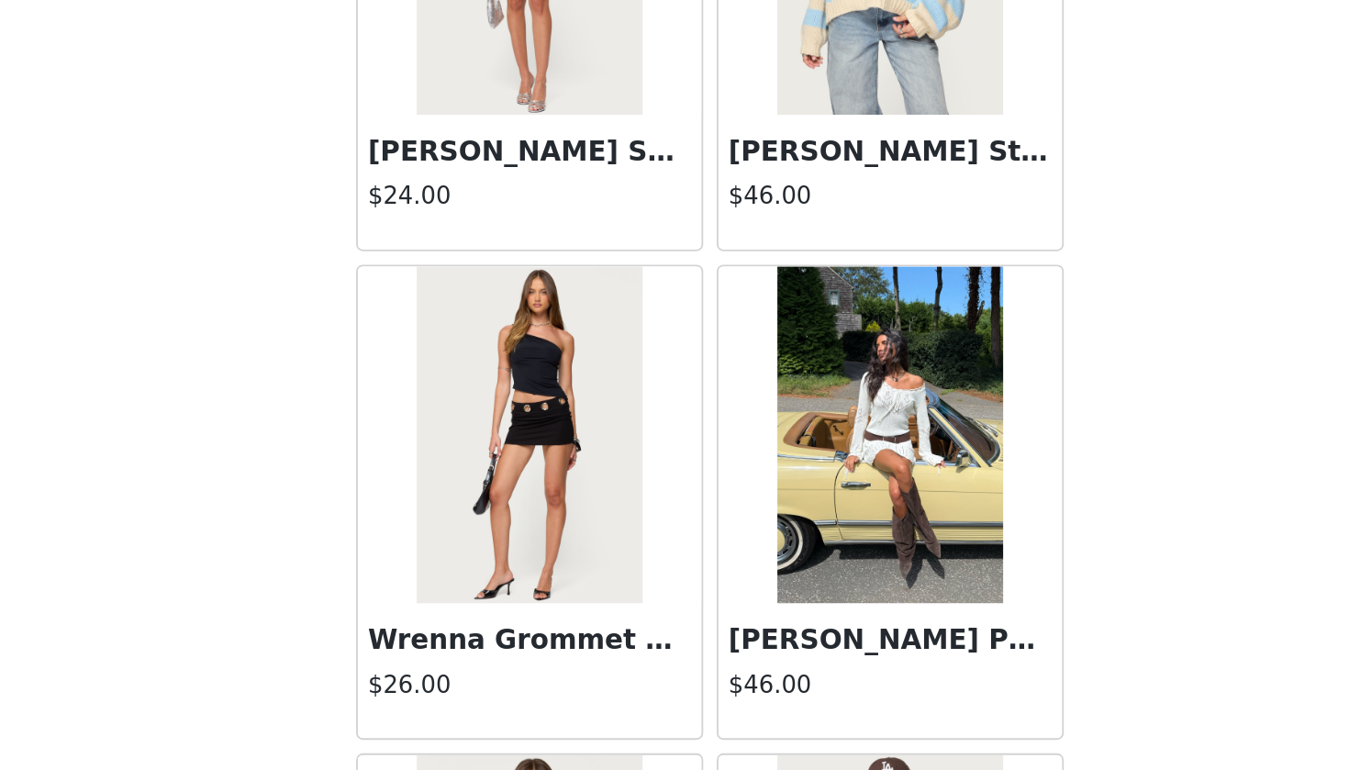
scroll to position [36881, 0]
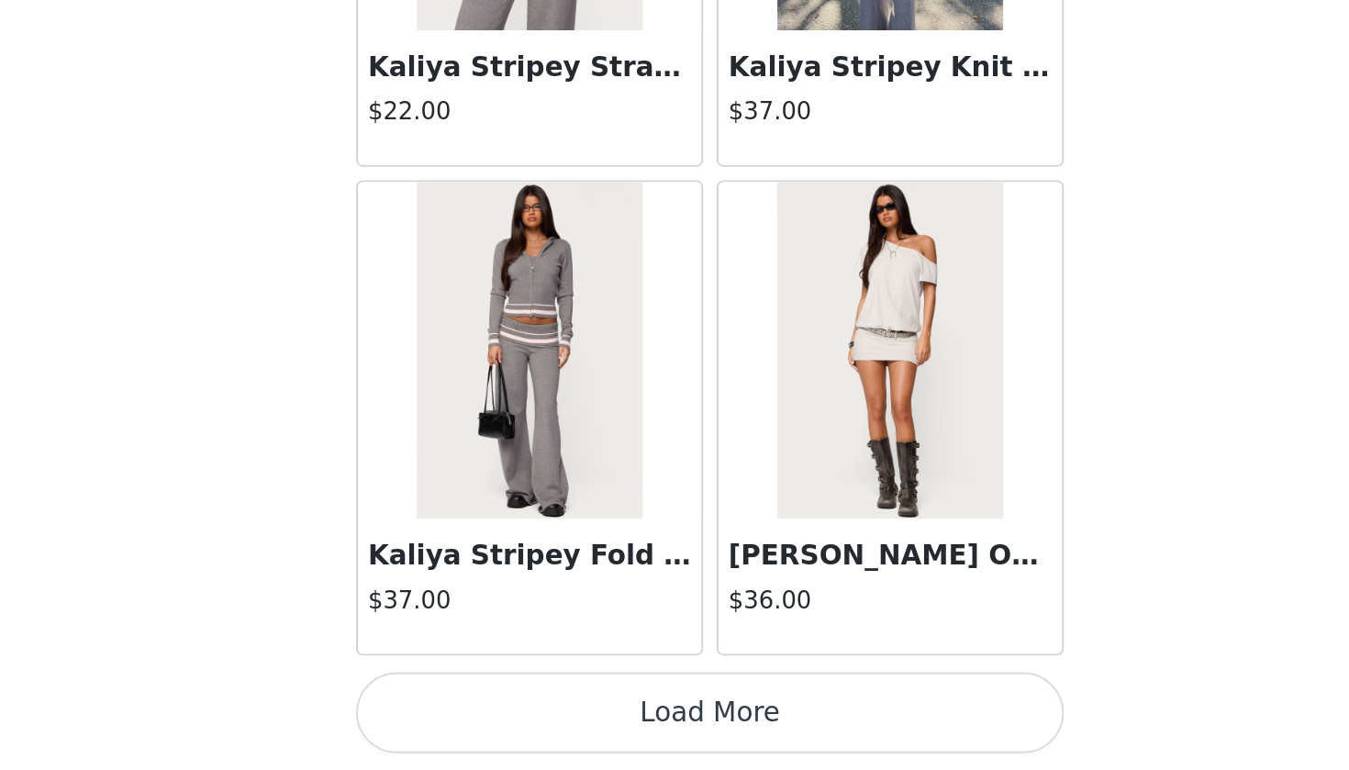
click at [482, 701] on button "Load More" at bounding box center [674, 739] width 385 height 44
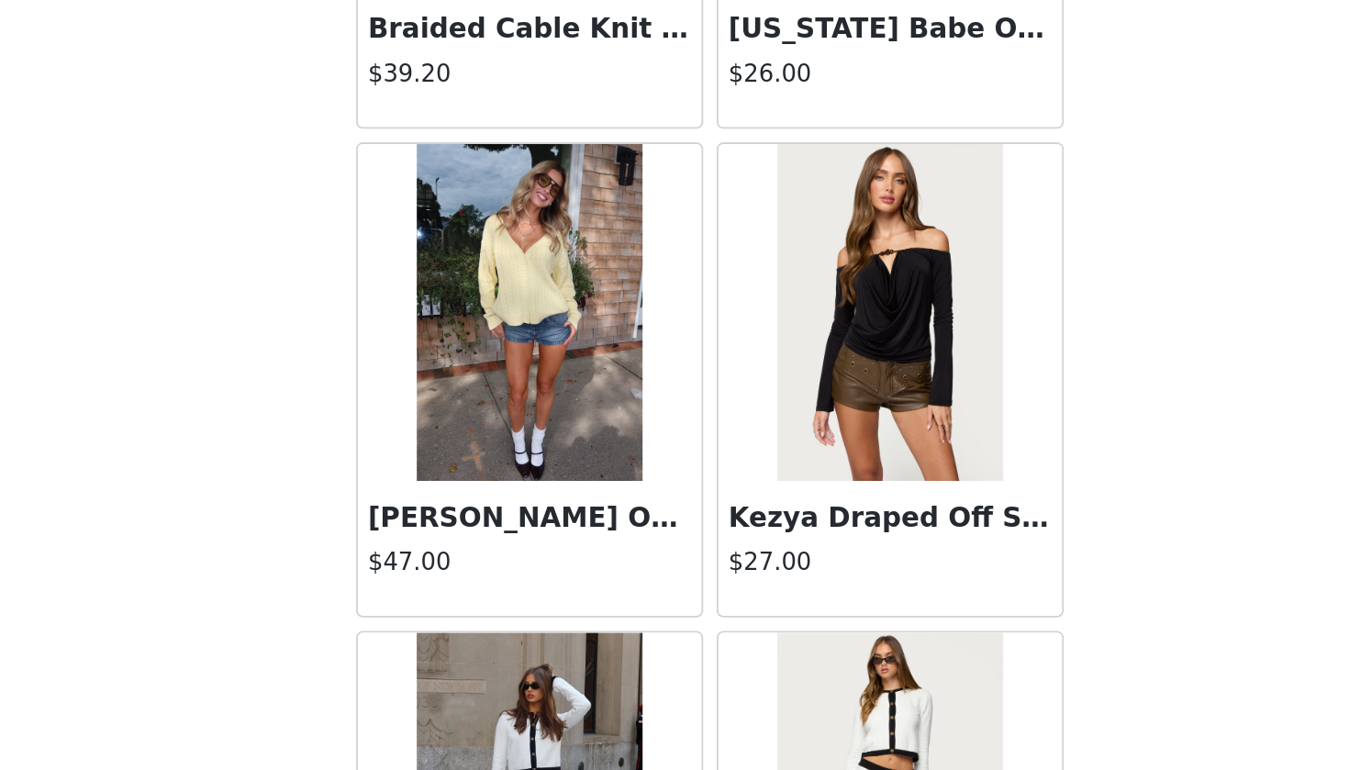
scroll to position [41792, 0]
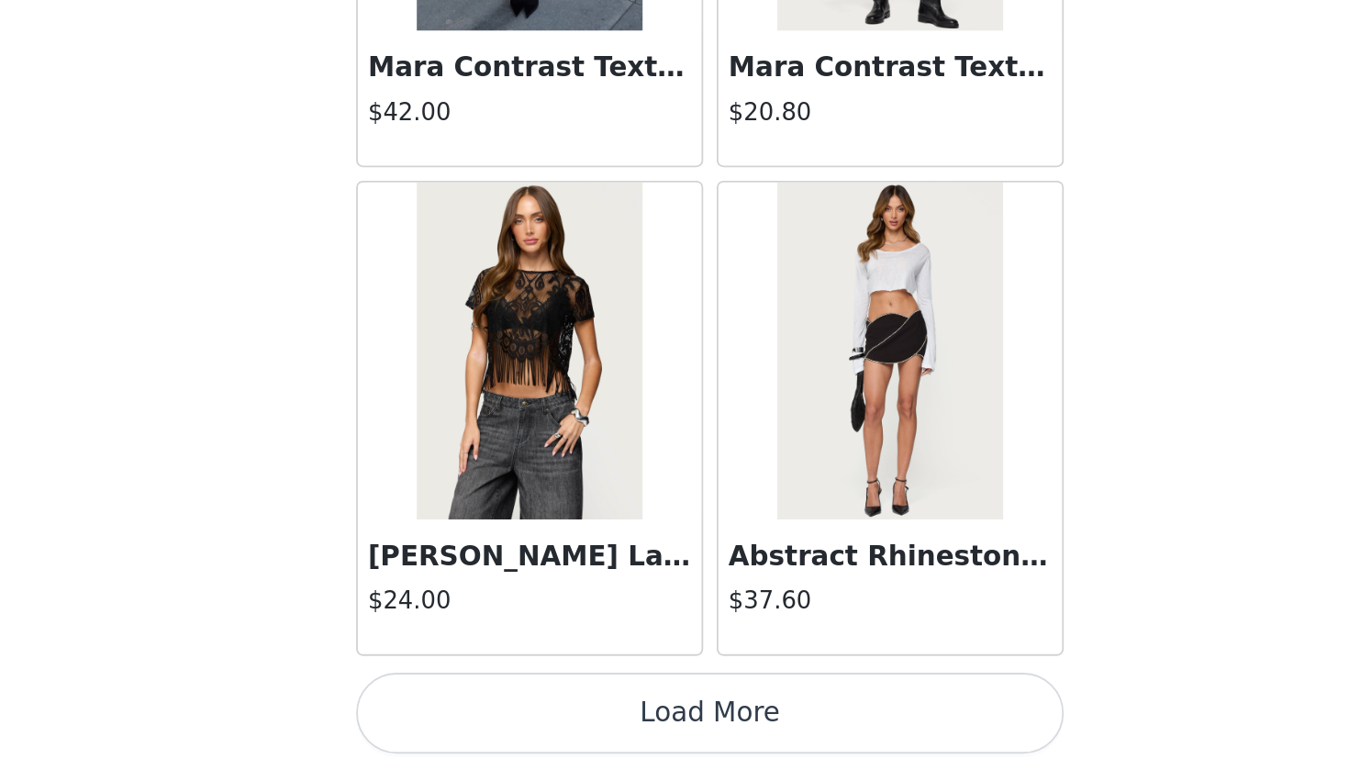
click at [482, 701] on button "Load More" at bounding box center [674, 739] width 385 height 44
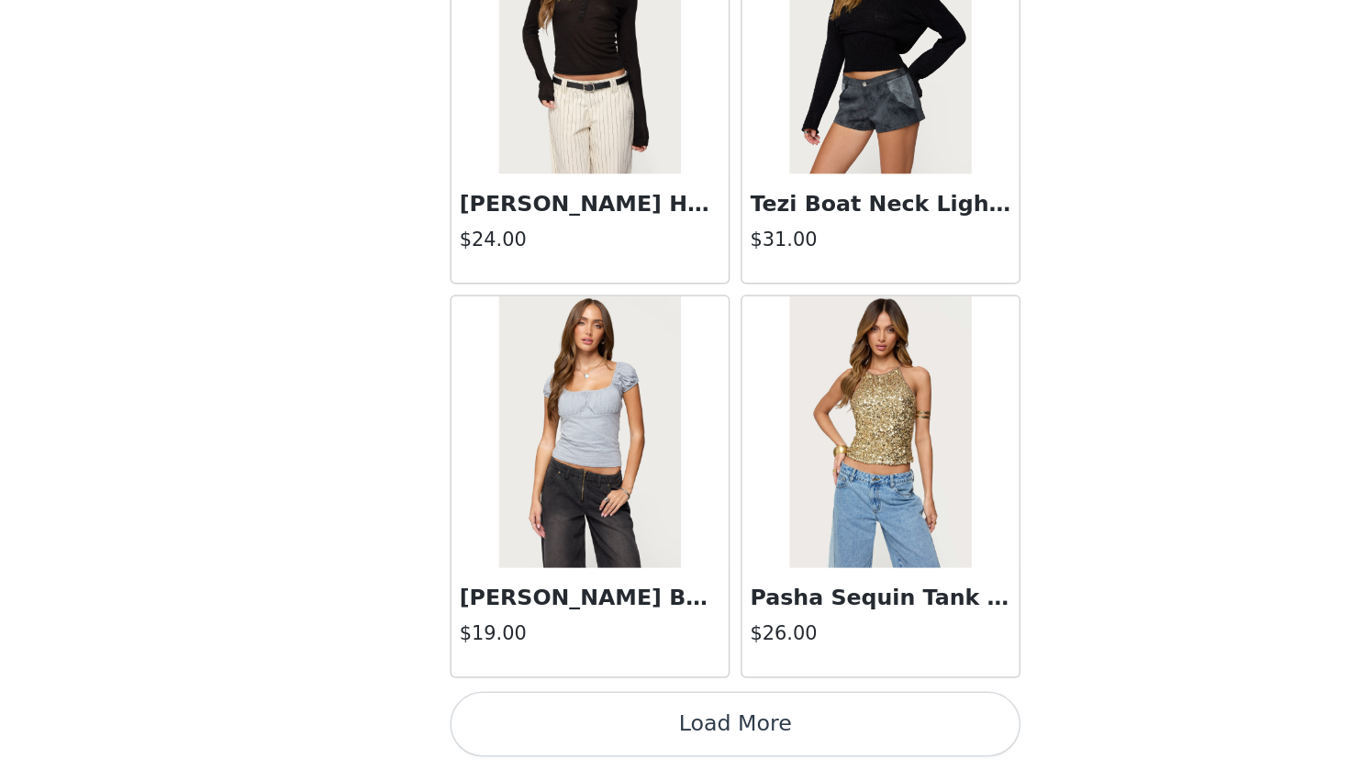
scroll to position [44613, 0]
click at [551, 701] on button "Load More" at bounding box center [674, 739] width 385 height 44
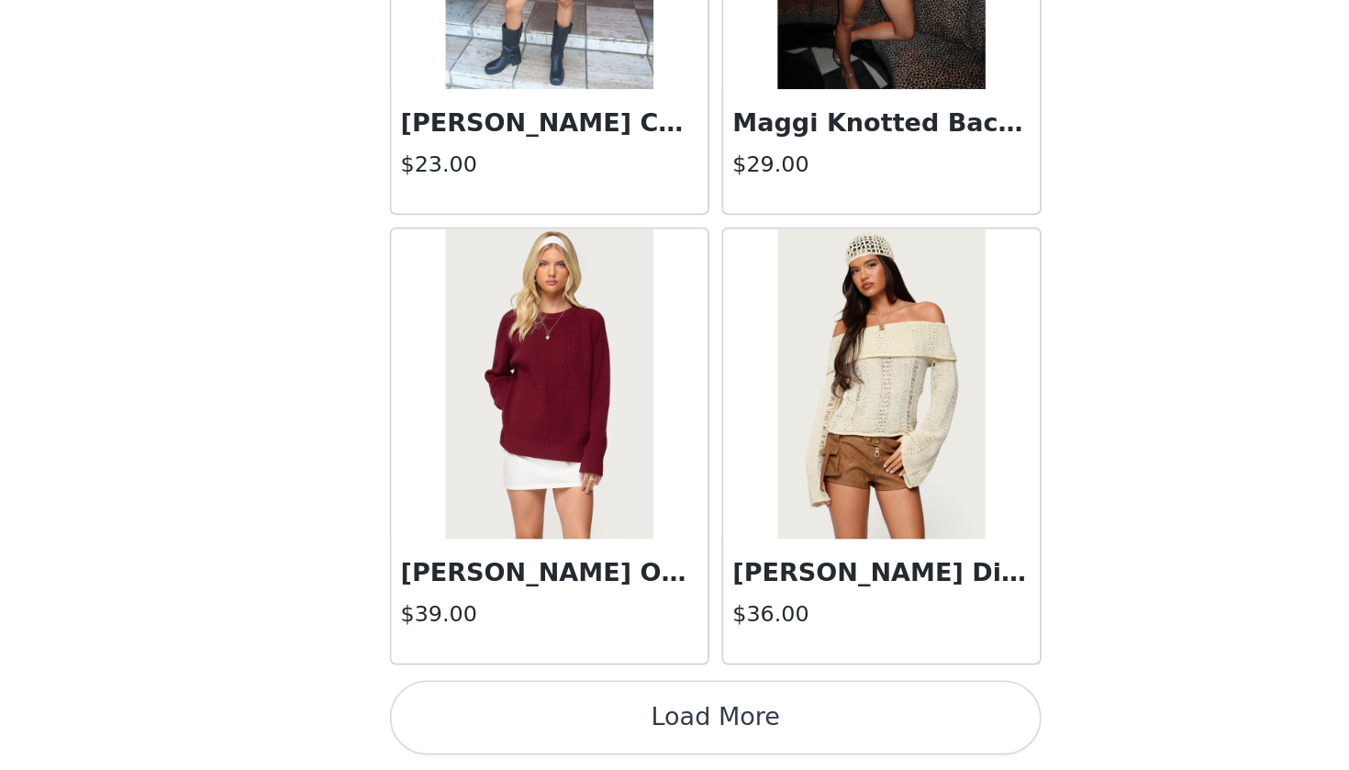
scroll to position [0, 0]
click at [482, 701] on button "Load More" at bounding box center [674, 739] width 385 height 44
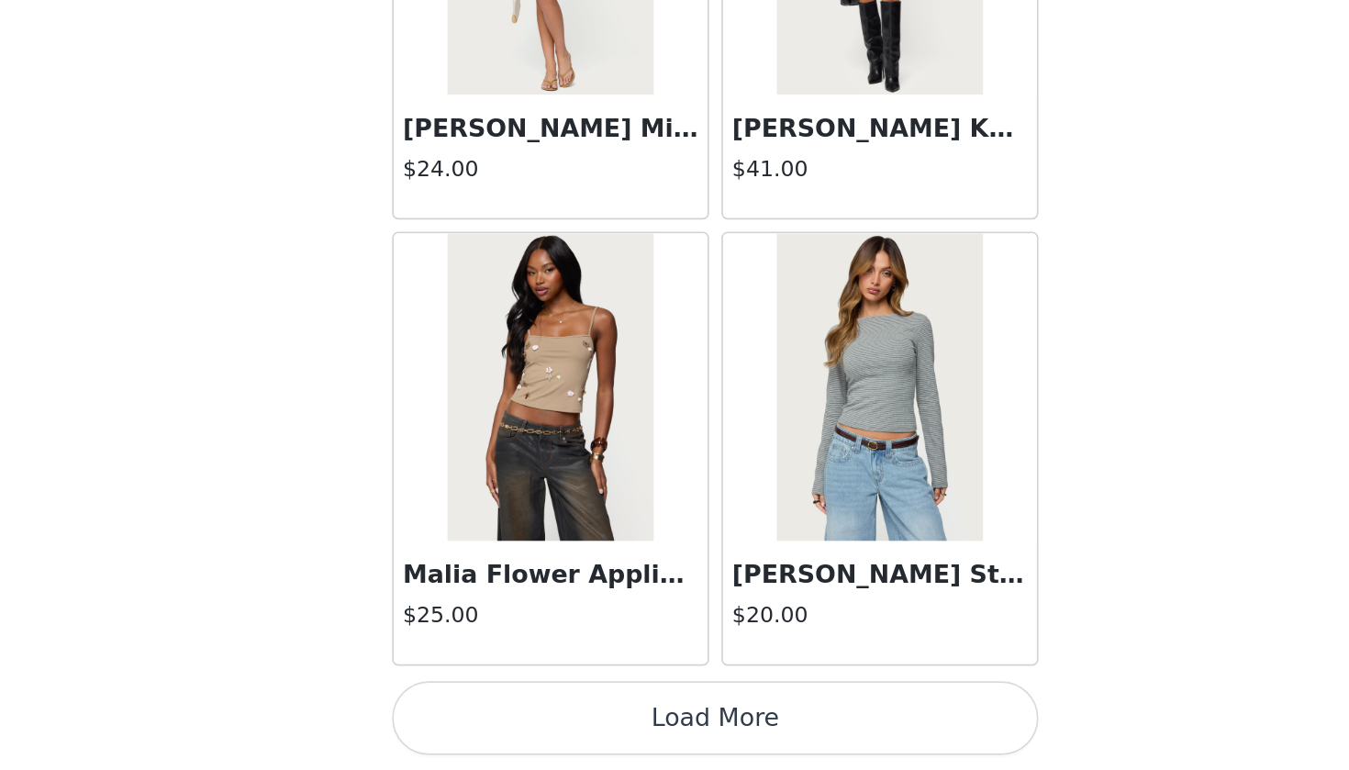
click at [482, 701] on button "Load More" at bounding box center [674, 739] width 385 height 44
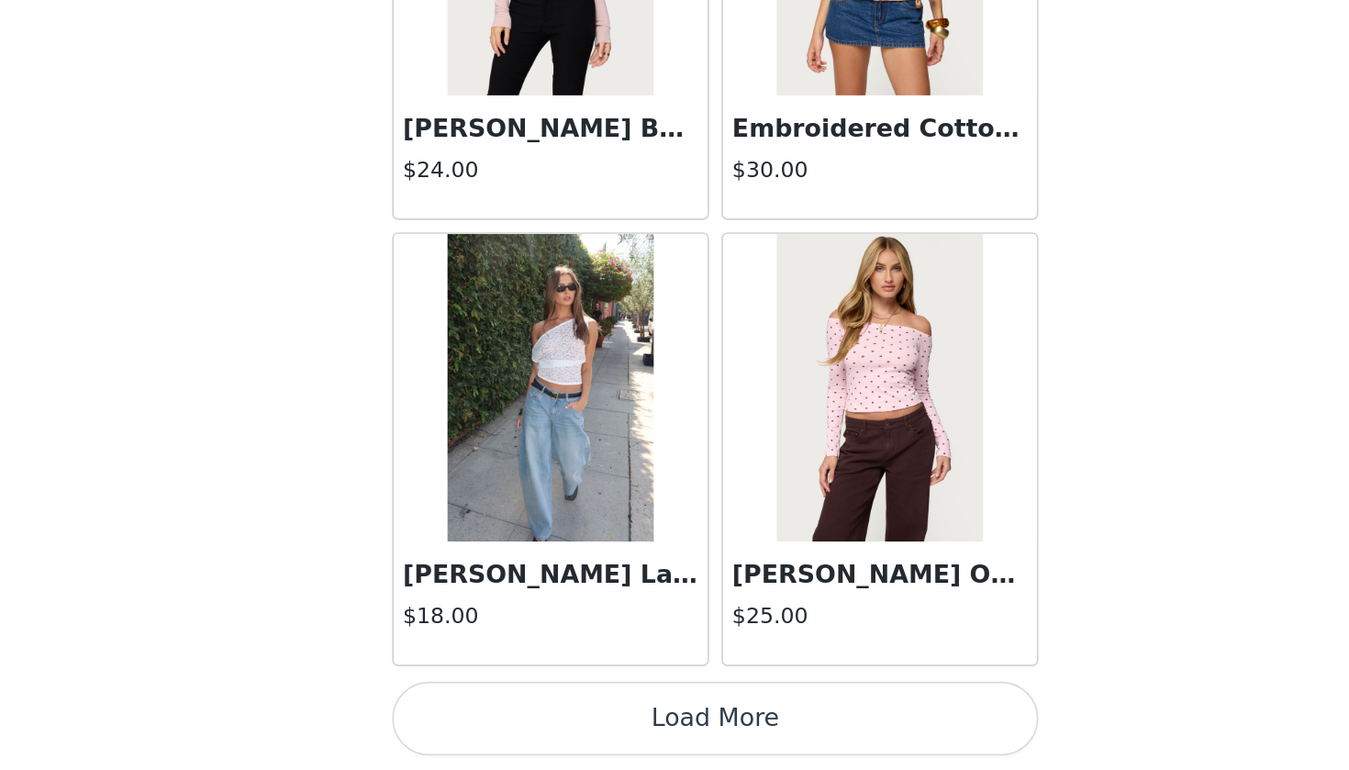
click at [482, 701] on button "Load More" at bounding box center [674, 739] width 385 height 44
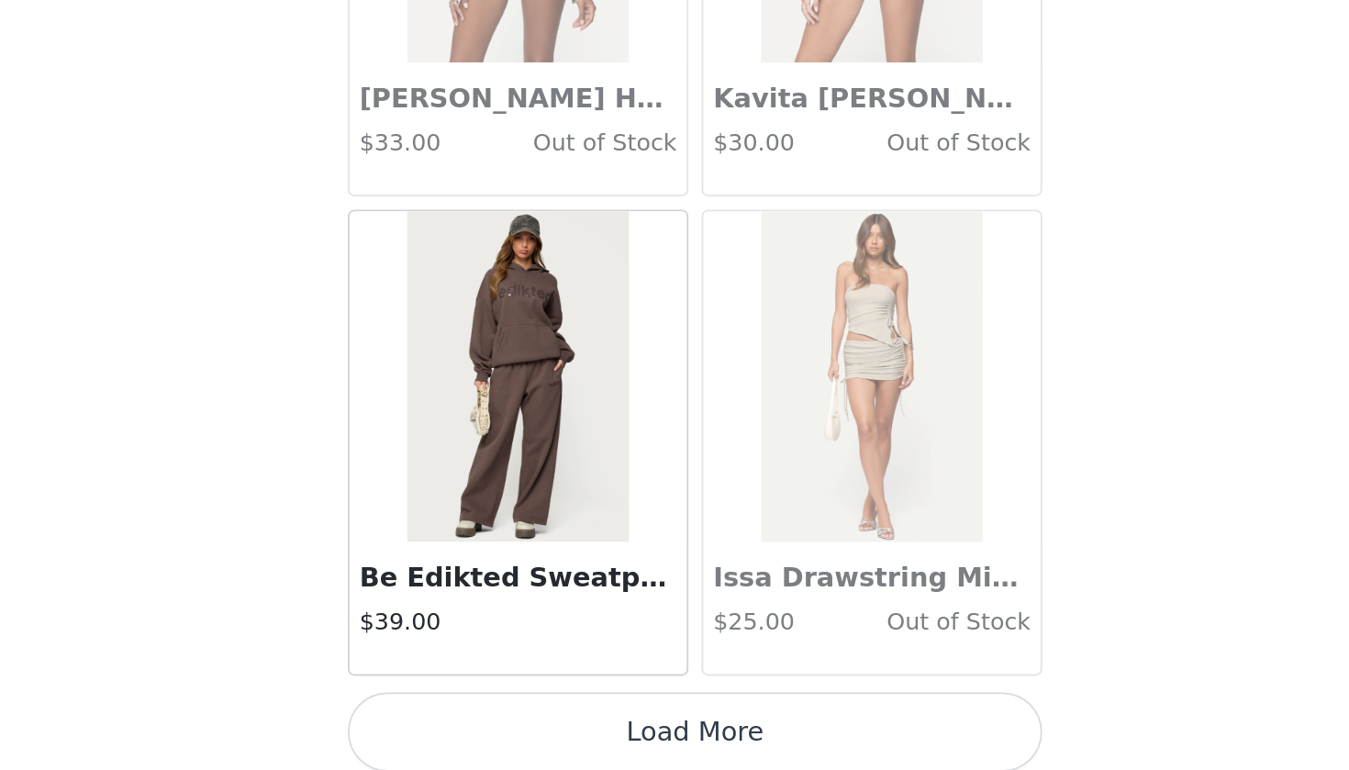
click at [482, 701] on button "Load More" at bounding box center [674, 739] width 385 height 44
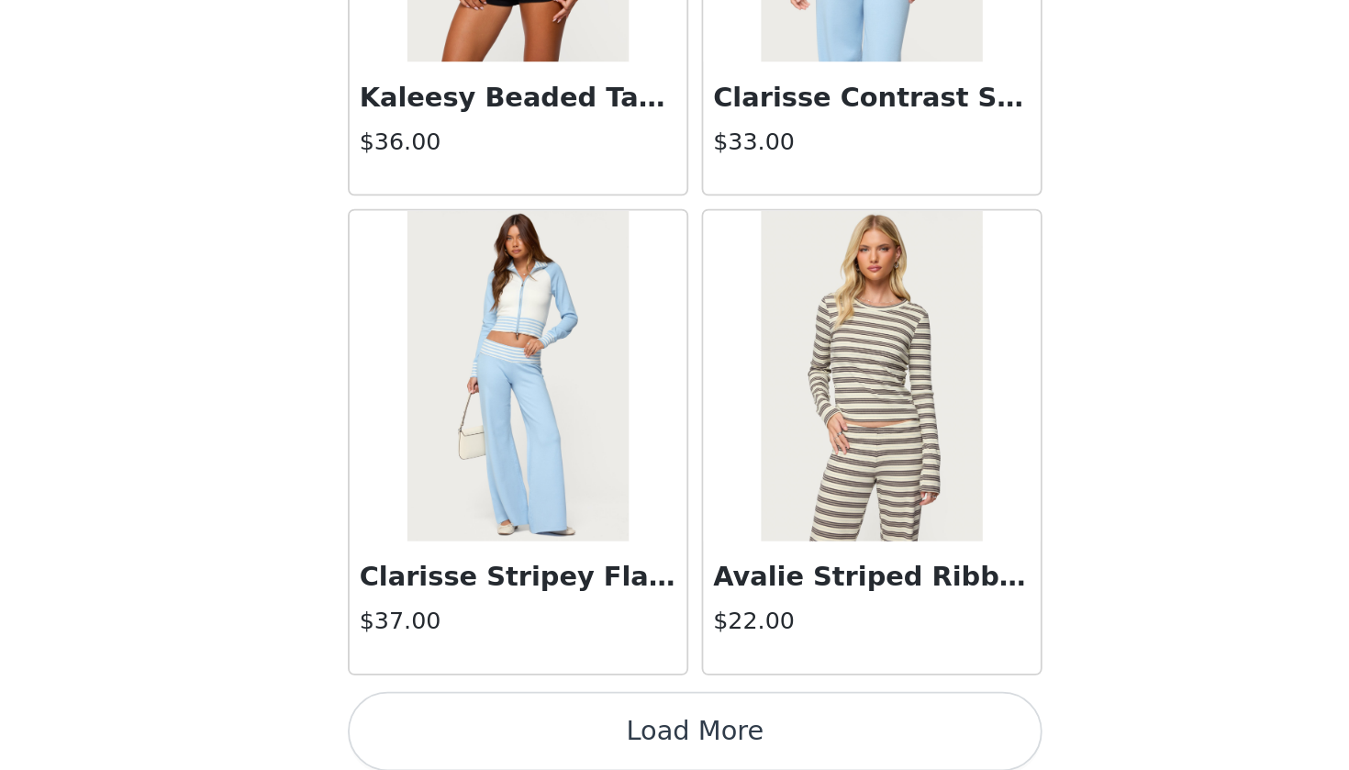
click at [482, 701] on button "Load More" at bounding box center [674, 739] width 385 height 44
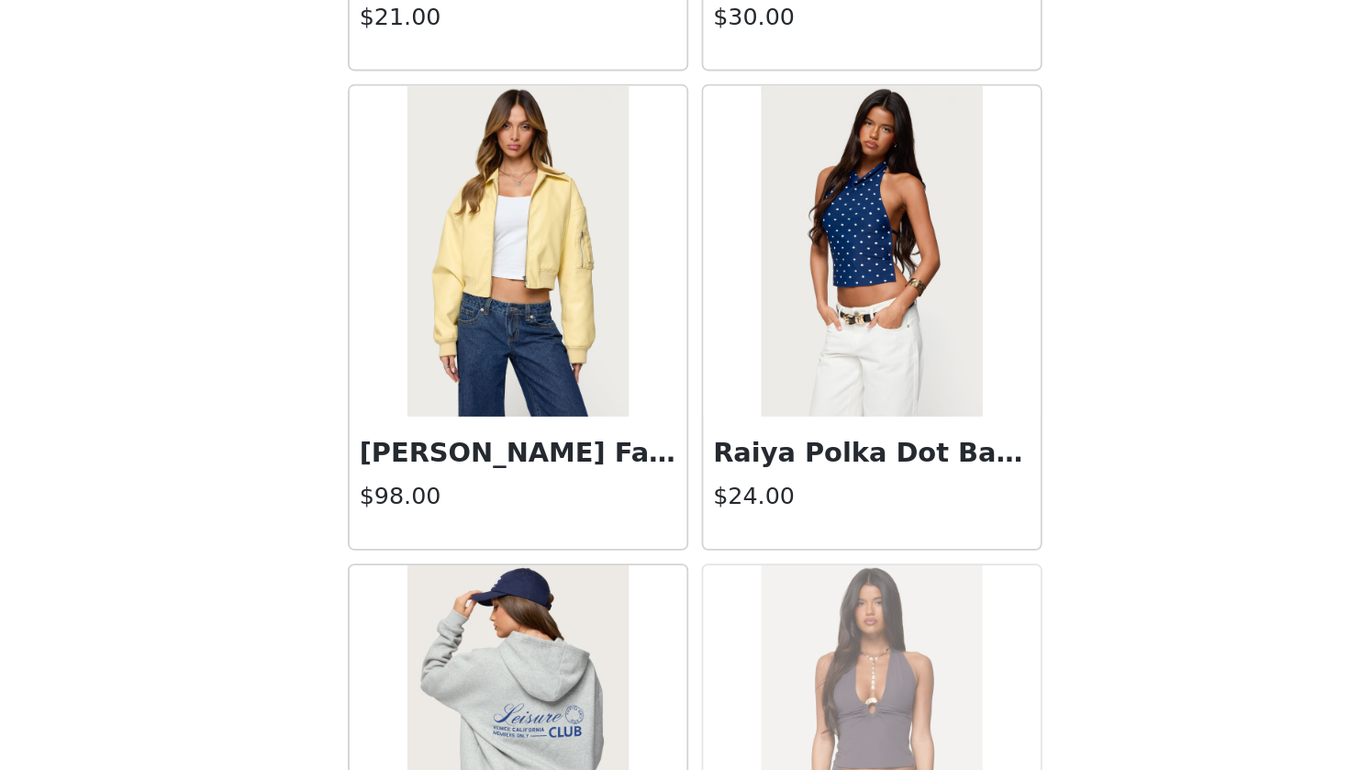
scroll to position [60044, 0]
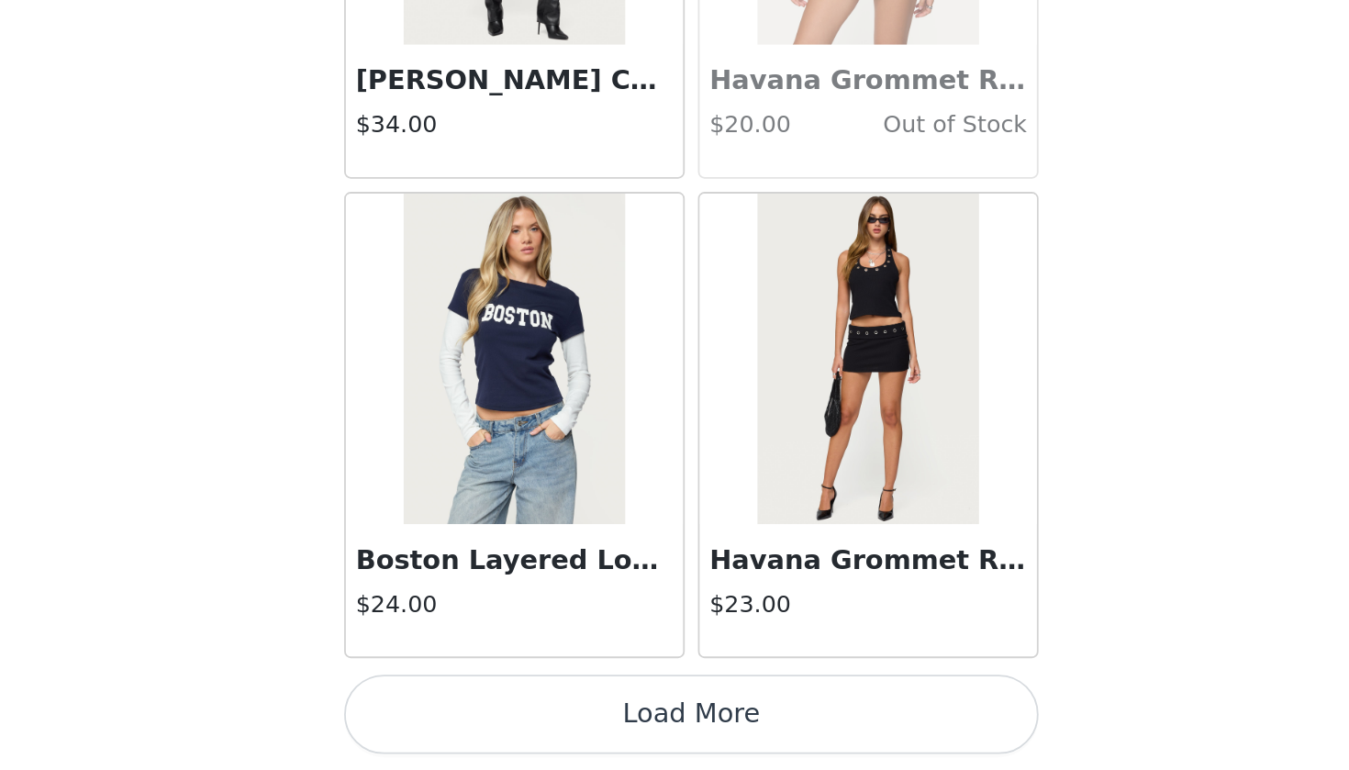
click at [482, 701] on button "Load More" at bounding box center [674, 739] width 385 height 44
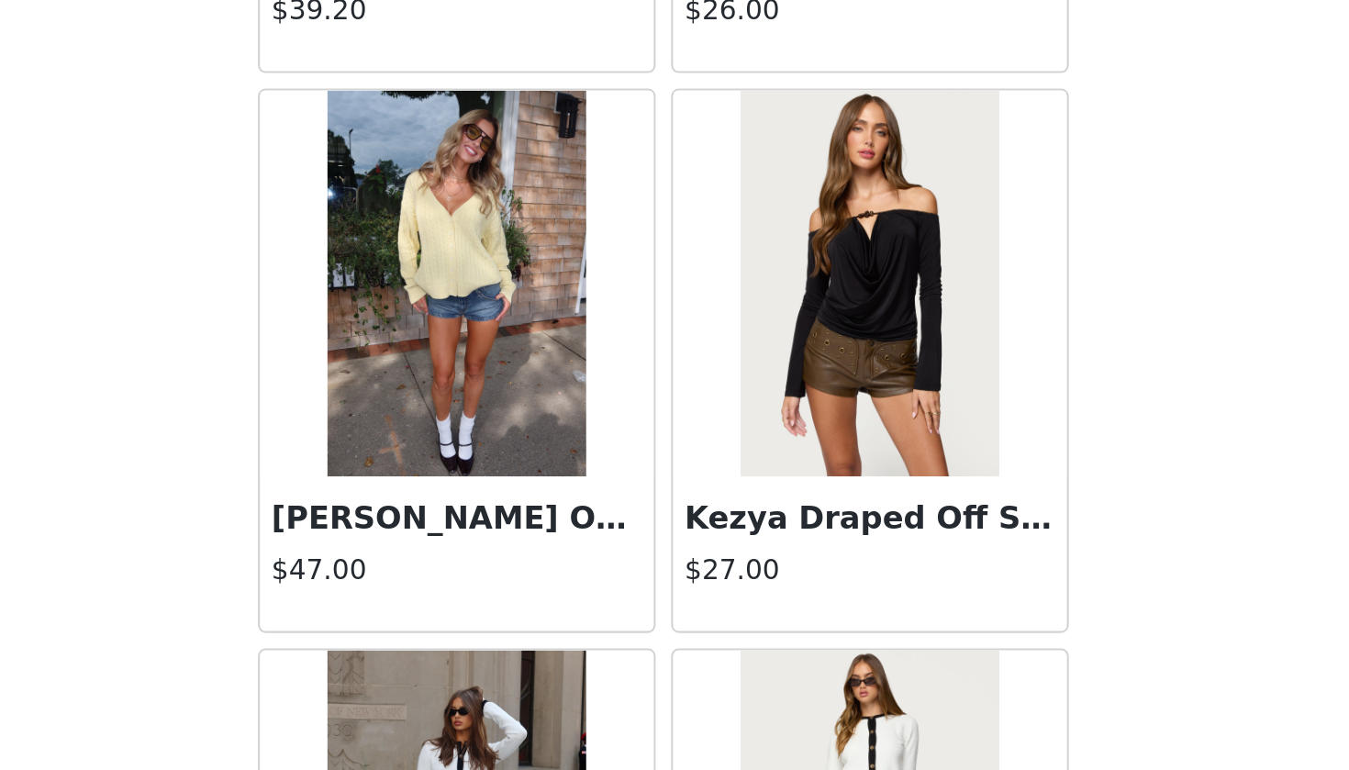
scroll to position [41545, 0]
click at [488, 518] on h3 "Francine Oversized V Neck Cardigan" at bounding box center [576, 529] width 176 height 22
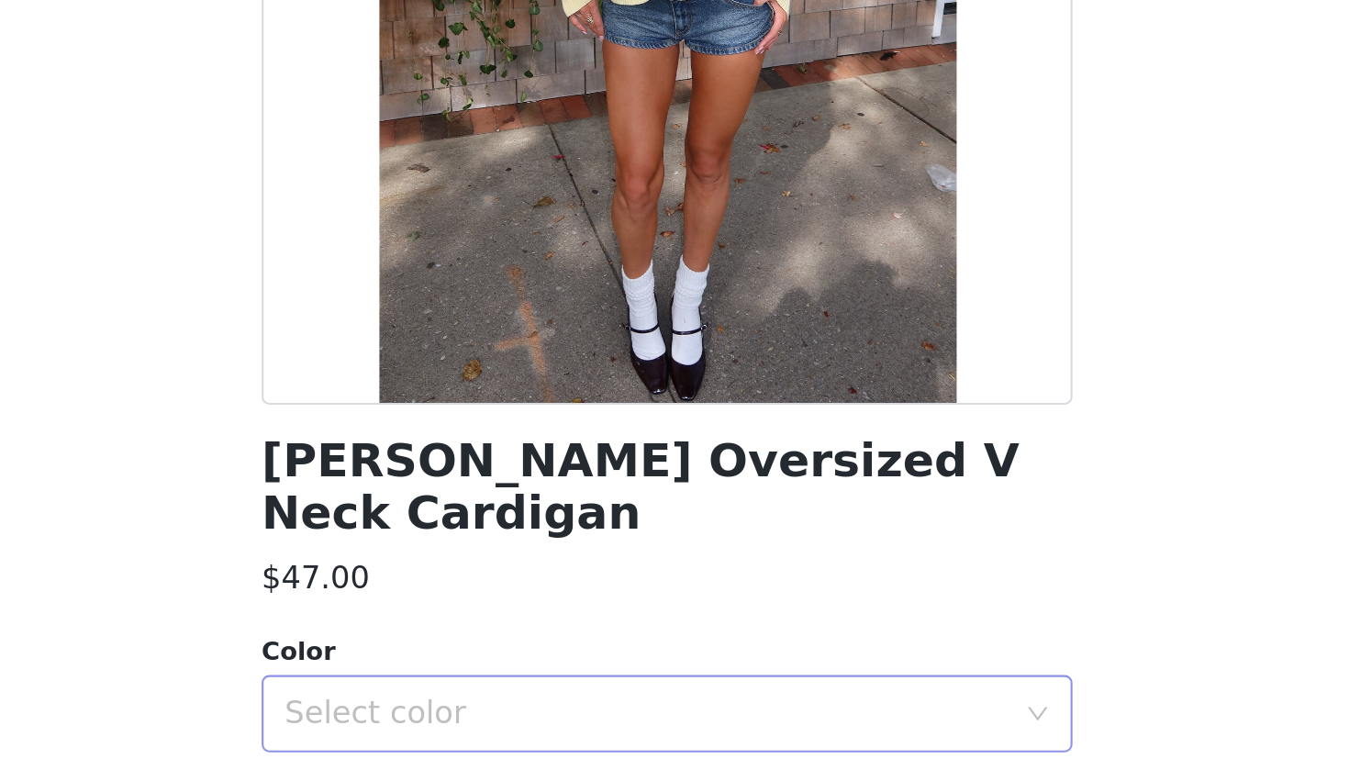
scroll to position [122, 0]
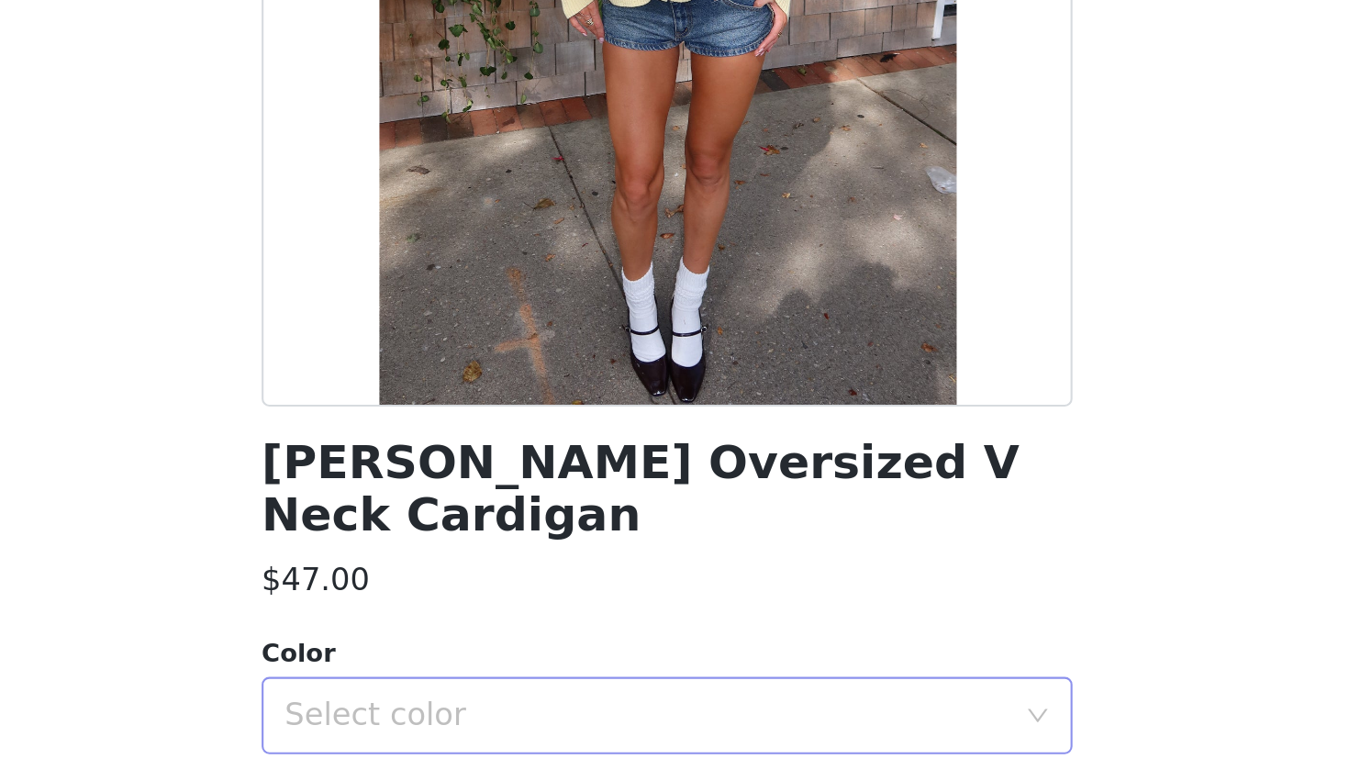
click at [493, 520] on div "Select color" at bounding box center [664, 529] width 343 height 18
click at [482, 529] on li "YELLOW" at bounding box center [674, 543] width 385 height 29
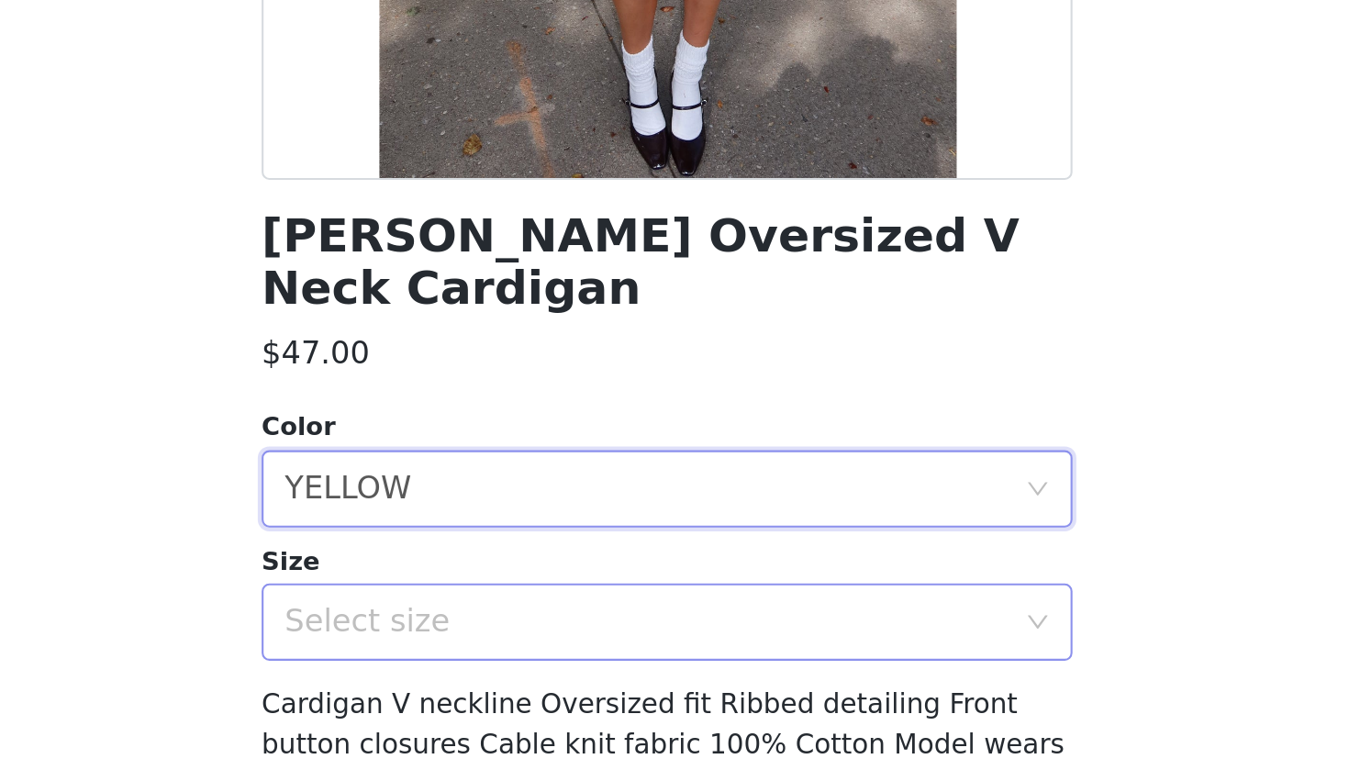
click at [493, 575] on div "Select size" at bounding box center [668, 592] width 351 height 35
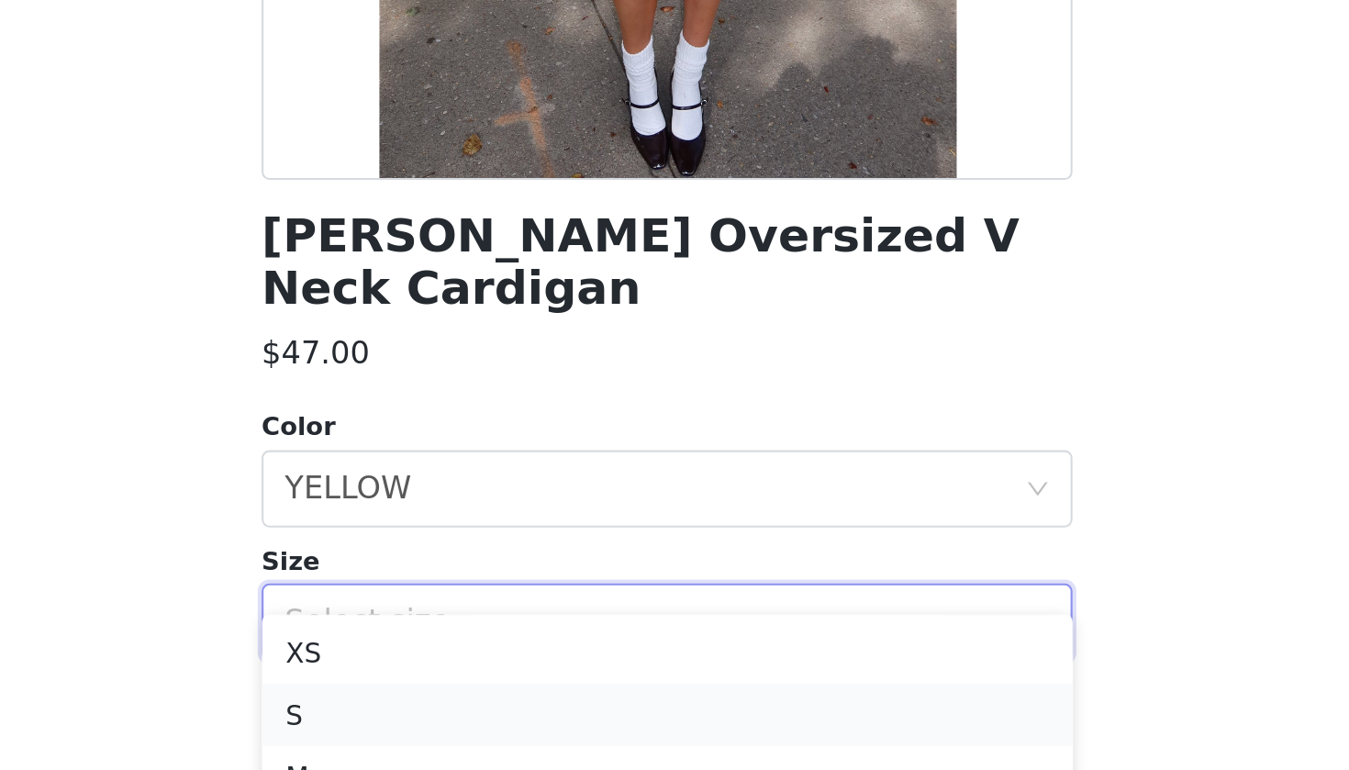
click at [482, 622] on li "S" at bounding box center [674, 636] width 385 height 29
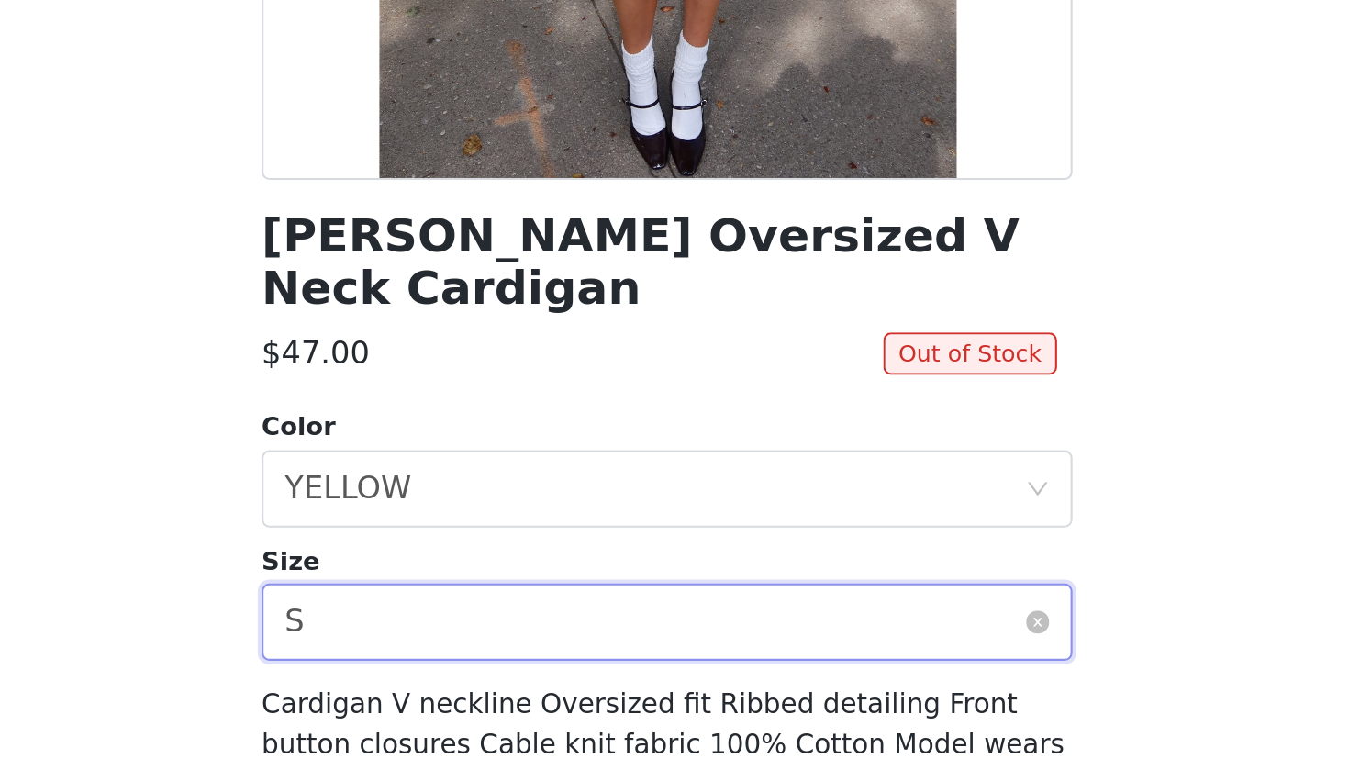
click at [493, 575] on div "Select size S" at bounding box center [668, 592] width 351 height 35
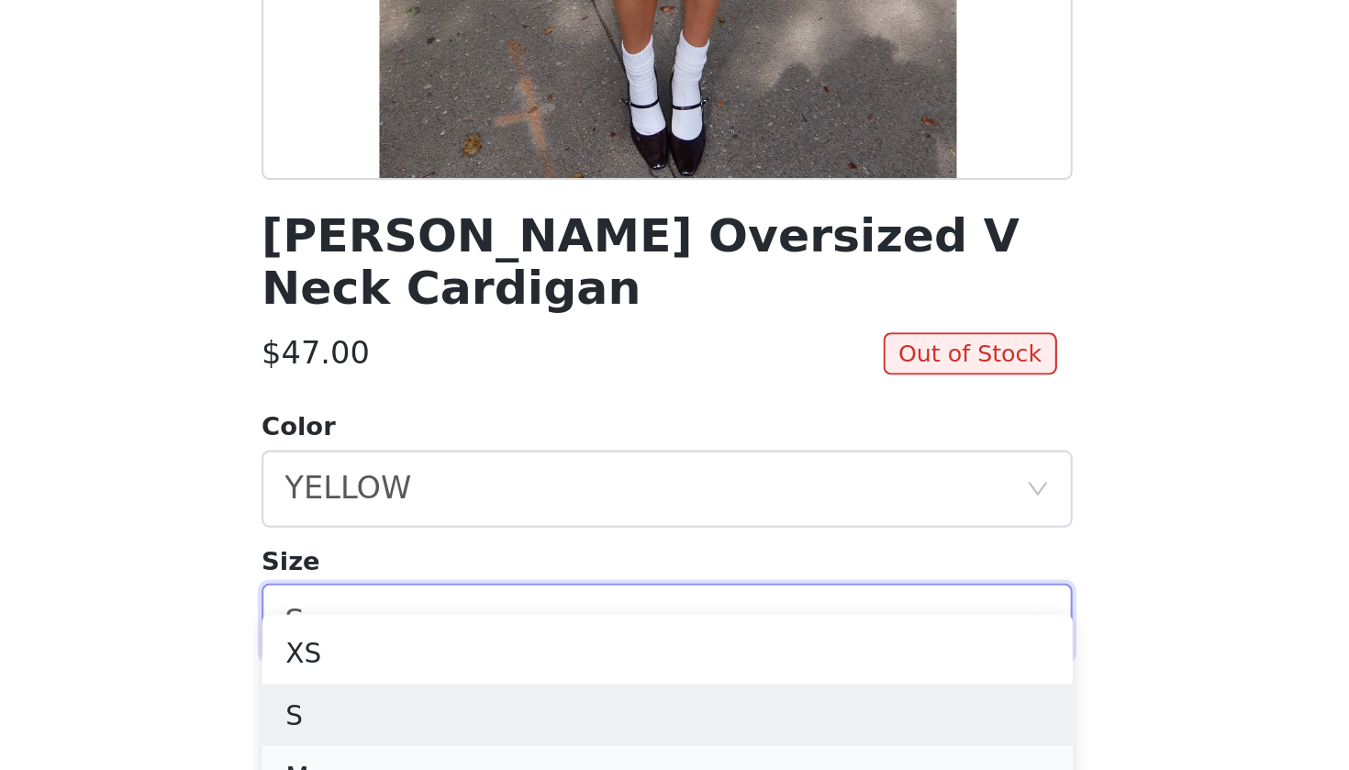
click at [482, 651] on li "M" at bounding box center [674, 665] width 385 height 29
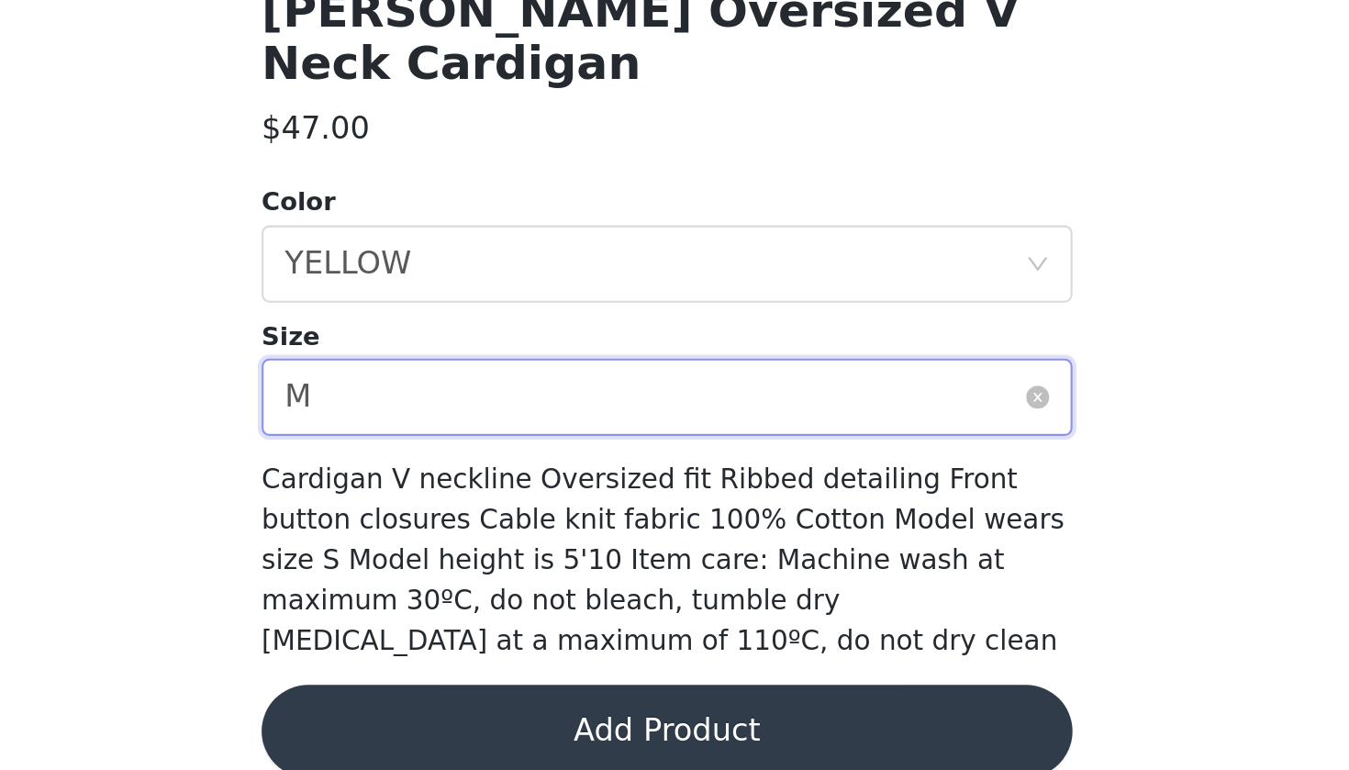
click at [493, 575] on div "Select size M" at bounding box center [668, 592] width 351 height 35
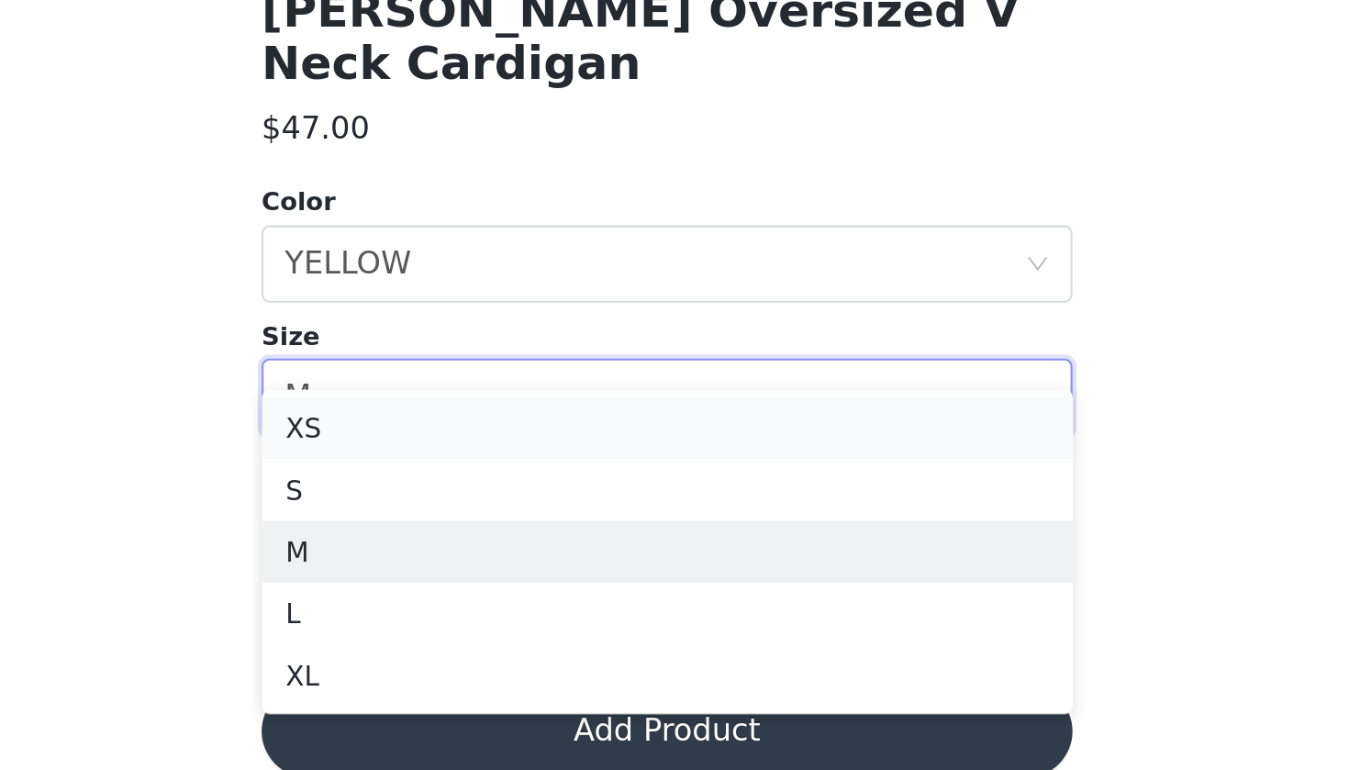
click at [482, 593] on li "XS" at bounding box center [674, 607] width 385 height 29
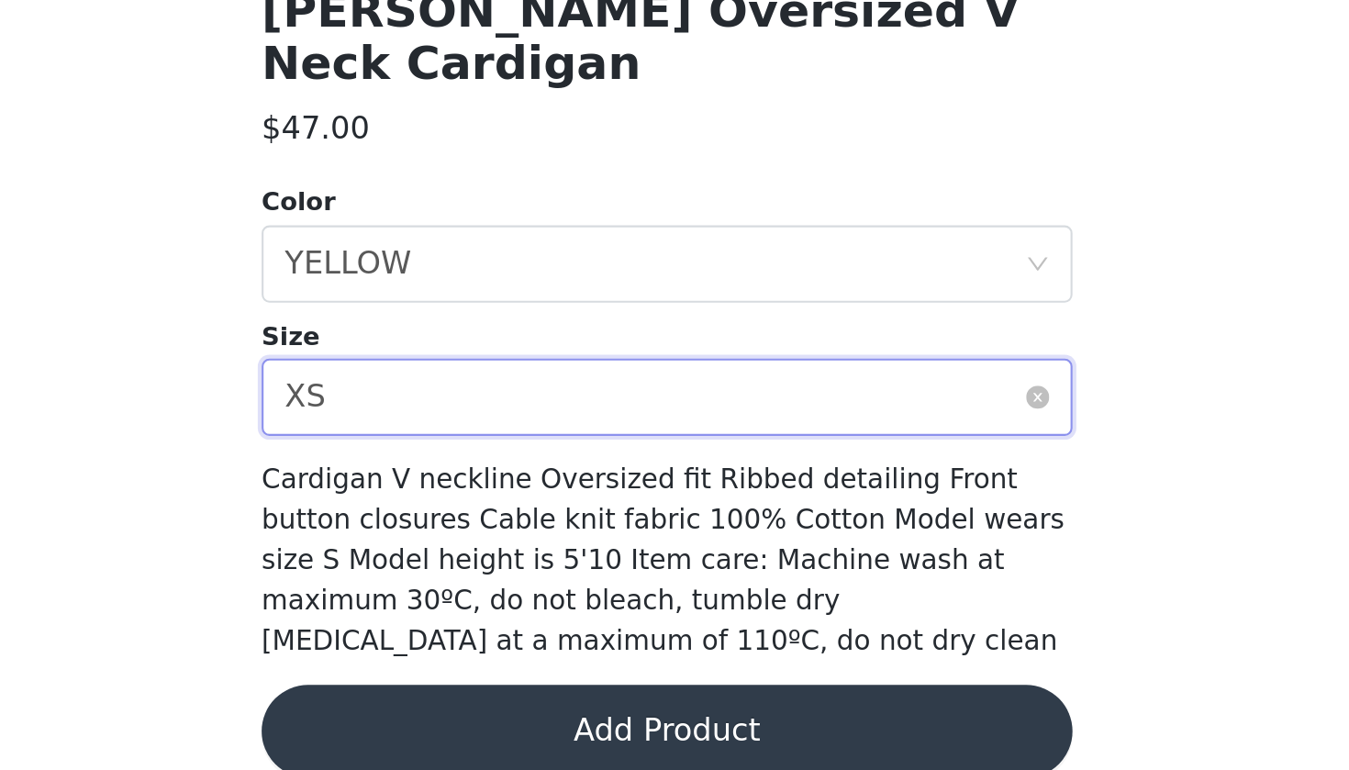
click at [493, 575] on div "Select size XS" at bounding box center [668, 592] width 351 height 35
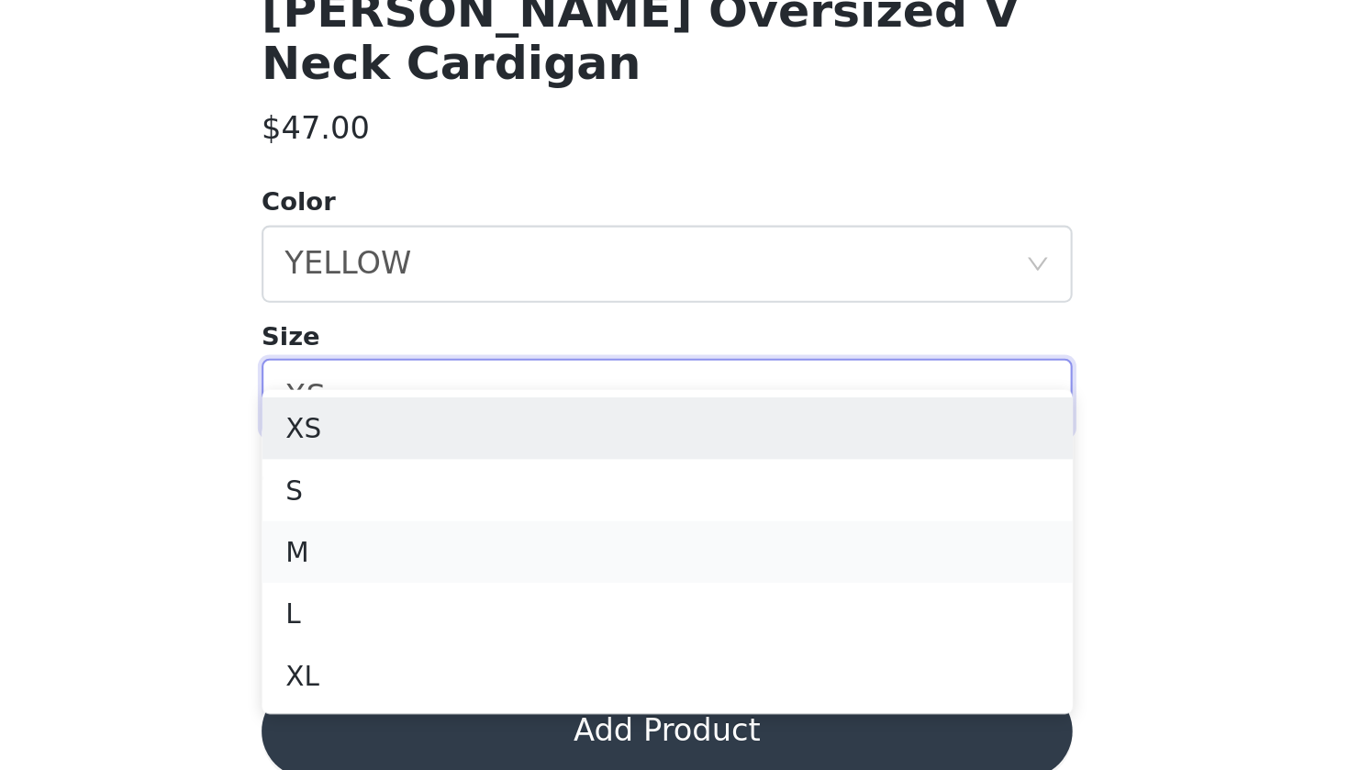
click at [482, 651] on li "M" at bounding box center [674, 665] width 385 height 29
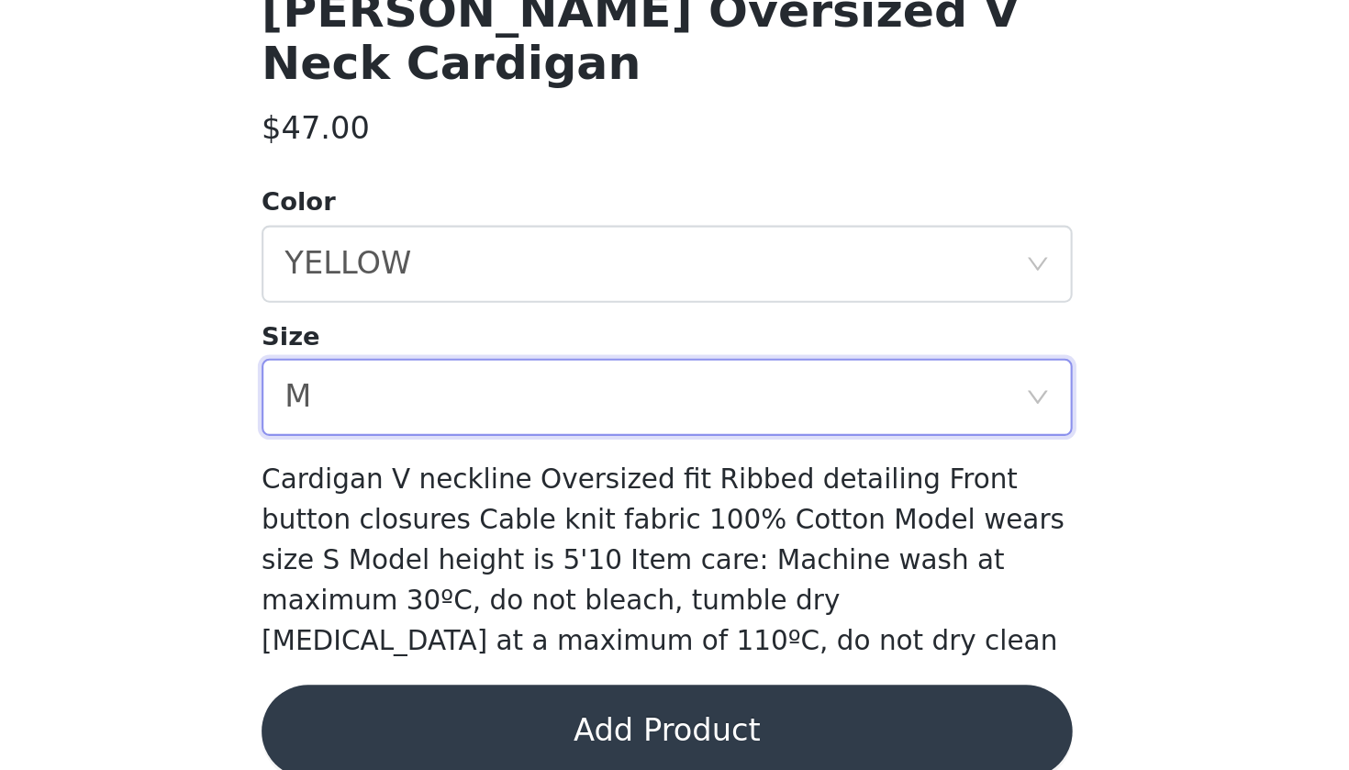
click at [482, 701] on button "Add Product" at bounding box center [674, 751] width 385 height 44
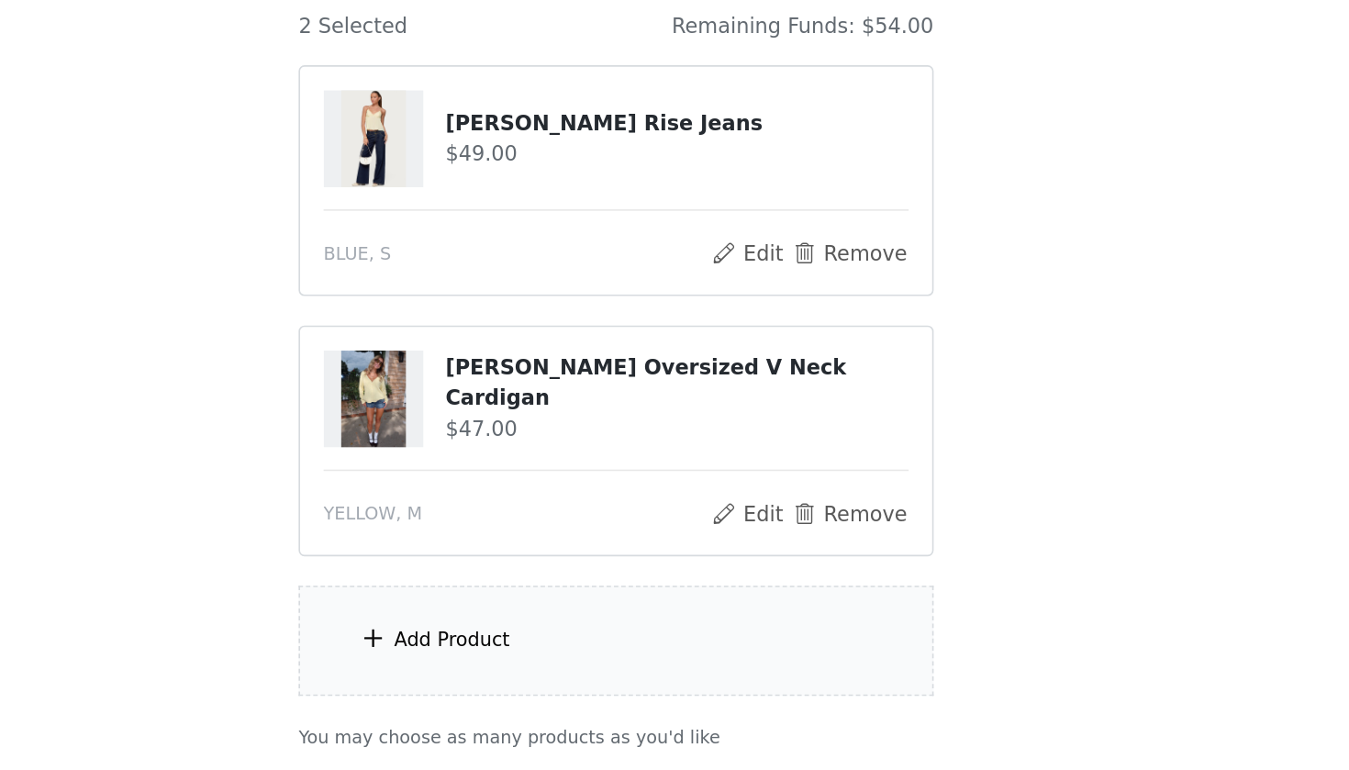
click at [536, 603] on div "Add Product" at bounding box center [572, 612] width 72 height 18
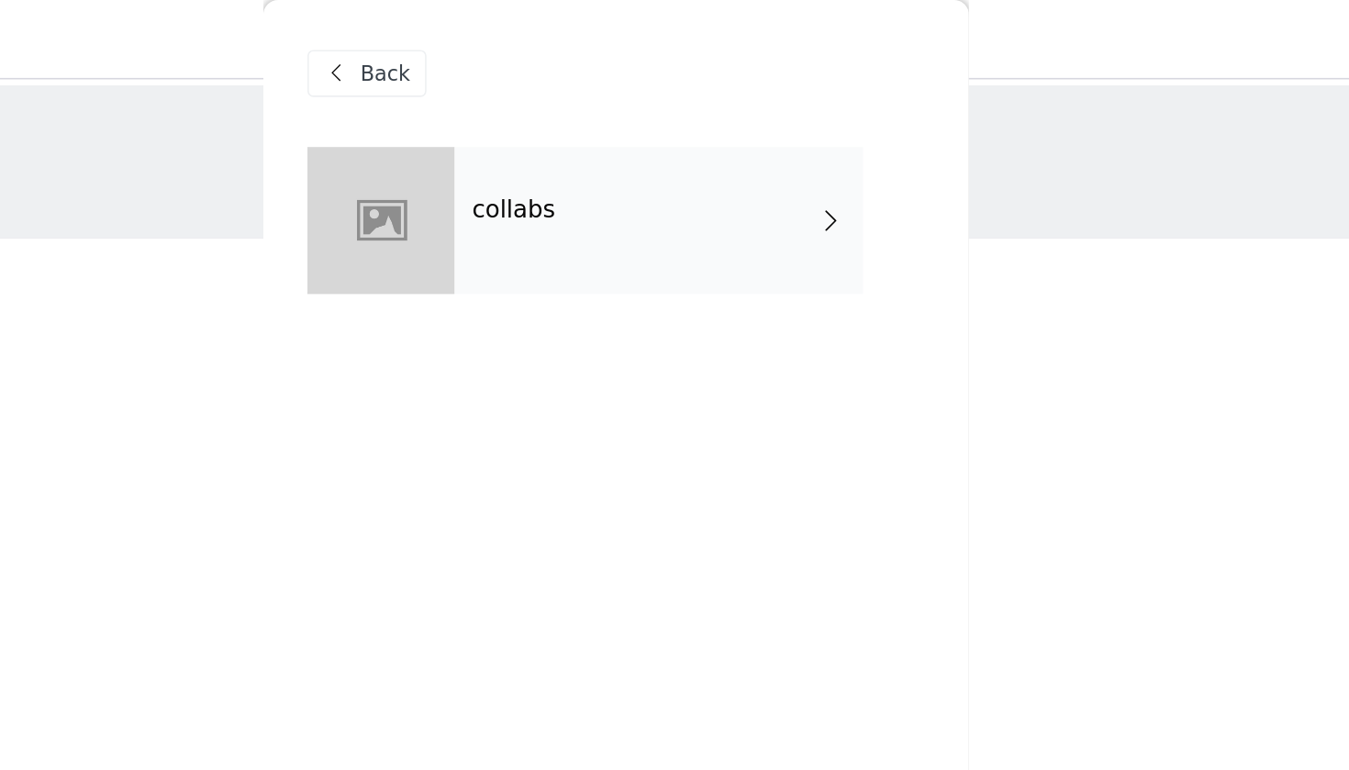
scroll to position [0, 0]
click at [573, 116] on div "collabs" at bounding box center [700, 138] width 255 height 92
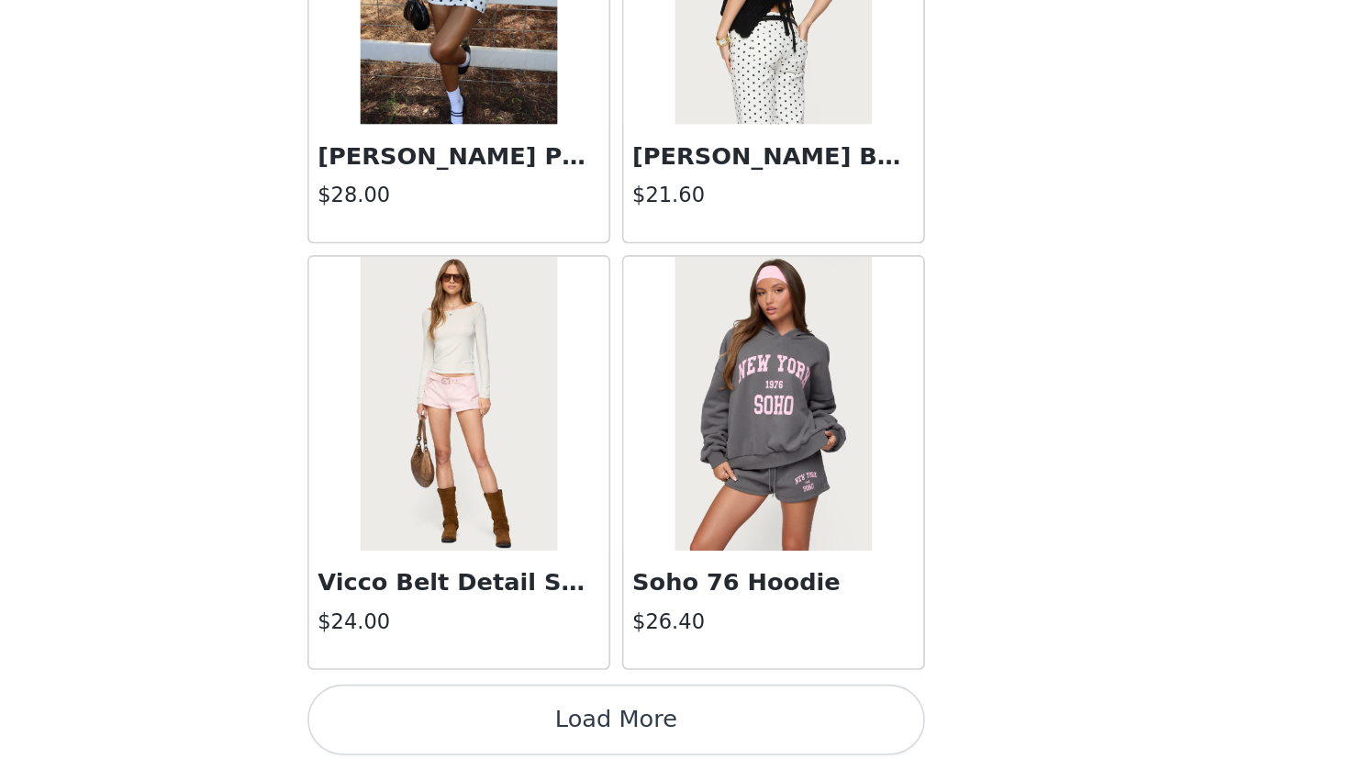
scroll to position [64, 0]
click at [482, 701] on button "Load More" at bounding box center [674, 739] width 385 height 44
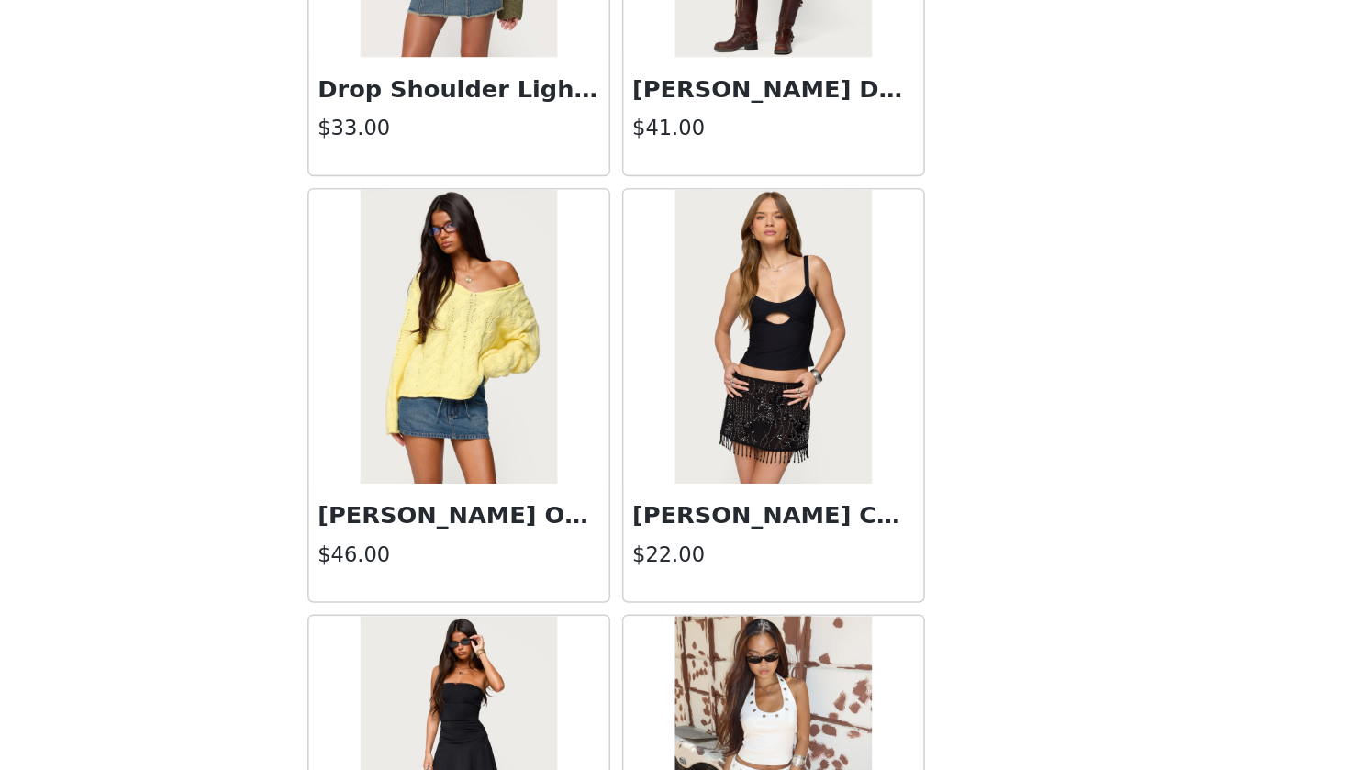
scroll to position [4591, 0]
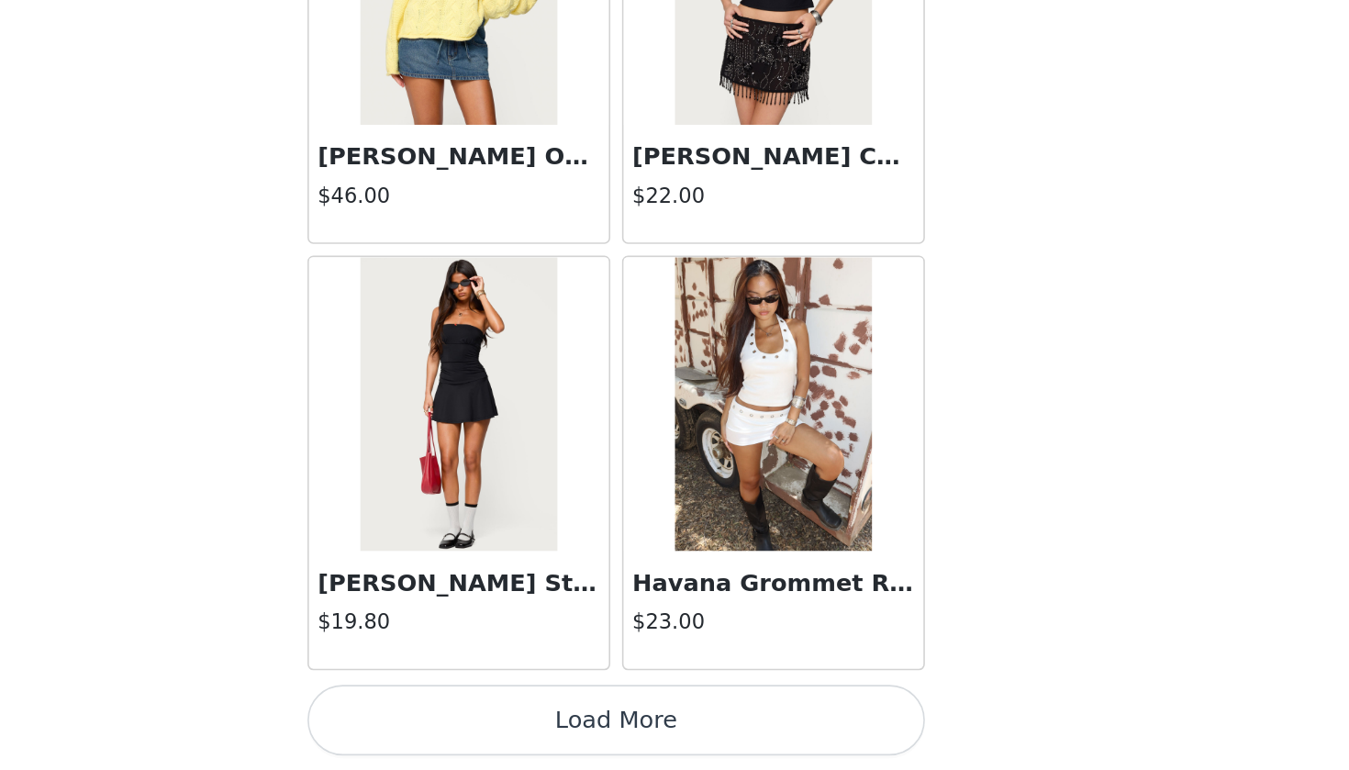
click at [482, 701] on button "Load More" at bounding box center [674, 739] width 385 height 44
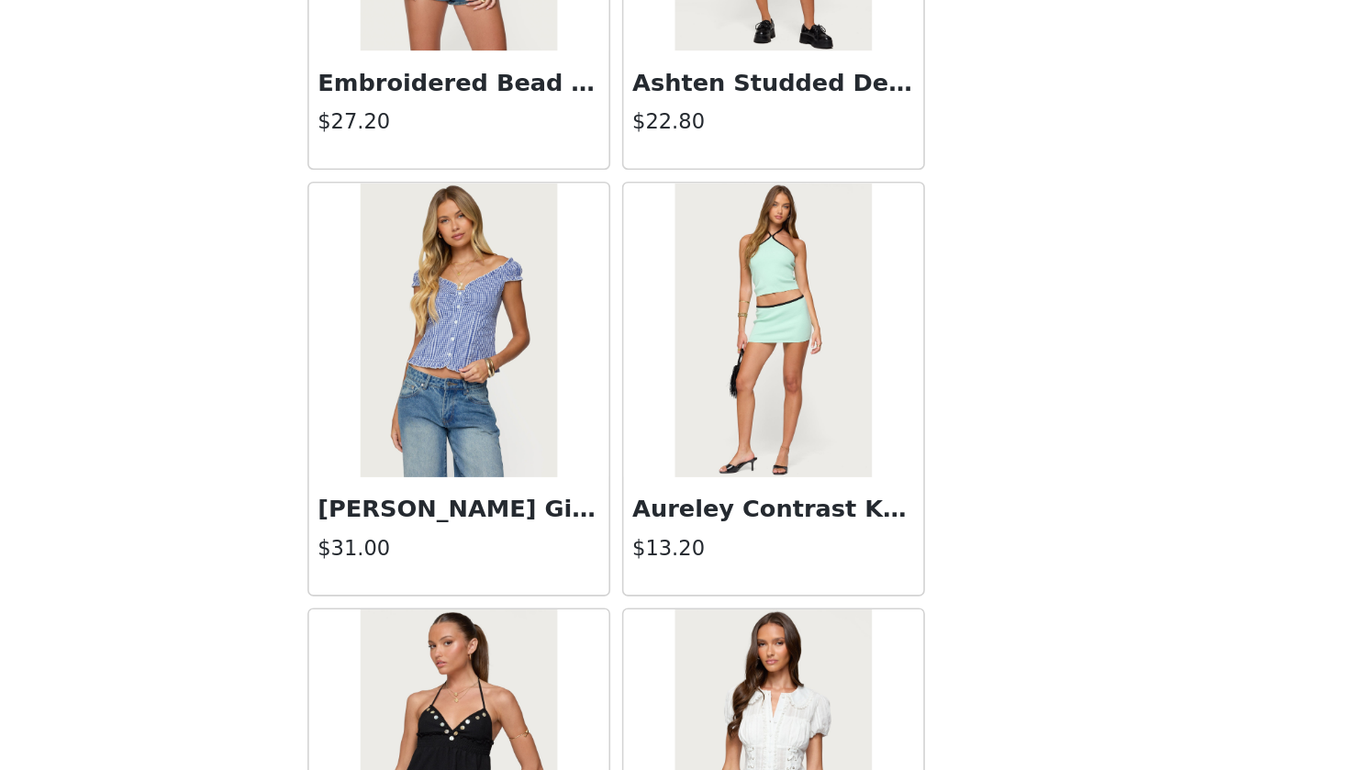
scroll to position [7039, 0]
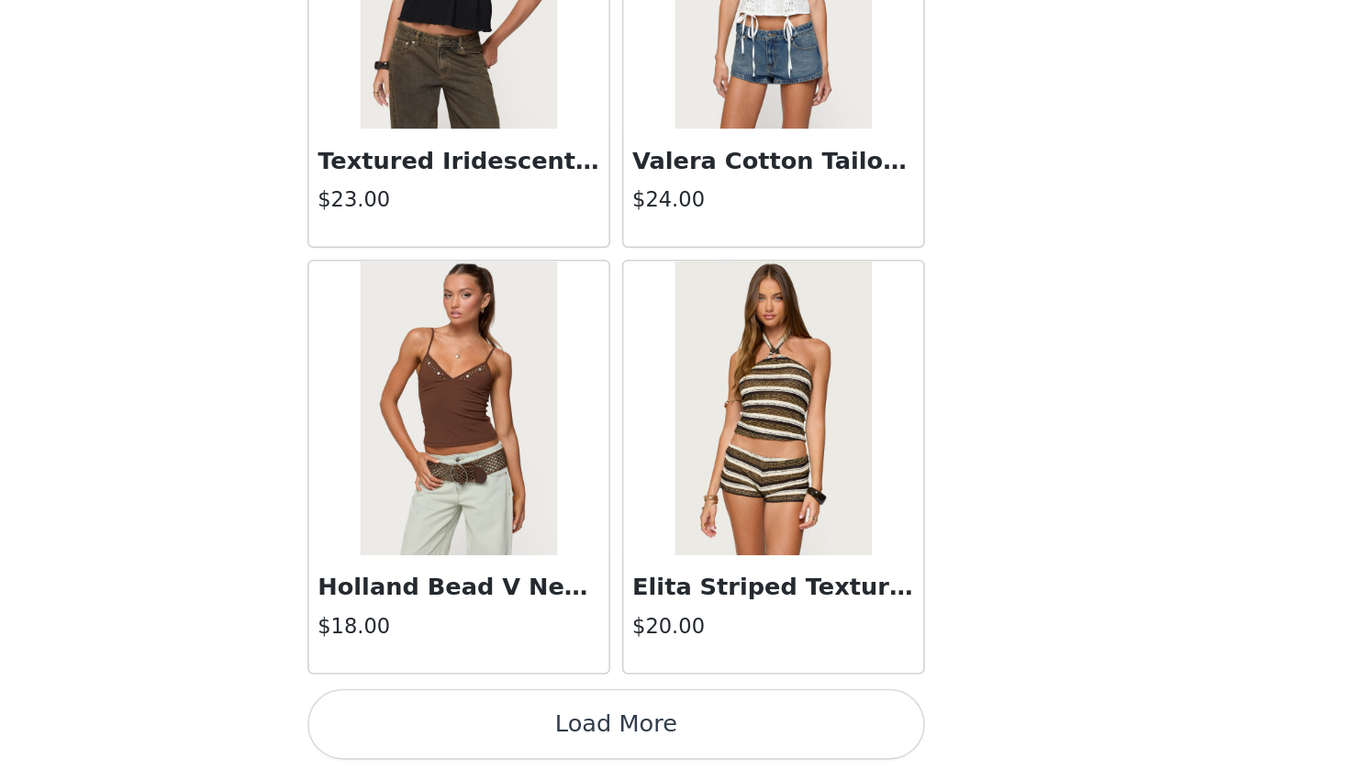
click at [482, 701] on button "Load More" at bounding box center [674, 741] width 385 height 44
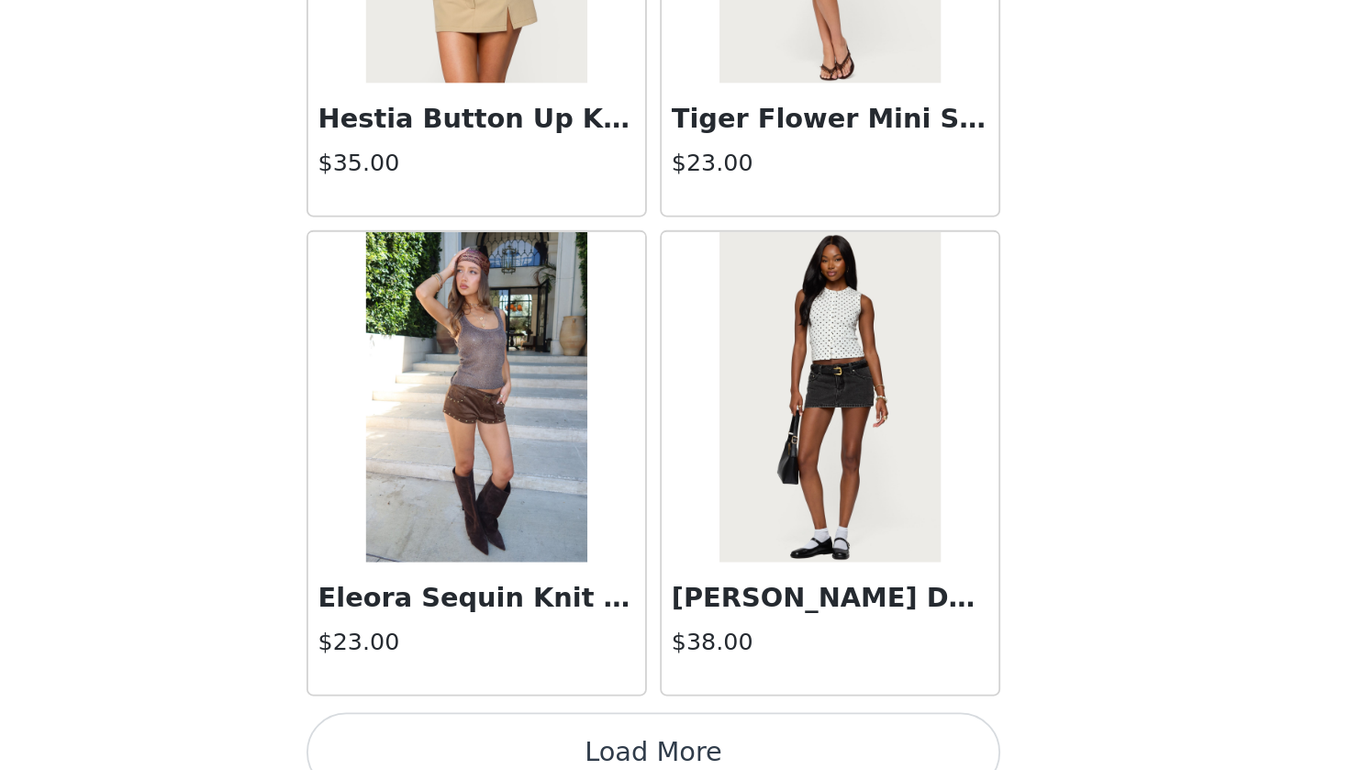
scroll to position [10021, 0]
click at [482, 701] on button "Load More" at bounding box center [674, 739] width 385 height 44
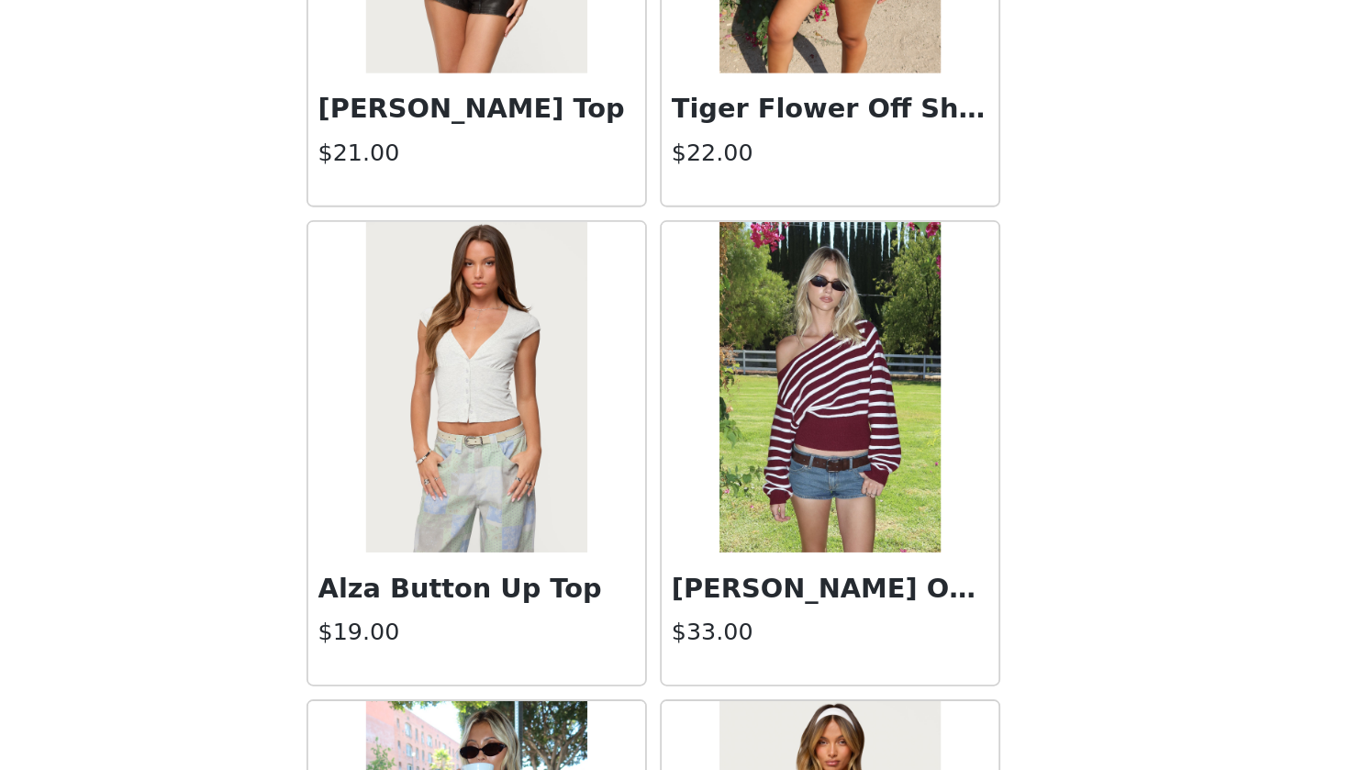
scroll to position [11680, 0]
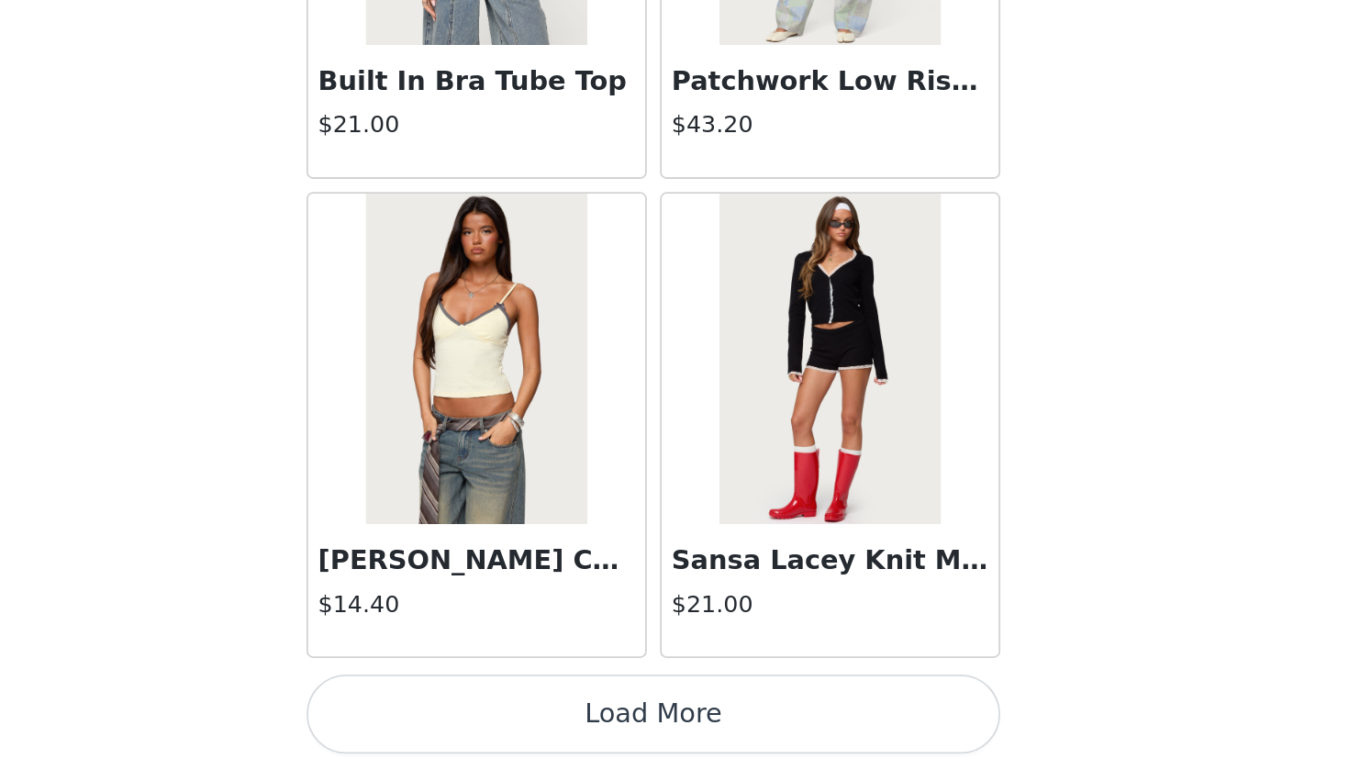
click at [482, 701] on button "Load More" at bounding box center [674, 739] width 385 height 44
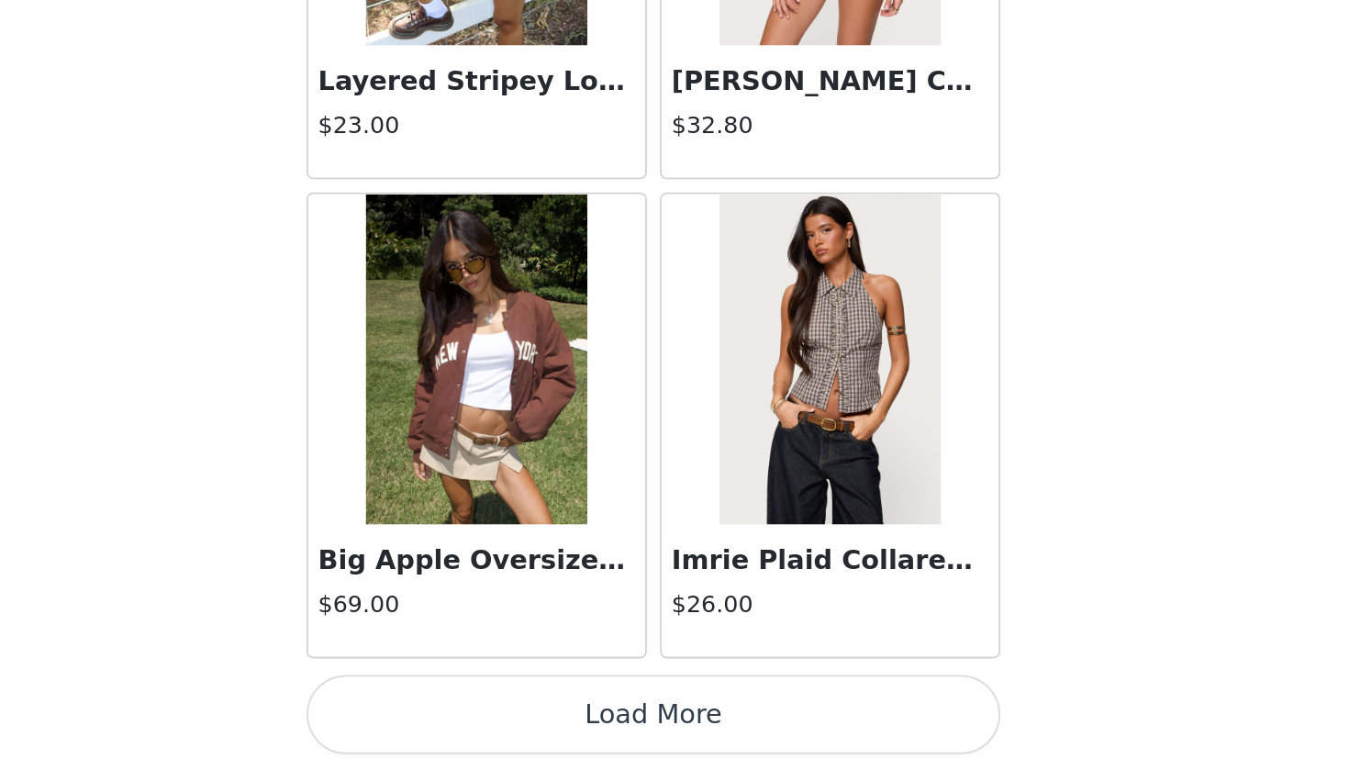
scroll to position [15343, 0]
click at [482, 701] on button "Load More" at bounding box center [674, 739] width 385 height 44
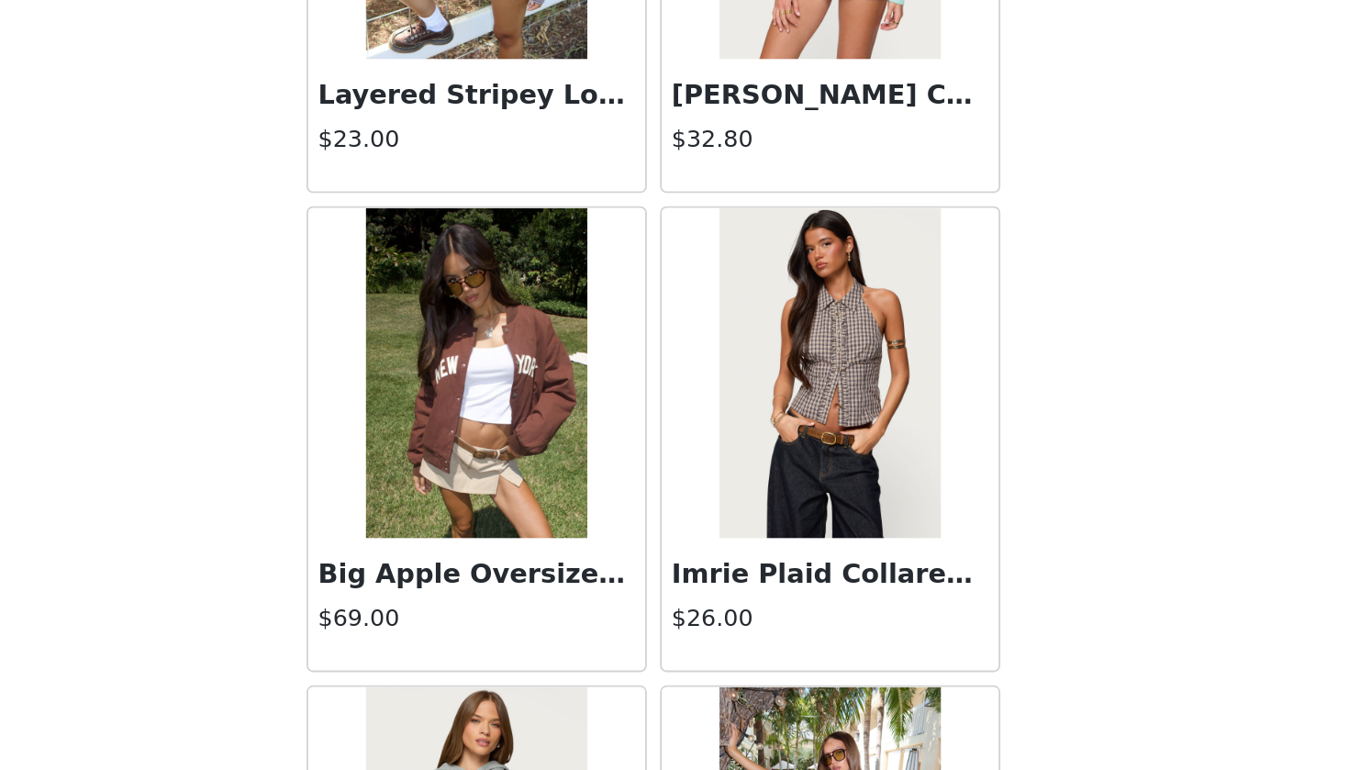
scroll to position [64, 0]
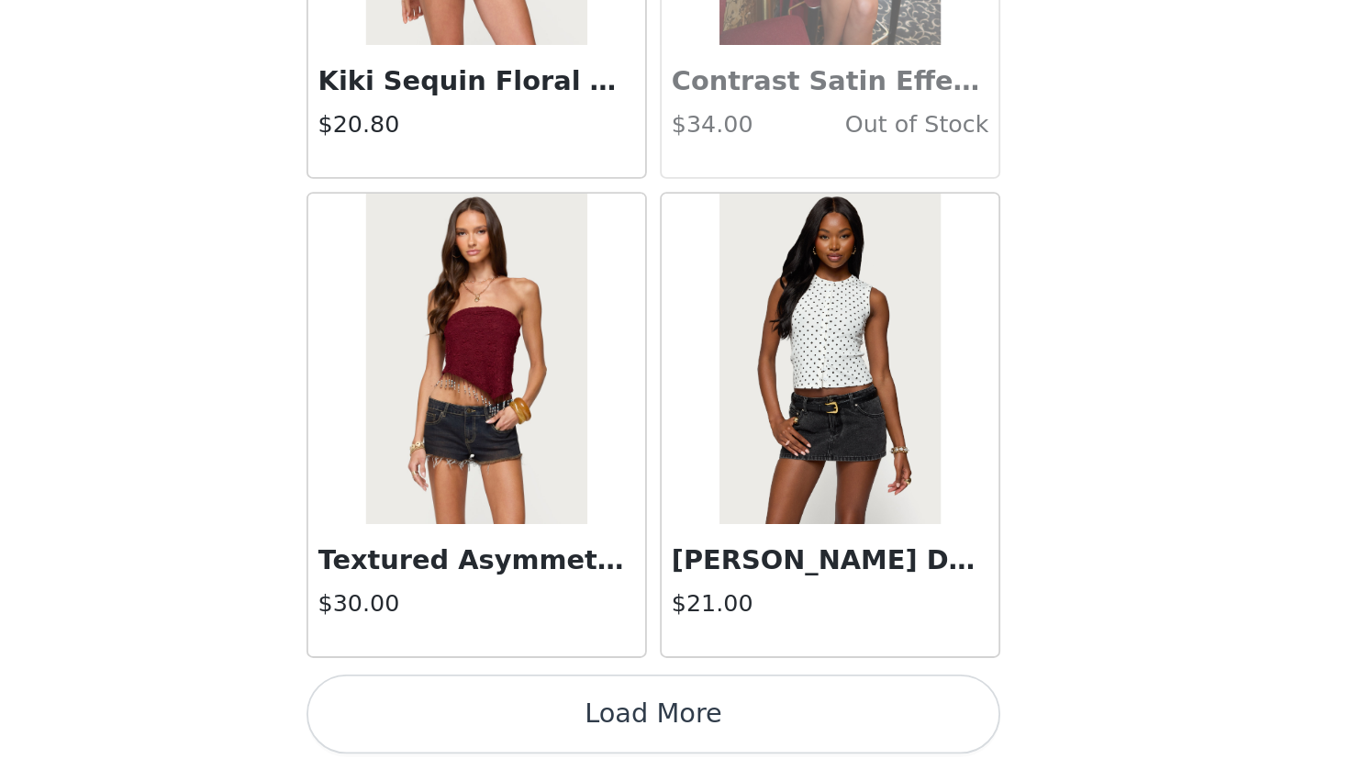
click at [482, 701] on button "Load More" at bounding box center [674, 739] width 385 height 44
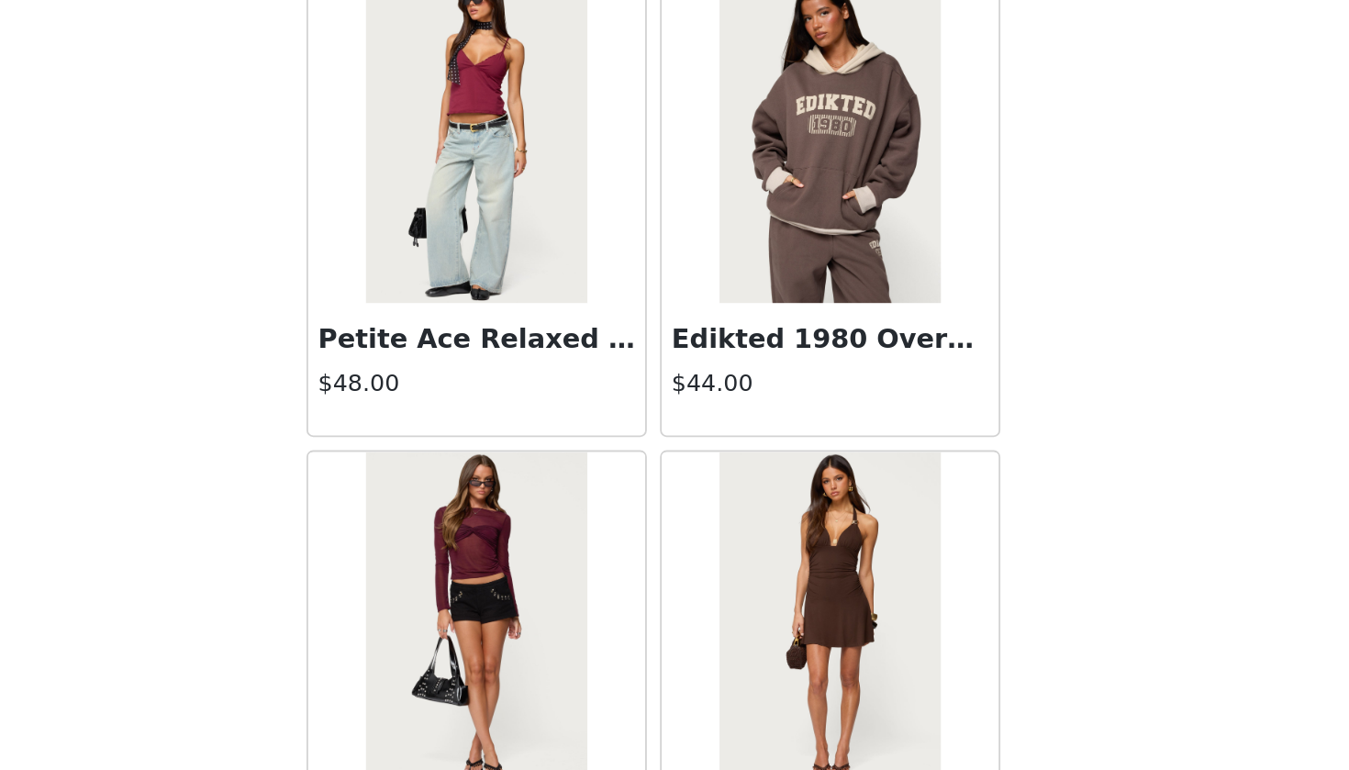
scroll to position [19987, 0]
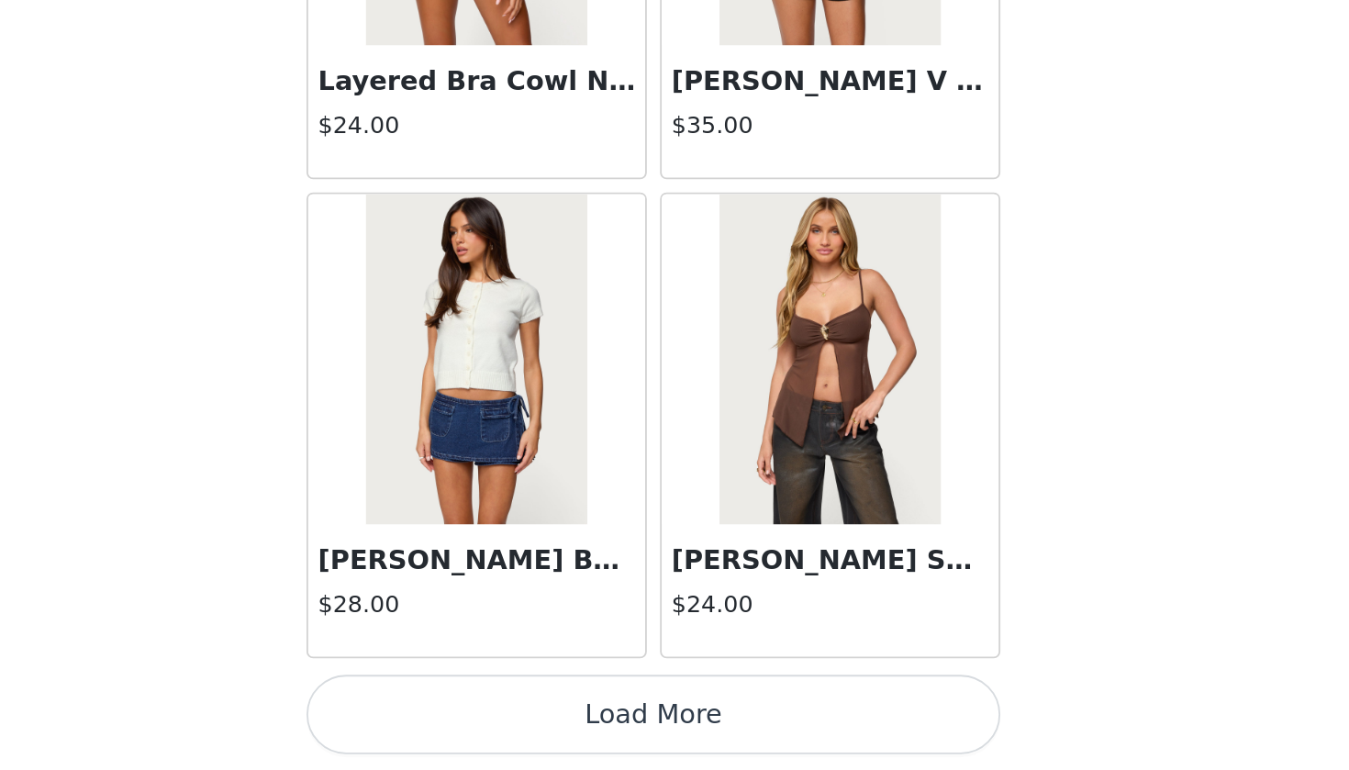
click at [482, 701] on button "Load More" at bounding box center [674, 739] width 385 height 44
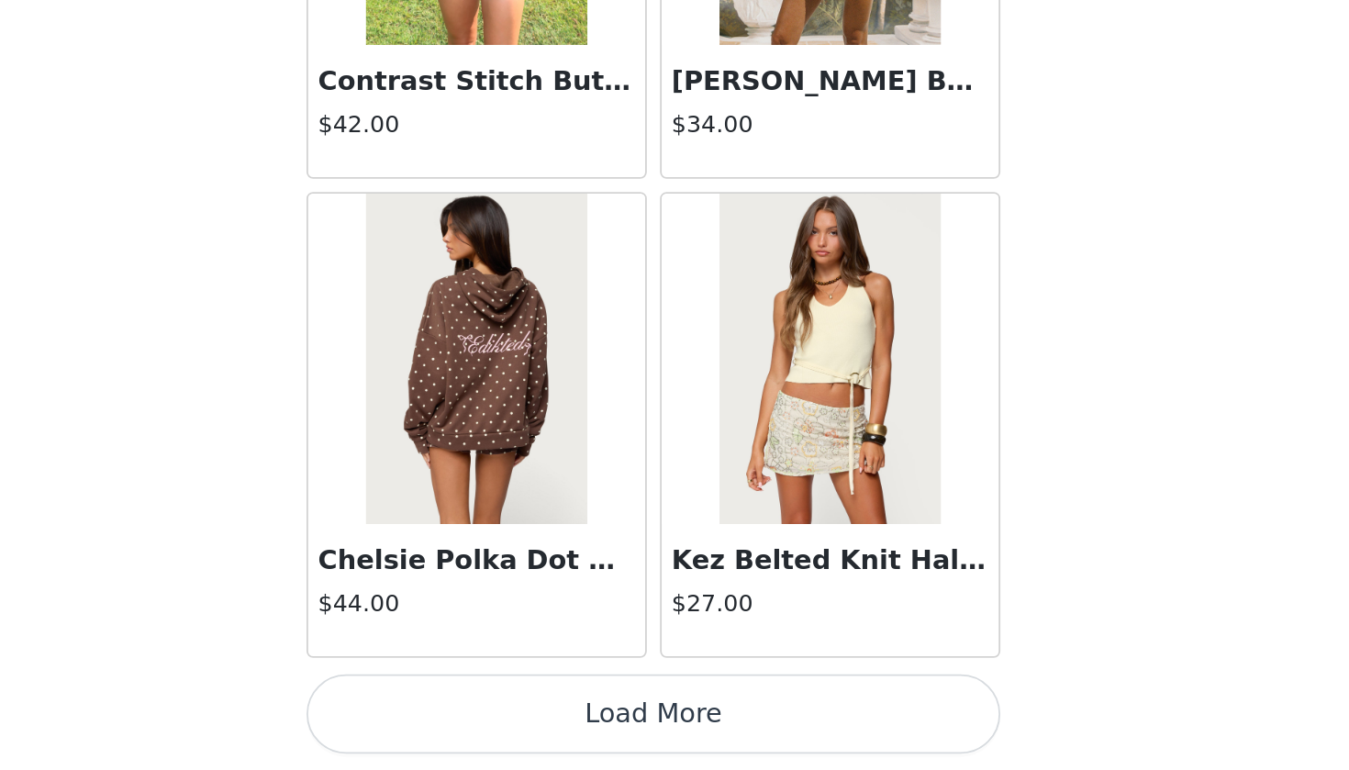
scroll to position [64, 0]
click at [482, 701] on button "Load More" at bounding box center [674, 739] width 385 height 44
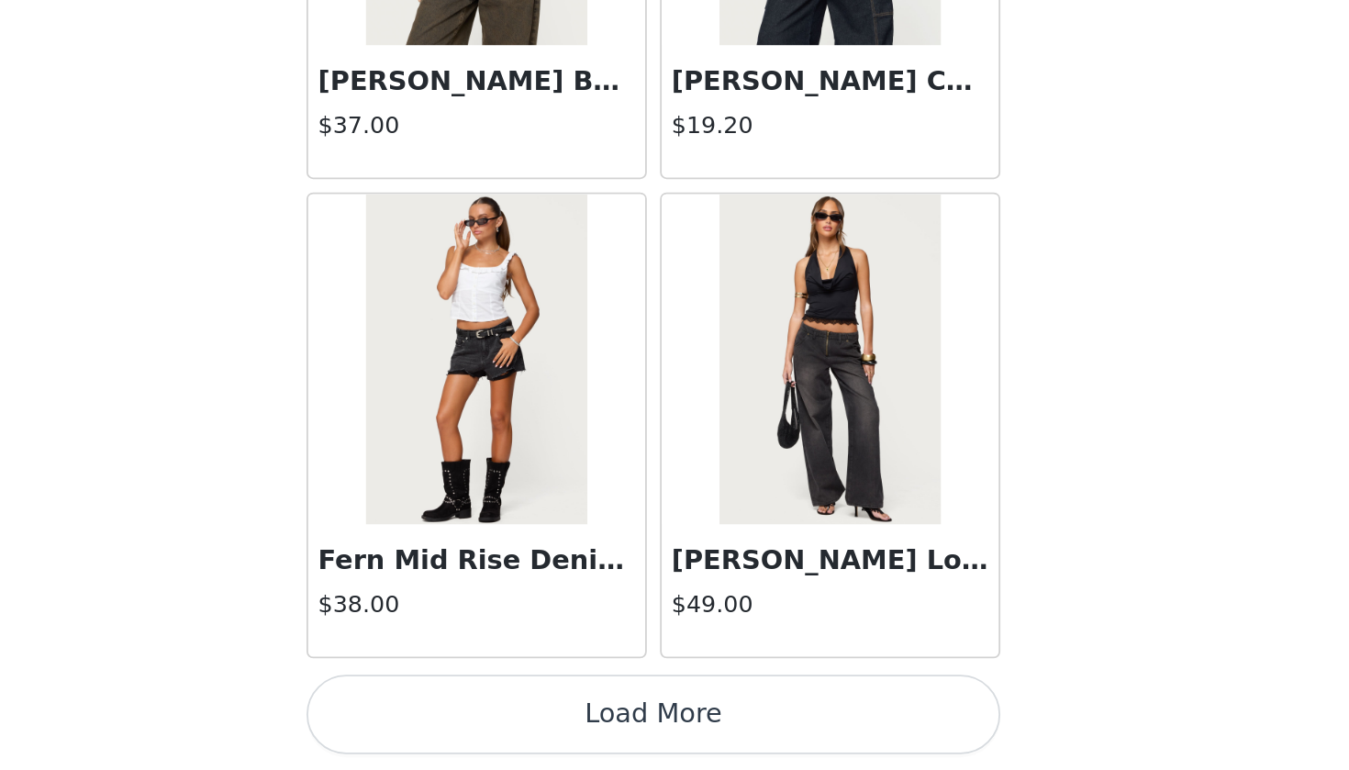
click at [482, 701] on button "Load More" at bounding box center [674, 739] width 385 height 44
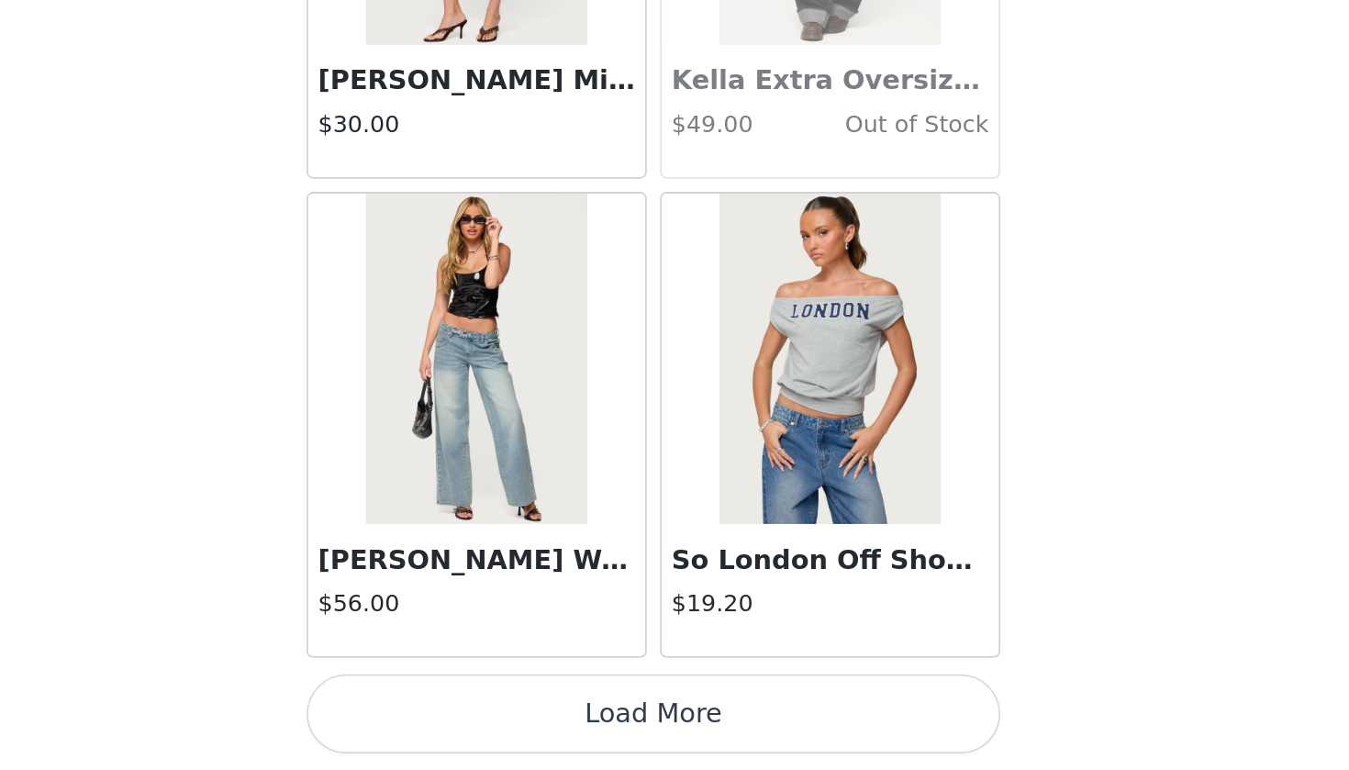
click at [482, 701] on button "Load More" at bounding box center [674, 739] width 385 height 44
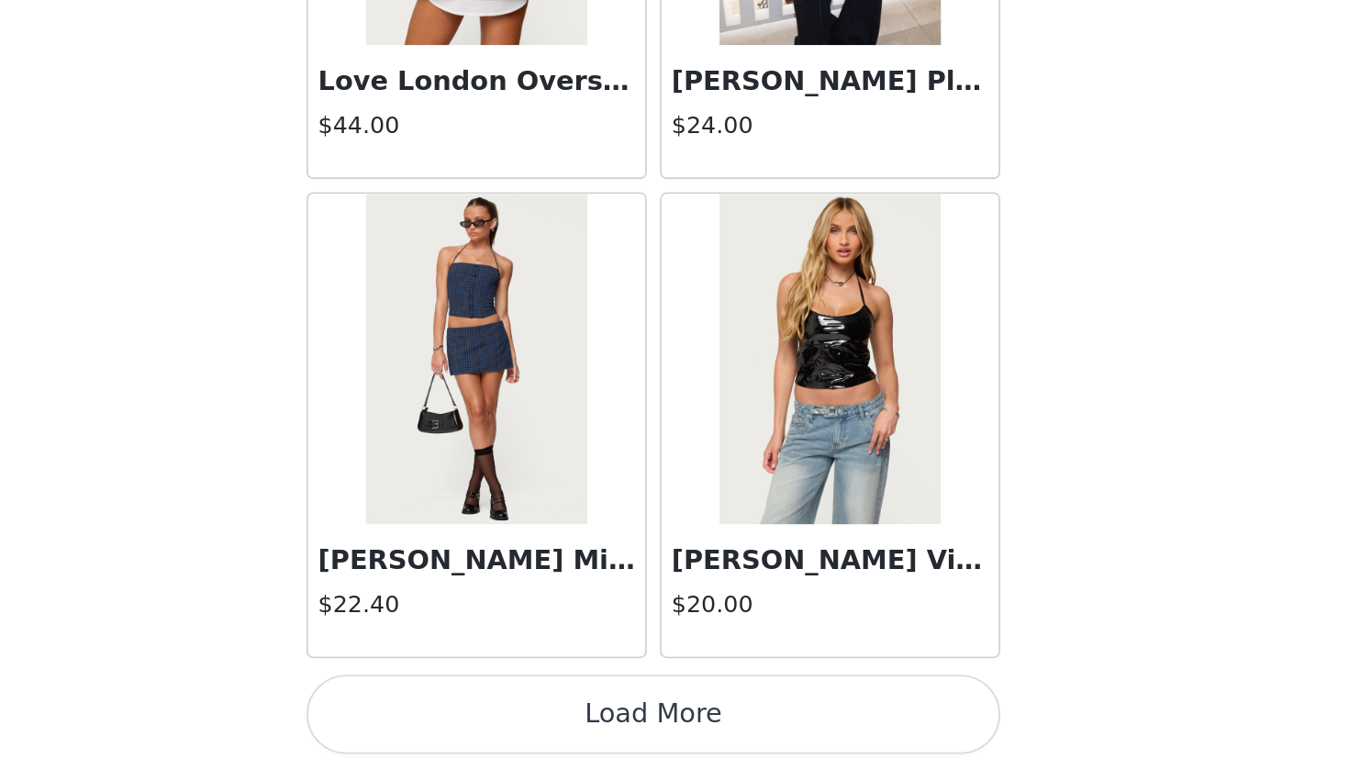
click at [482, 701] on button "Load More" at bounding box center [674, 739] width 385 height 44
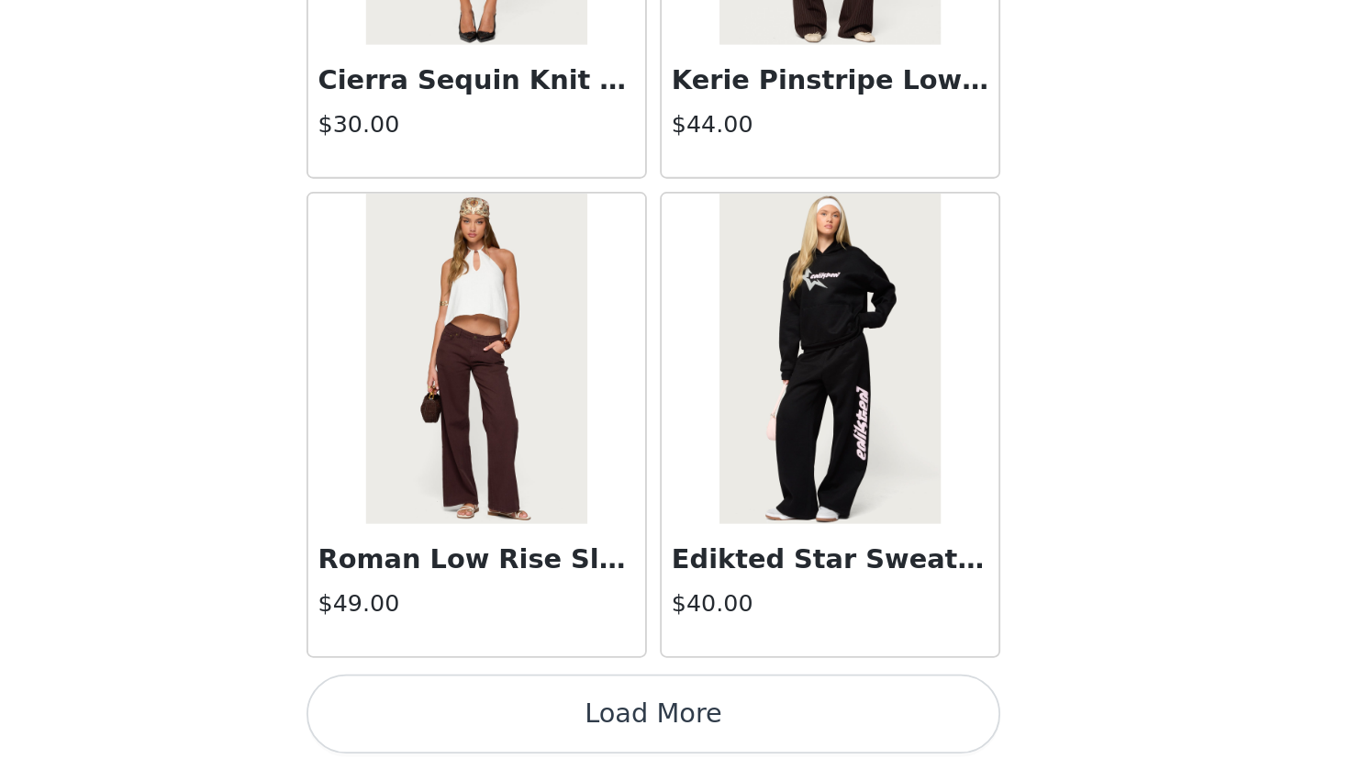
click at [482, 701] on button "Load More" at bounding box center [674, 739] width 385 height 44
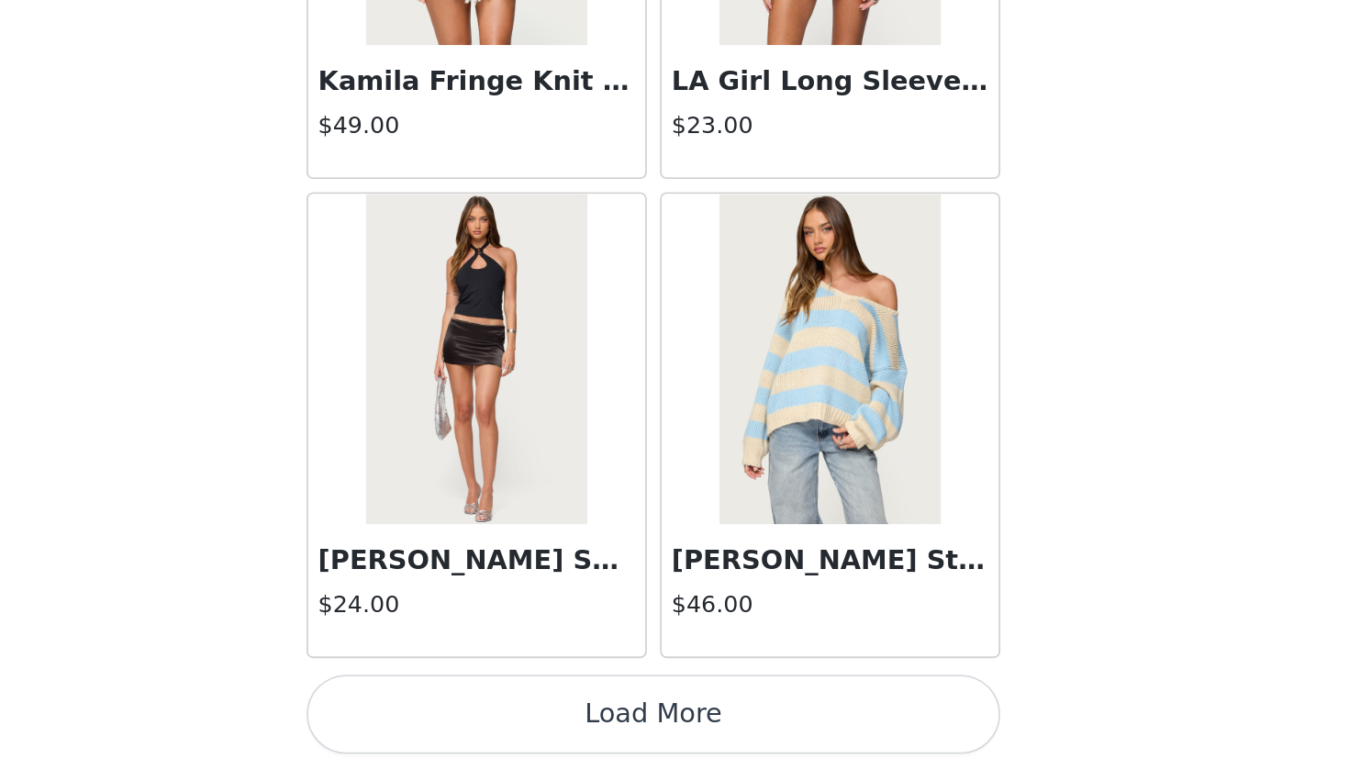
click at [482, 701] on button "Load More" at bounding box center [674, 739] width 385 height 44
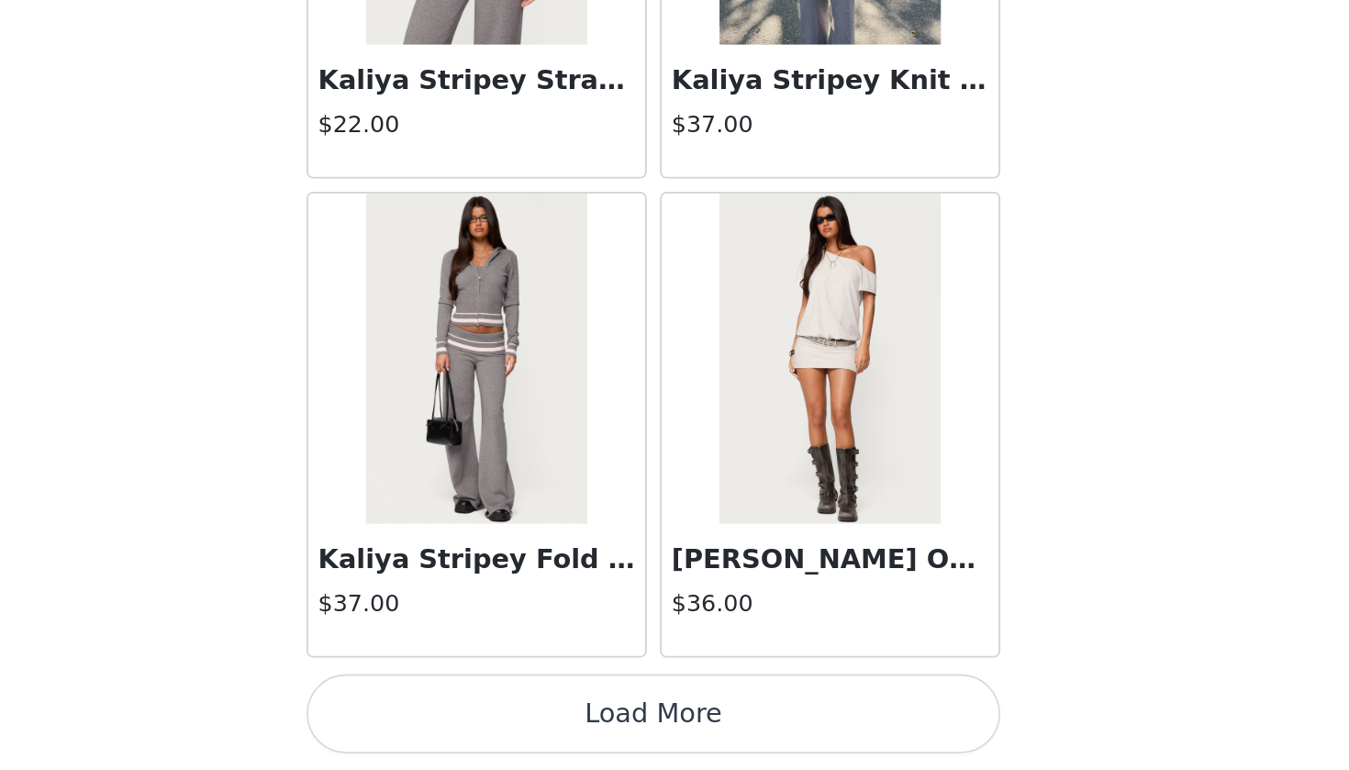
click at [482, 701] on button "Load More" at bounding box center [674, 739] width 385 height 44
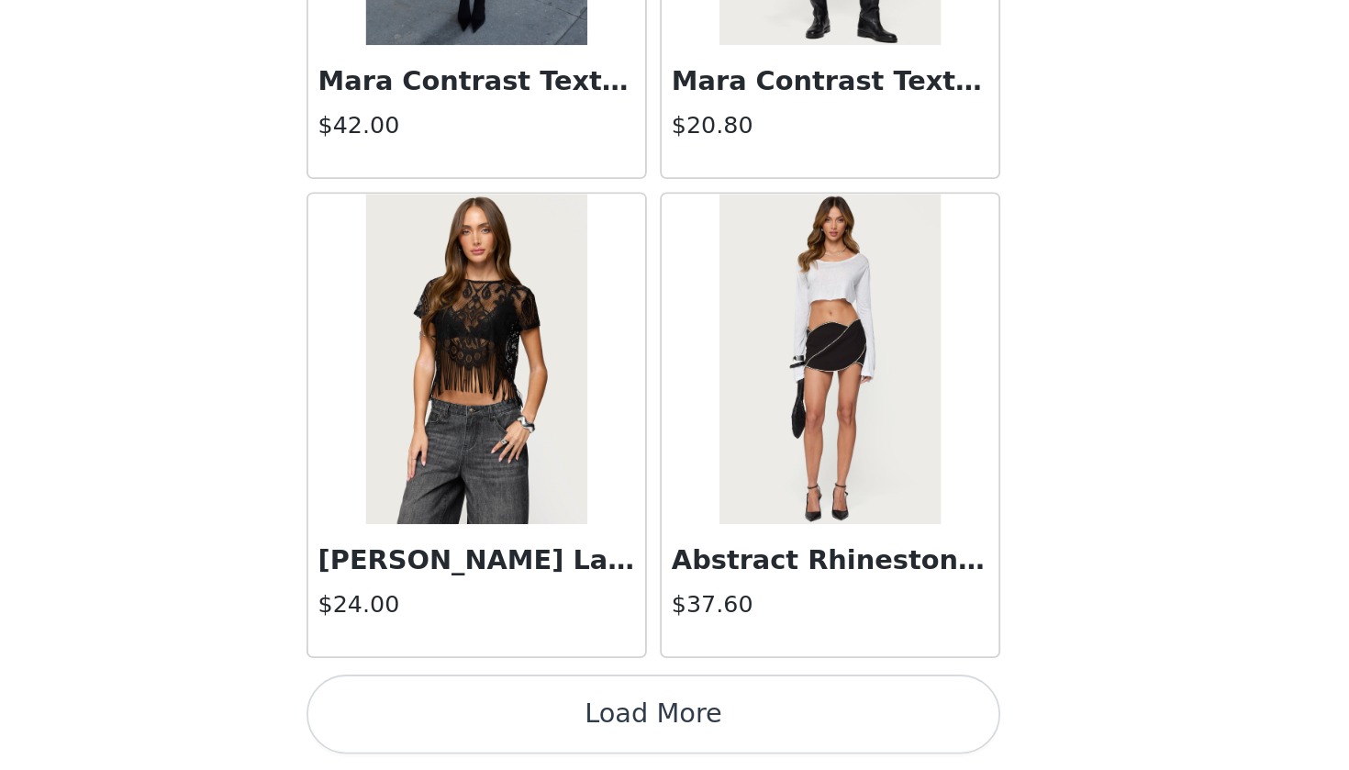
click at [482, 701] on button "Load More" at bounding box center [674, 739] width 385 height 44
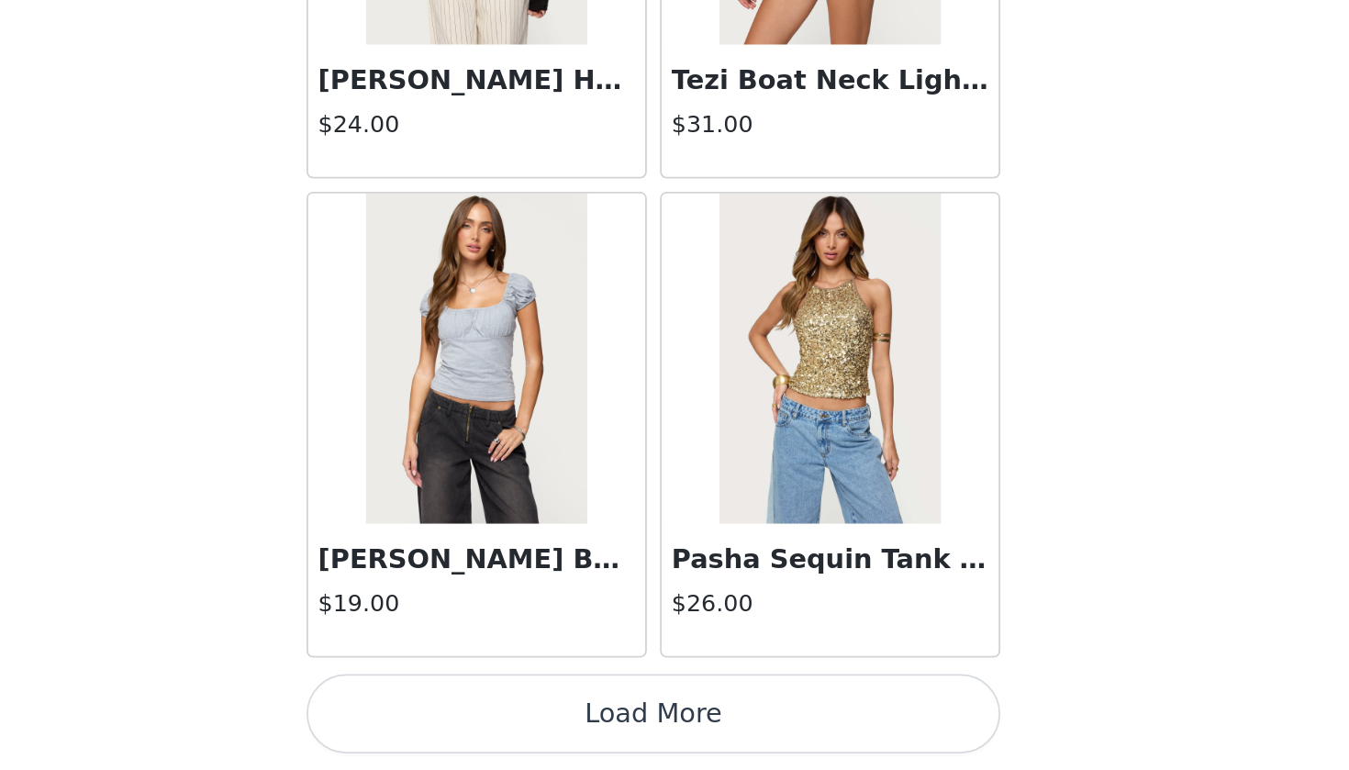
click at [482, 701] on button "Load More" at bounding box center [674, 739] width 385 height 44
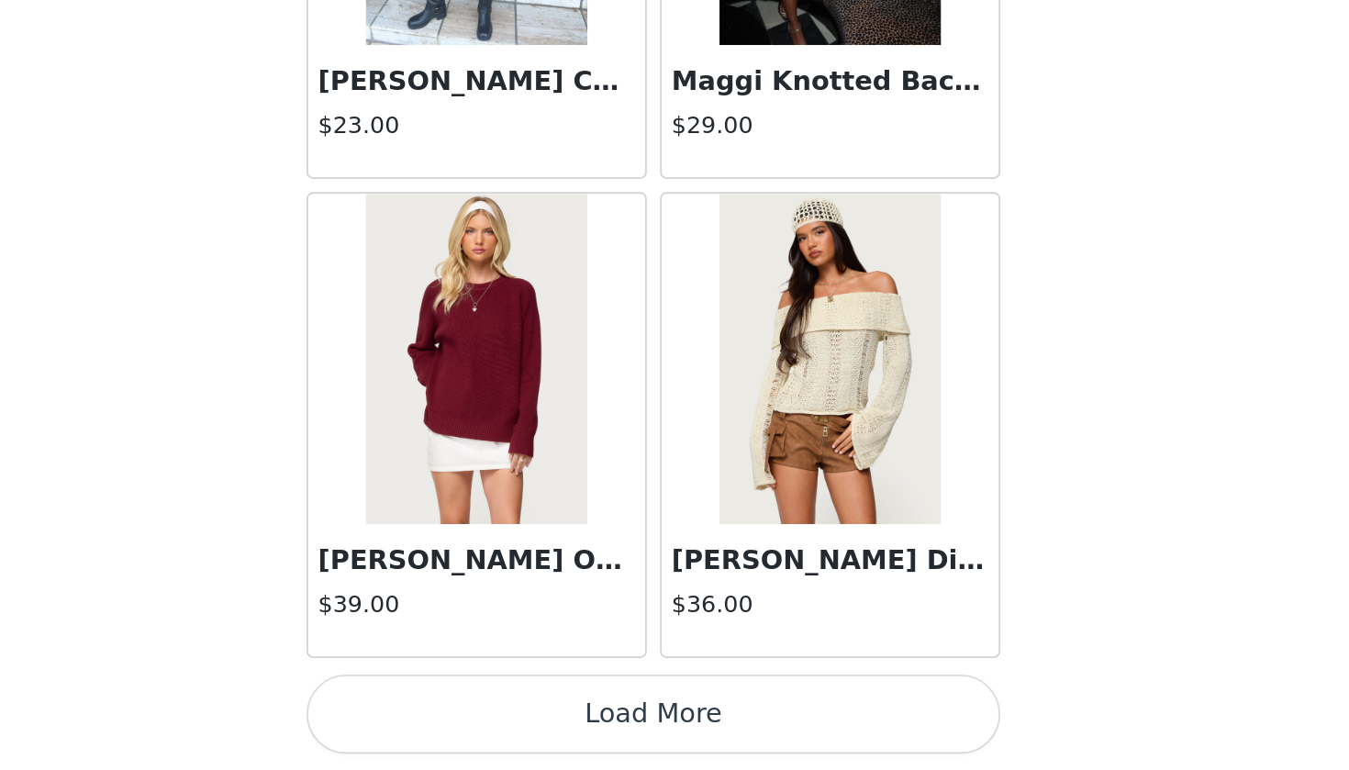
click at [482, 701] on button "Load More" at bounding box center [674, 739] width 385 height 44
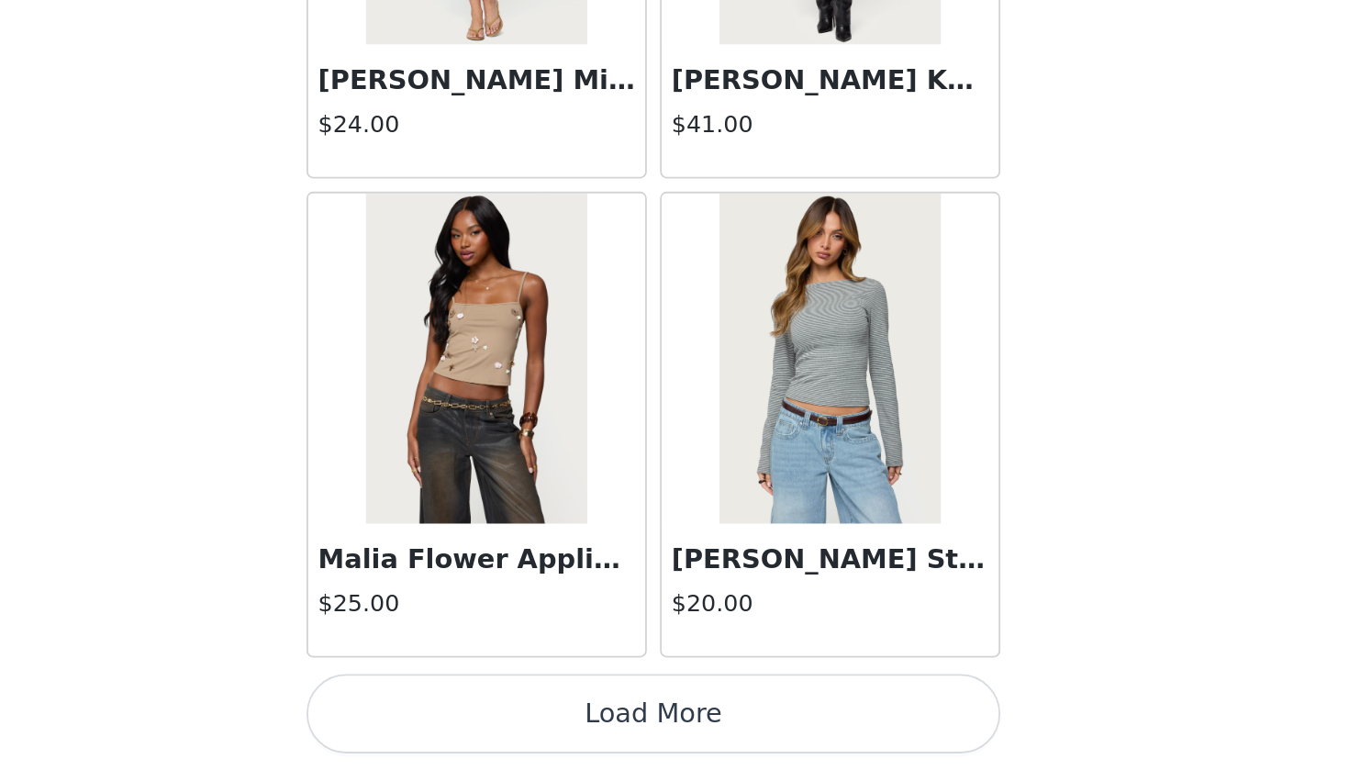
click at [482, 701] on button "Load More" at bounding box center [674, 739] width 385 height 44
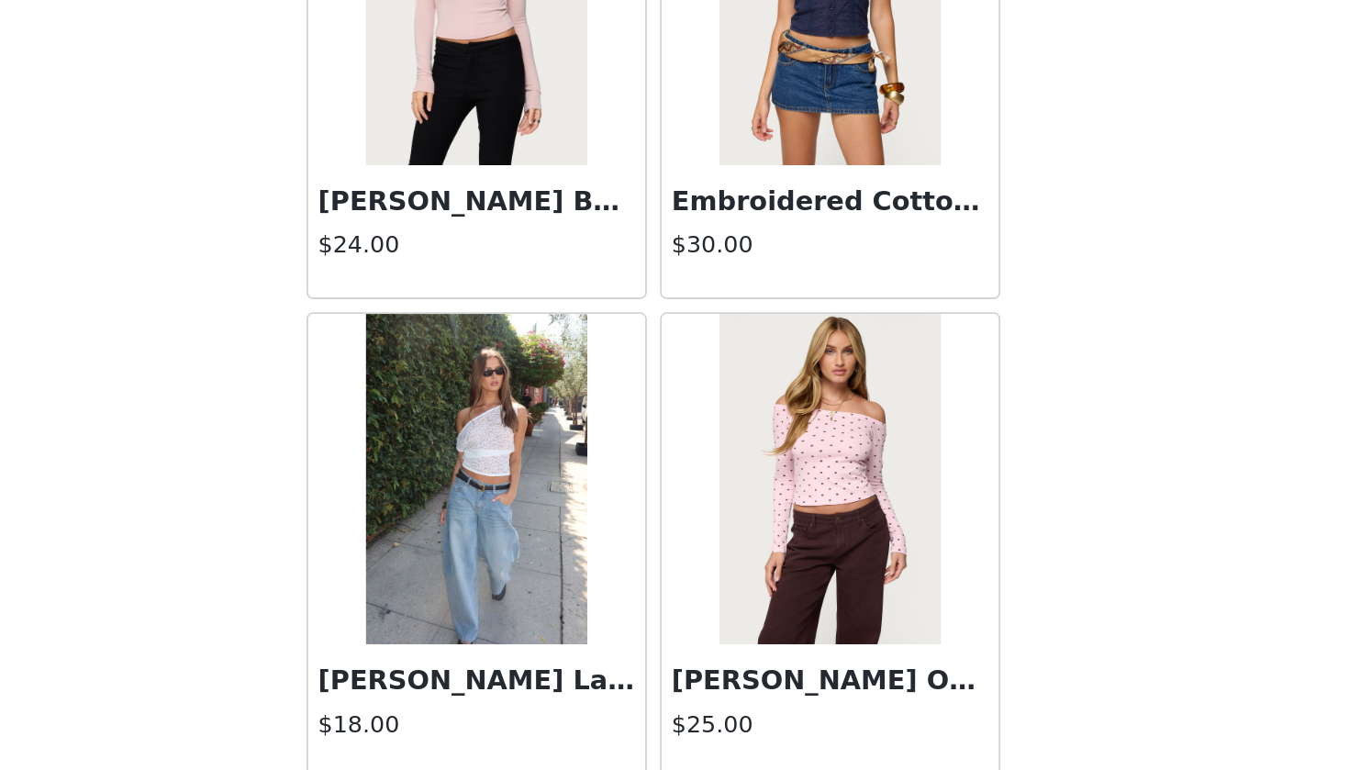
scroll to position [52531, 0]
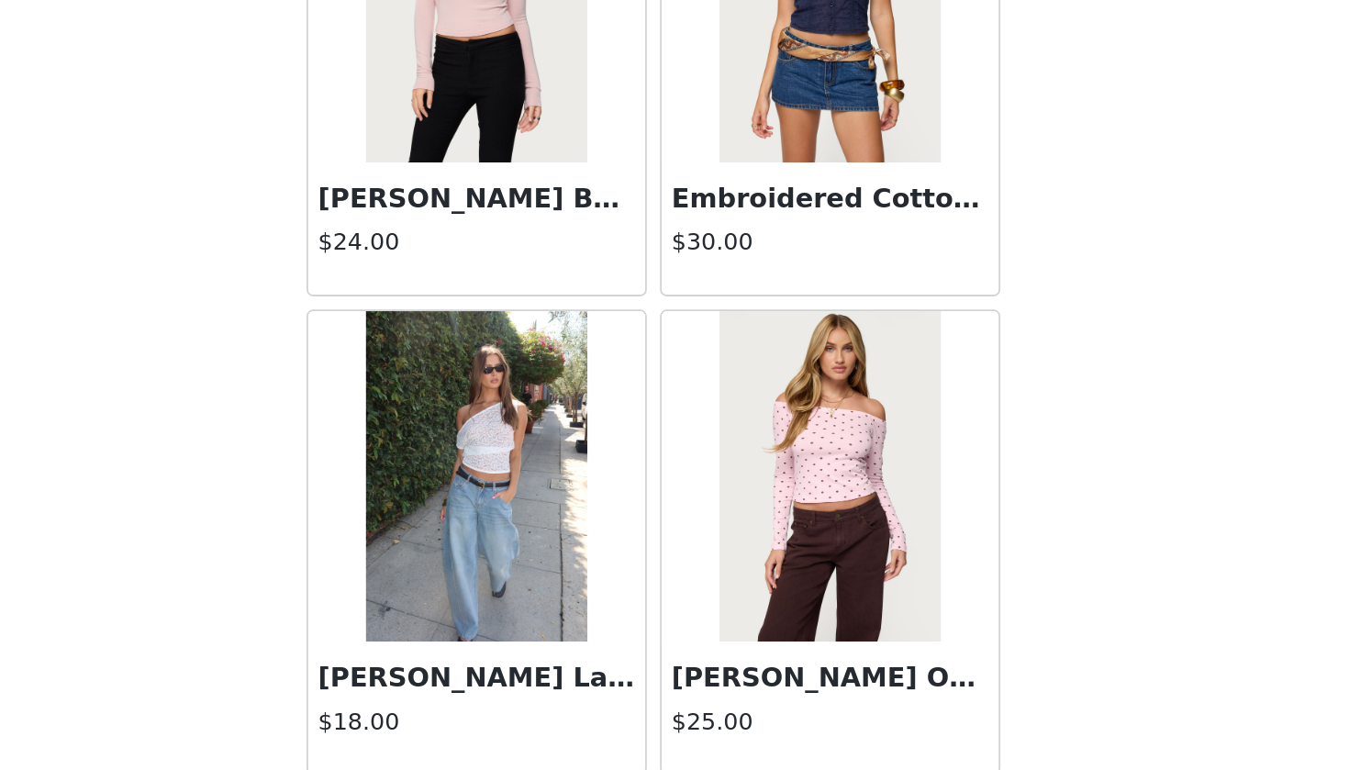
click at [488, 701] on h3 "Kessa Sheer Lace Off Shoulder Top" at bounding box center [576, 718] width 176 height 22
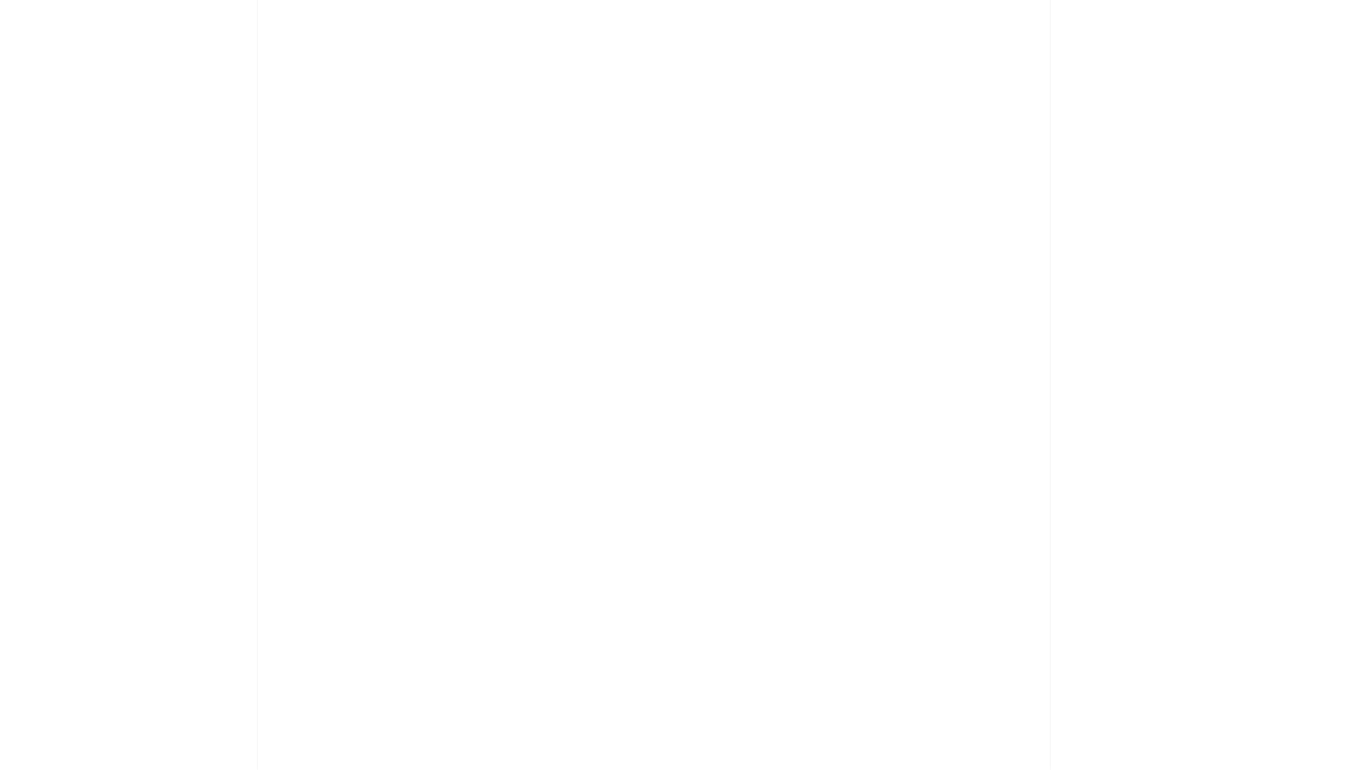
scroll to position [0, 0]
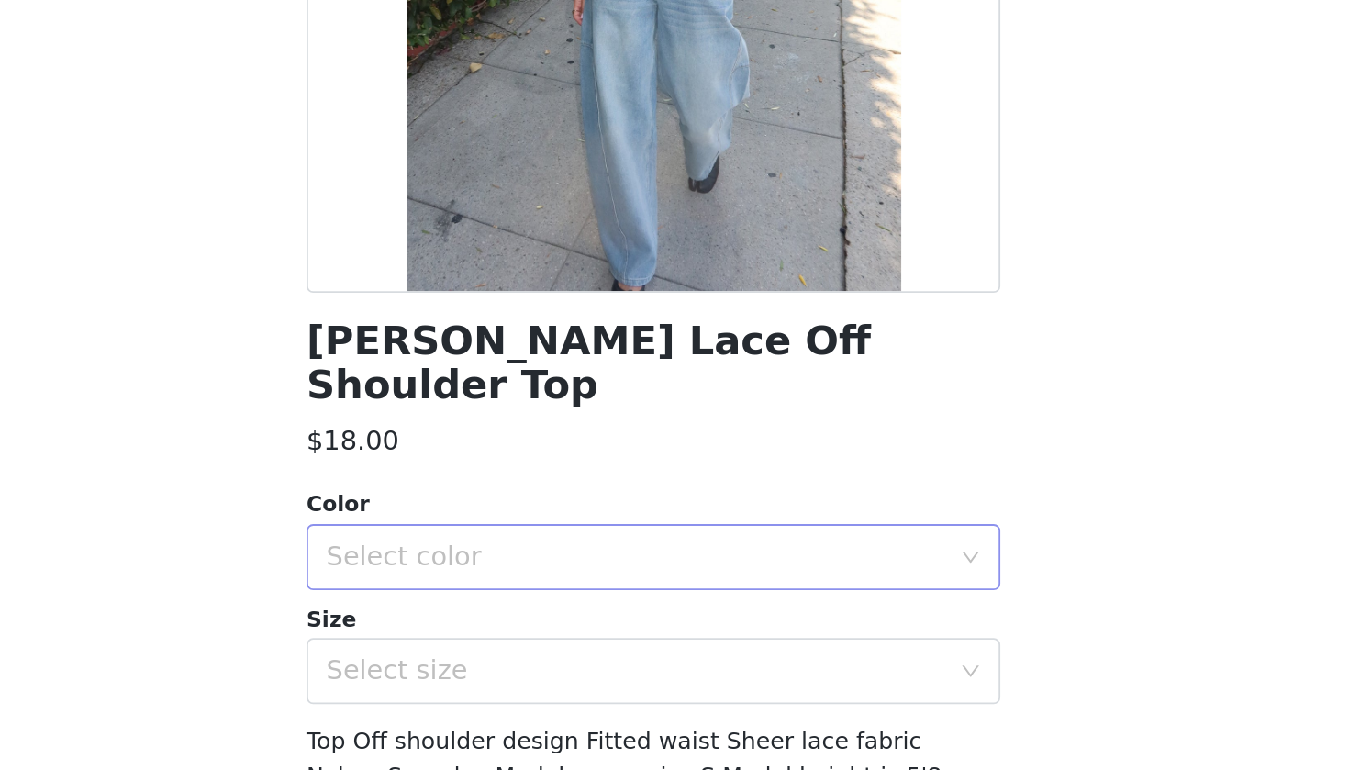
click at [493, 642] on div "Select color" at bounding box center [664, 651] width 343 height 18
click at [482, 651] on li "WHITE" at bounding box center [674, 665] width 385 height 29
click at [493, 701] on div "Select size" at bounding box center [664, 715] width 343 height 18
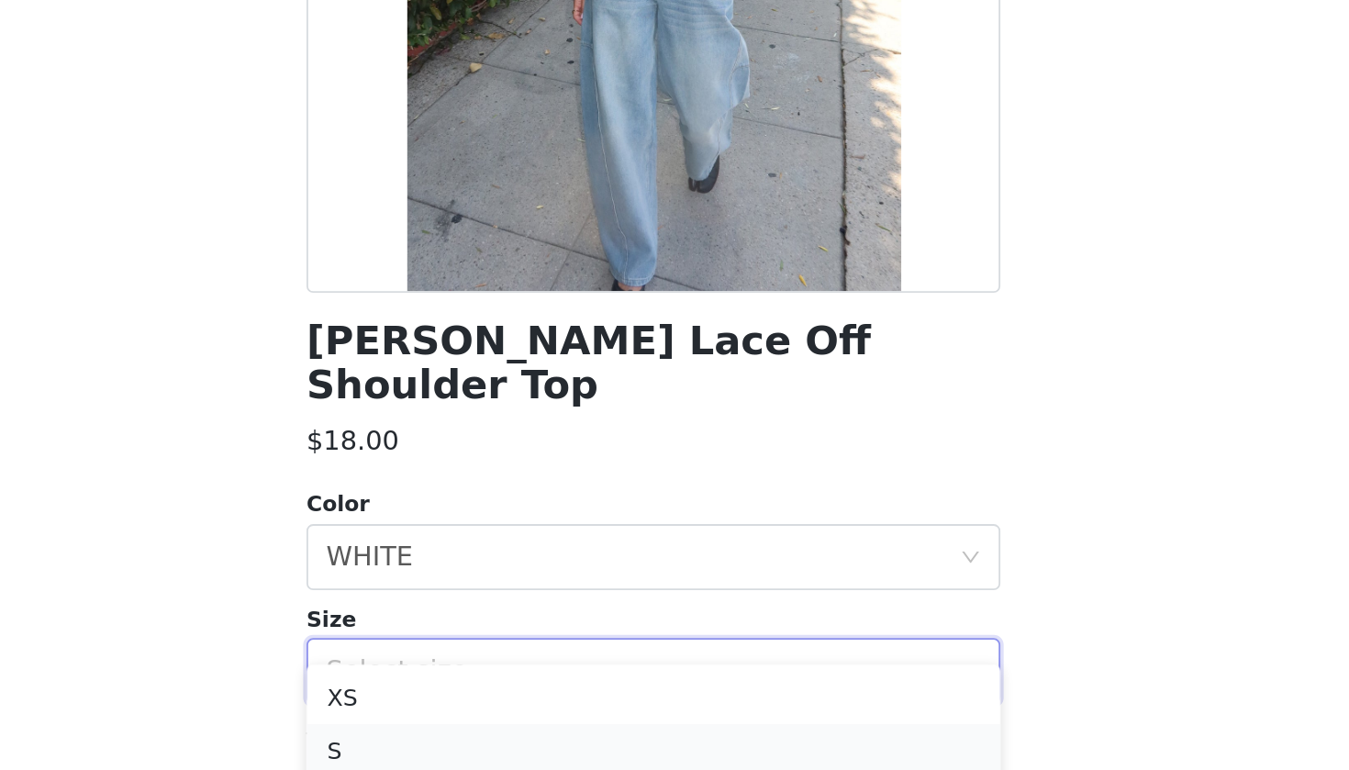
click at [482, 701] on li "S" at bounding box center [674, 758] width 385 height 29
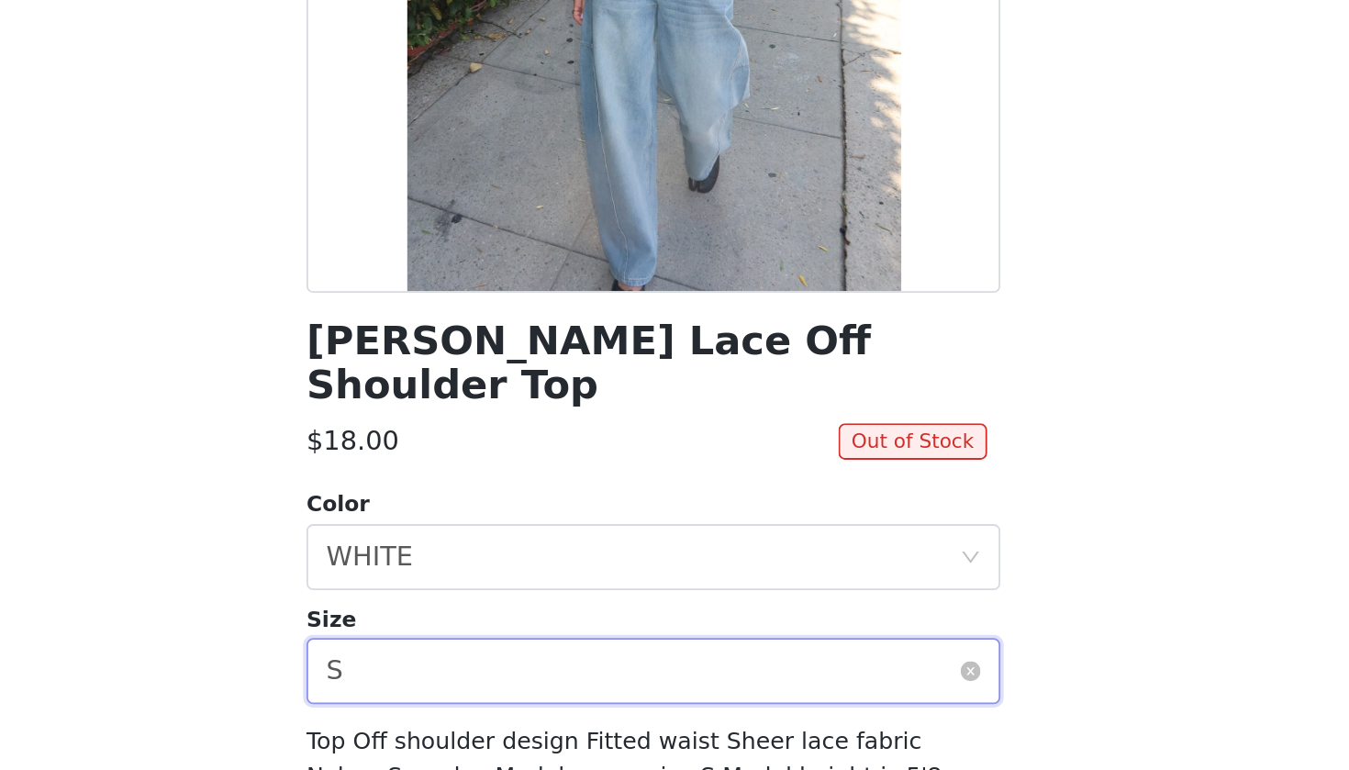
click at [493, 697] on div "Select size S" at bounding box center [668, 714] width 351 height 35
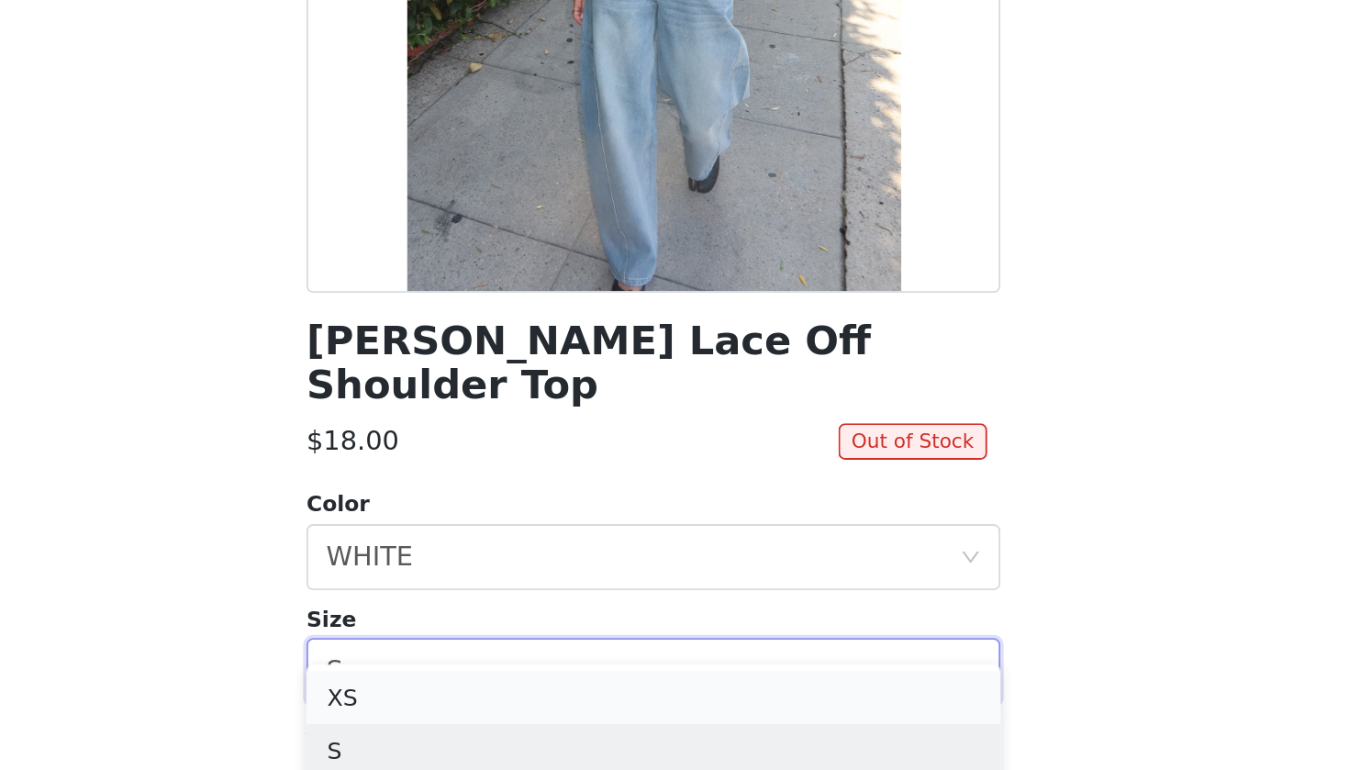
click at [482, 701] on li "XS" at bounding box center [674, 729] width 385 height 29
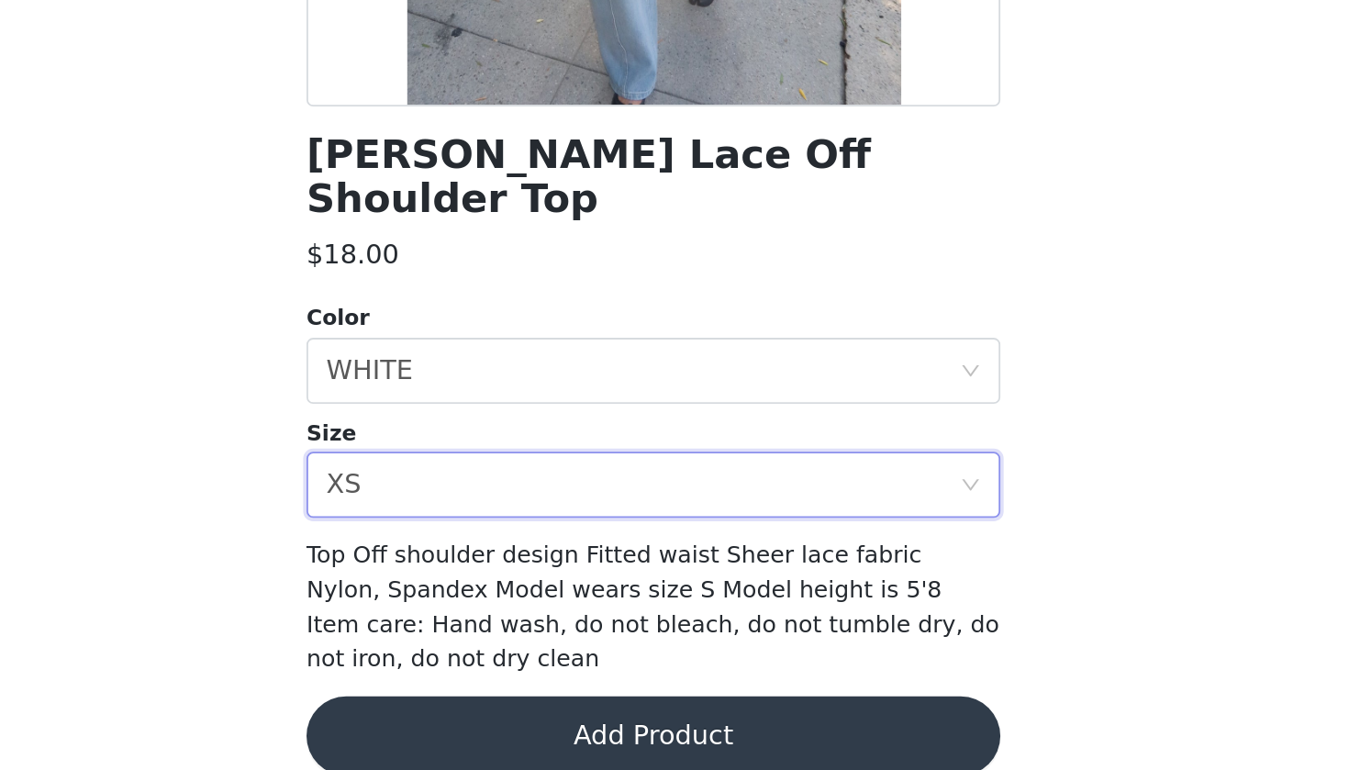
scroll to position [103, 0]
click at [482, 701] on button "Add Product" at bounding box center [674, 751] width 385 height 44
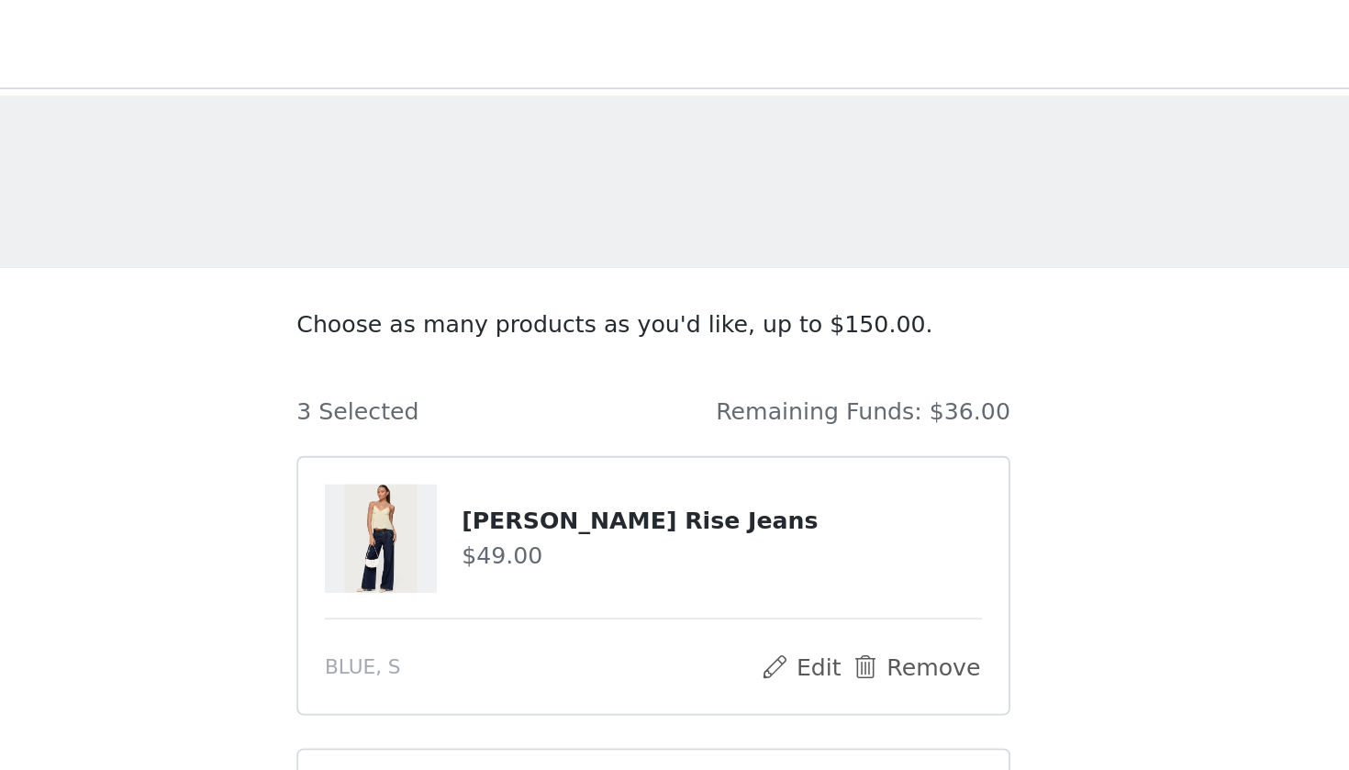
scroll to position [0, 0]
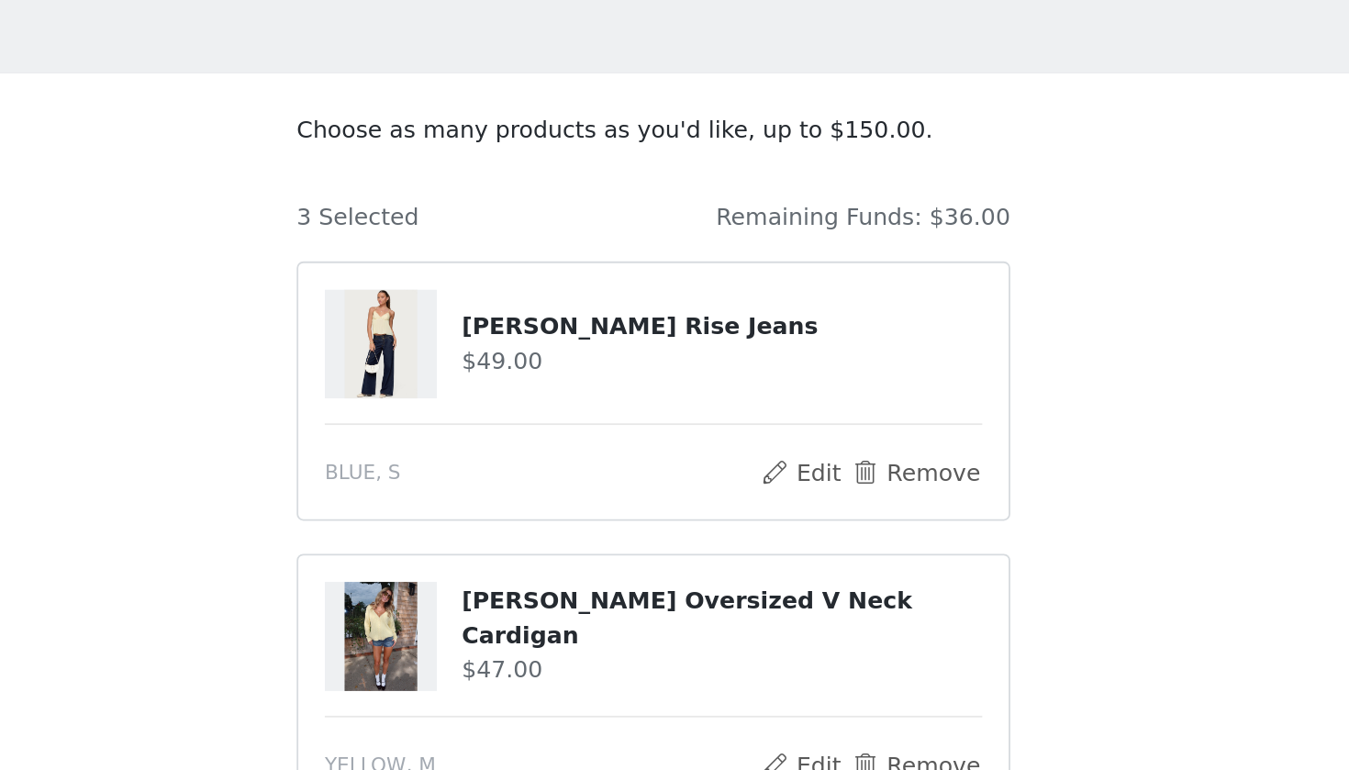
click at [568, 280] on h4 "Meredith Low Rise Jeans" at bounding box center [712, 289] width 289 height 19
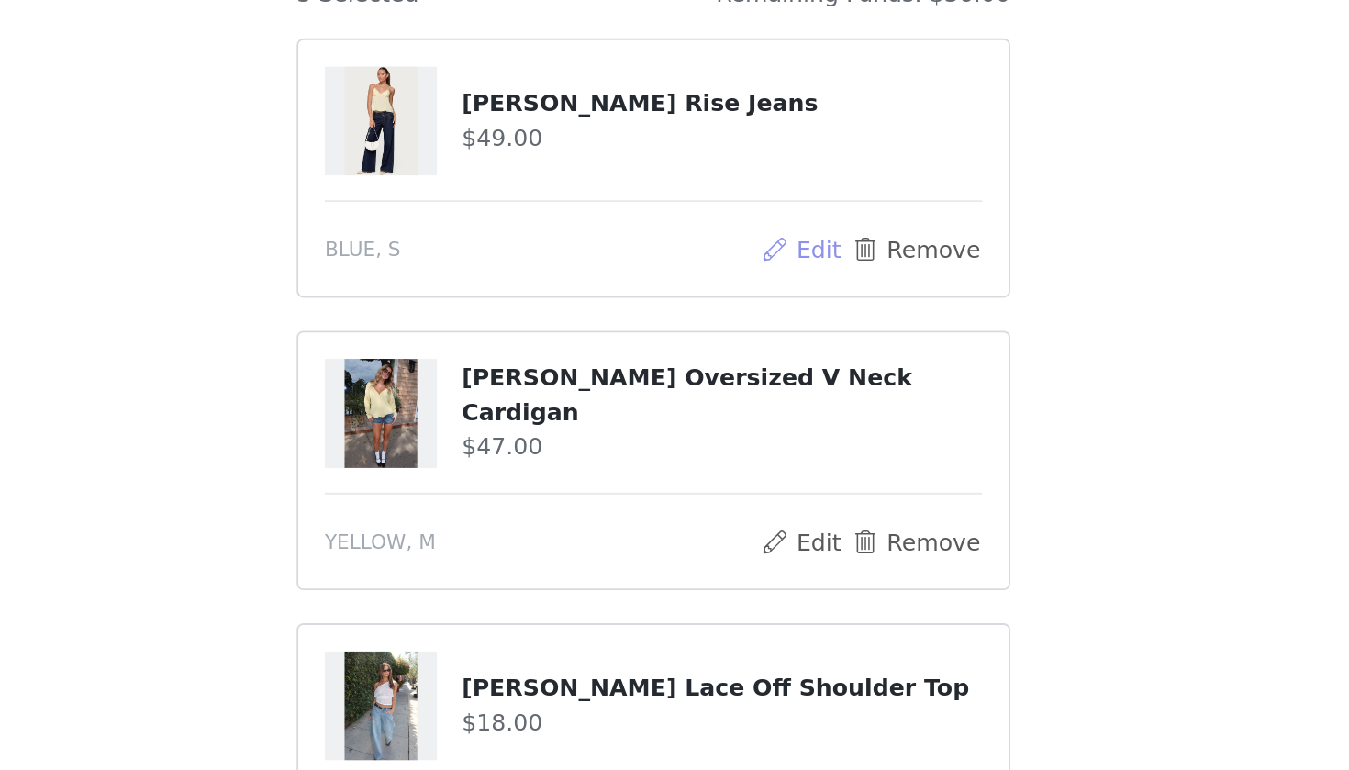
click at [733, 360] on button "Edit" at bounding box center [756, 371] width 47 height 22
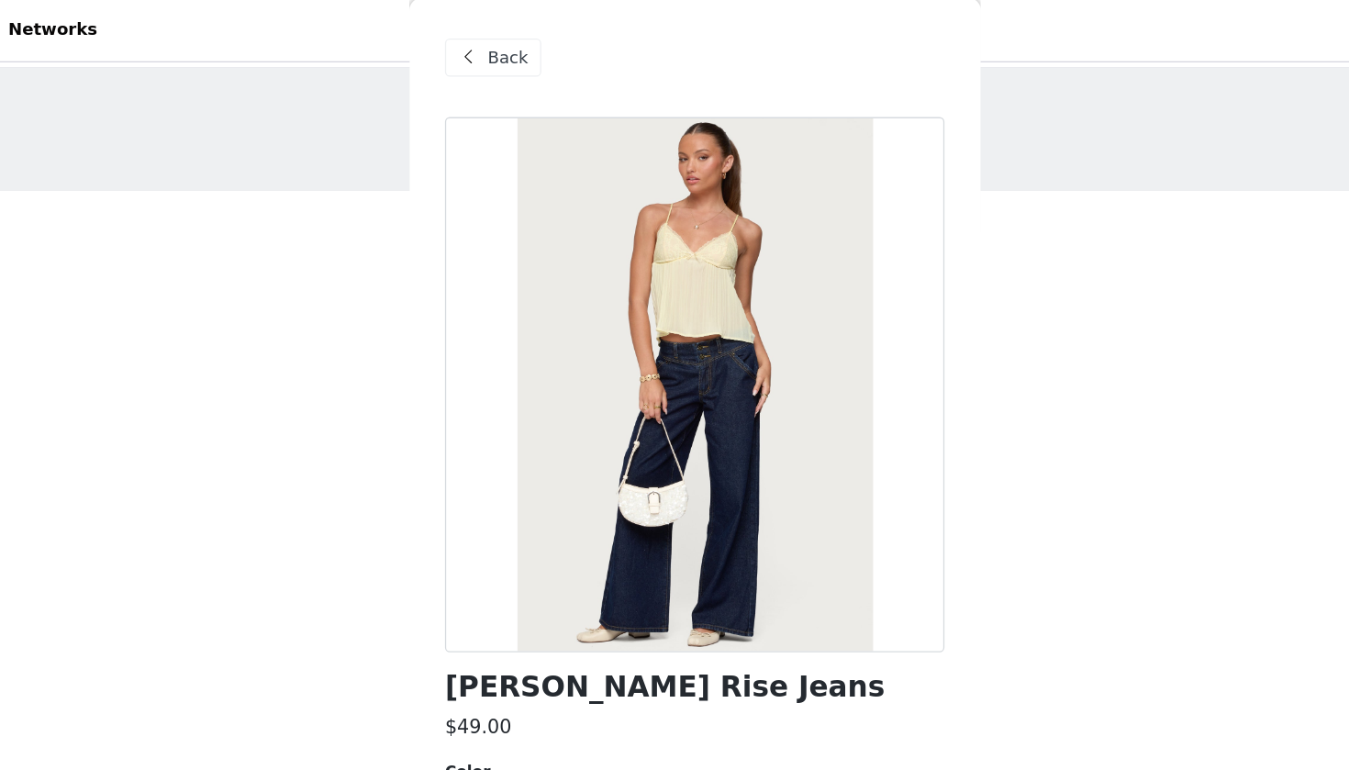
click at [482, 41] on div "Back" at bounding box center [519, 45] width 74 height 29
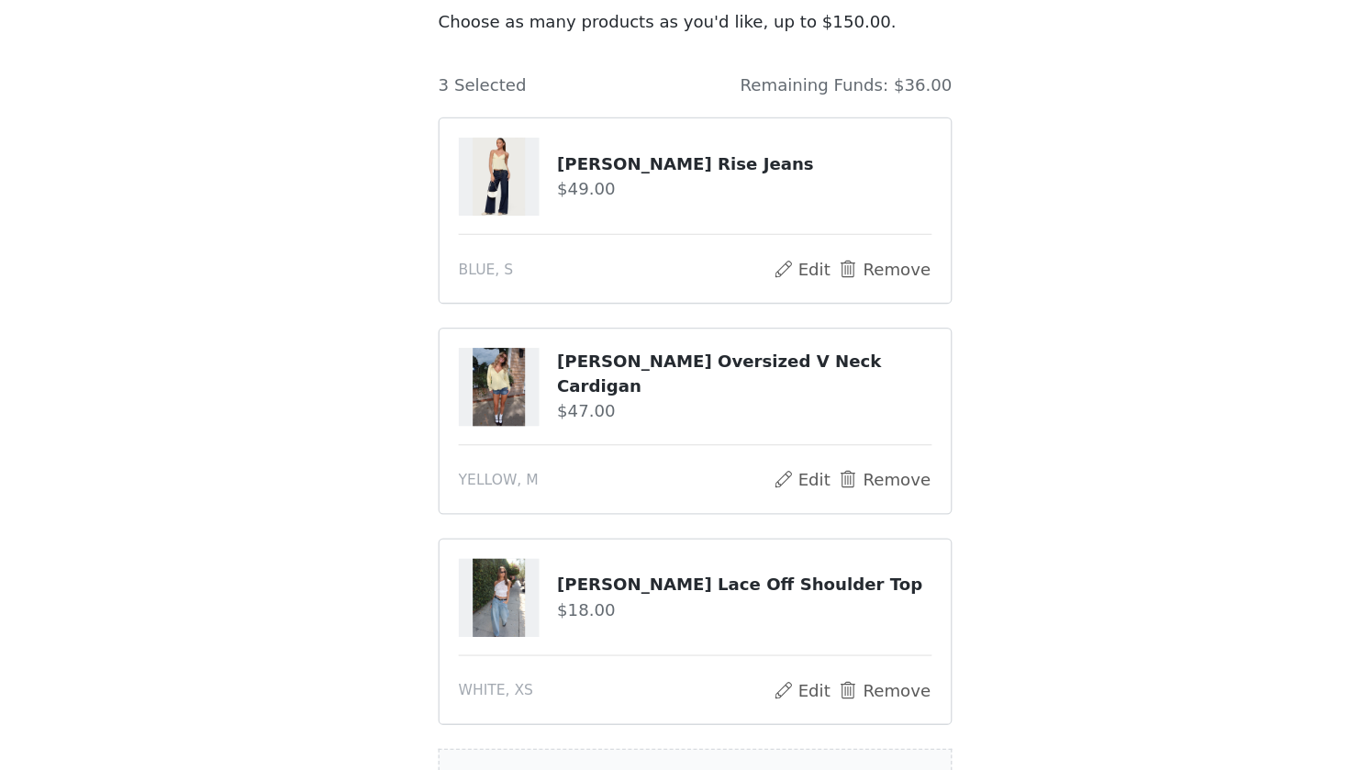
scroll to position [83, 0]
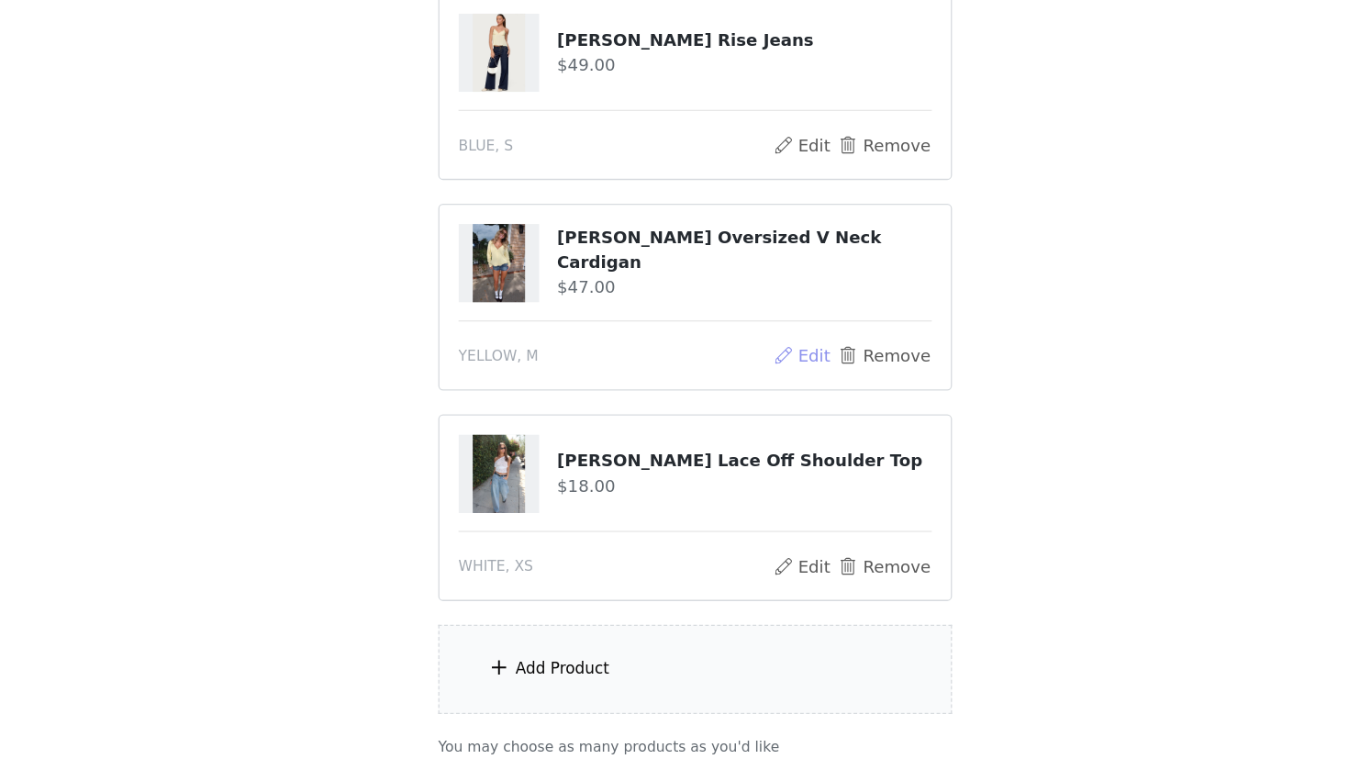
click at [733, 440] on button "Edit" at bounding box center [756, 451] width 47 height 22
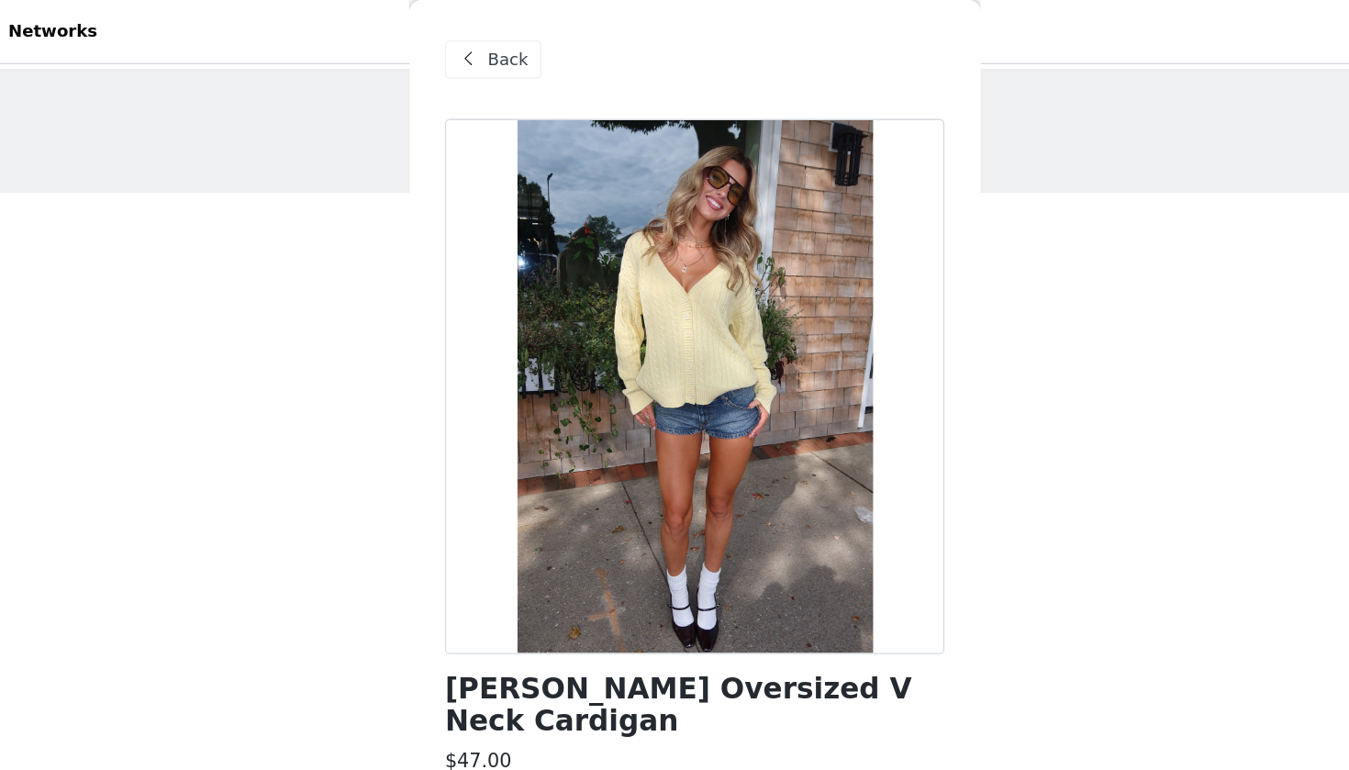
scroll to position [0, 0]
click at [482, 46] on div "Back" at bounding box center [519, 45] width 74 height 29
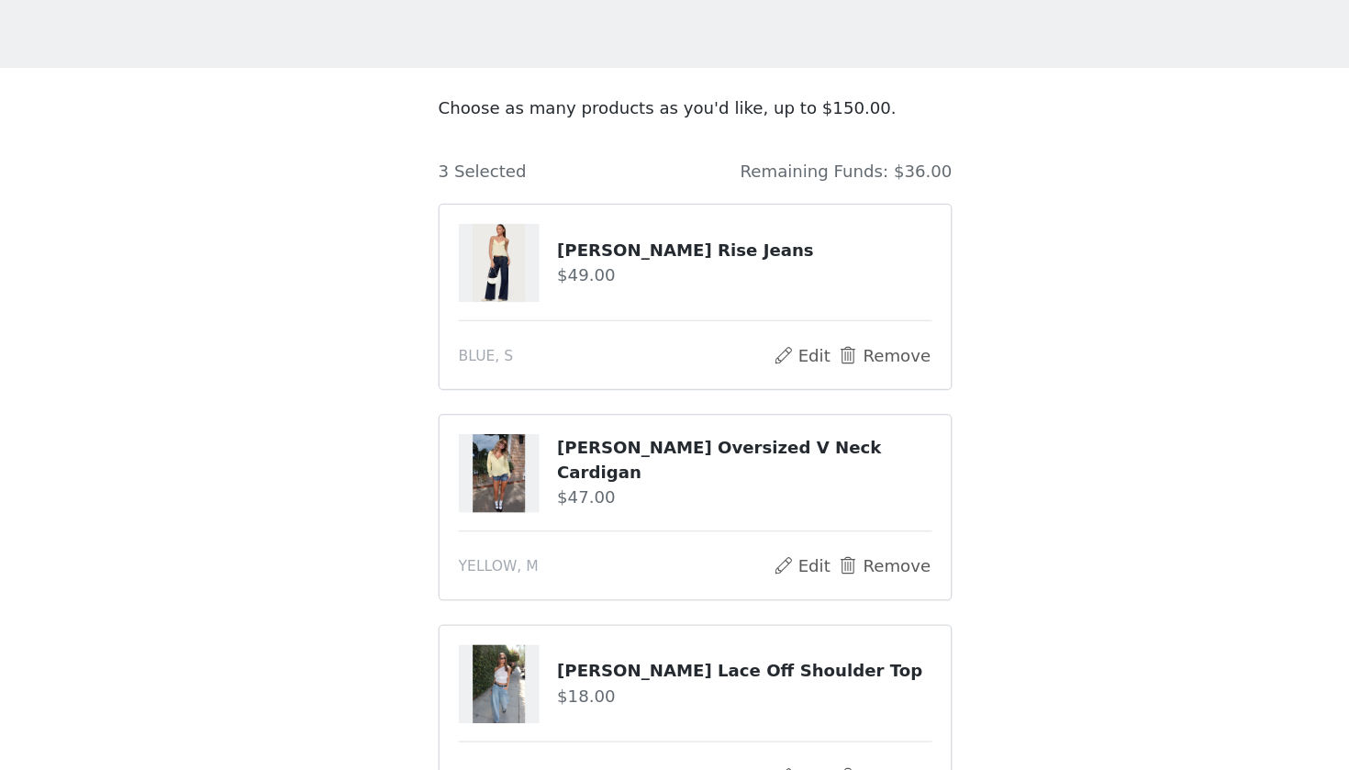
scroll to position [8, 0]
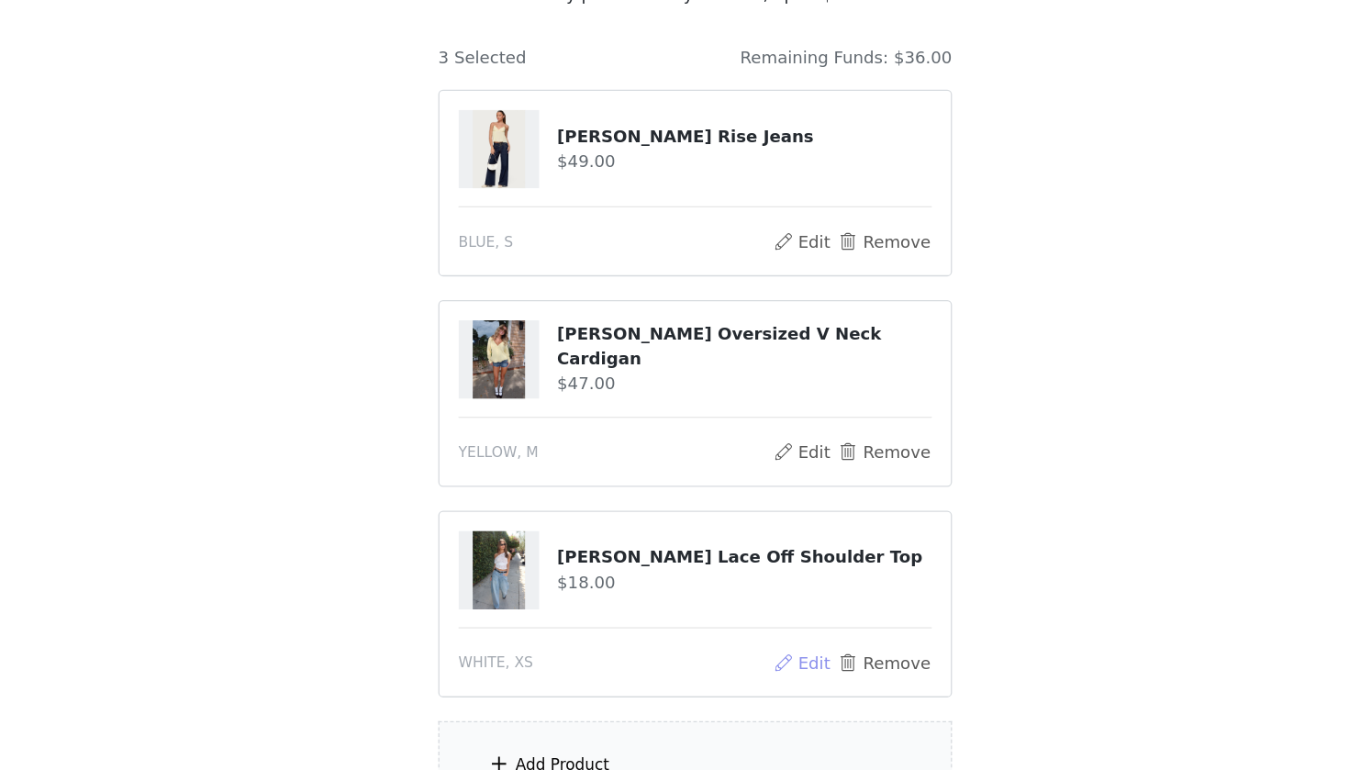
click at [733, 676] on button "Edit" at bounding box center [756, 687] width 47 height 22
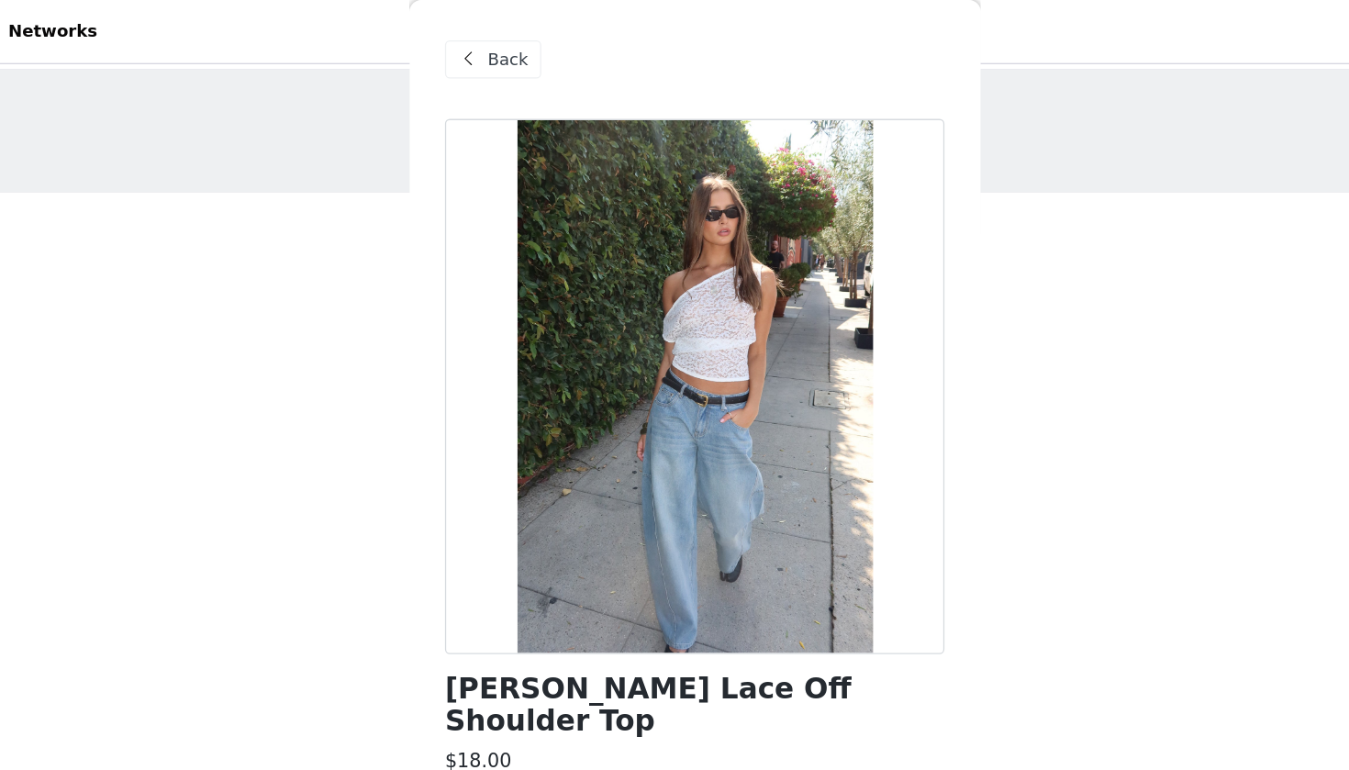
scroll to position [0, 0]
click at [515, 50] on span "Back" at bounding box center [530, 46] width 31 height 19
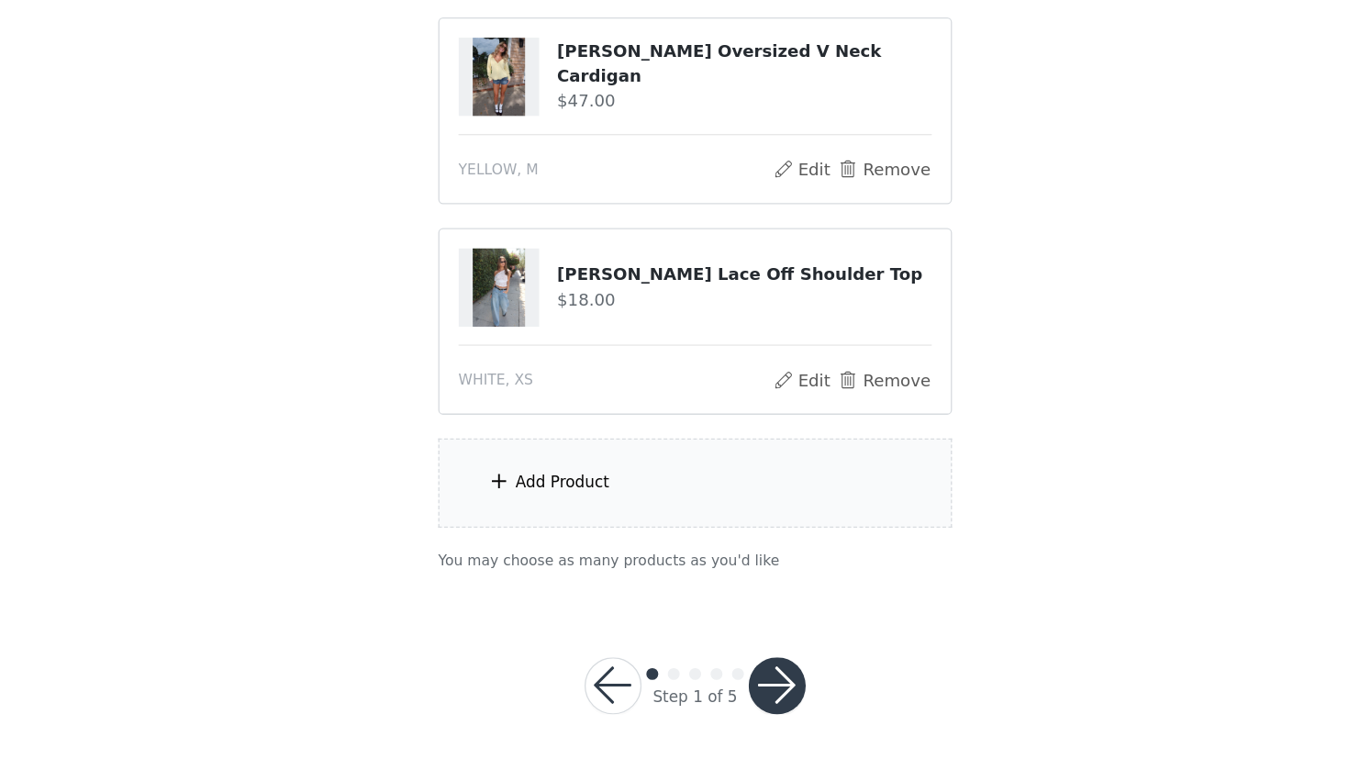
scroll to position [227, 0]
click at [484, 514] on div "Add Product" at bounding box center [674, 548] width 396 height 69
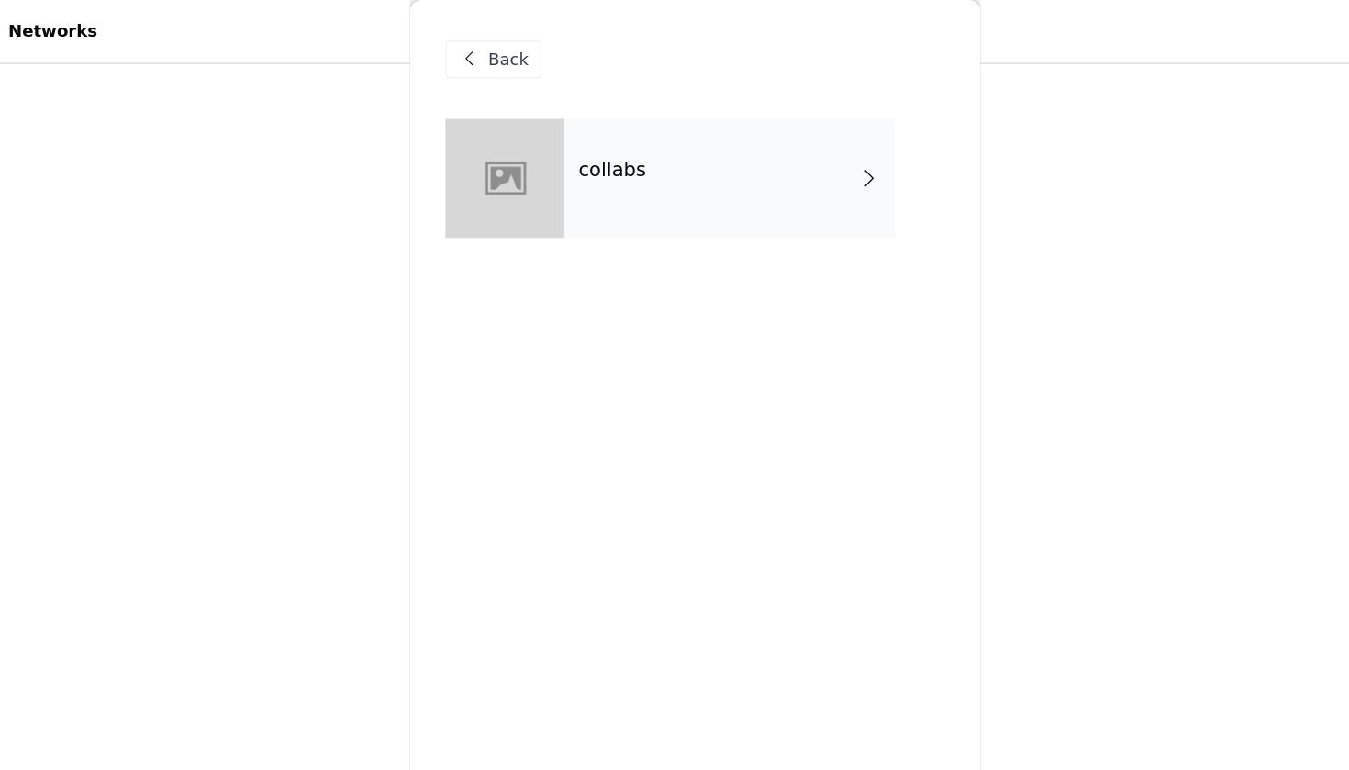
scroll to position [79, 0]
click at [573, 142] on div "collabs" at bounding box center [700, 138] width 255 height 92
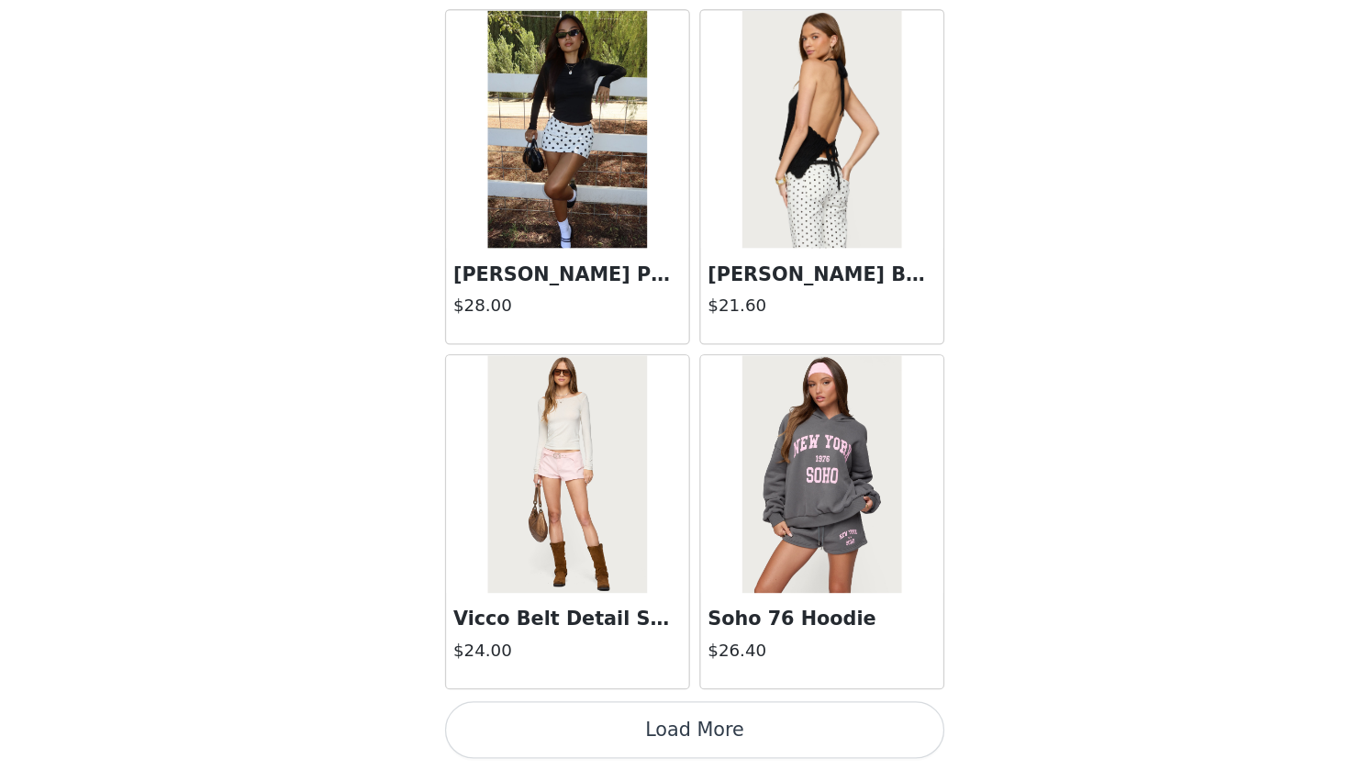
scroll to position [227, 0]
click at [553, 701] on button "Load More" at bounding box center [674, 739] width 385 height 44
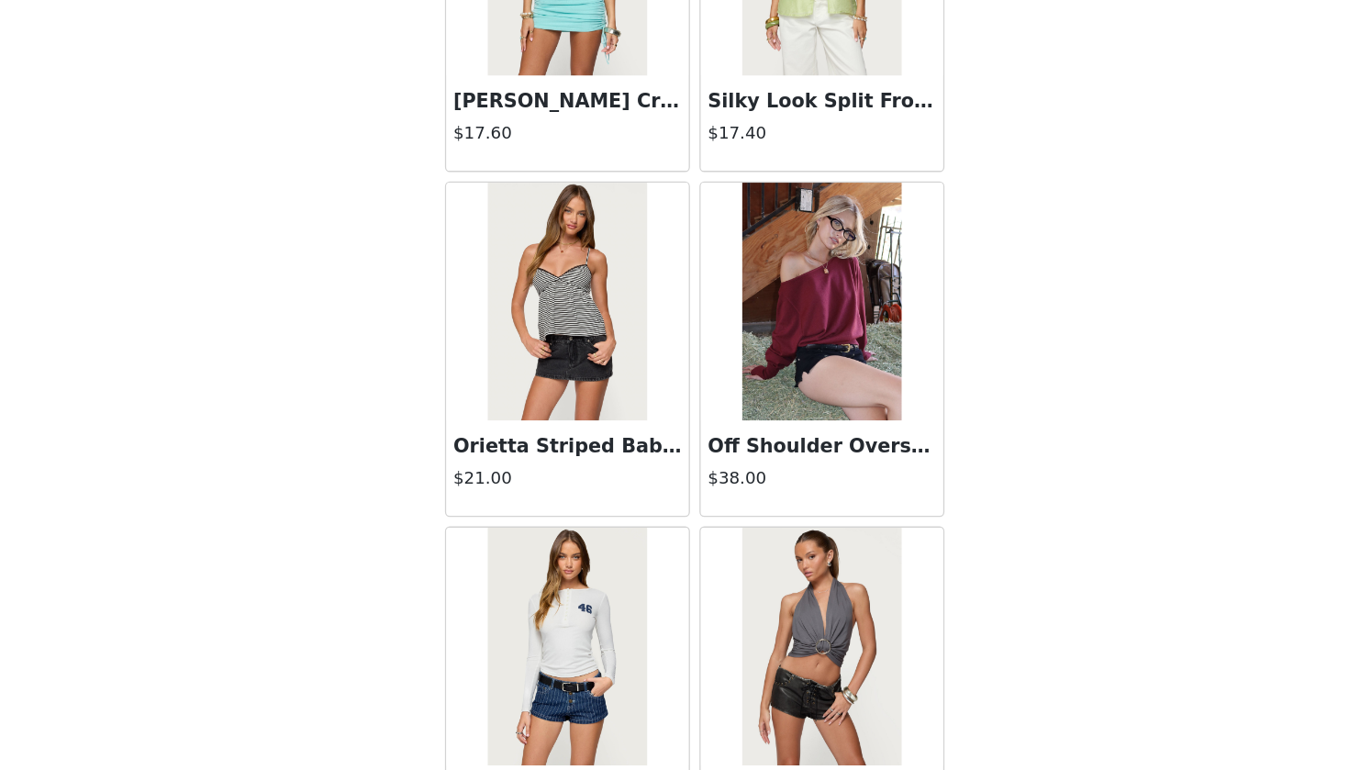
scroll to position [3957, 0]
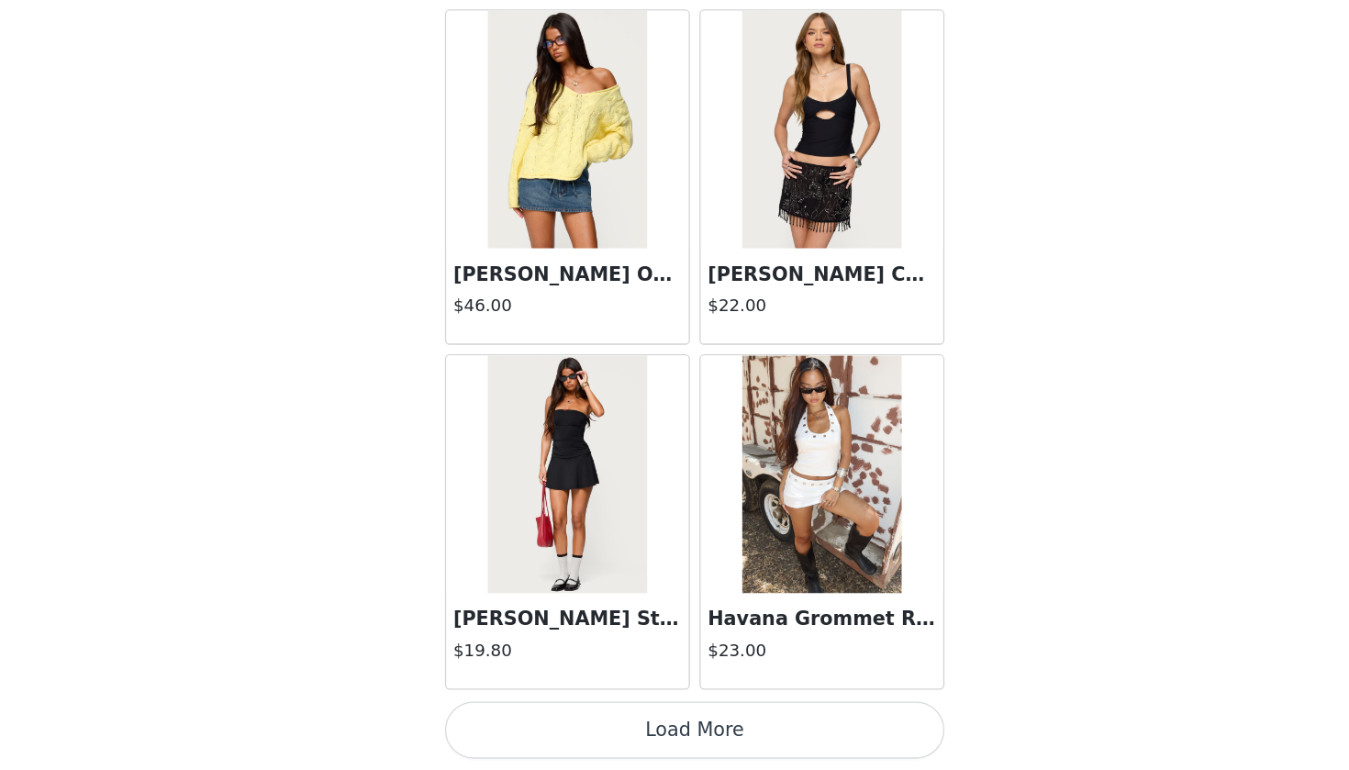
click at [569, 701] on button "Load More" at bounding box center [674, 739] width 385 height 44
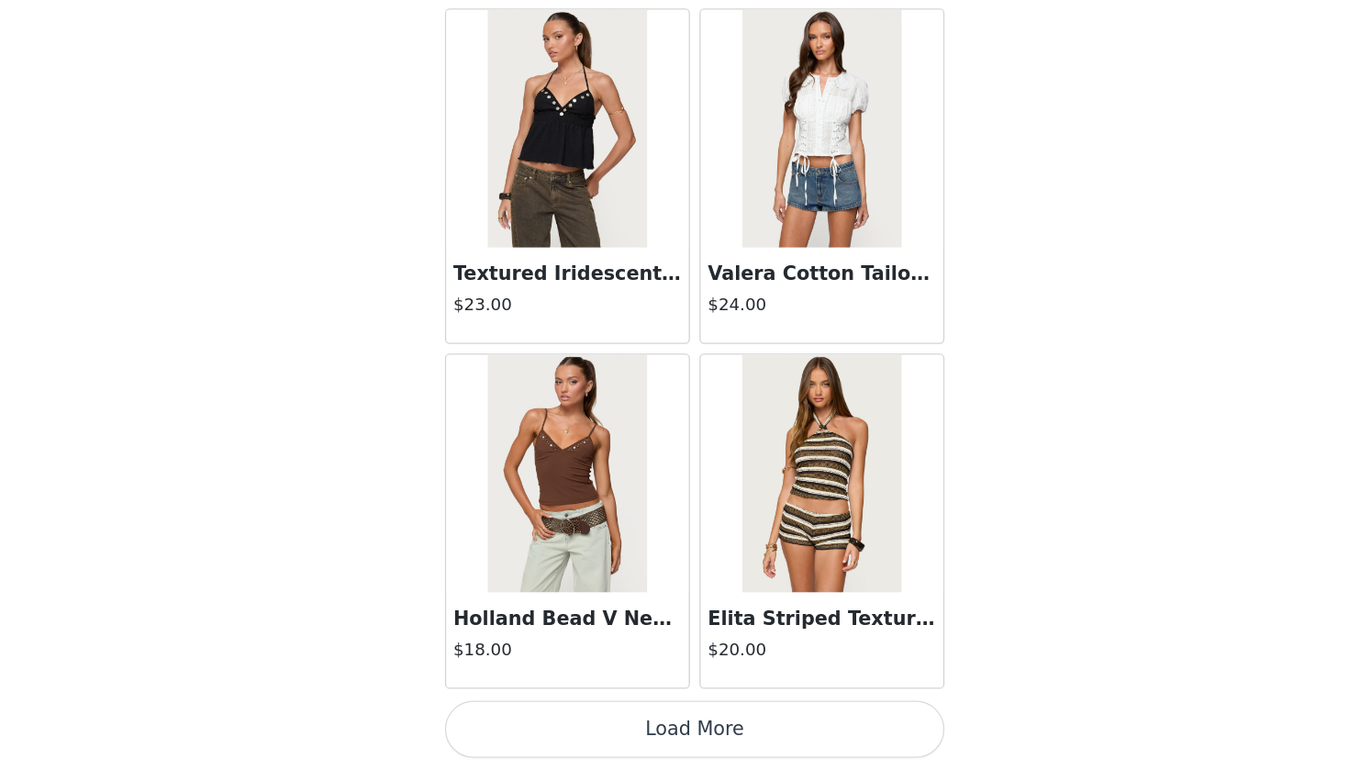
scroll to position [227, 0]
click at [557, 701] on button "Load More" at bounding box center [674, 739] width 385 height 44
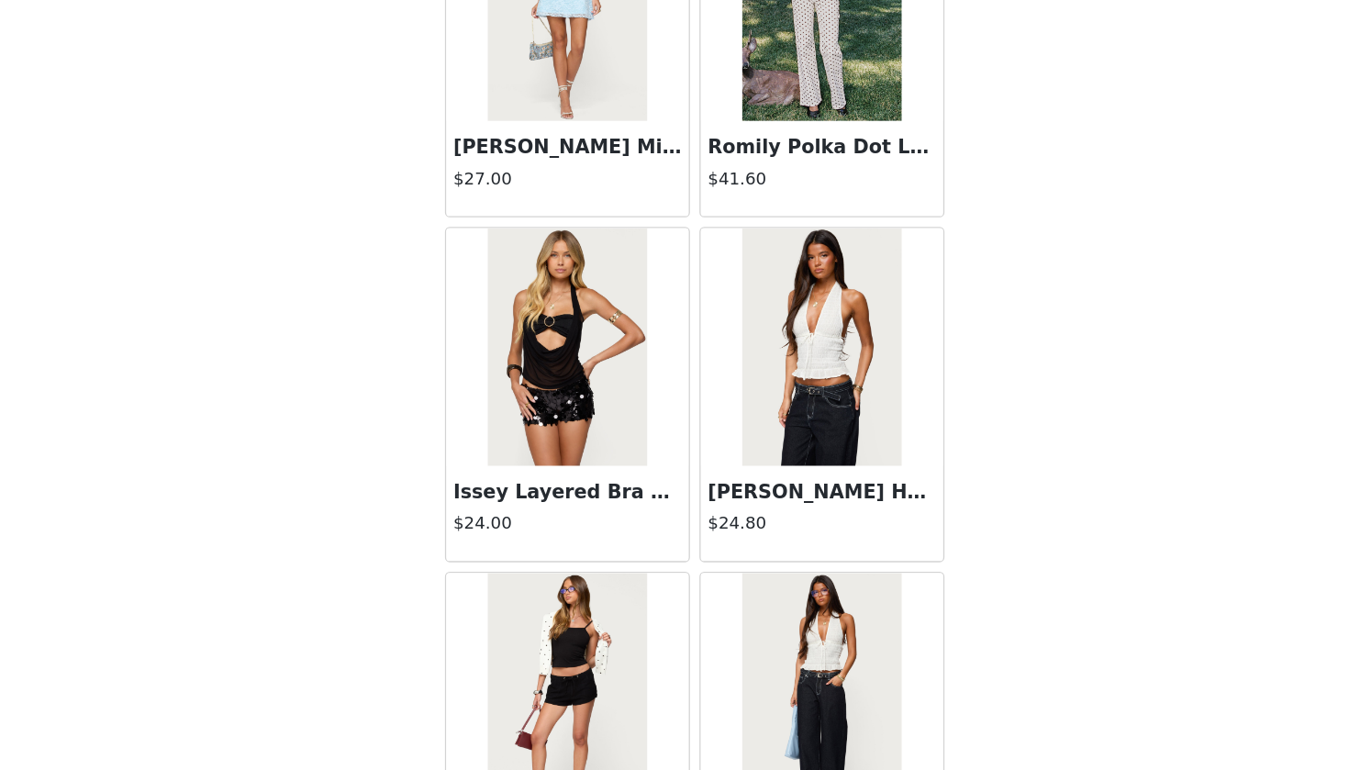
scroll to position [9238, 0]
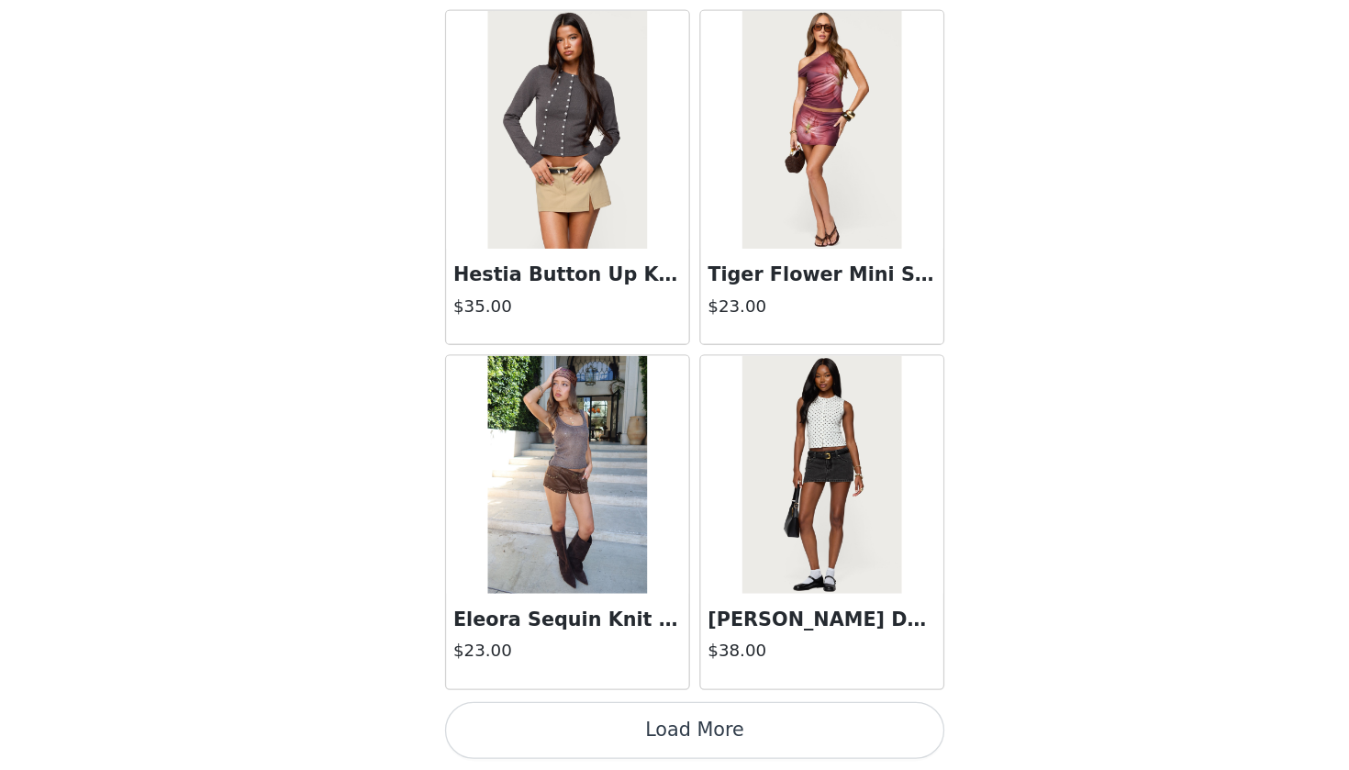
click at [572, 701] on button "Load More" at bounding box center [674, 739] width 385 height 44
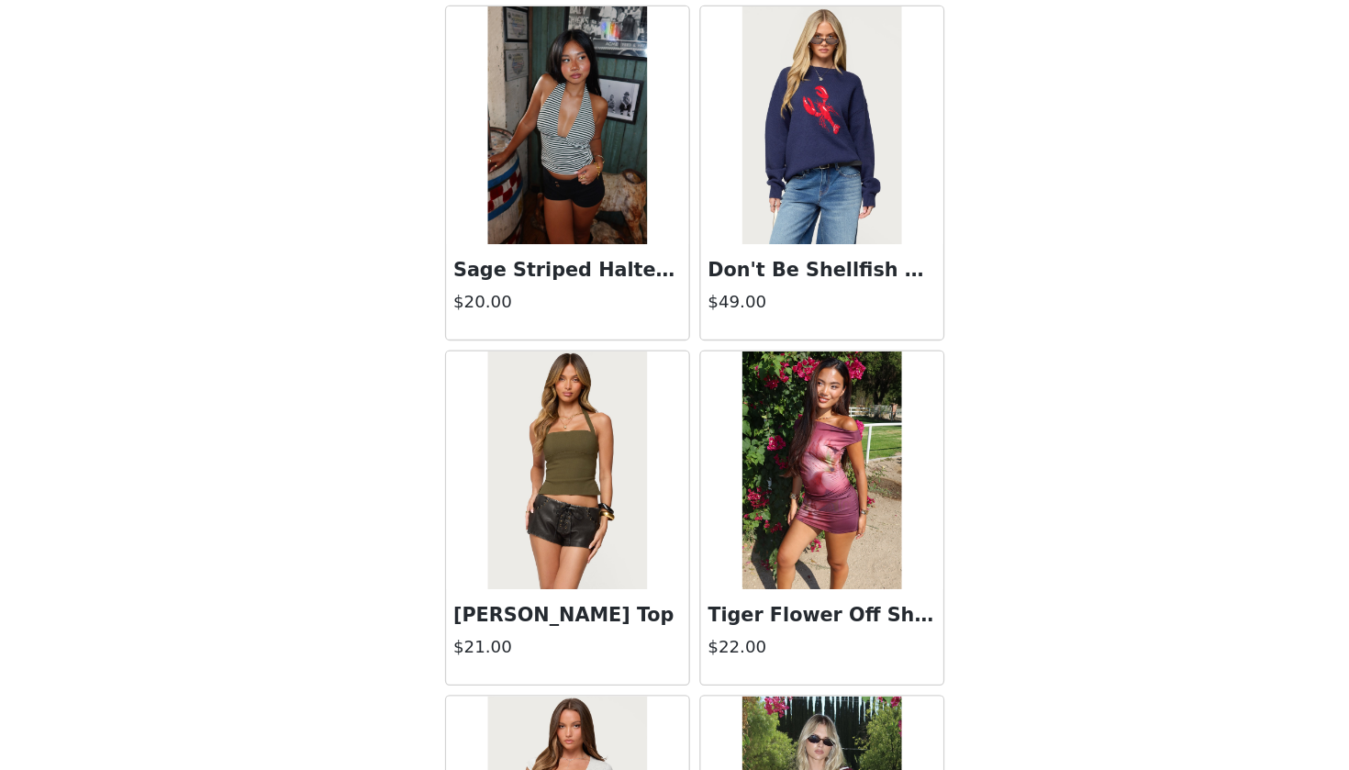
scroll to position [10720, 0]
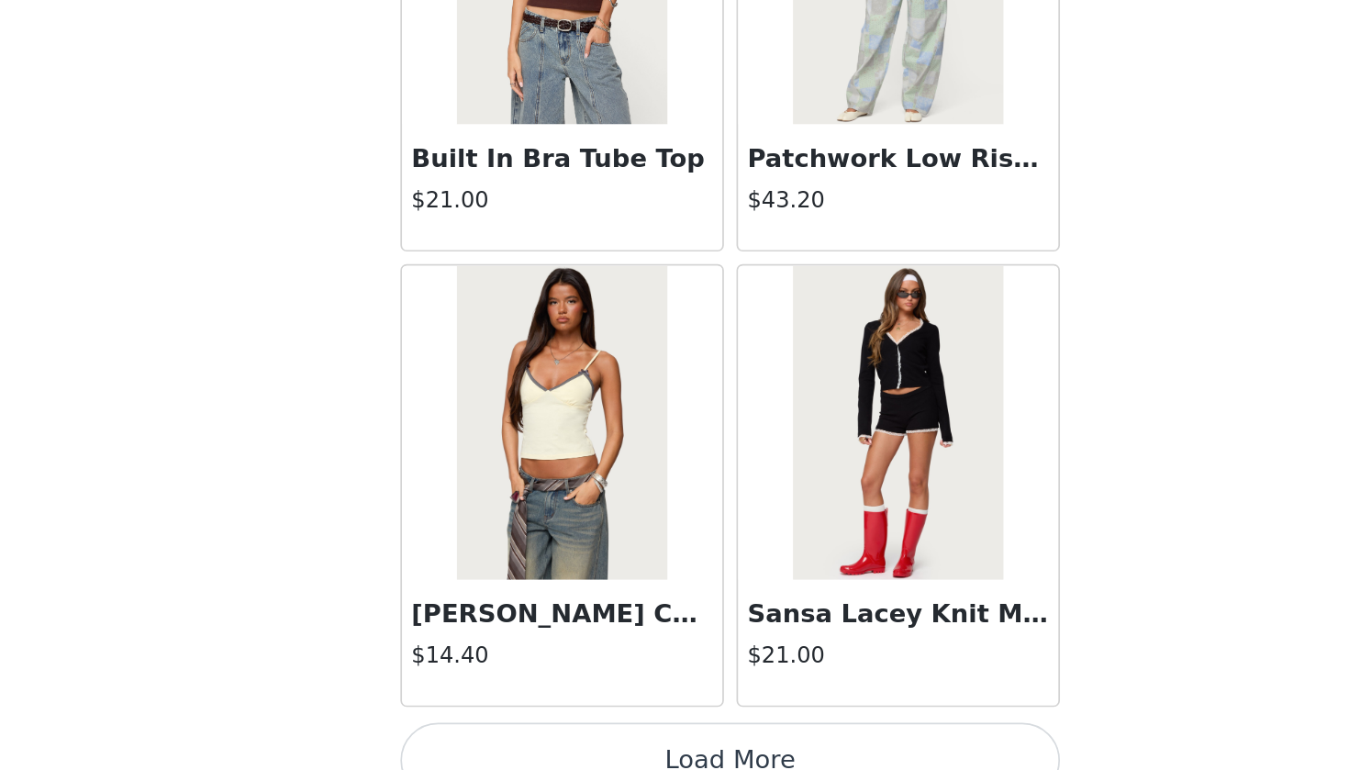
click at [482, 701] on button "Load More" at bounding box center [674, 739] width 385 height 44
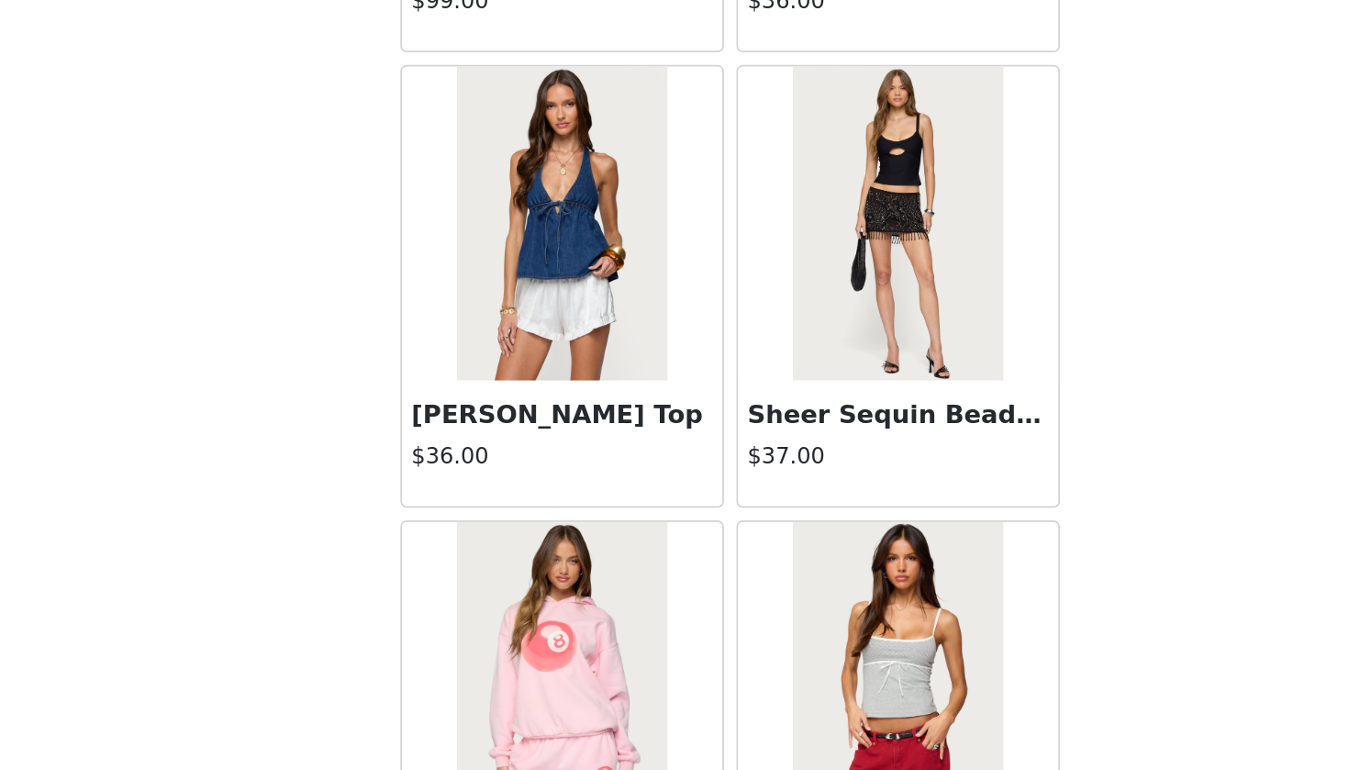
scroll to position [13927, 0]
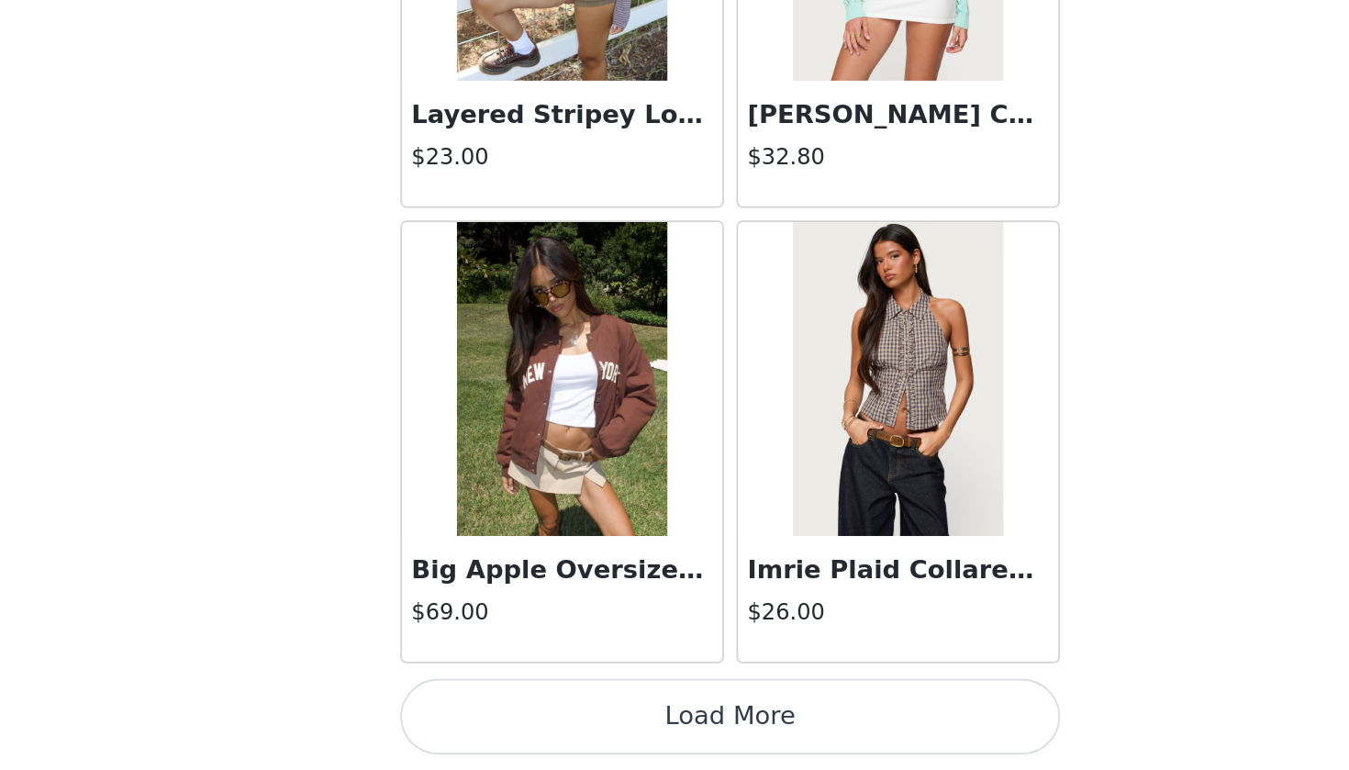
click at [482, 701] on button "Load More" at bounding box center [674, 739] width 385 height 44
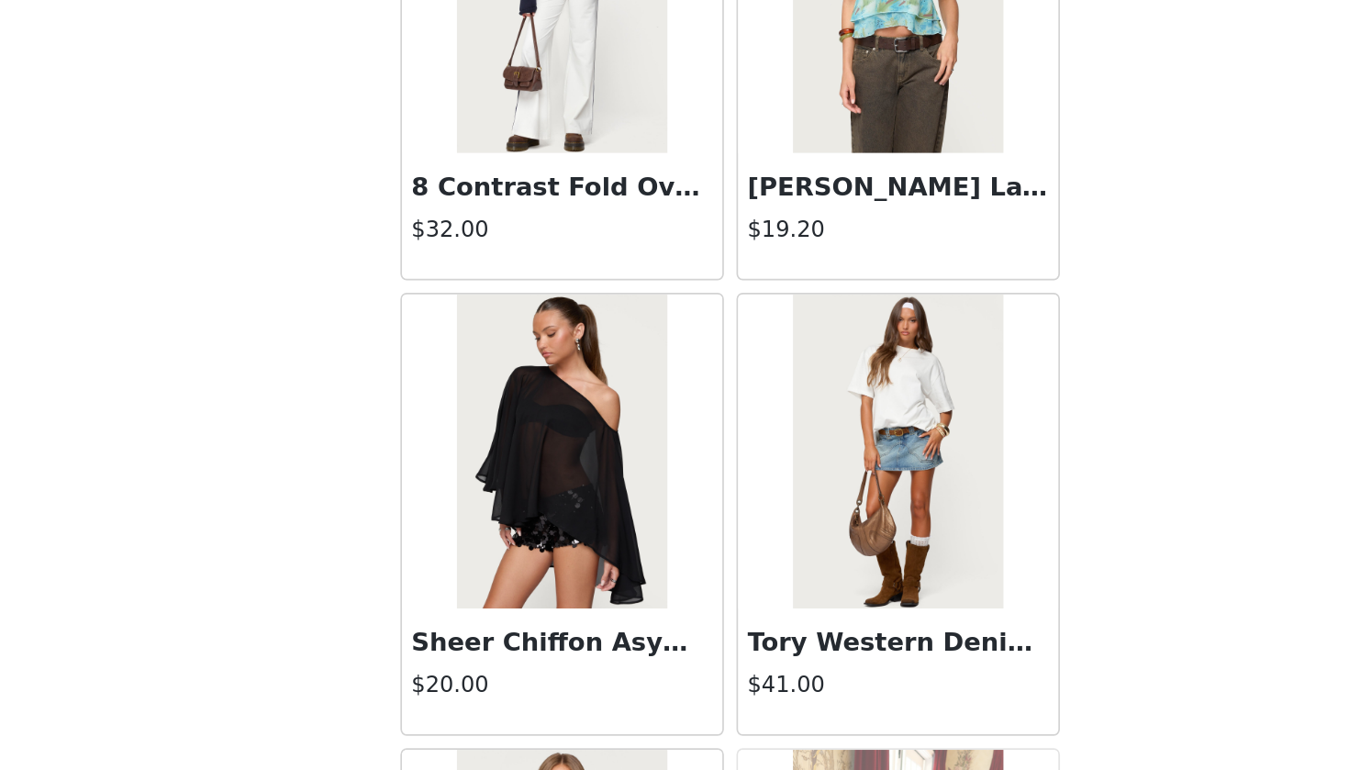
scroll to position [17437, 0]
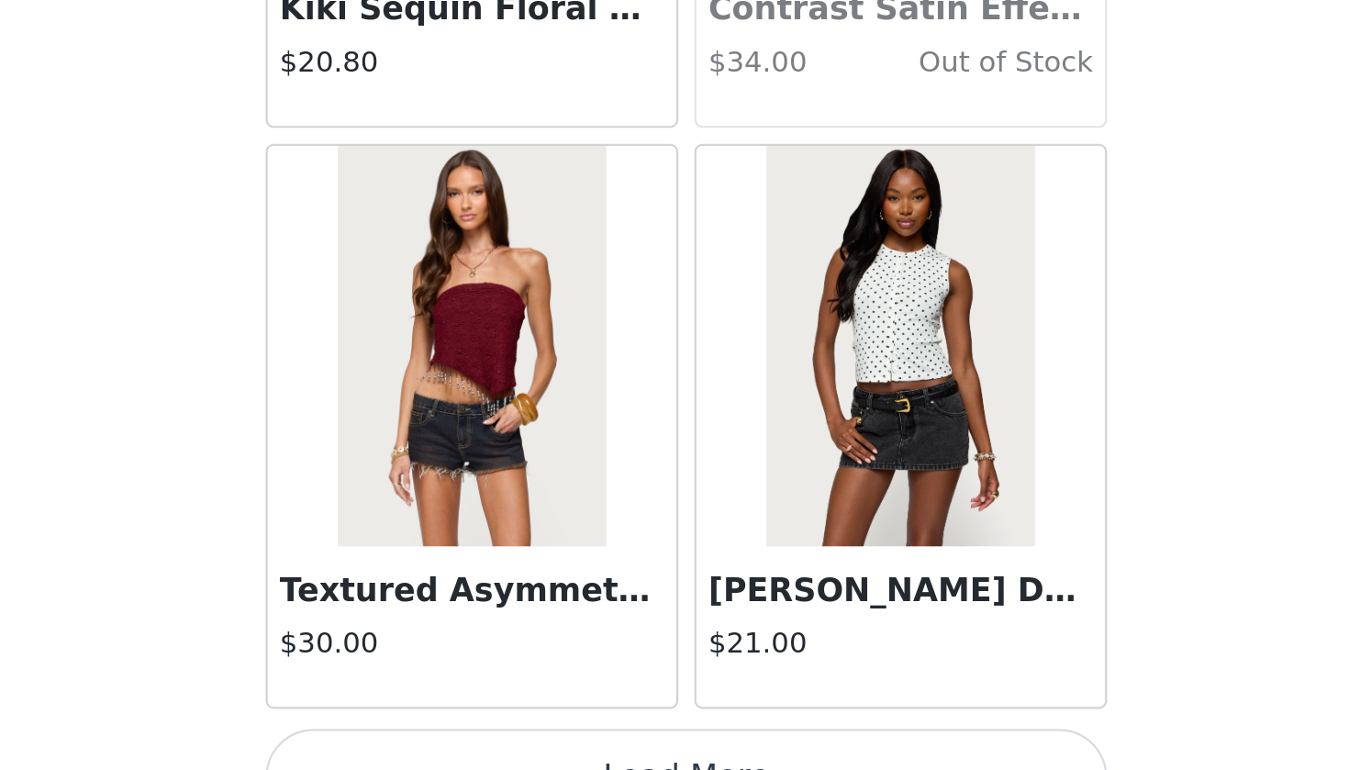
click at [482, 701] on button "Load More" at bounding box center [674, 739] width 385 height 44
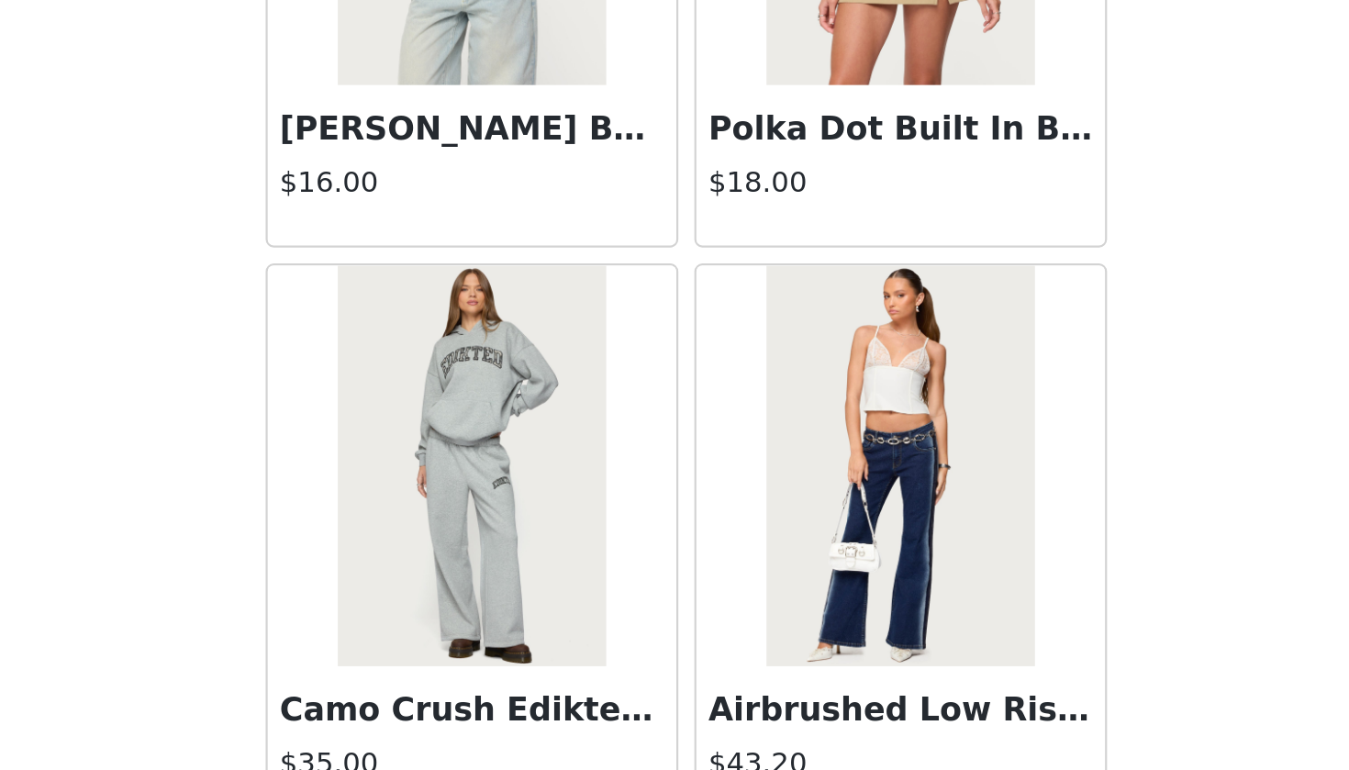
scroll to position [19502, 0]
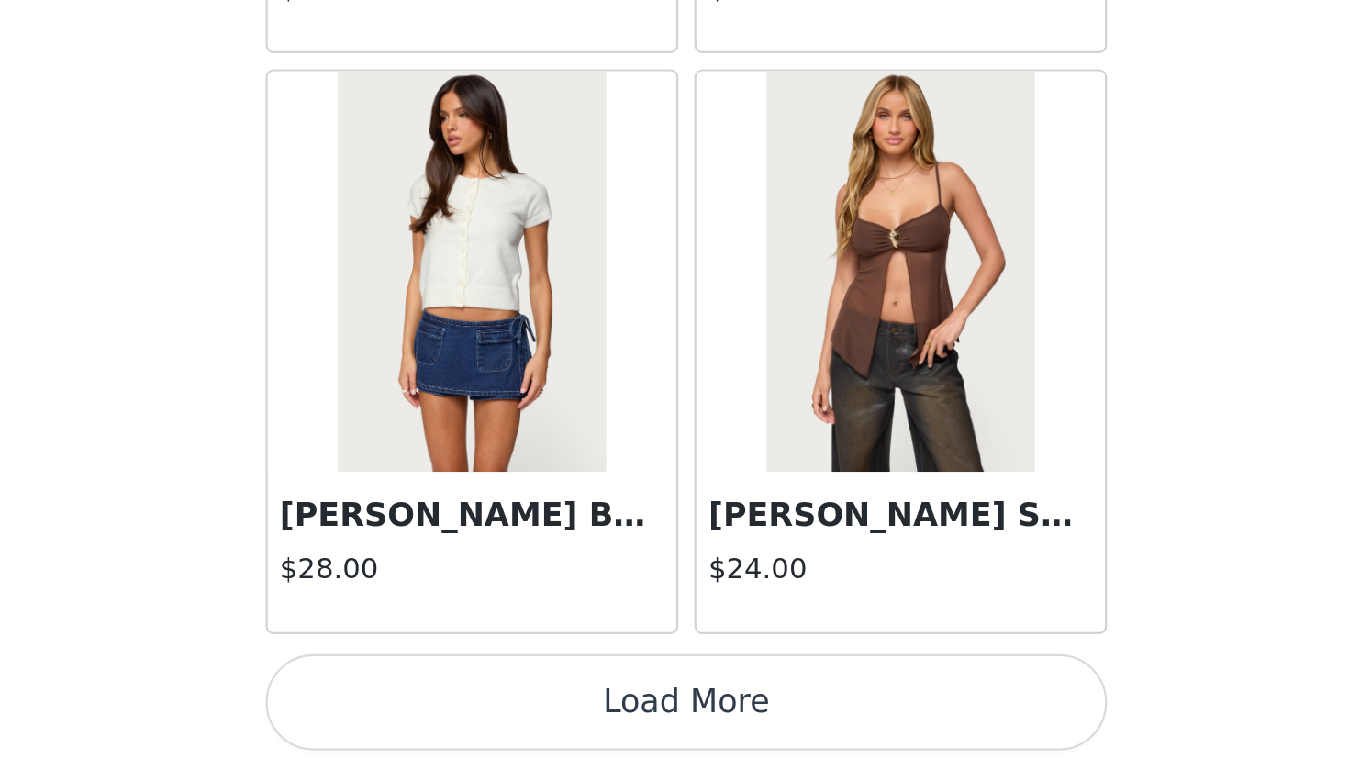
click at [482, 701] on button "Load More" at bounding box center [674, 739] width 385 height 44
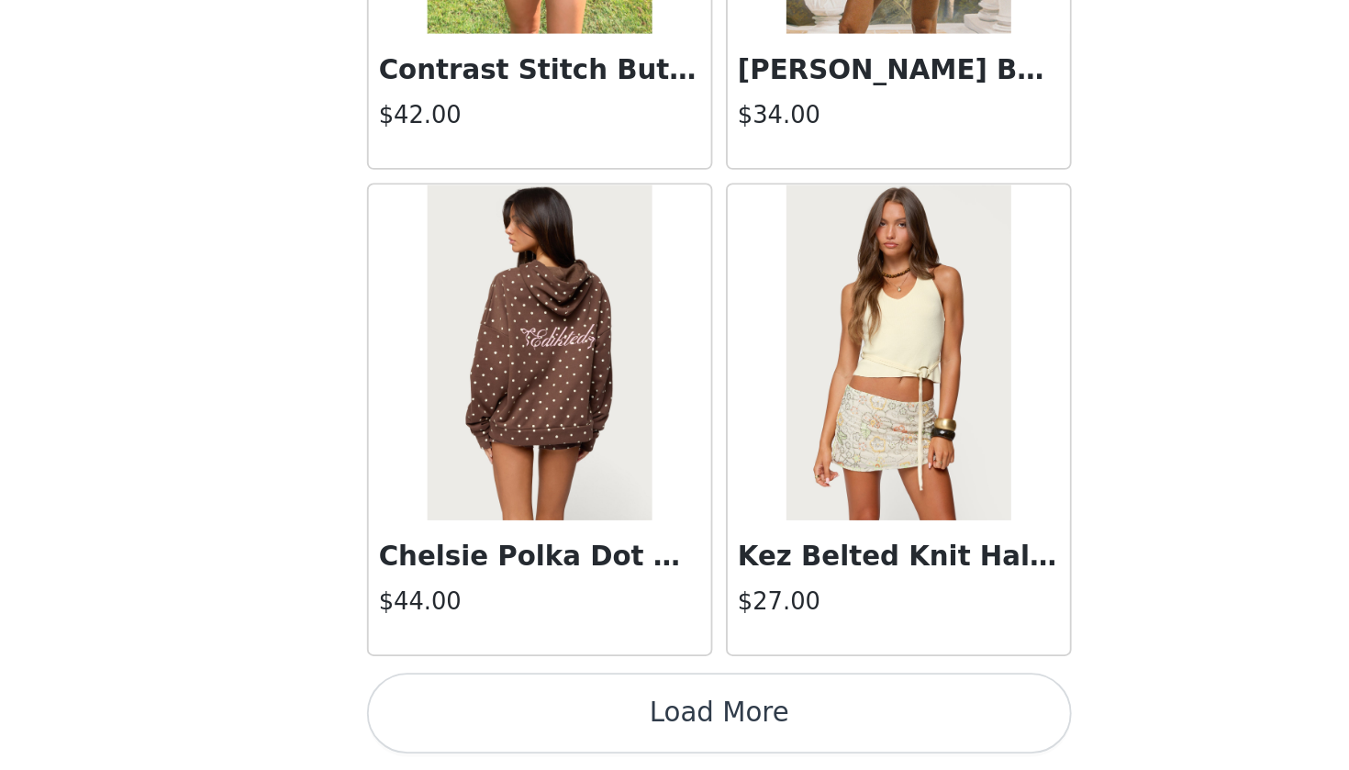
scroll to position [227, 0]
click at [482, 701] on button "Load More" at bounding box center [674, 739] width 385 height 44
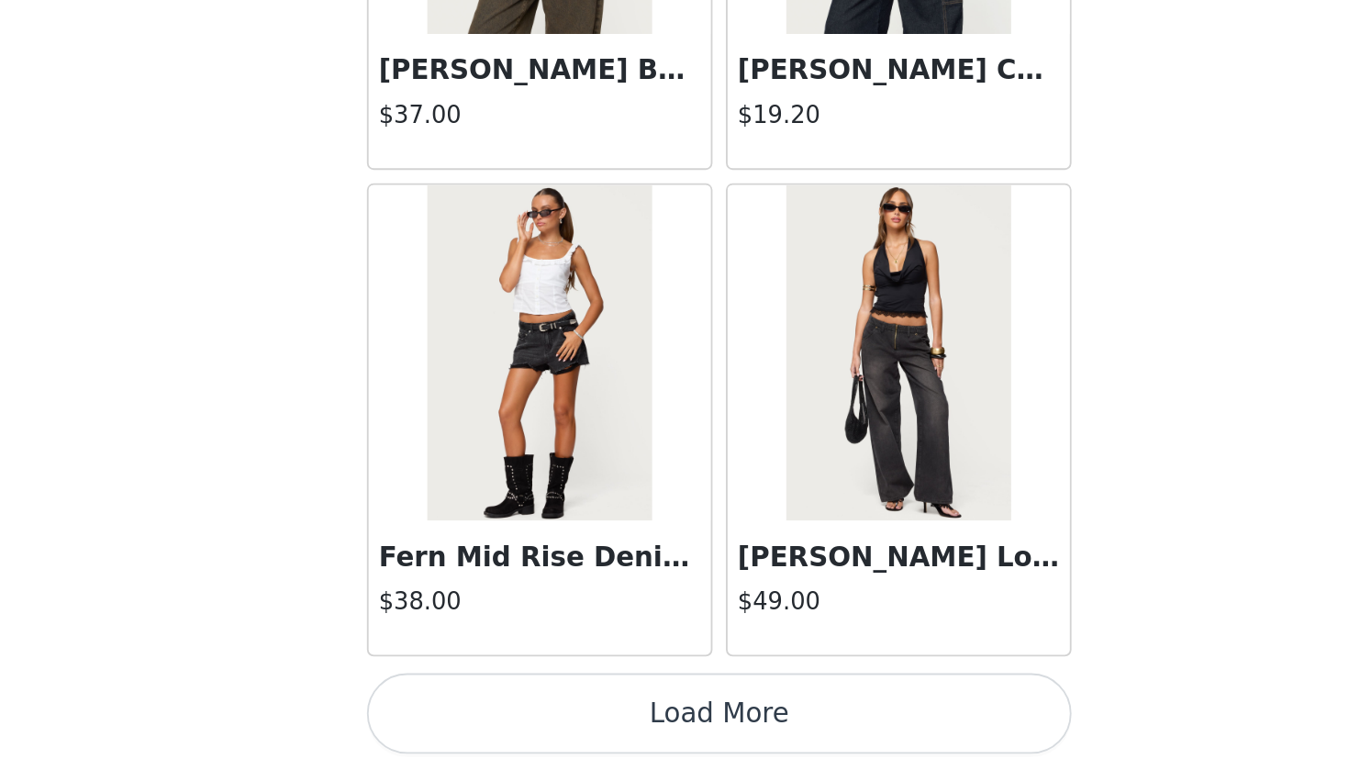
scroll to position [25987, 0]
click at [482, 701] on button "Load More" at bounding box center [674, 739] width 385 height 44
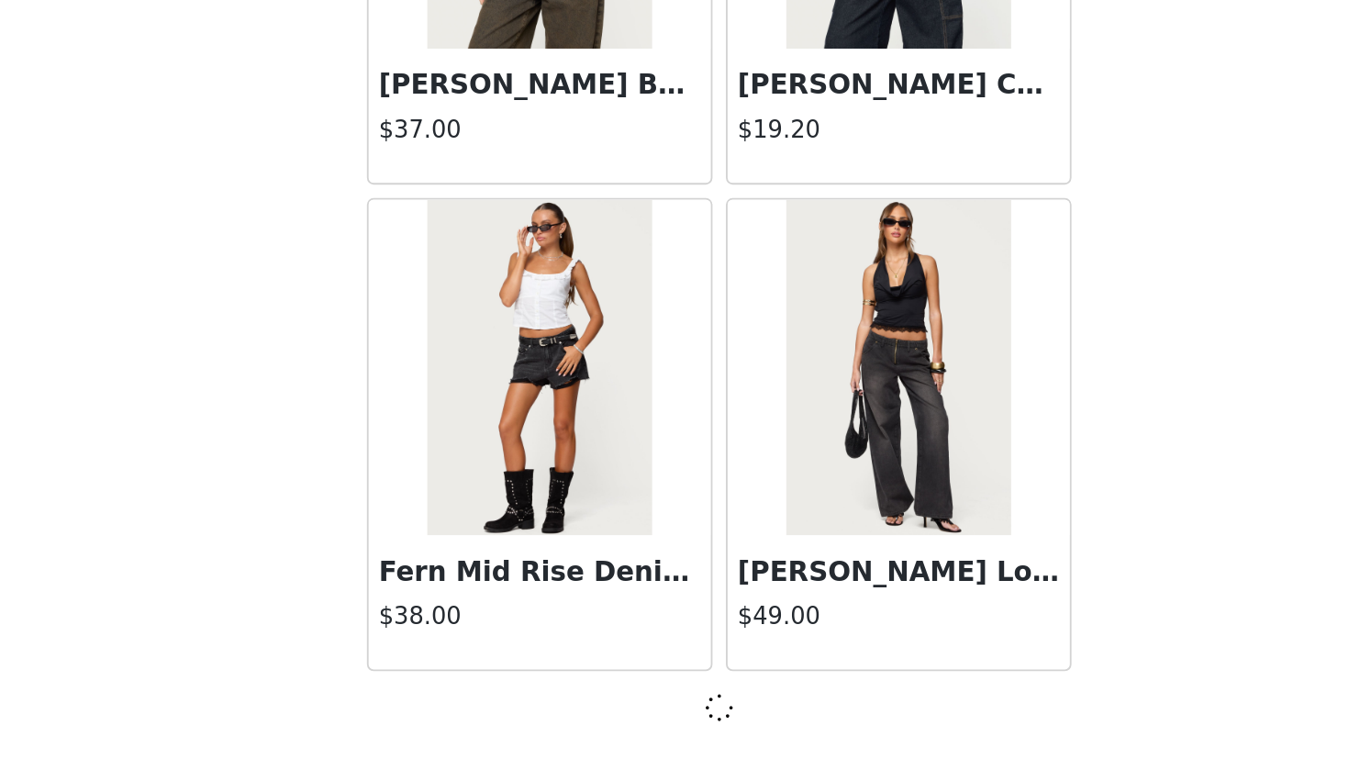
scroll to position [25978, 0]
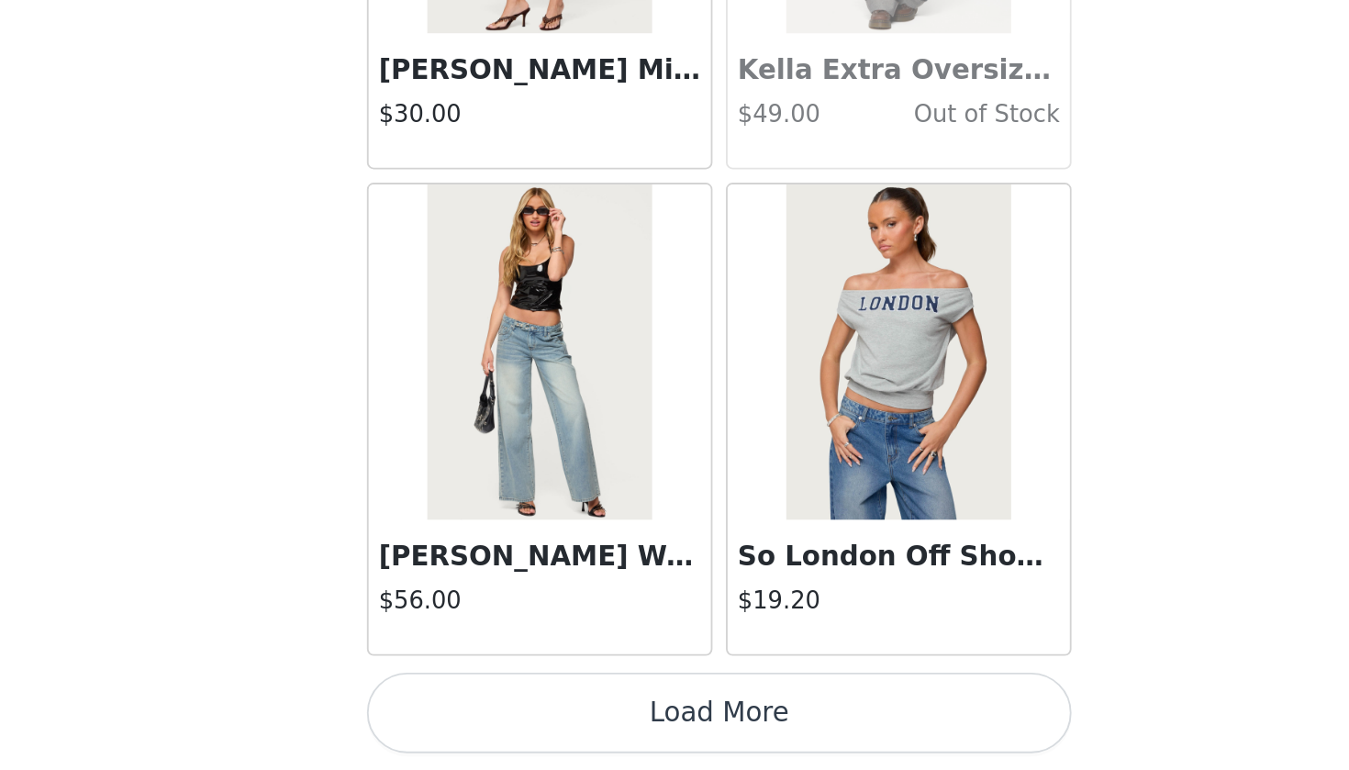
click at [482, 701] on button "Load More" at bounding box center [674, 739] width 385 height 44
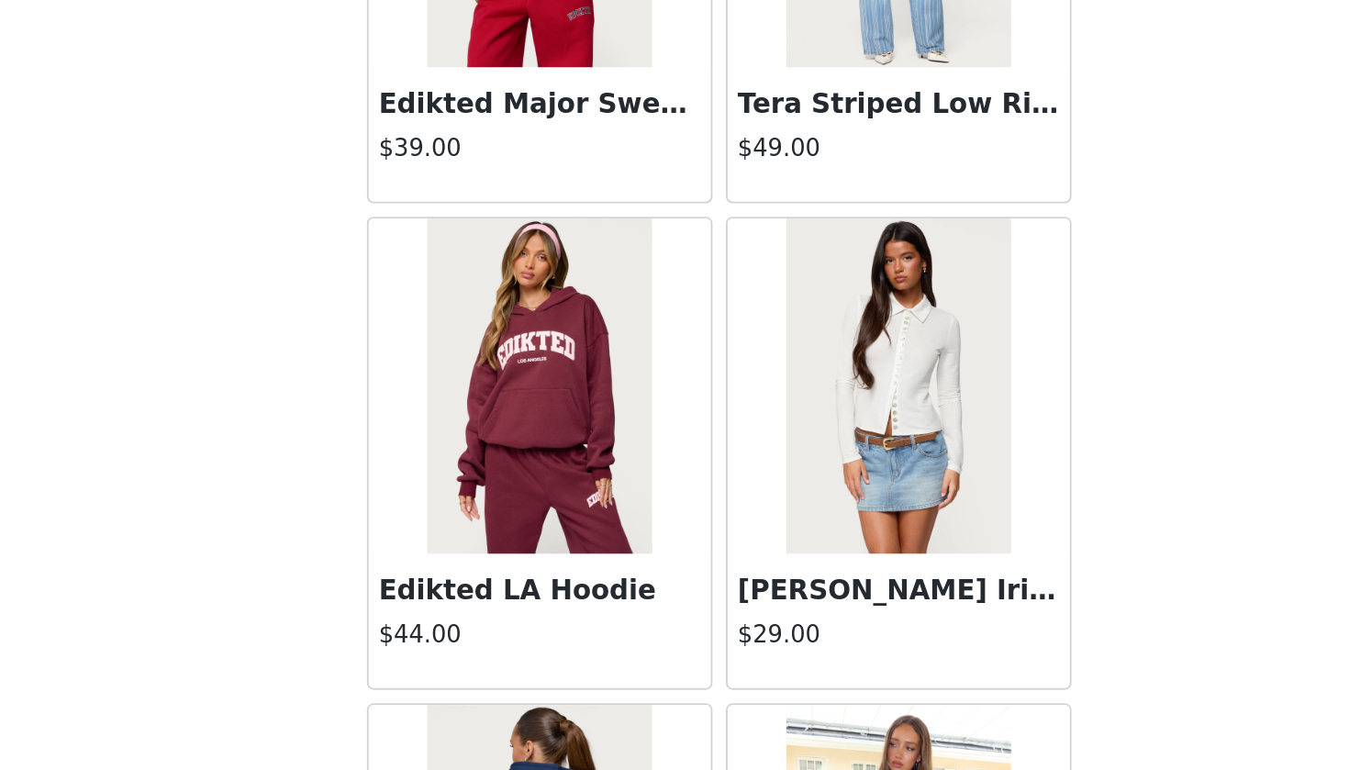
scroll to position [30853, 0]
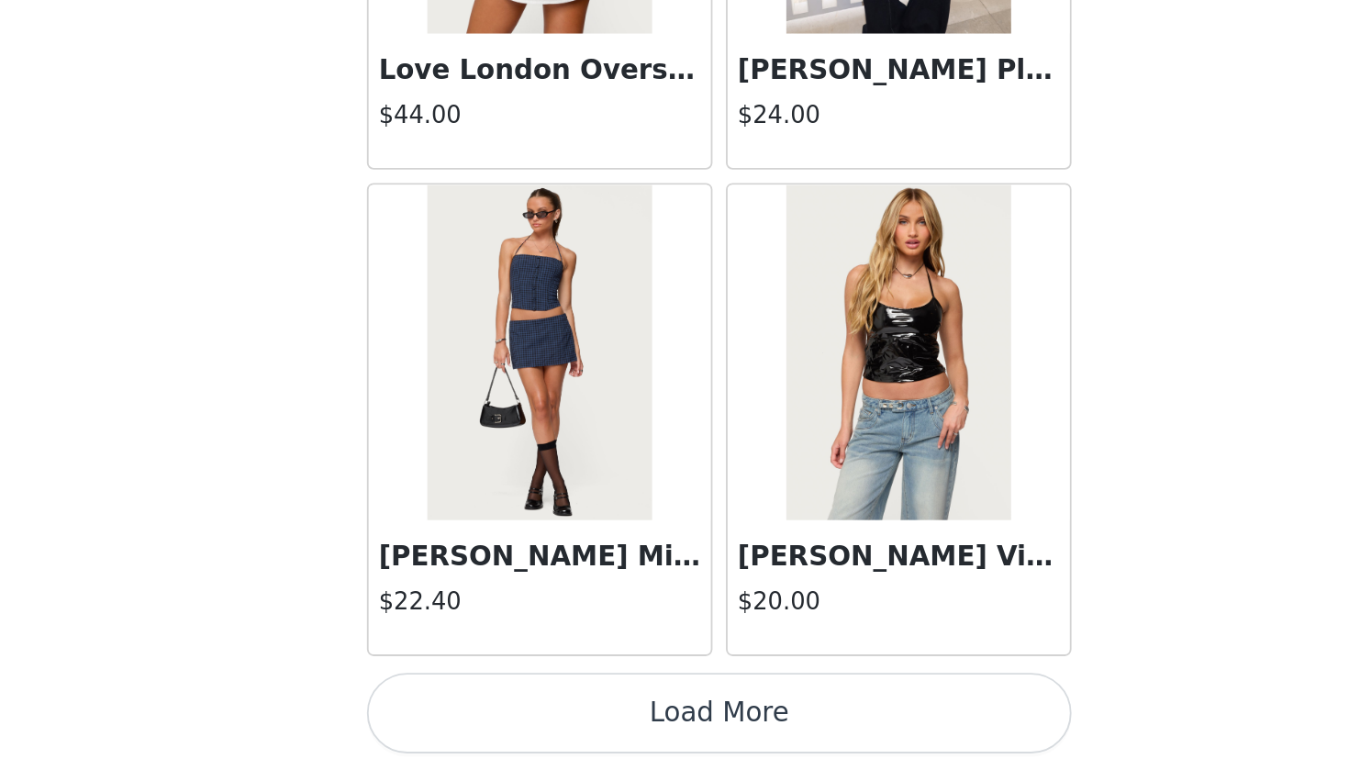
click at [482, 701] on button "Load More" at bounding box center [674, 739] width 385 height 44
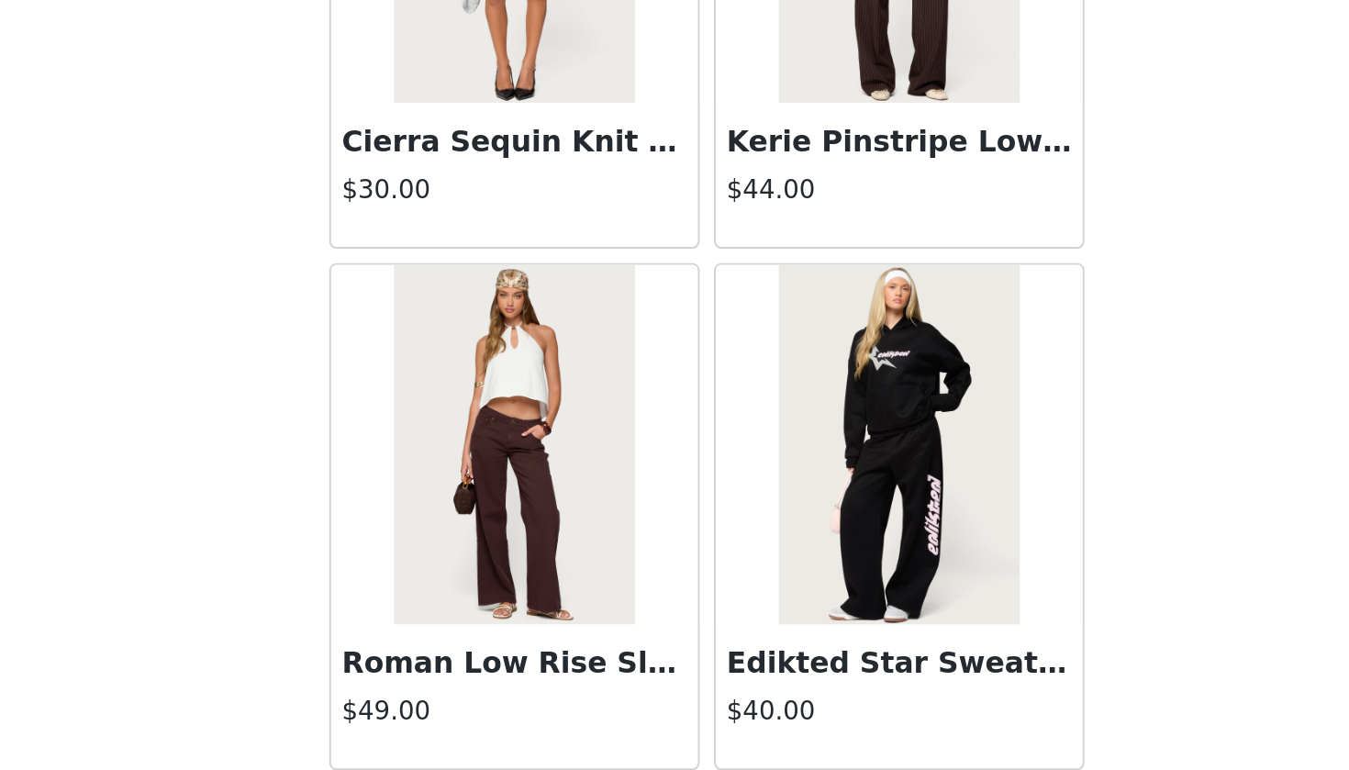
scroll to position [33620, 0]
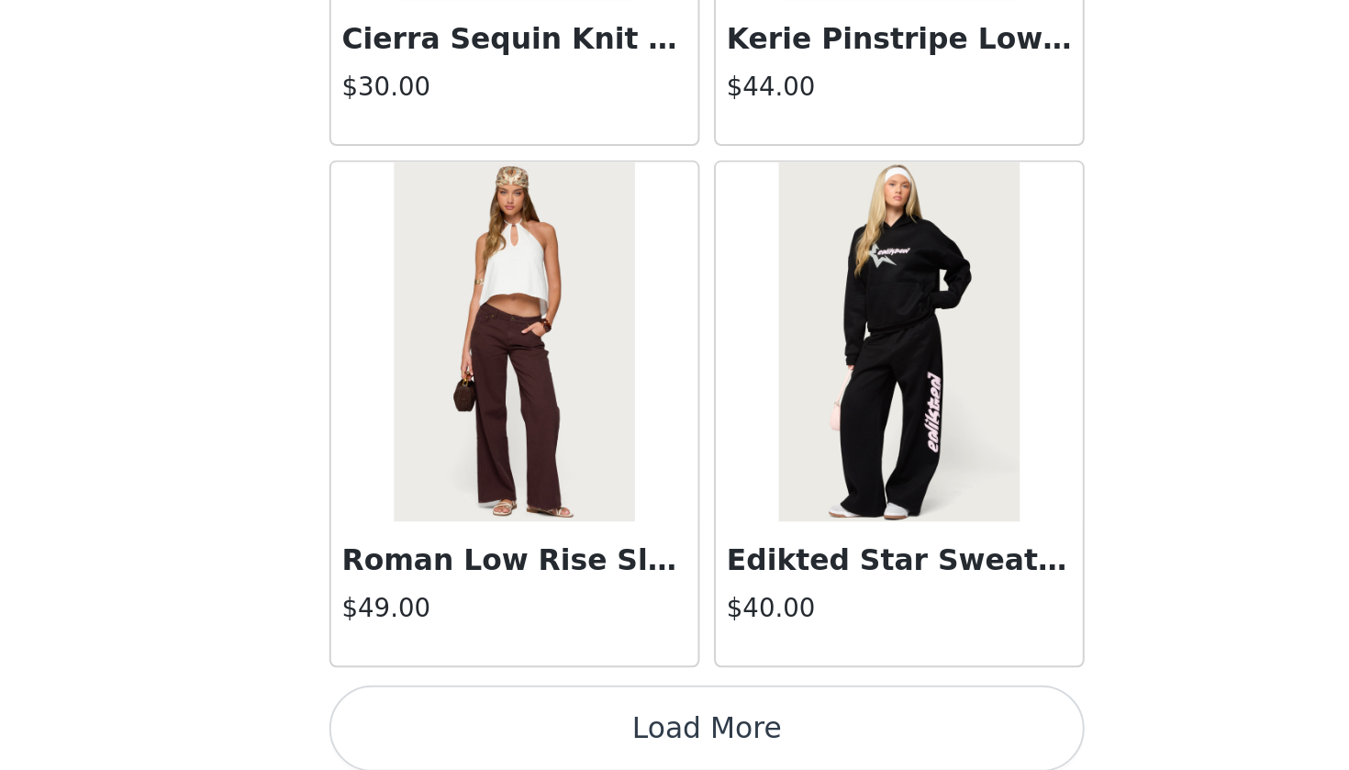
click at [482, 701] on button "Load More" at bounding box center [674, 739] width 385 height 44
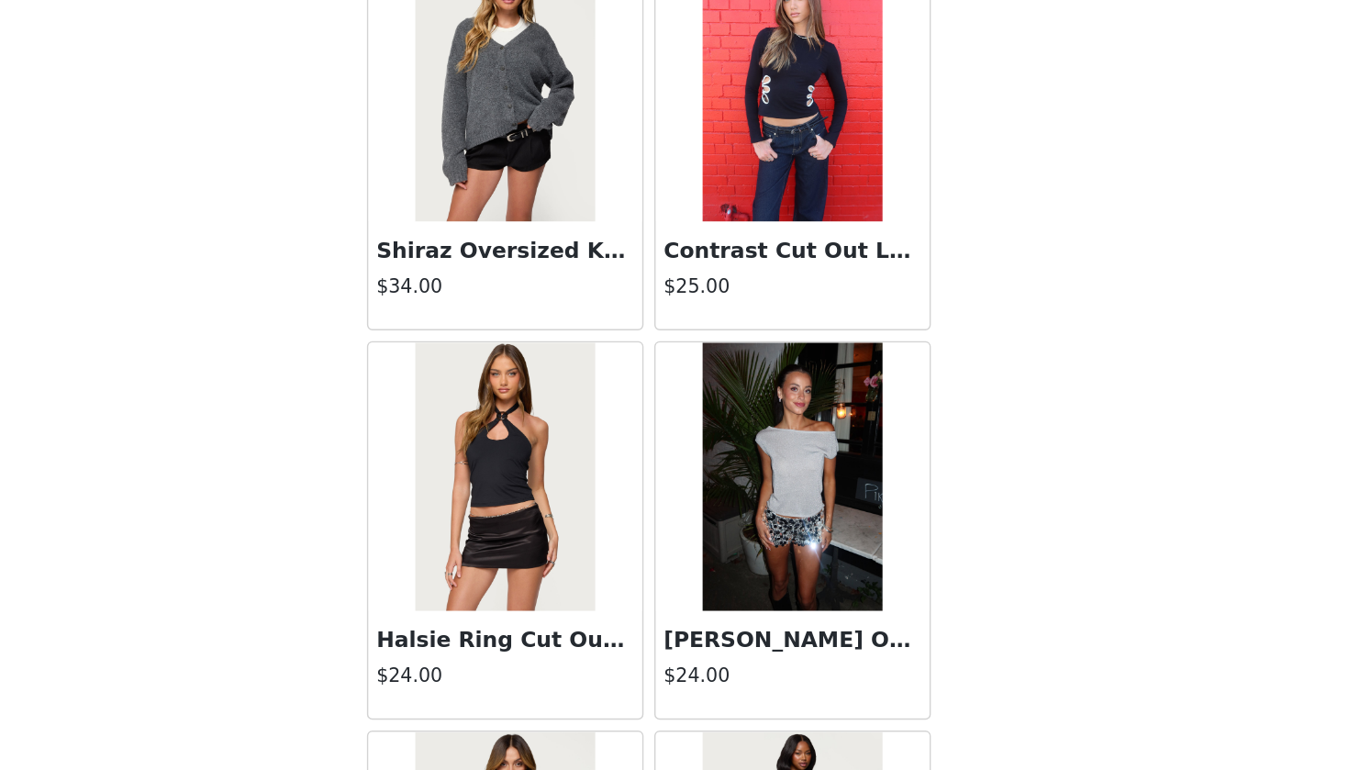
scroll to position [35273, 0]
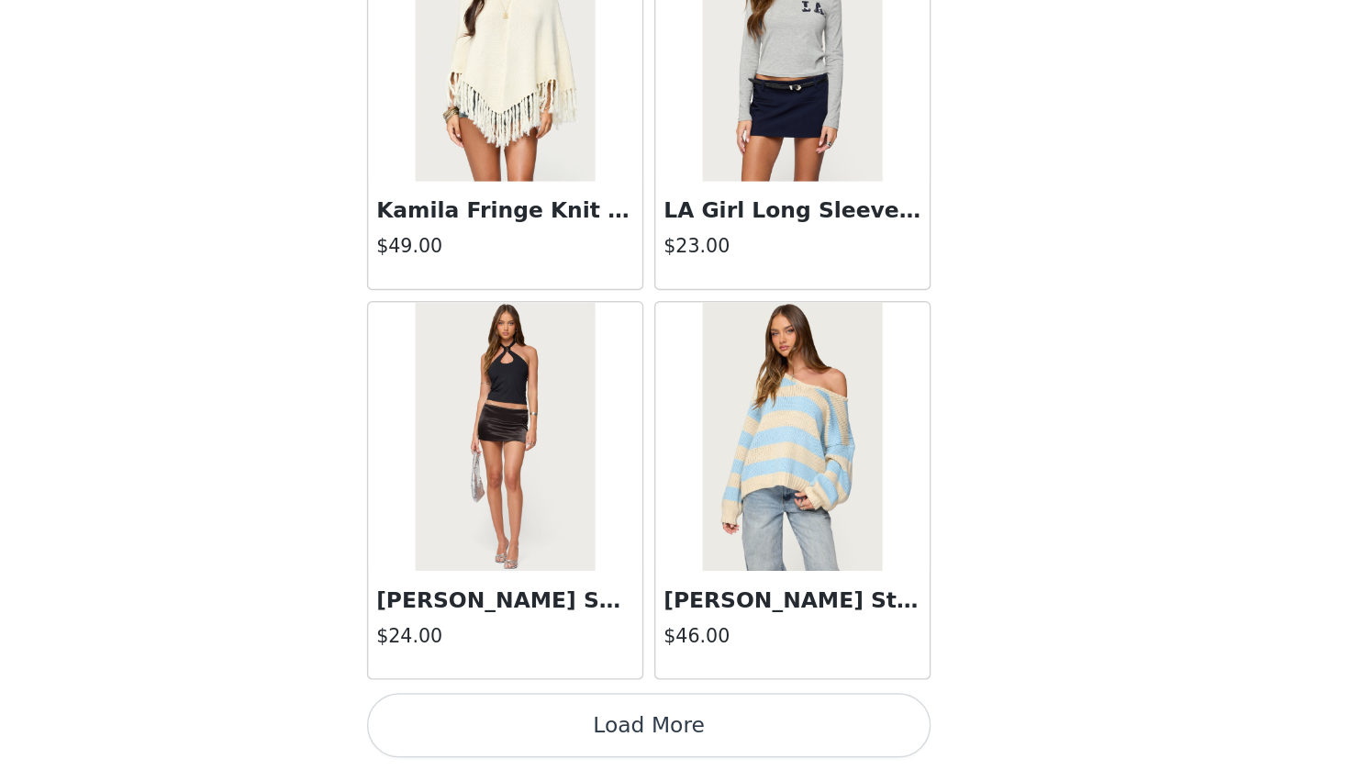
click at [482, 701] on button "Load More" at bounding box center [674, 739] width 385 height 44
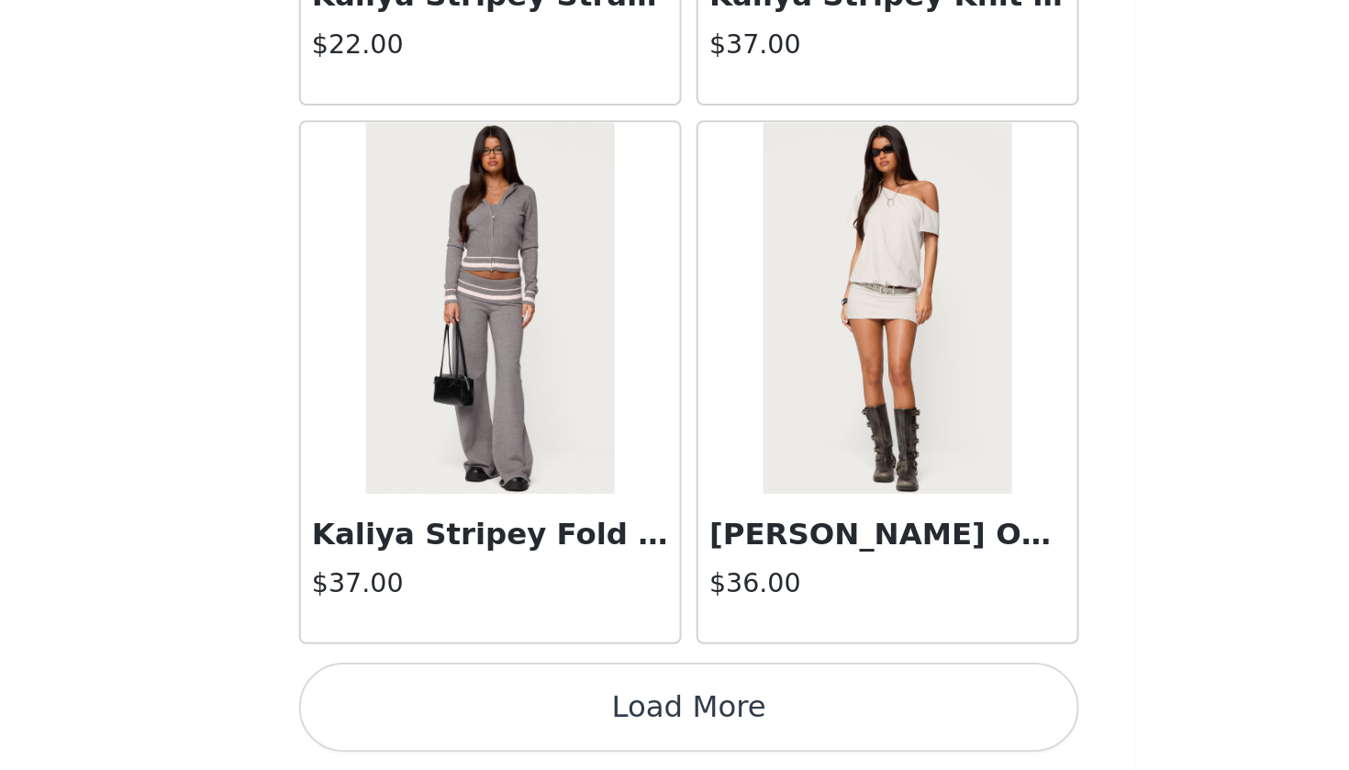
scroll to position [227, 0]
click at [482, 701] on button "Load More" at bounding box center [674, 739] width 385 height 44
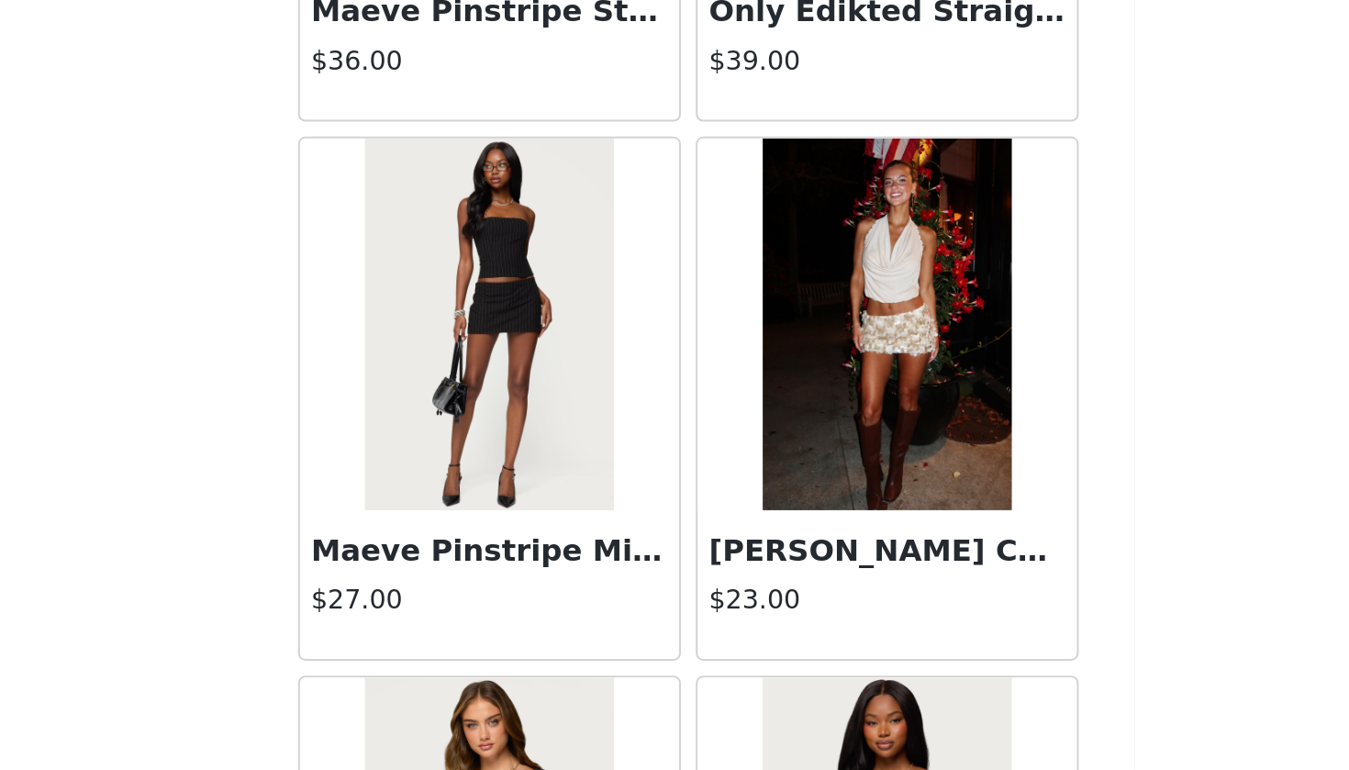
scroll to position [39814, 0]
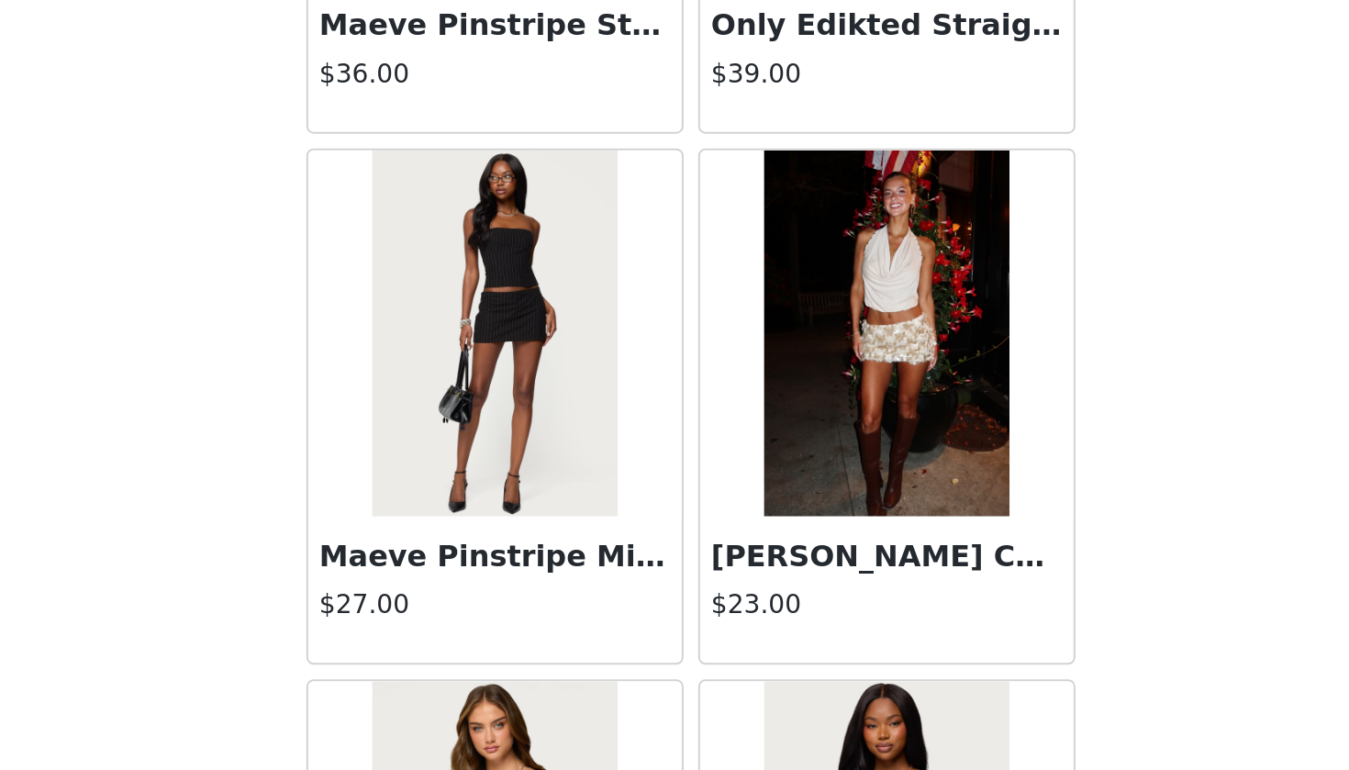
click at [685, 651] on h3 "Irina Stud Cowl Neck Halter Top" at bounding box center [773, 662] width 176 height 22
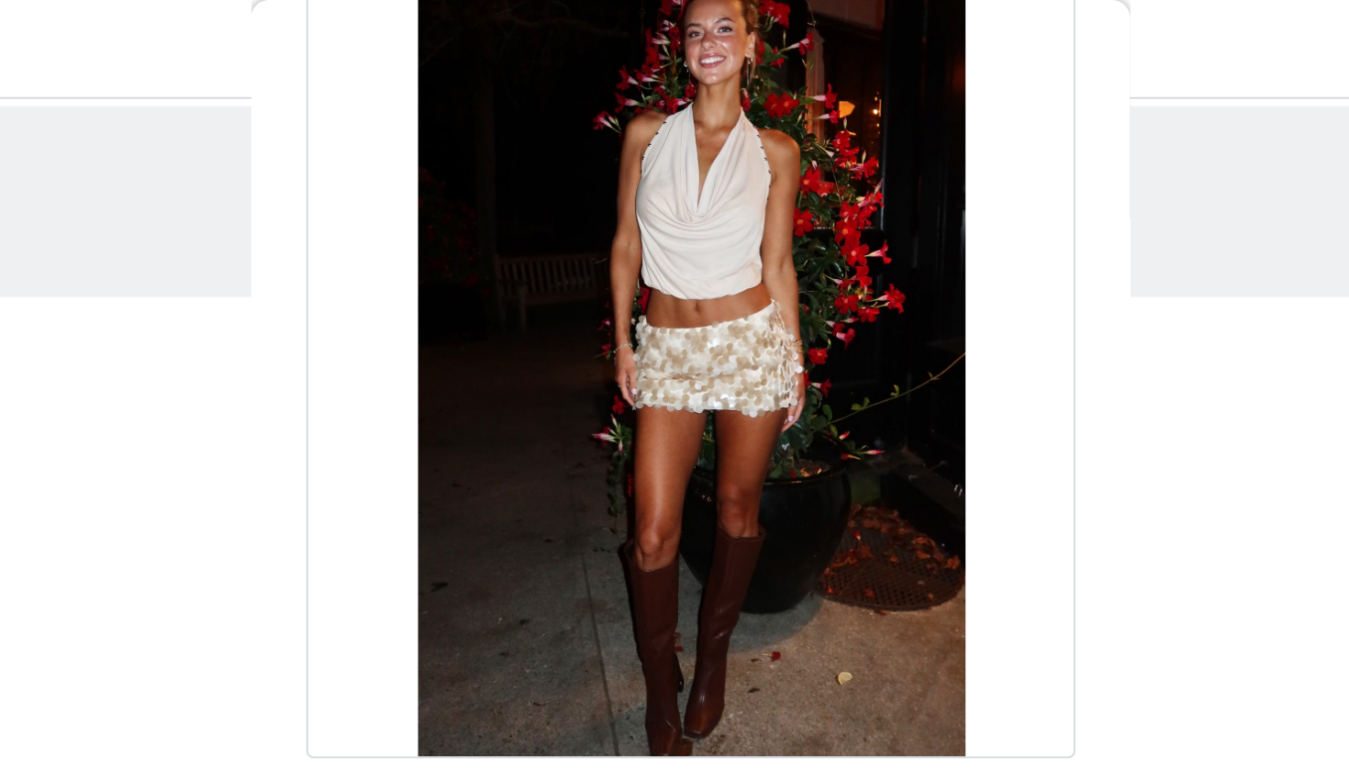
scroll to position [122, 0]
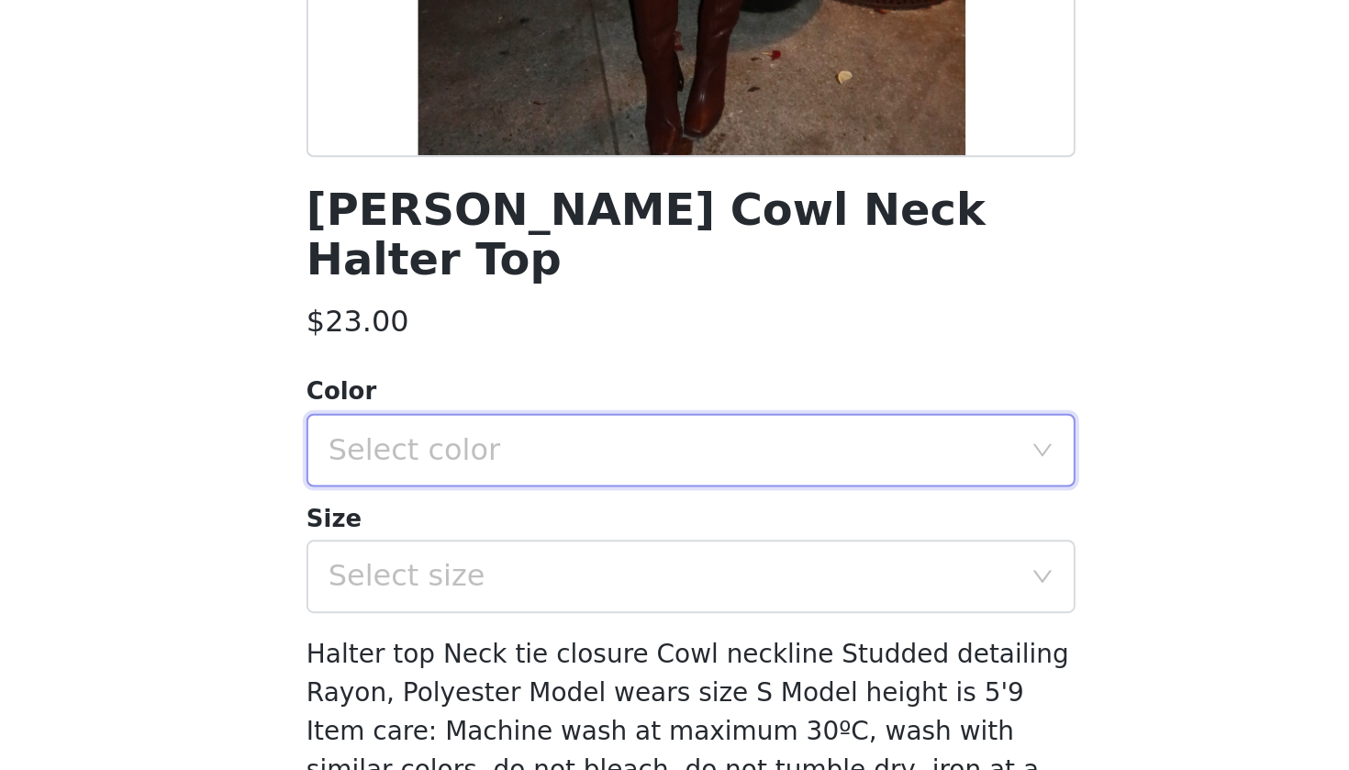
click at [493, 512] on div "Select color" at bounding box center [668, 529] width 351 height 35
click at [482, 529] on li "CHAMPAGNE" at bounding box center [674, 543] width 385 height 29
click at [493, 584] on div "Select size" at bounding box center [664, 593] width 343 height 18
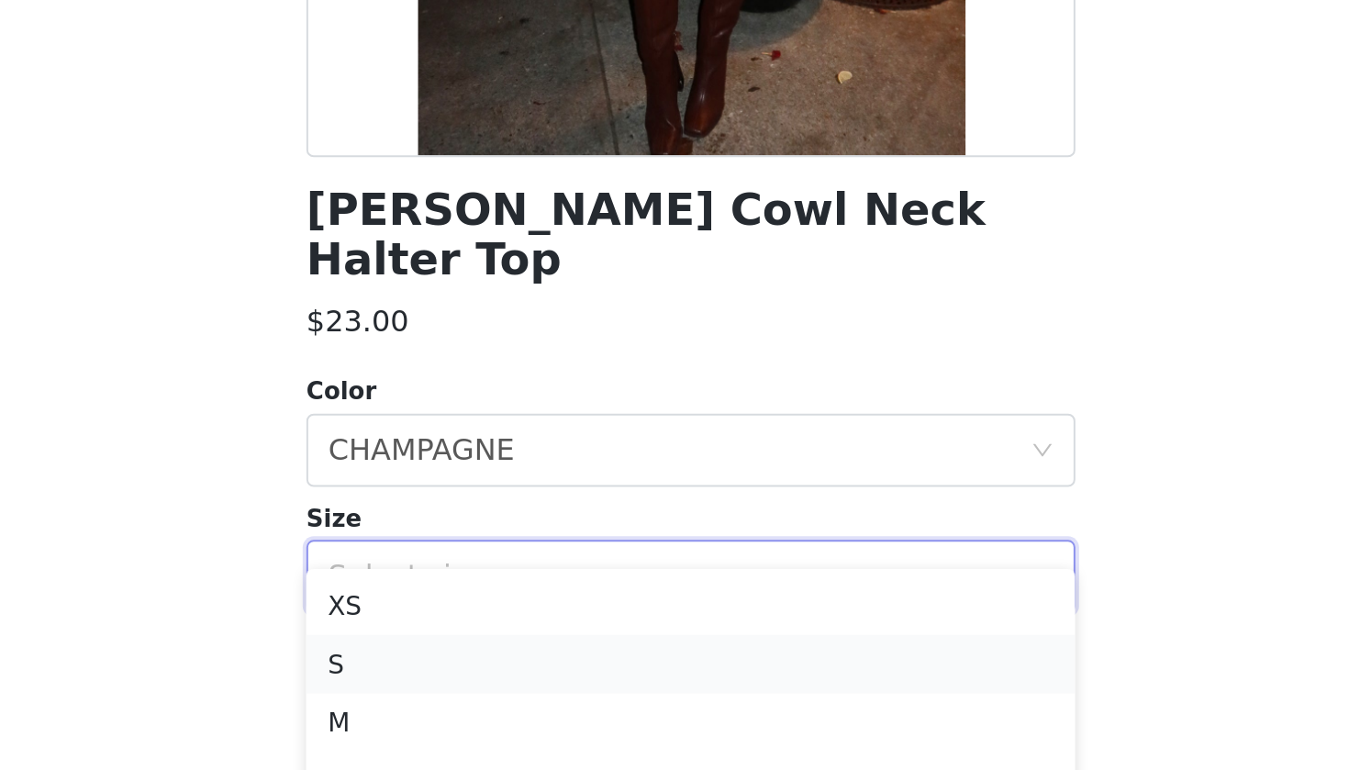
click at [482, 622] on li "S" at bounding box center [674, 636] width 385 height 29
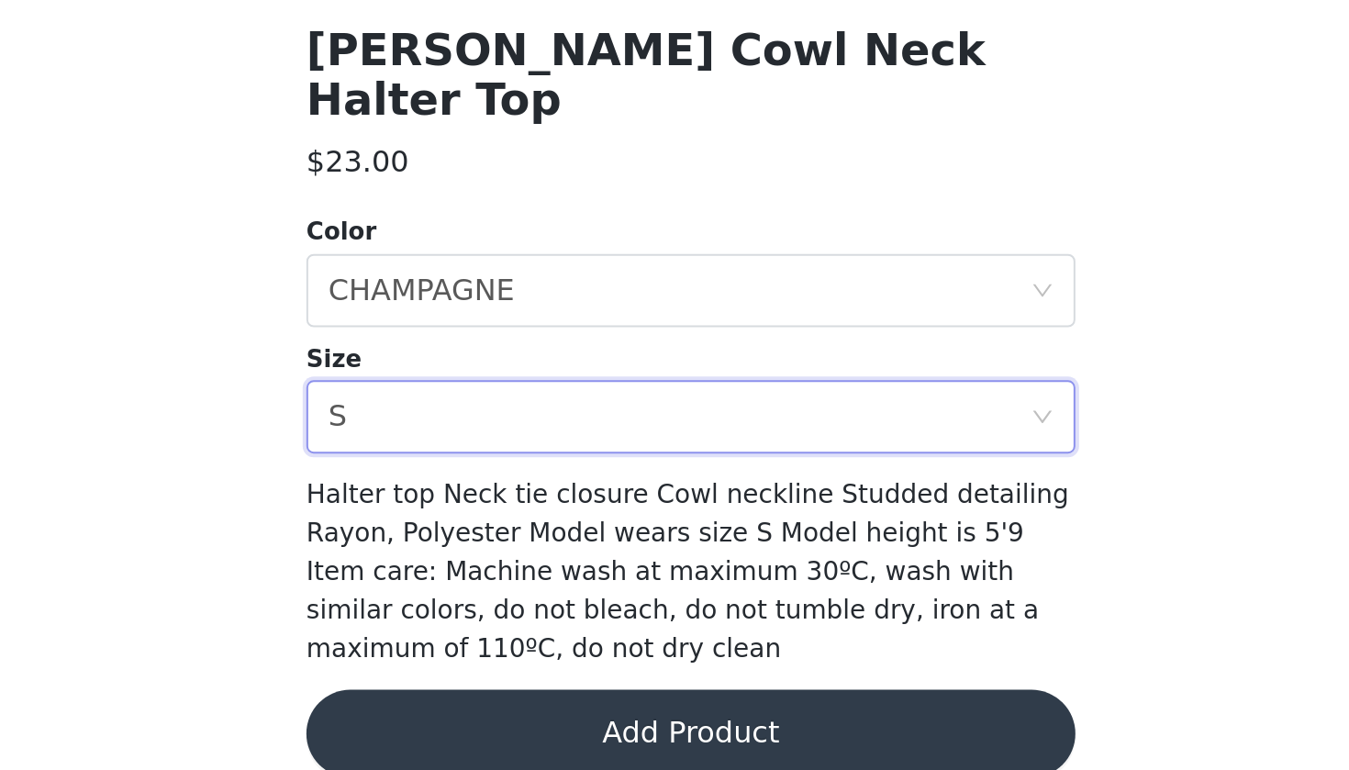
scroll to position [151, 0]
click at [482, 701] on button "Add Product" at bounding box center [674, 751] width 385 height 44
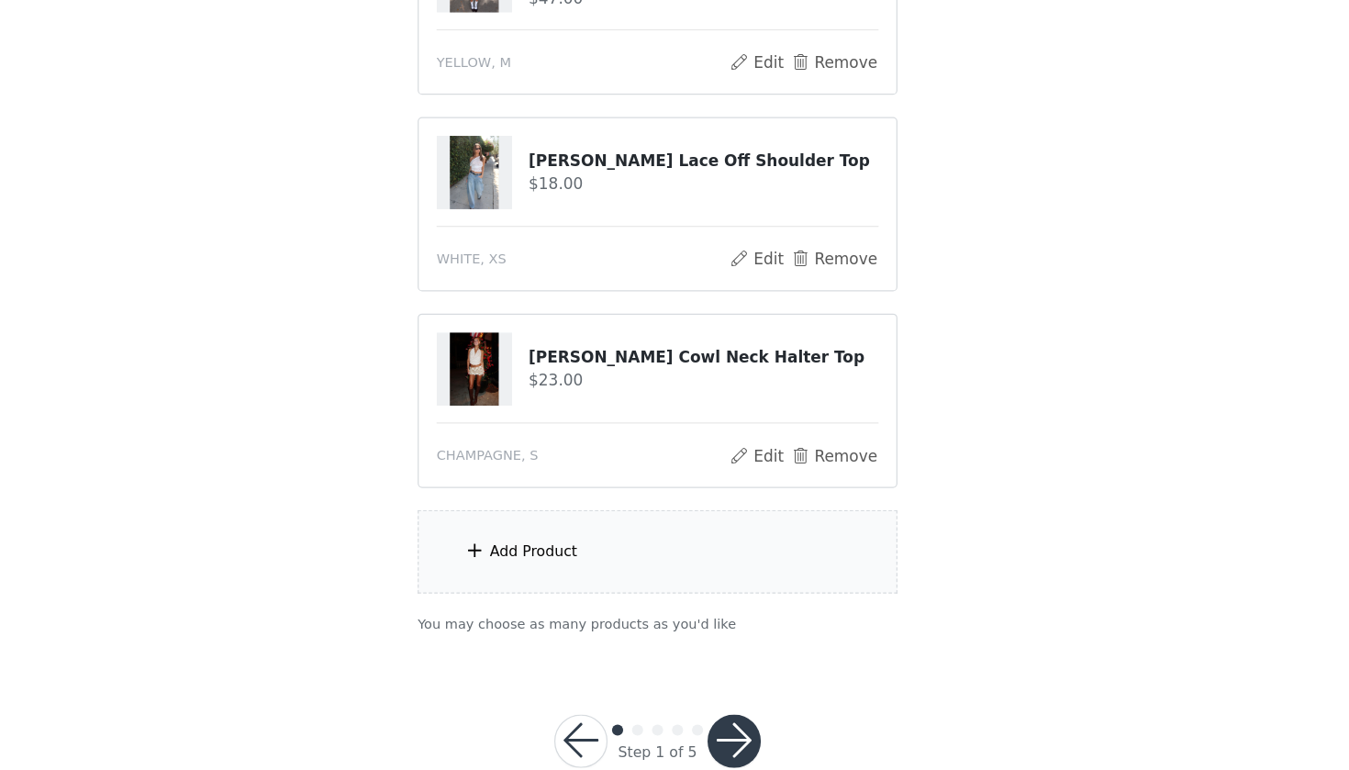
scroll to position [369, 0]
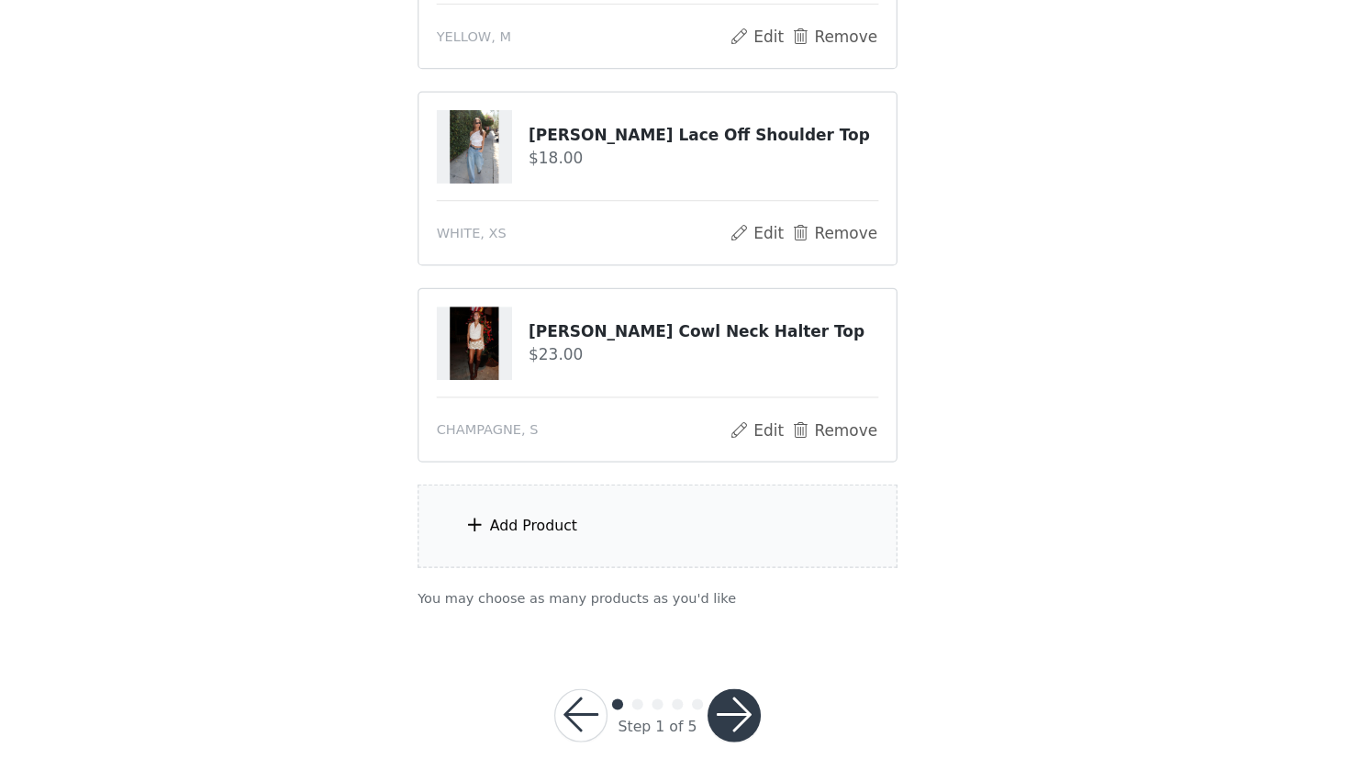
click at [476, 534] on div "Add Product" at bounding box center [674, 568] width 396 height 69
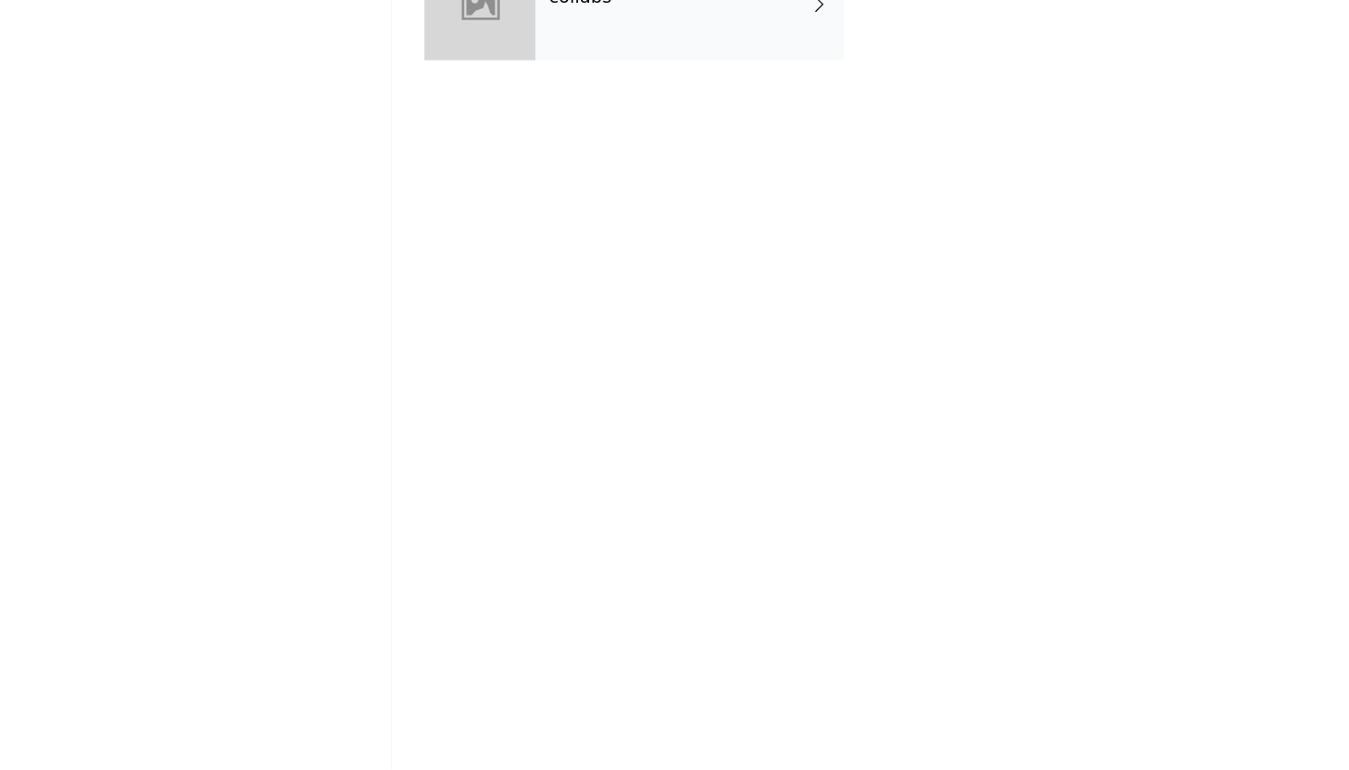
click at [613, 92] on div "collabs" at bounding box center [700, 138] width 255 height 92
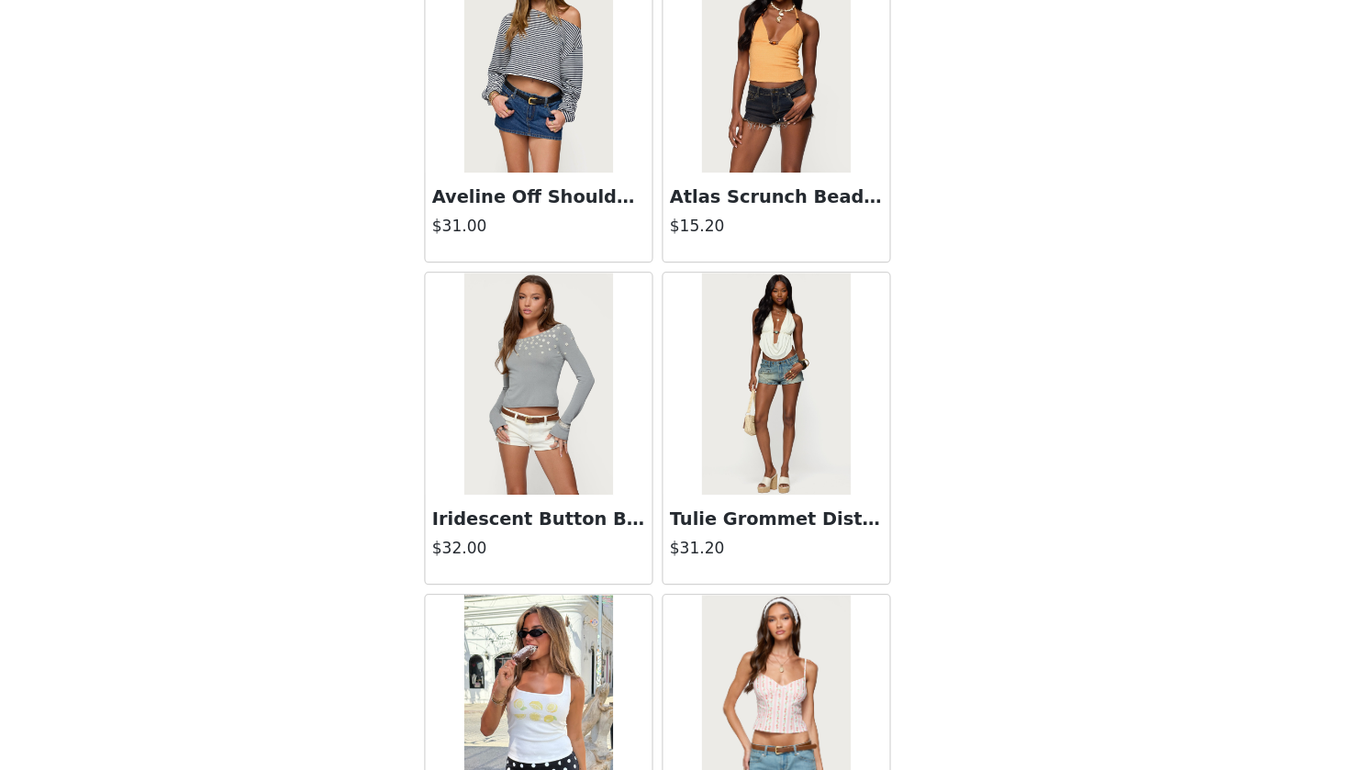
scroll to position [0, 0]
click at [488, 285] on h3 "Aveline Off Shoulder Light Sweatshirt" at bounding box center [576, 296] width 176 height 22
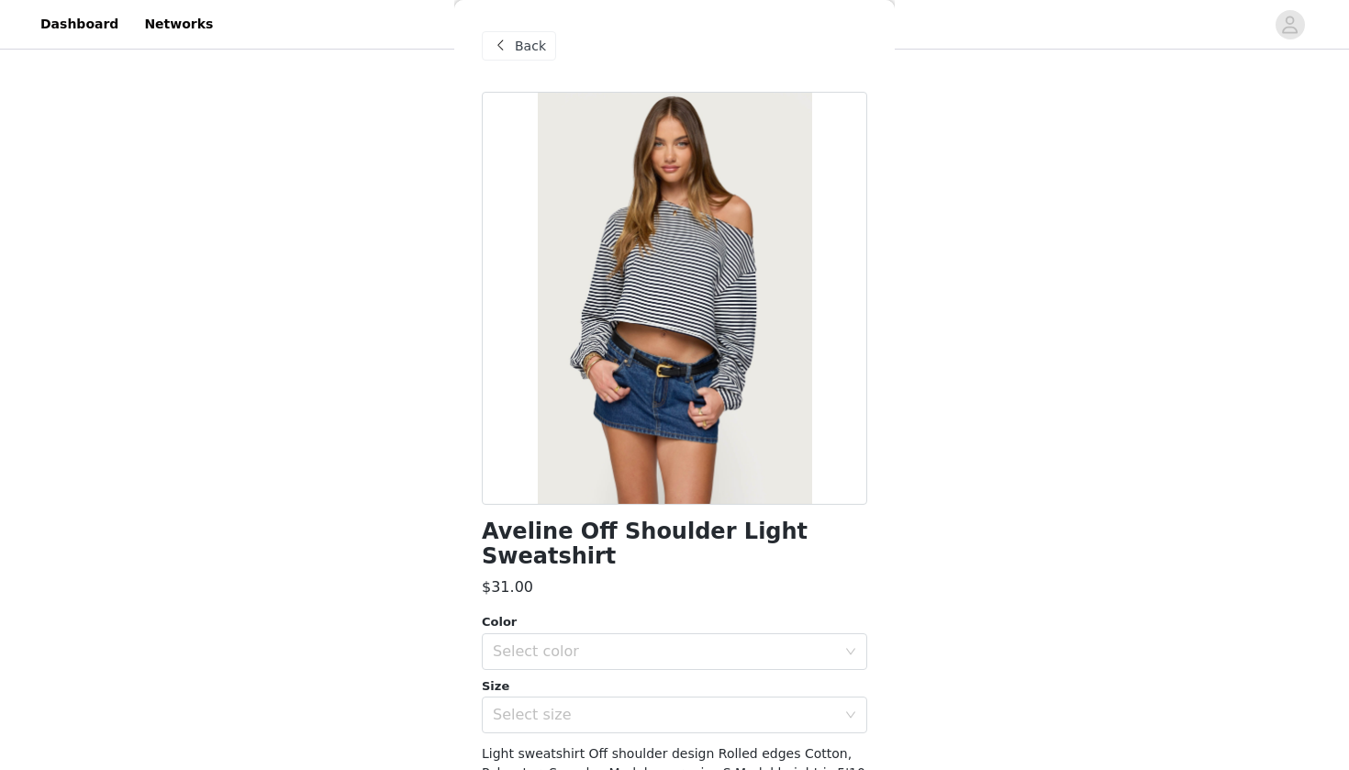
scroll to position [-2, 0]
click at [540, 57] on div "Back" at bounding box center [519, 45] width 74 height 29
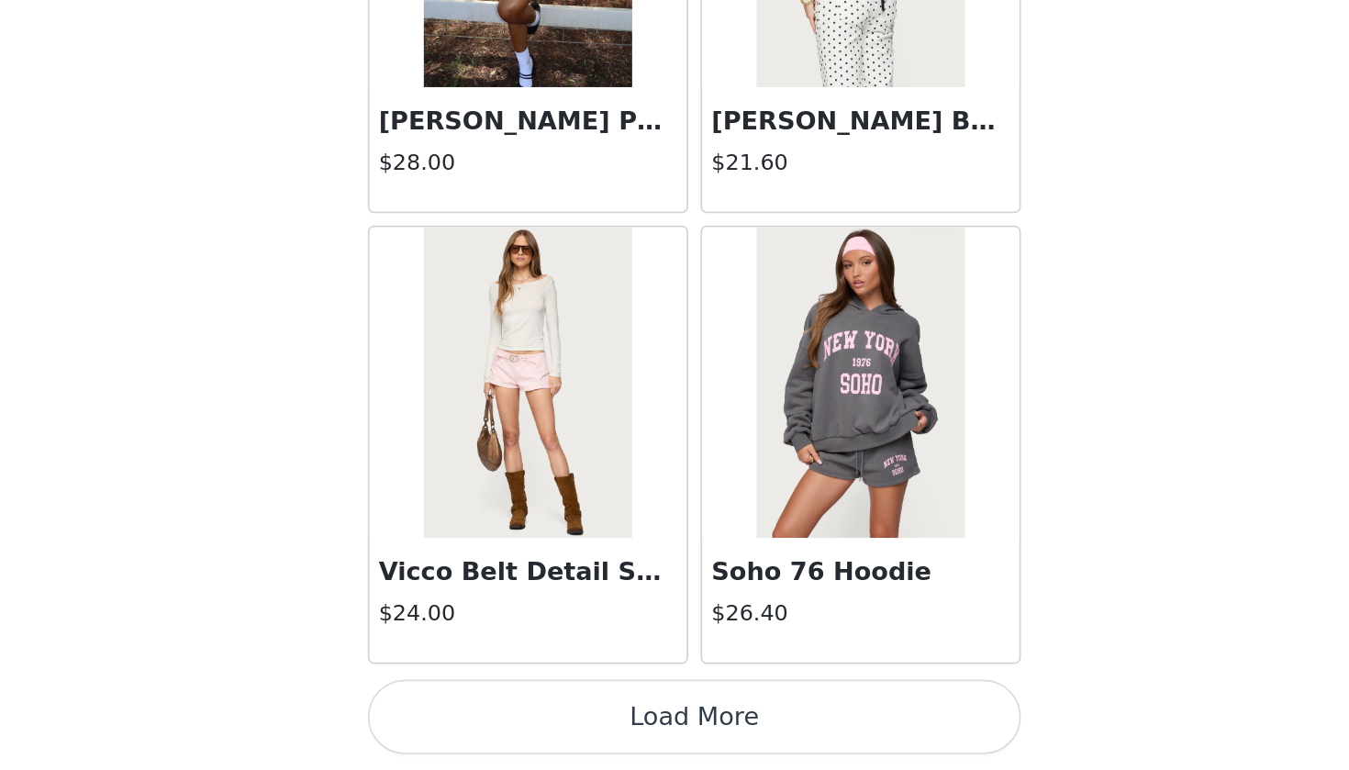
click at [482, 701] on button "Load More" at bounding box center [674, 739] width 385 height 44
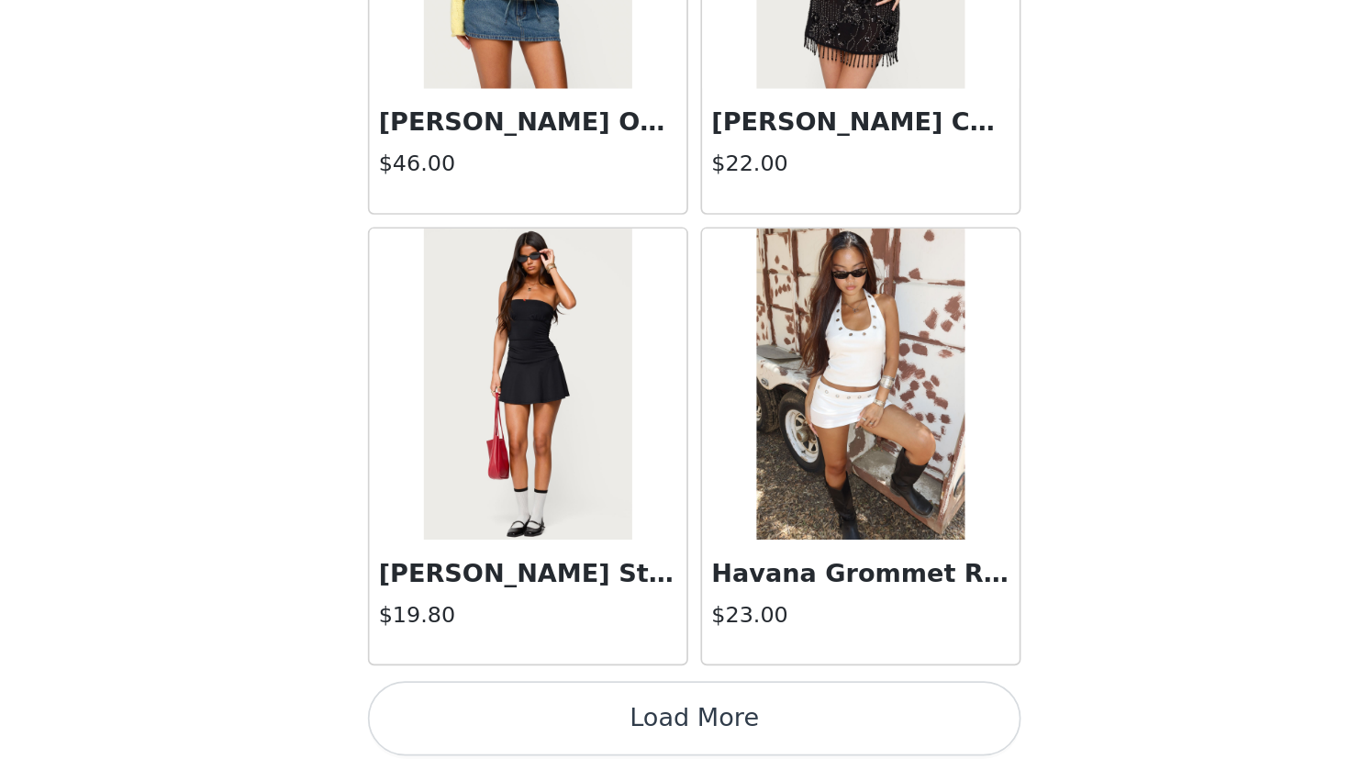
scroll to position [4699, 0]
click at [482, 701] on button "Load More" at bounding box center [674, 739] width 385 height 44
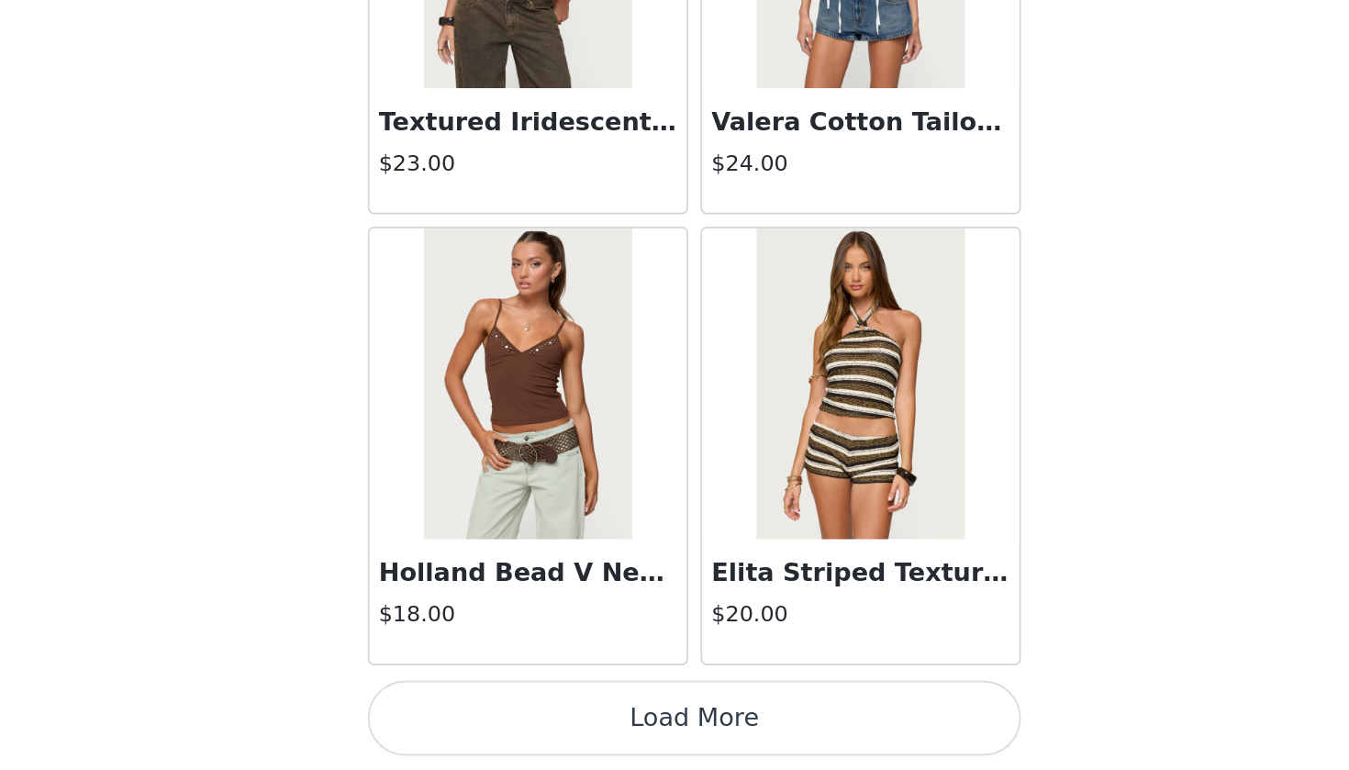
click at [482, 701] on button "Load More" at bounding box center [674, 739] width 385 height 44
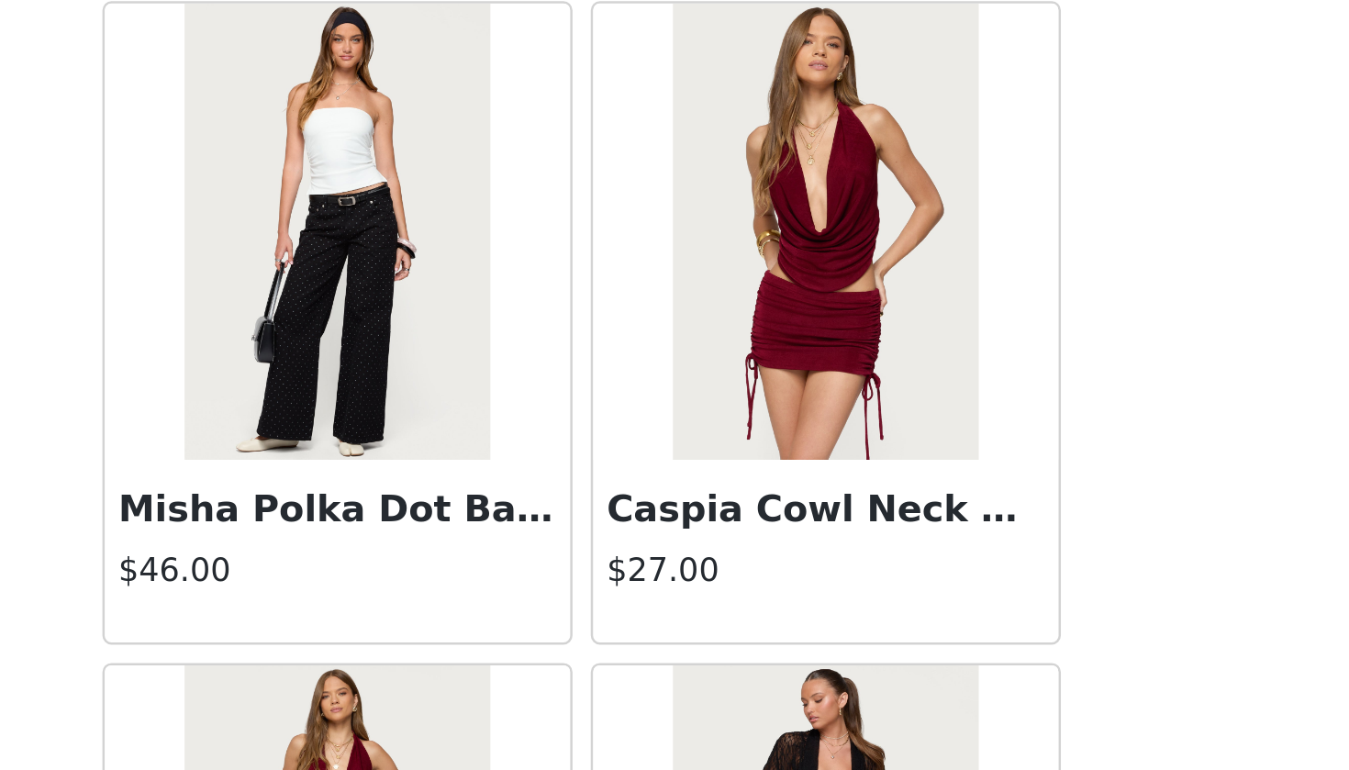
click at [685, 581] on h3 "Caspia Cowl Neck Backless Top" at bounding box center [773, 592] width 176 height 22
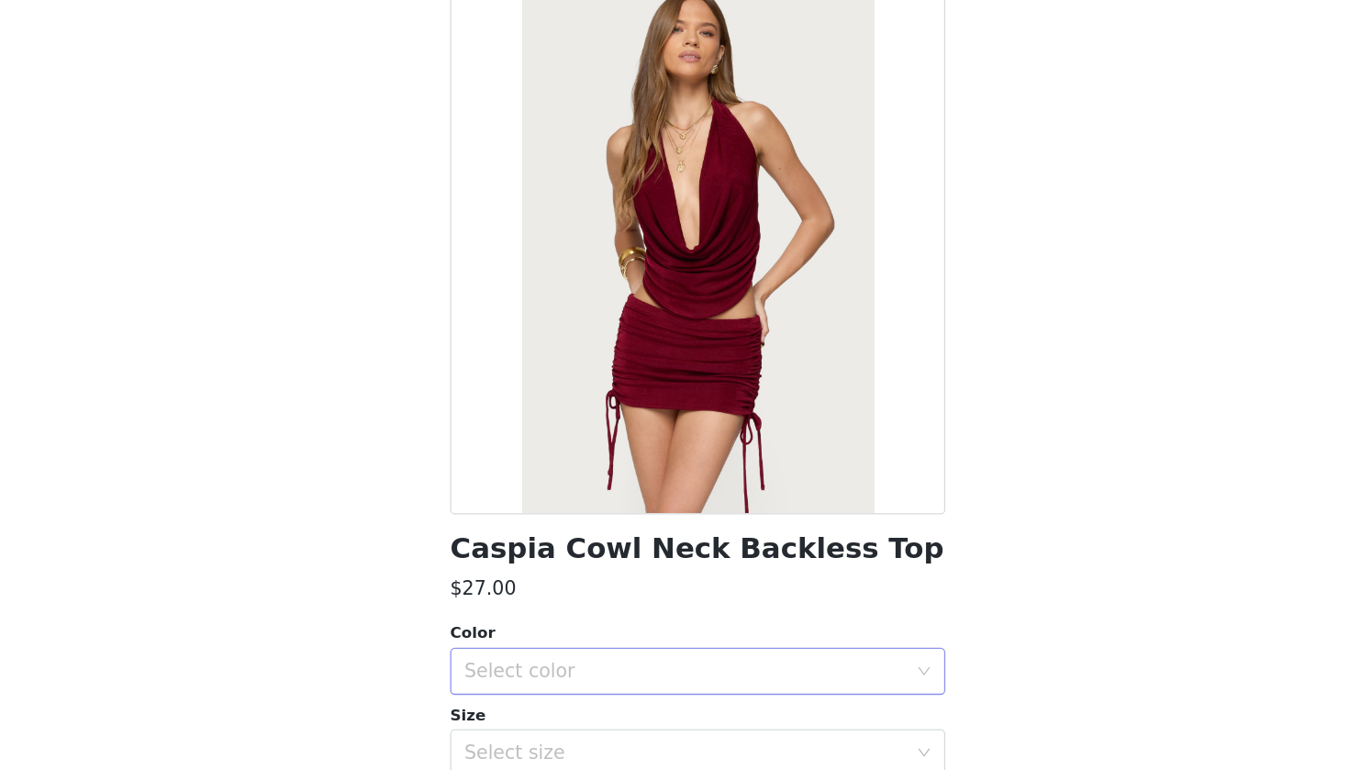
click at [538, 609] on div "Select color" at bounding box center [668, 626] width 351 height 35
click at [482, 651] on li "BURGUNDY" at bounding box center [674, 665] width 385 height 29
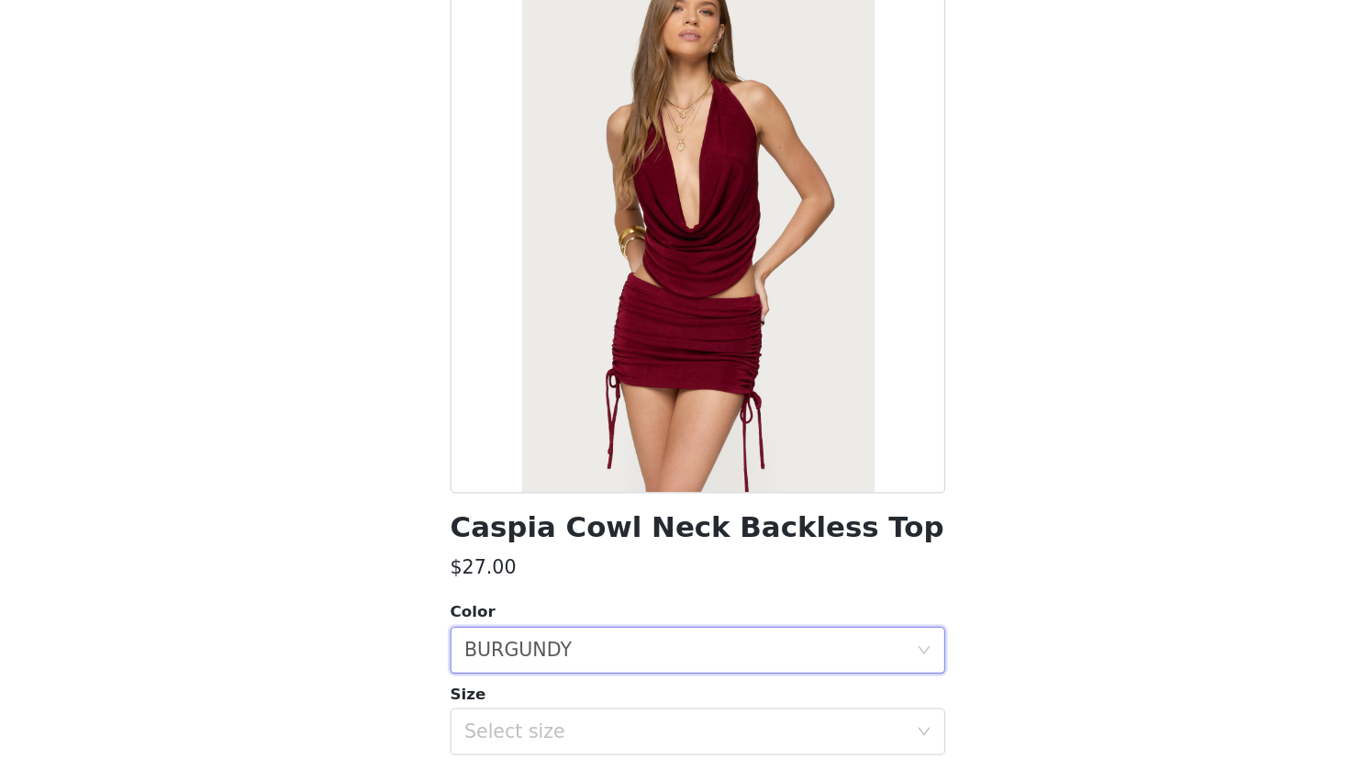
scroll to position [24, 0]
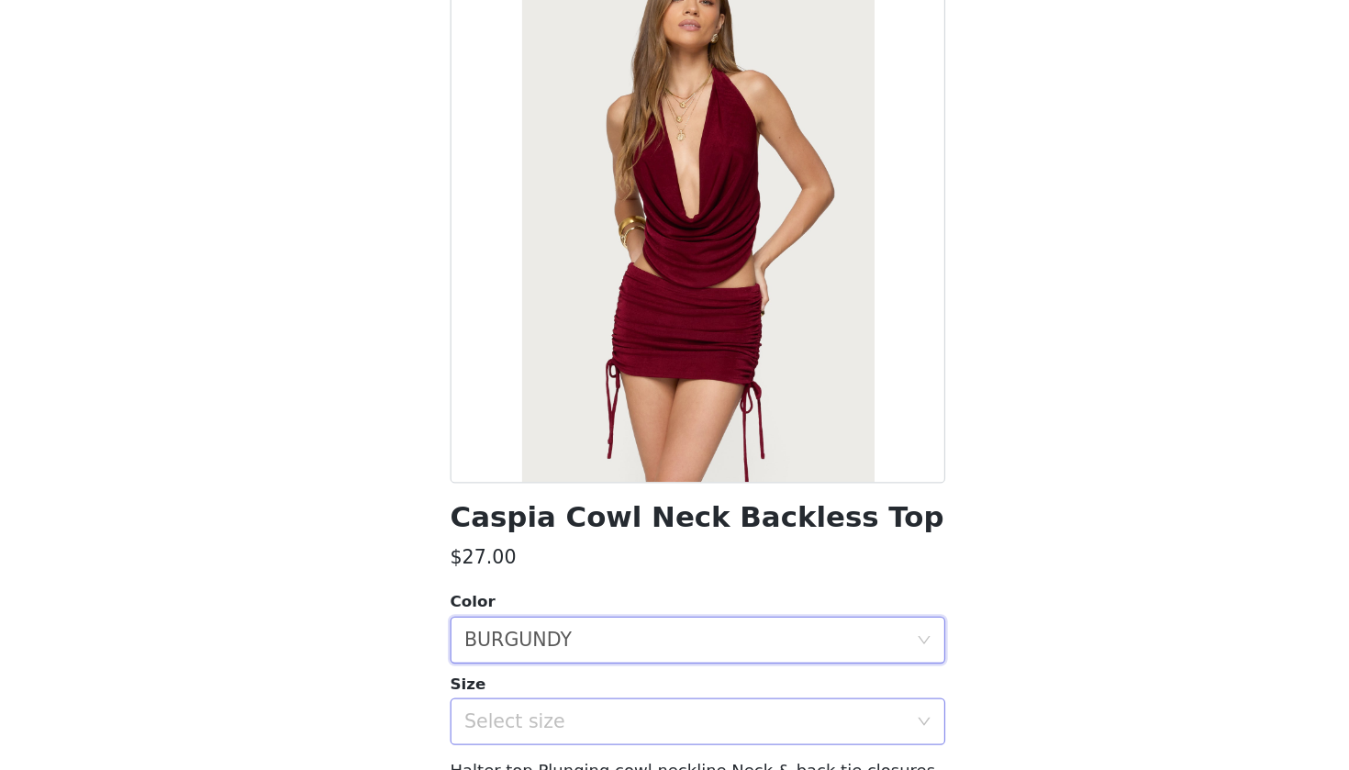
click at [493, 657] on div "Select size" at bounding box center [664, 666] width 343 height 18
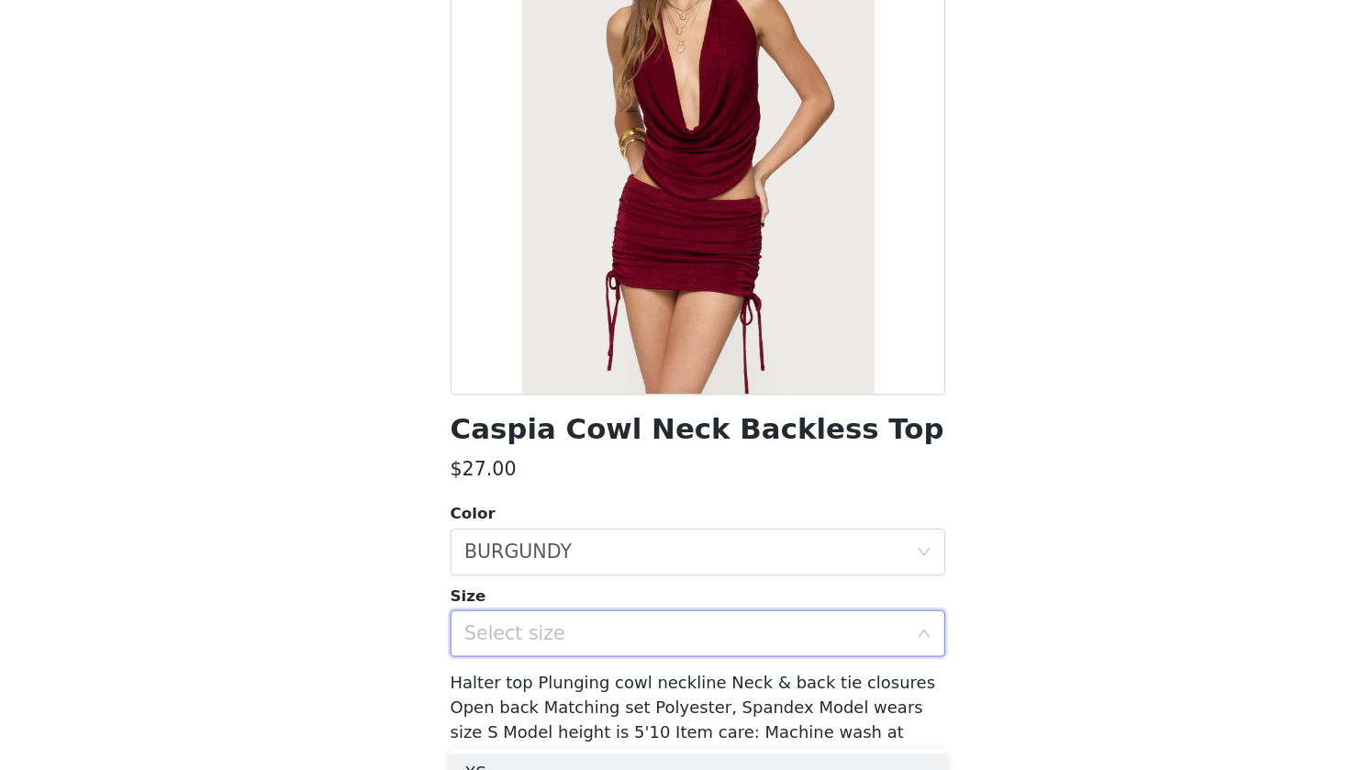
scroll to position [96, 0]
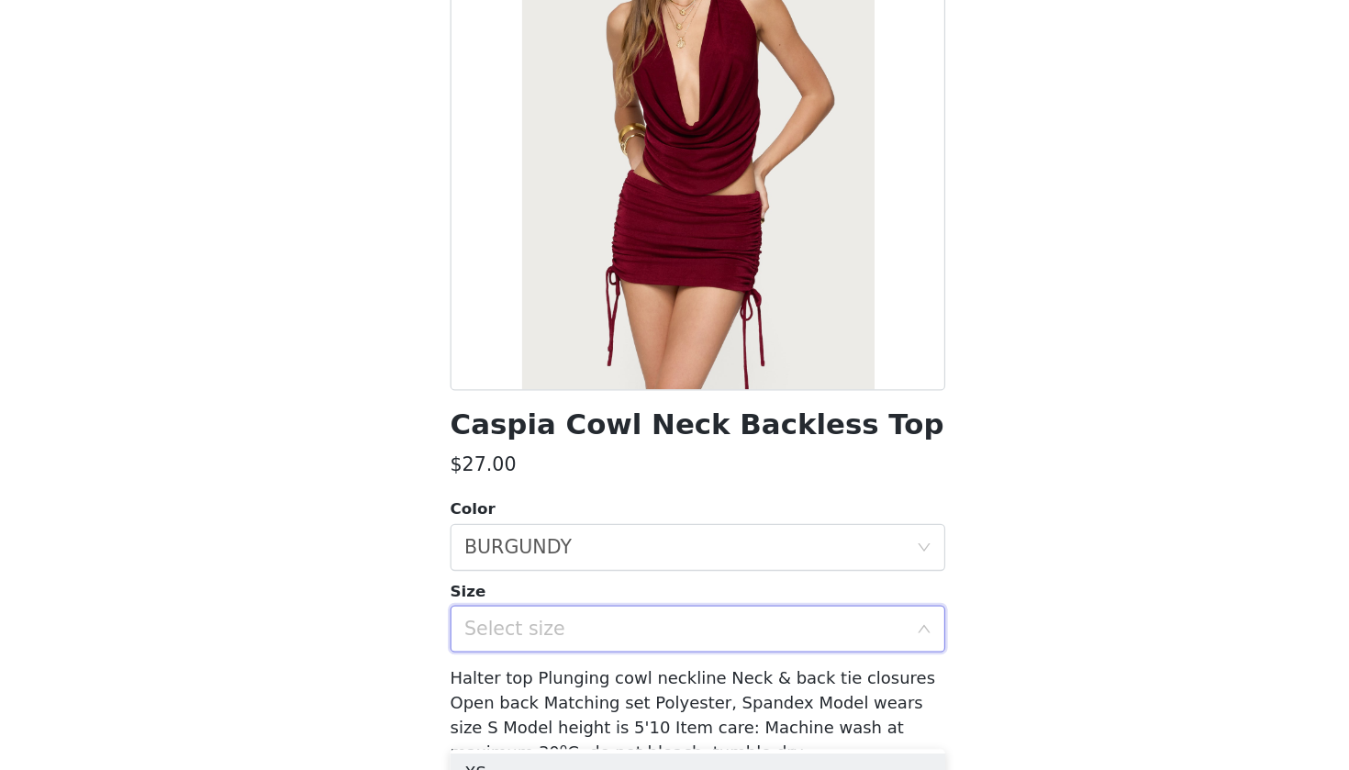
click at [493, 576] on div "Select size" at bounding box center [668, 593] width 351 height 35
click at [493, 584] on div "Select size" at bounding box center [664, 593] width 343 height 18
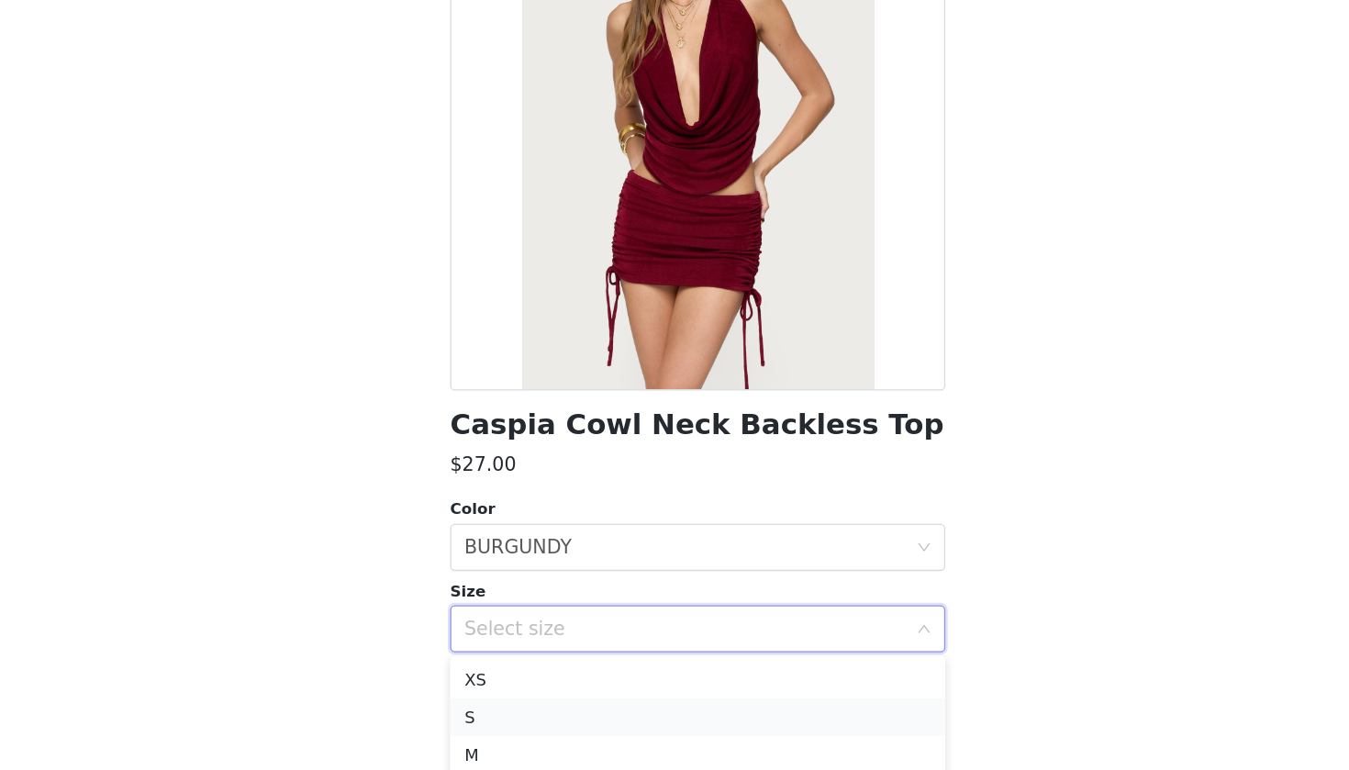
click at [482, 648] on li "S" at bounding box center [674, 662] width 385 height 29
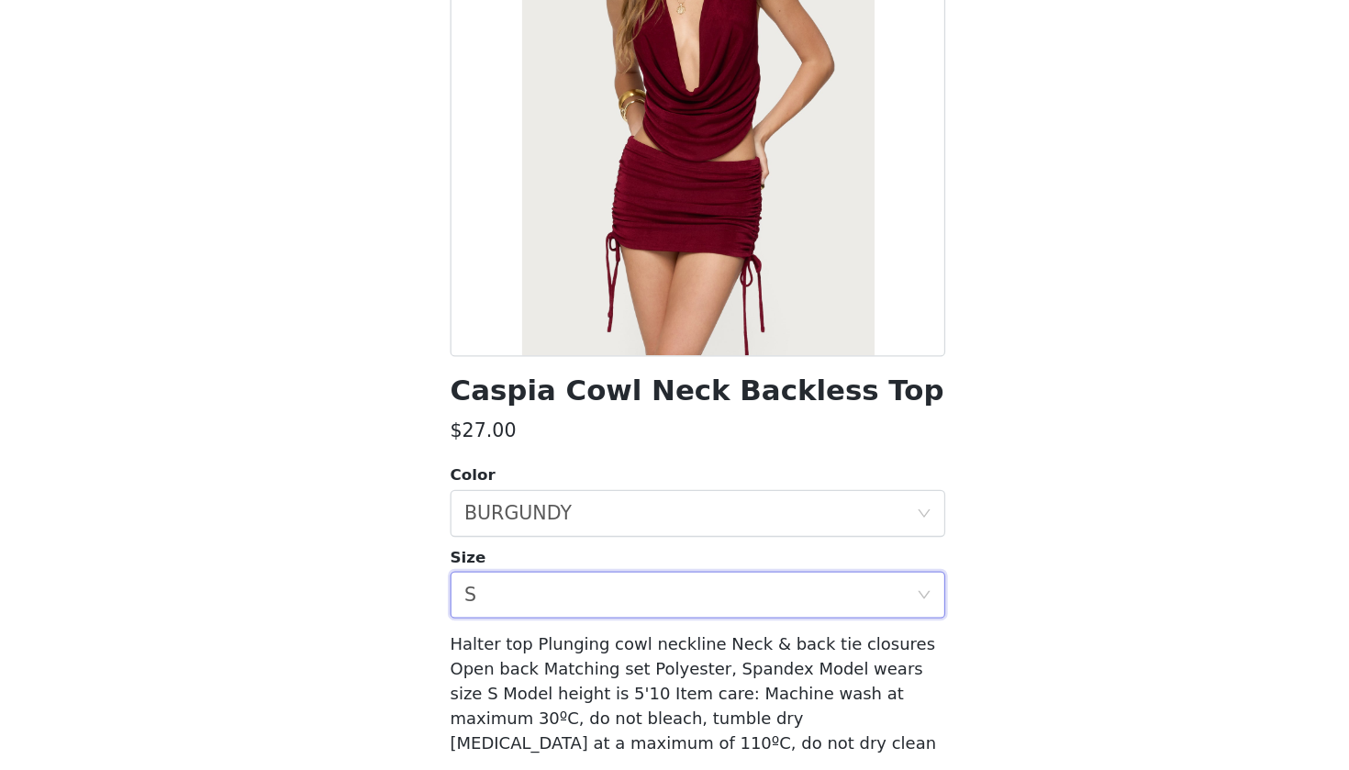
scroll to position [122, 0]
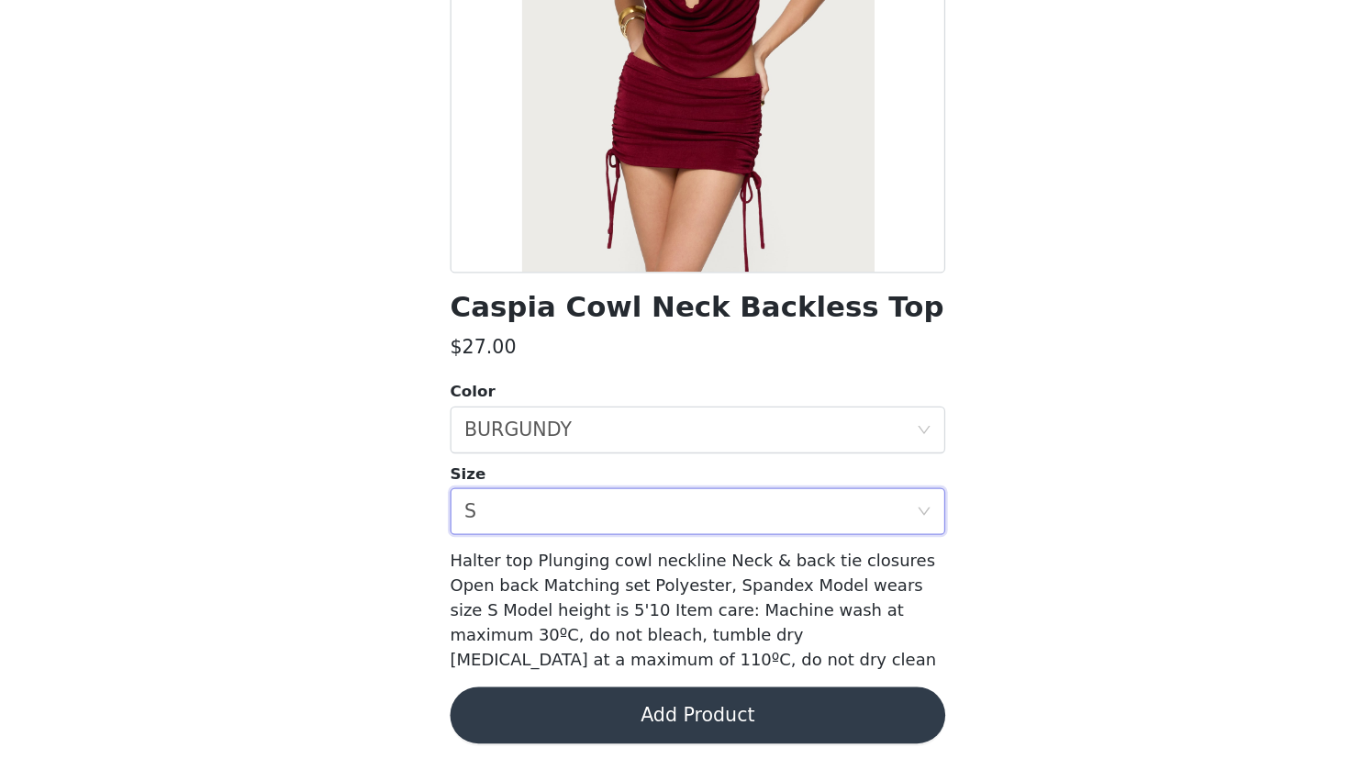
click at [514, 701] on button "Add Product" at bounding box center [674, 727] width 385 height 44
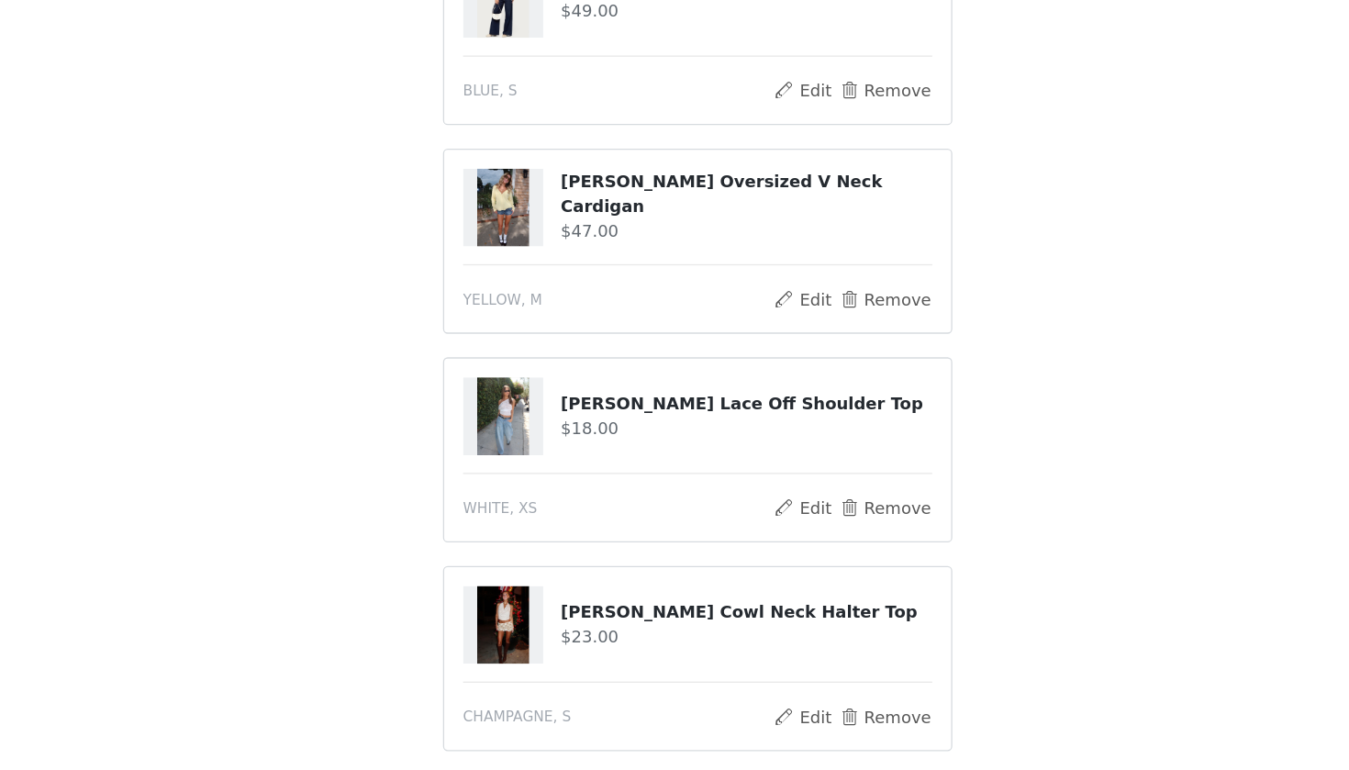
scroll to position [131, 0]
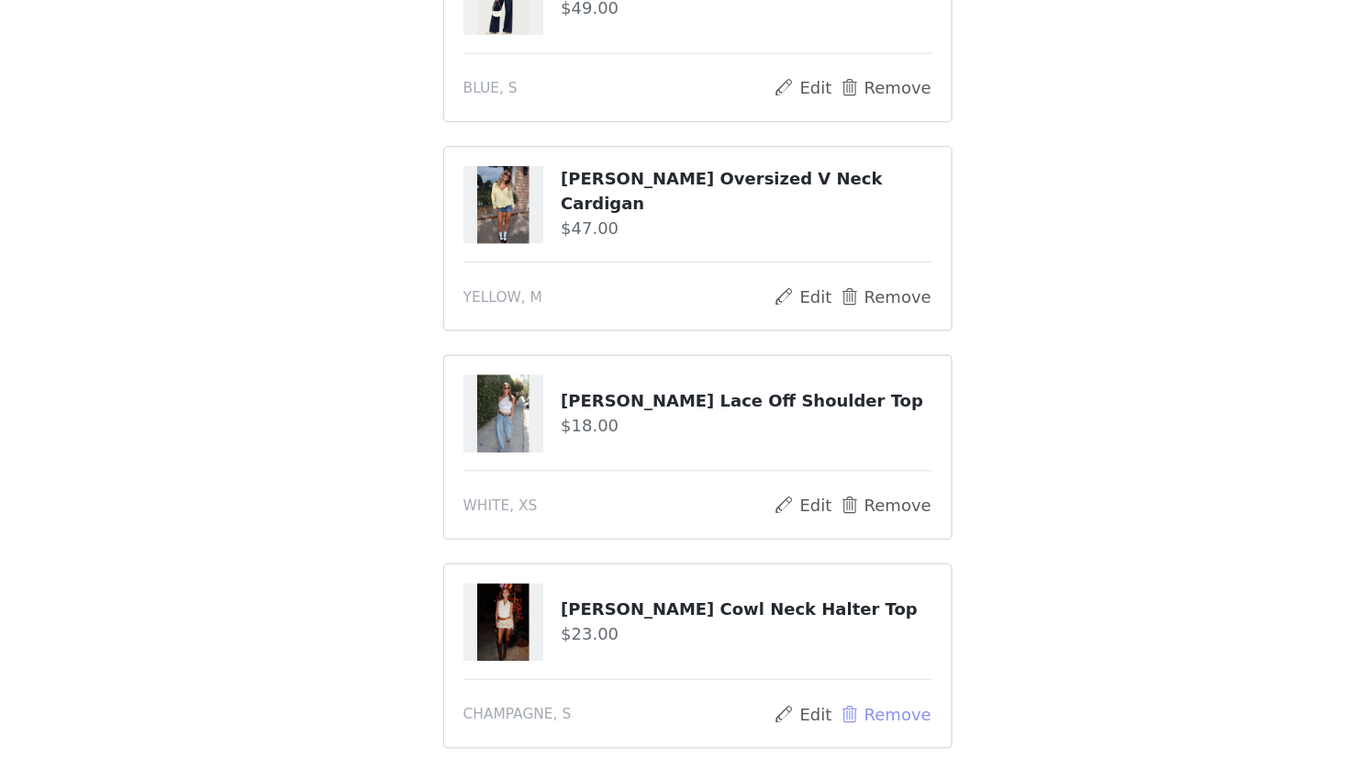
click at [784, 701] on button "Remove" at bounding box center [820, 727] width 73 height 22
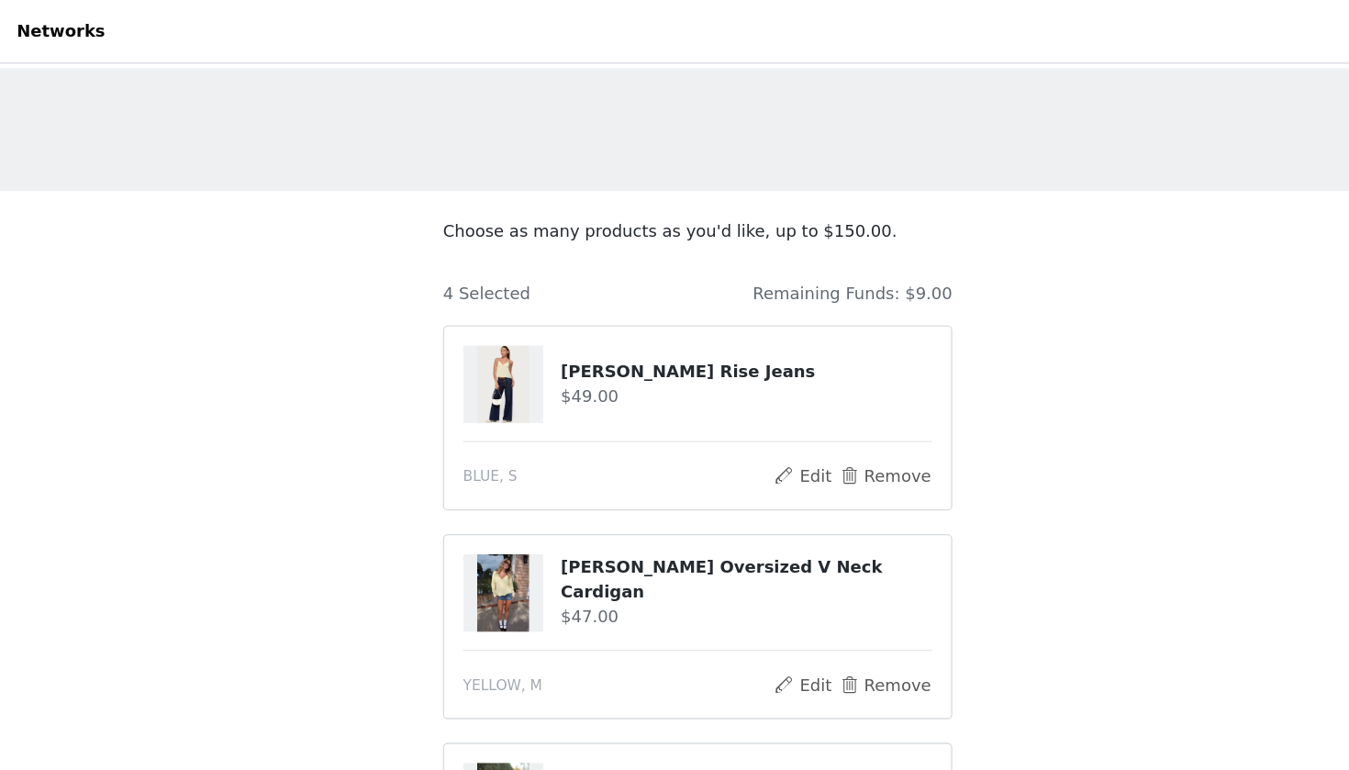
scroll to position [0, 0]
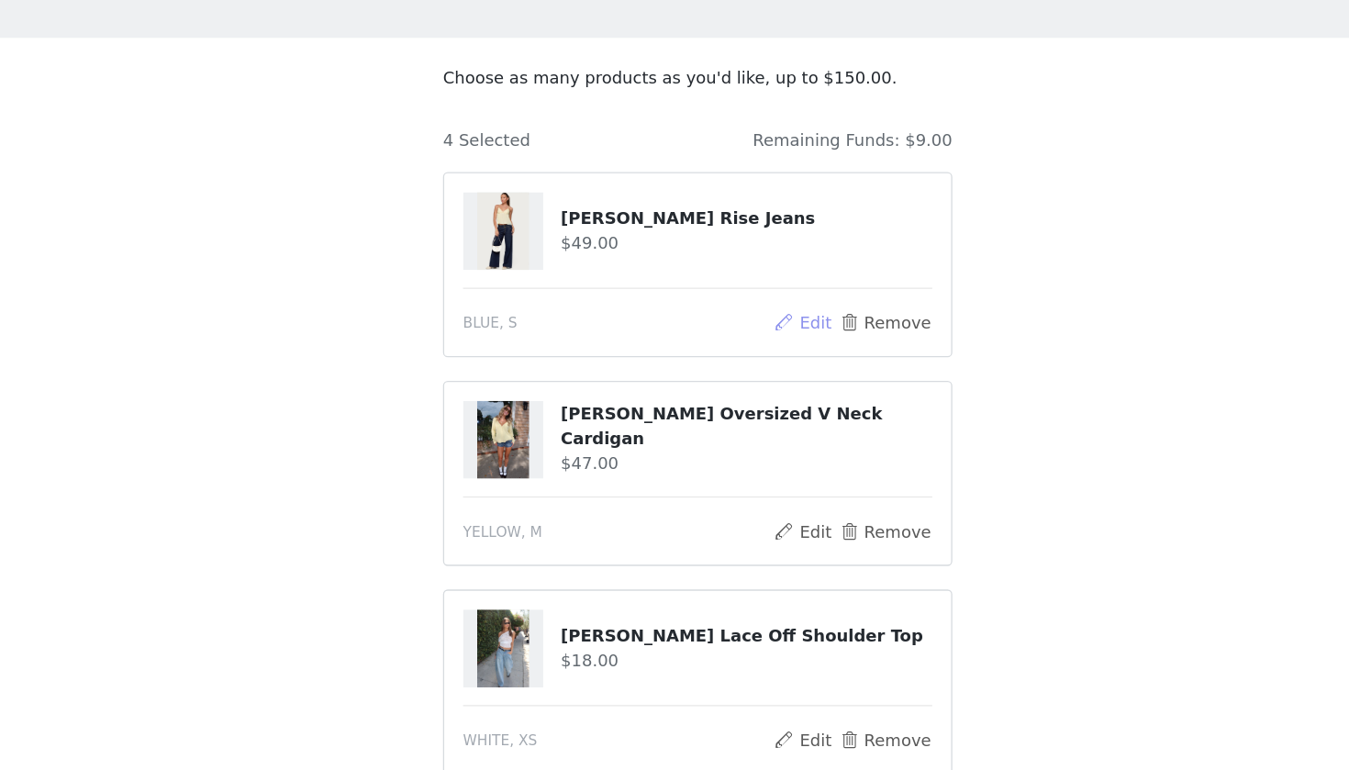
click at [733, 360] on button "Edit" at bounding box center [756, 371] width 47 height 22
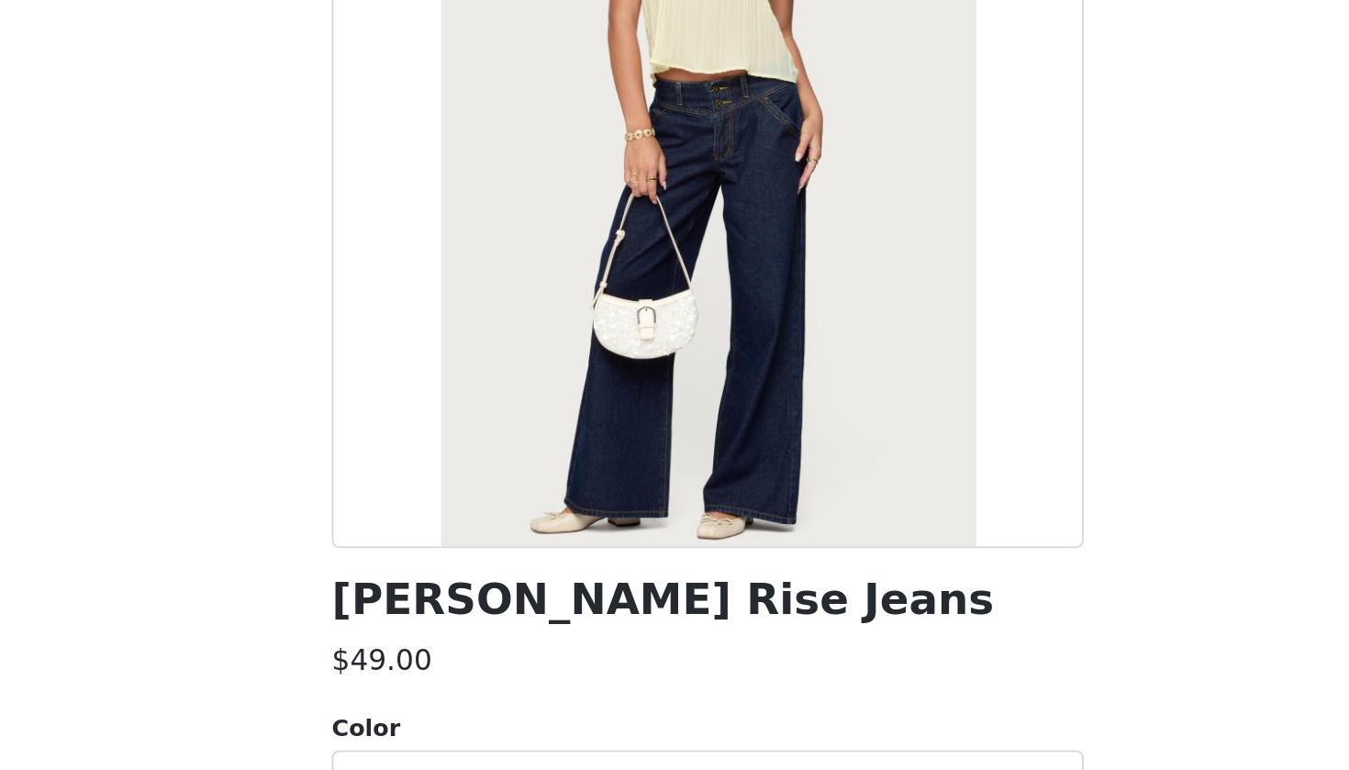
scroll to position [87, 0]
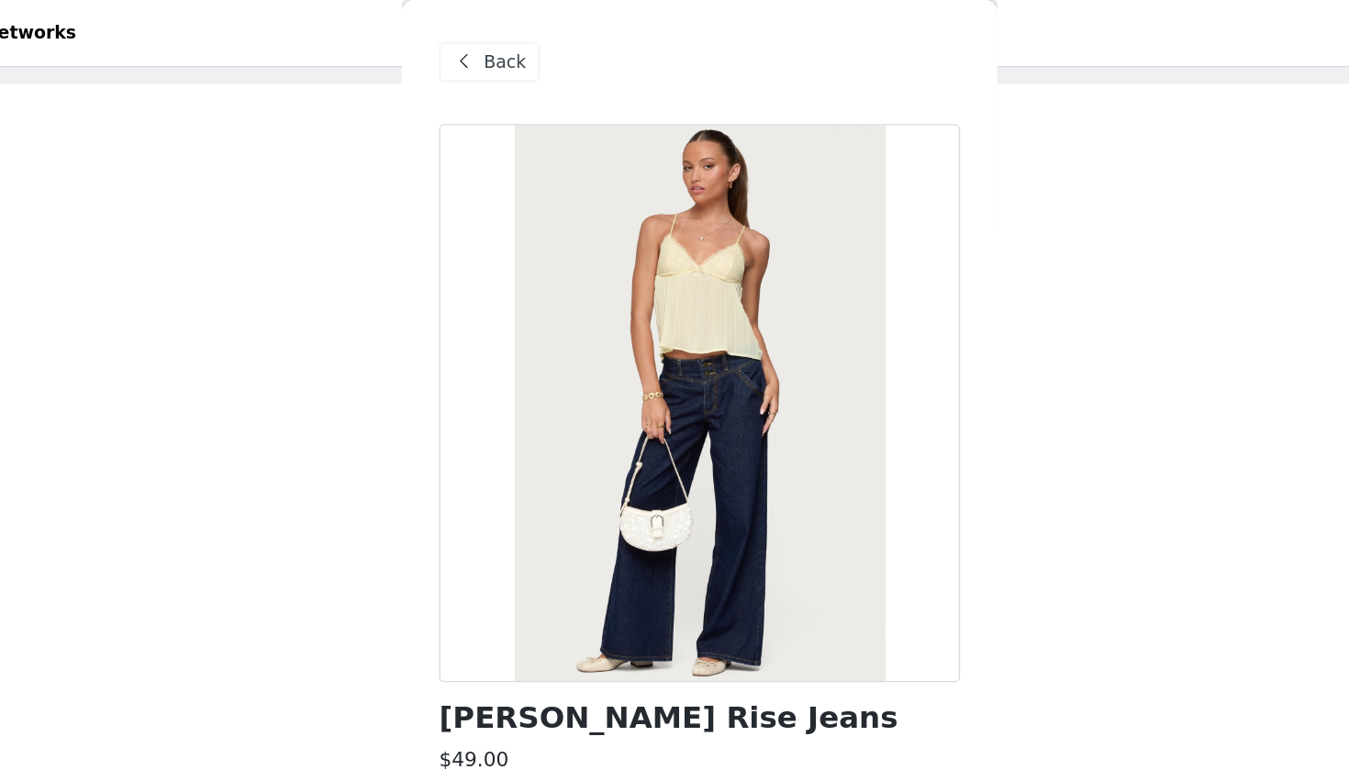
click at [515, 37] on span "Back" at bounding box center [530, 46] width 31 height 19
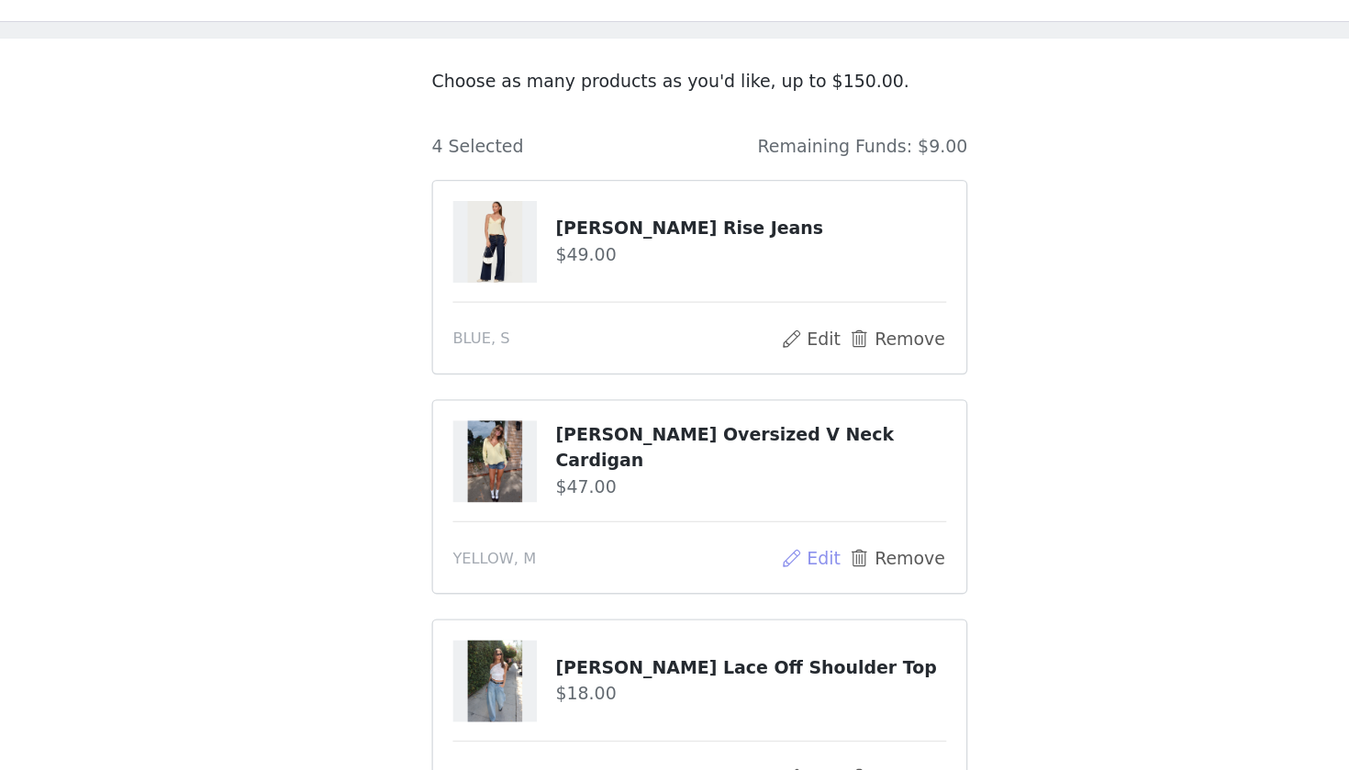
click at [733, 435] on button "Edit" at bounding box center [756, 446] width 47 height 22
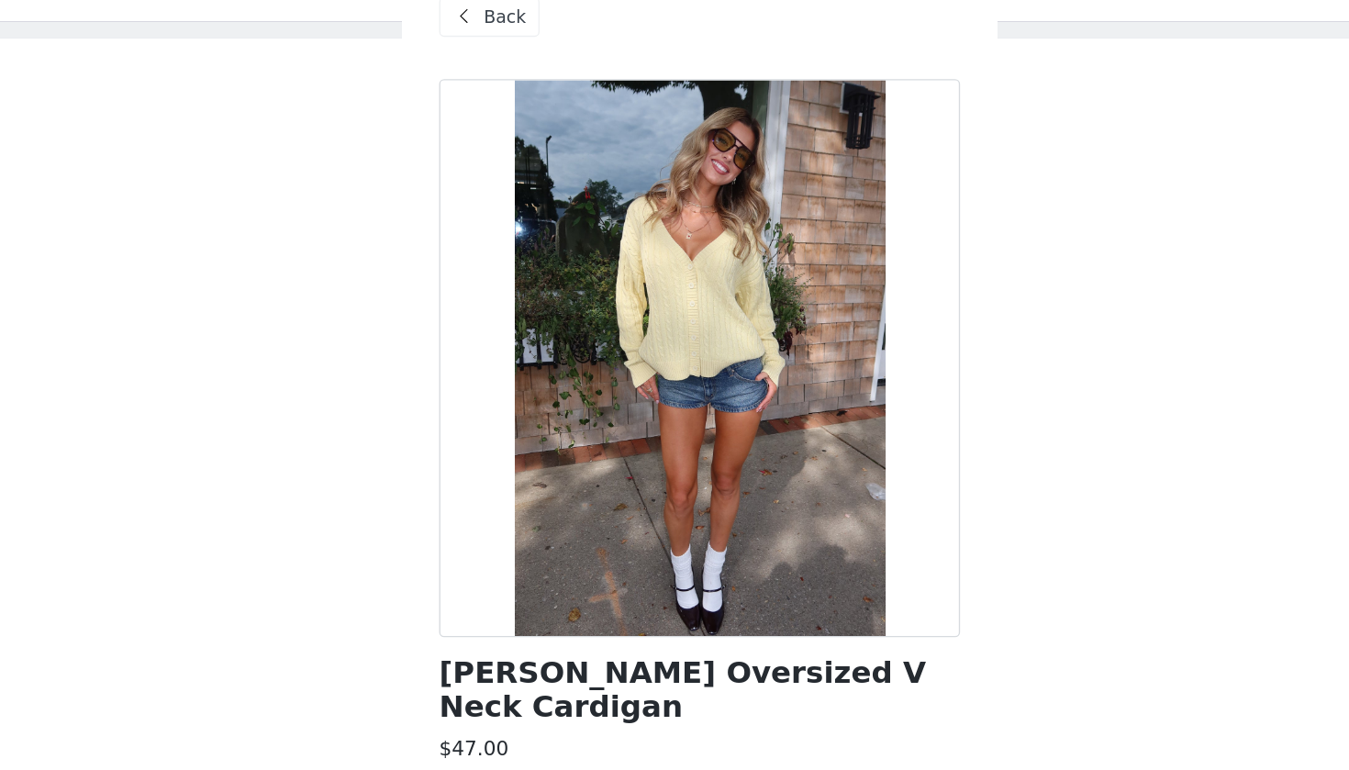
scroll to position [14, 0]
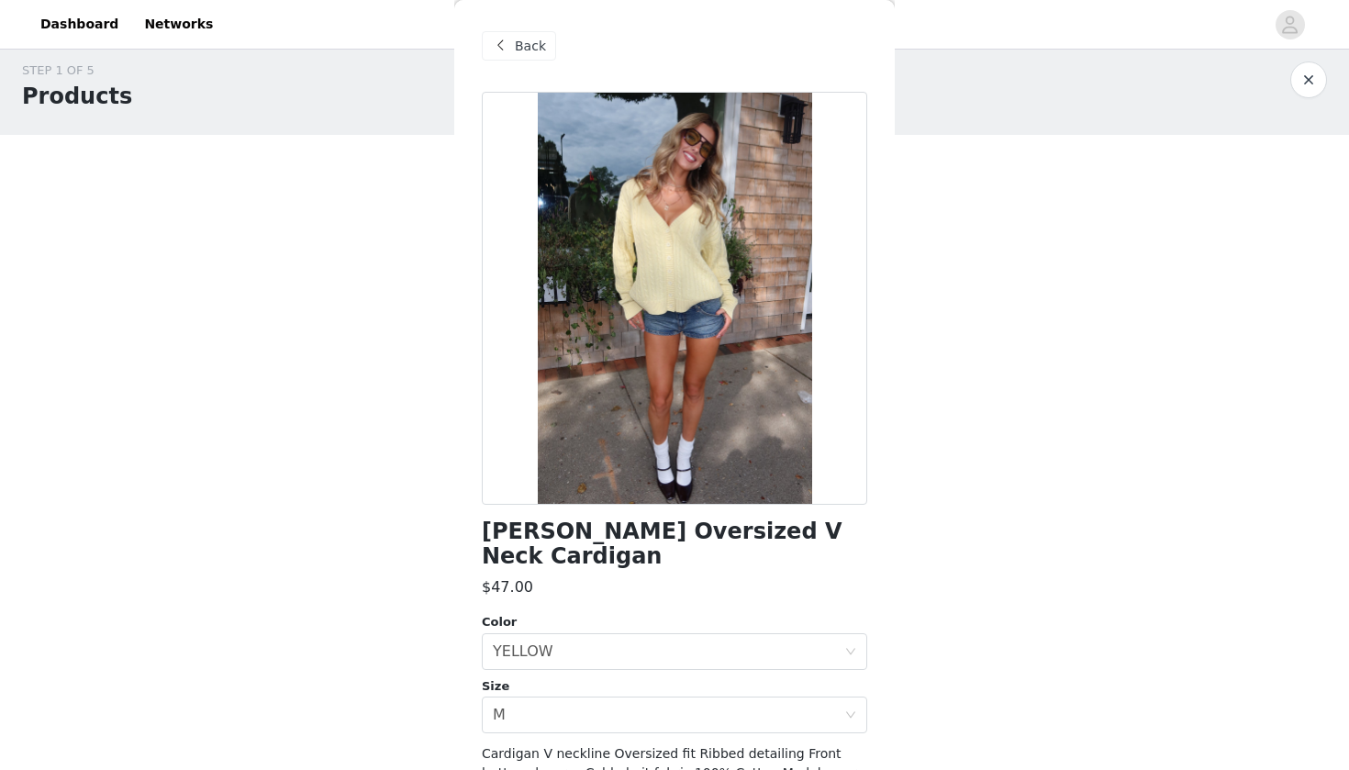
click at [539, 46] on span "Back" at bounding box center [530, 46] width 31 height 19
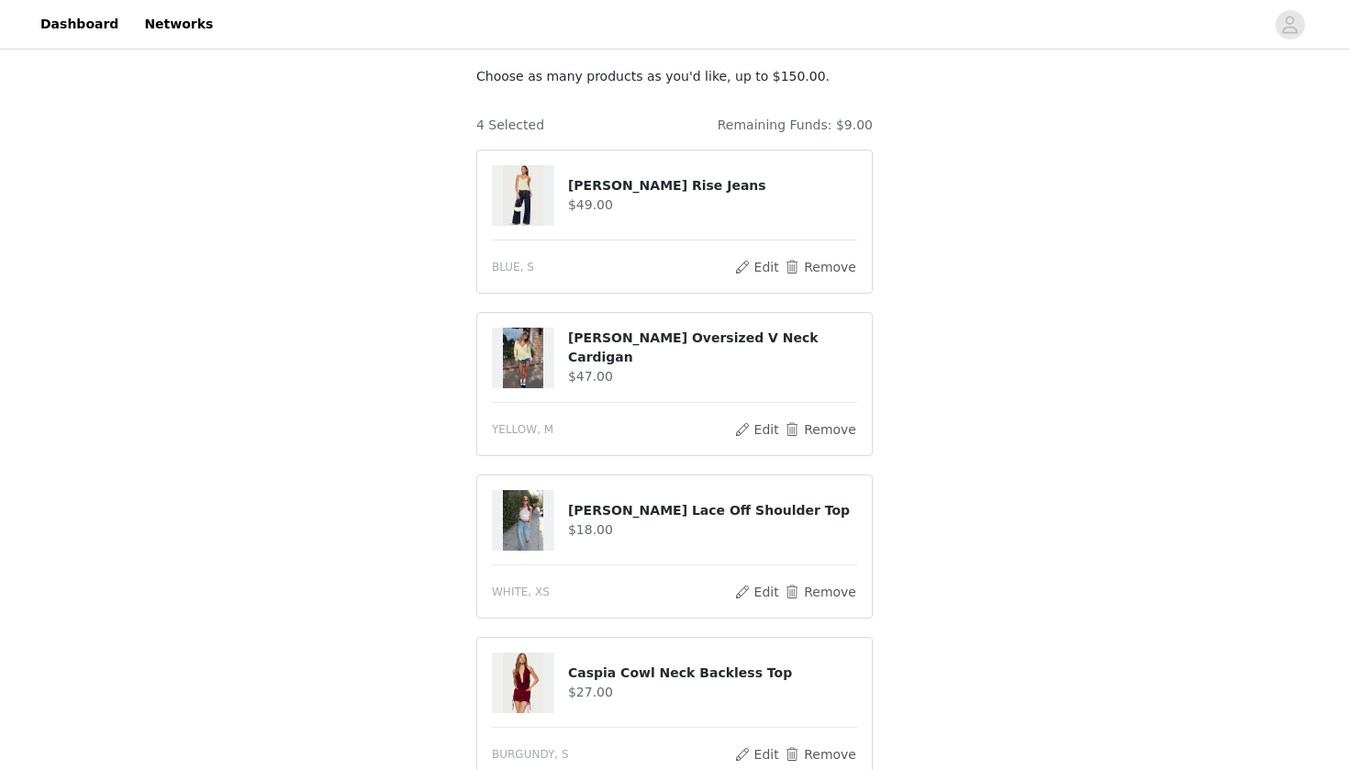
scroll to position [171, 0]
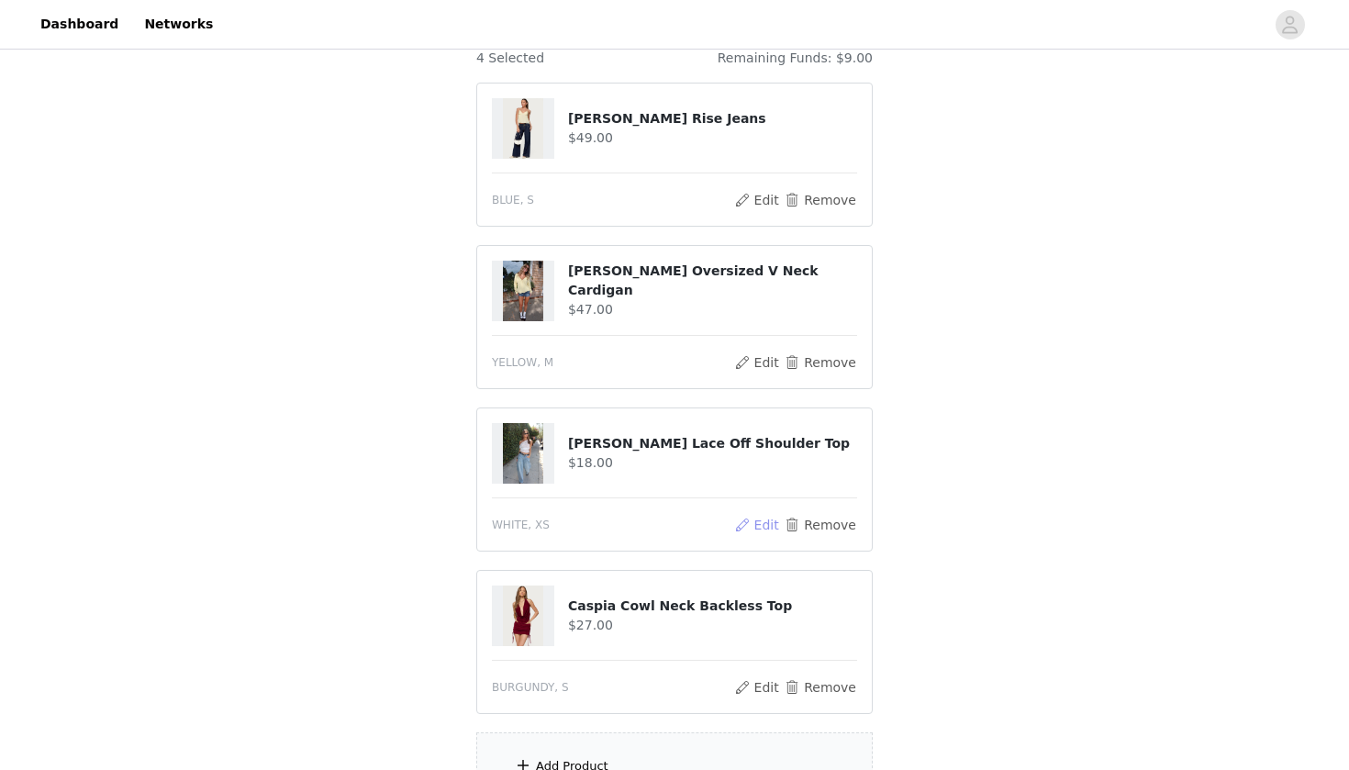
click at [766, 523] on button "Edit" at bounding box center [756, 525] width 47 height 22
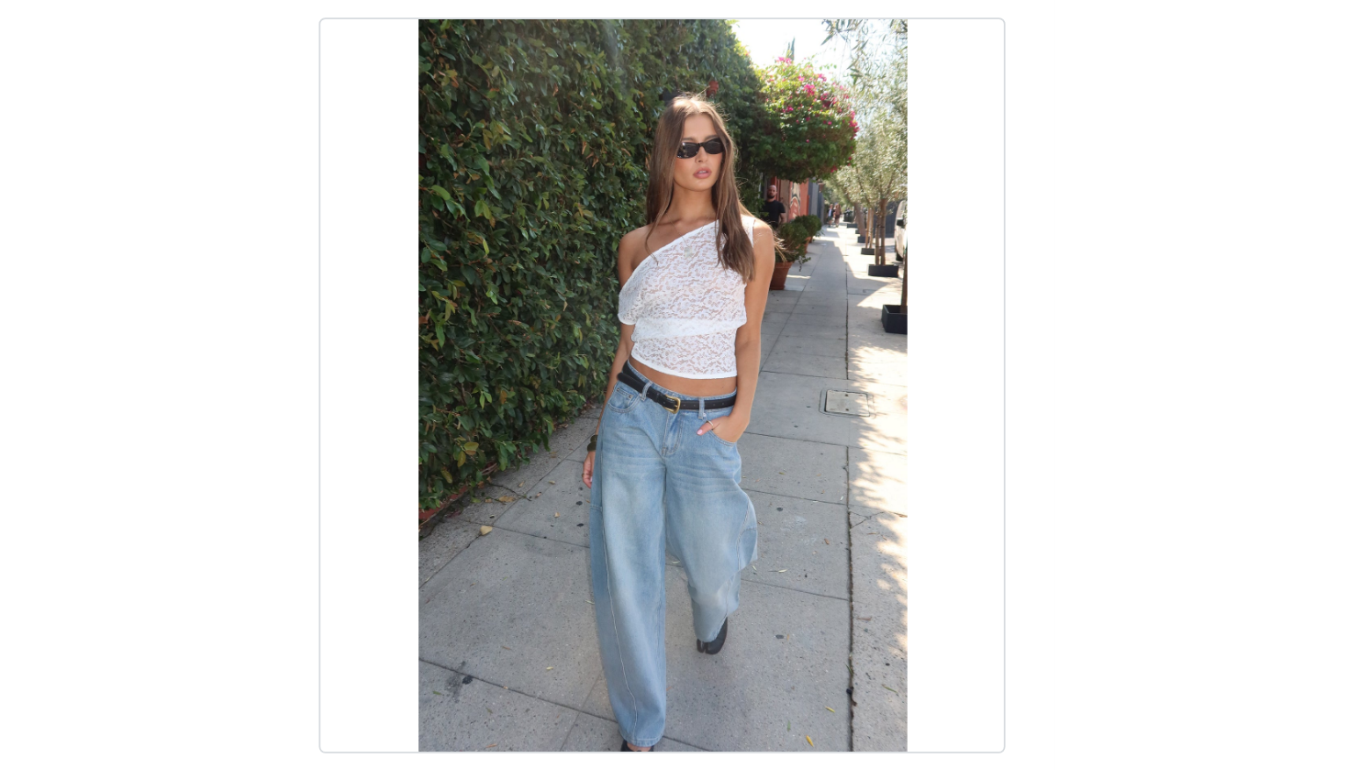
scroll to position [58, 0]
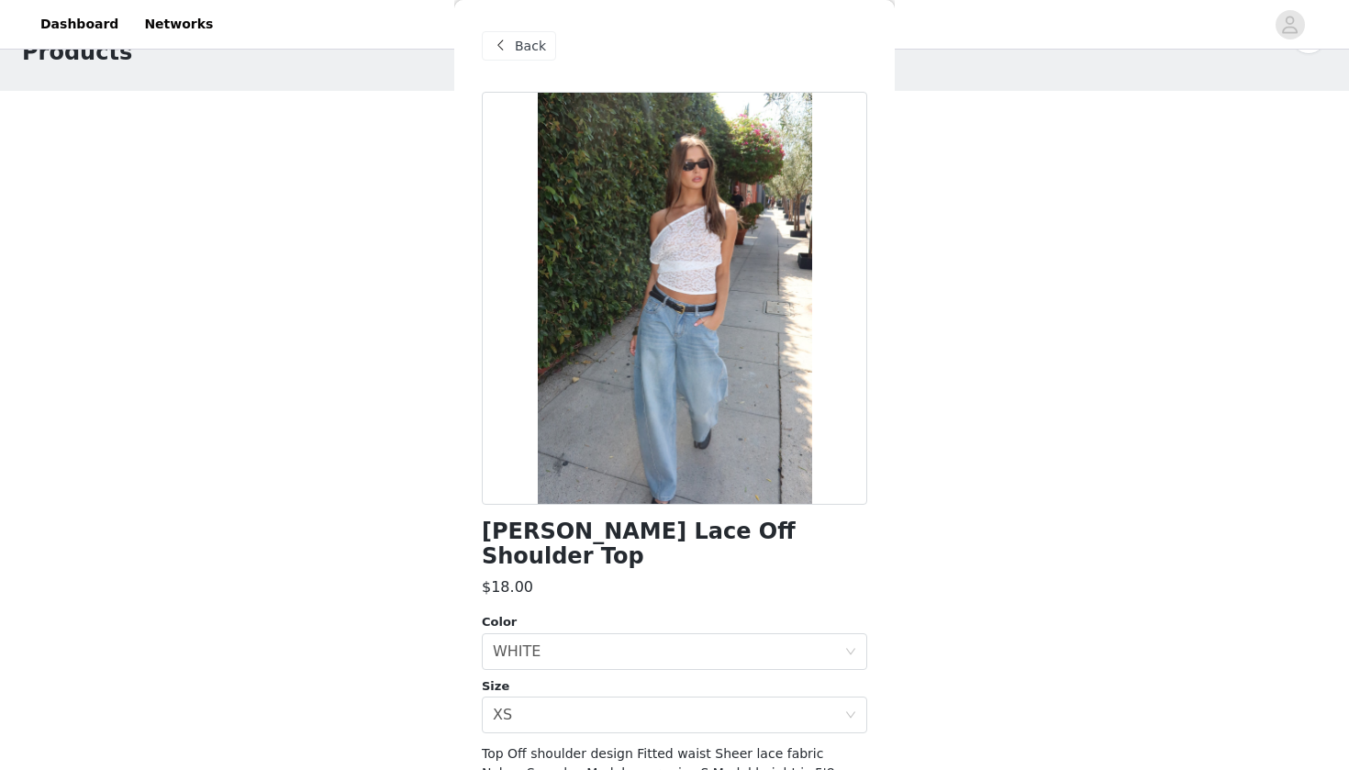
click at [502, 44] on span at bounding box center [500, 46] width 22 height 22
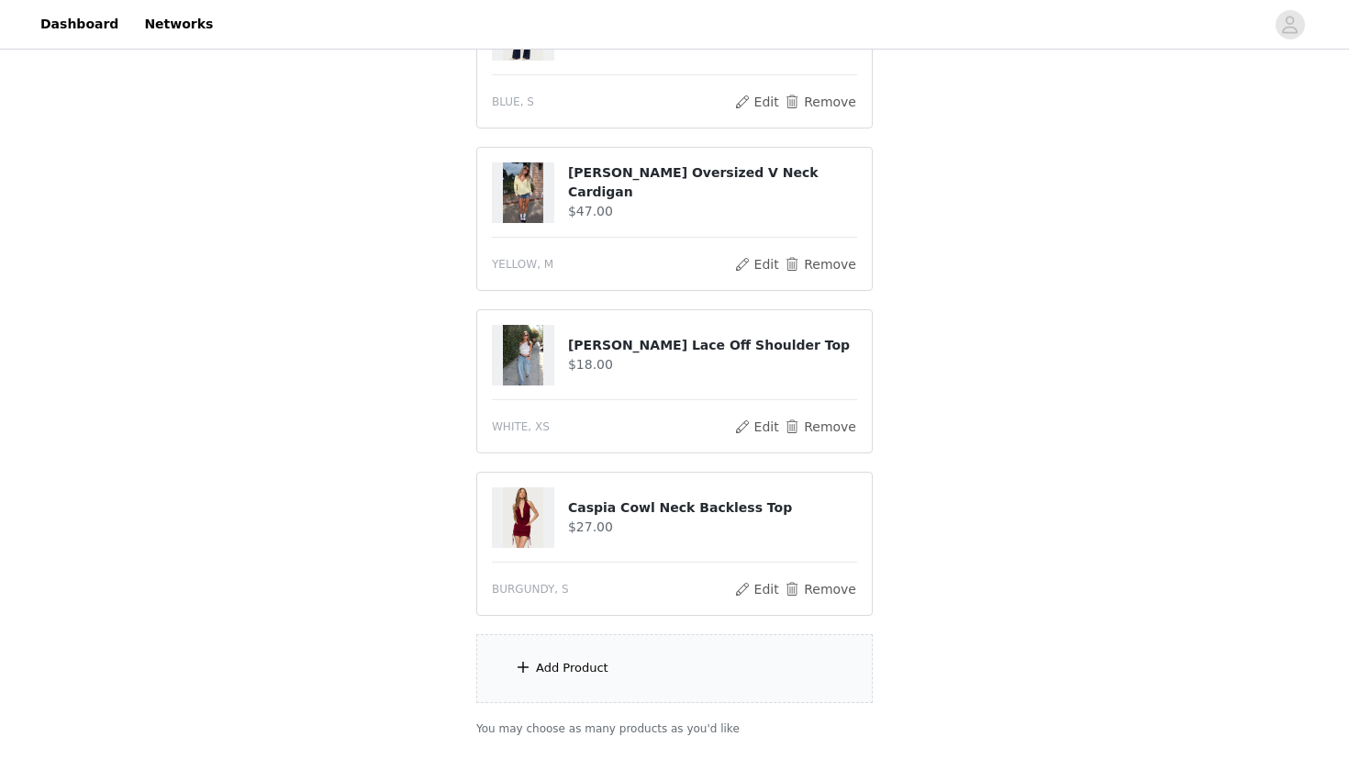
scroll to position [282, 0]
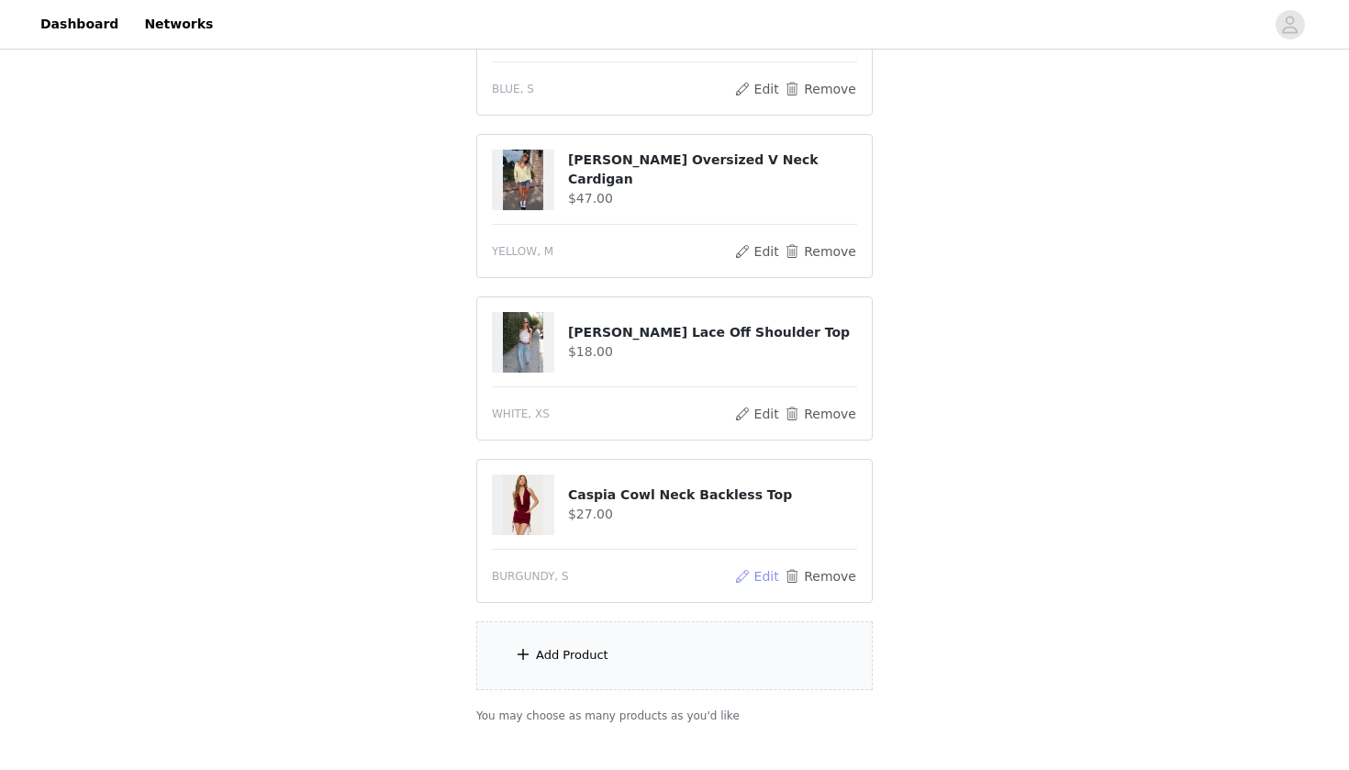
click at [767, 574] on button "Edit" at bounding box center [756, 576] width 47 height 22
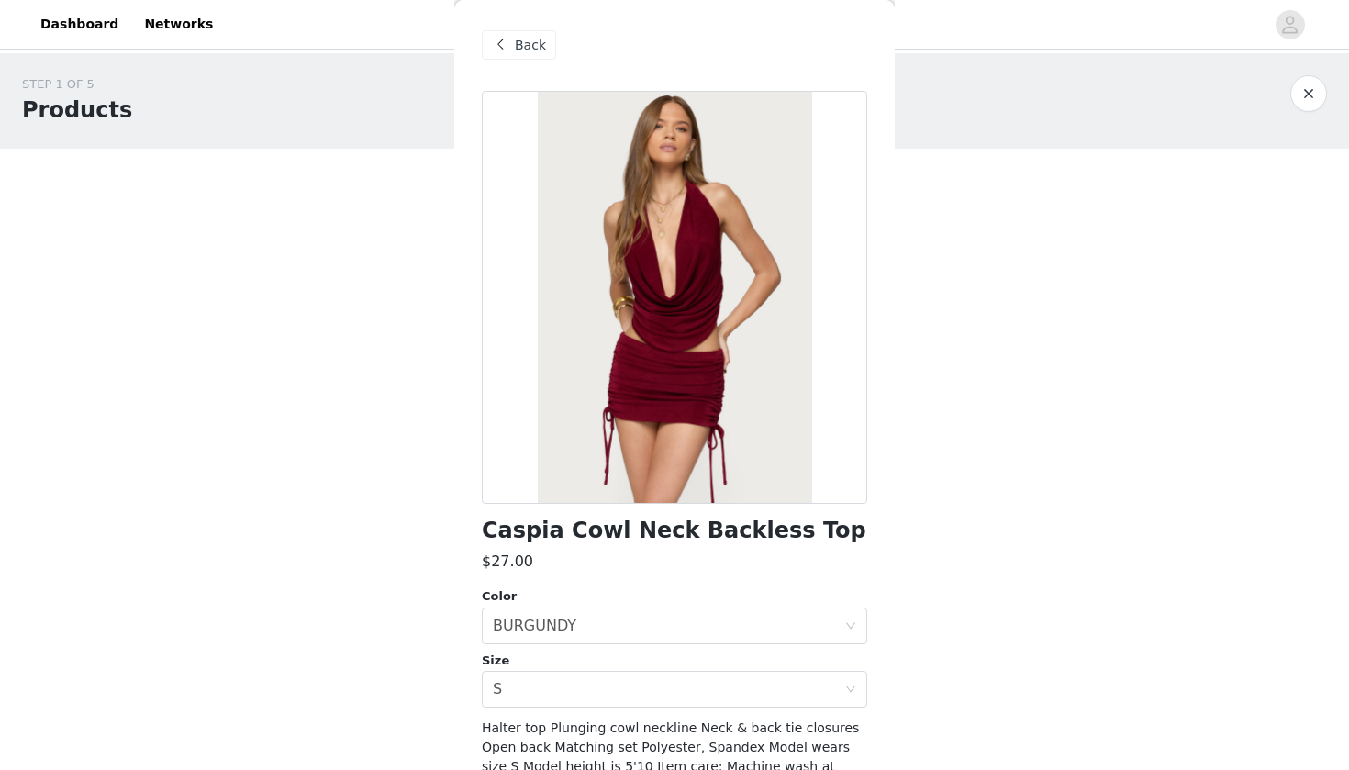
scroll to position [0, 0]
click at [525, 44] on span "Back" at bounding box center [530, 46] width 31 height 19
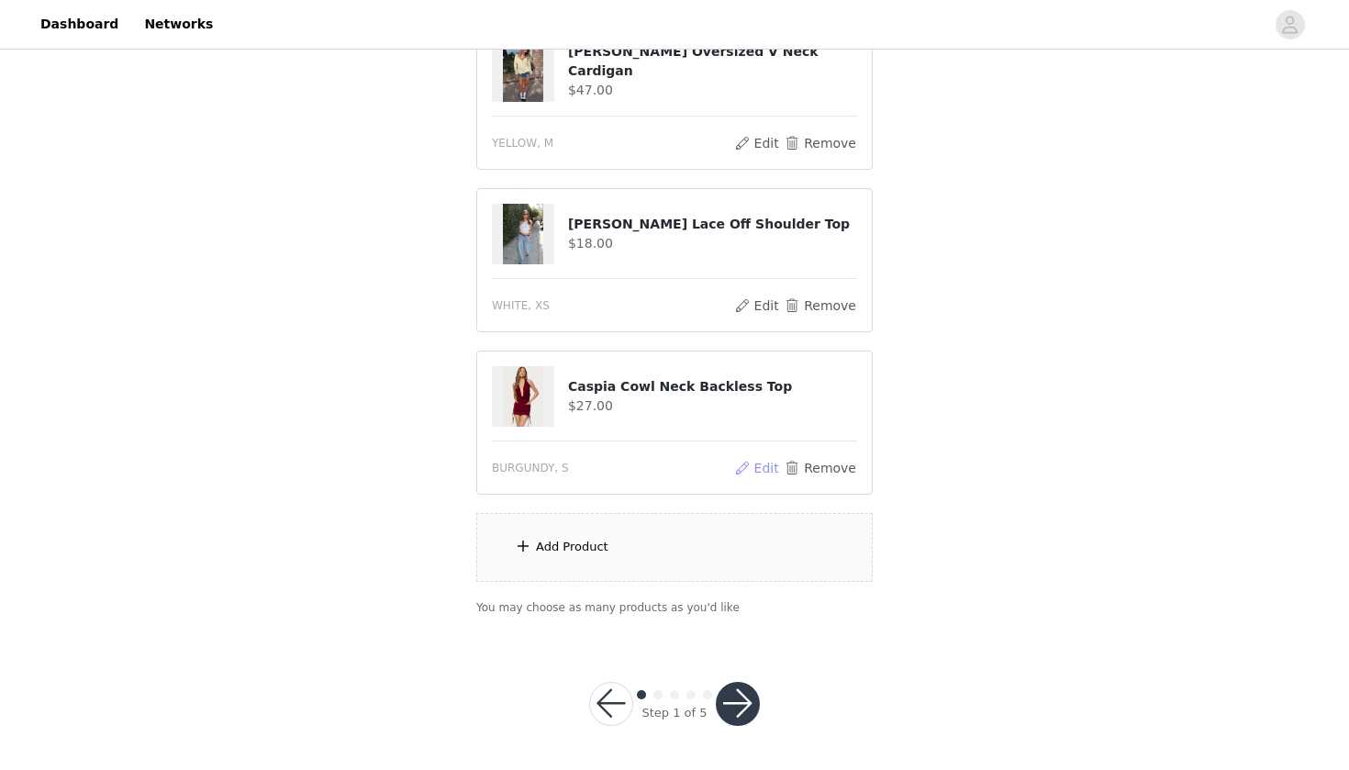
scroll to position [389, 0]
click at [762, 471] on button "Edit" at bounding box center [756, 469] width 47 height 22
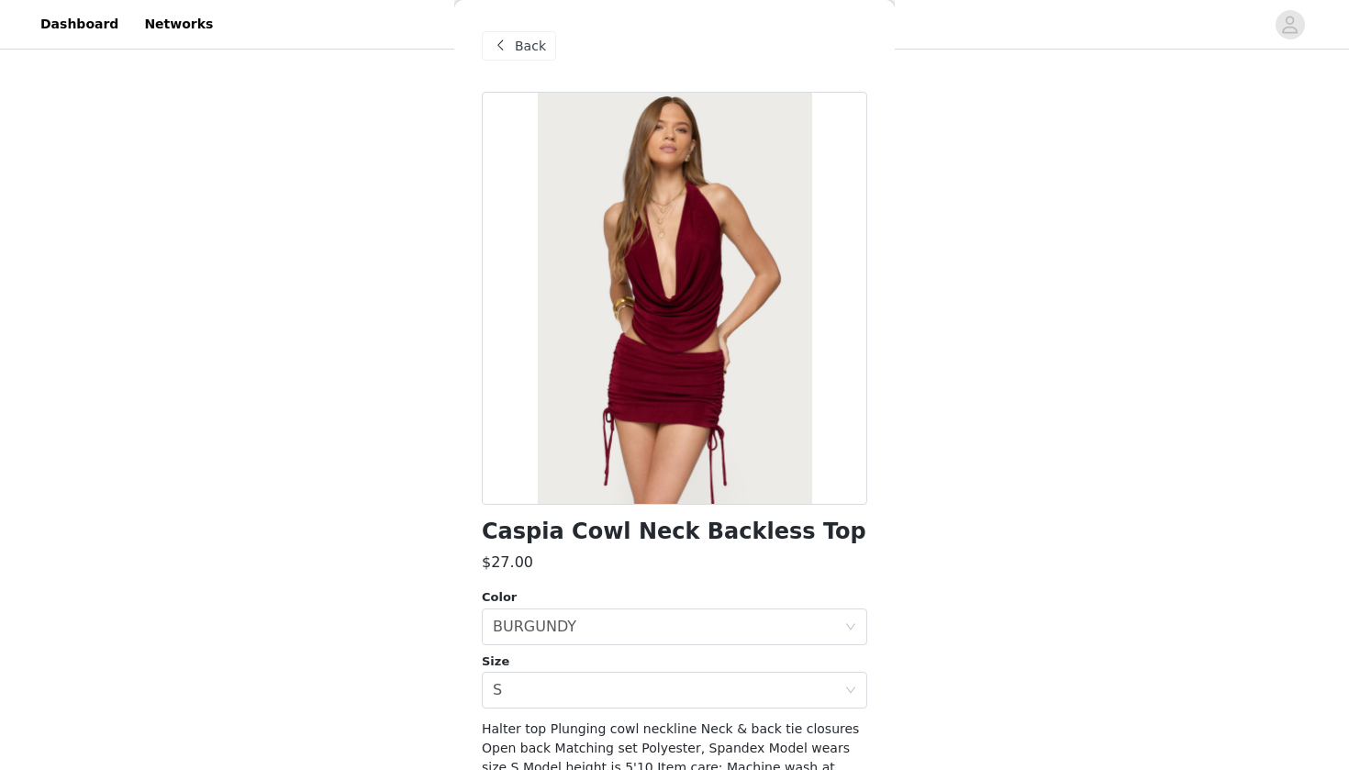
click at [544, 50] on div "Back" at bounding box center [519, 45] width 74 height 29
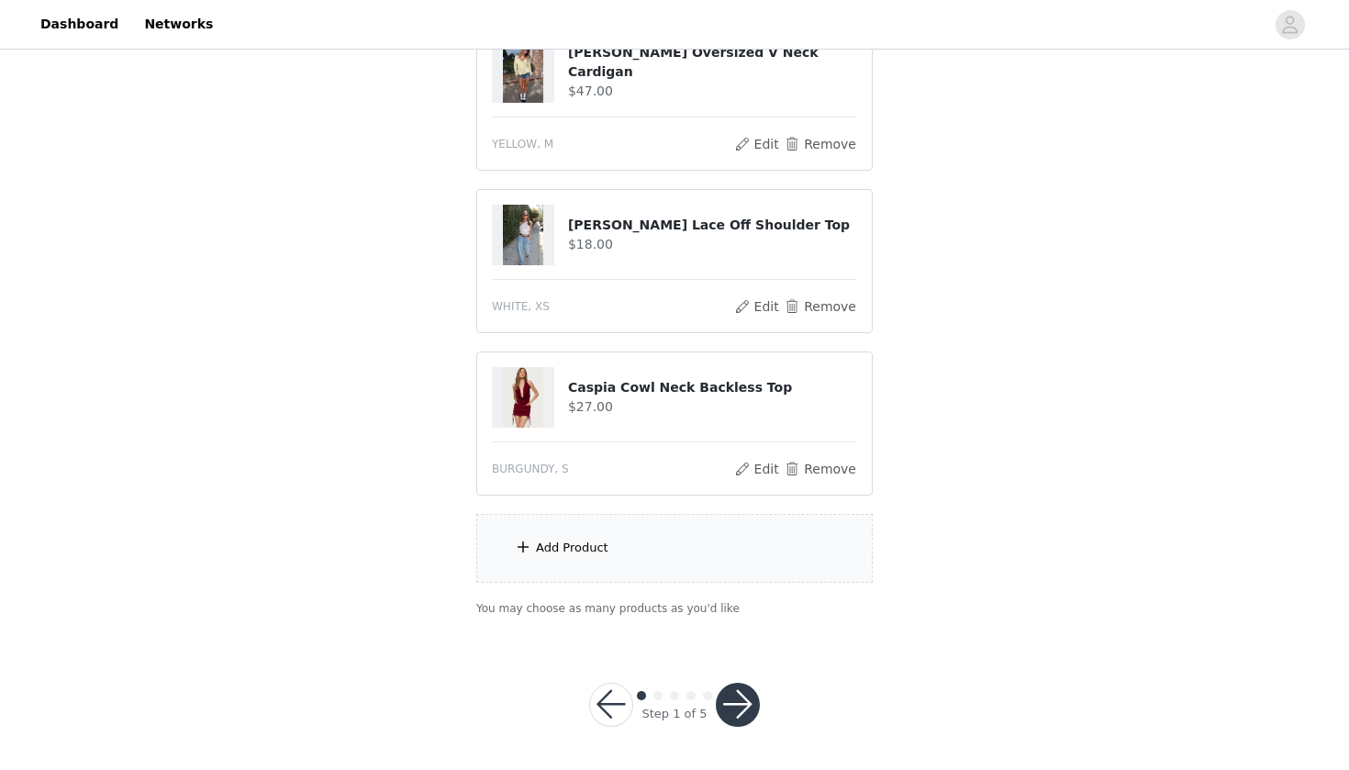
click at [747, 701] on button "button" at bounding box center [738, 705] width 44 height 44
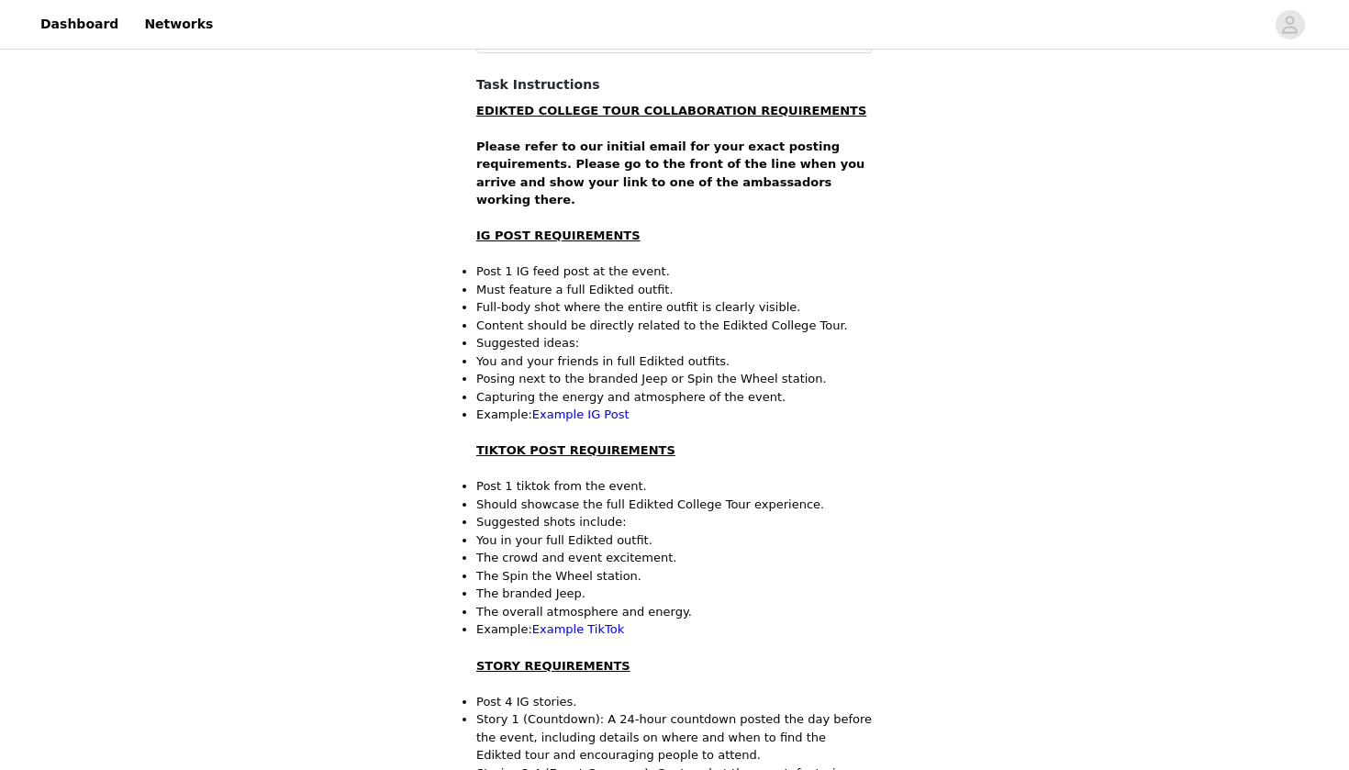
scroll to position [254, 0]
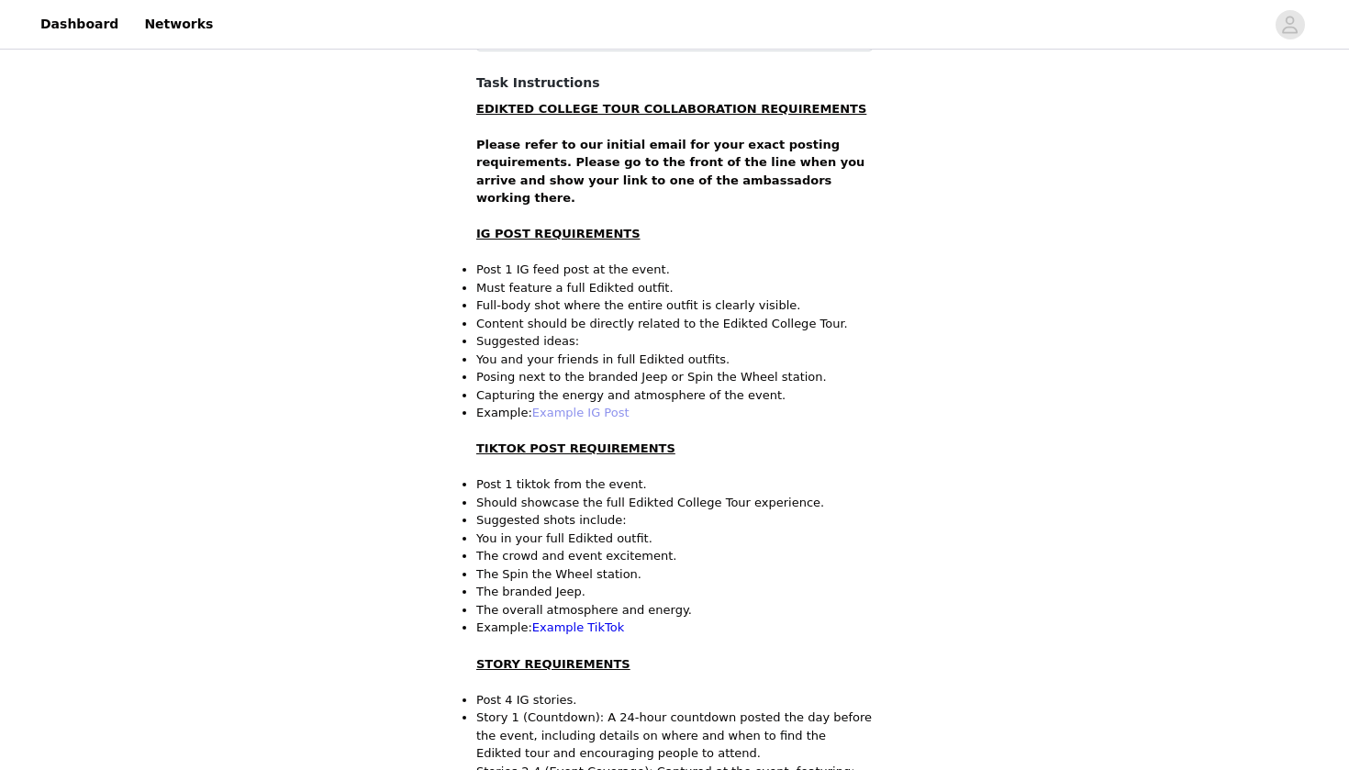
click at [600, 406] on link "Example IG Post" at bounding box center [580, 413] width 97 height 14
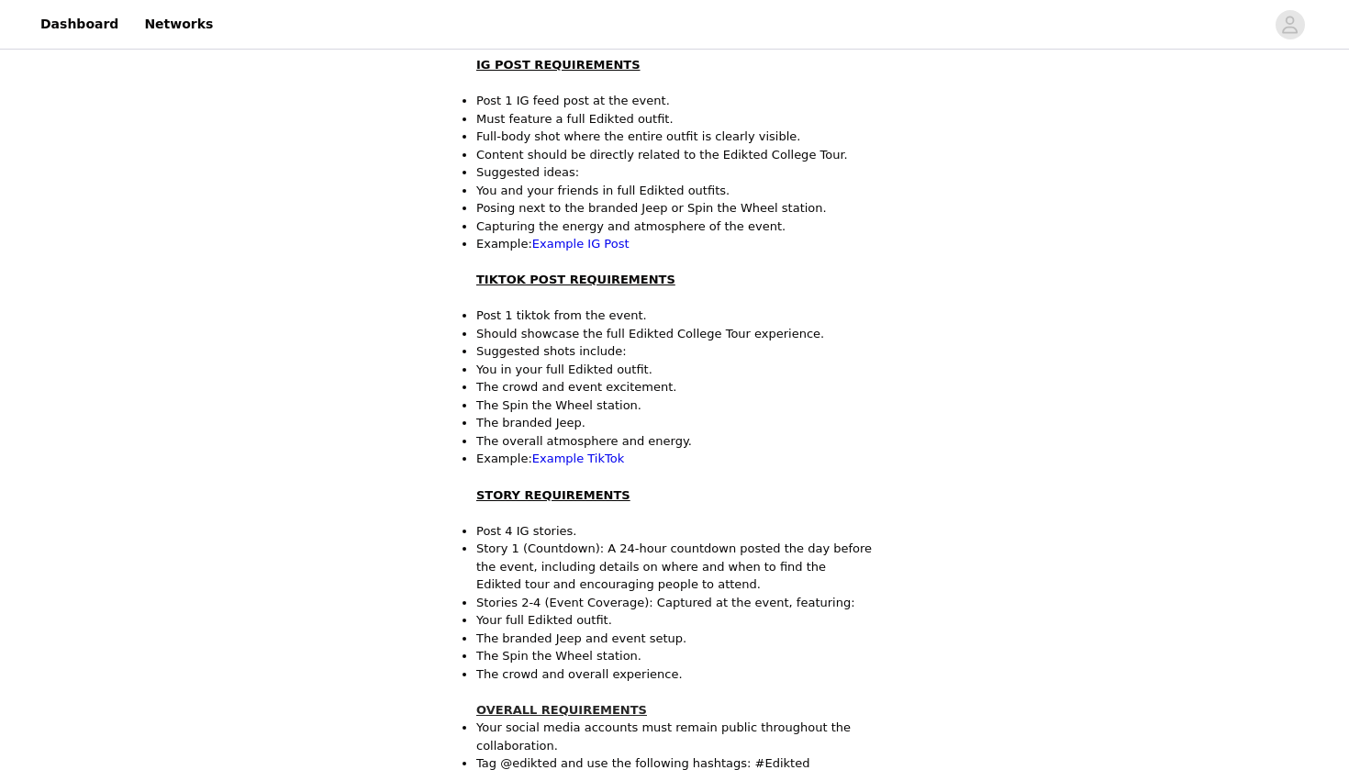
scroll to position [551, 0]
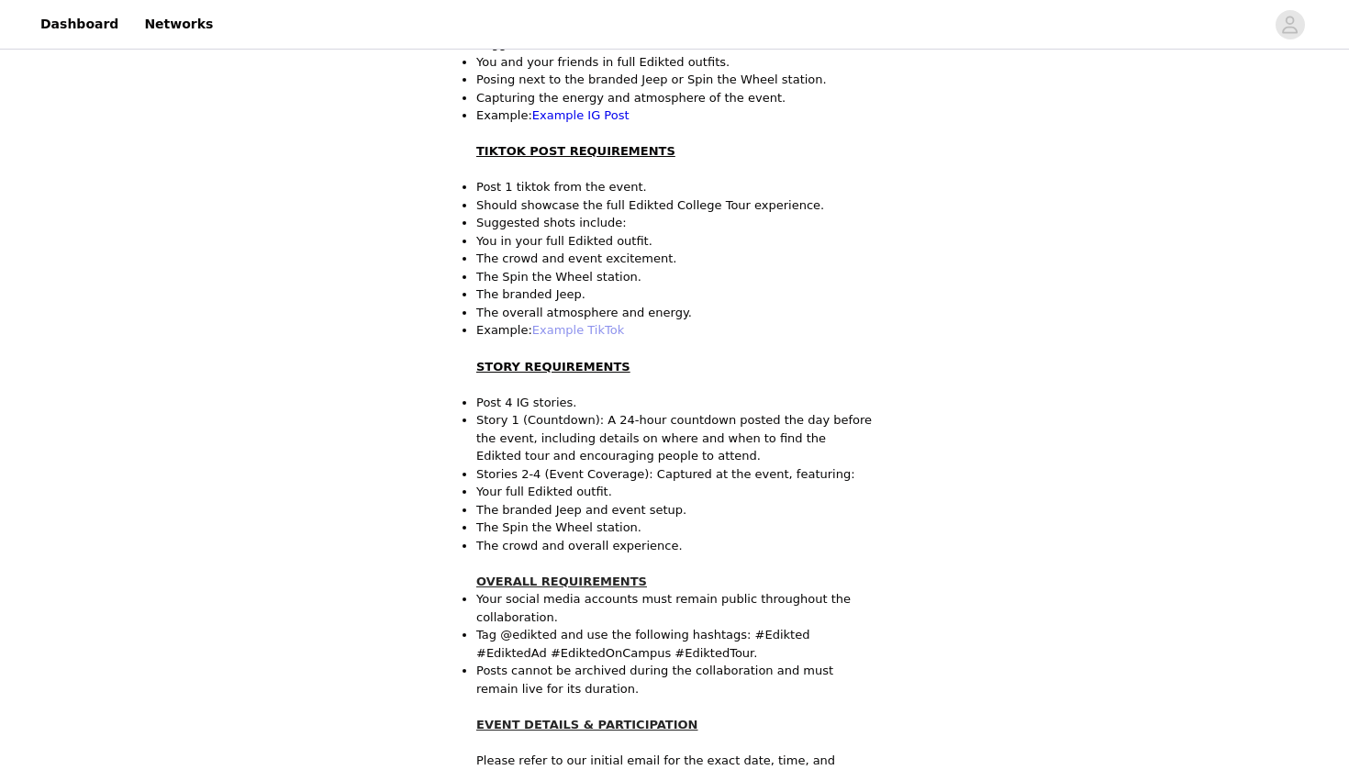
click at [579, 323] on link "Example TikTok" at bounding box center [578, 330] width 92 height 14
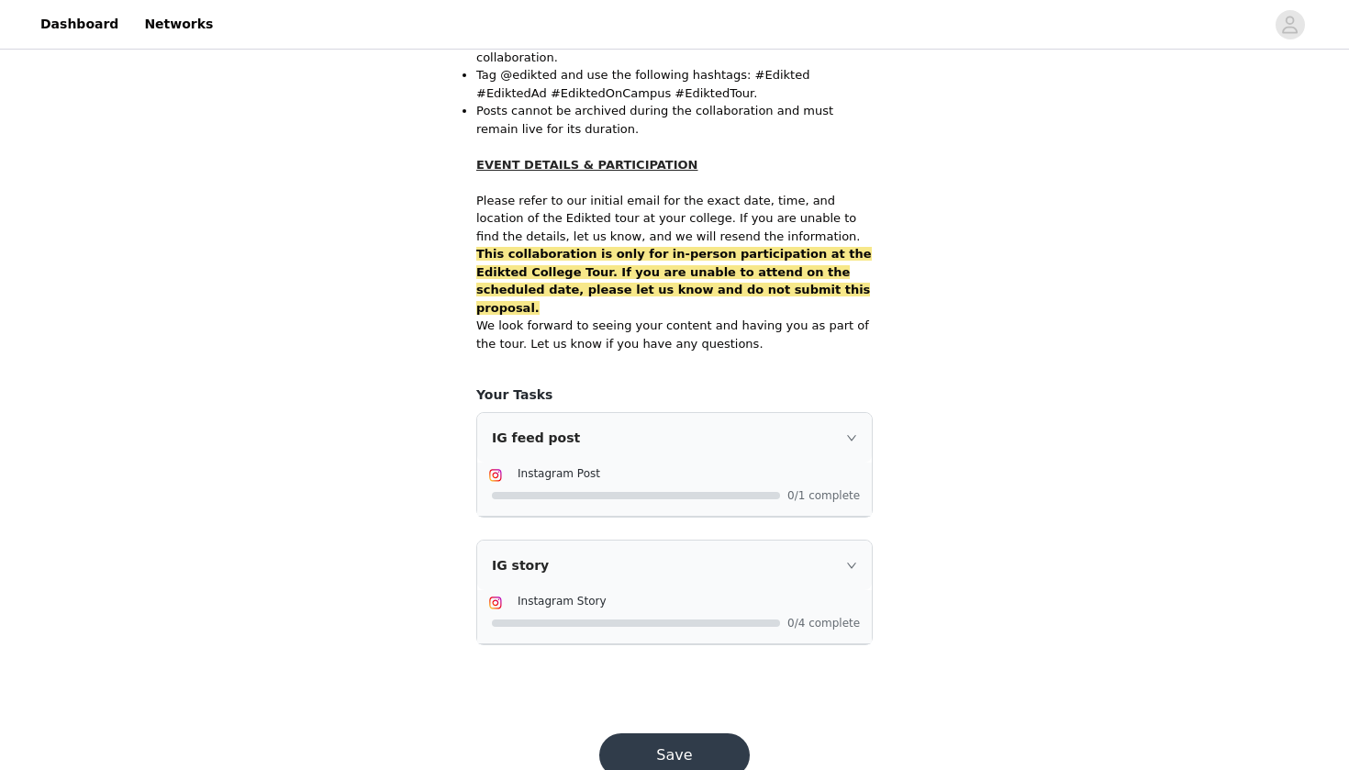
scroll to position [1110, 0]
click at [662, 734] on button "Save" at bounding box center [674, 756] width 150 height 44
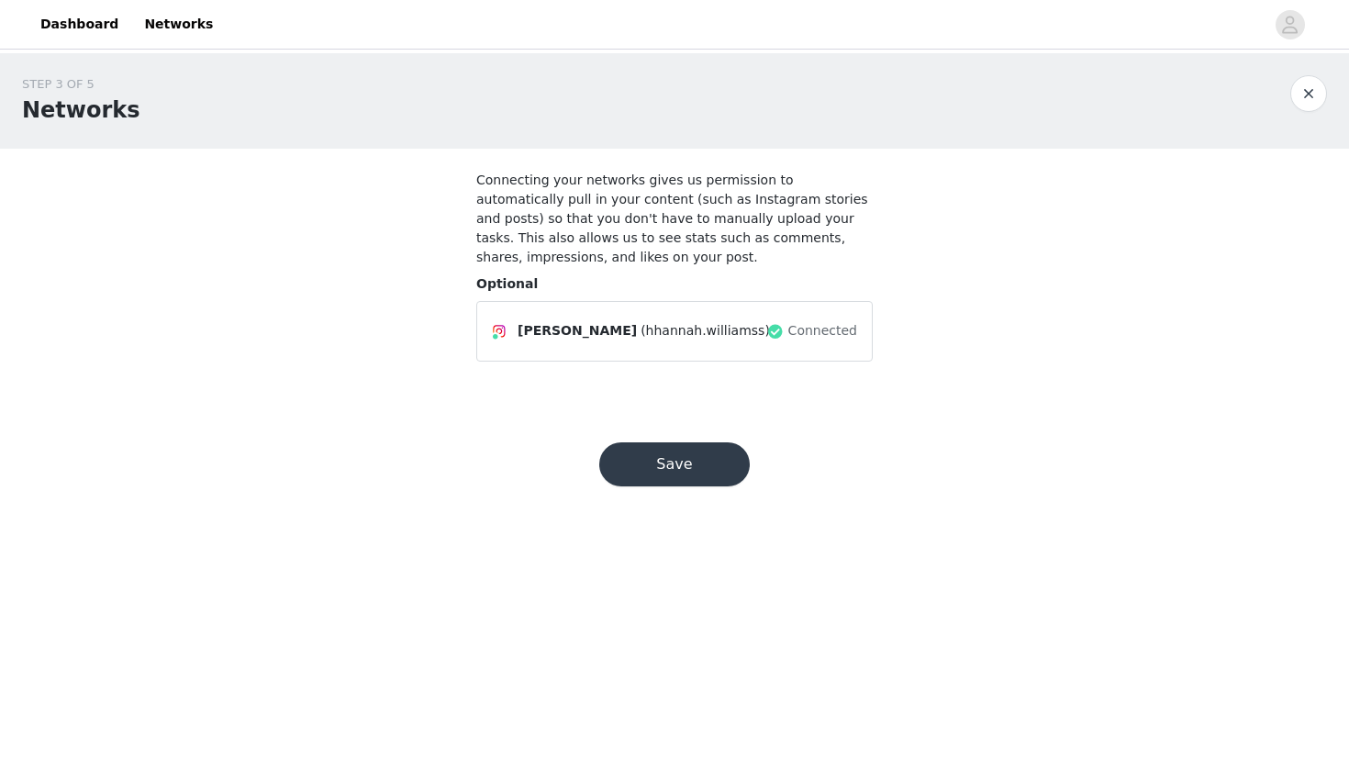
click at [639, 466] on button "Save" at bounding box center [674, 464] width 150 height 44
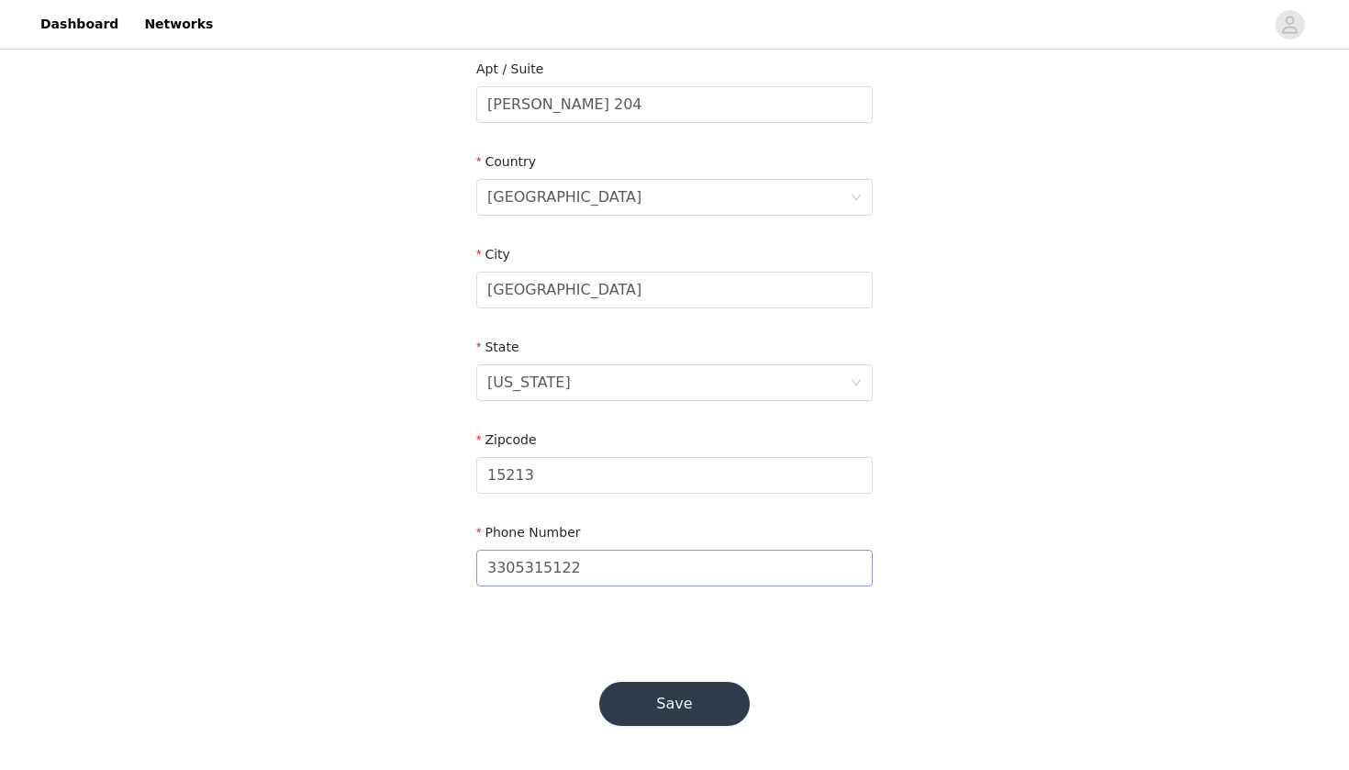
scroll to position [481, 0]
click at [659, 712] on button "Save" at bounding box center [674, 705] width 150 height 44
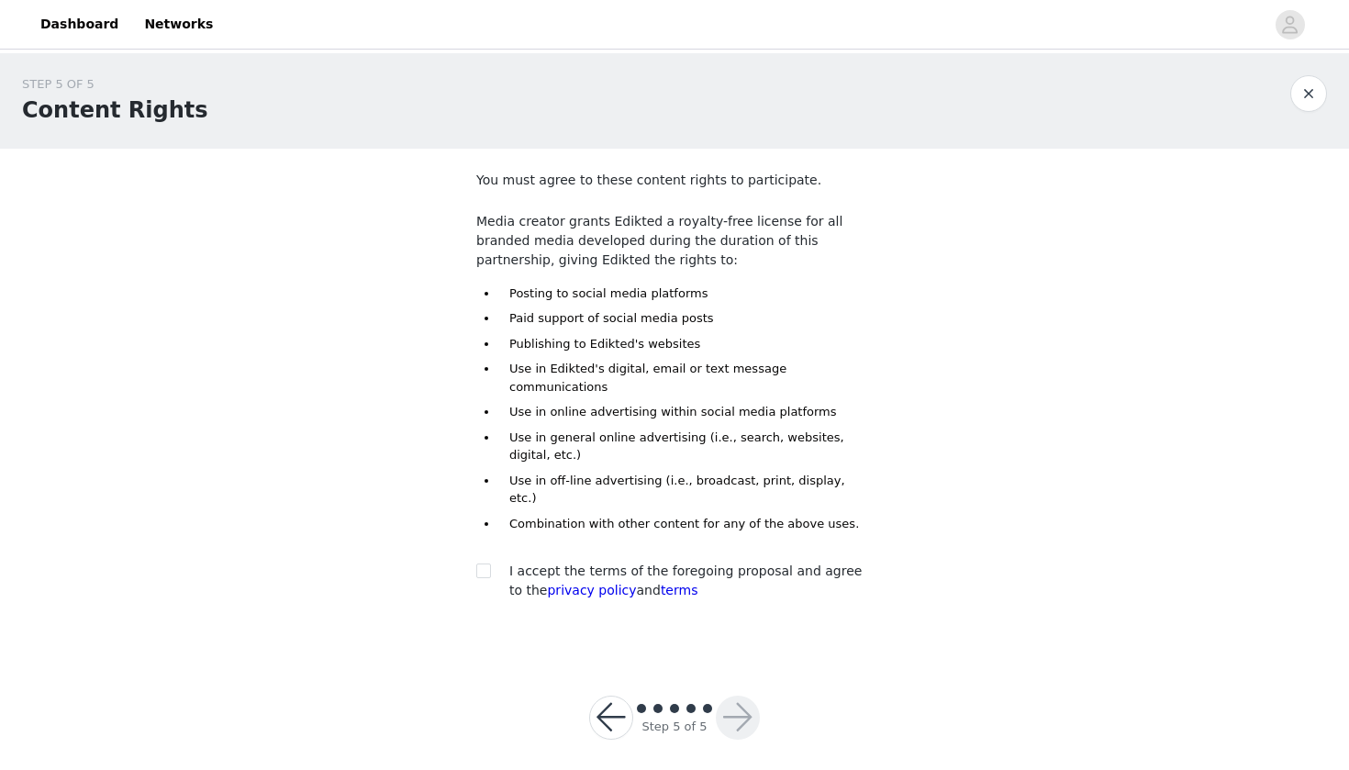
click at [492, 562] on div at bounding box center [489, 571] width 26 height 19
click at [484, 563] on input "checkbox" at bounding box center [482, 569] width 13 height 13
checkbox input "true"
click at [721, 696] on button "button" at bounding box center [738, 718] width 44 height 44
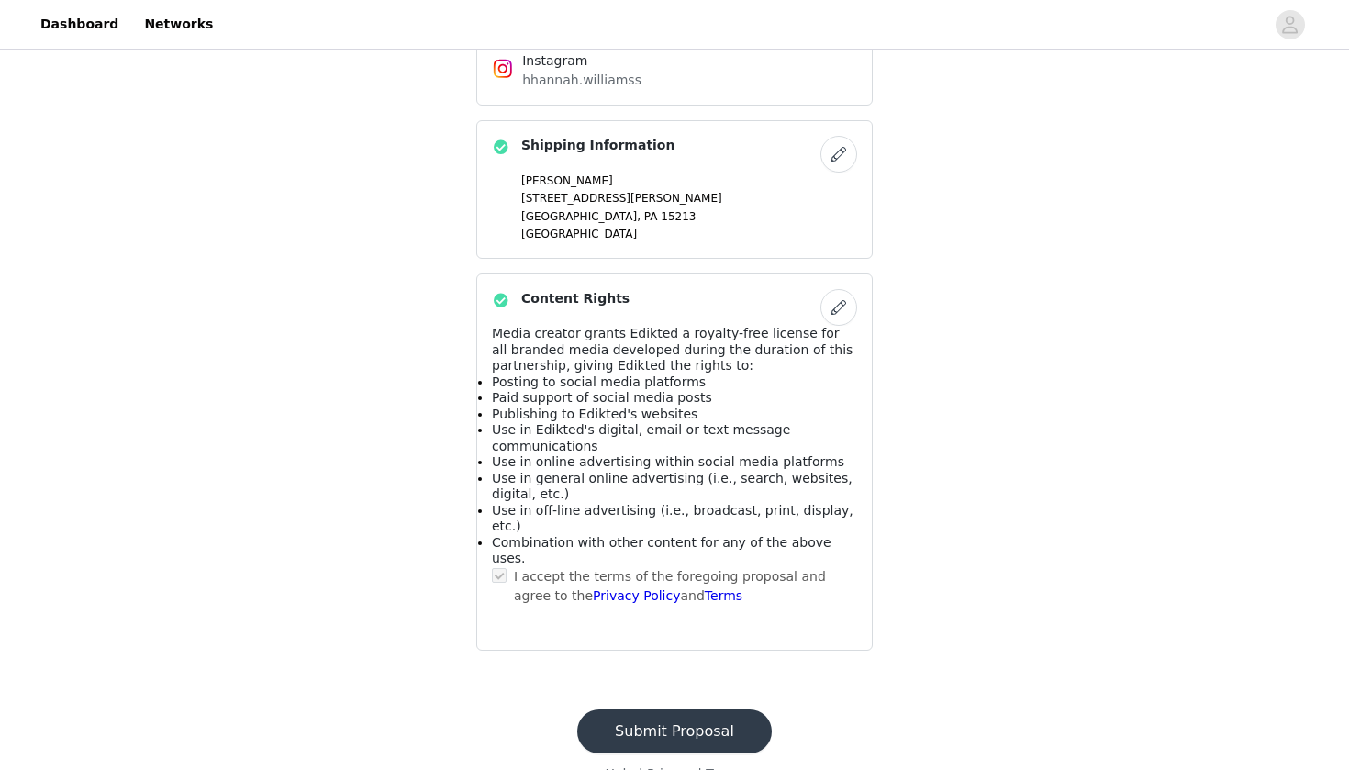
scroll to position [1006, 0]
click at [677, 710] on button "Submit Proposal" at bounding box center [674, 732] width 195 height 44
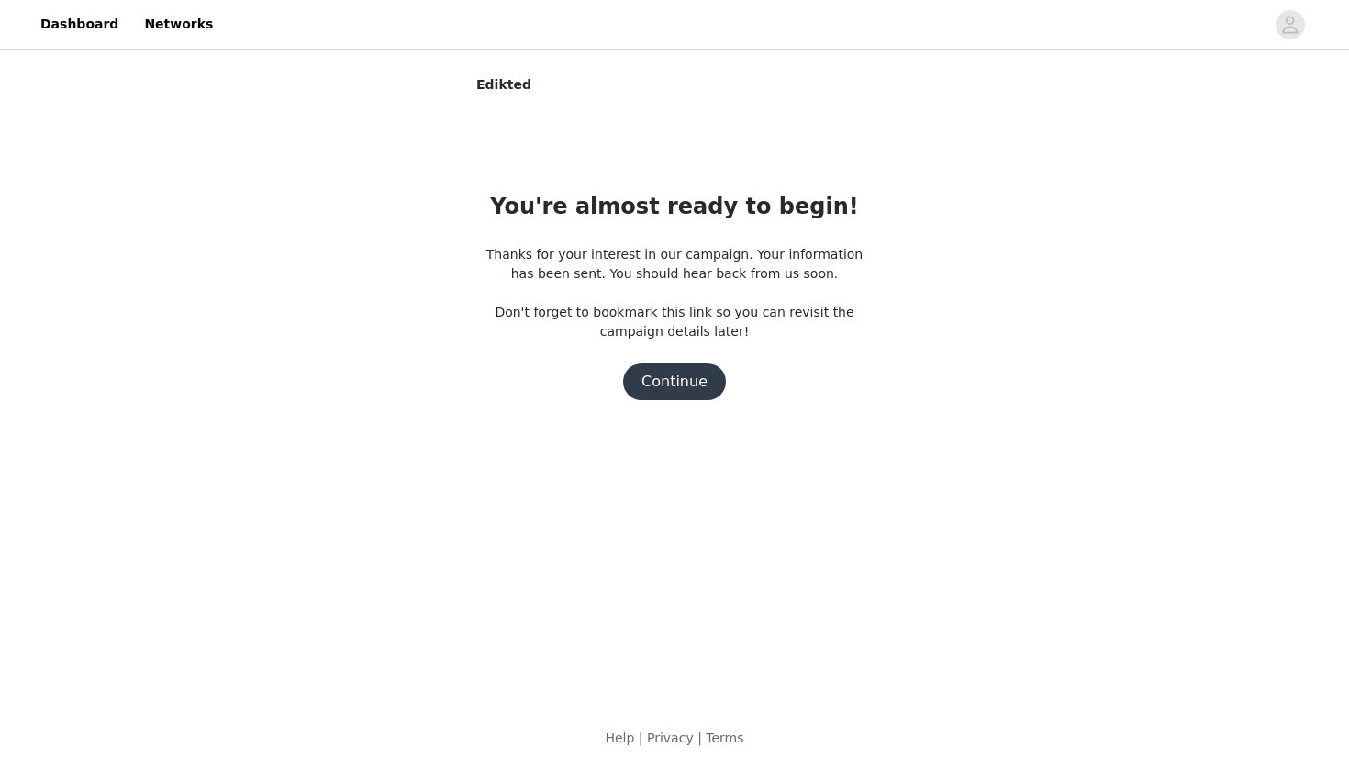
scroll to position [0, 0]
click at [665, 373] on button "Continue" at bounding box center [674, 381] width 103 height 37
